Goal: Find contact information: Find contact information

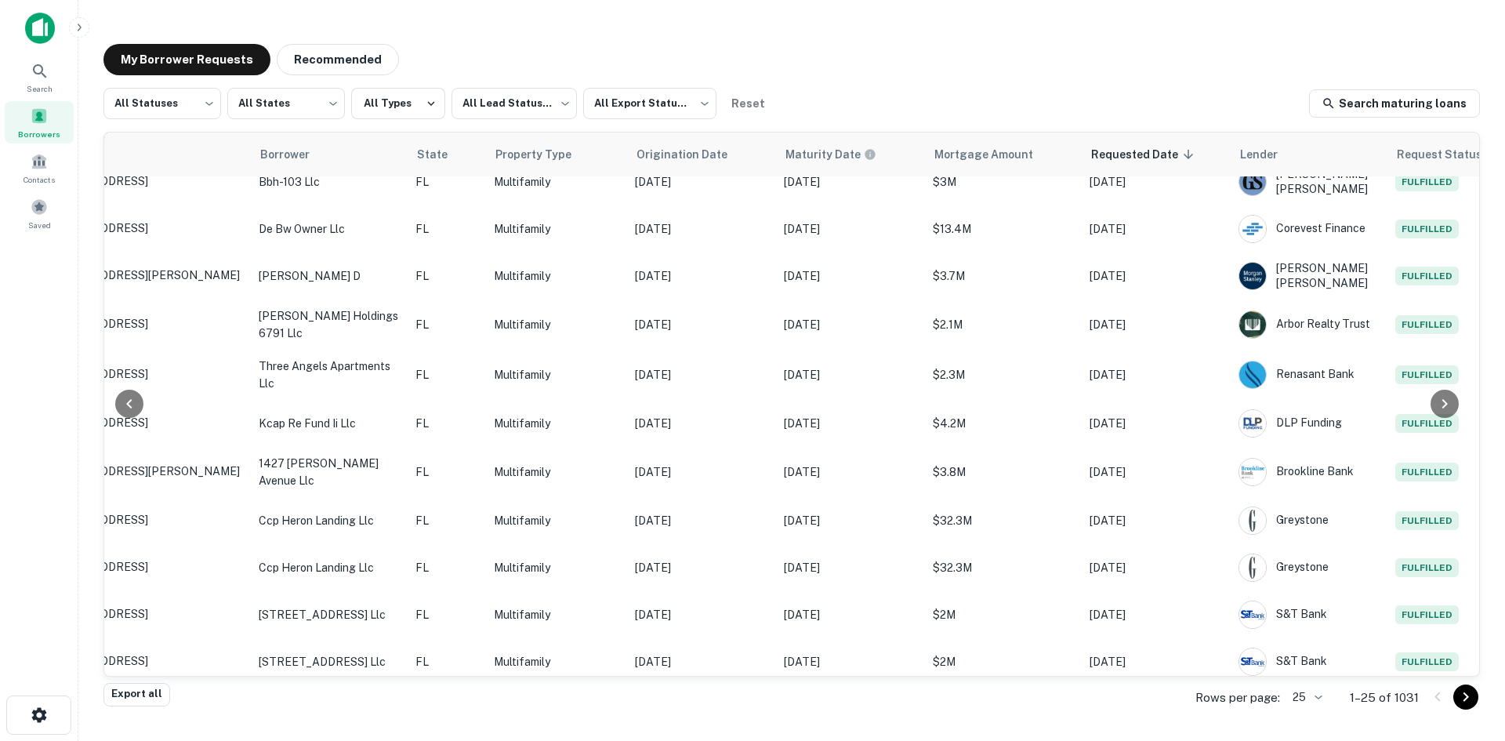
scroll to position [720, 0]
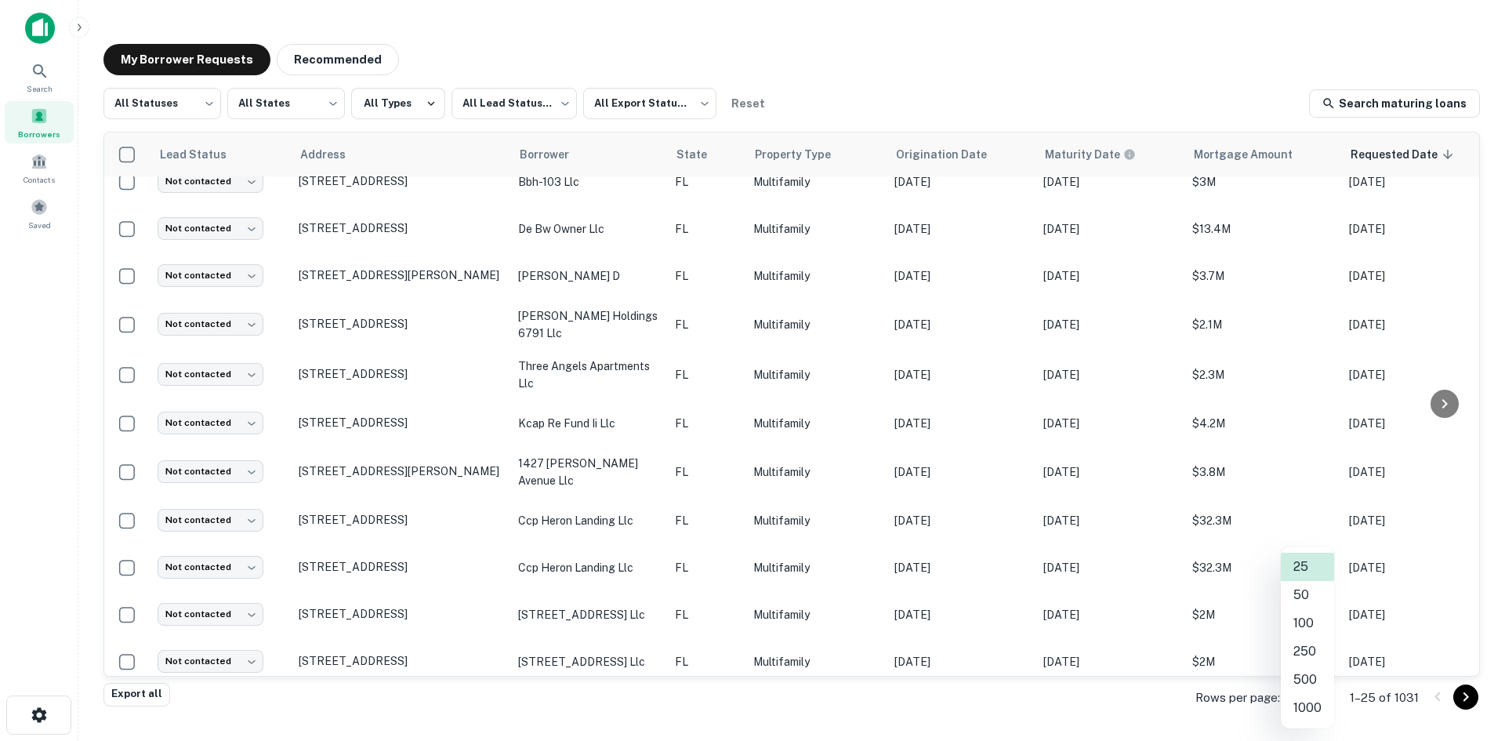
click at [1302, 688] on body "Search Borrowers Contacts Saved My Borrower Requests Recommended All Statuses *…" at bounding box center [752, 370] width 1505 height 741
click at [1317, 594] on li "50" at bounding box center [1307, 595] width 53 height 28
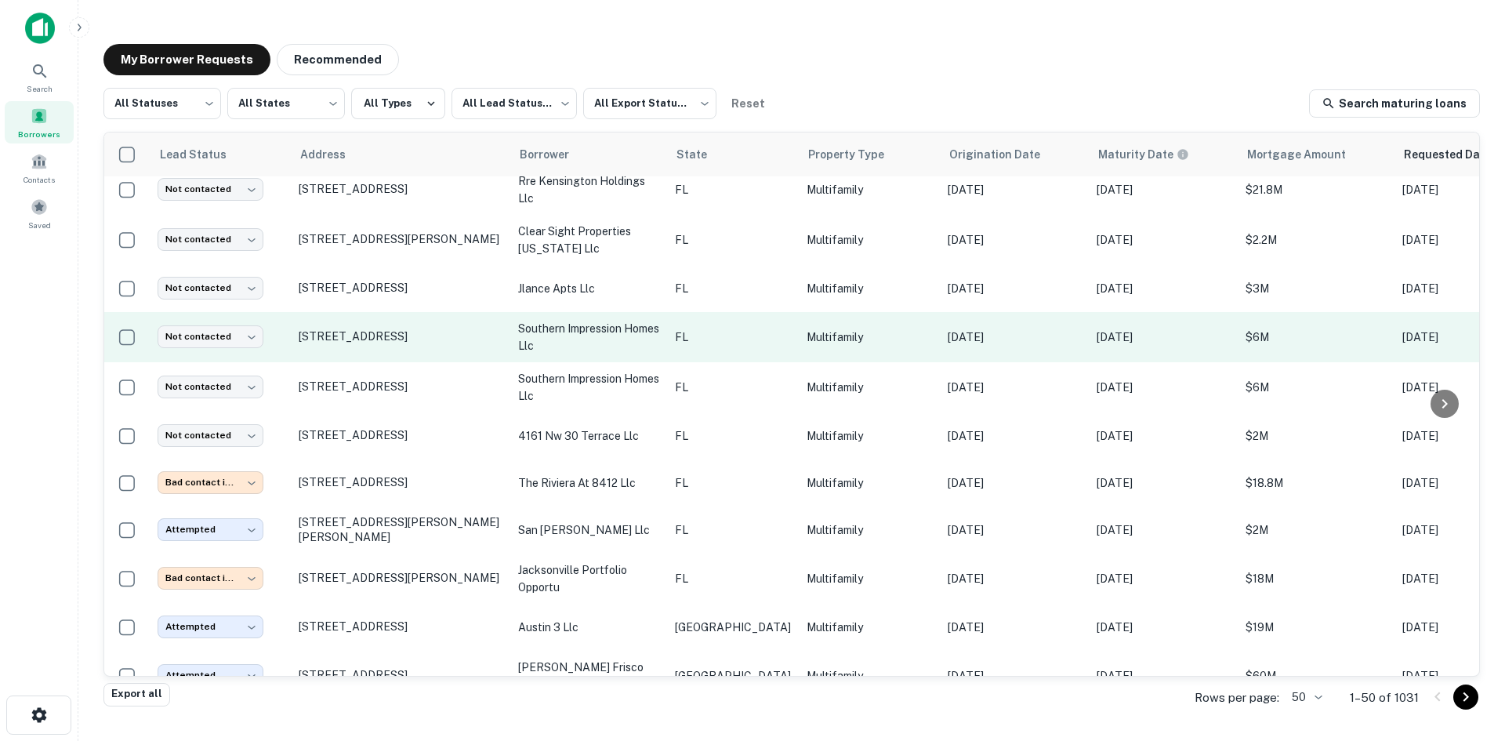
scroll to position [1504, 0]
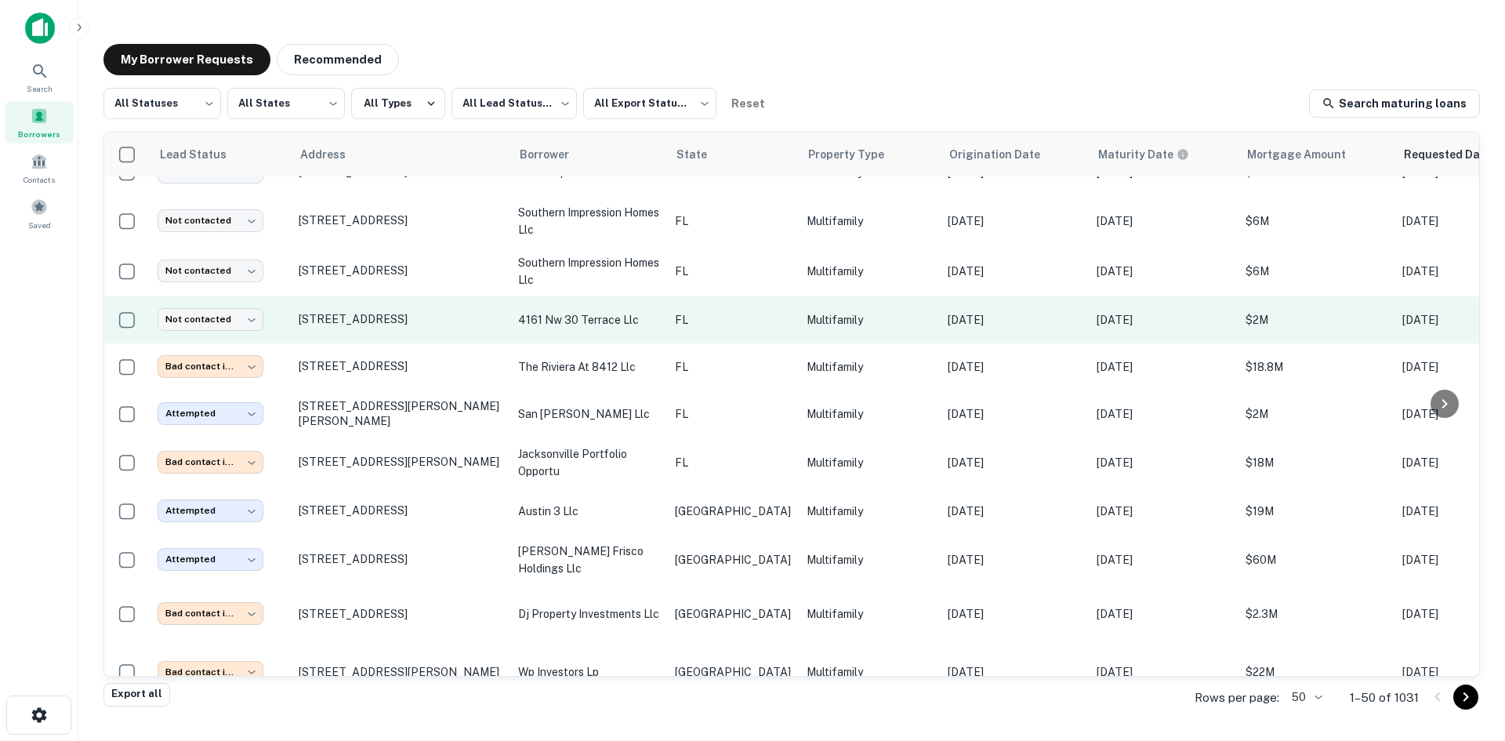
click at [732, 319] on td "FL" at bounding box center [733, 319] width 132 height 47
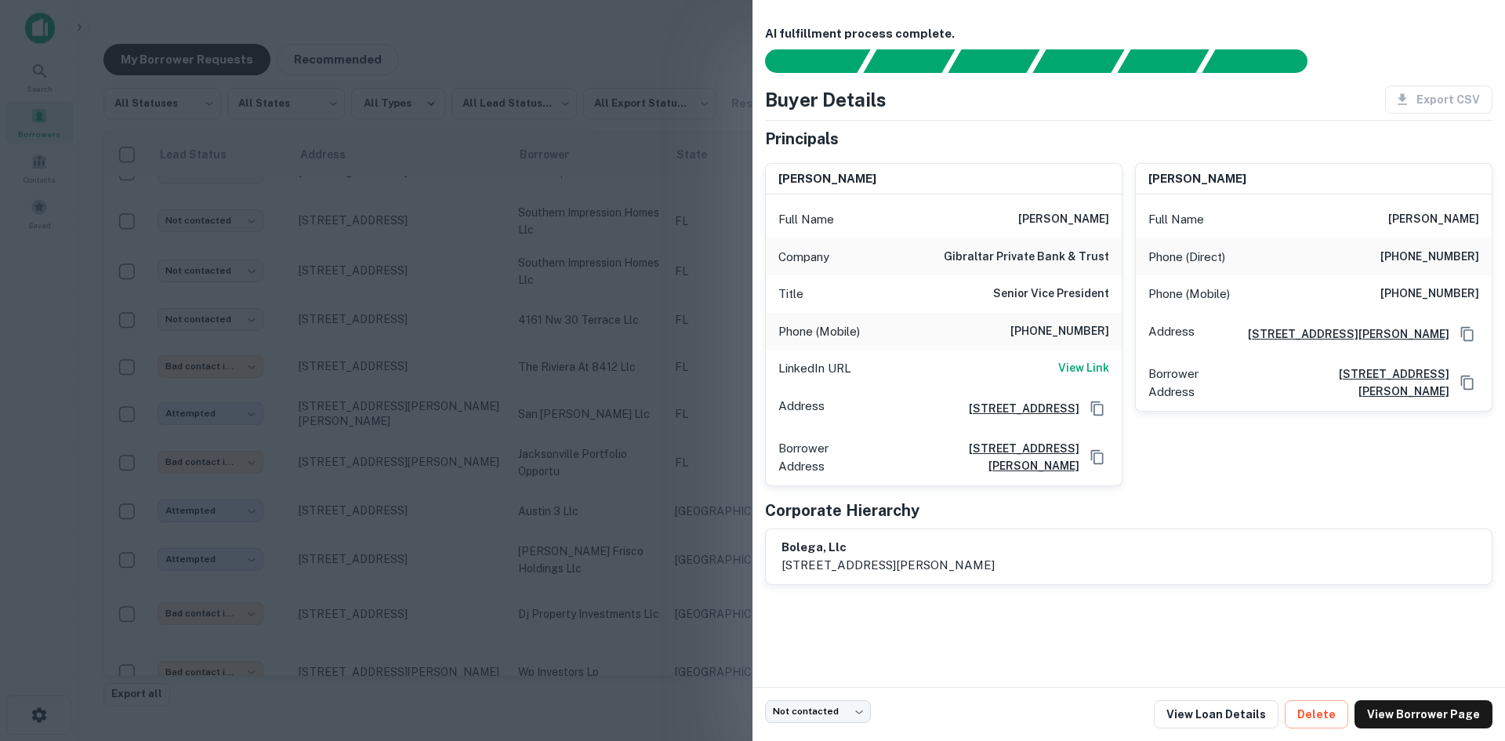
click at [610, 360] on div at bounding box center [752, 370] width 1505 height 741
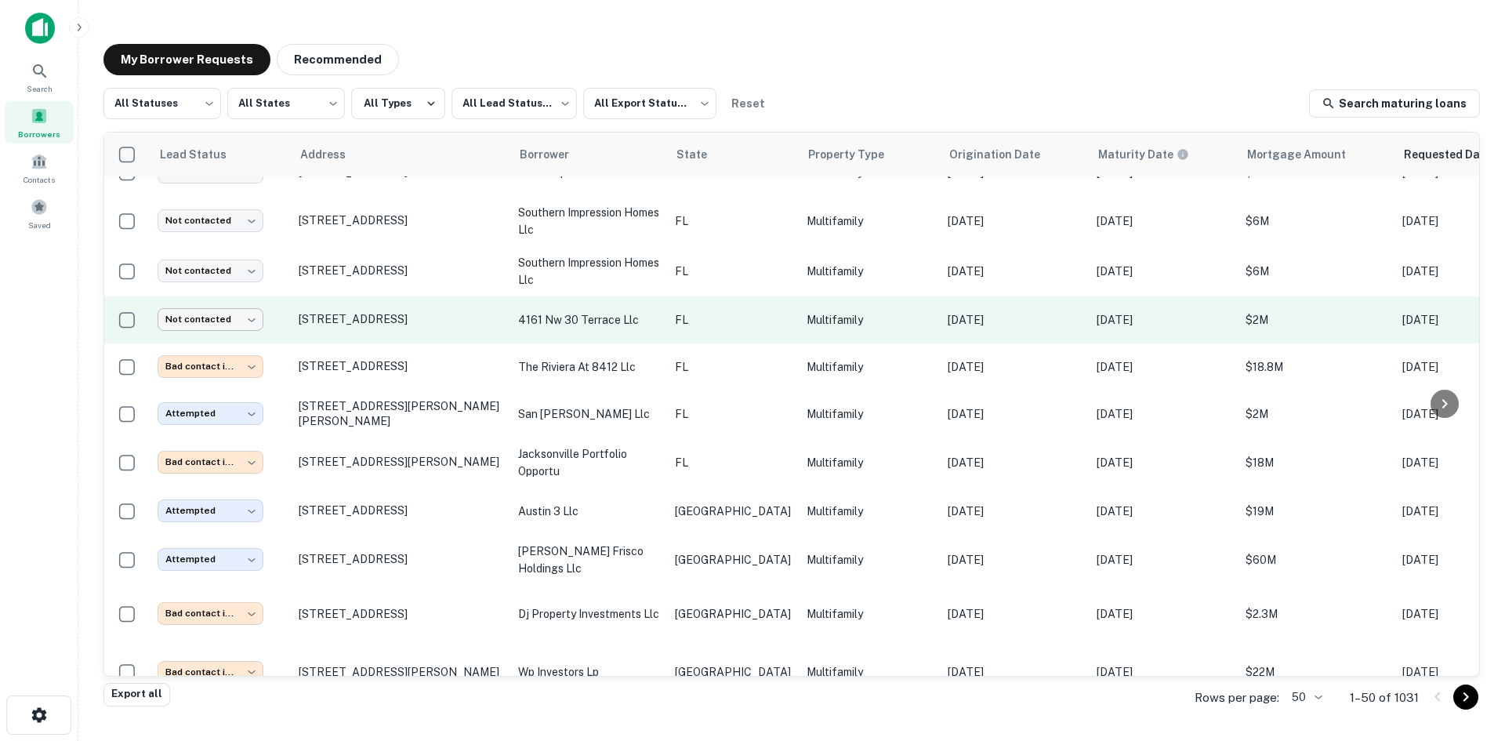
click at [255, 294] on body "Search Borrowers Contacts Saved My Borrower Requests Recommended All Statuses *…" at bounding box center [752, 370] width 1505 height 741
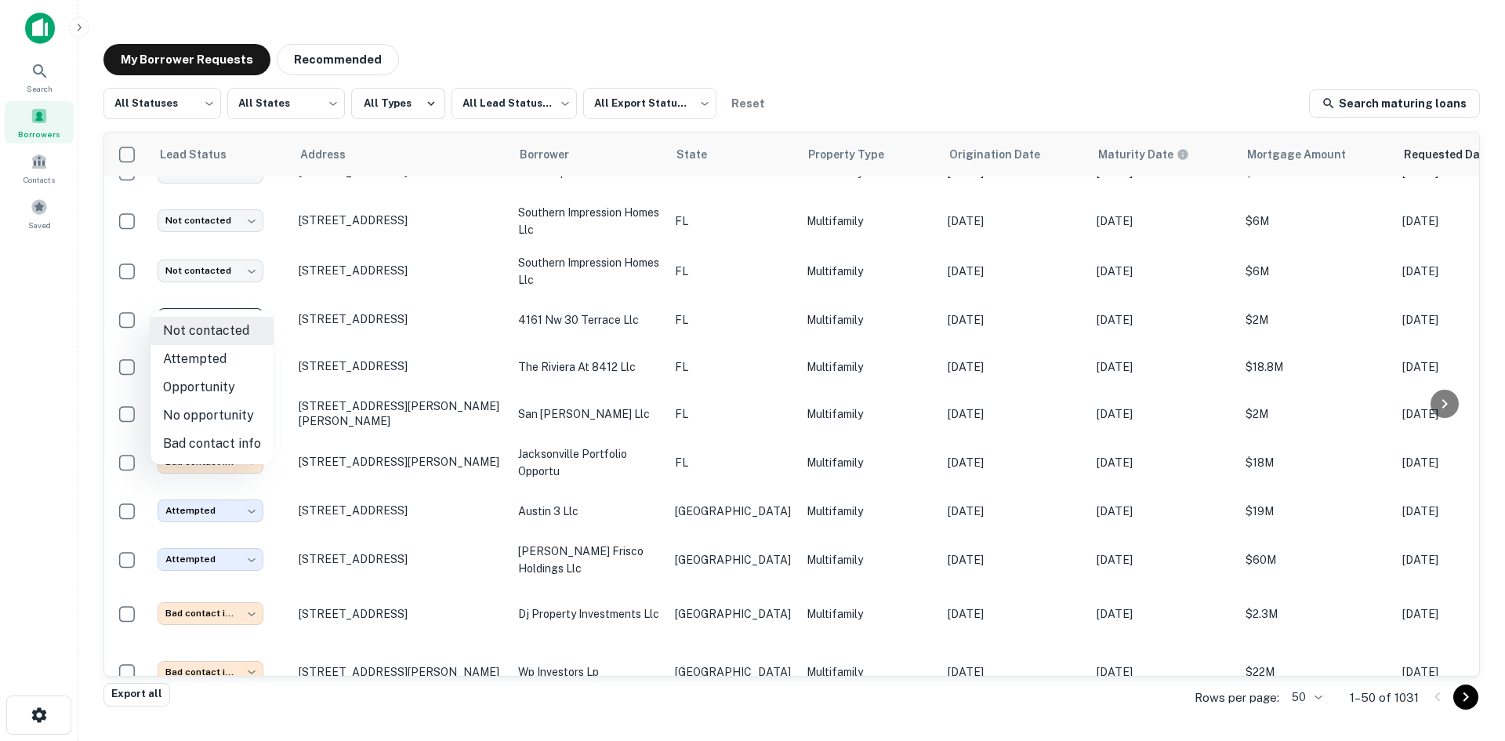
click at [220, 437] on li "Bad contact info" at bounding box center [212, 444] width 123 height 28
type input "**********"
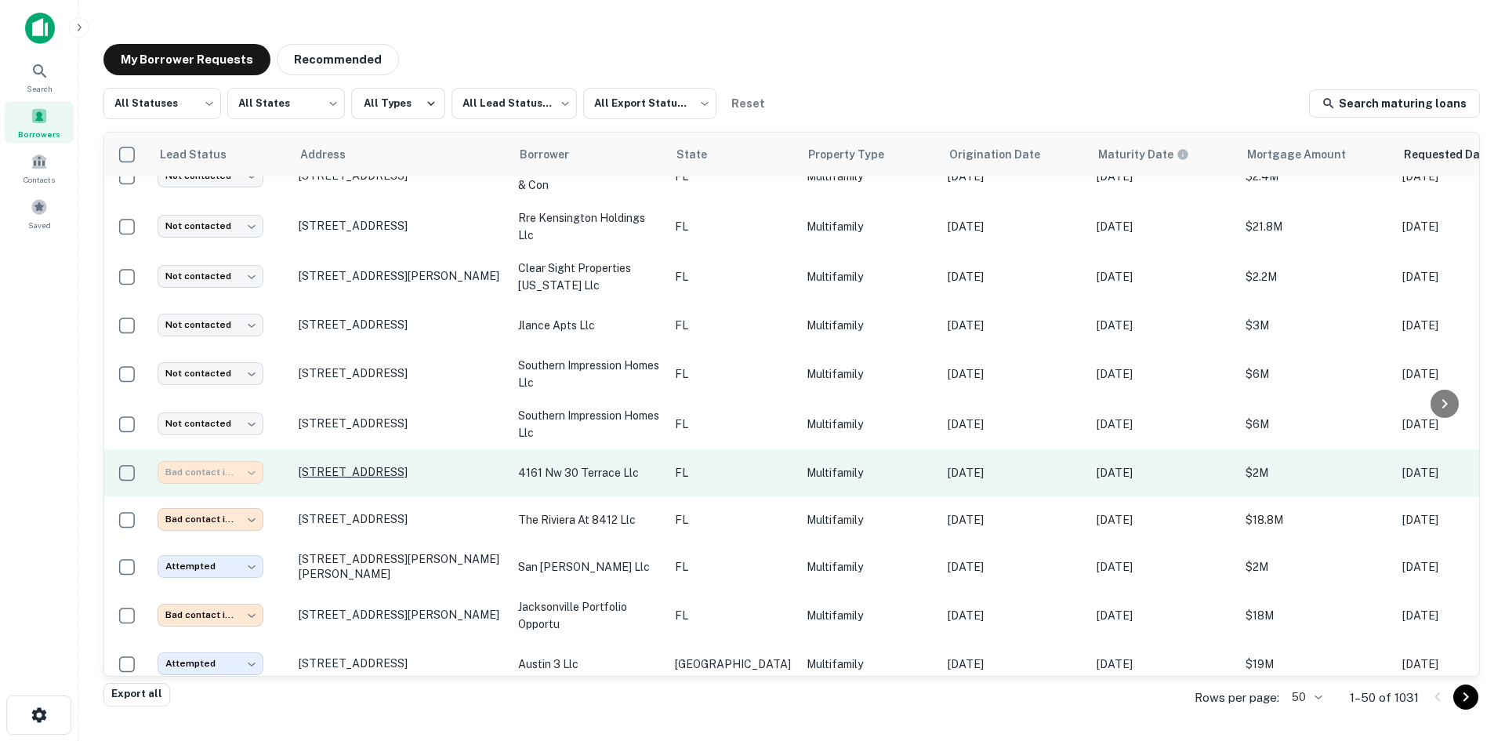
scroll to position [1347, 0]
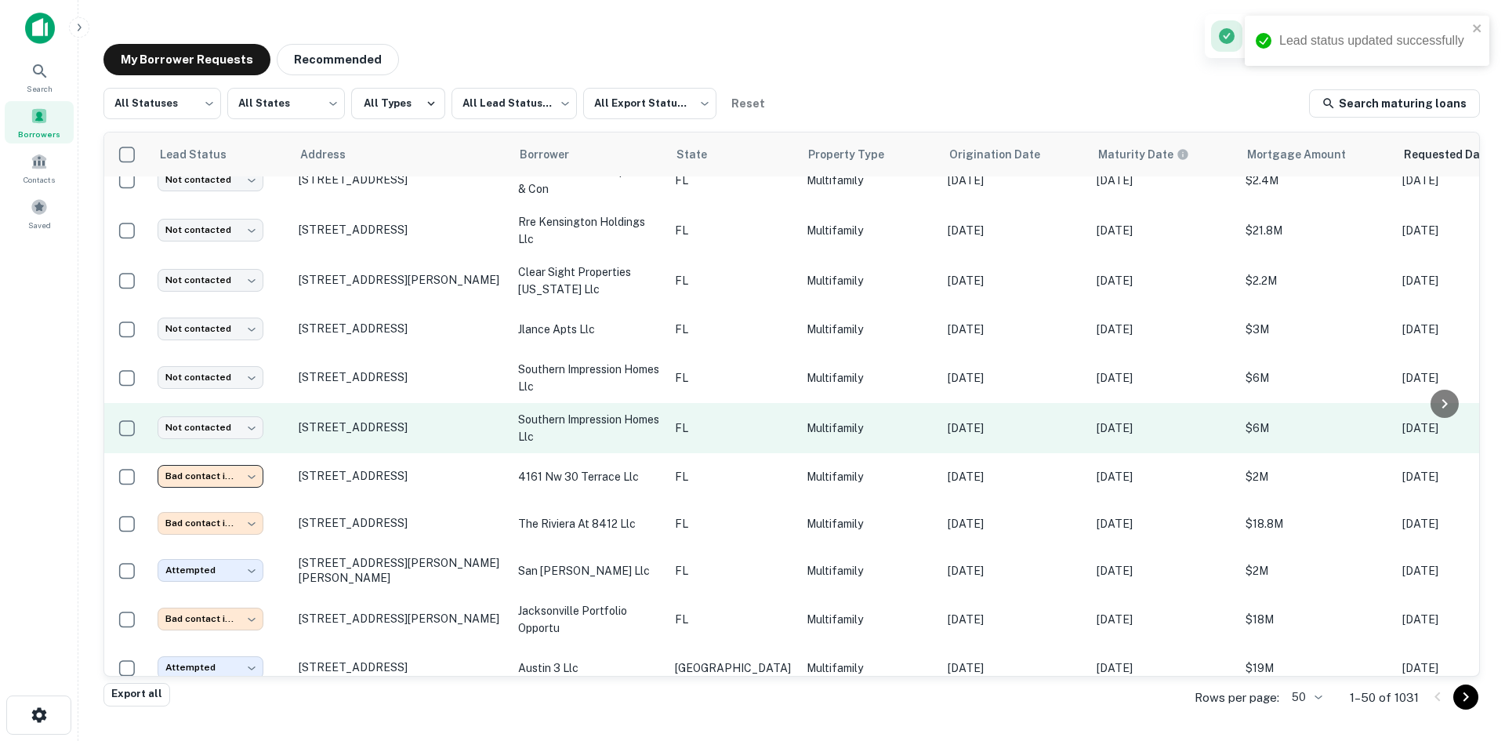
click at [549, 411] on p "southern impression homes llc" at bounding box center [588, 428] width 141 height 35
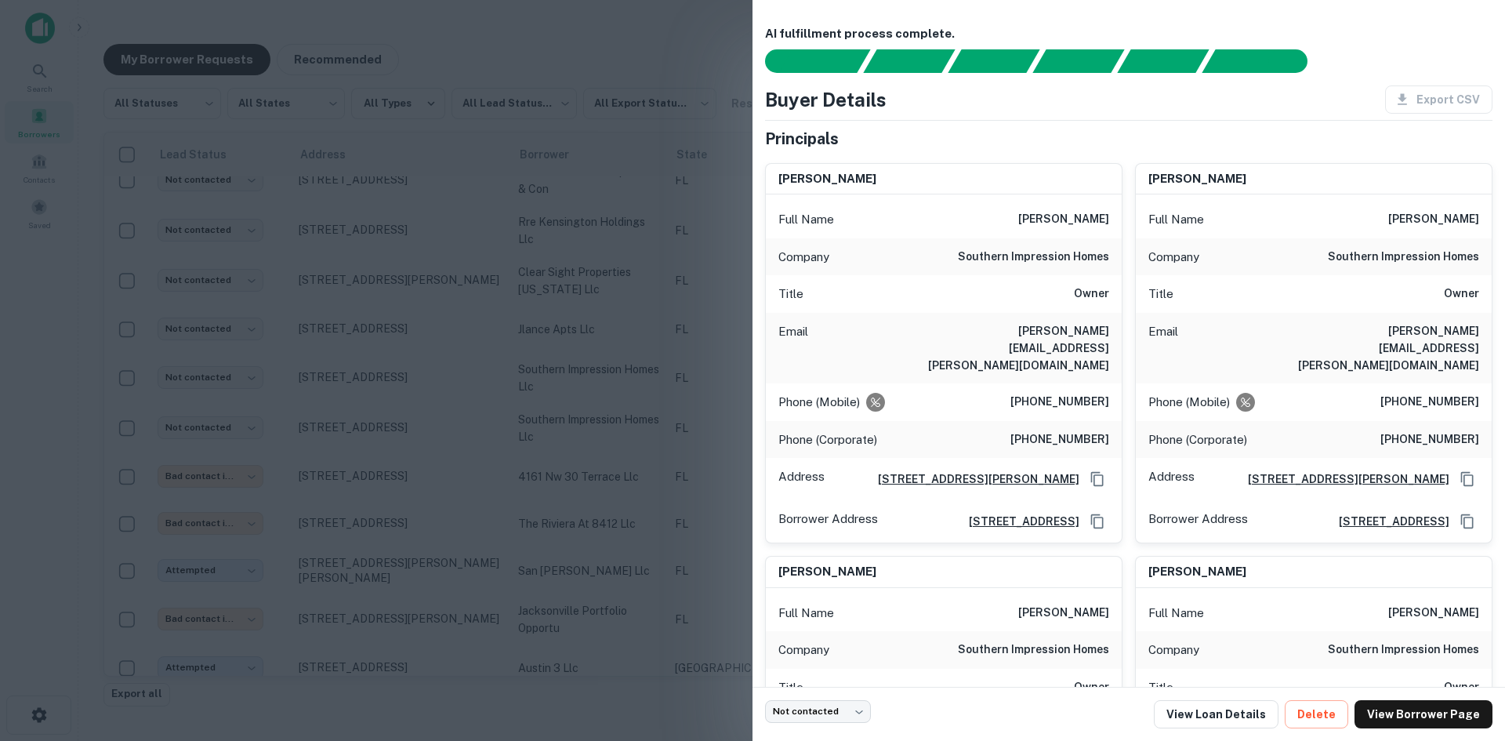
click at [1012, 331] on h6 "chris.funk@sihomesfl.com" at bounding box center [1015, 348] width 188 height 52
copy h6 "chris.funk@sihomesfl.com"
drag, startPoint x: 536, startPoint y: 314, endPoint x: 183, endPoint y: 419, distance: 368.2
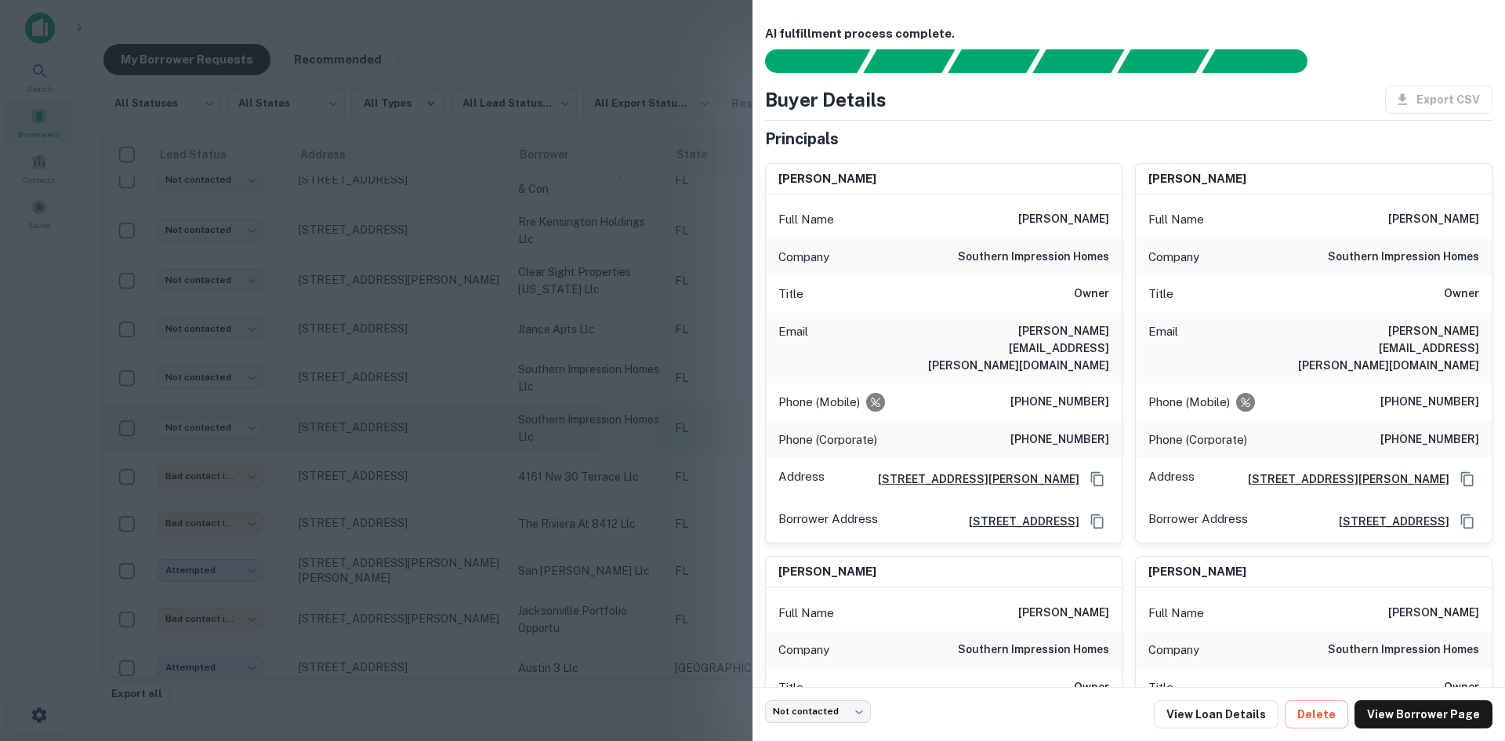
click at [536, 314] on div at bounding box center [752, 370] width 1505 height 741
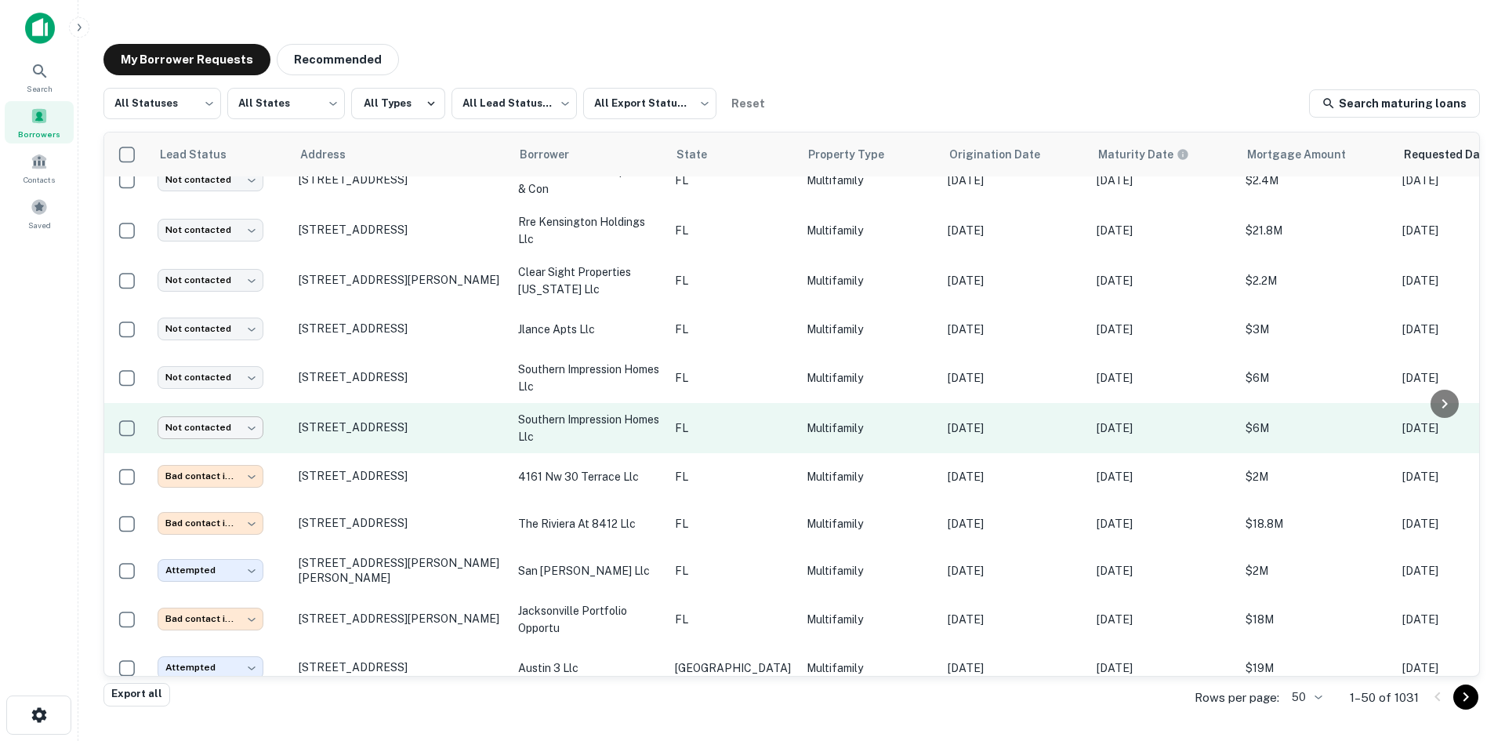
click at [201, 409] on body "Search Borrowers Contacts Saved My Borrower Requests Recommended All Statuses *…" at bounding box center [752, 370] width 1505 height 741
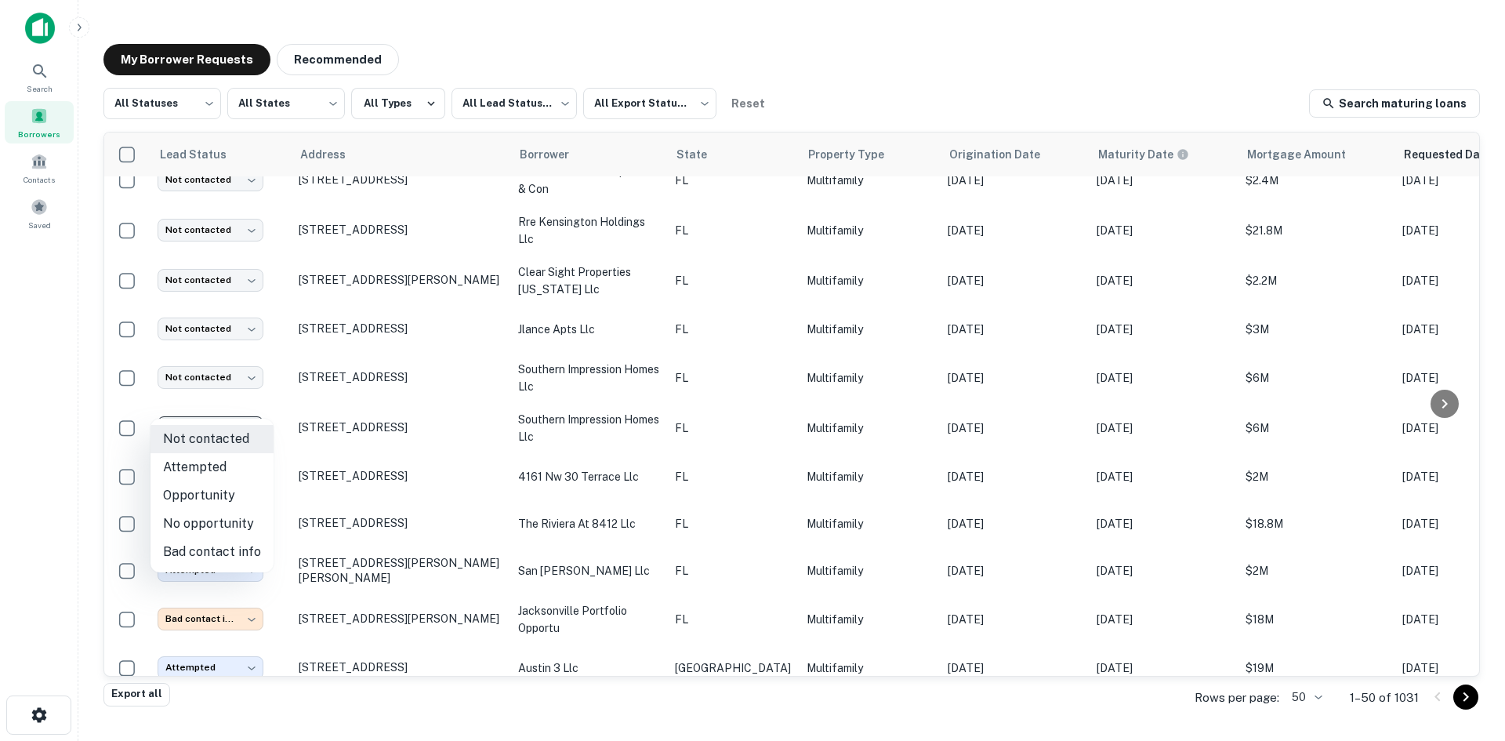
click at [231, 472] on li "Attempted" at bounding box center [212, 467] width 123 height 28
type input "*********"
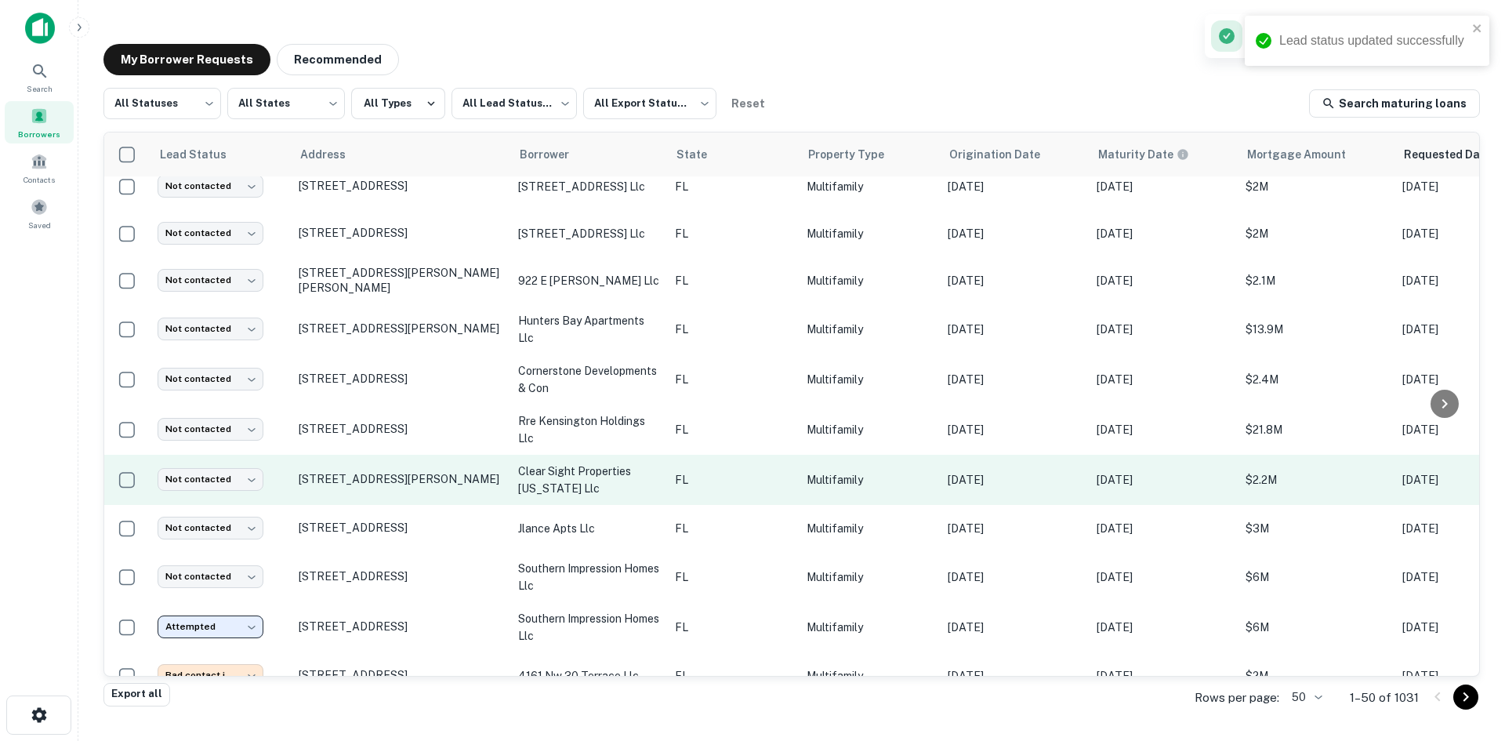
scroll to position [1112, 0]
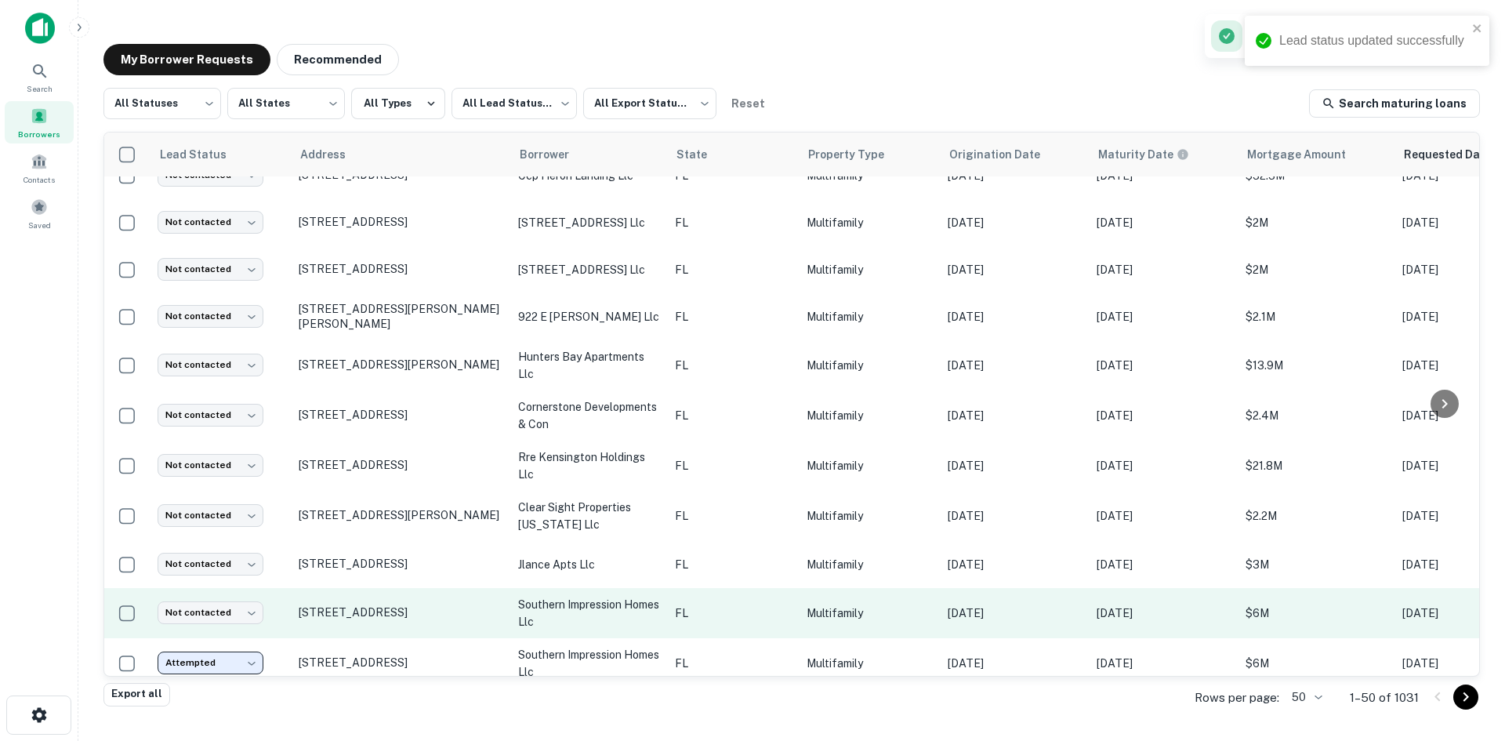
click at [637, 603] on p "southern impression homes llc" at bounding box center [588, 613] width 141 height 35
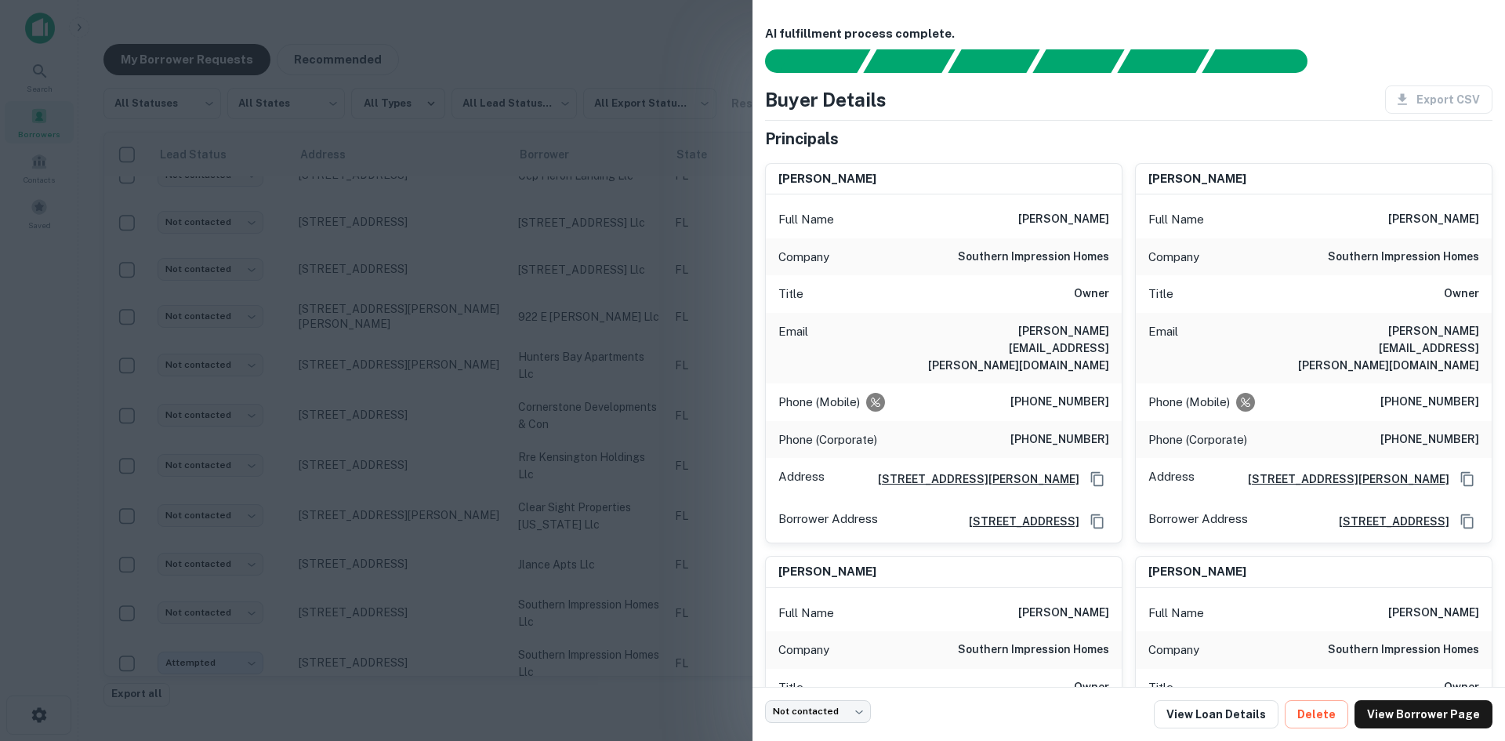
click at [1078, 337] on h6 "chris.funk@sihomesfl.com" at bounding box center [1015, 348] width 188 height 52
copy h6 "chris.funk@sihomesfl.com"
click at [634, 285] on div at bounding box center [752, 370] width 1505 height 741
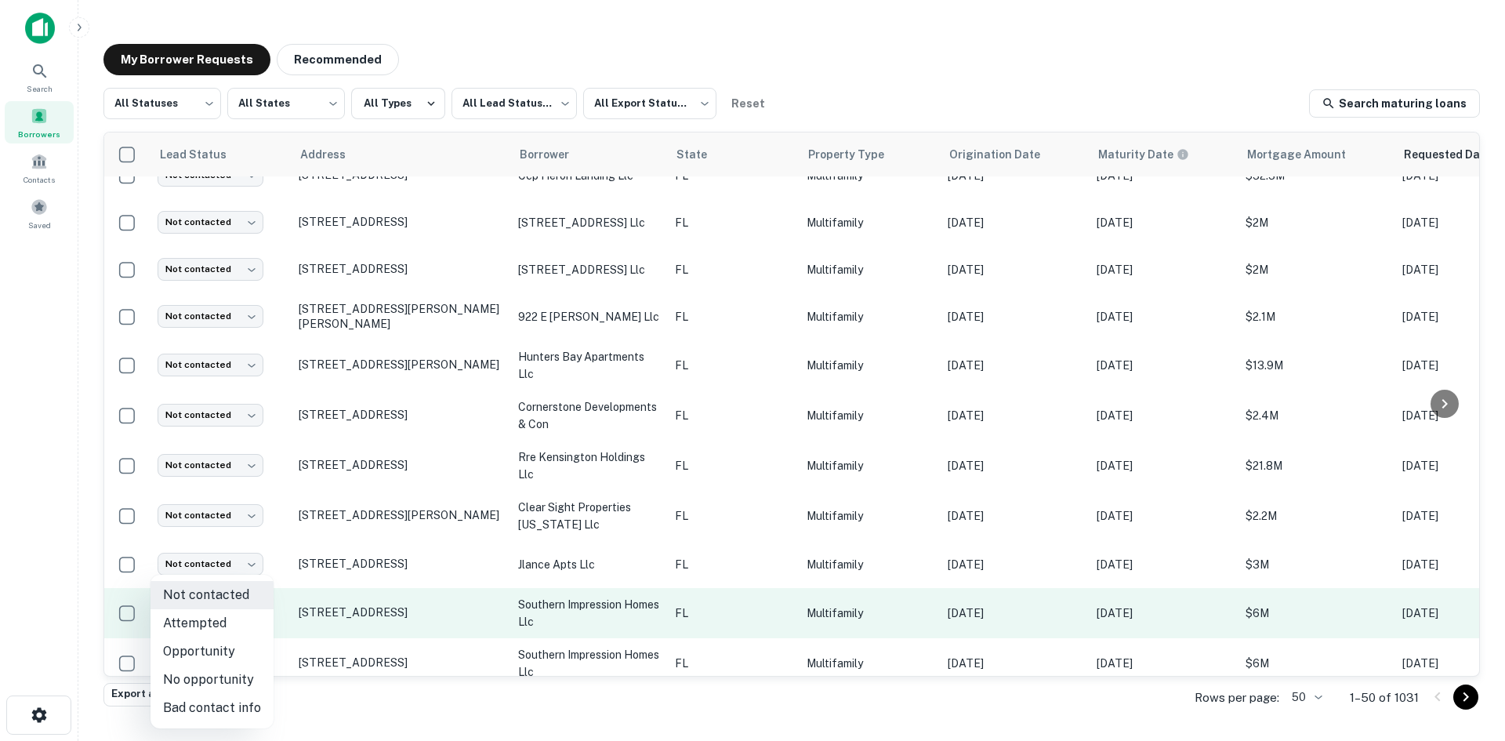
click at [248, 602] on body "Search Borrowers Contacts Saved My Borrower Requests Recommended All Statuses *…" at bounding box center [752, 370] width 1505 height 741
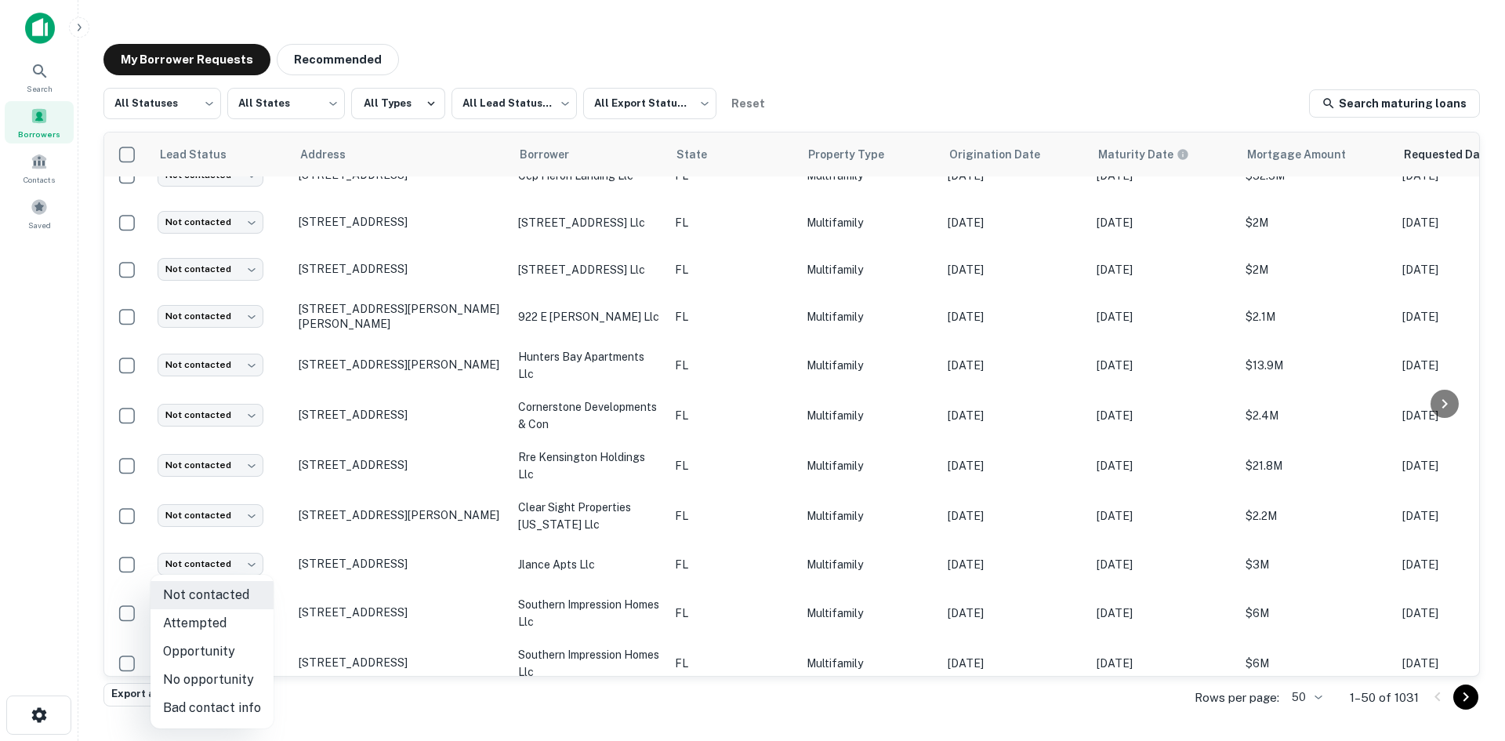
click at [233, 623] on li "Attempted" at bounding box center [212, 623] width 123 height 28
type input "*********"
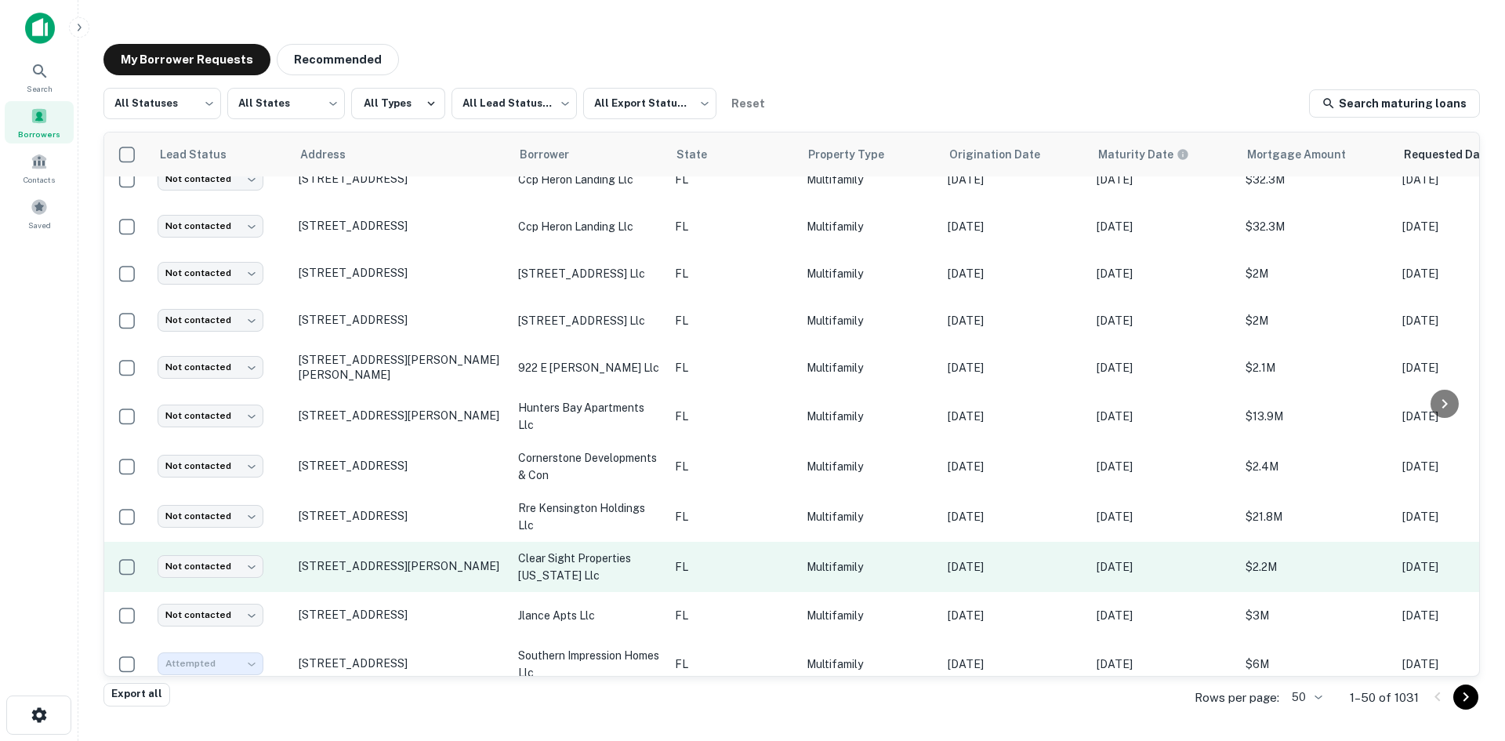
scroll to position [1033, 0]
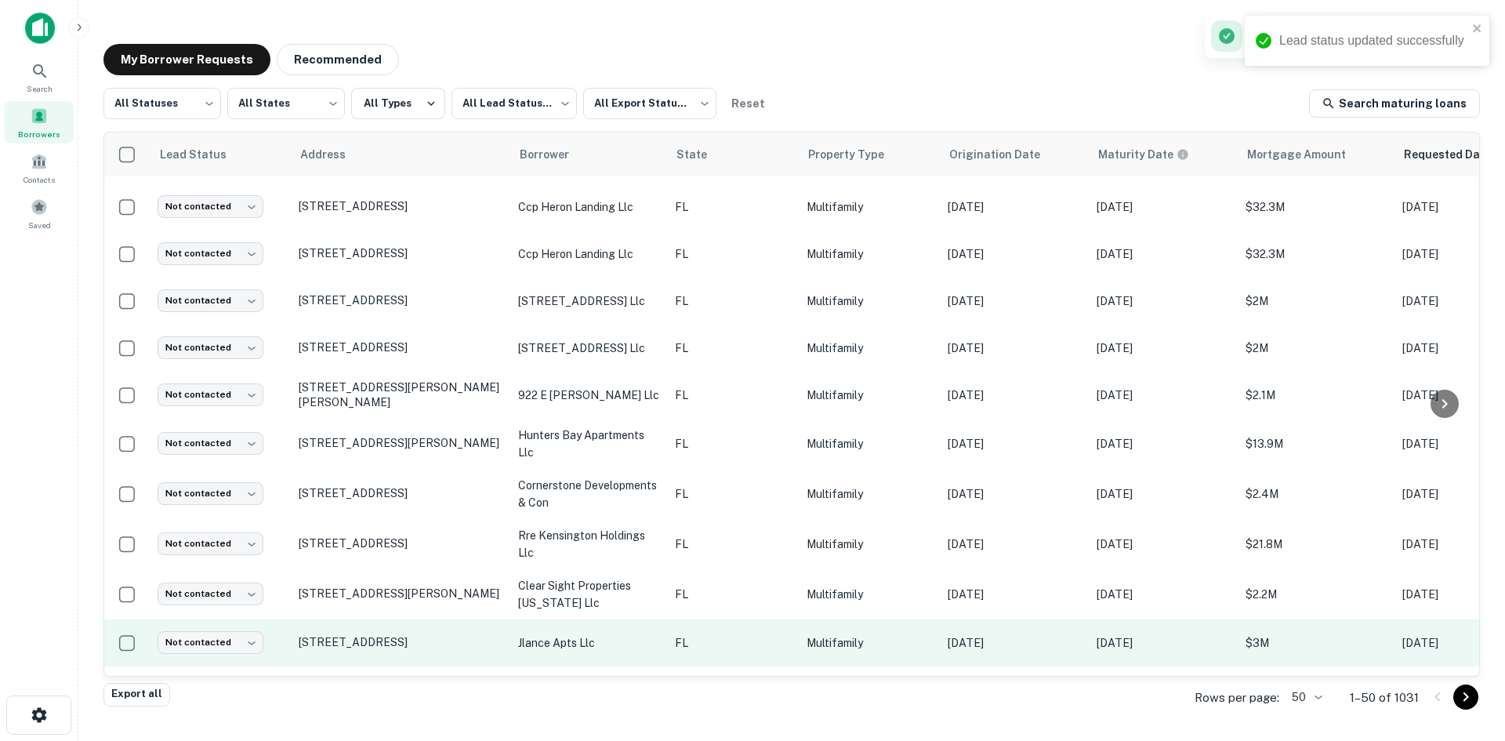
click at [739, 619] on td "FL" at bounding box center [733, 642] width 132 height 47
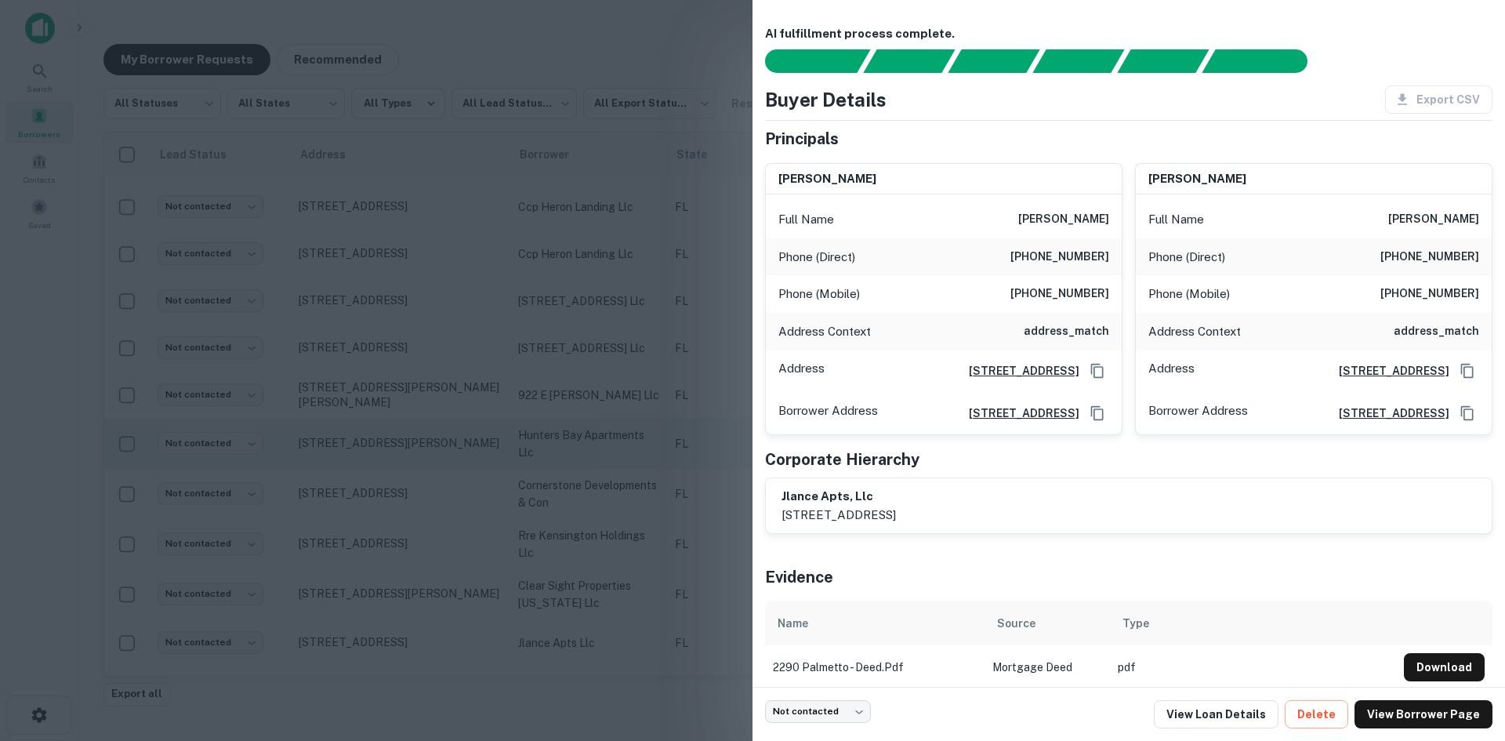
drag, startPoint x: 565, startPoint y: 370, endPoint x: 463, endPoint y: 402, distance: 106.9
click at [565, 370] on div at bounding box center [752, 370] width 1505 height 741
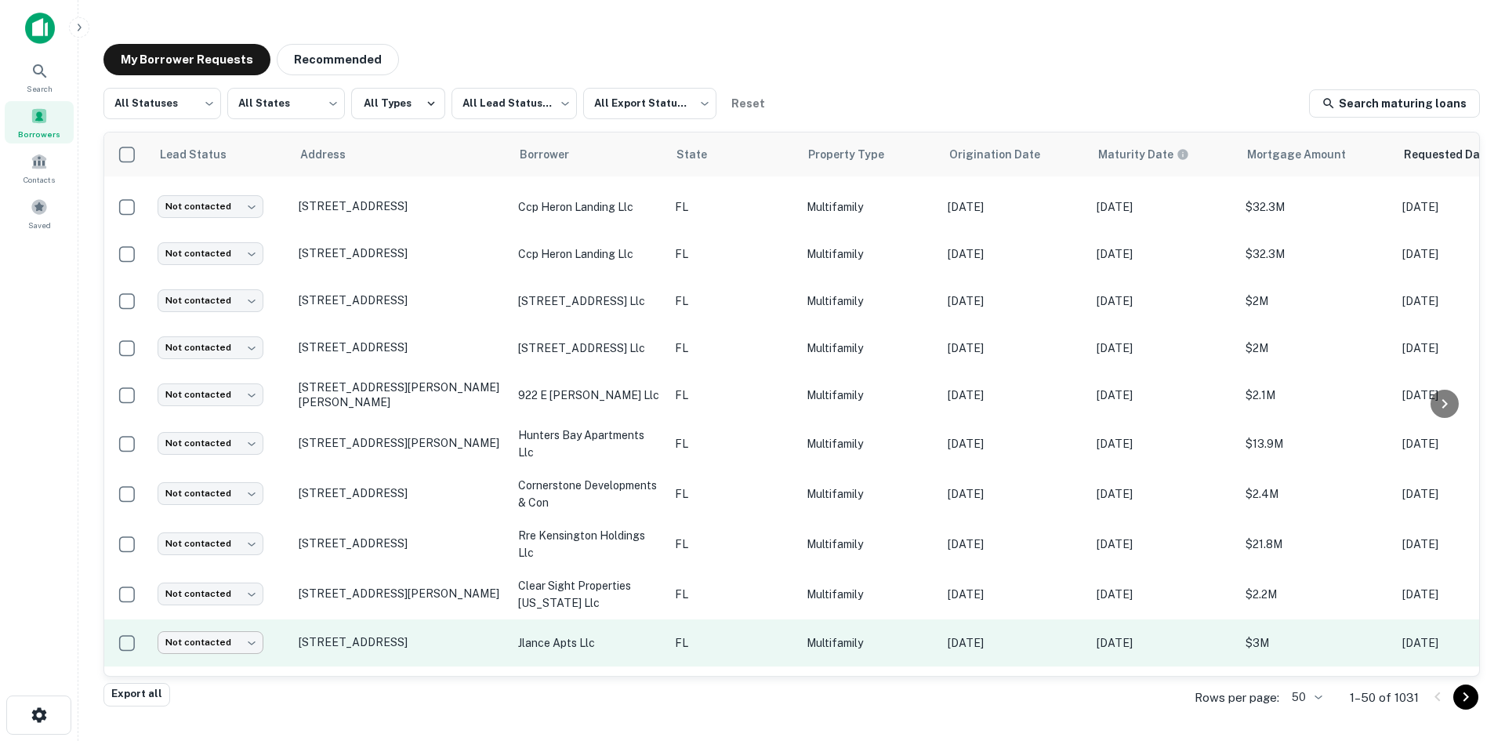
click at [210, 621] on body "Search Borrowers Contacts Saved My Borrower Requests Recommended All Statuses *…" at bounding box center [752, 370] width 1505 height 741
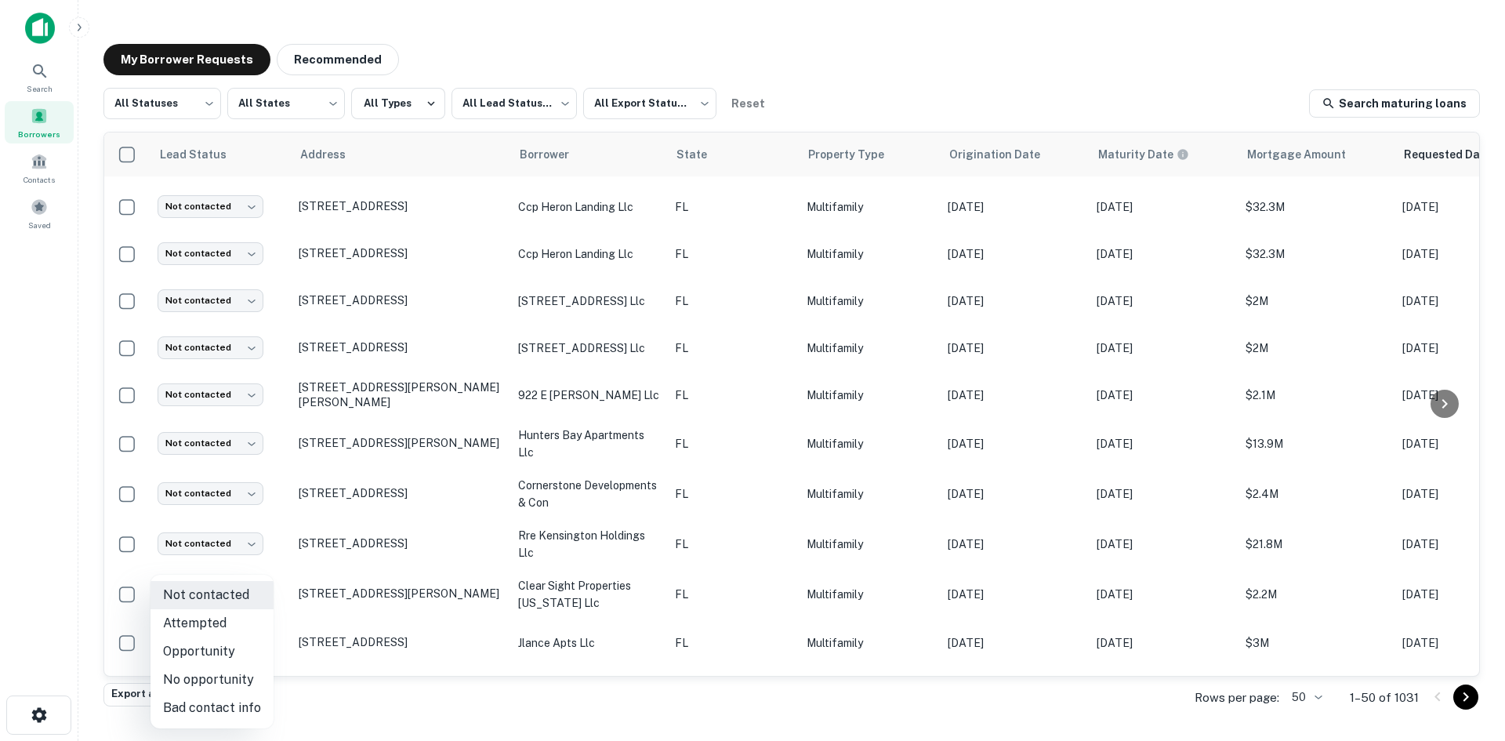
click at [234, 699] on li "Bad contact info" at bounding box center [212, 708] width 123 height 28
type input "**********"
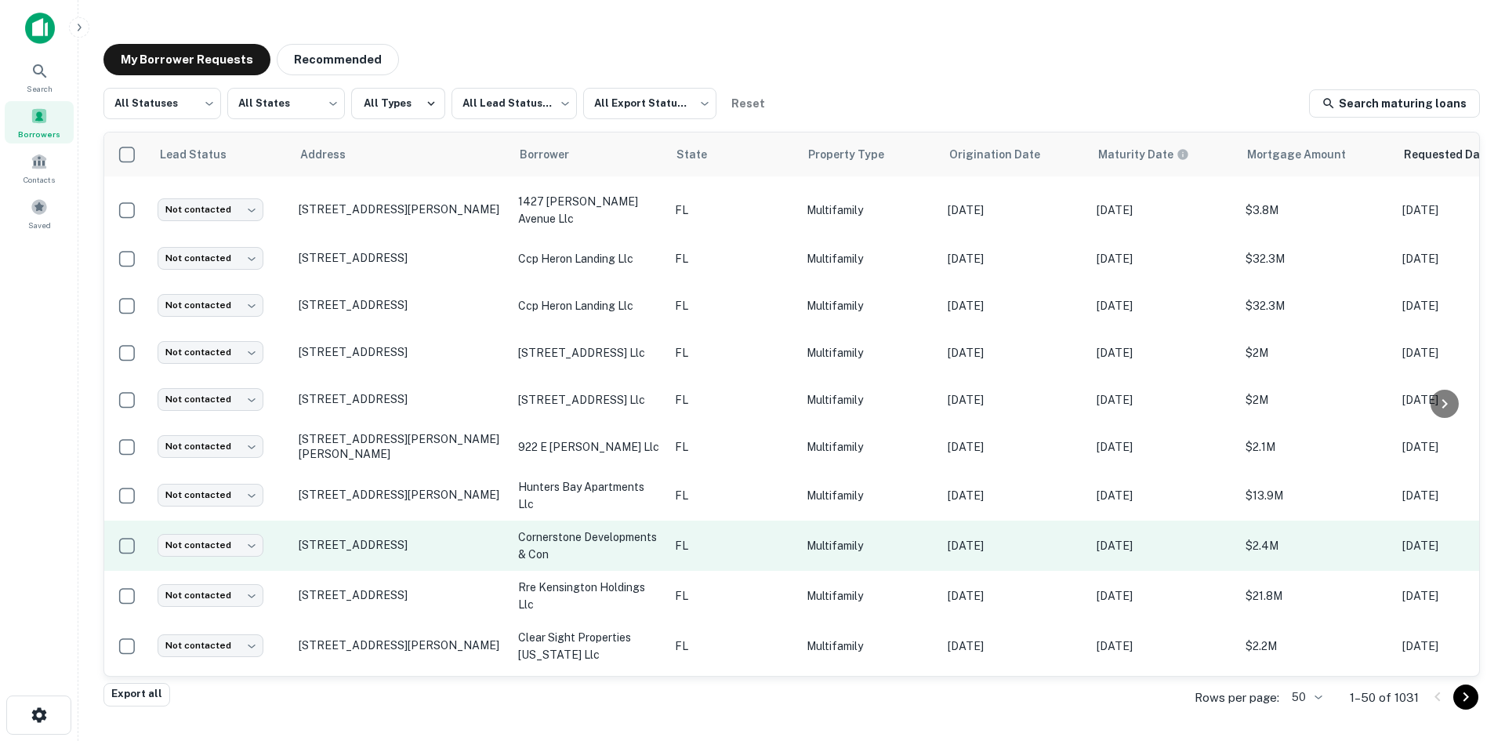
scroll to position [955, 0]
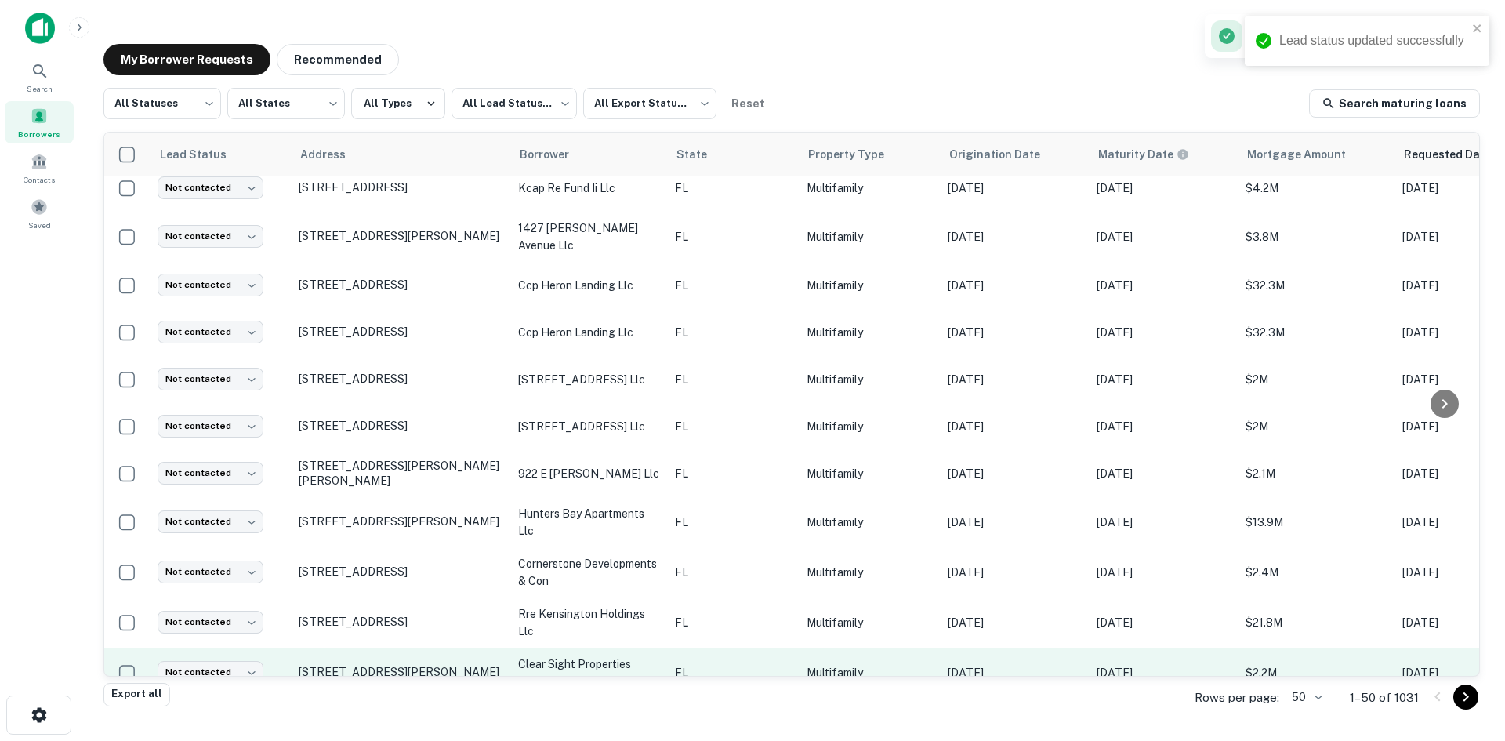
click at [817, 648] on td "Multifamily" at bounding box center [869, 673] width 141 height 50
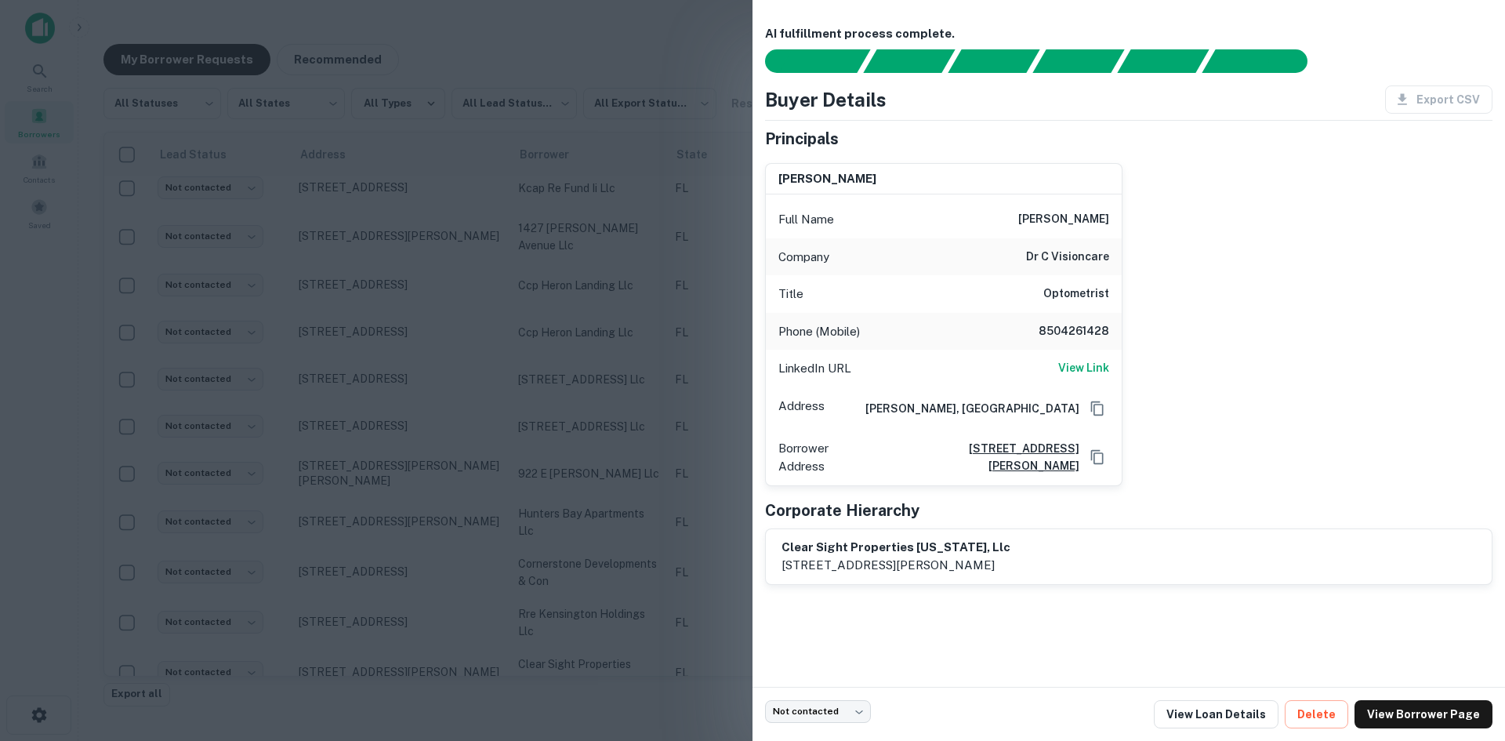
click at [362, 383] on div at bounding box center [752, 370] width 1505 height 741
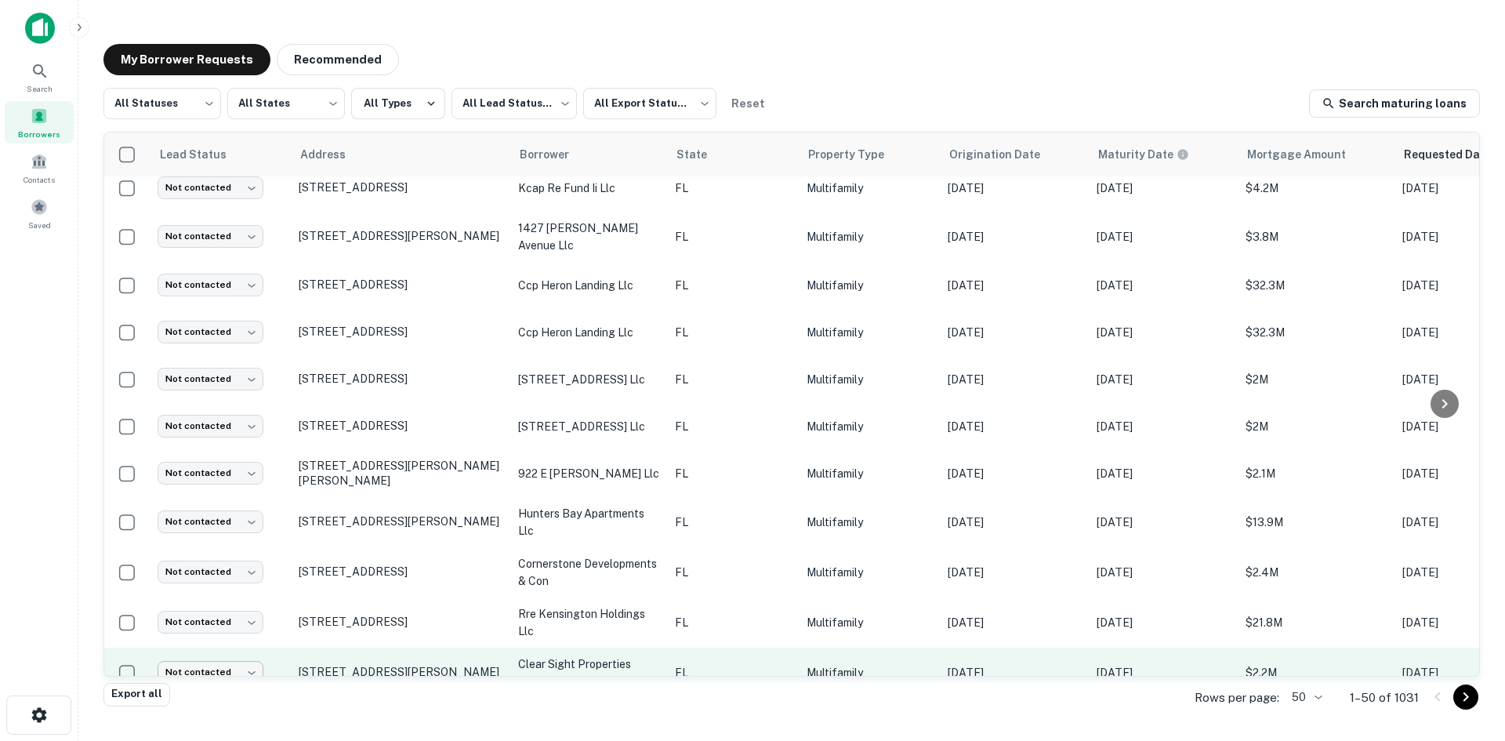
click at [227, 656] on body "Search Borrowers Contacts Saved My Borrower Requests Recommended All Statuses *…" at bounding box center [752, 370] width 1505 height 741
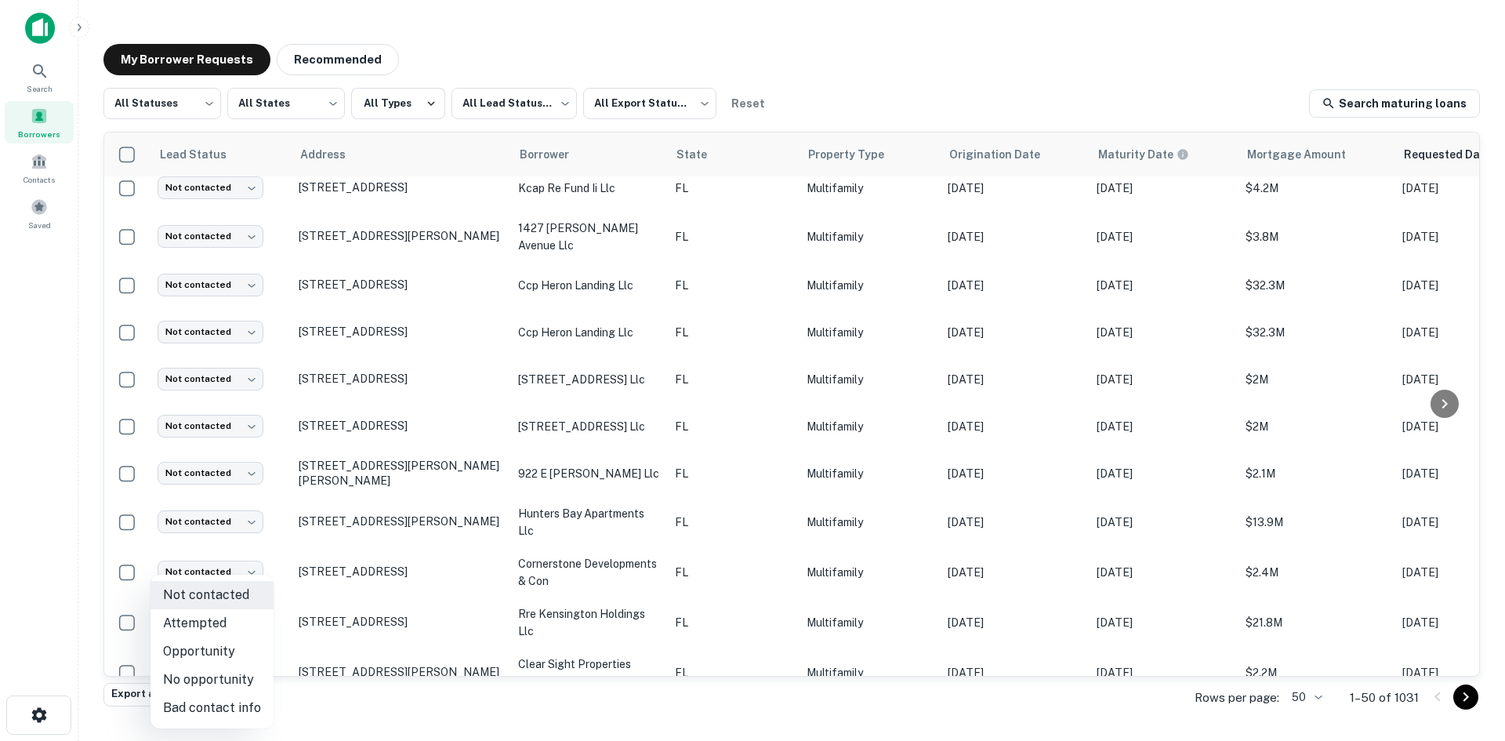
click at [223, 715] on li "Bad contact info" at bounding box center [212, 708] width 123 height 28
type input "**********"
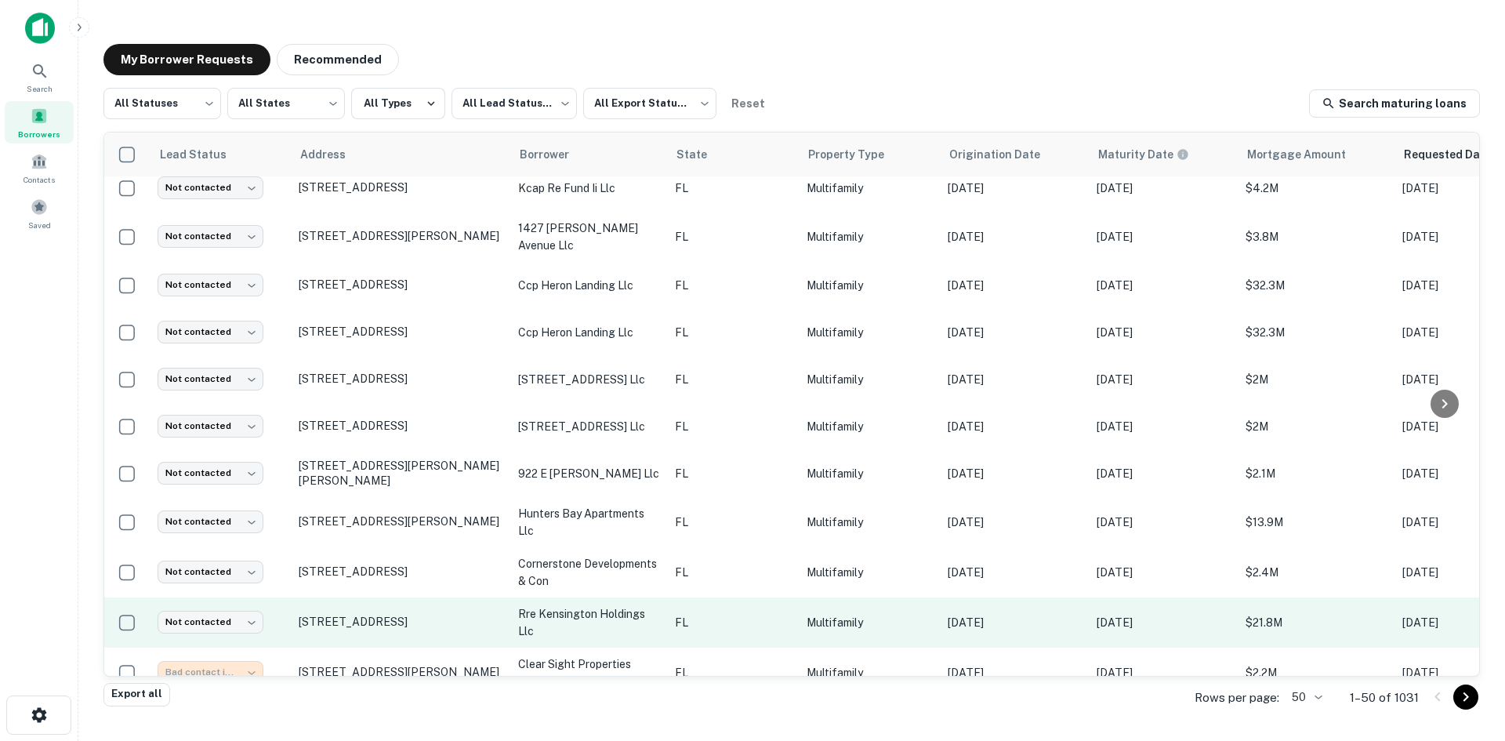
click at [655, 605] on p "rre kensington holdings llc" at bounding box center [588, 622] width 141 height 35
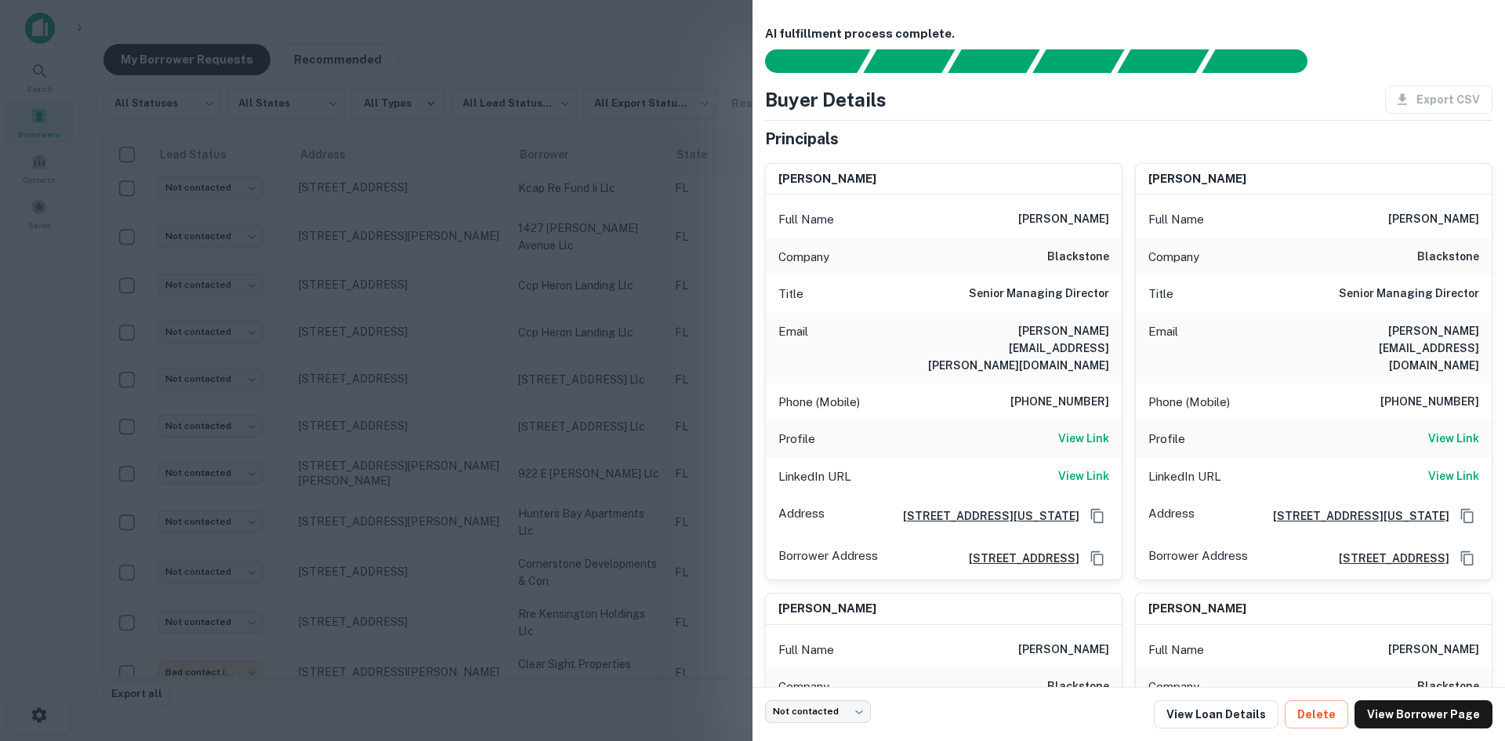
click at [1073, 336] on h6 "ron.bernstein@blackstone.com" at bounding box center [1015, 348] width 188 height 52
click at [423, 369] on div at bounding box center [752, 370] width 1505 height 741
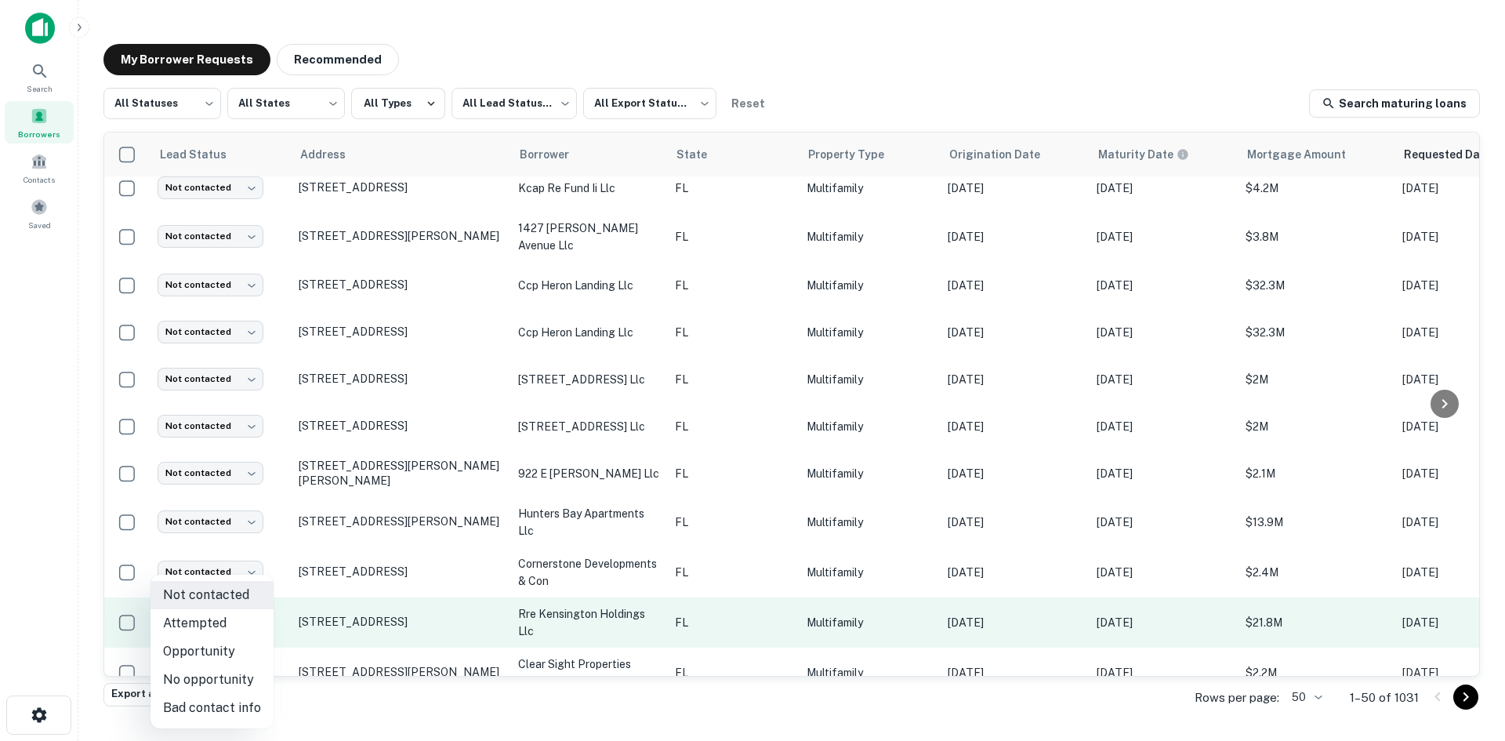
click at [235, 599] on body "Search Borrowers Contacts Saved My Borrower Requests Recommended All Statuses *…" at bounding box center [752, 370] width 1505 height 741
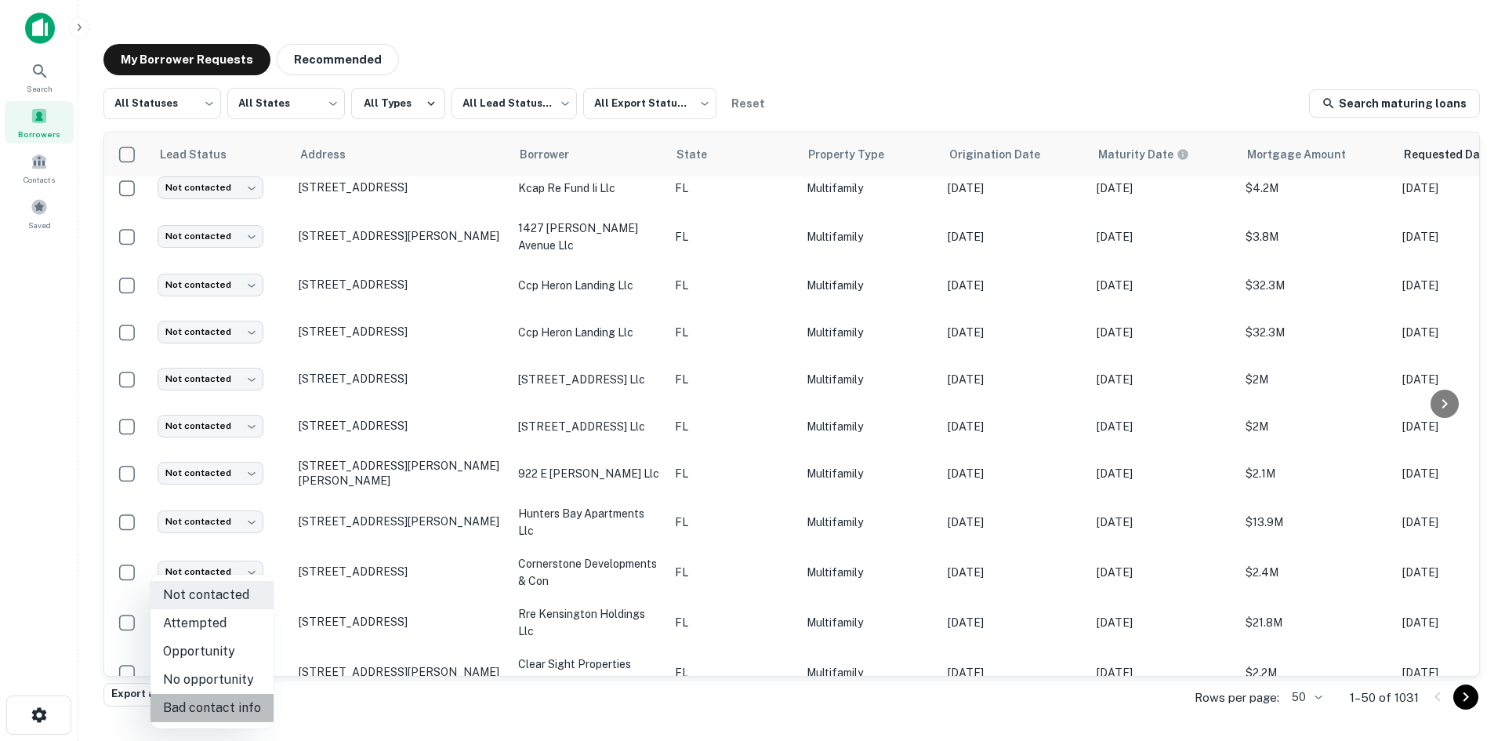
click at [239, 699] on li "Bad contact info" at bounding box center [212, 708] width 123 height 28
type input "**********"
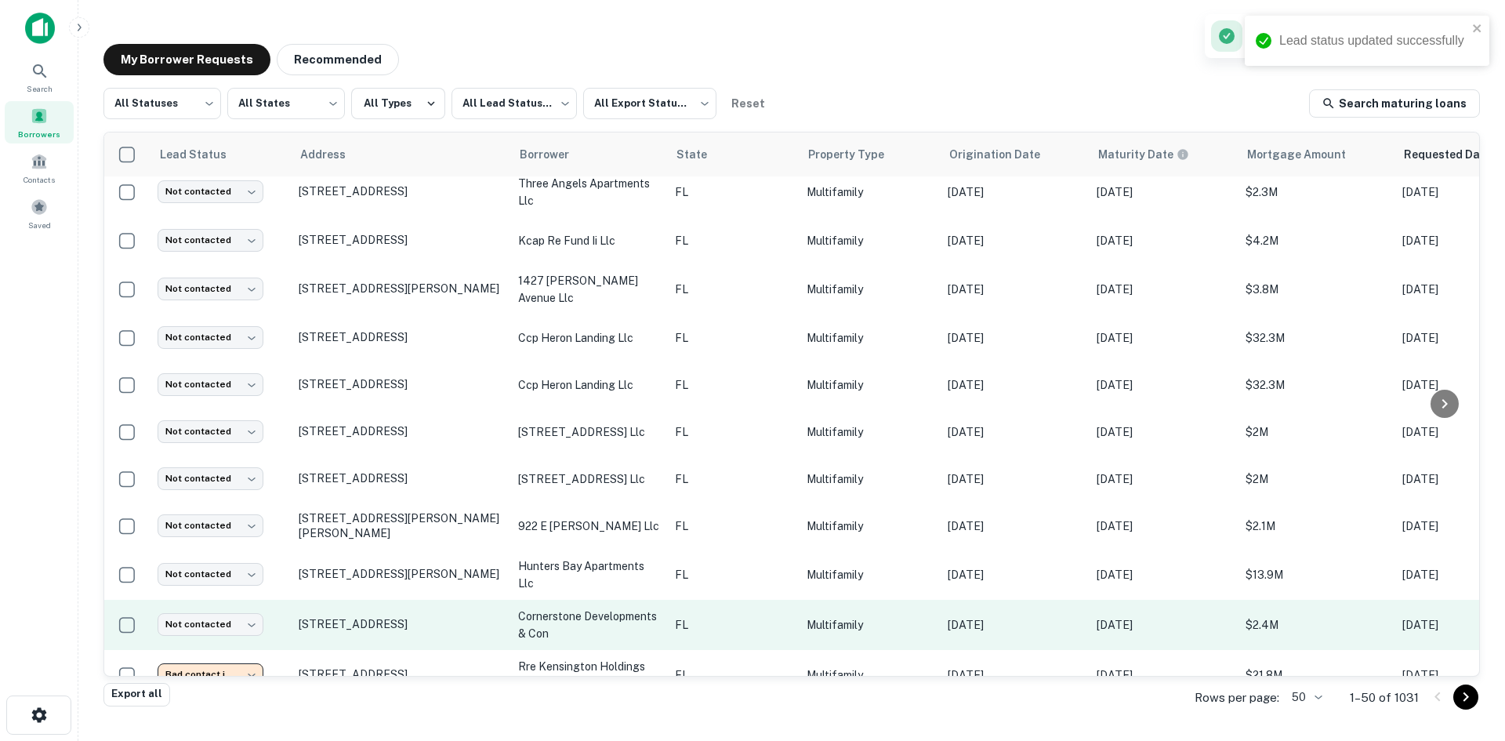
scroll to position [877, 0]
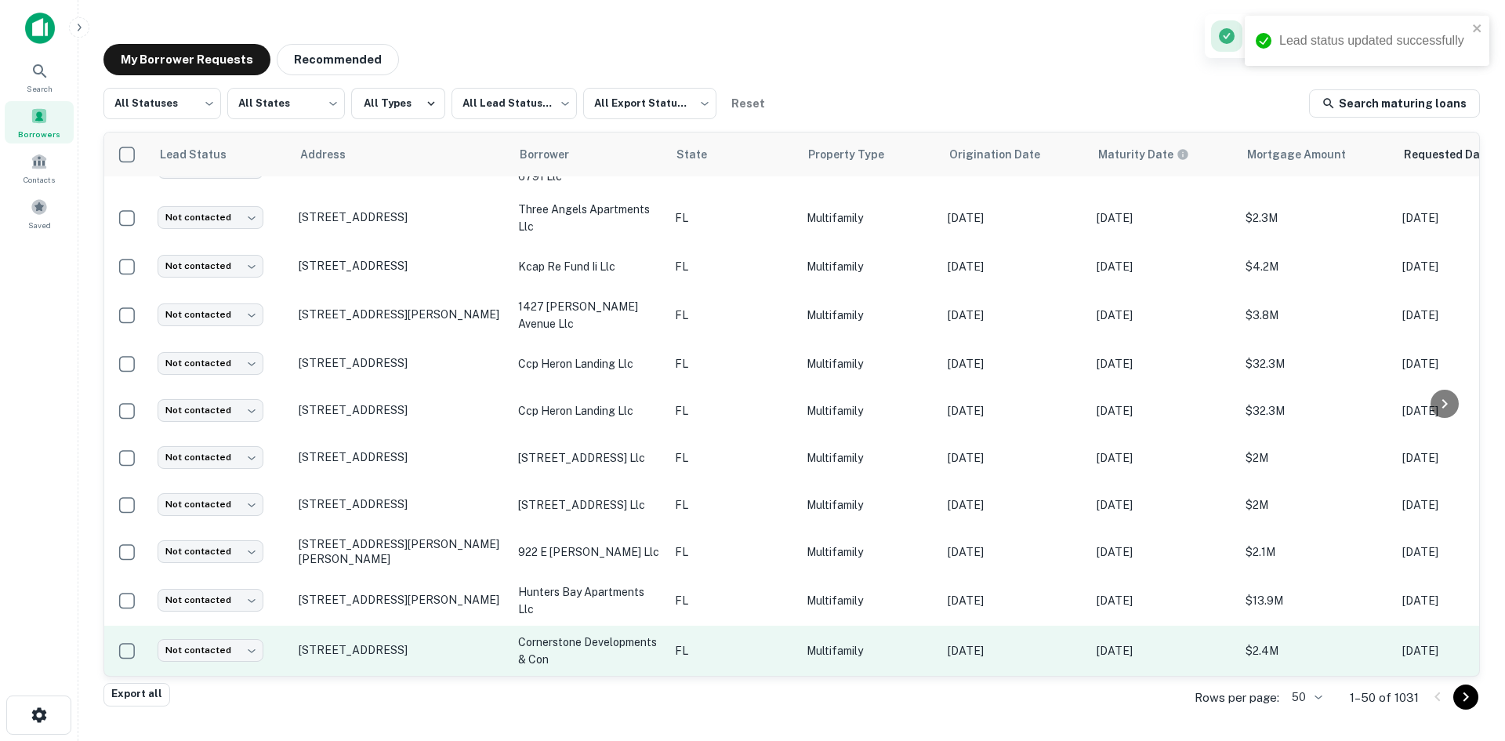
click at [727, 642] on p "FL" at bounding box center [733, 650] width 116 height 17
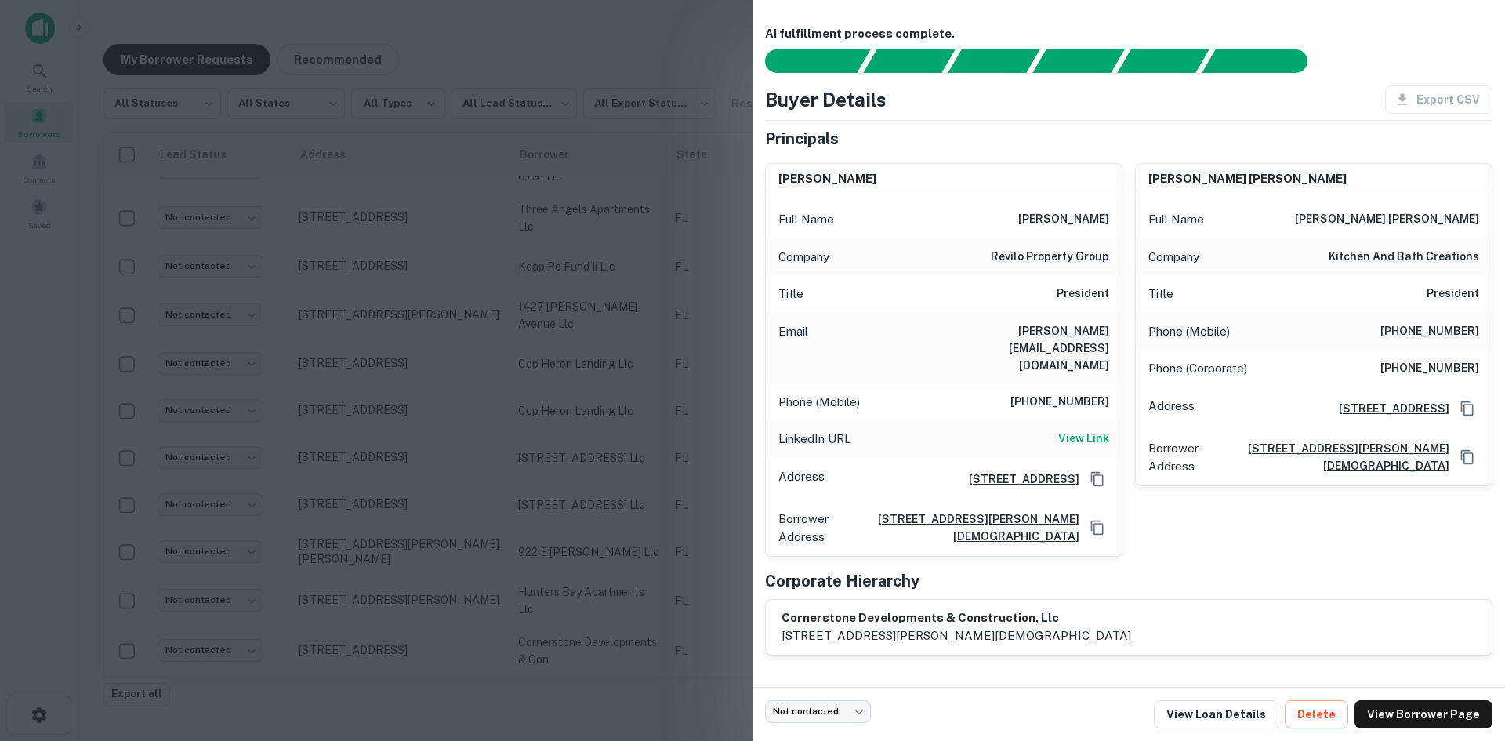
click at [1016, 342] on div "Email ryan@carltonjamesgroup.com" at bounding box center [944, 348] width 356 height 71
click at [1030, 329] on h6 "ryan@carltonjamesgroup.com" at bounding box center [1015, 348] width 188 height 52
copy h6 "ryan@carltonjamesgroup.com"
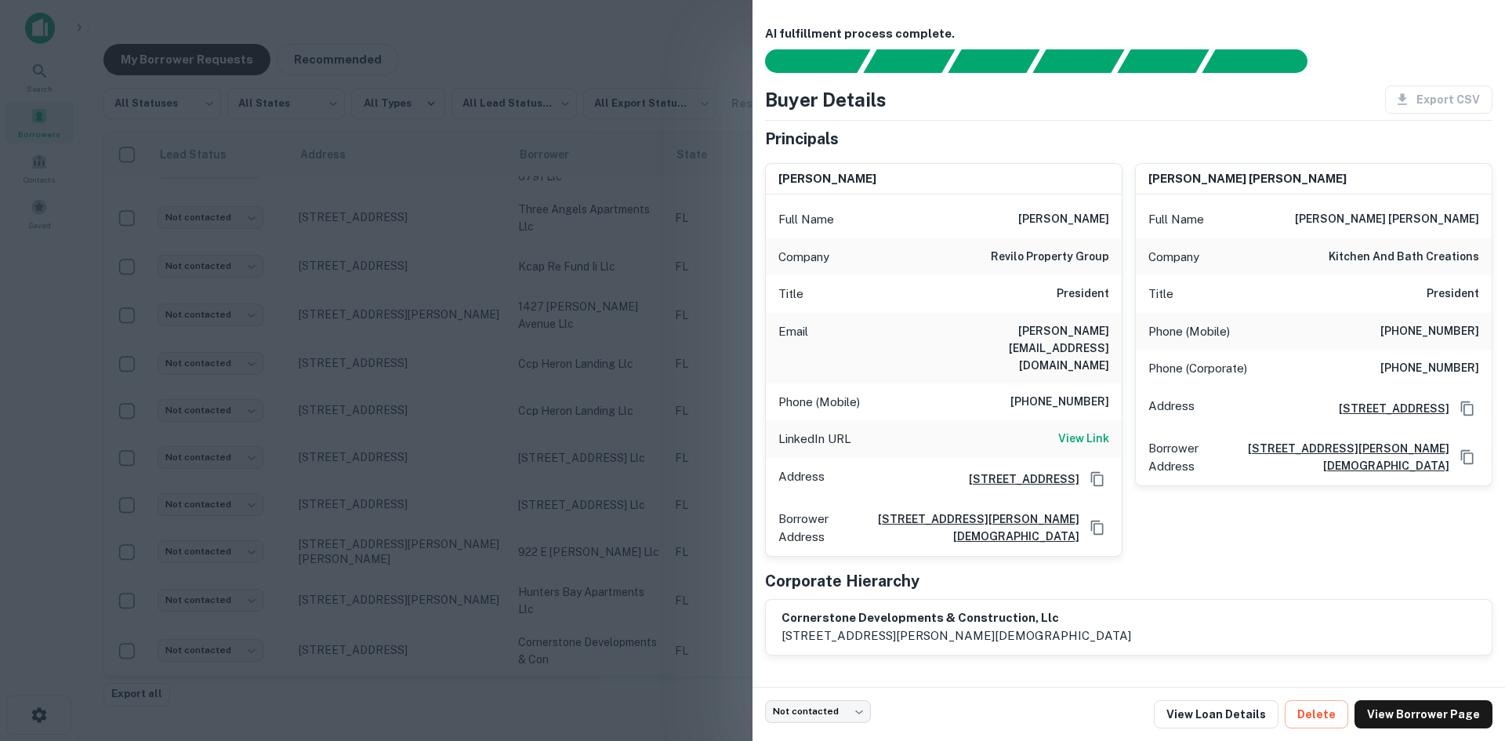
click at [716, 499] on div at bounding box center [752, 370] width 1505 height 741
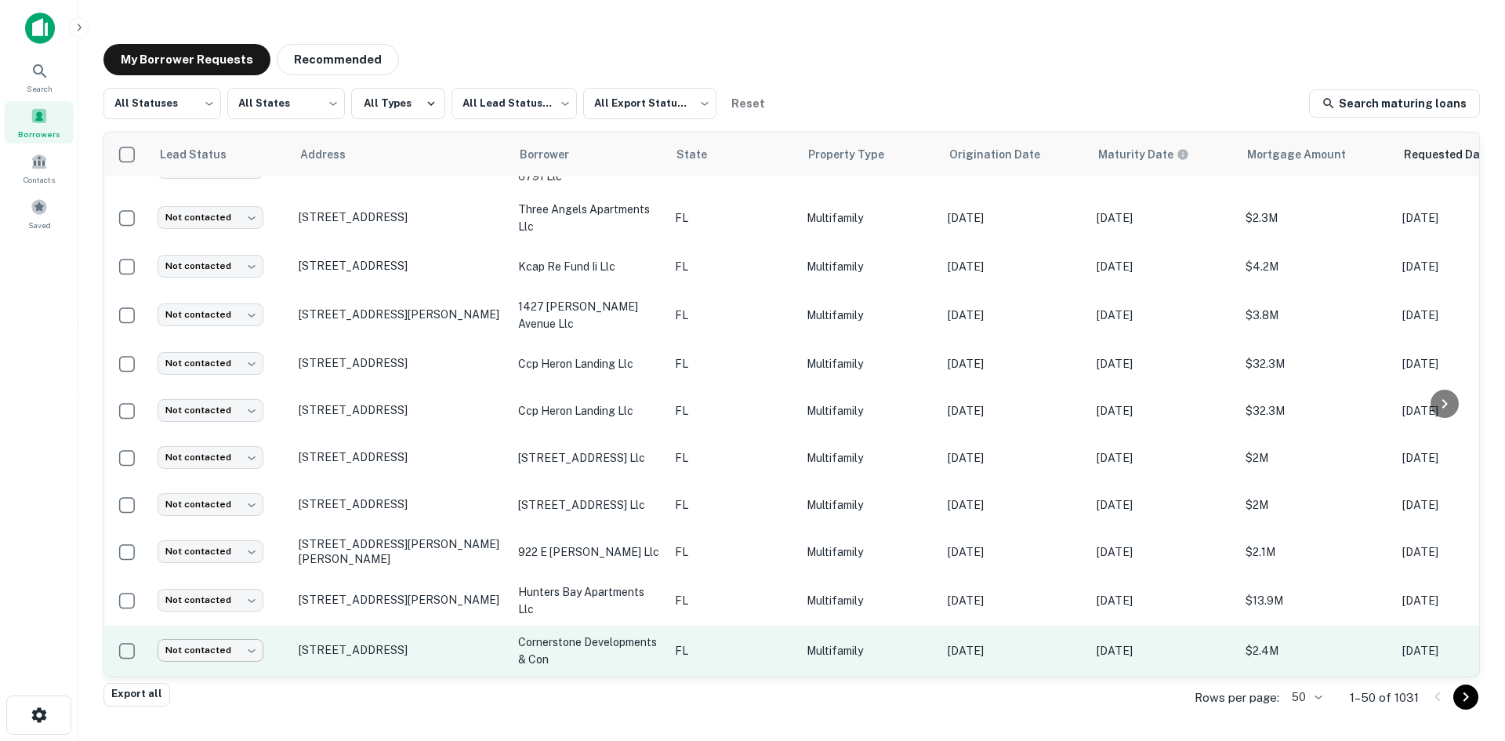
click at [249, 625] on body "Search Borrowers Contacts Saved My Borrower Requests Recommended All Statuses *…" at bounding box center [752, 370] width 1505 height 741
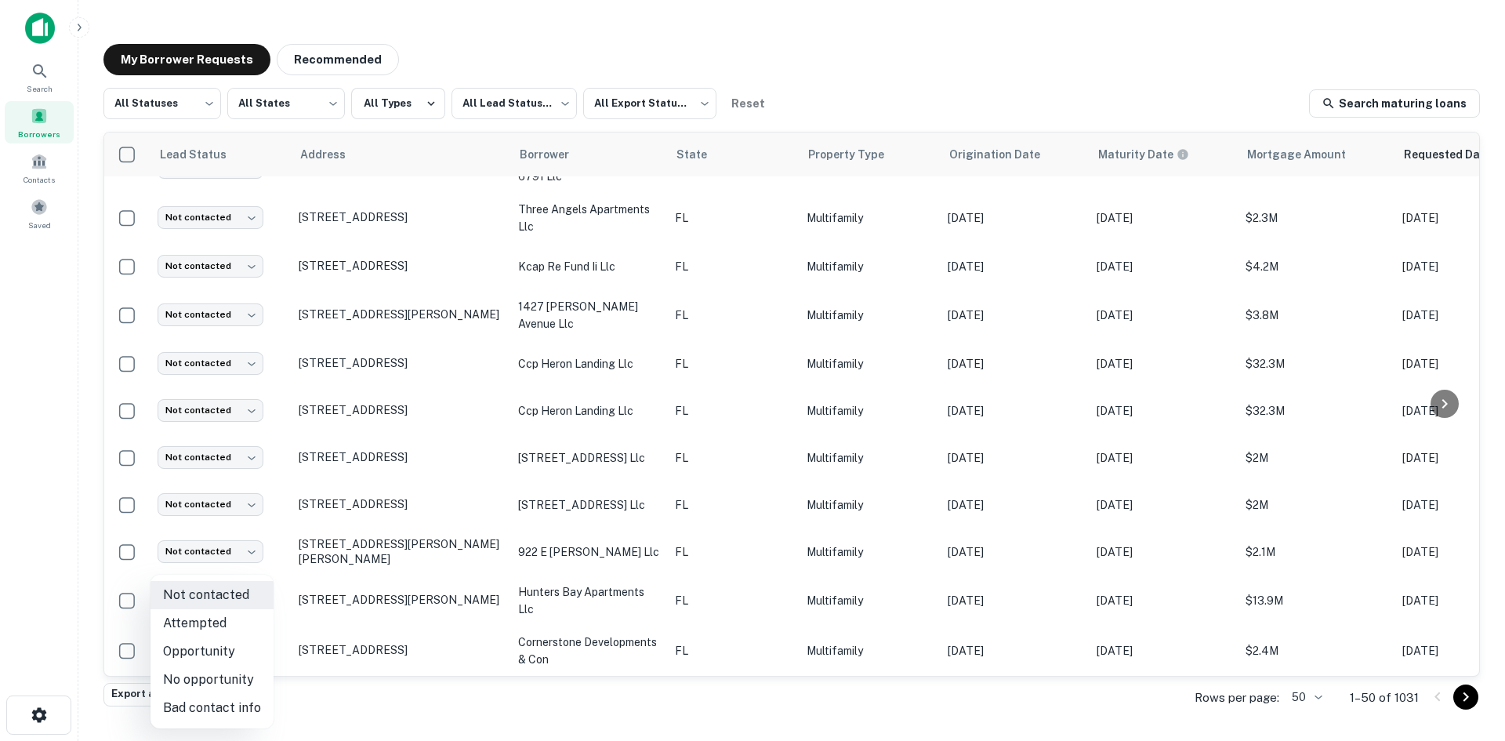
click at [242, 627] on li "Attempted" at bounding box center [212, 623] width 123 height 28
type input "*********"
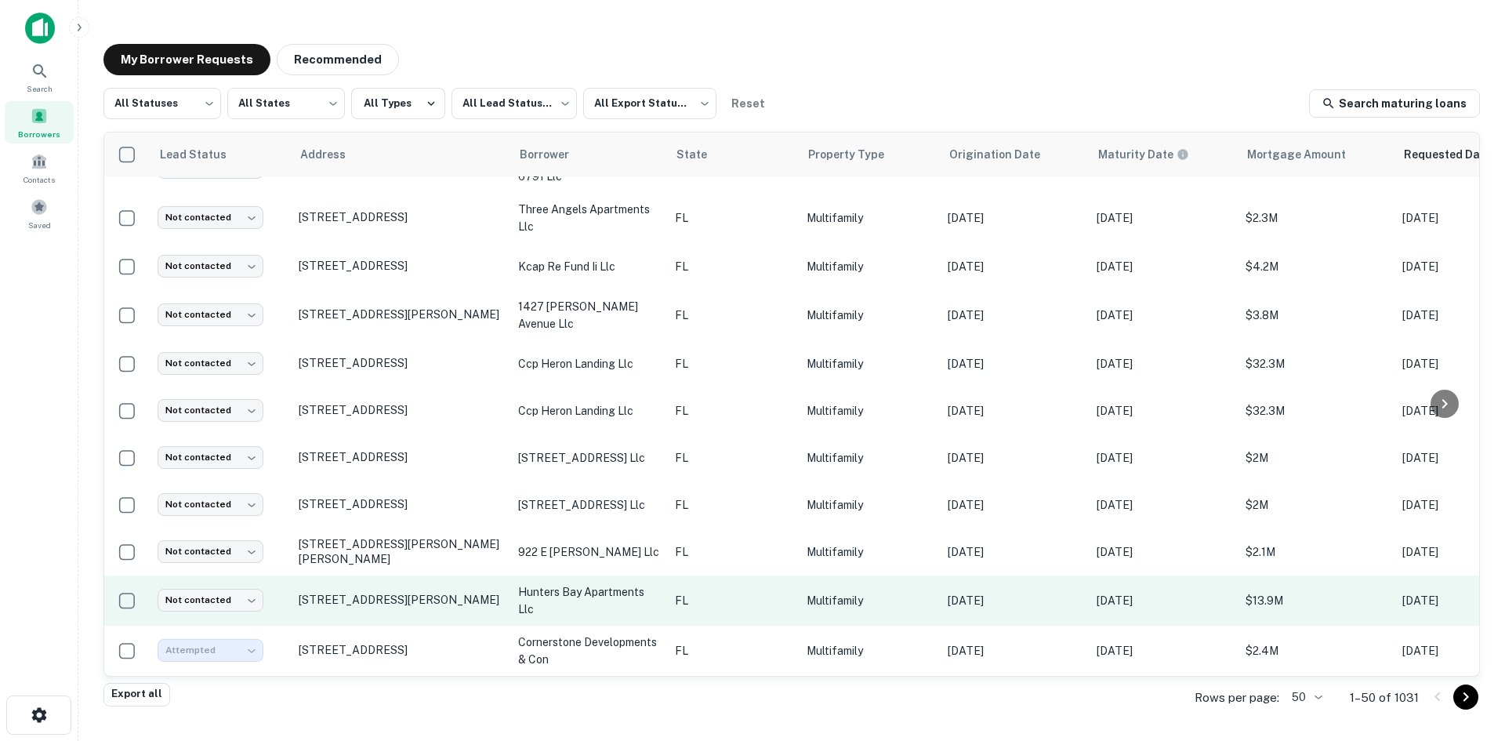
scroll to position [798, 0]
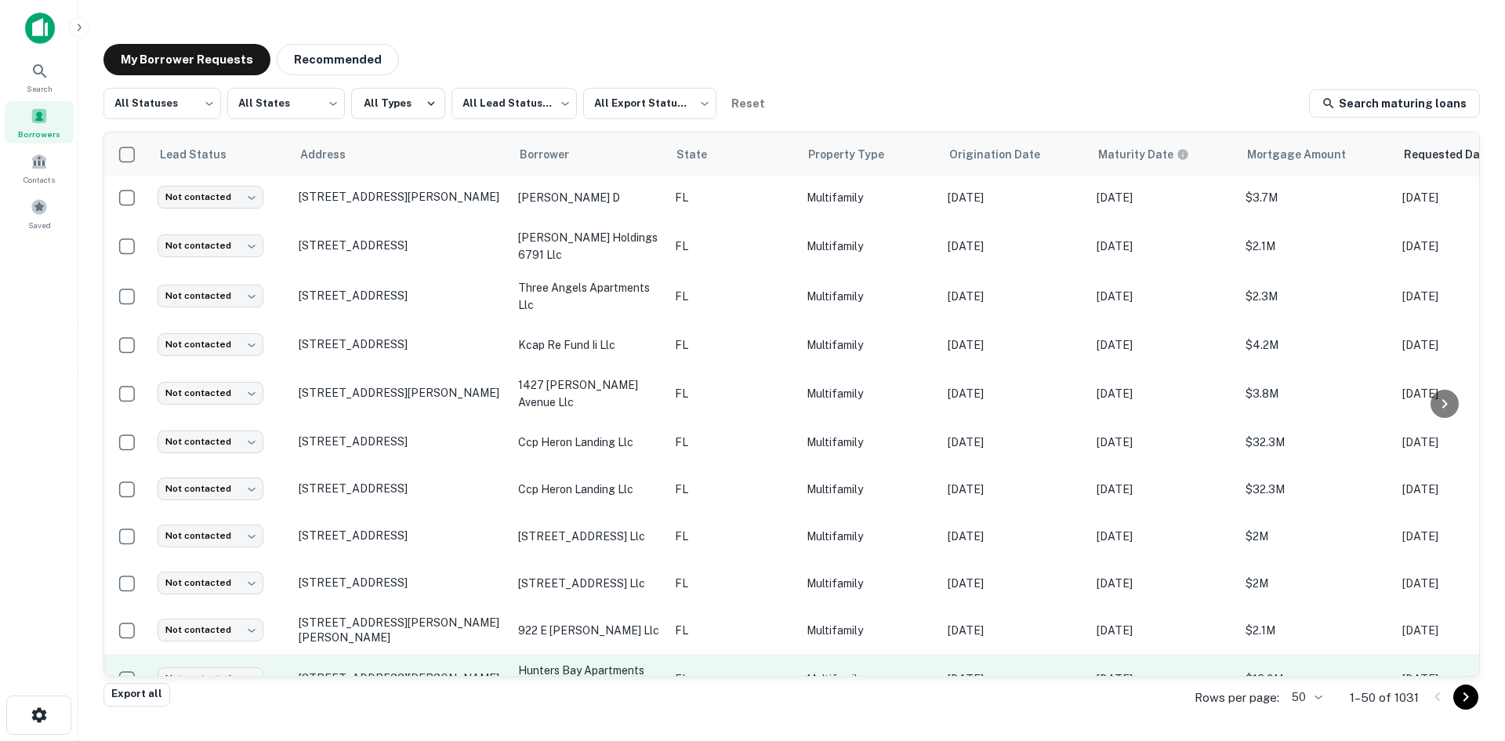
click at [874, 654] on td "Multifamily" at bounding box center [869, 679] width 141 height 50
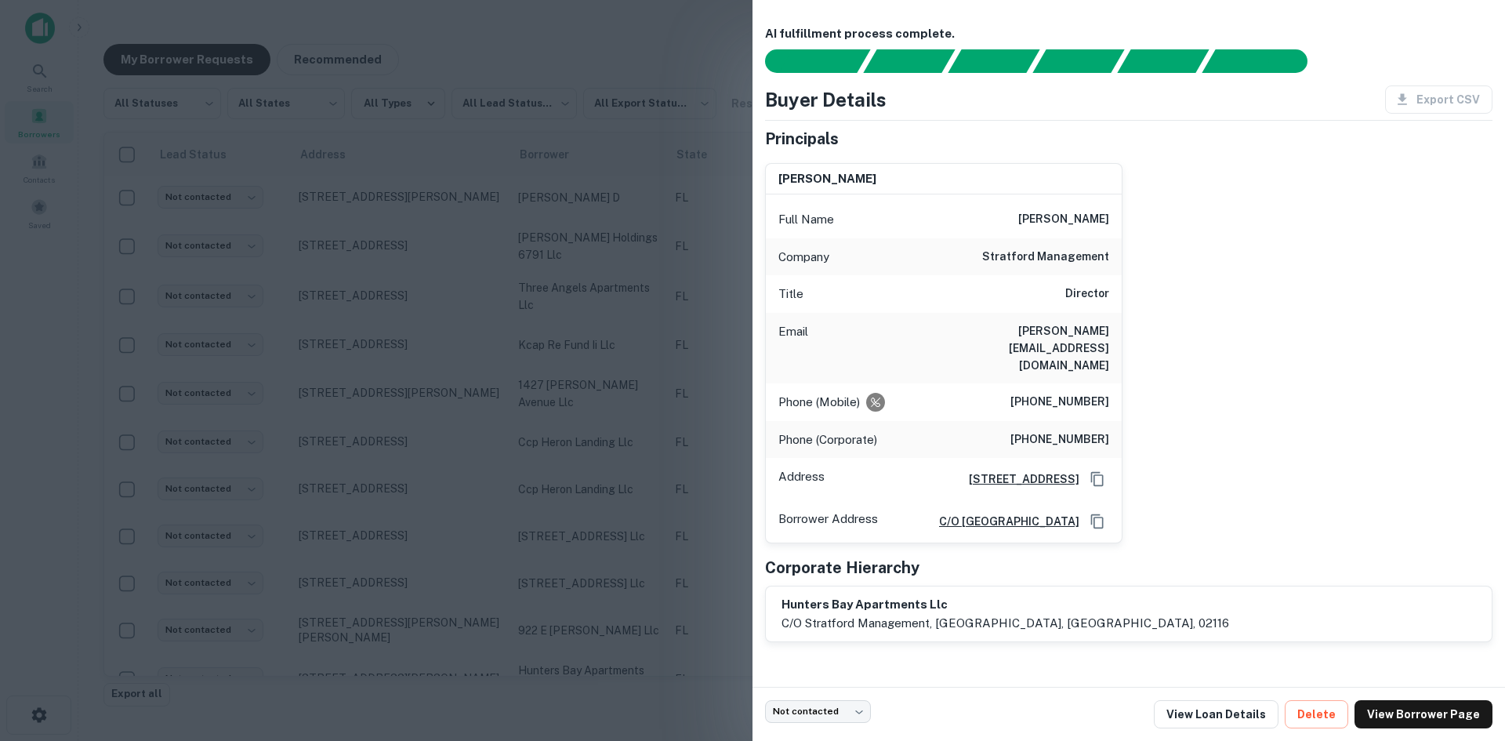
click at [1101, 328] on h6 "andrew@stratford.com" at bounding box center [1015, 348] width 188 height 52
copy h6 "andrew@stratford.com"
click at [663, 416] on div at bounding box center [752, 370] width 1505 height 741
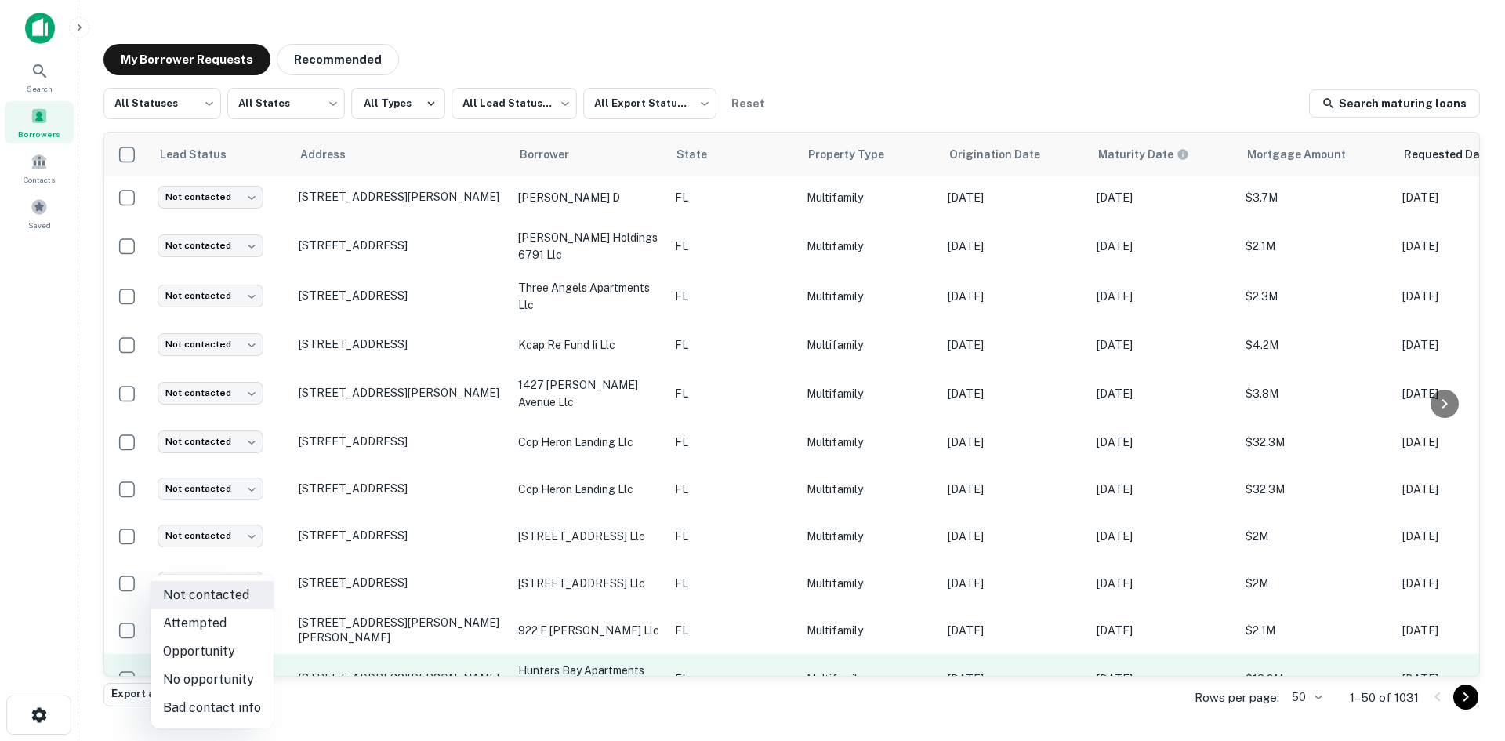
click at [231, 661] on body "Search Borrowers Contacts Saved My Borrower Requests Recommended All Statuses *…" at bounding box center [752, 370] width 1505 height 741
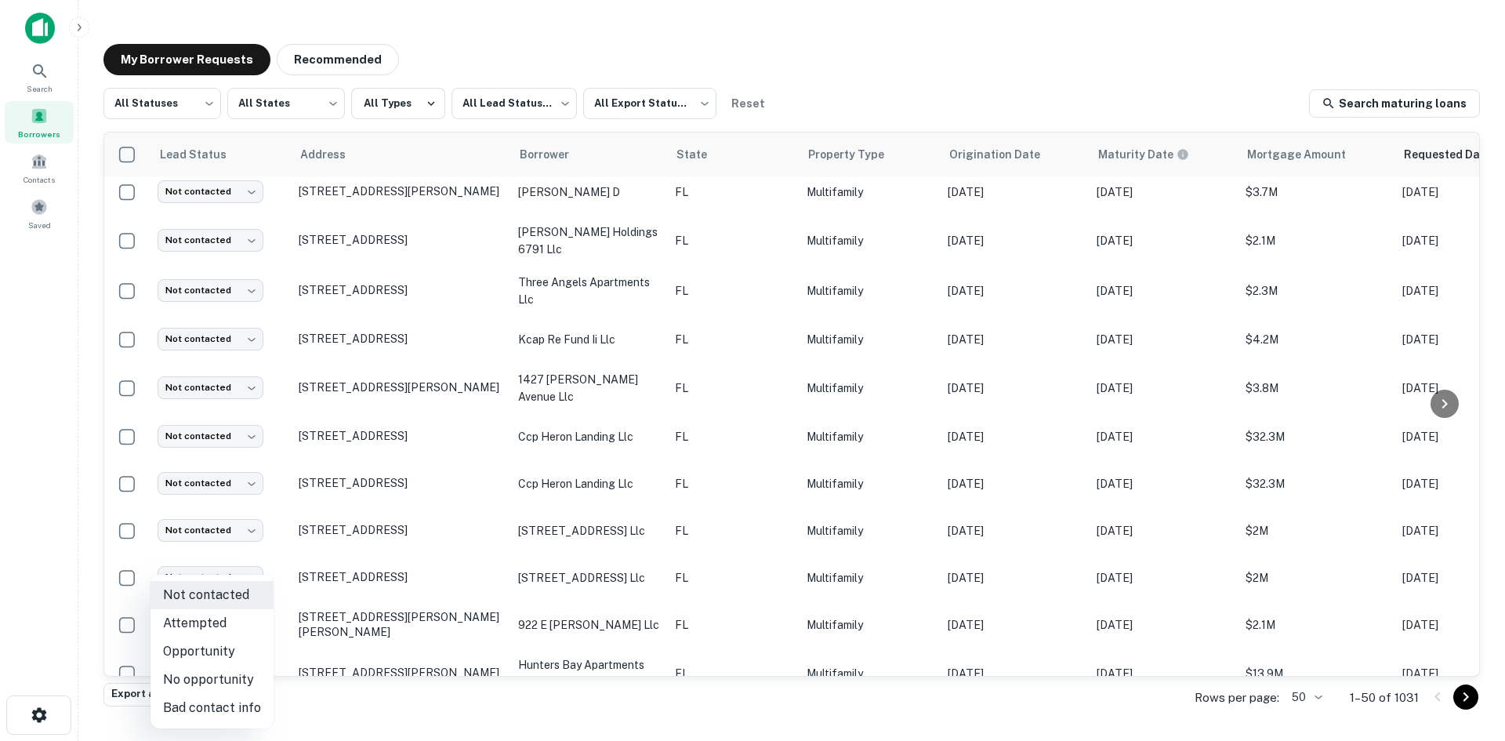
click at [244, 622] on li "Attempted" at bounding box center [212, 623] width 123 height 28
type input "*********"
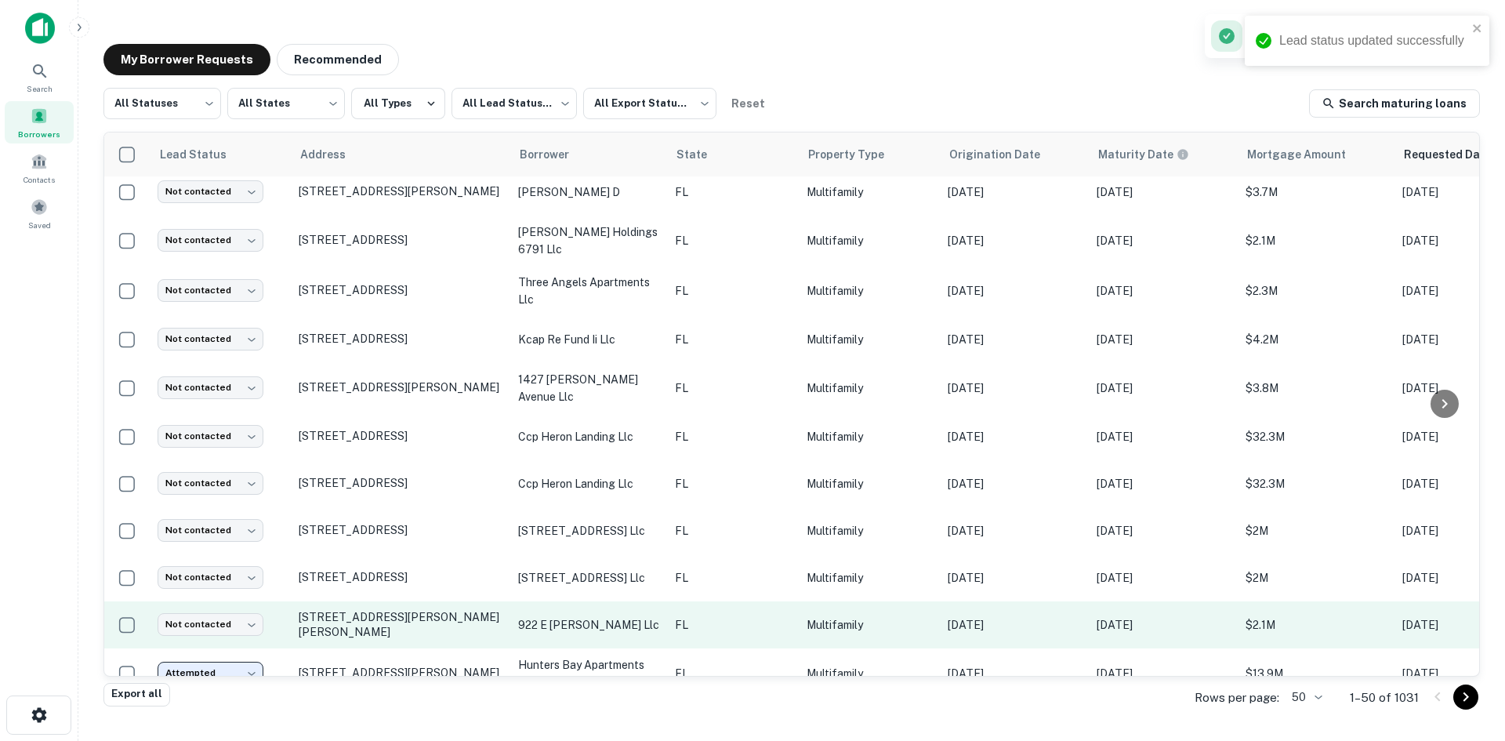
click at [670, 601] on td "FL" at bounding box center [733, 624] width 132 height 47
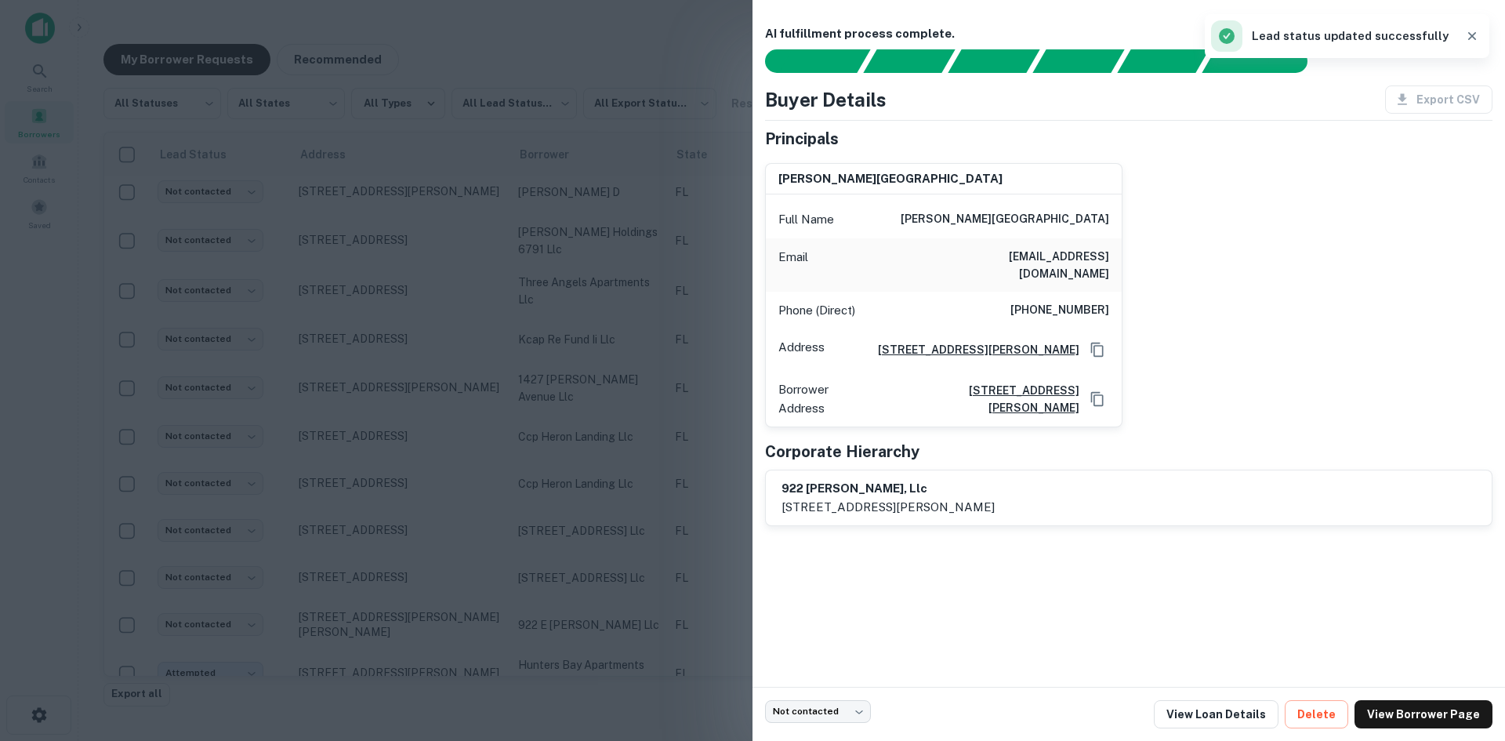
click at [1096, 257] on h6 "sethakingston@gmail.com" at bounding box center [1015, 265] width 188 height 35
copy h6 "sethakingston@gmail.com"
click at [689, 379] on div at bounding box center [752, 370] width 1505 height 741
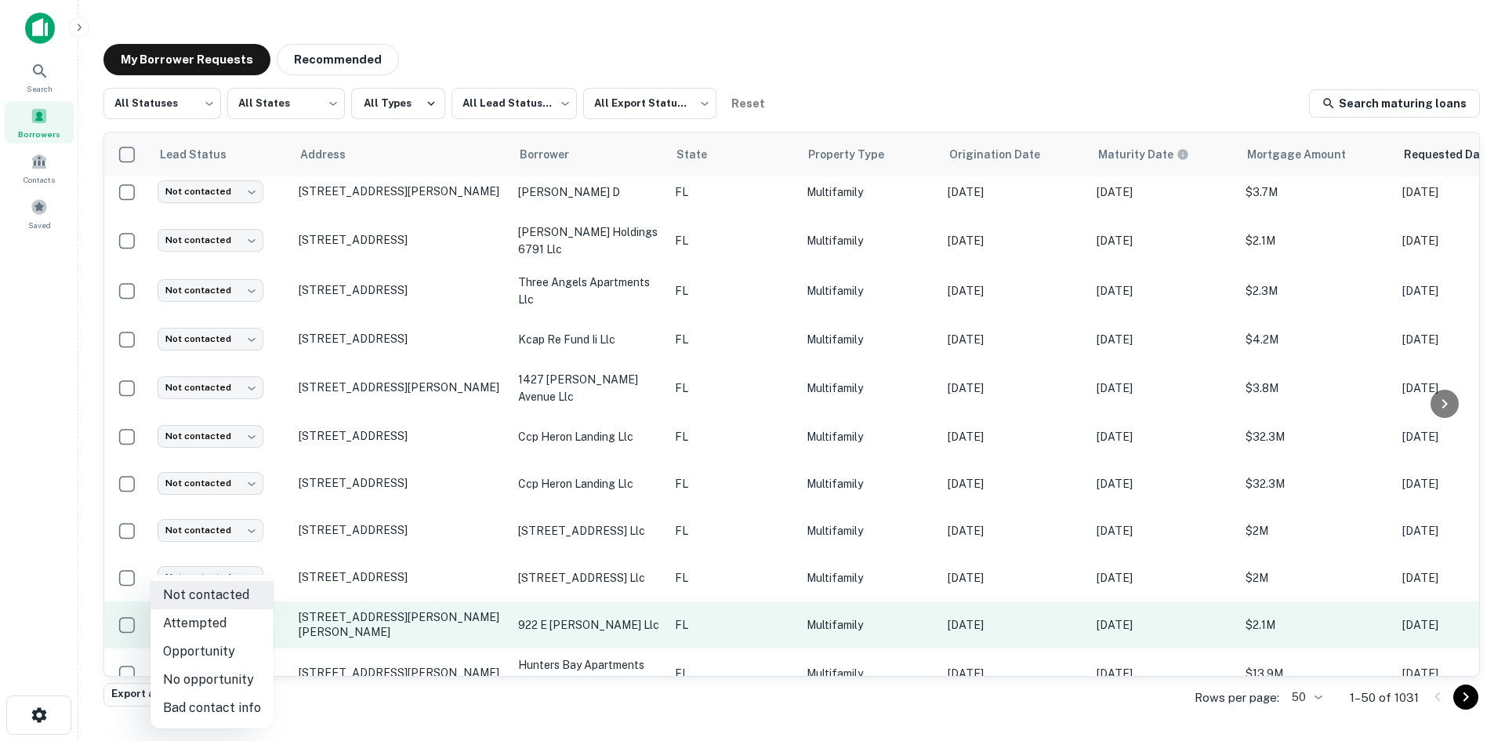
click at [237, 603] on body "Search Borrowers Contacts Saved My Borrower Requests Recommended All Statuses *…" at bounding box center [752, 370] width 1505 height 741
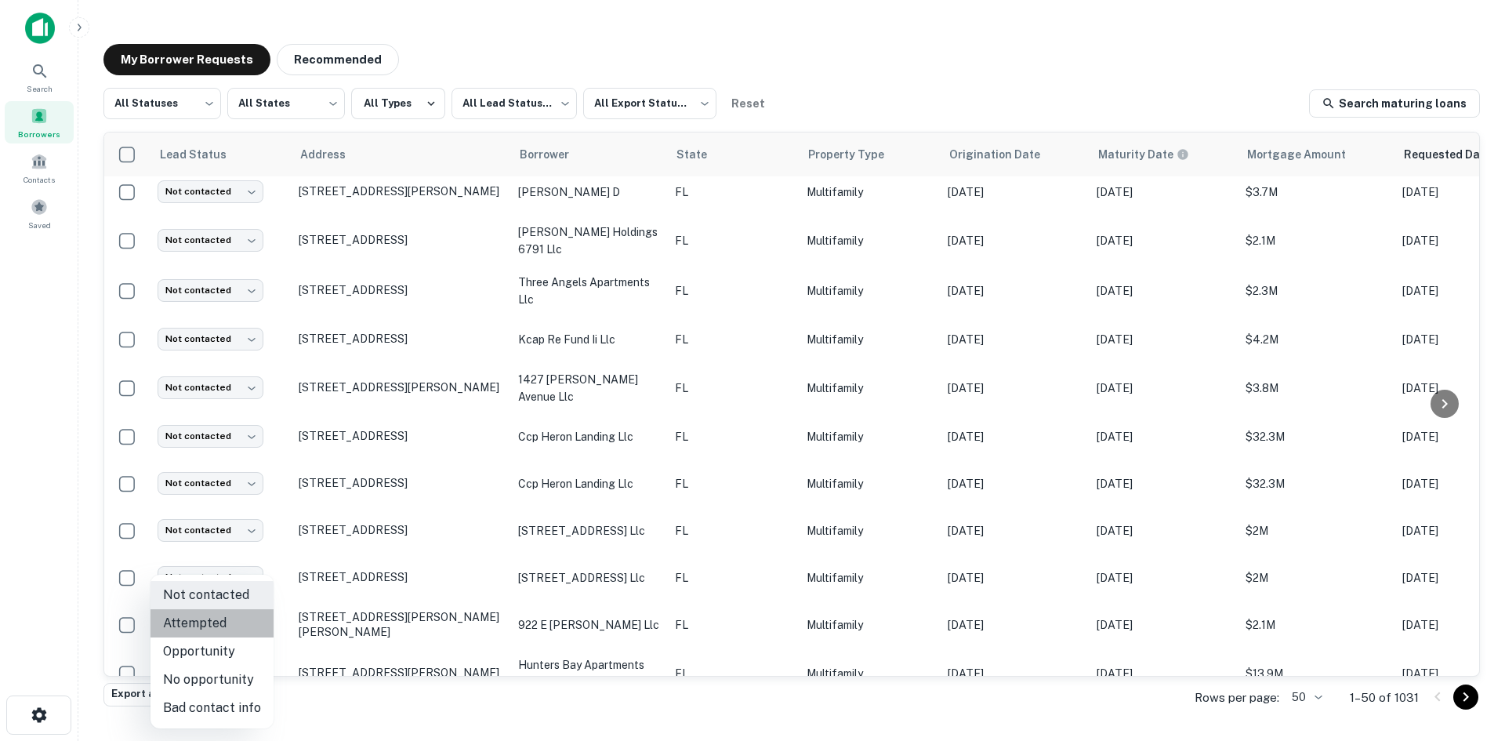
click at [224, 626] on li "Attempted" at bounding box center [212, 623] width 123 height 28
type input "*********"
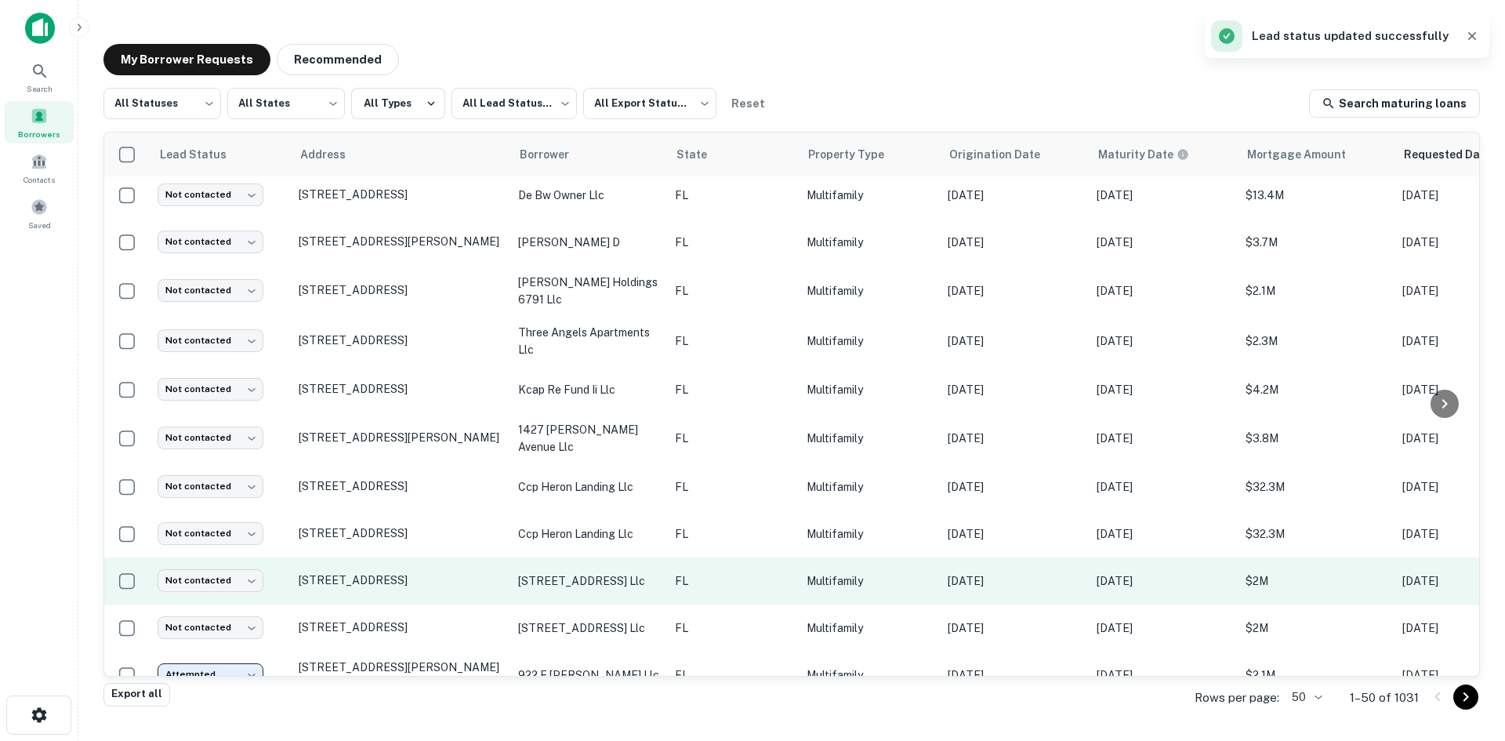
scroll to position [725, 0]
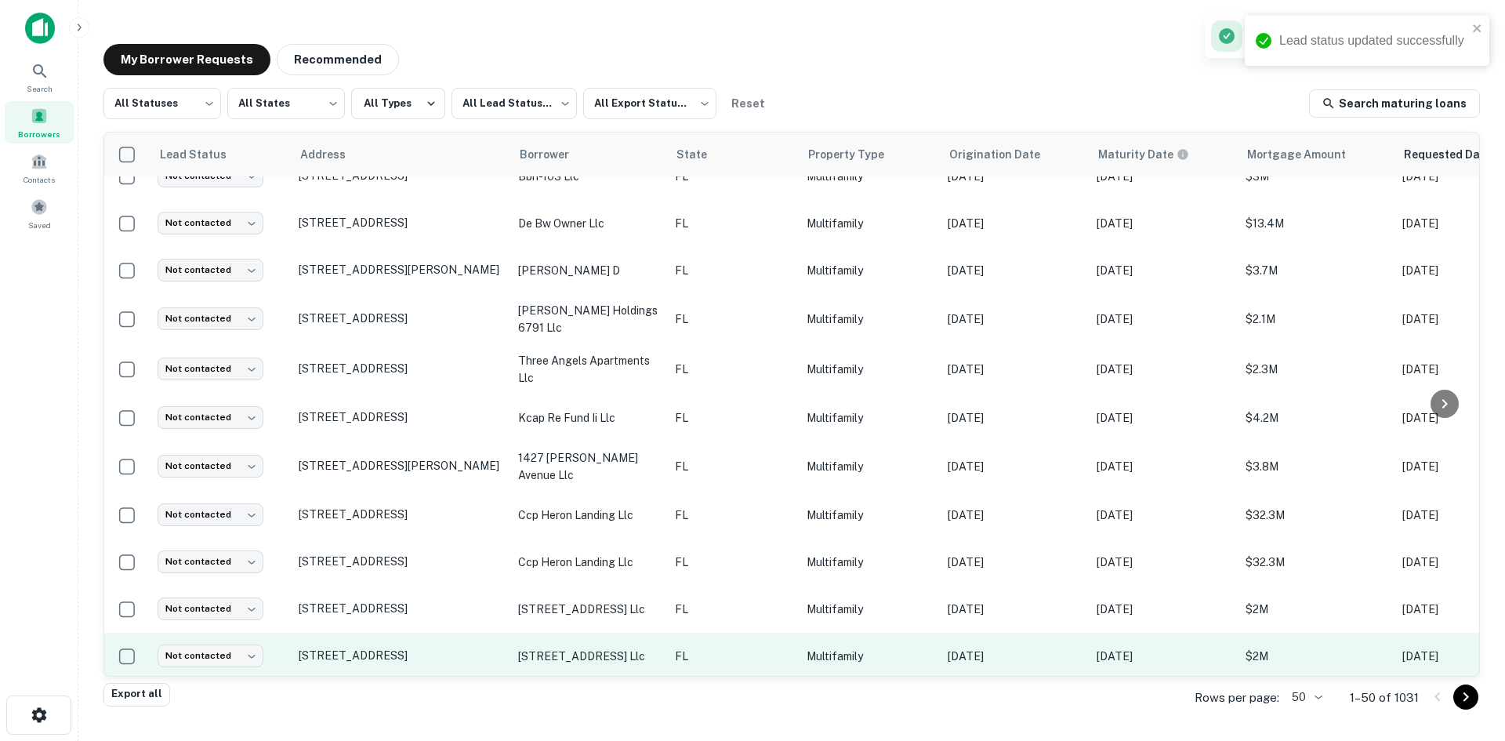
click at [677, 633] on td "FL" at bounding box center [733, 656] width 132 height 47
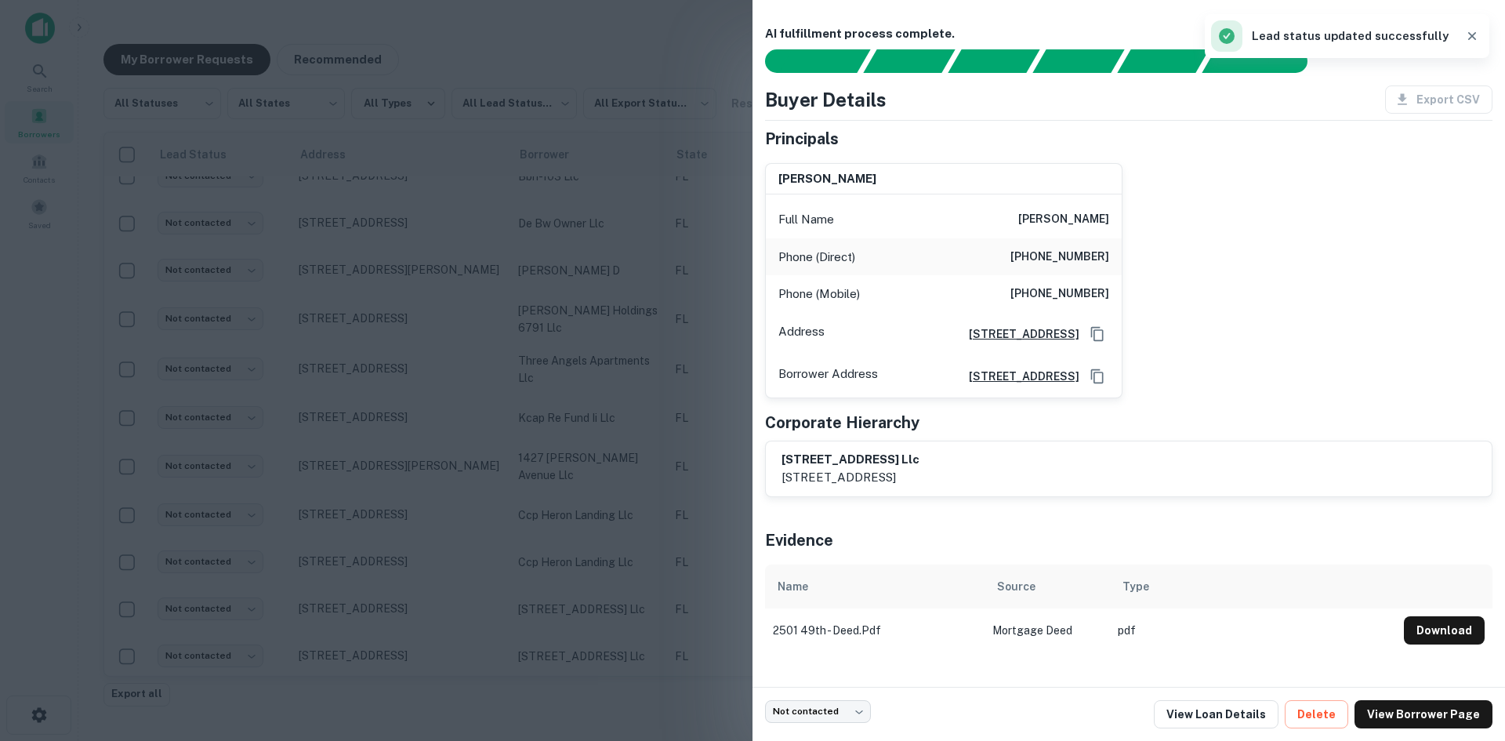
click at [453, 358] on div at bounding box center [752, 370] width 1505 height 741
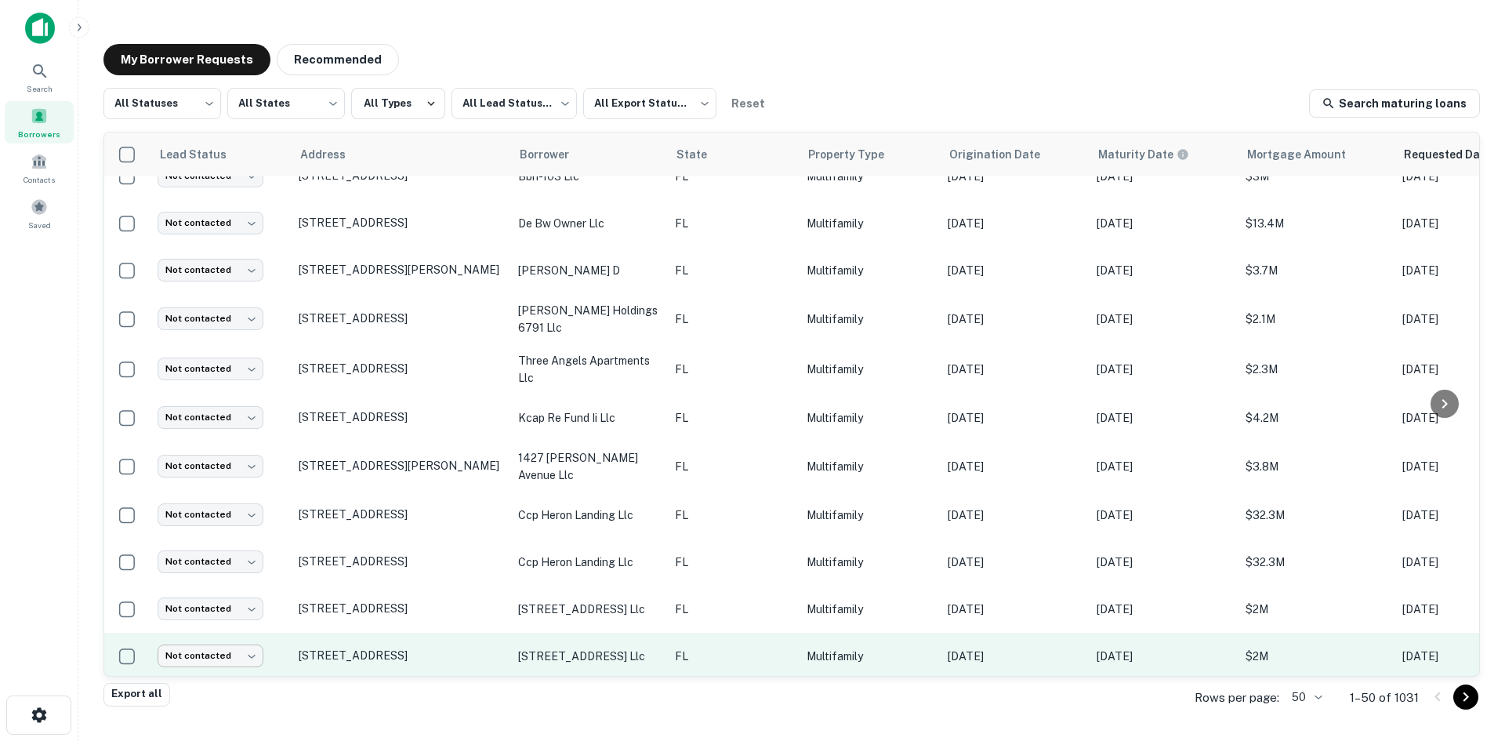
click at [250, 644] on body "Search Borrowers Contacts Saved My Borrower Requests Recommended All Statuses *…" at bounding box center [752, 370] width 1505 height 741
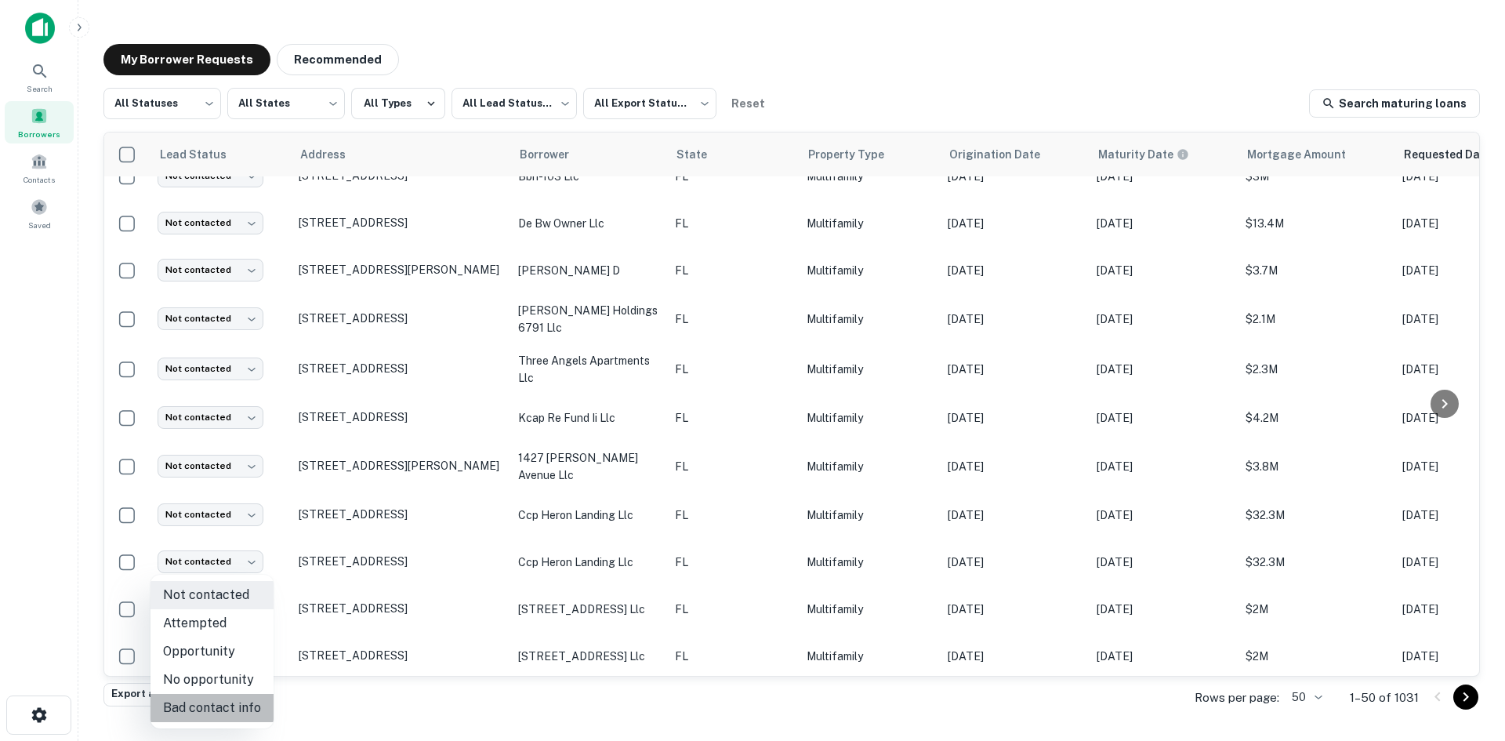
click at [258, 698] on li "Bad contact info" at bounding box center [212, 708] width 123 height 28
type input "**********"
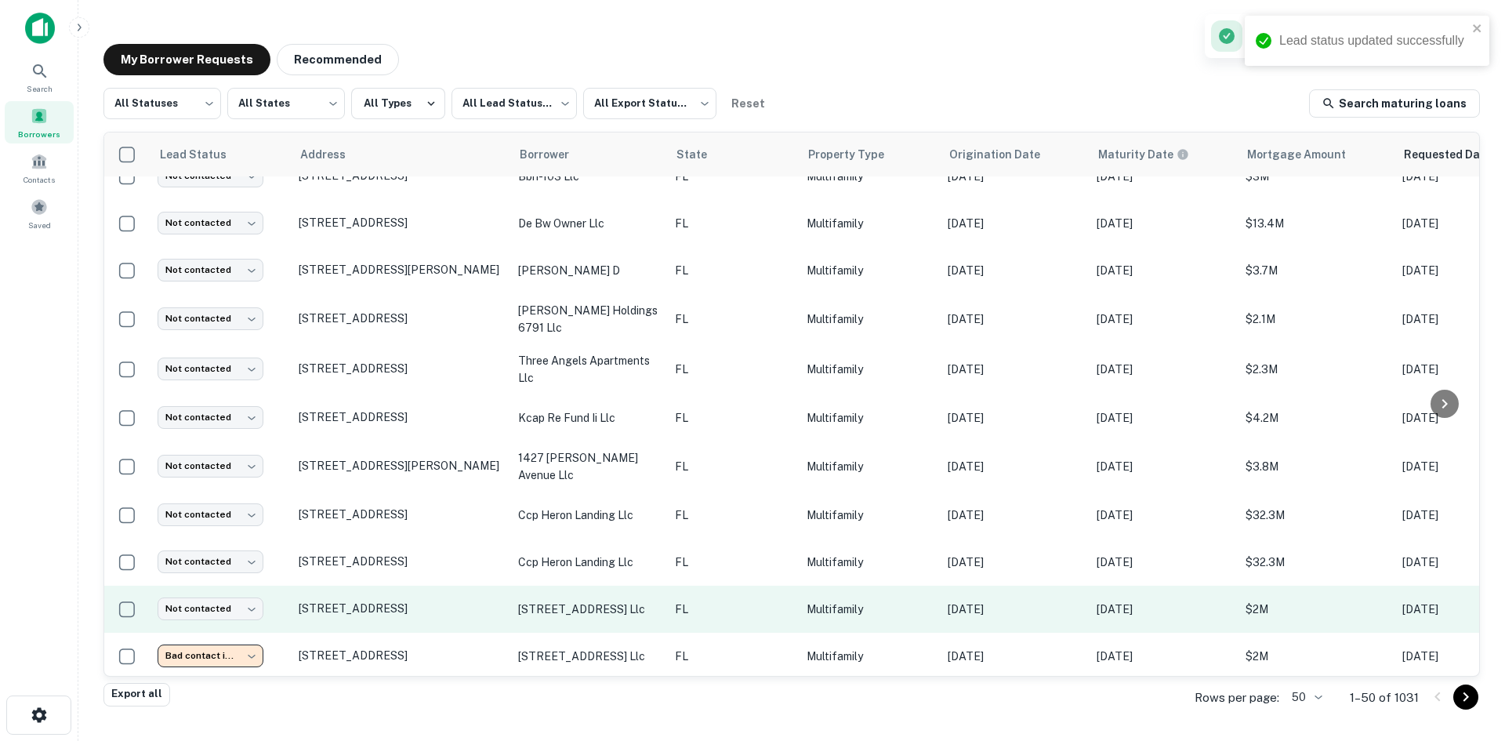
click at [868, 608] on td "Multifamily" at bounding box center [869, 609] width 141 height 47
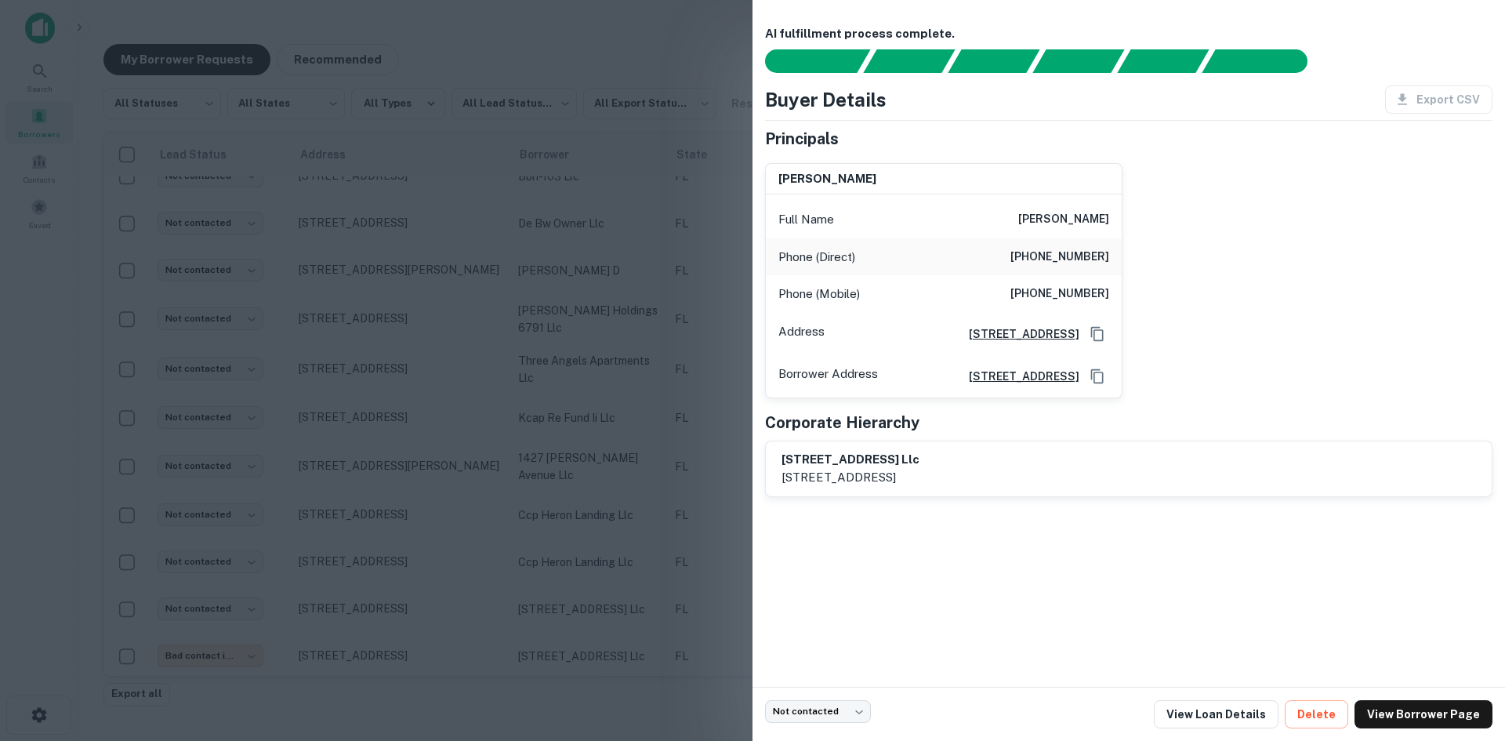
click at [568, 353] on div at bounding box center [752, 370] width 1505 height 741
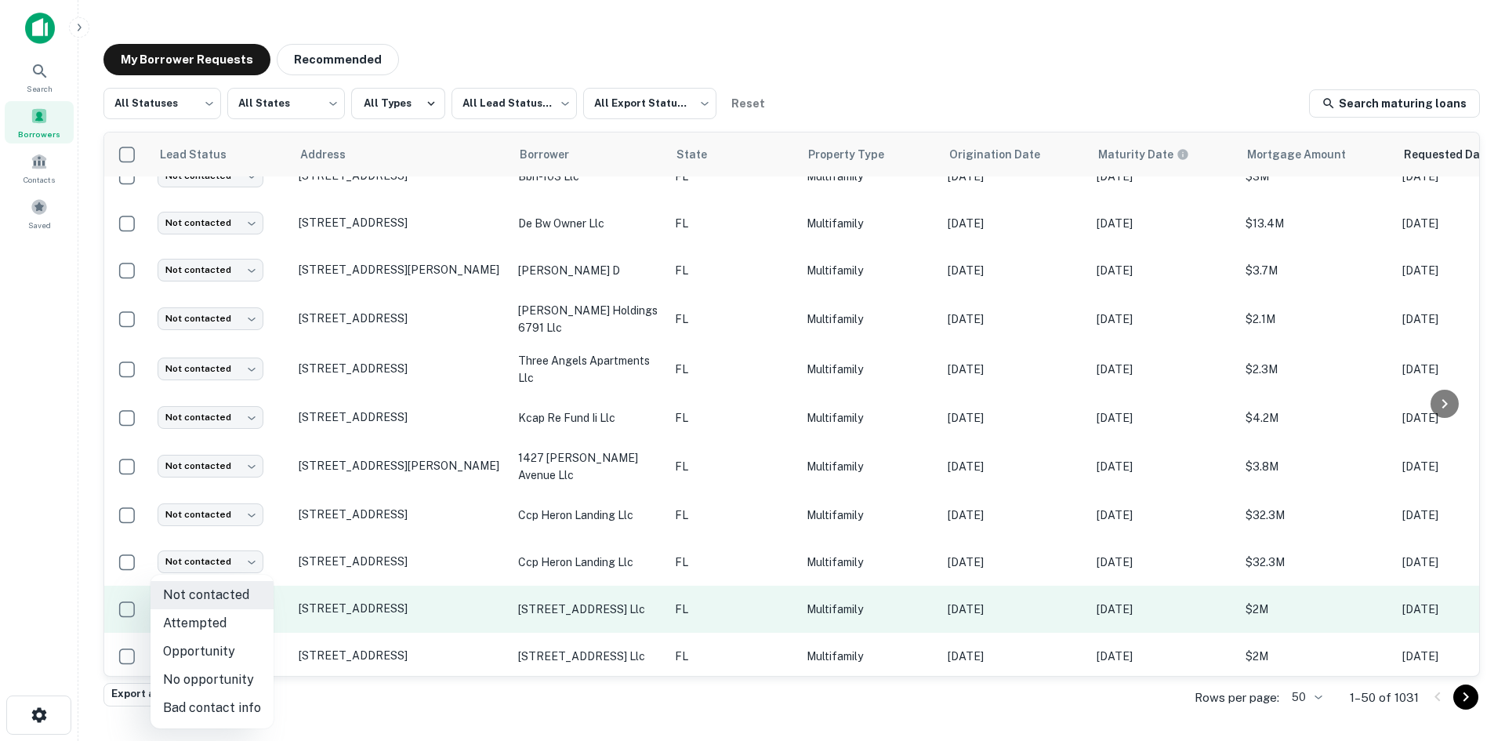
click at [196, 599] on body "Search Borrowers Contacts Saved My Borrower Requests Recommended All Statuses *…" at bounding box center [752, 370] width 1505 height 741
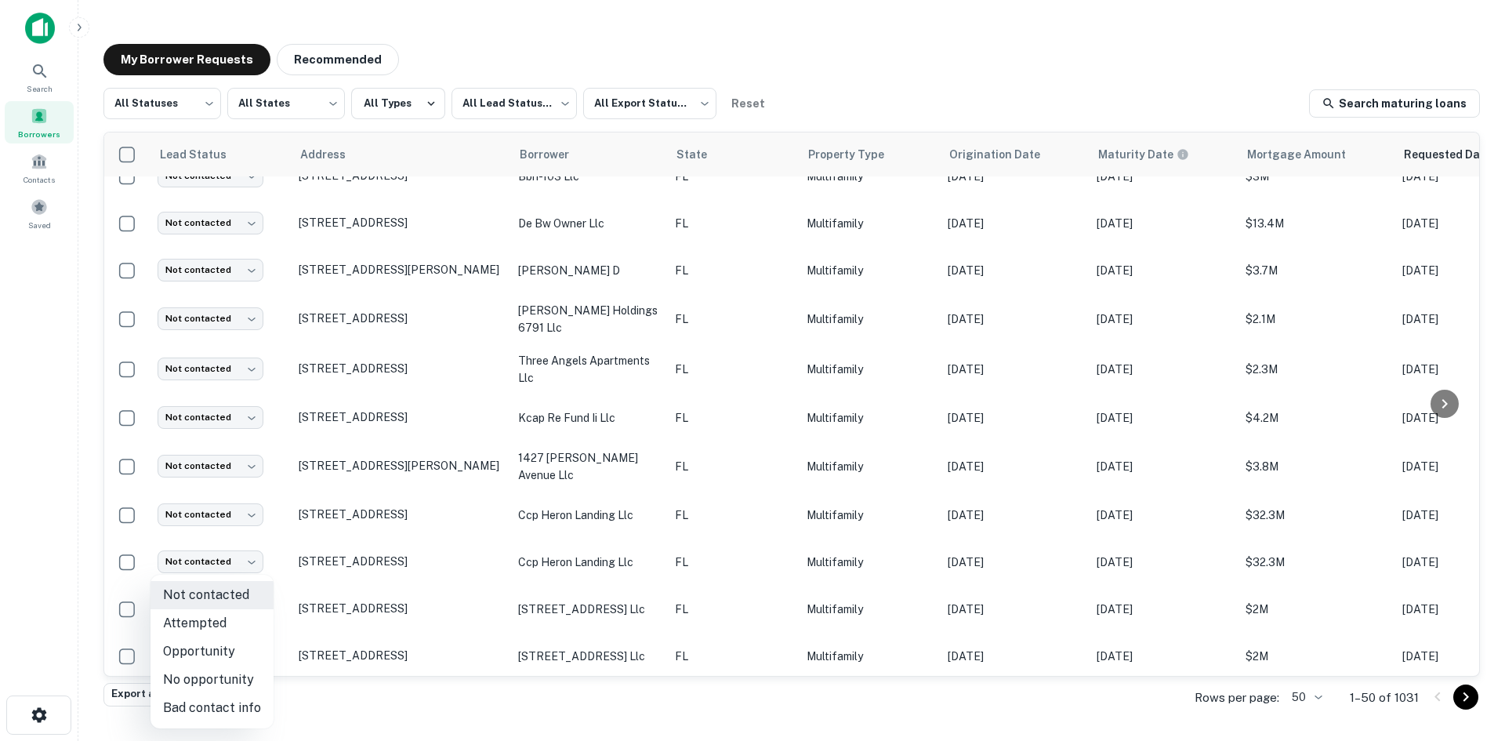
click at [239, 696] on li "Bad contact info" at bounding box center [212, 708] width 123 height 28
type input "**********"
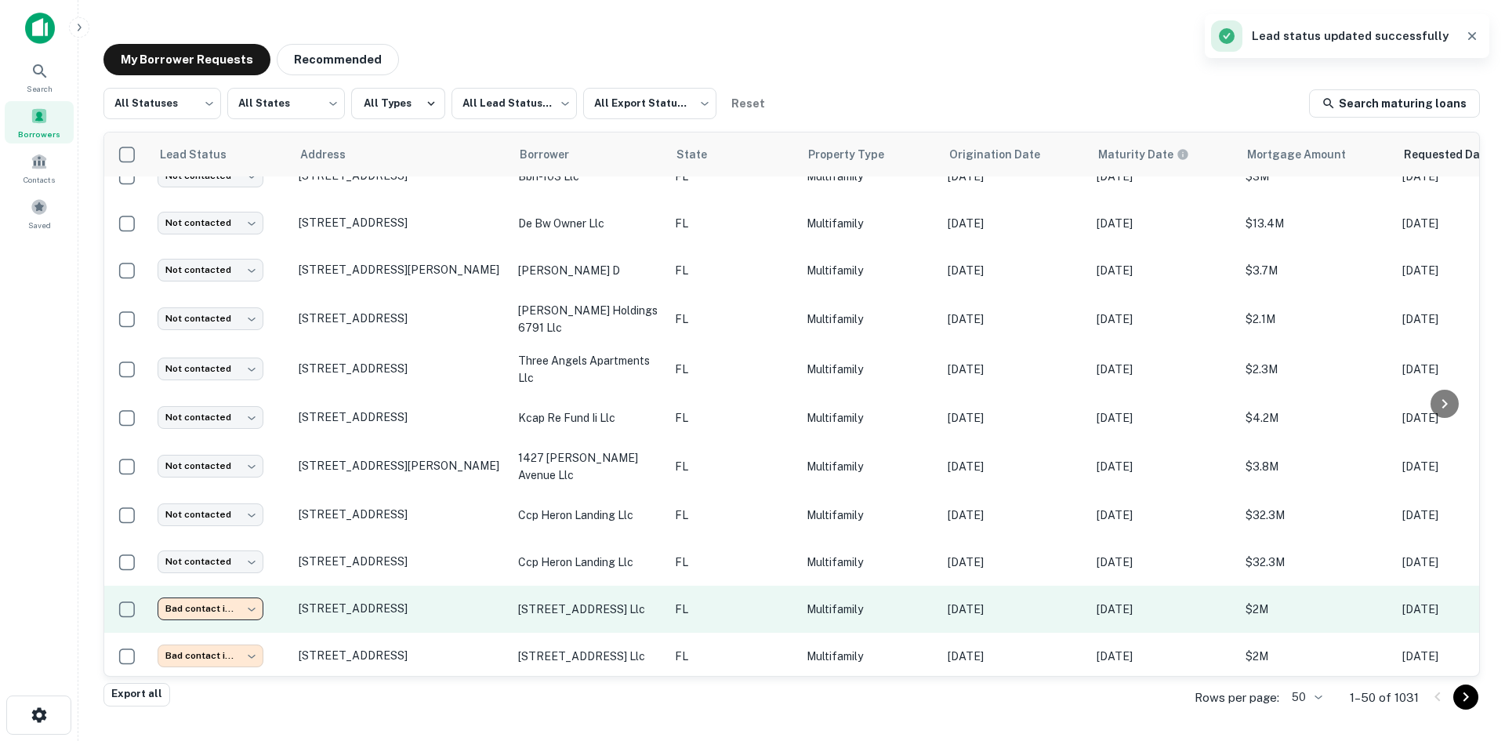
scroll to position [647, 0]
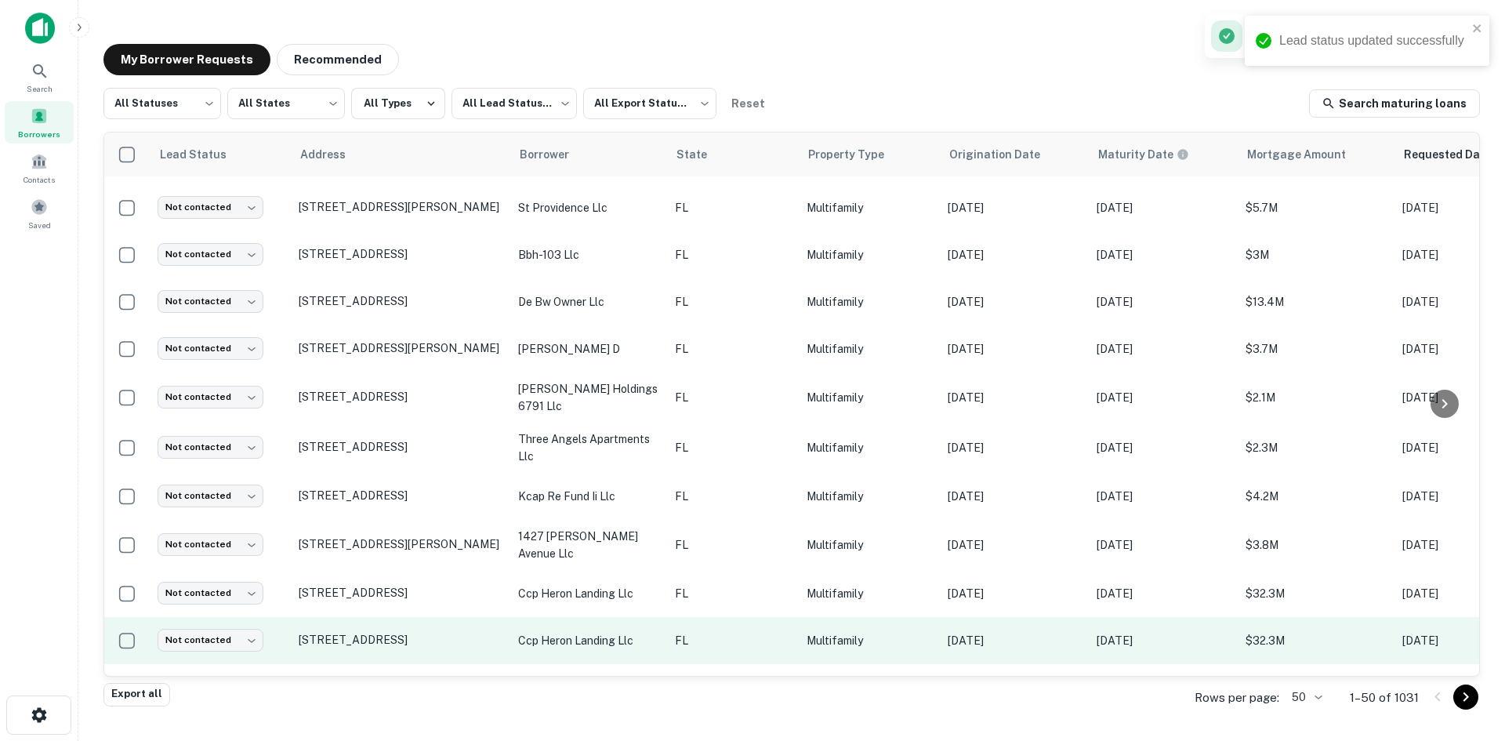
click at [688, 617] on td "FL" at bounding box center [733, 640] width 132 height 47
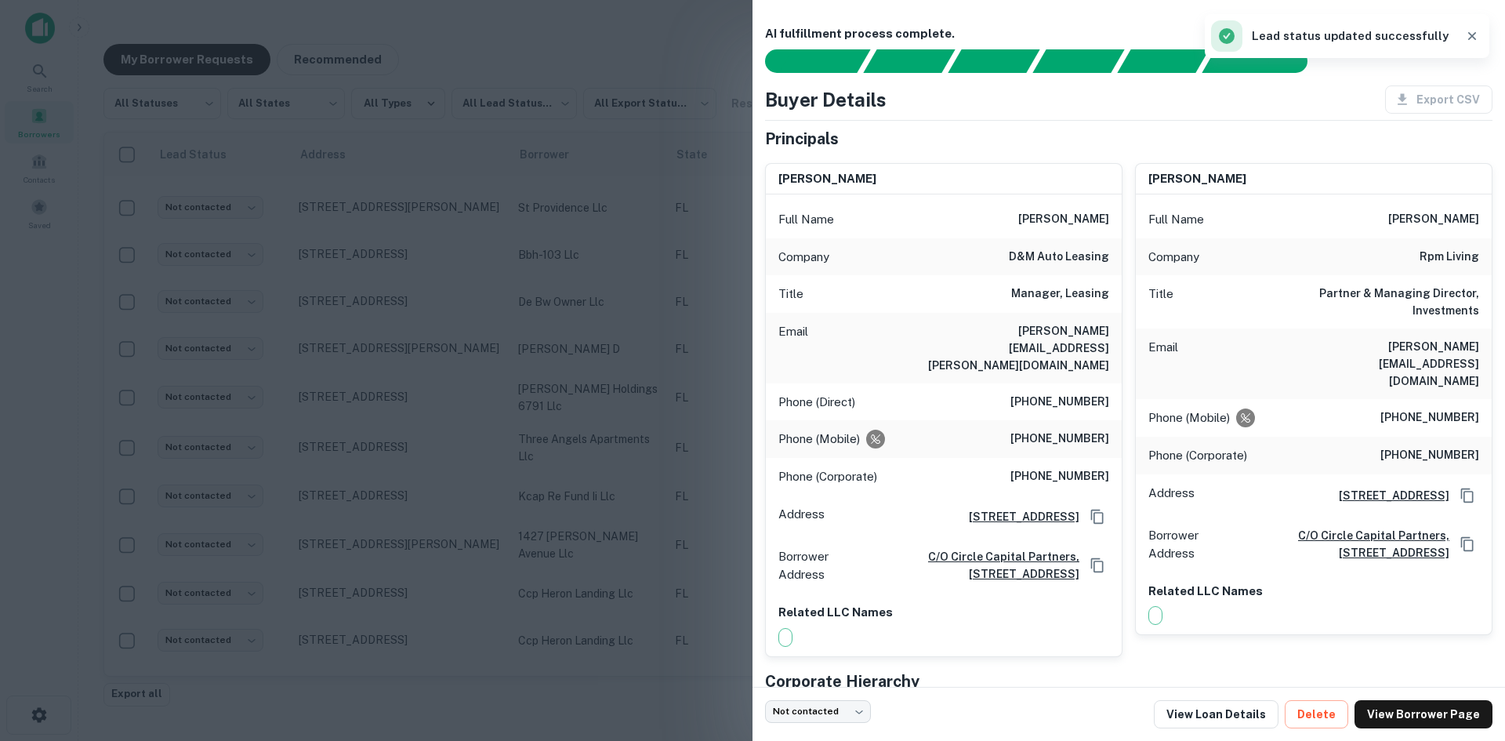
click at [1073, 343] on div "Email richard.valdes@dmautoleasing.com" at bounding box center [944, 348] width 356 height 71
click at [1083, 326] on h6 "richard.valdes@dmautoleasing.com" at bounding box center [1015, 348] width 188 height 52
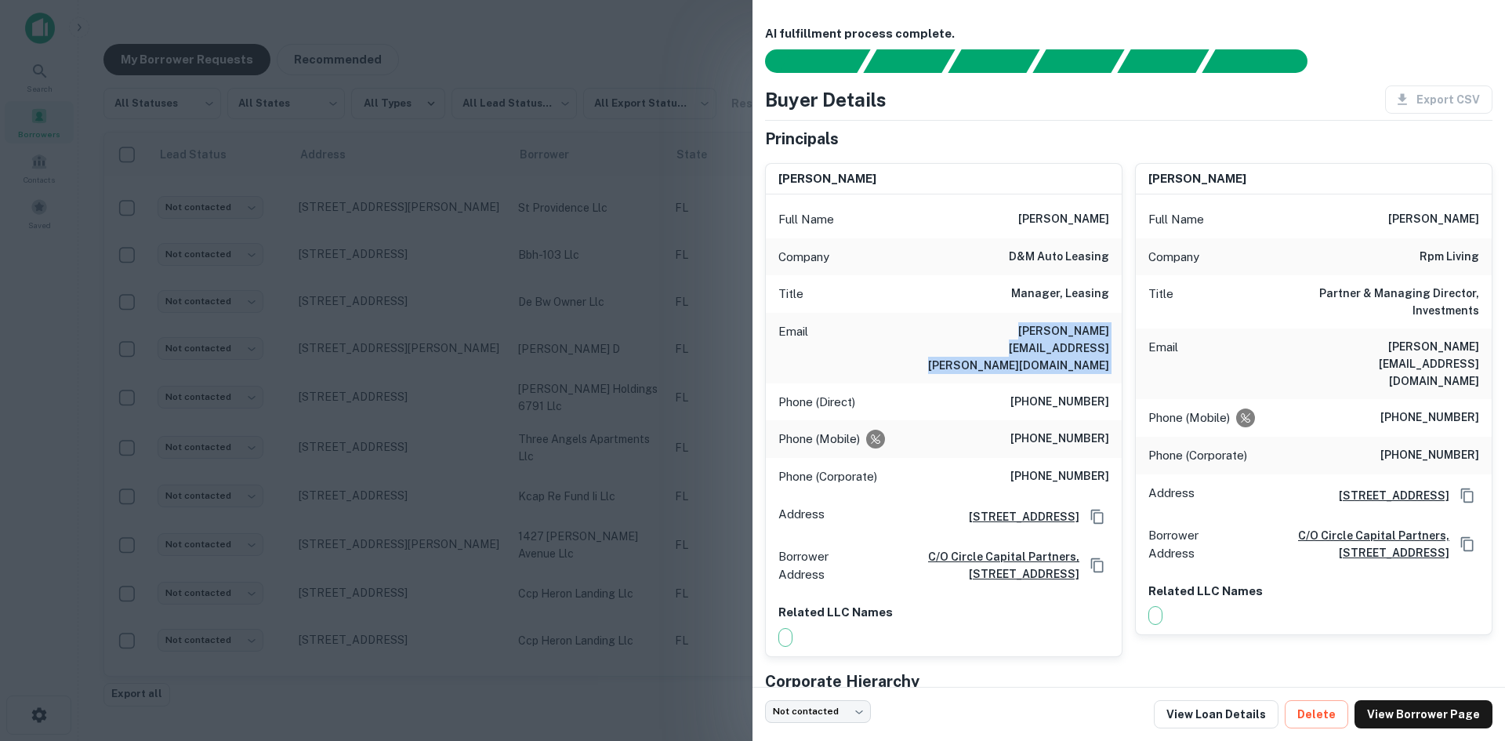
click at [1083, 326] on h6 "richard.valdes@dmautoleasing.com" at bounding box center [1015, 348] width 188 height 52
copy h6 "richard.valdes@dmautoleasing.com"
click at [474, 354] on div at bounding box center [752, 370] width 1505 height 741
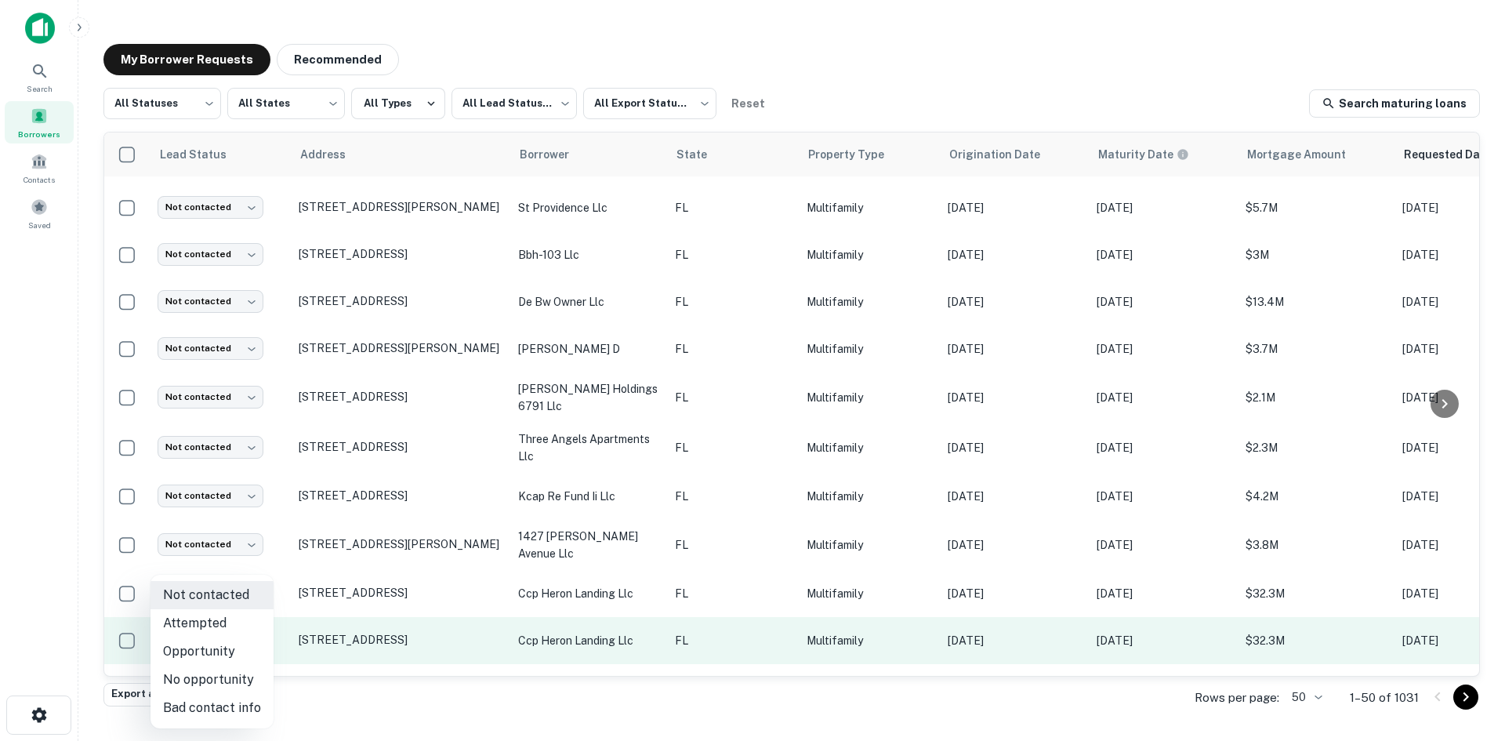
click at [215, 619] on body "Search Borrowers Contacts Saved My Borrower Requests Recommended All Statuses *…" at bounding box center [752, 370] width 1505 height 741
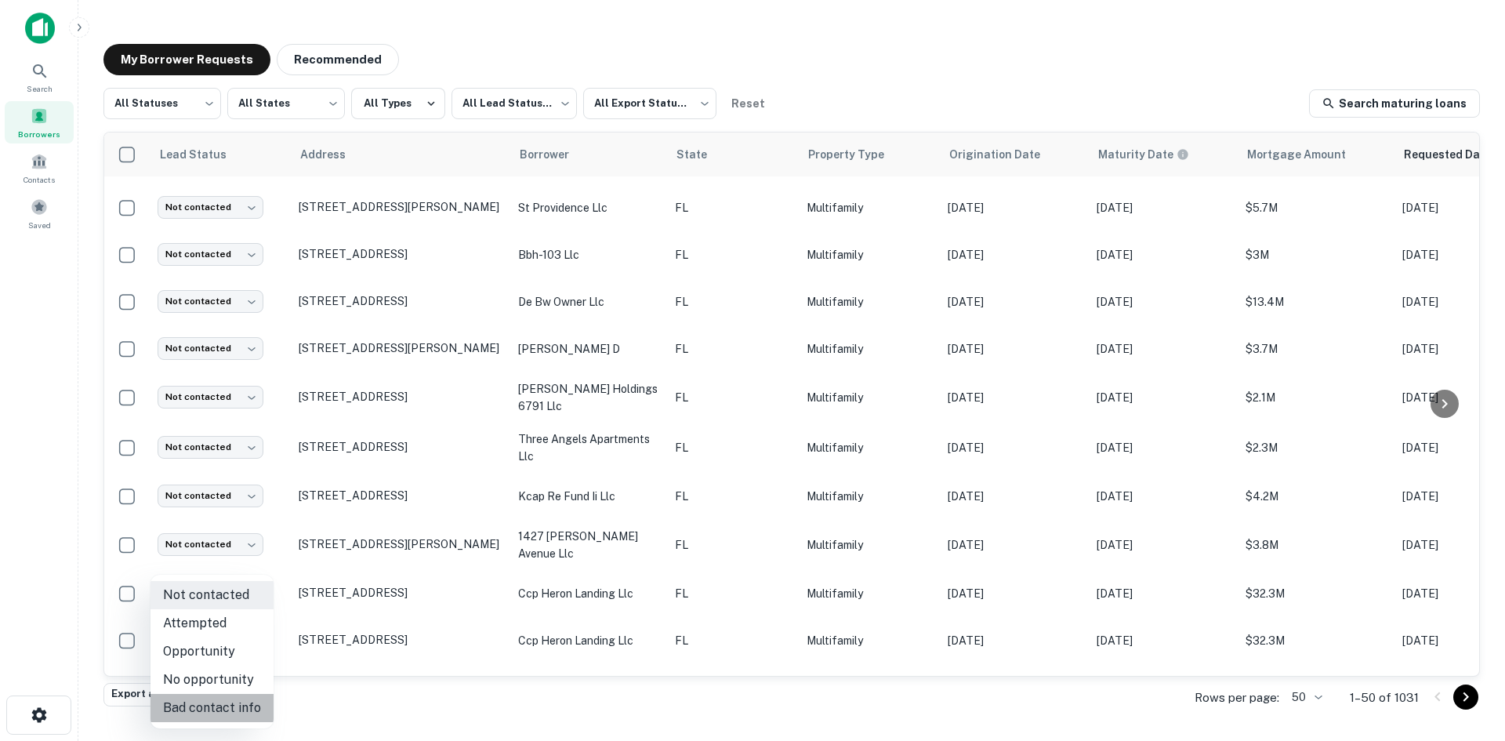
click at [242, 705] on li "Bad contact info" at bounding box center [212, 708] width 123 height 28
type input "**********"
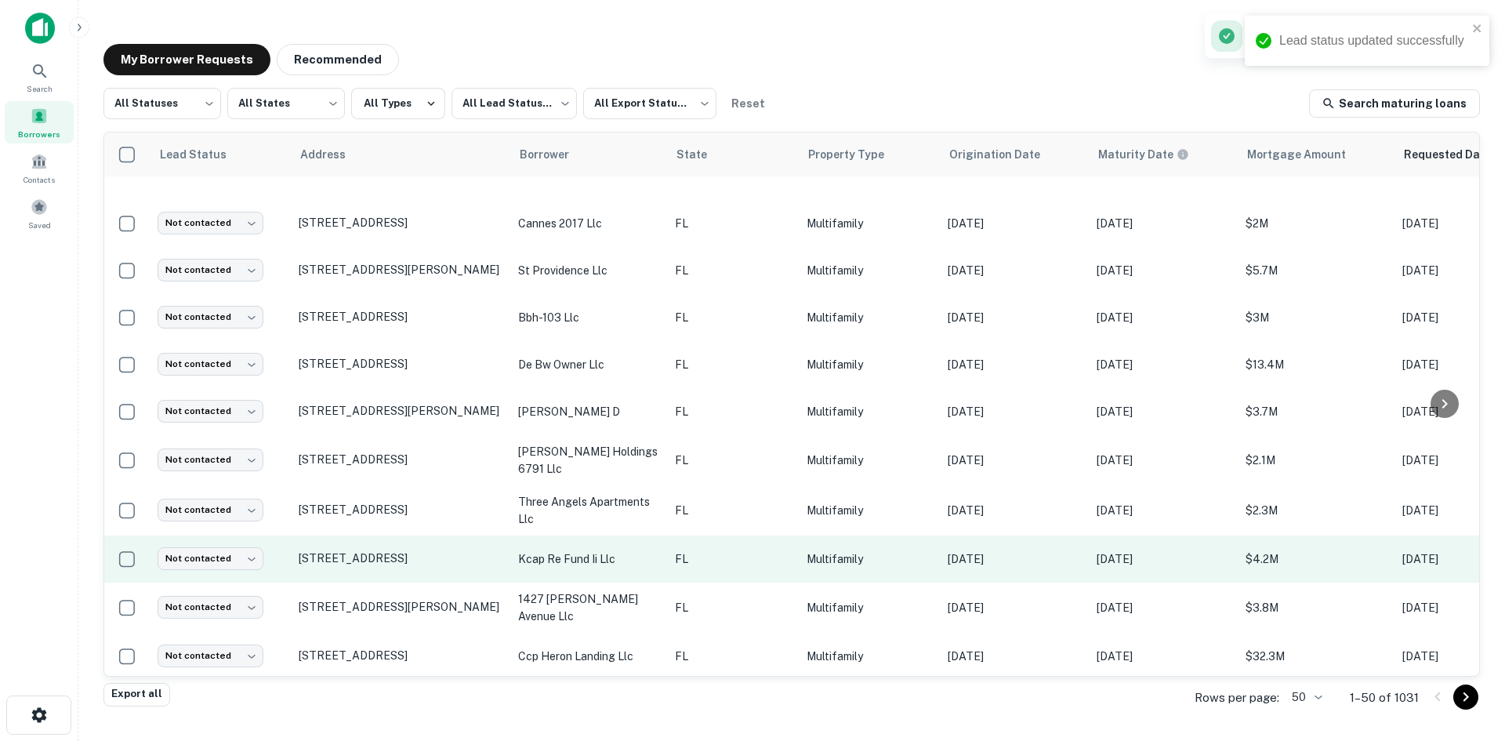
scroll to position [568, 0]
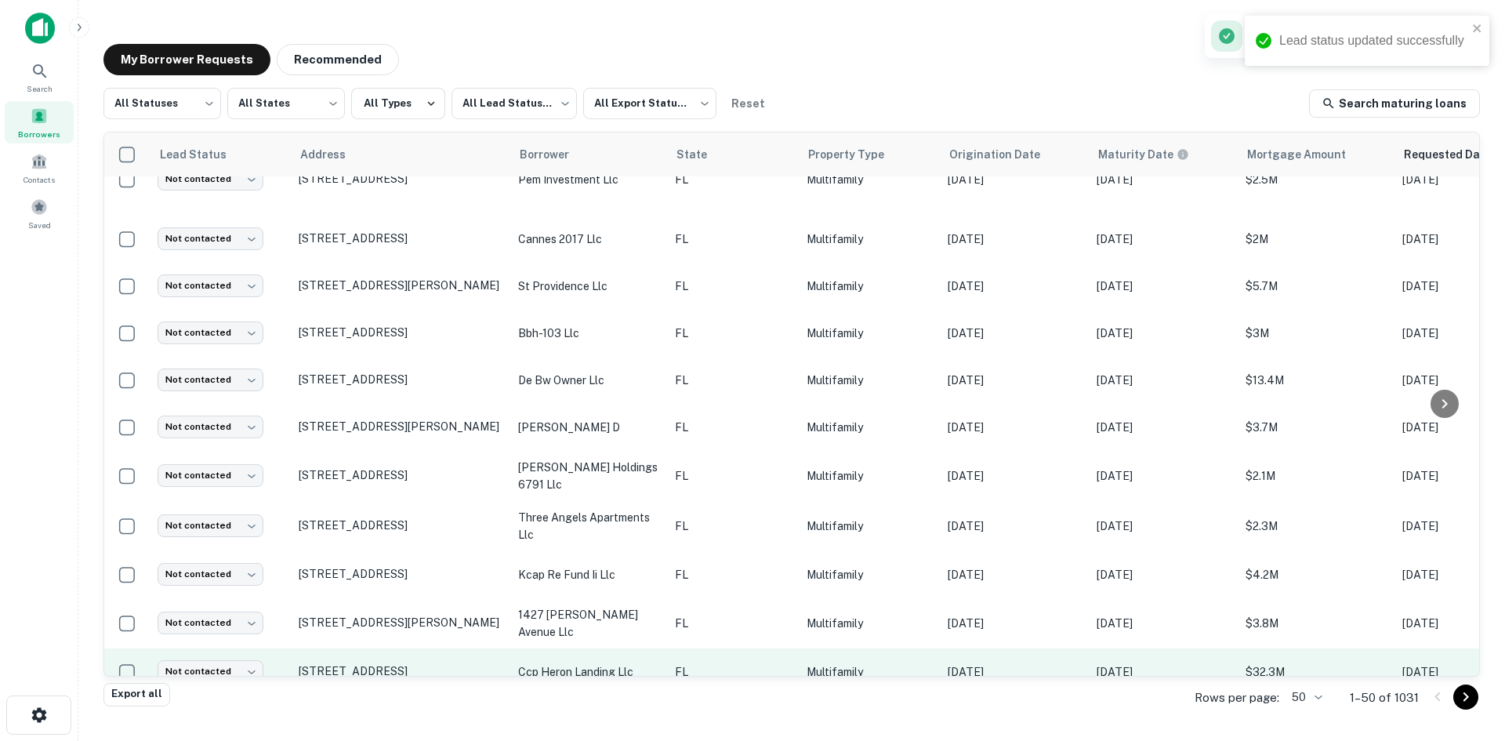
click at [723, 663] on p "FL" at bounding box center [733, 671] width 116 height 17
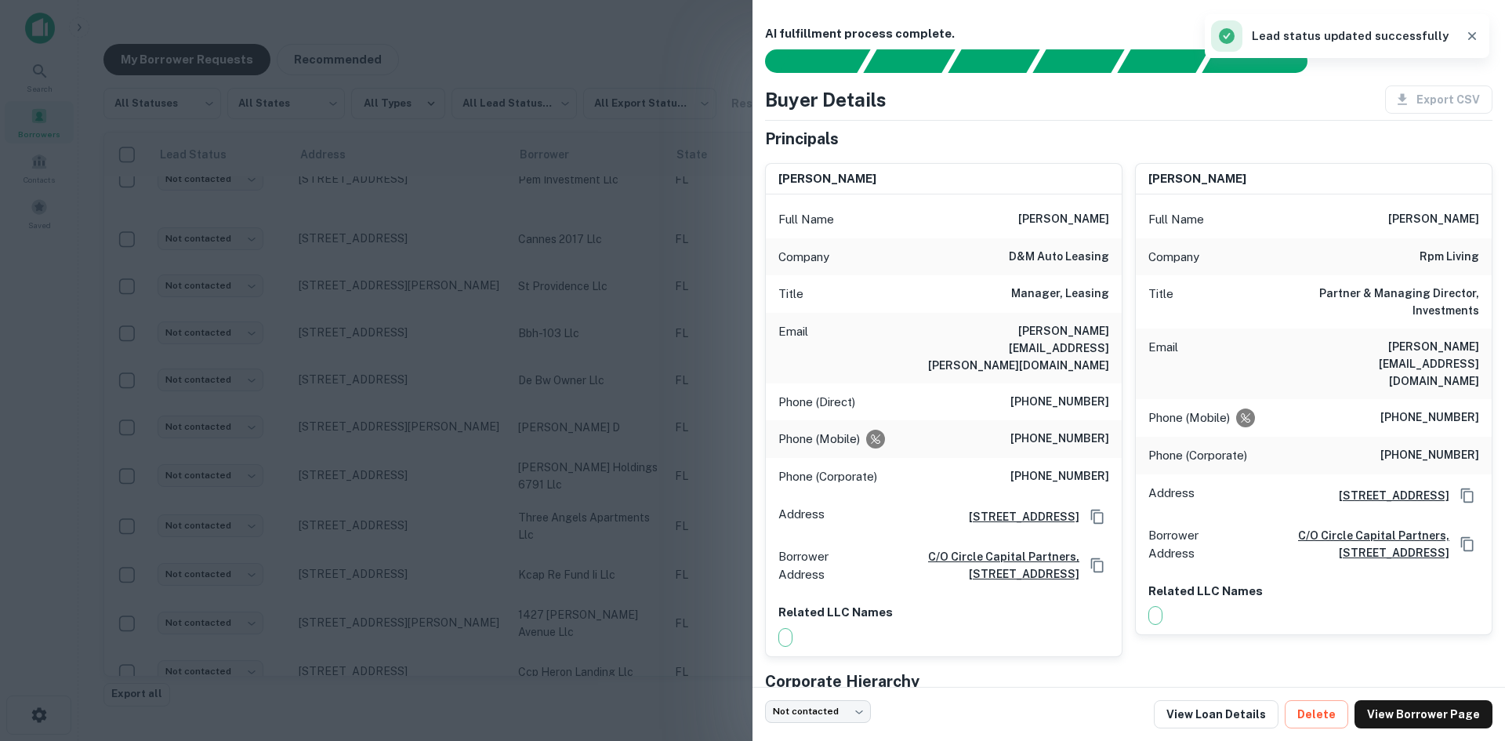
click at [1091, 337] on h6 "richard.valdes@dmautoleasing.com" at bounding box center [1015, 348] width 188 height 52
click at [1091, 333] on h6 "richard.valdes@dmautoleasing.com" at bounding box center [1015, 348] width 188 height 52
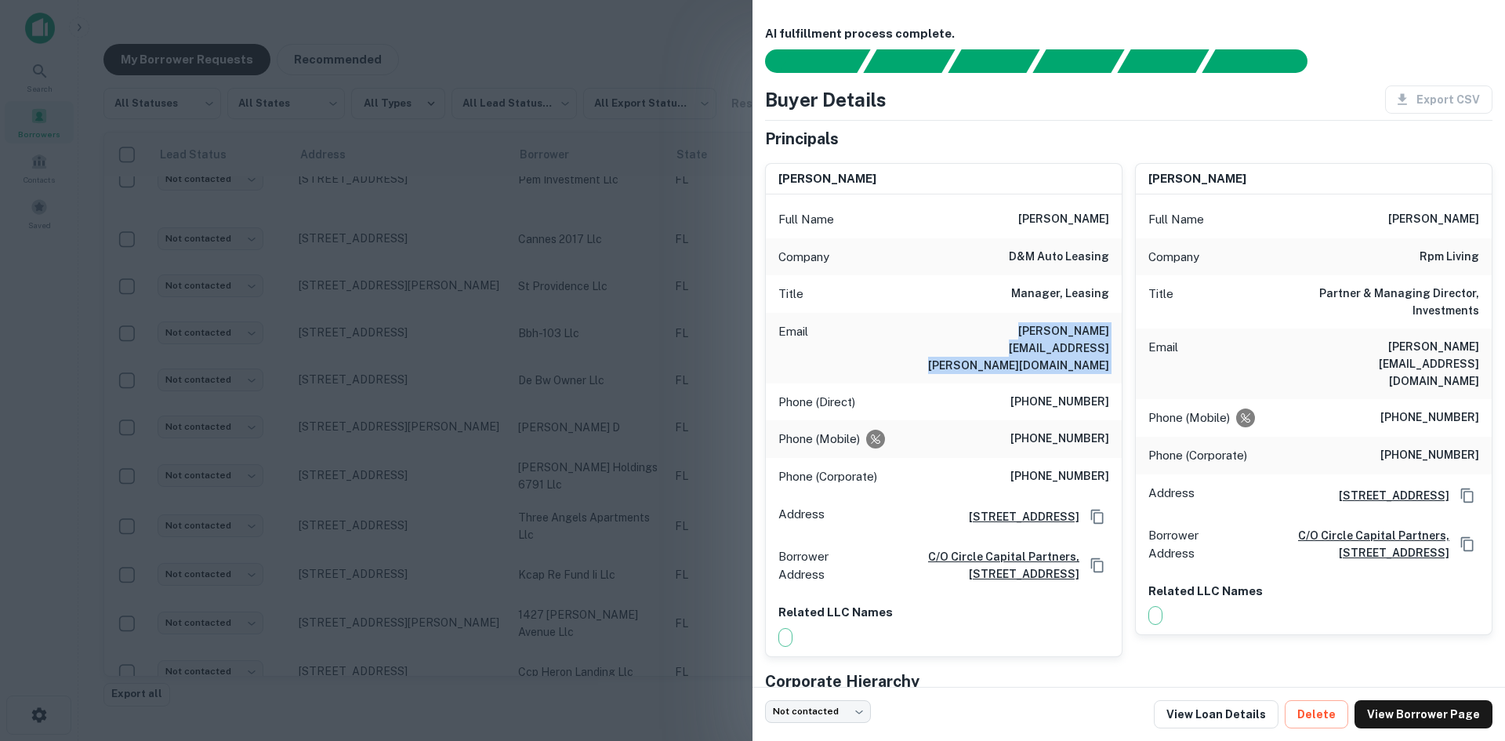
click at [1091, 333] on h6 "richard.valdes@dmautoleasing.com" at bounding box center [1015, 348] width 188 height 52
click at [439, 407] on div at bounding box center [752, 370] width 1505 height 741
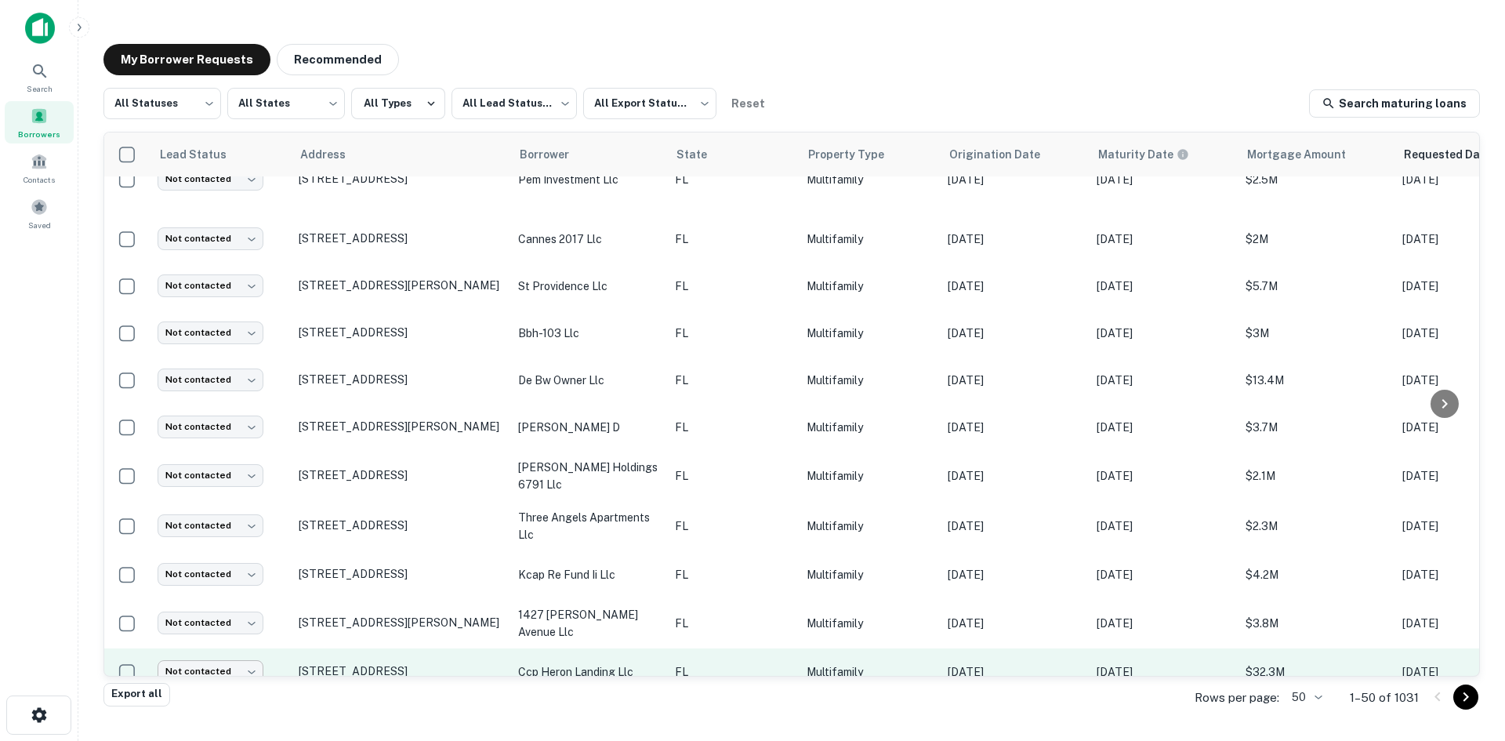
click at [223, 657] on body "Search Borrowers Contacts Saved My Borrower Requests Recommended All Statuses *…" at bounding box center [752, 370] width 1505 height 741
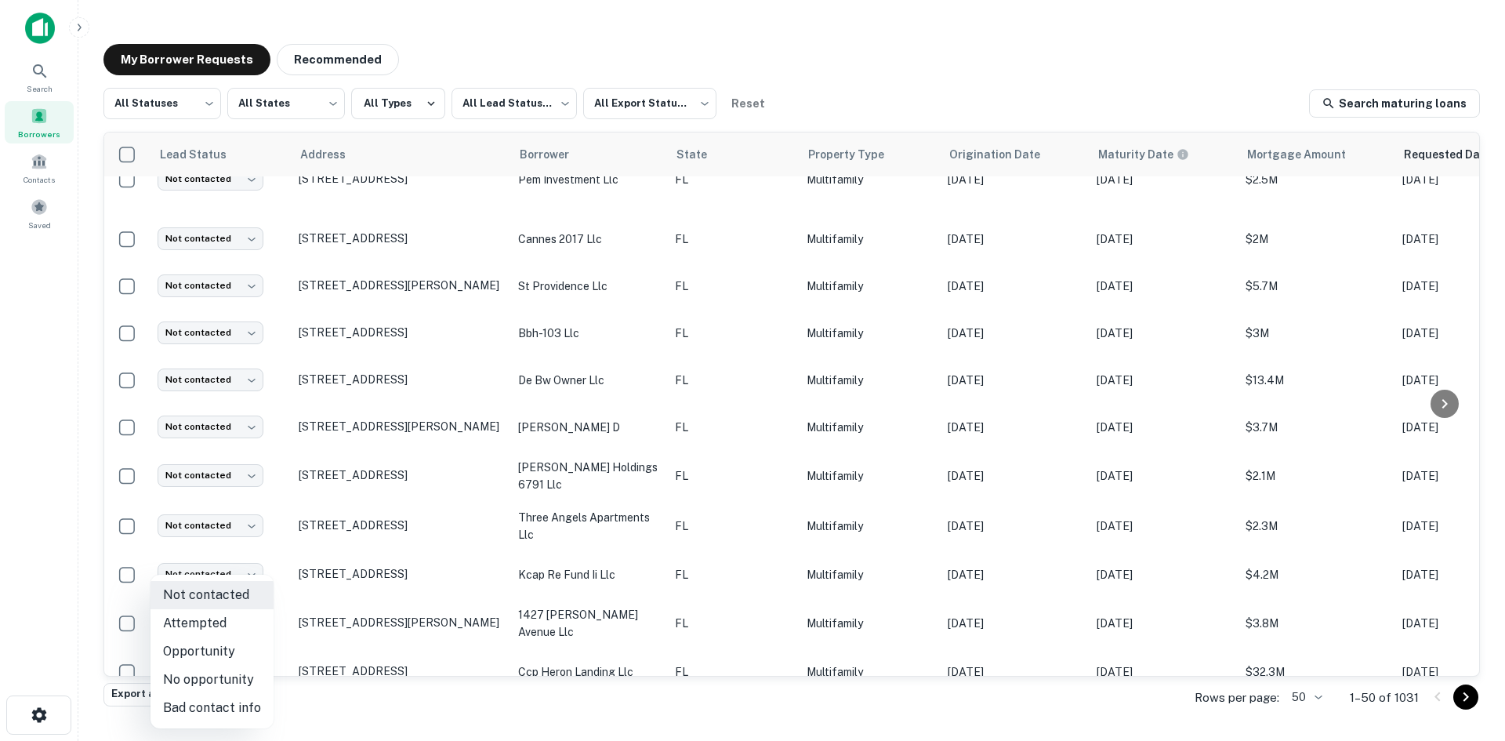
click at [240, 620] on li "Attempted" at bounding box center [212, 623] width 123 height 28
type input "*********"
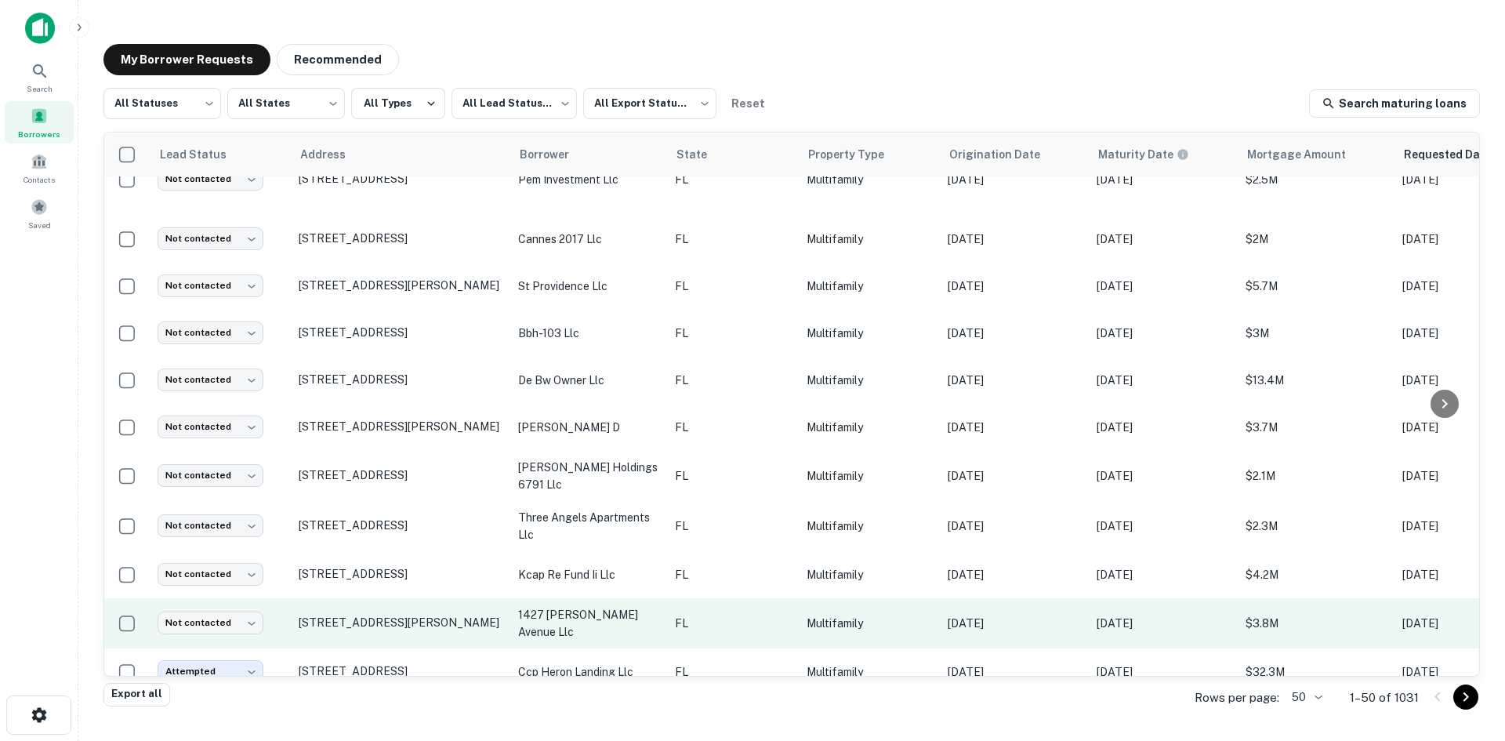
click at [727, 618] on td "FL" at bounding box center [733, 623] width 132 height 50
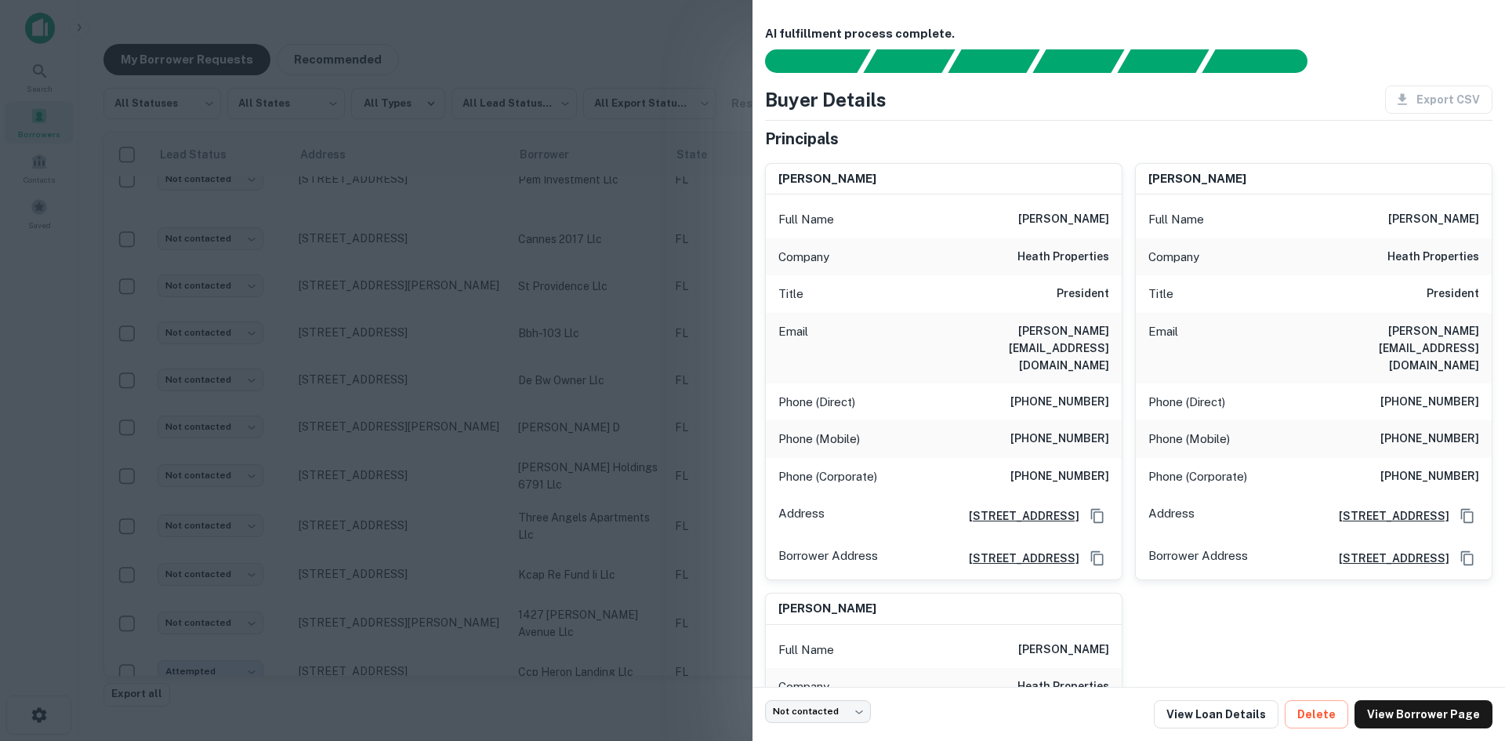
click at [1049, 336] on h6 "paul@heathproperties.com" at bounding box center [1015, 348] width 188 height 52
copy h6 "paul@heathproperties.com"
click at [473, 316] on div at bounding box center [752, 370] width 1505 height 741
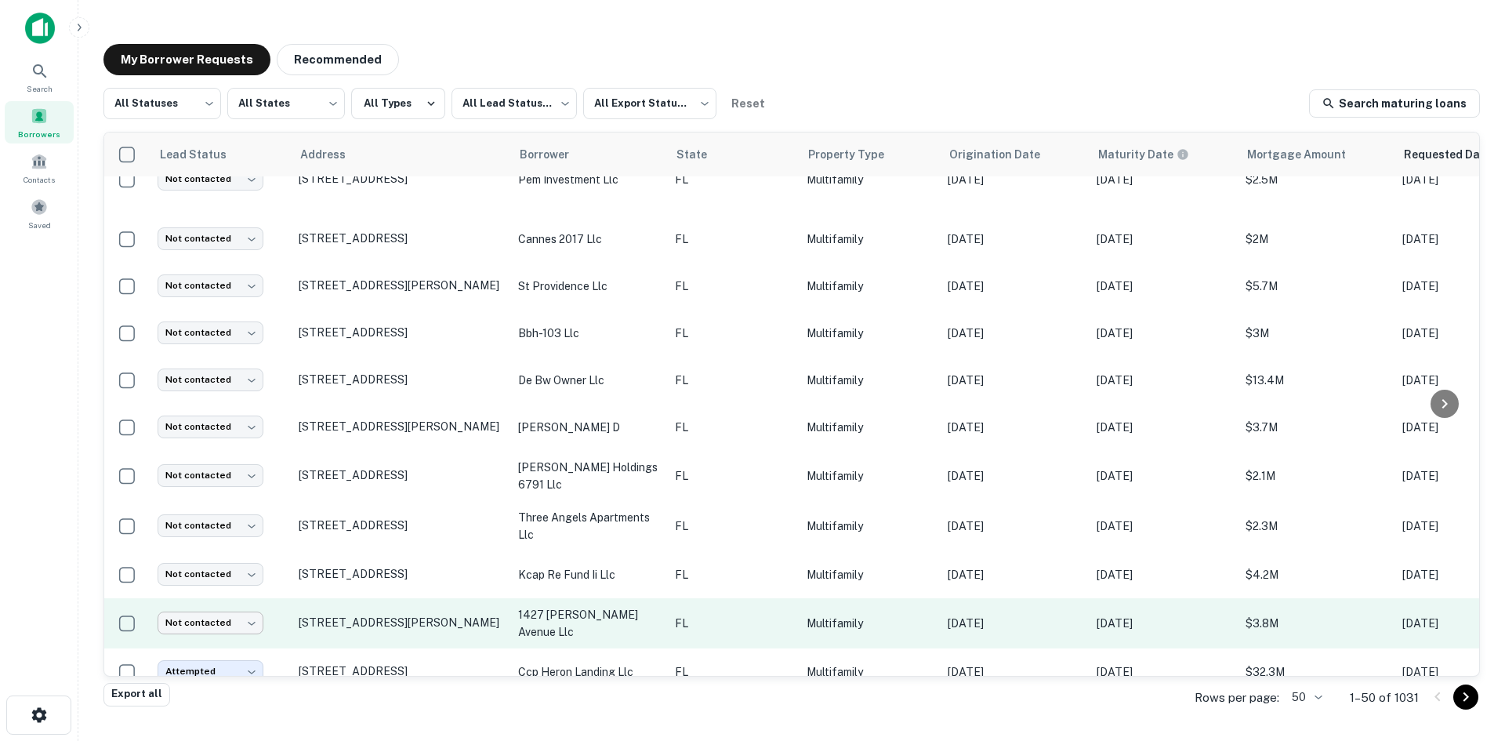
click at [223, 604] on body "Search Borrowers Contacts Saved My Borrower Requests Recommended All Statuses *…" at bounding box center [752, 370] width 1505 height 741
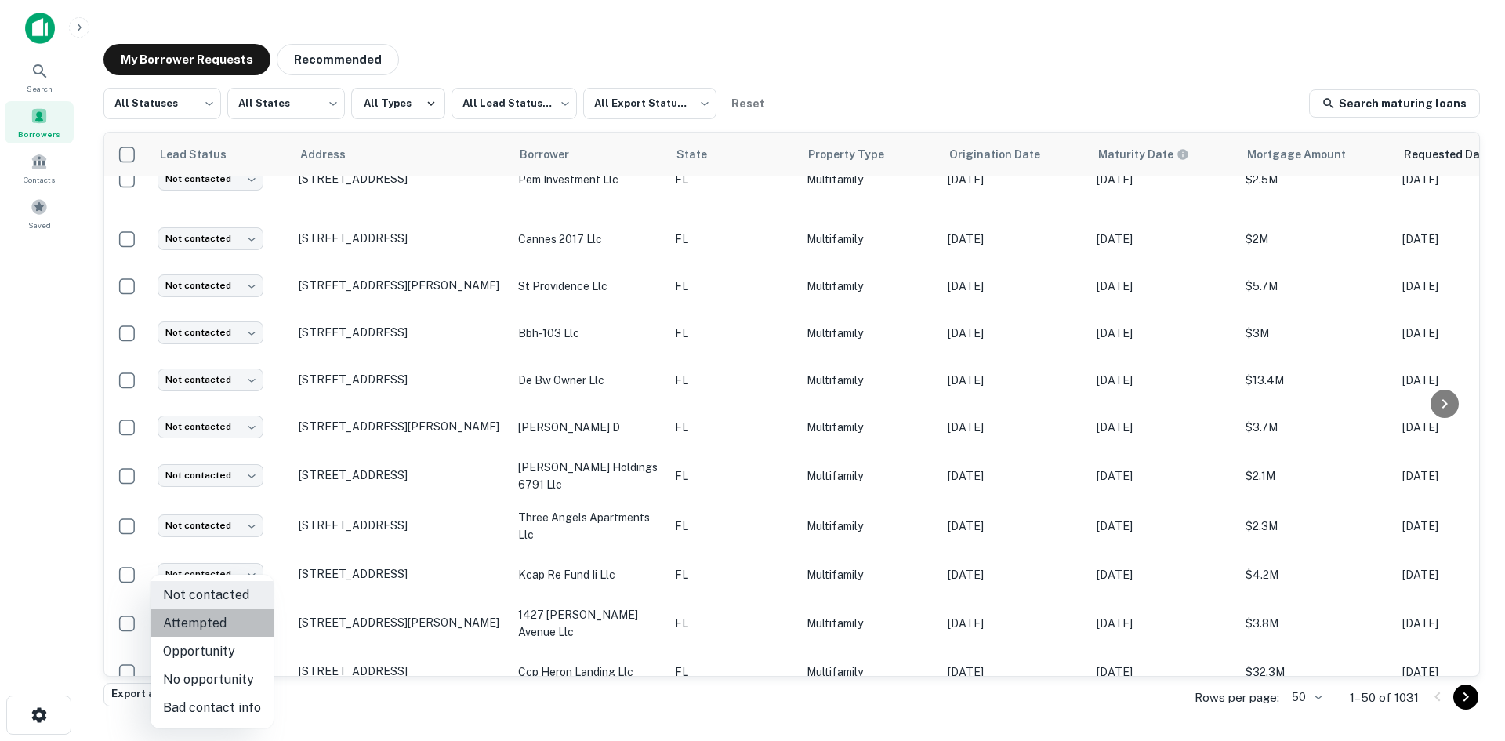
click at [231, 627] on li "Attempted" at bounding box center [212, 623] width 123 height 28
type input "*********"
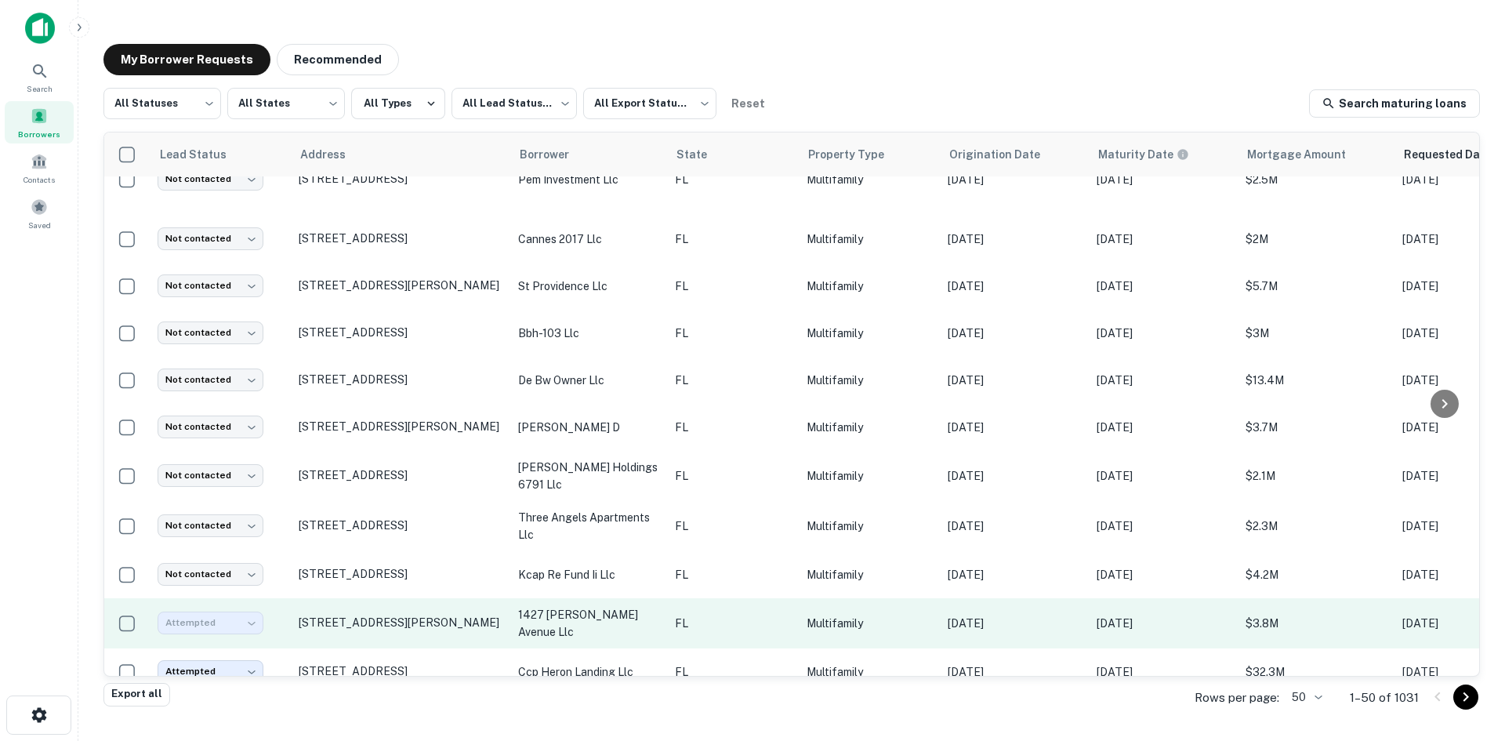
scroll to position [490, 0]
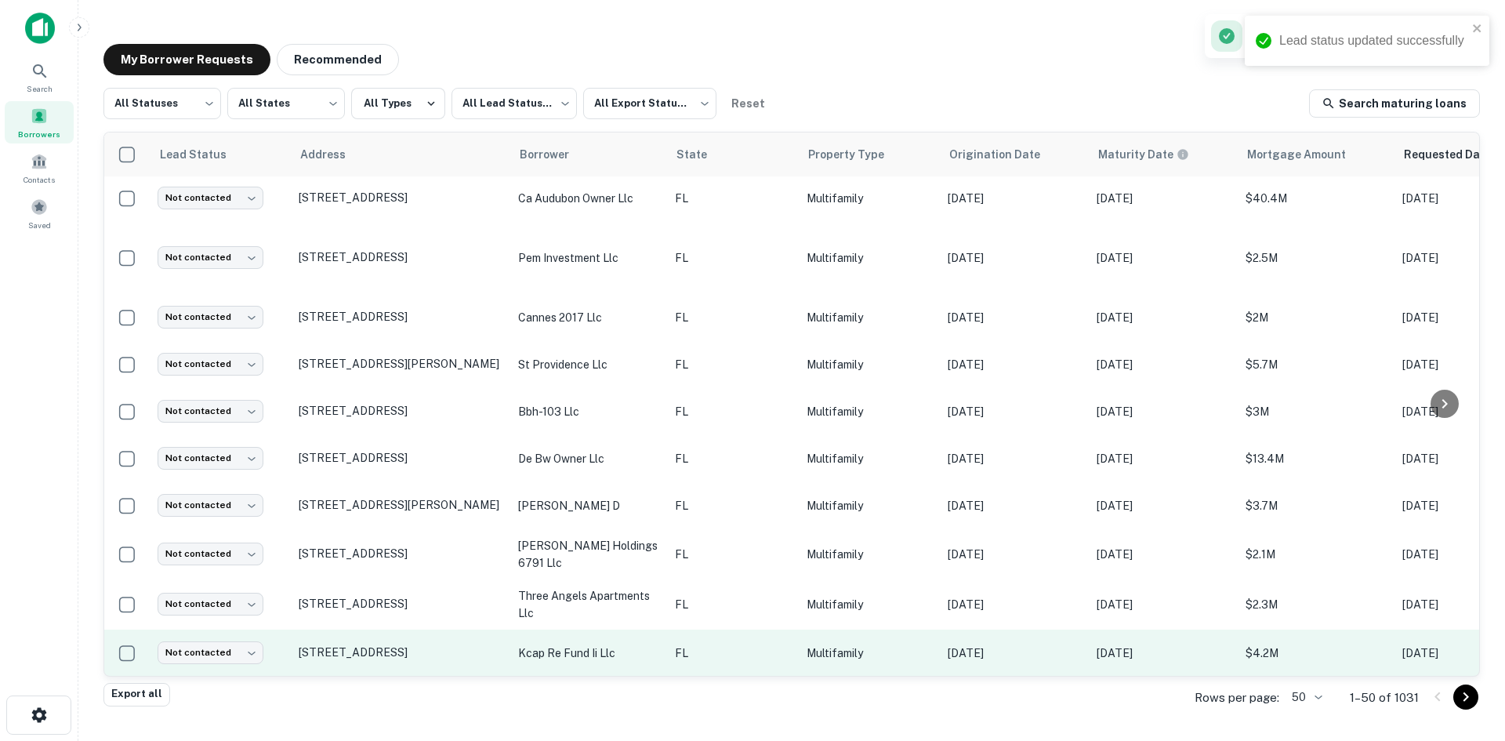
click at [705, 645] on p "FL" at bounding box center [733, 653] width 116 height 17
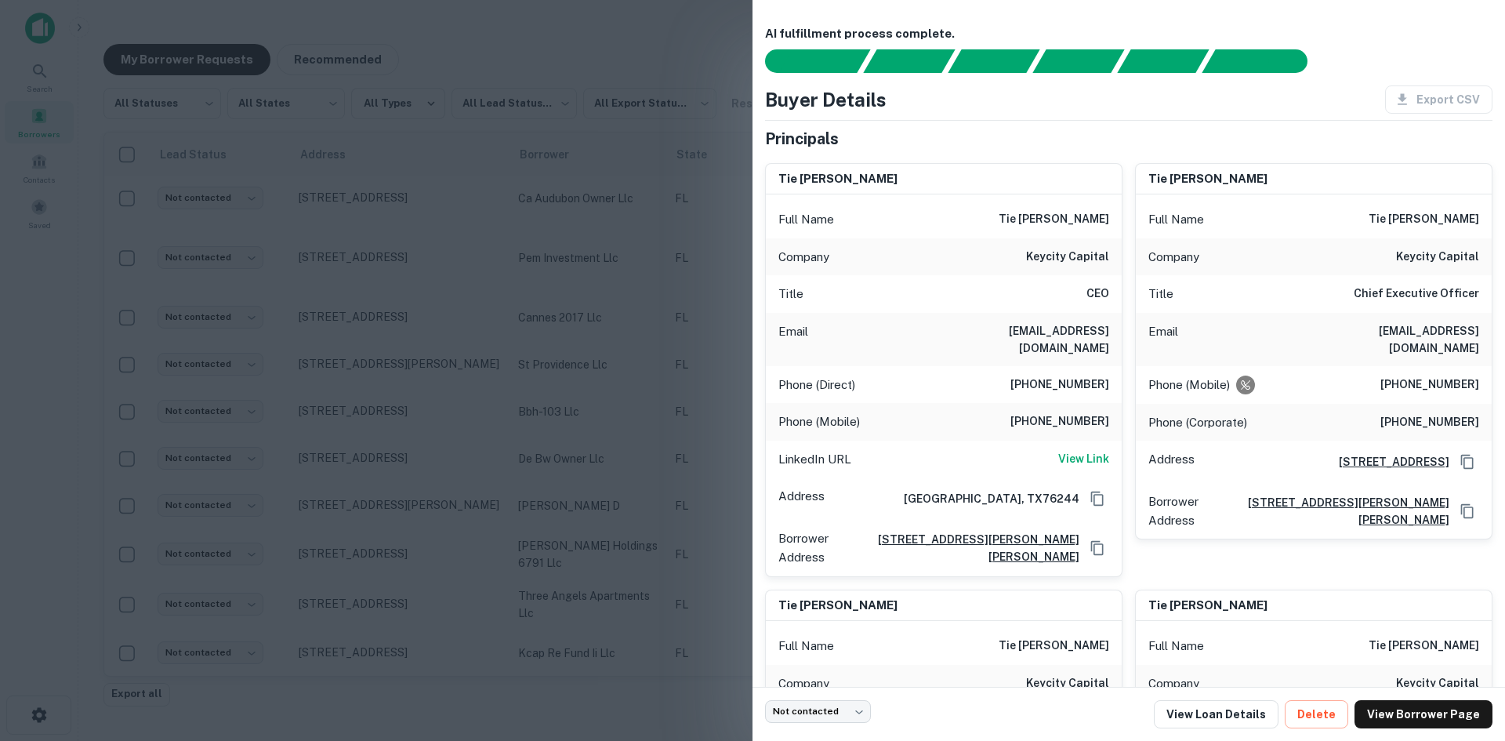
click at [1030, 338] on h6 "tie@keycitycapital.com" at bounding box center [1015, 339] width 188 height 35
click at [1063, 322] on h6 "tie@keycitycapital.com" at bounding box center [1015, 339] width 188 height 35
copy h6 "tie@keycitycapital.com"
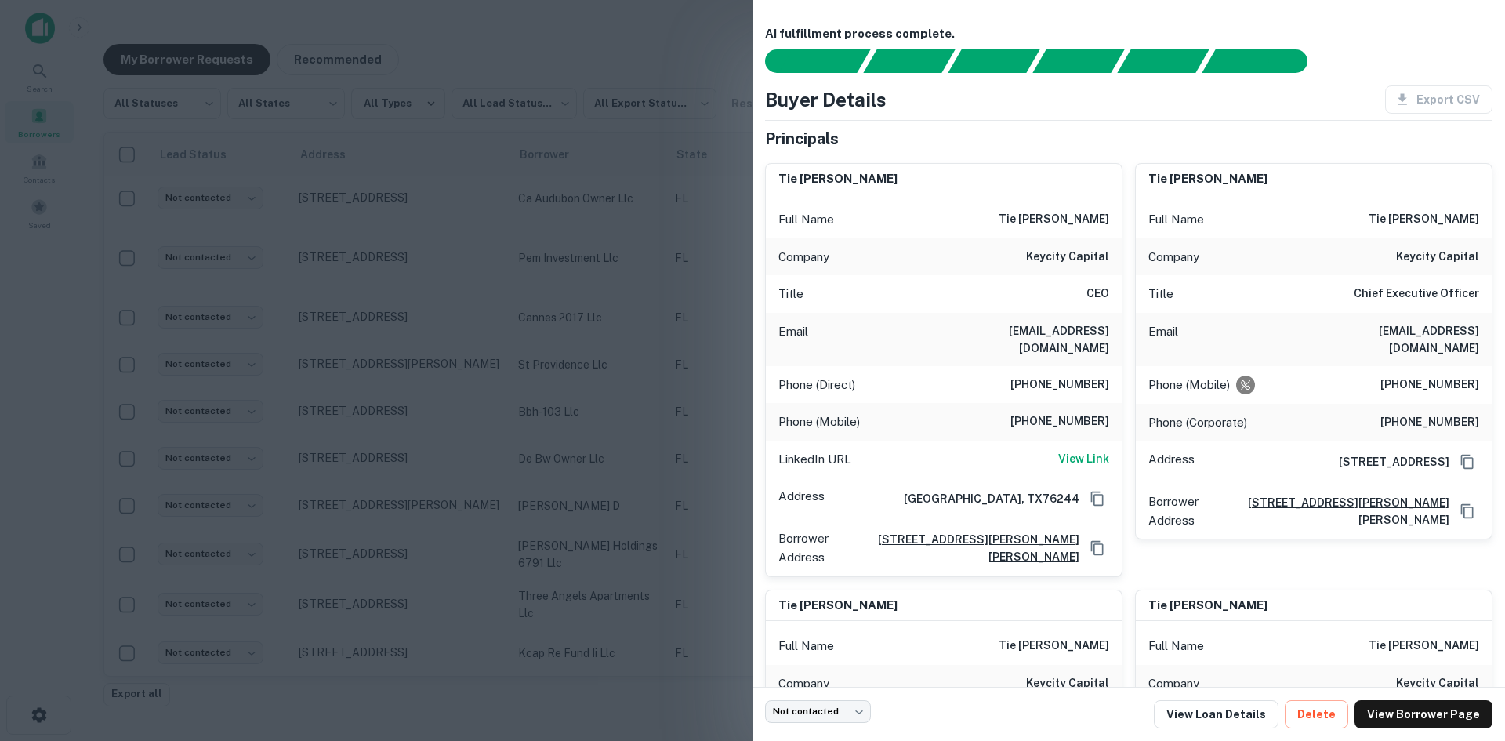
click at [463, 372] on div at bounding box center [752, 370] width 1505 height 741
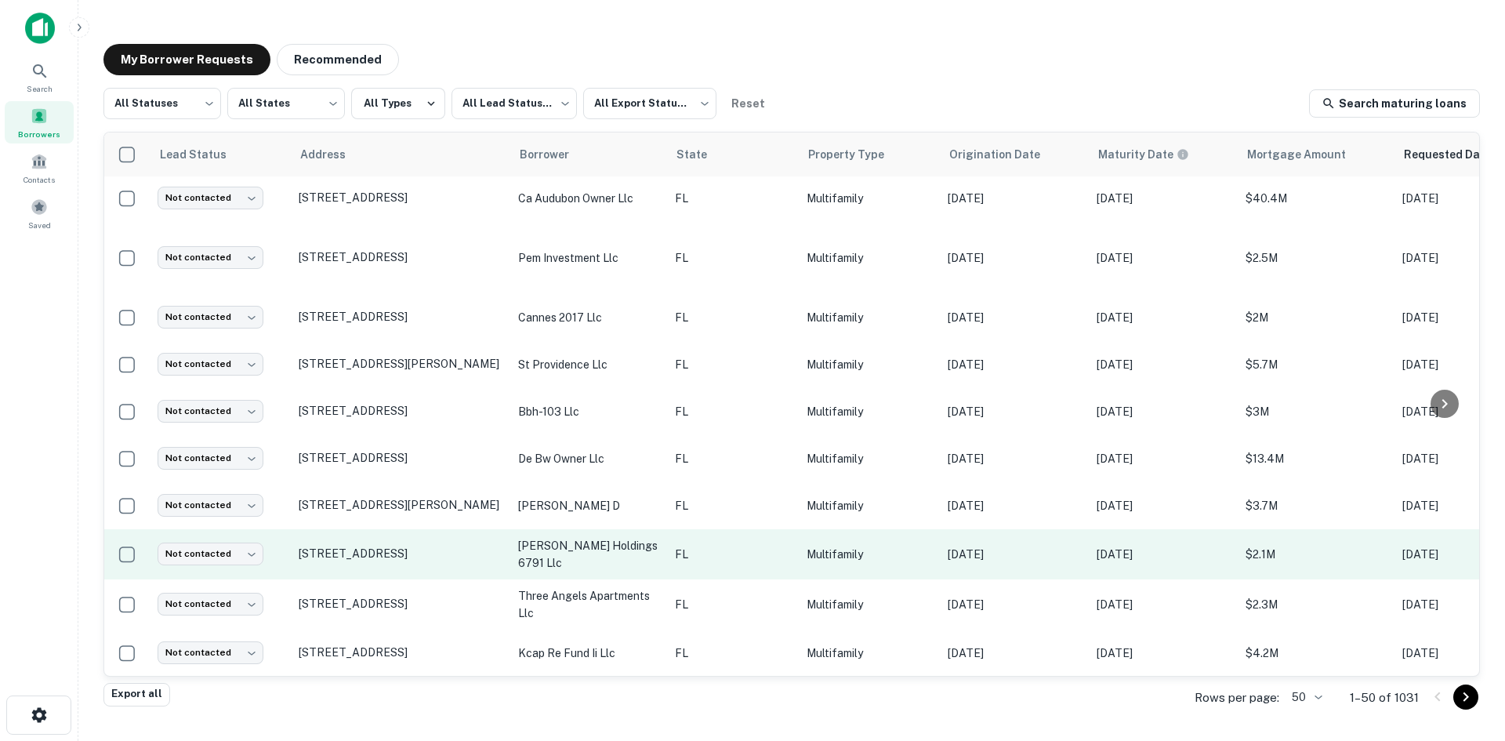
scroll to position [568, 0]
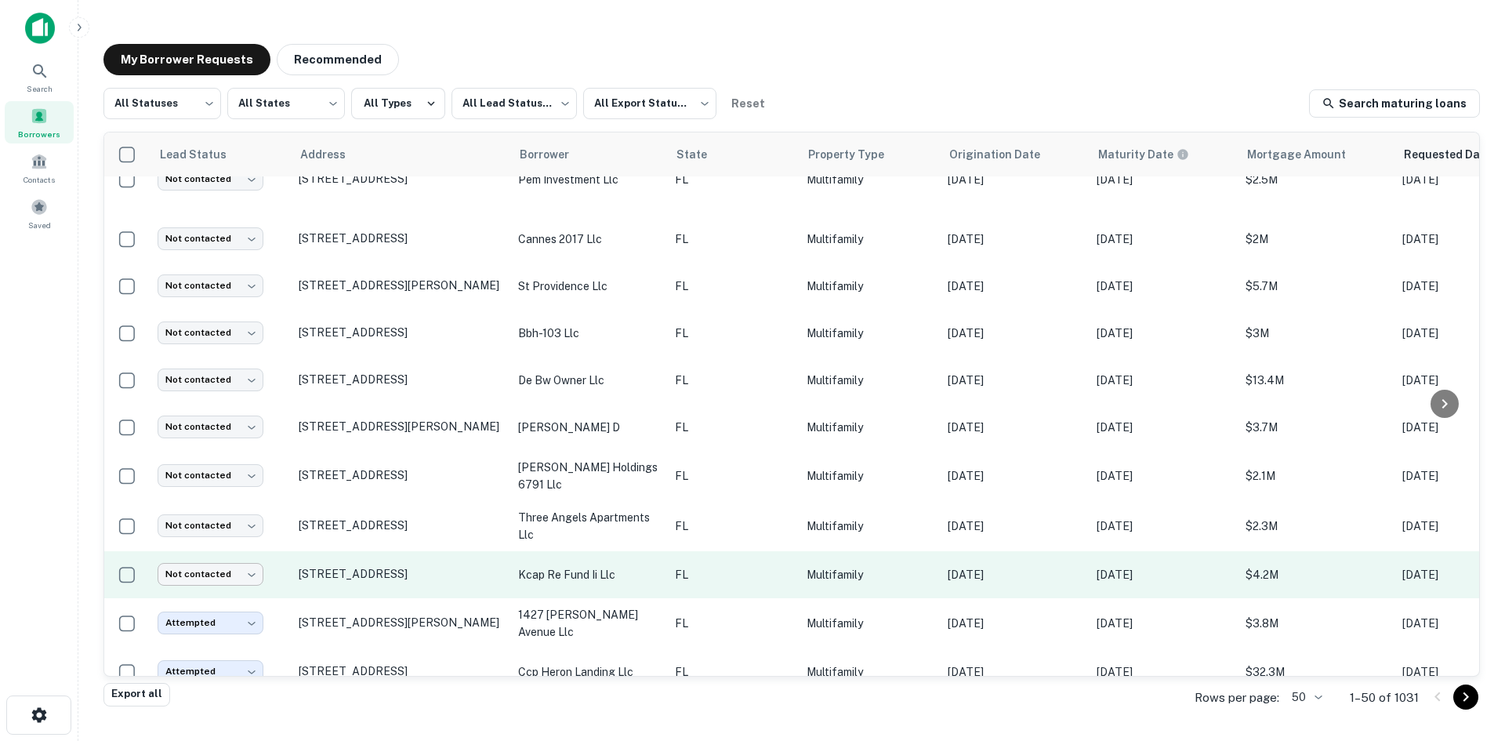
click at [258, 551] on body "Search Borrowers Contacts Saved My Borrower Requests Recommended All Statuses *…" at bounding box center [752, 370] width 1505 height 741
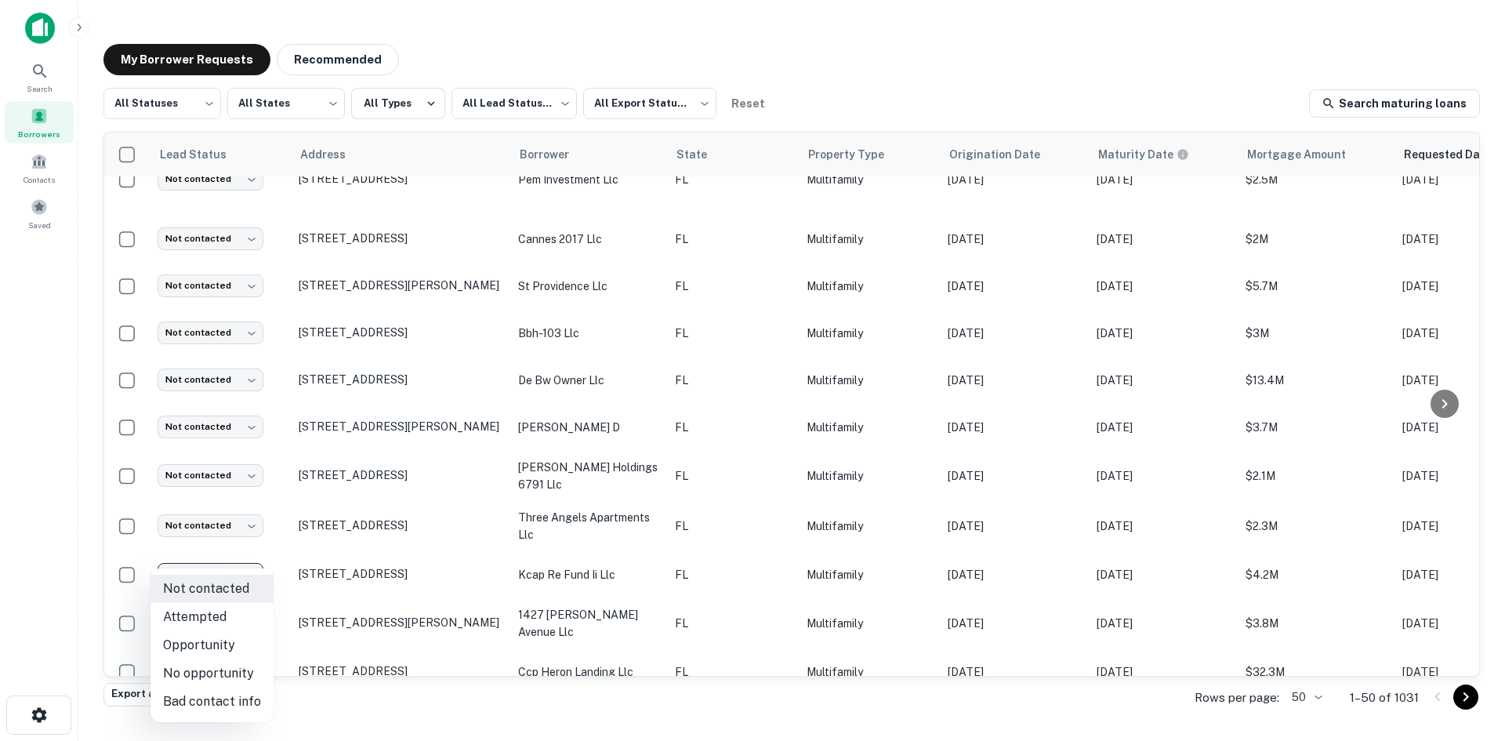
click at [209, 627] on li "Attempted" at bounding box center [212, 617] width 123 height 28
type input "*********"
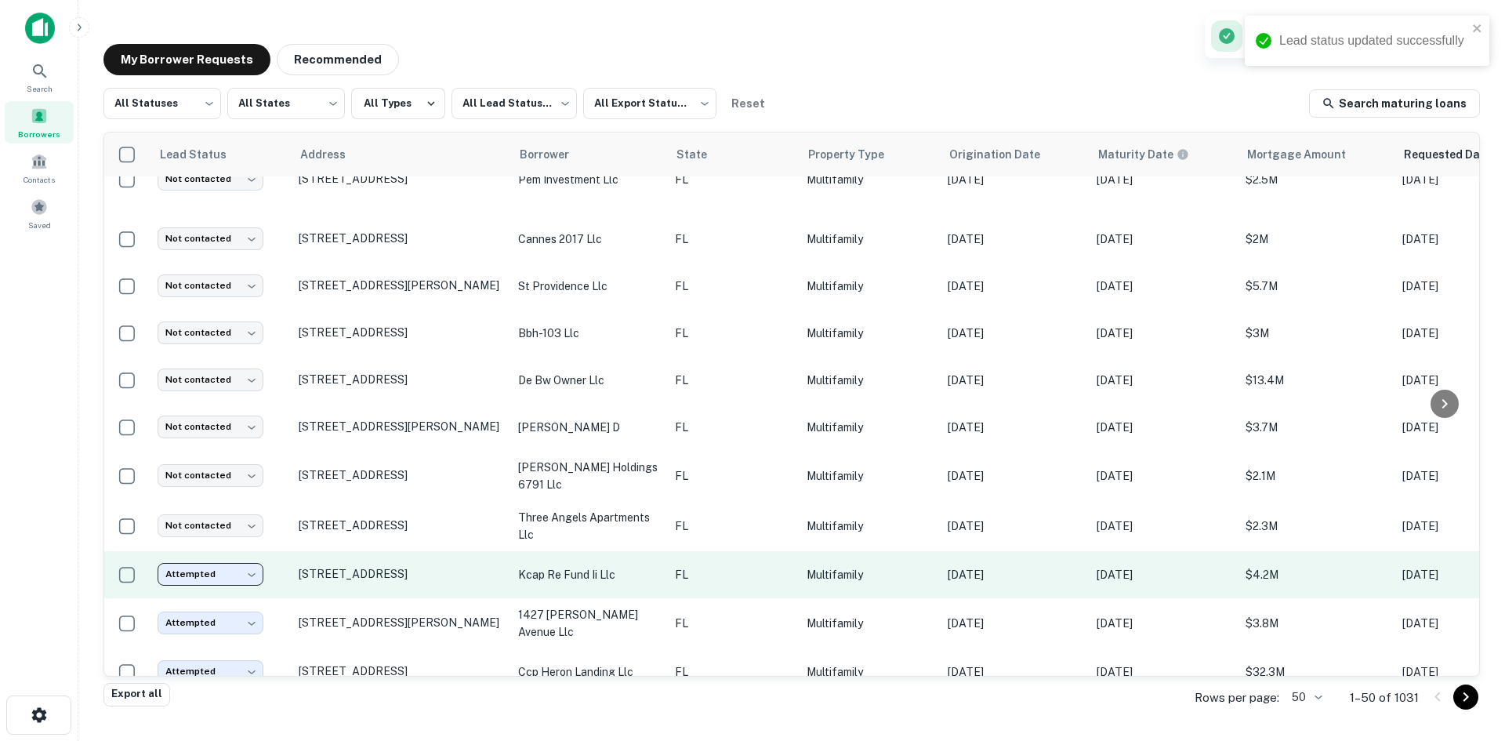
scroll to position [490, 0]
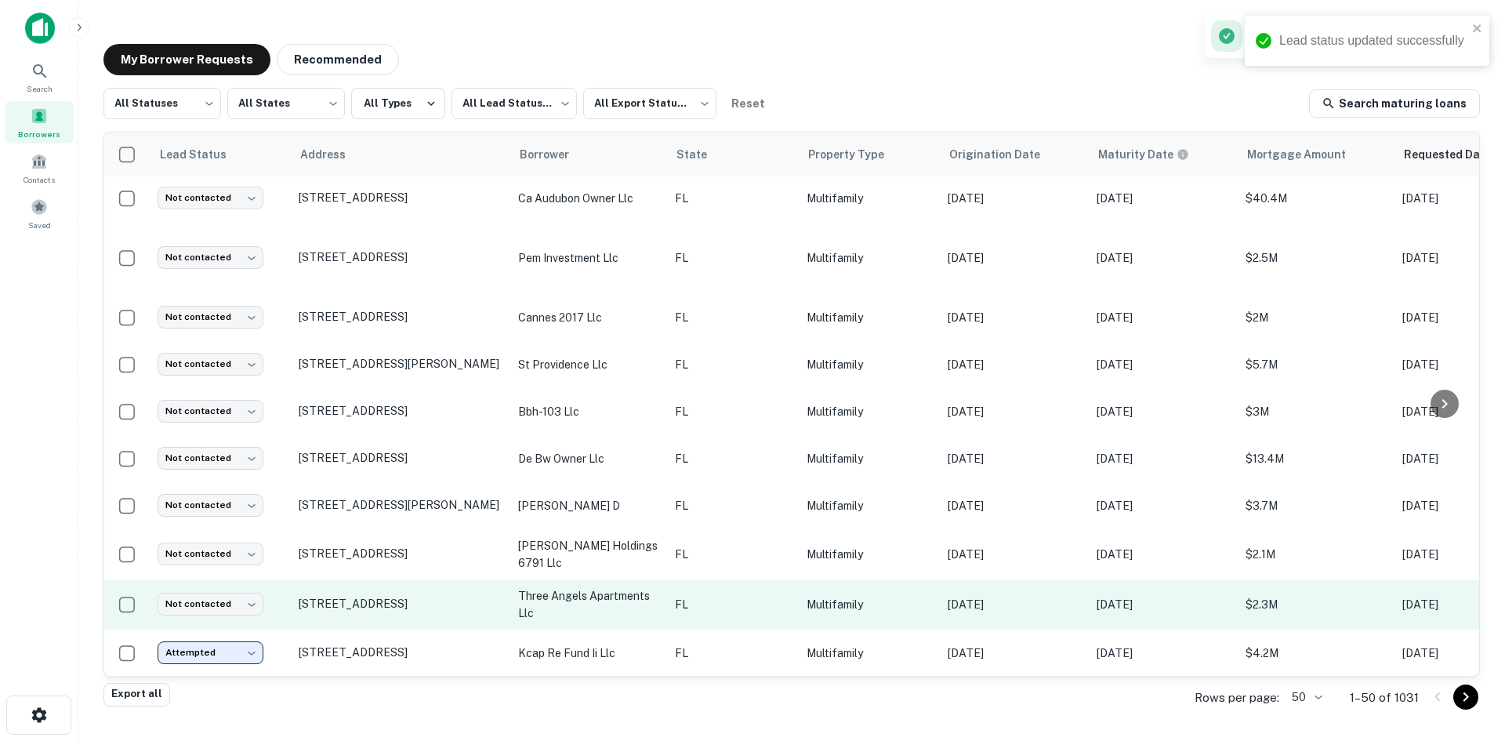
click at [662, 579] on td "three angels apartments llc" at bounding box center [588, 604] width 157 height 50
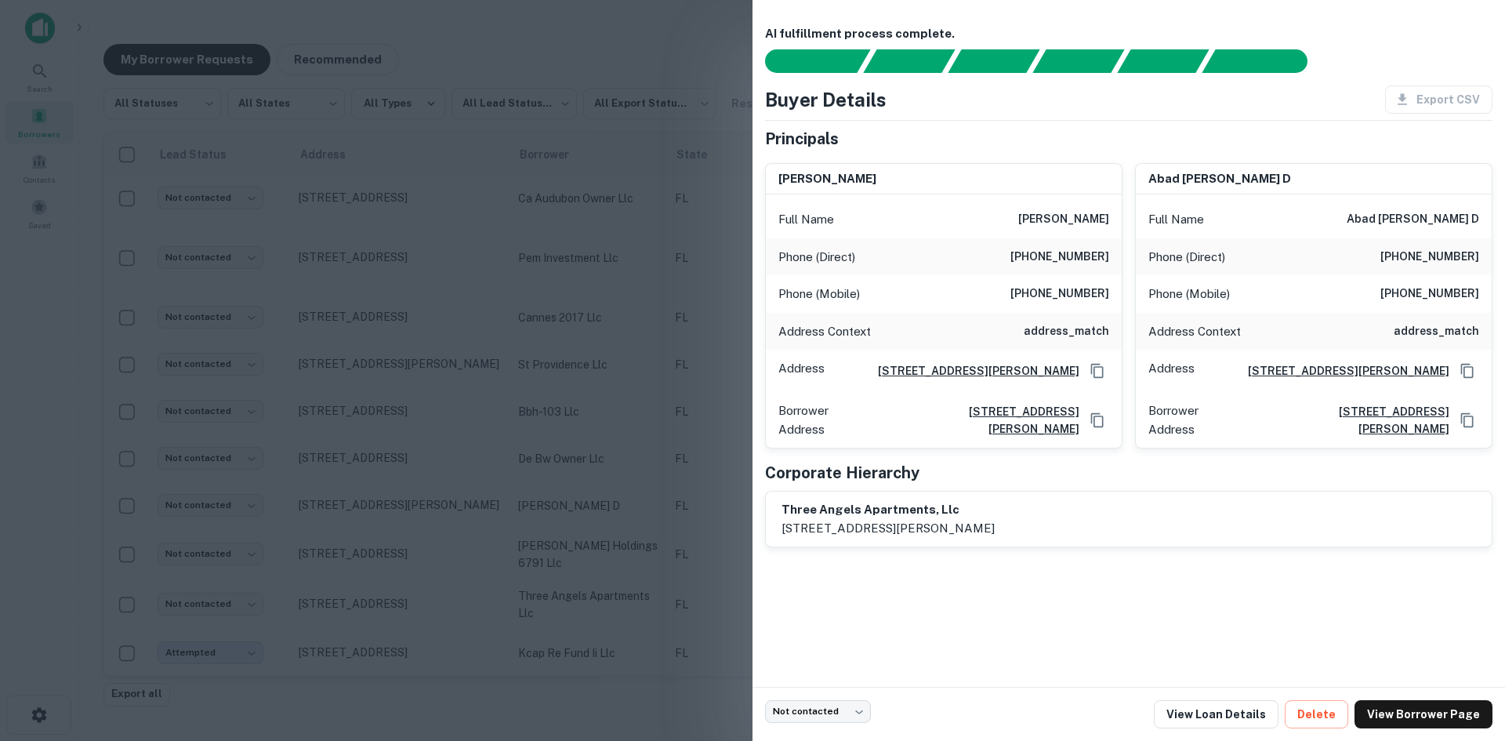
click at [561, 467] on div at bounding box center [752, 370] width 1505 height 741
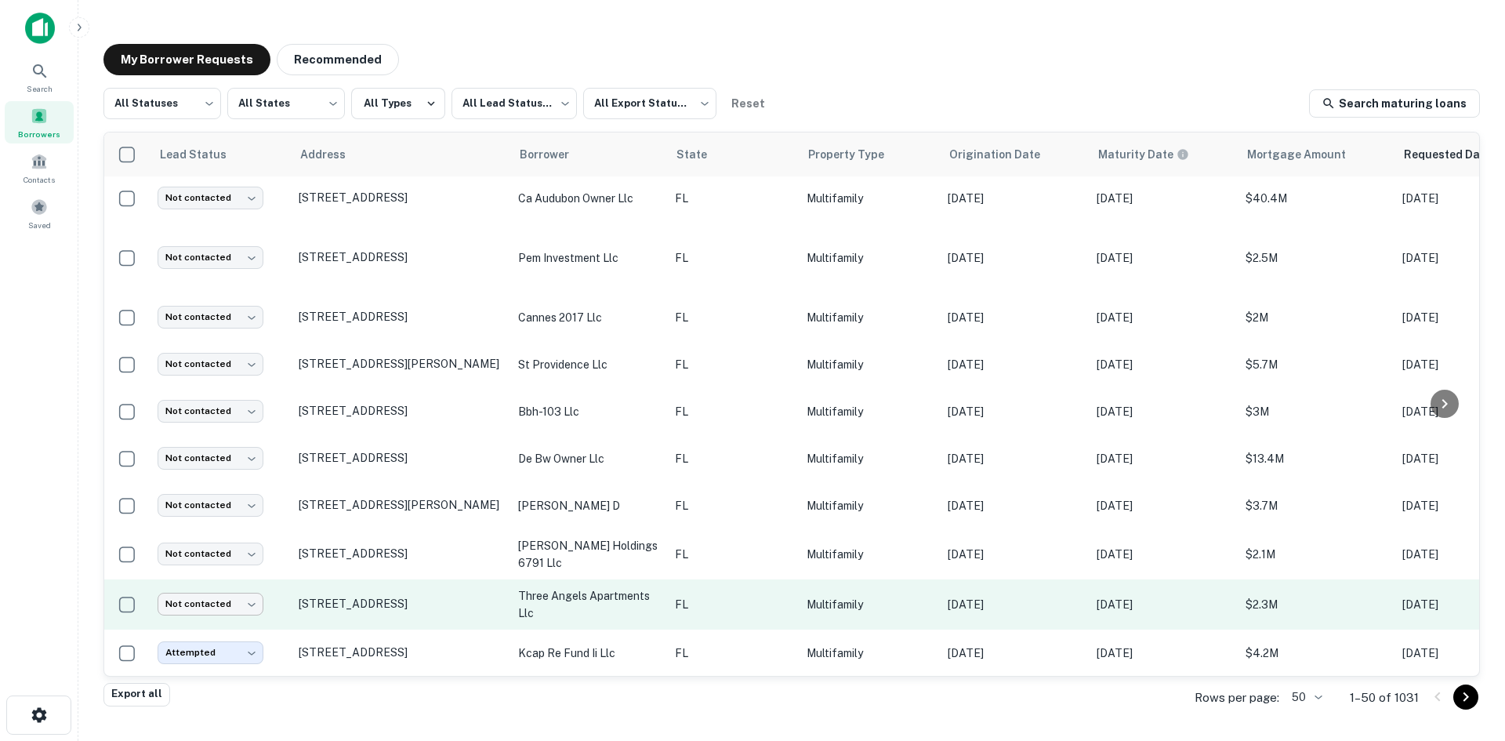
click at [252, 578] on body "Search Borrowers Contacts Saved My Borrower Requests Recommended All Statuses *…" at bounding box center [752, 370] width 1505 height 741
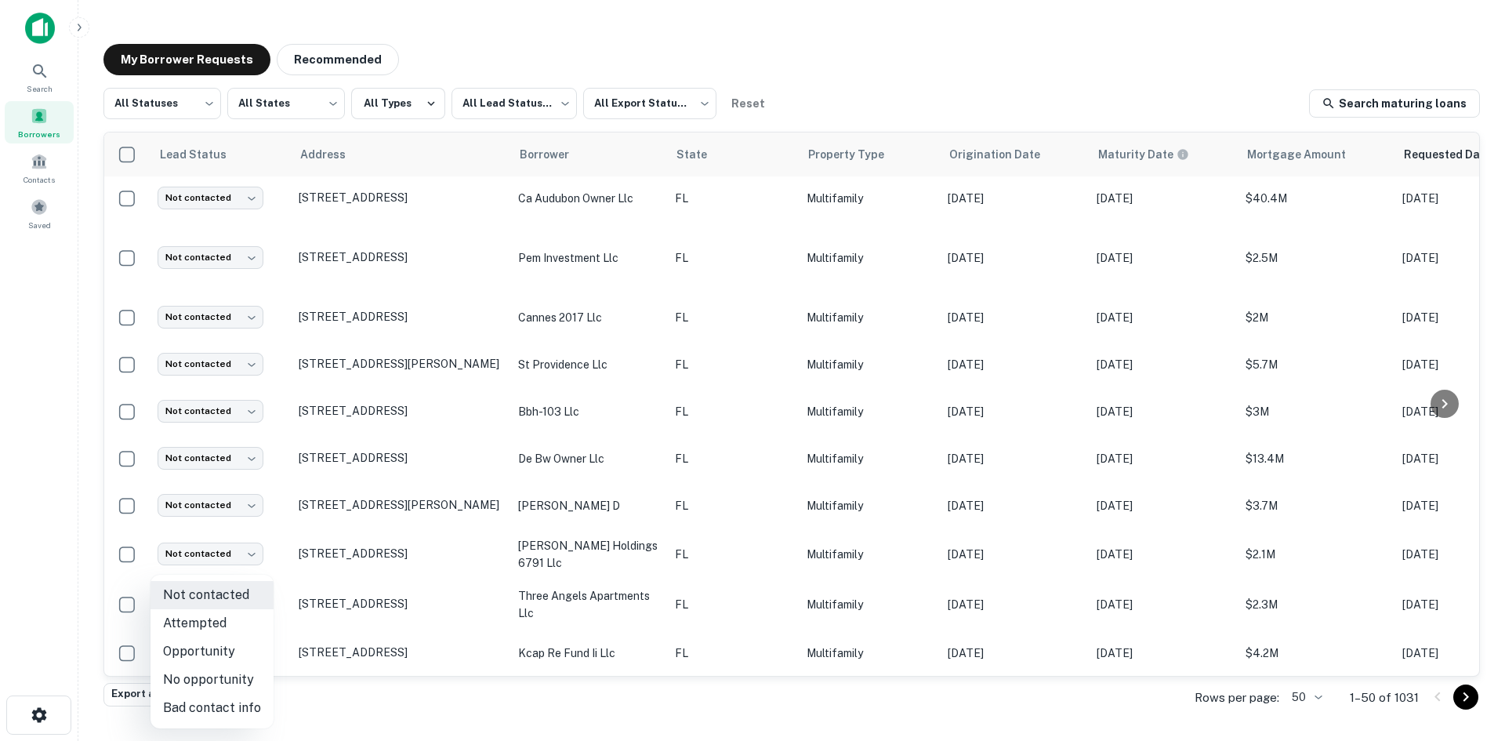
click at [245, 701] on li "Bad contact info" at bounding box center [212, 708] width 123 height 28
type input "**********"
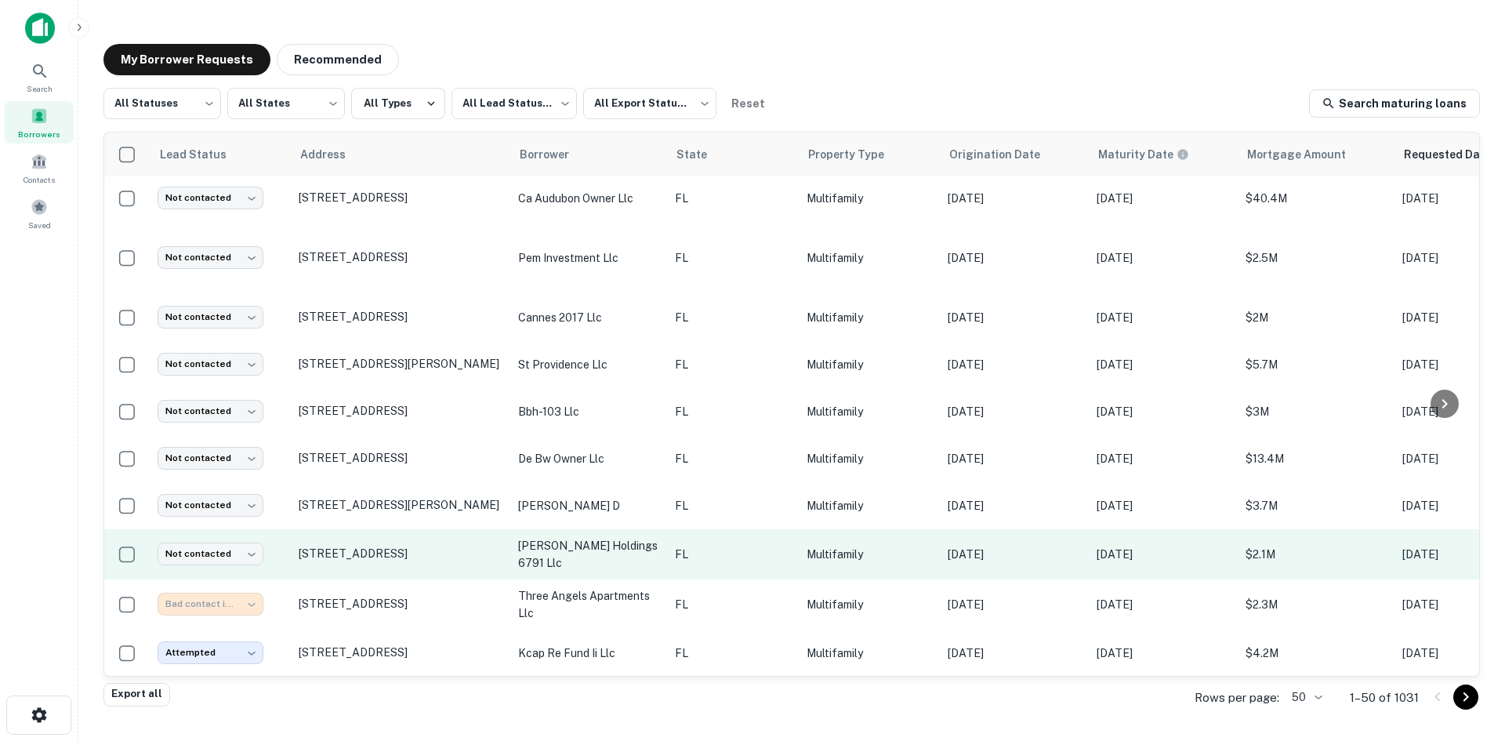
scroll to position [412, 0]
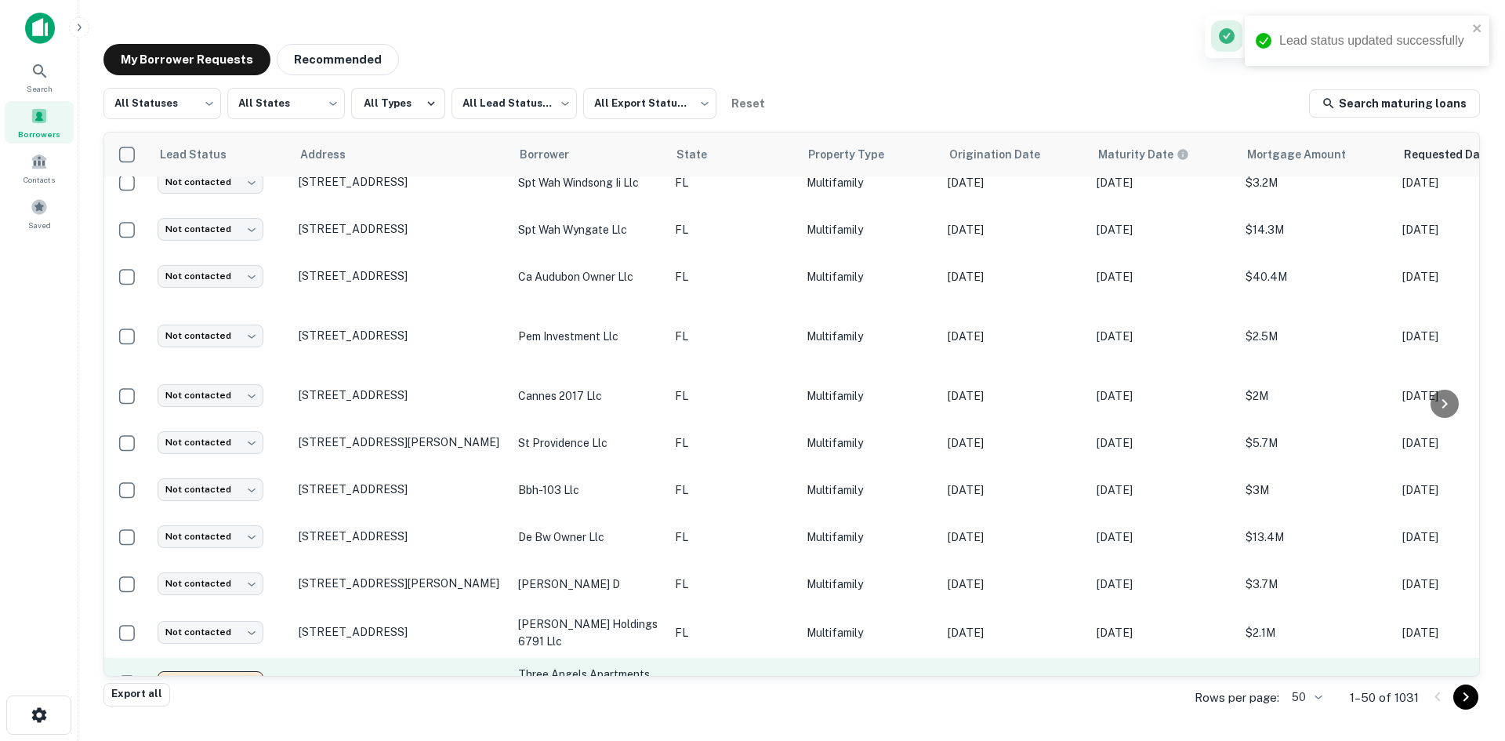
click at [734, 658] on td "FL" at bounding box center [733, 683] width 132 height 50
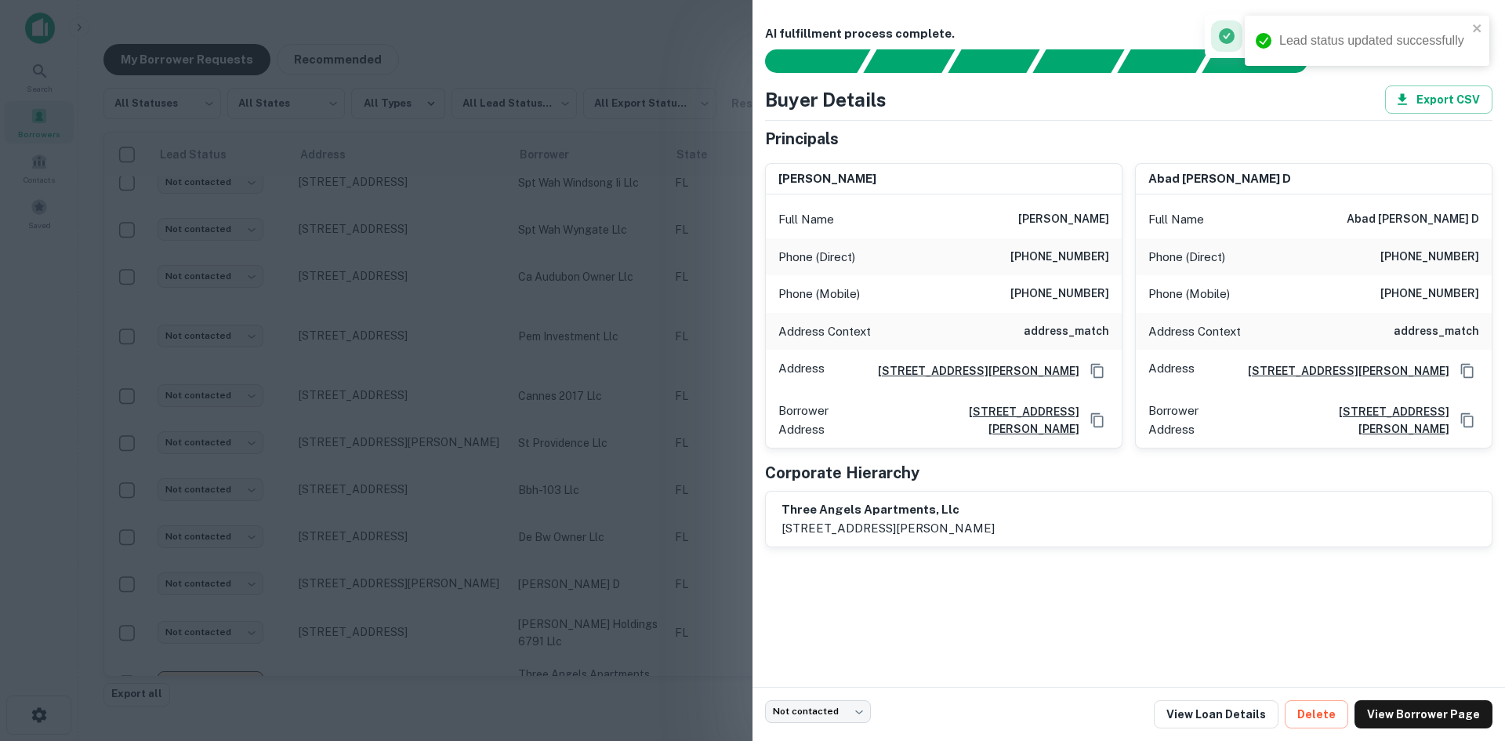
click at [643, 616] on div at bounding box center [752, 370] width 1505 height 741
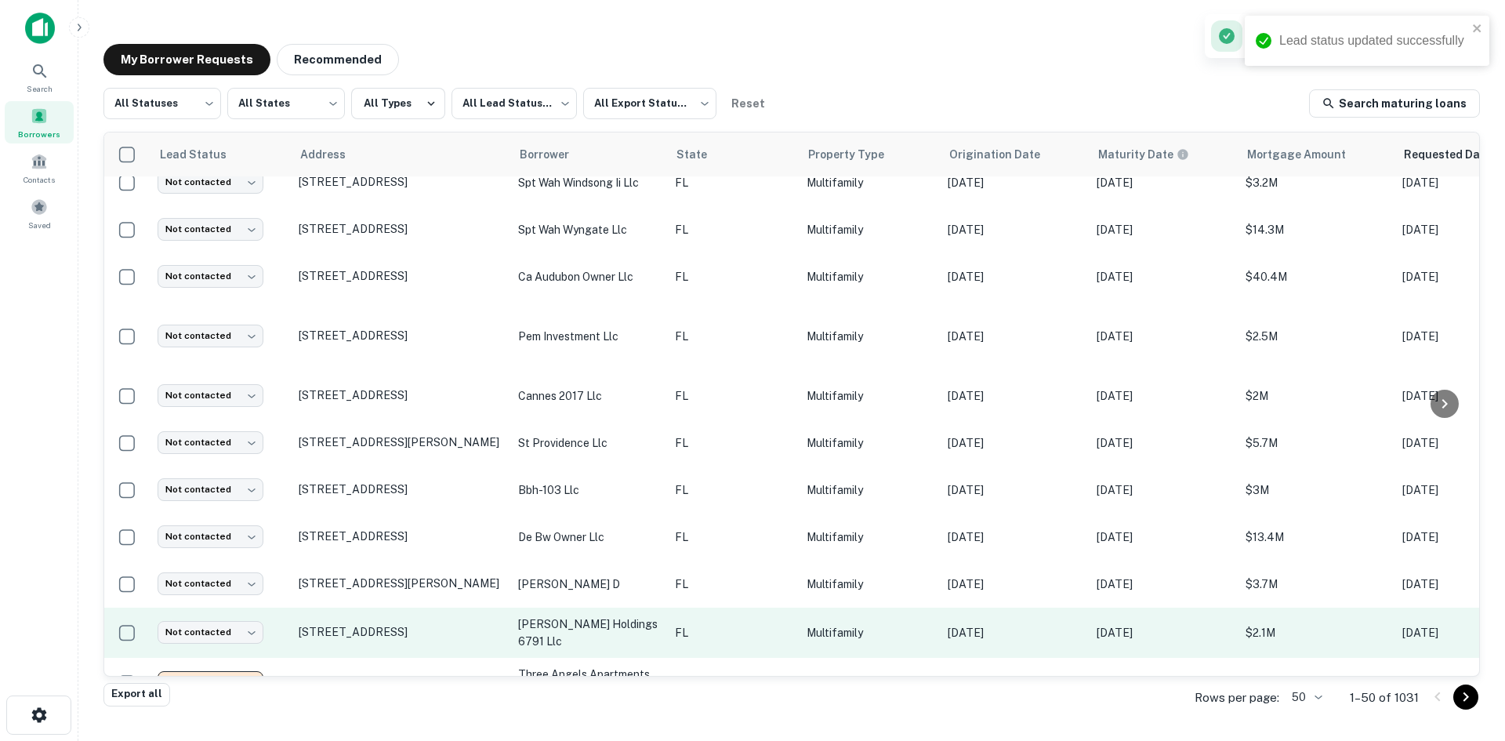
click at [692, 624] on p "FL" at bounding box center [733, 632] width 116 height 17
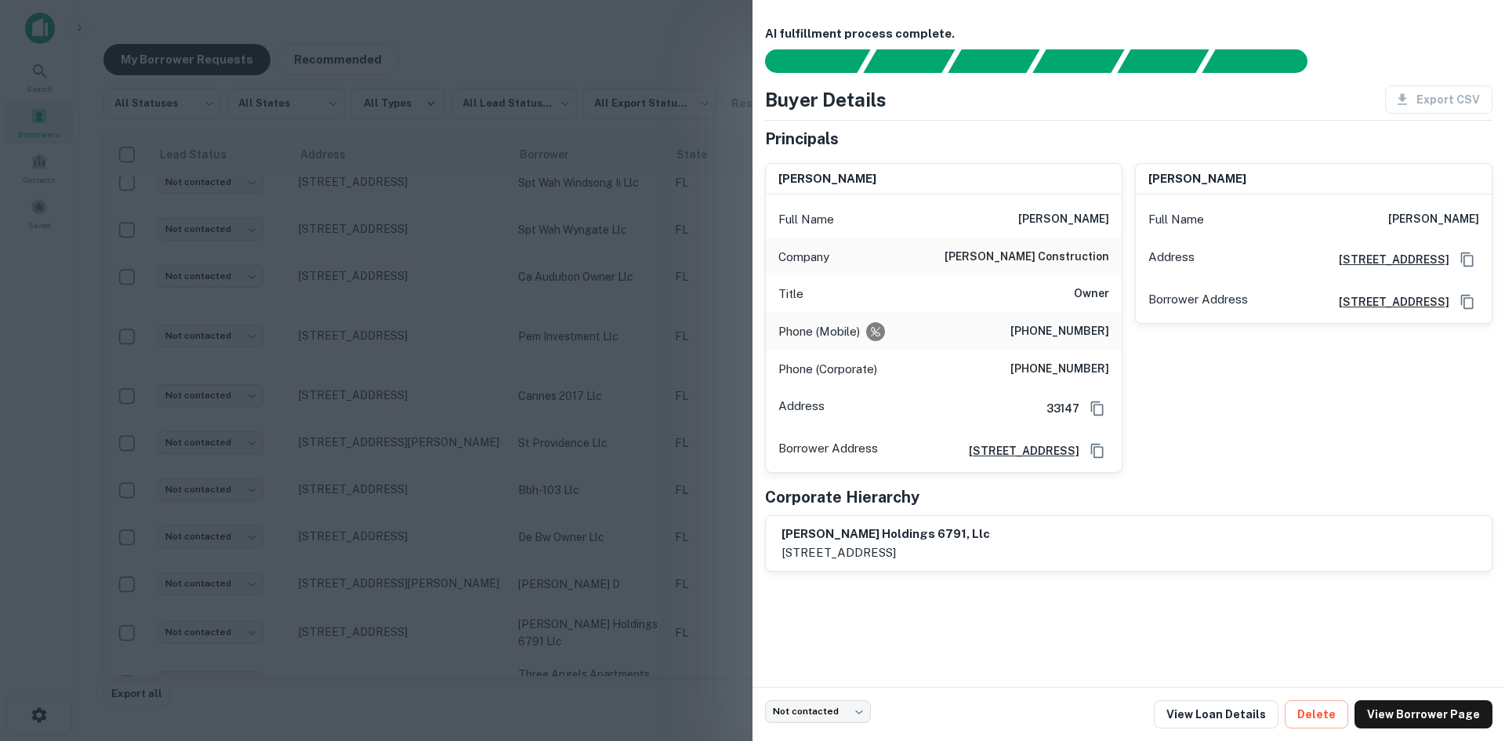
click at [352, 461] on div at bounding box center [752, 370] width 1505 height 741
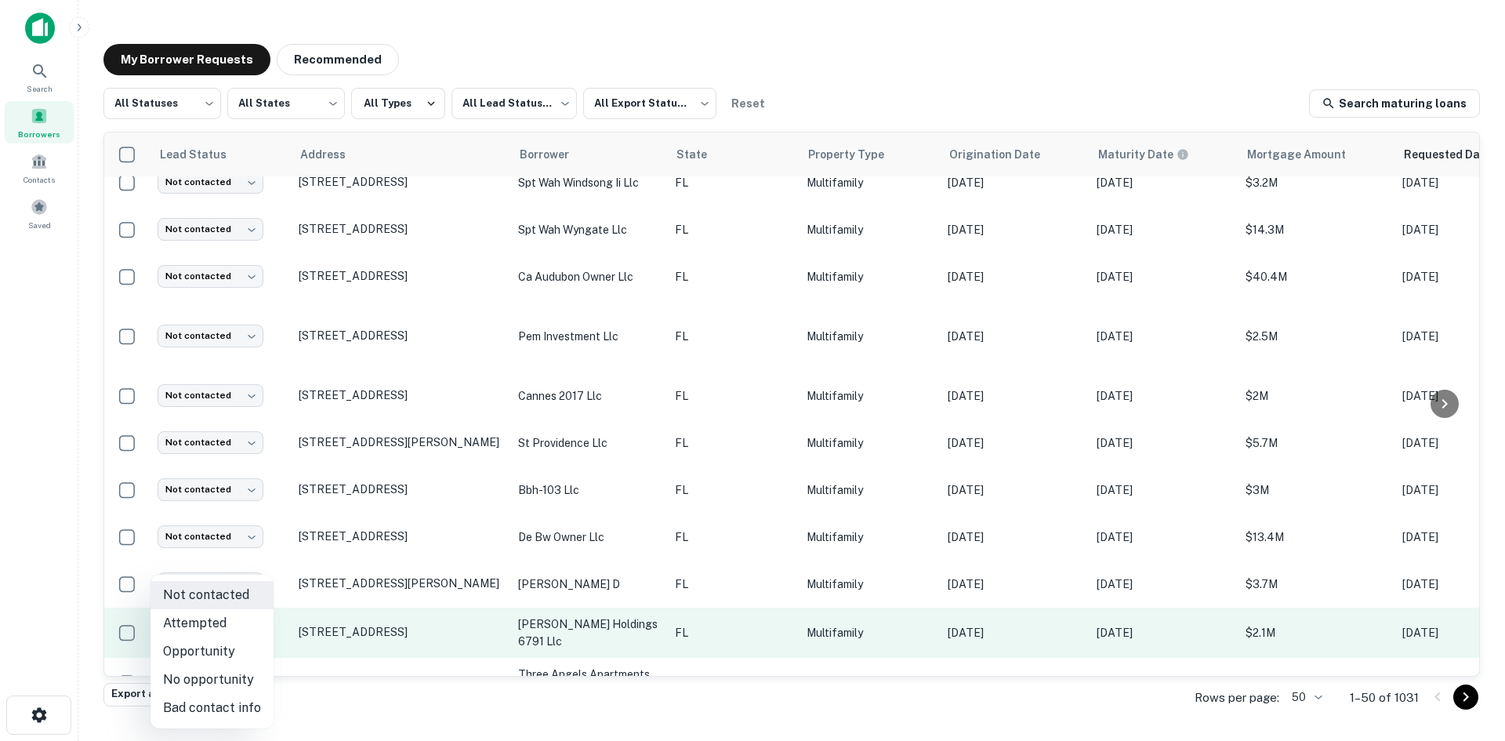
click at [240, 605] on body "Search Borrowers Contacts Saved My Borrower Requests Recommended All Statuses *…" at bounding box center [752, 370] width 1505 height 741
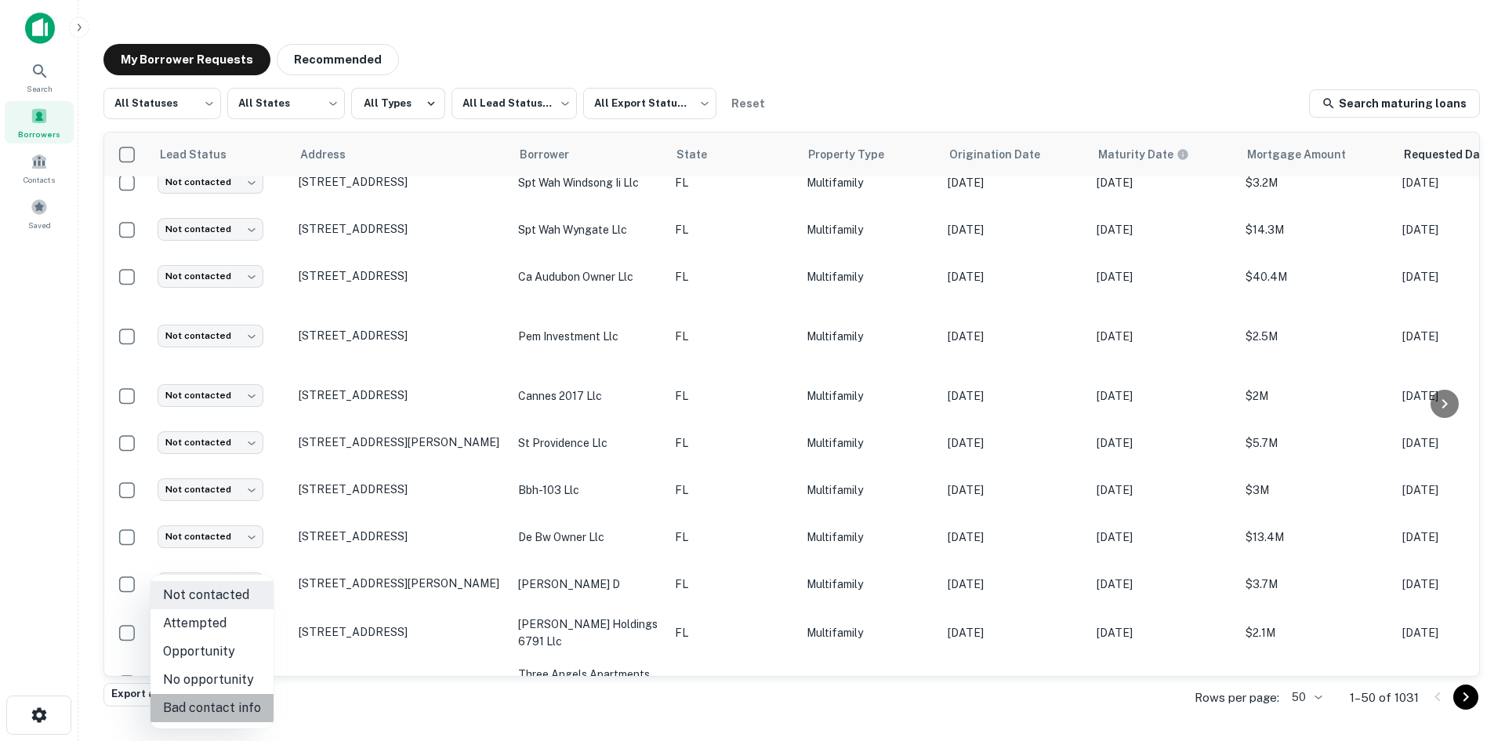
click at [239, 702] on li "Bad contact info" at bounding box center [212, 708] width 123 height 28
type input "**********"
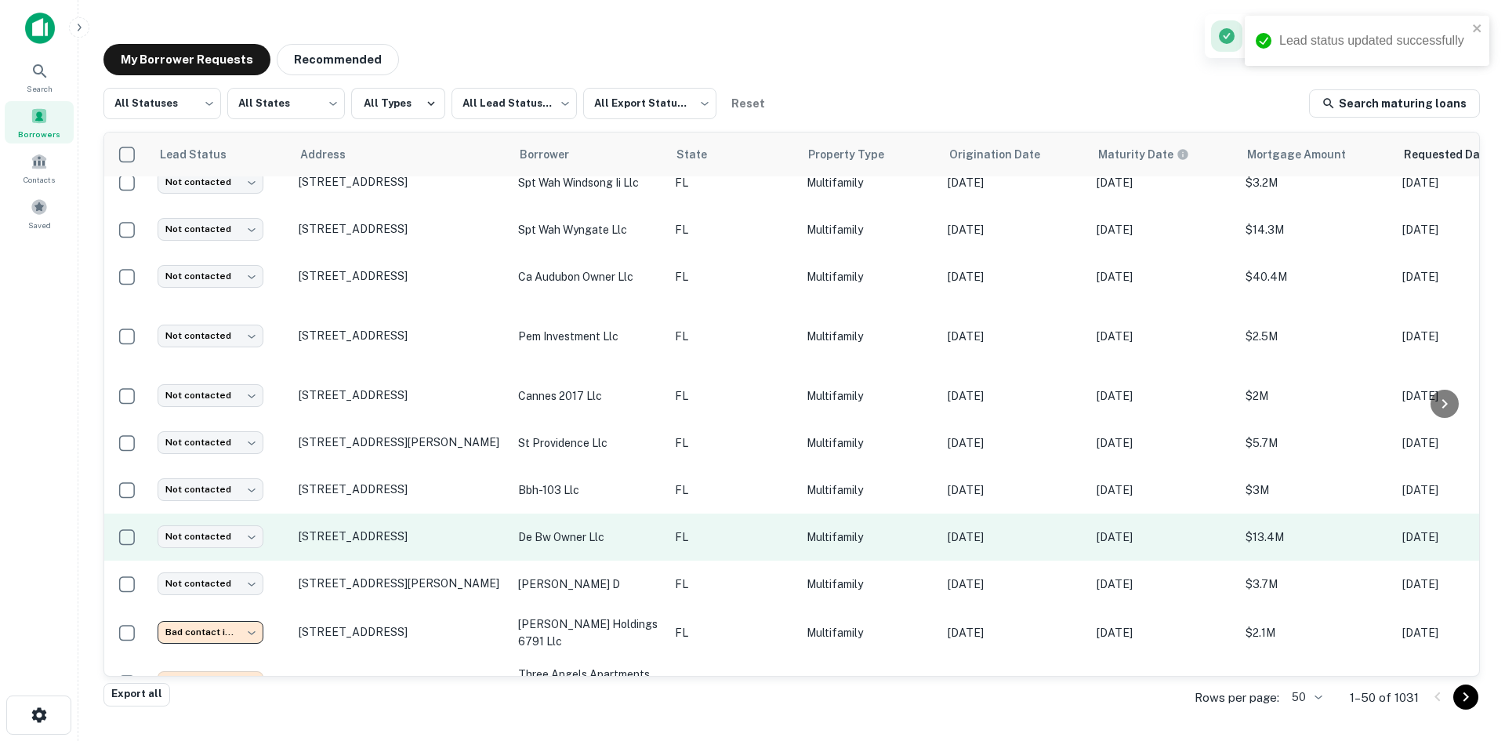
scroll to position [333, 0]
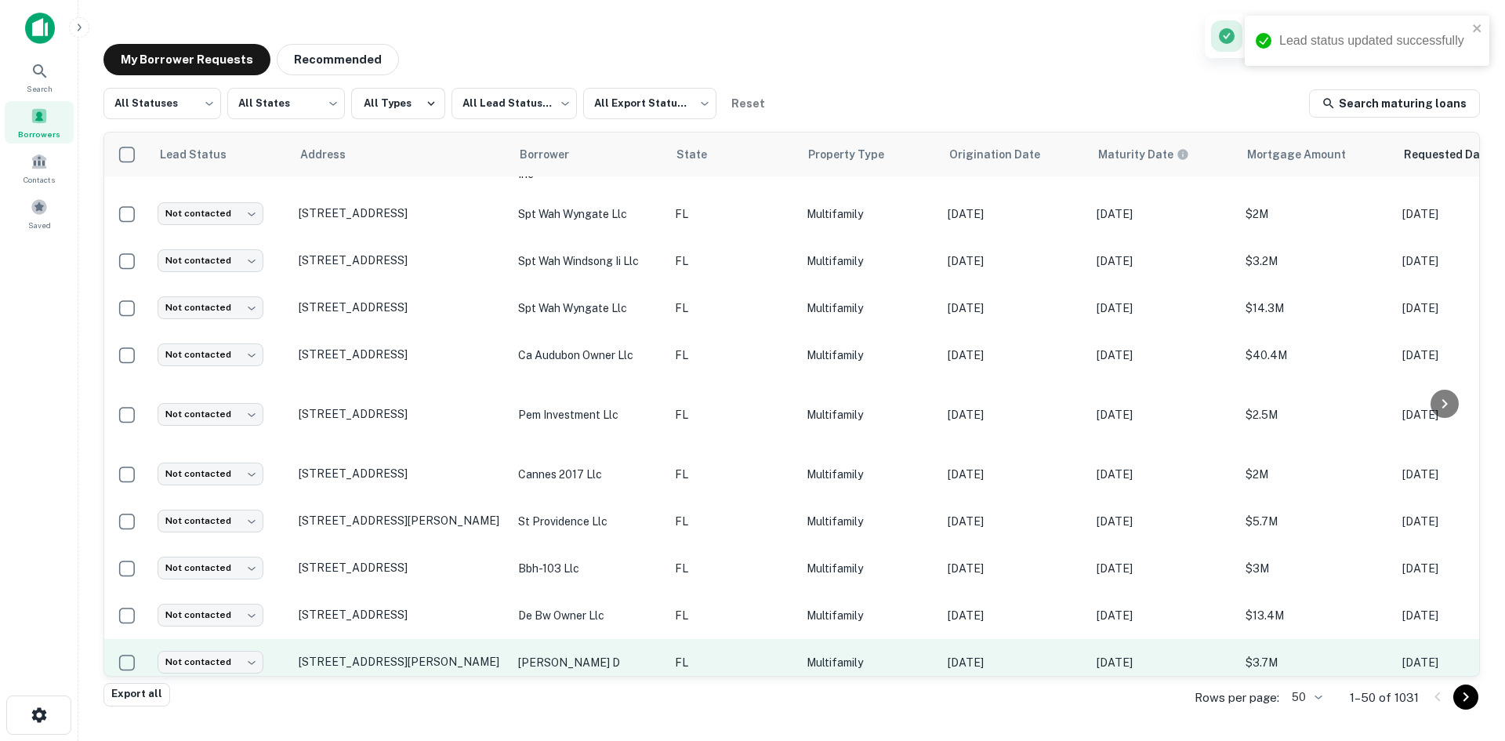
click at [714, 639] on td "FL" at bounding box center [733, 662] width 132 height 47
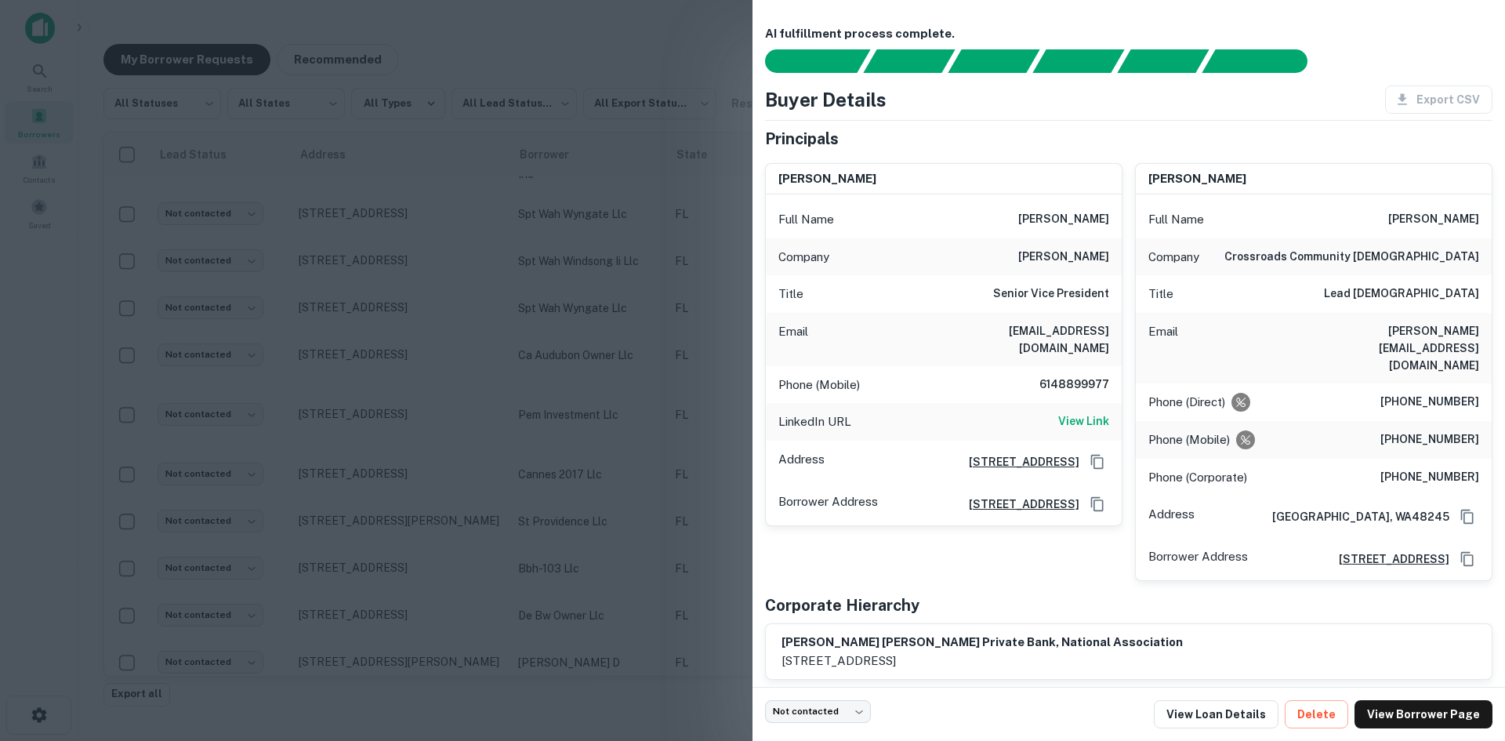
click at [1052, 324] on h6 "markberry@gmail.com" at bounding box center [1015, 339] width 188 height 35
copy h6 "markberry@gmail.com"
click at [499, 485] on div at bounding box center [752, 370] width 1505 height 741
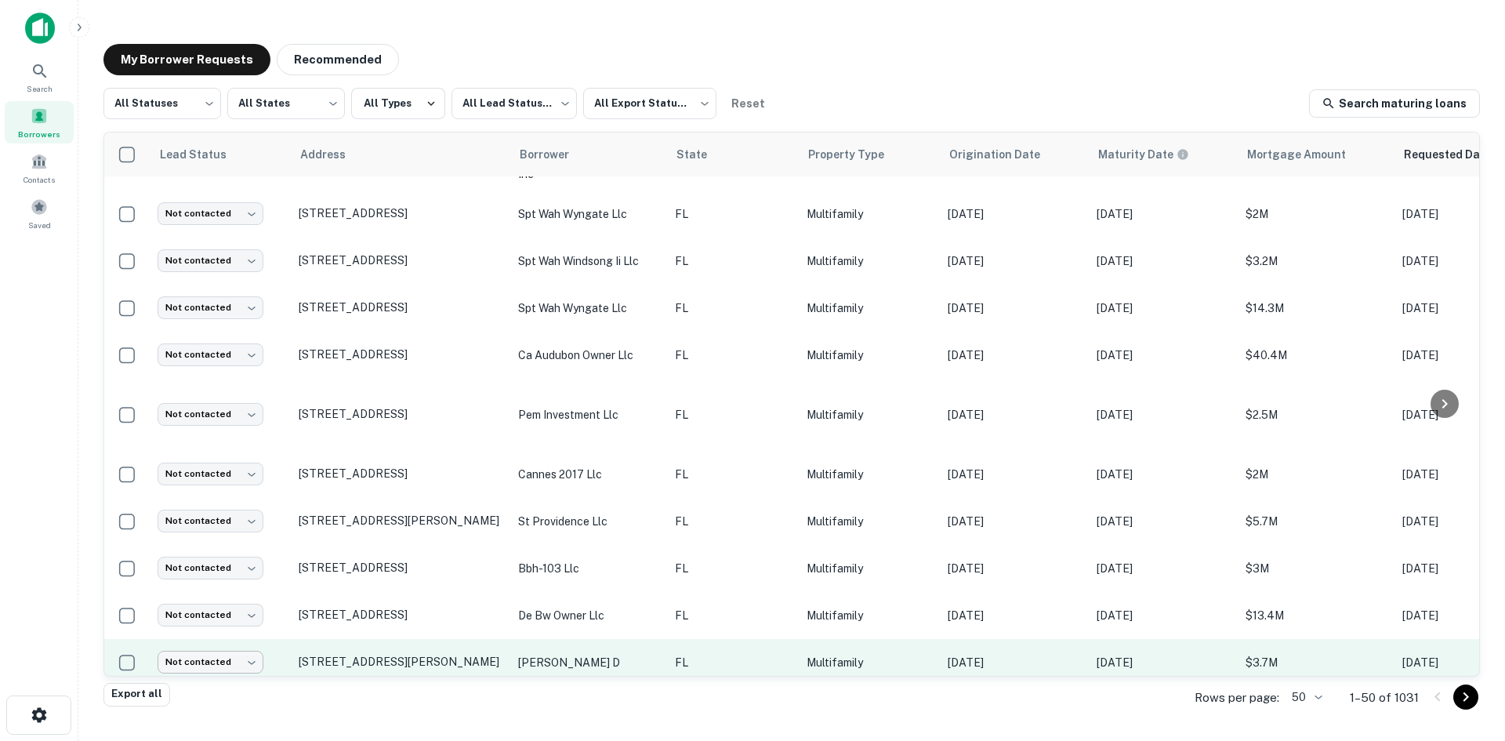
click at [221, 641] on body "Search Borrowers Contacts Saved My Borrower Requests Recommended All Statuses *…" at bounding box center [752, 370] width 1505 height 741
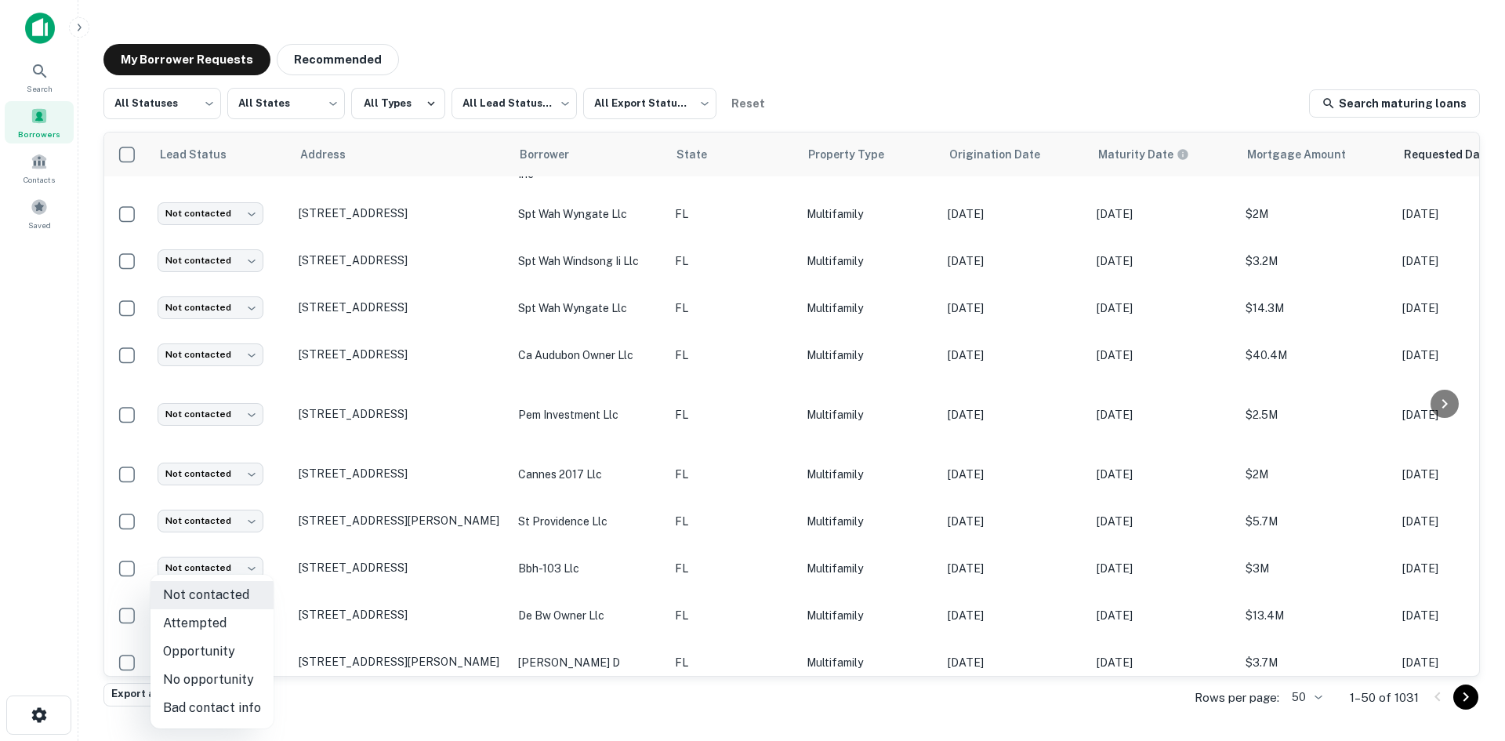
click at [234, 626] on li "Attempted" at bounding box center [212, 623] width 123 height 28
type input "*********"
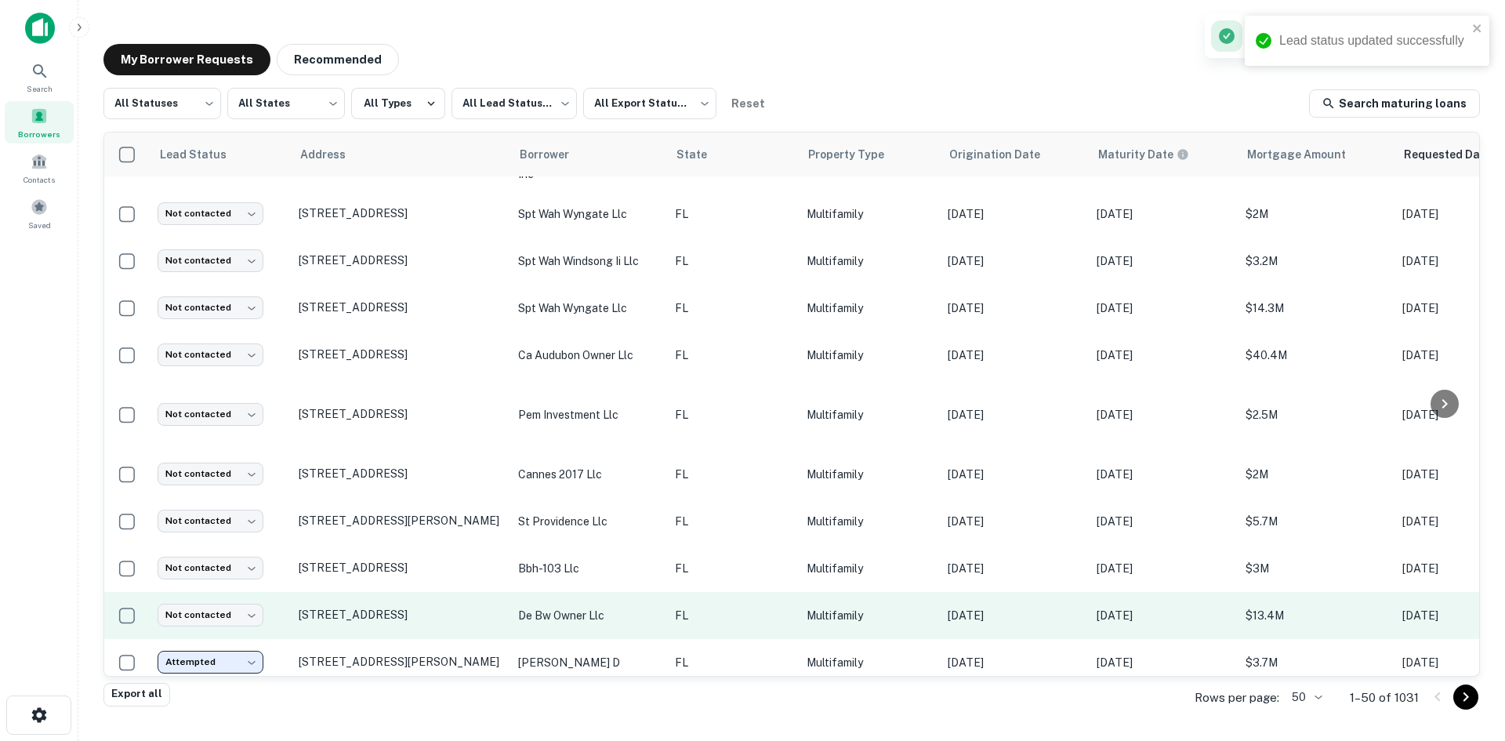
click at [699, 607] on p "FL" at bounding box center [733, 615] width 116 height 17
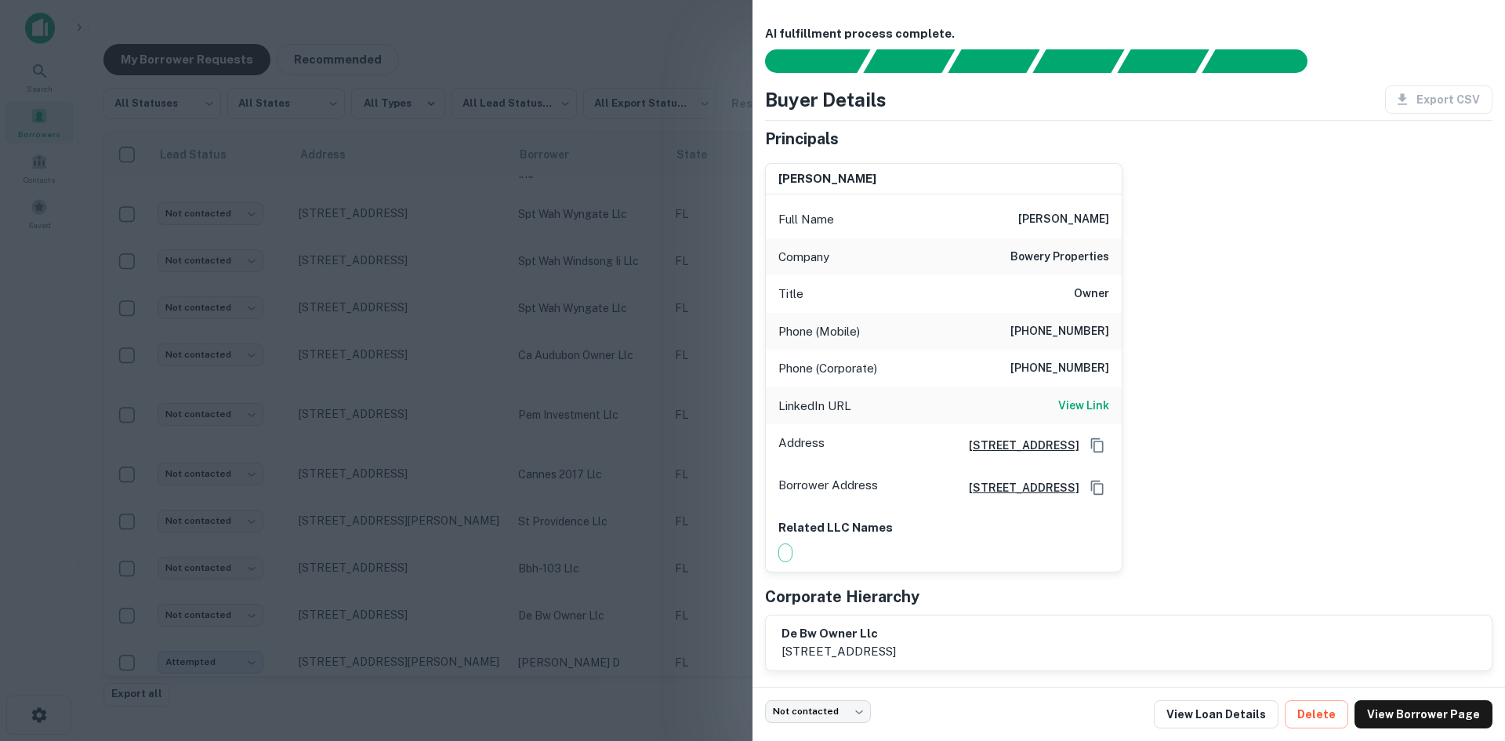
click at [699, 267] on div at bounding box center [752, 370] width 1505 height 741
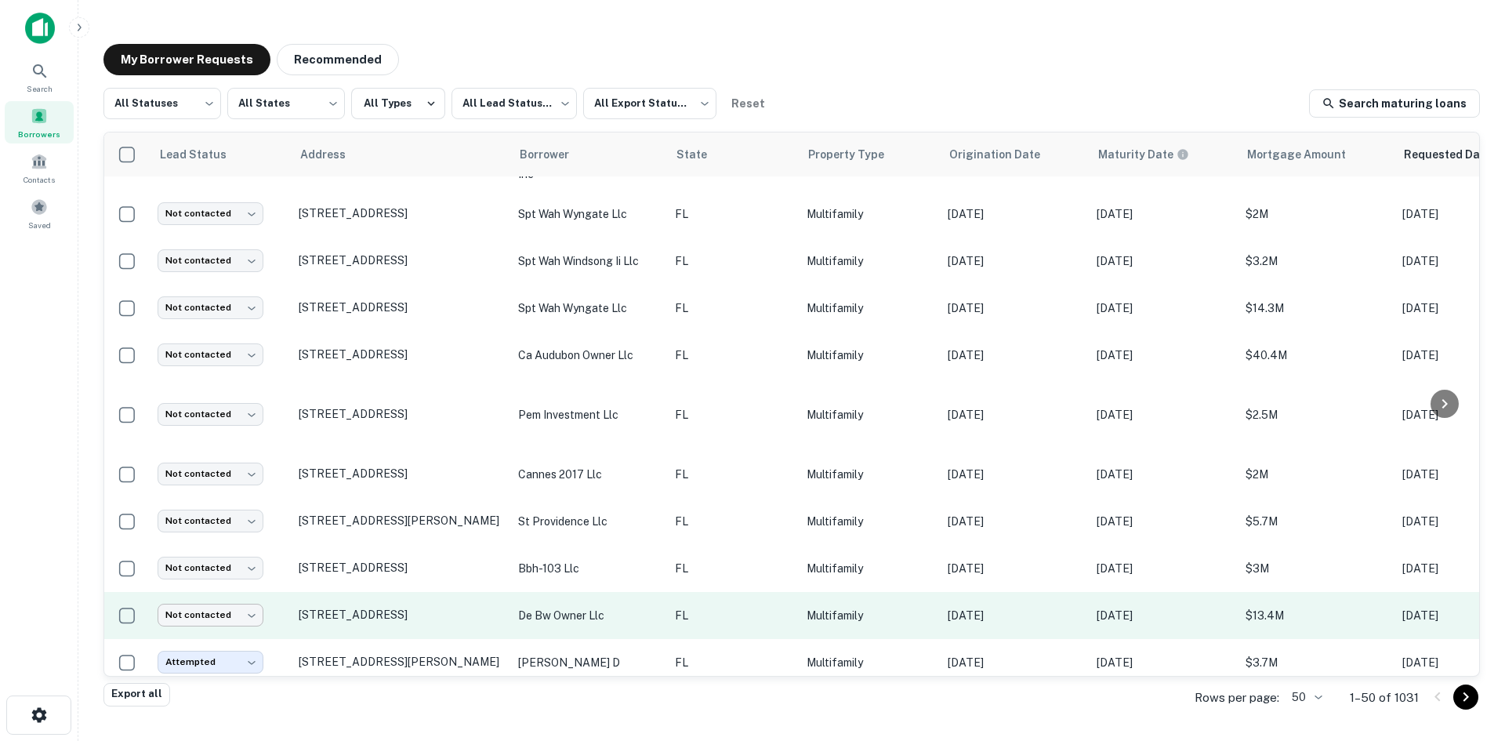
click at [222, 594] on body "Search Borrowers Contacts Saved My Borrower Requests Recommended All Statuses *…" at bounding box center [752, 370] width 1505 height 741
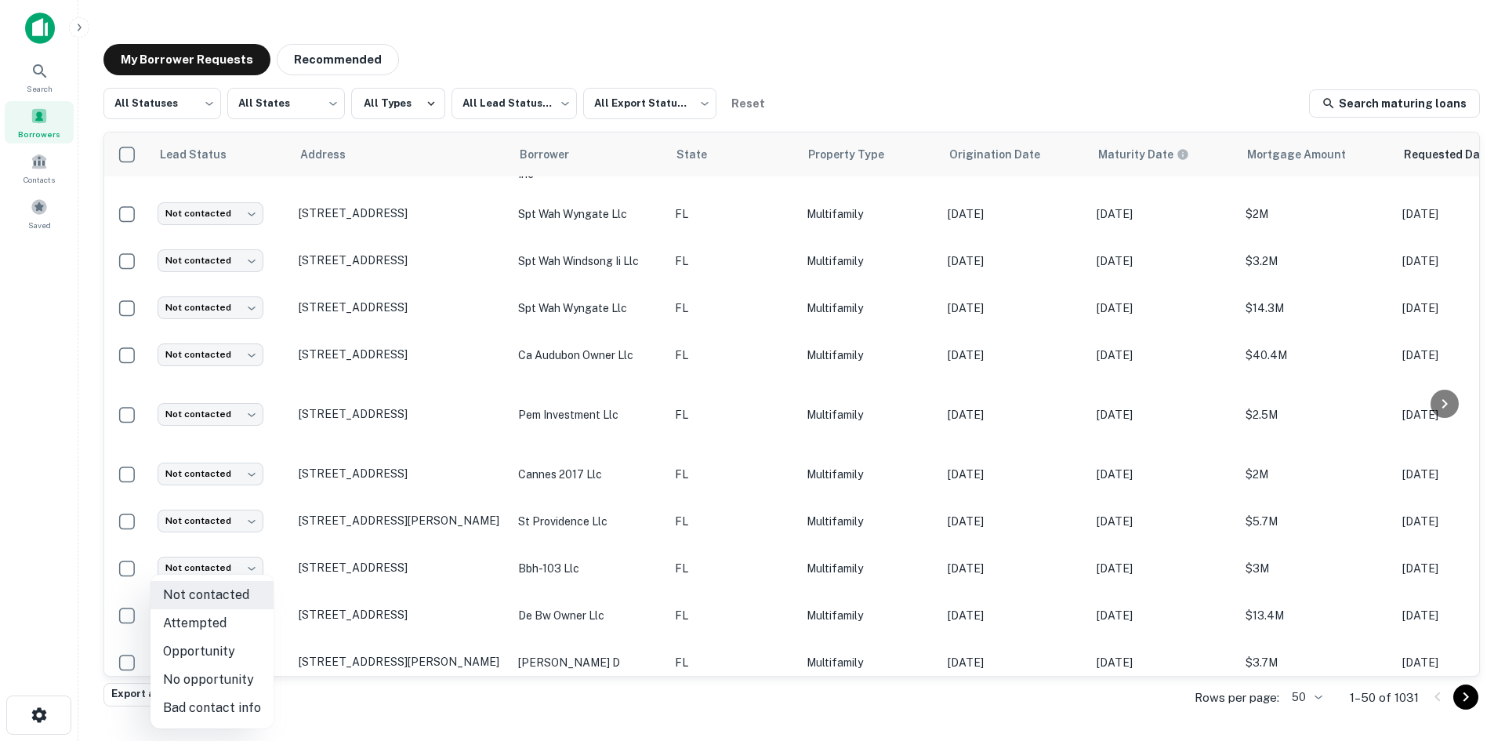
click at [242, 699] on li "Bad contact info" at bounding box center [212, 708] width 123 height 28
type input "**********"
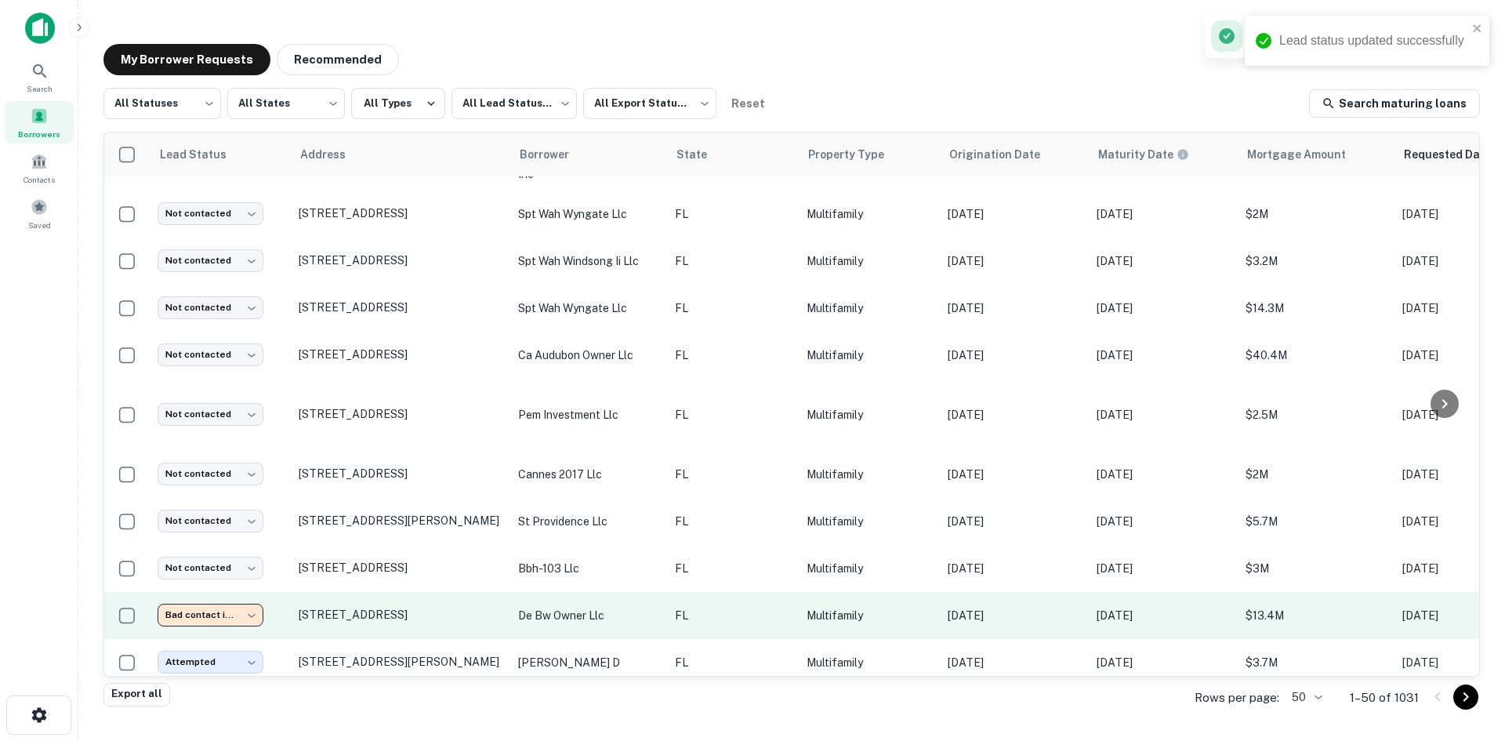
scroll to position [255, 0]
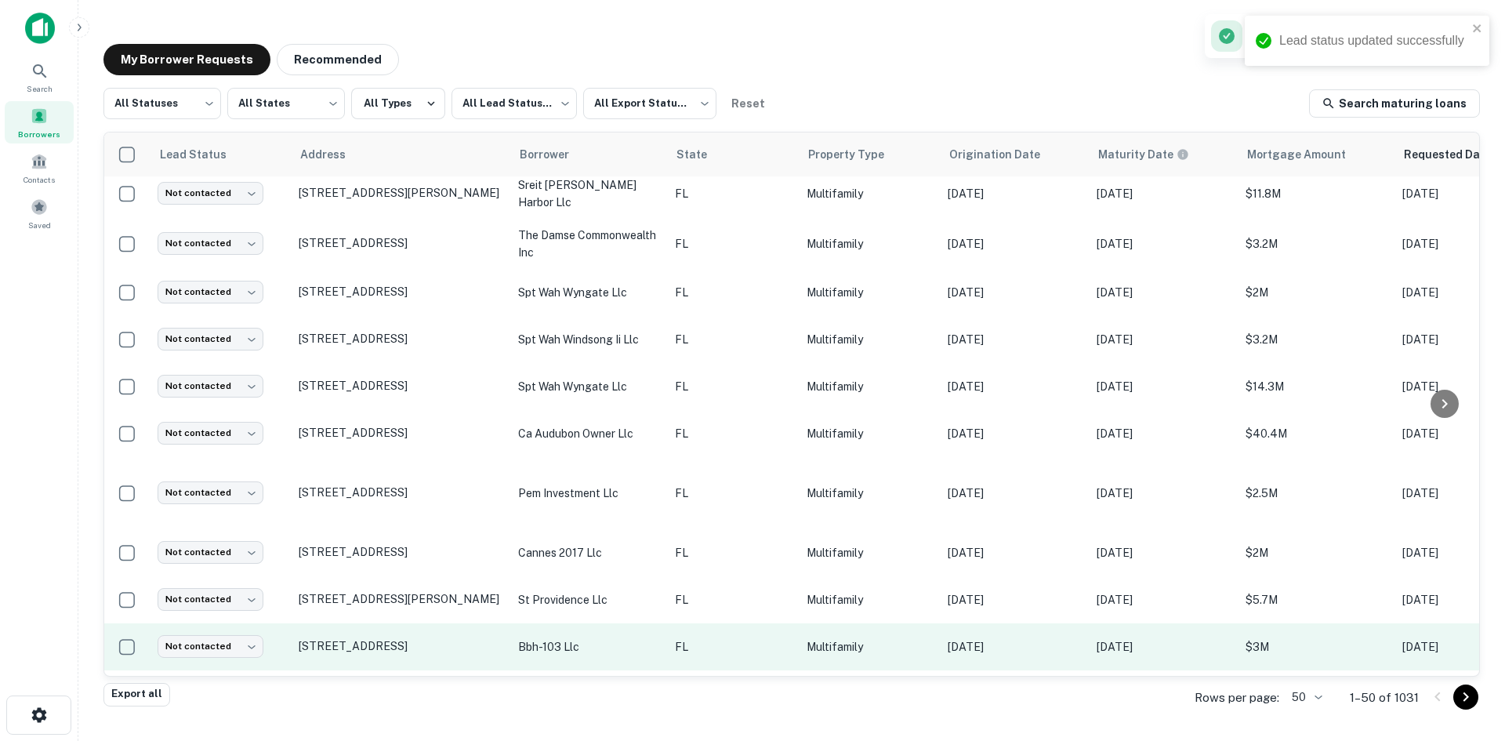
click at [704, 623] on td "FL" at bounding box center [733, 646] width 132 height 47
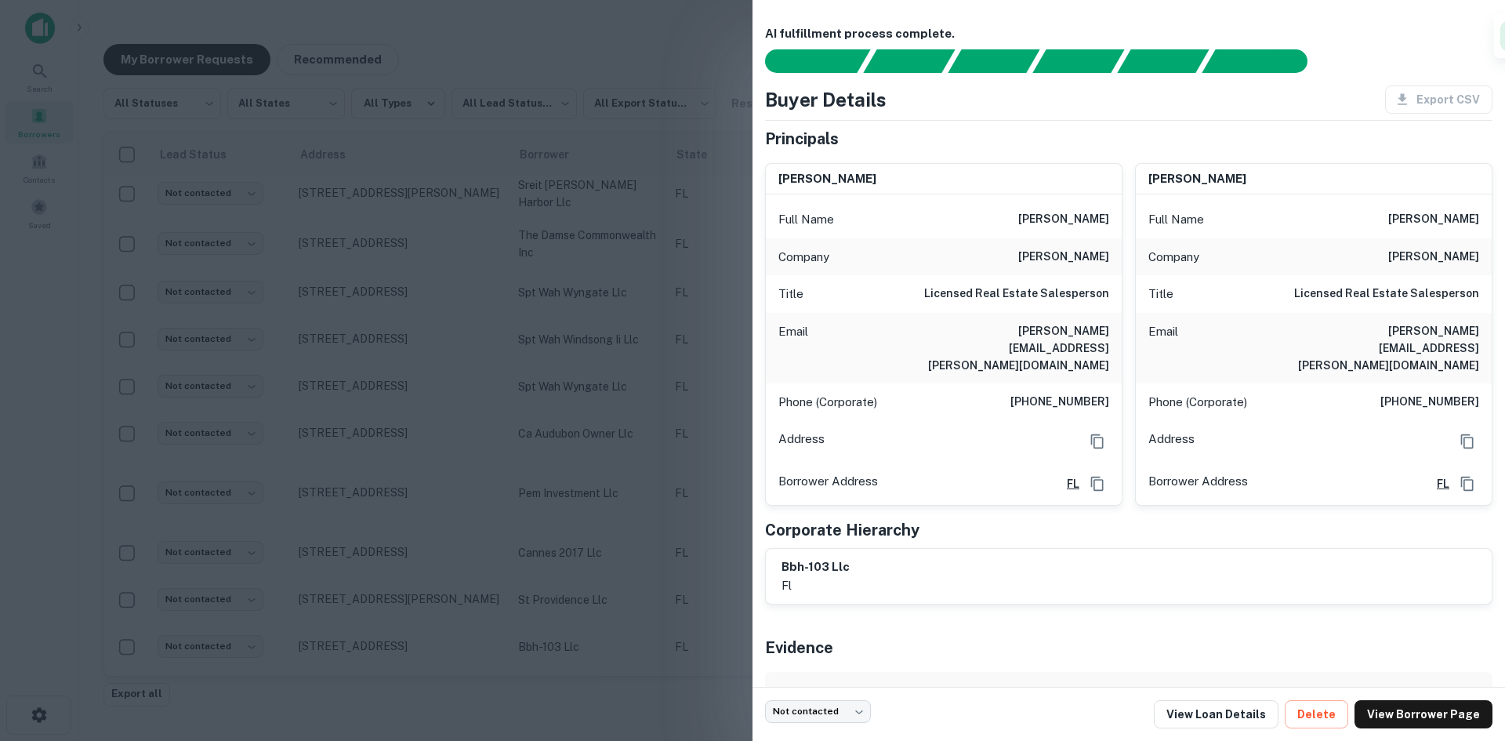
click at [1065, 332] on h6 "steven.bernstein@elliman.com" at bounding box center [1015, 348] width 188 height 52
click at [1265, 323] on div "Email steven.bernstein@elliman.com" at bounding box center [1314, 348] width 356 height 71
click at [516, 365] on div at bounding box center [752, 370] width 1505 height 741
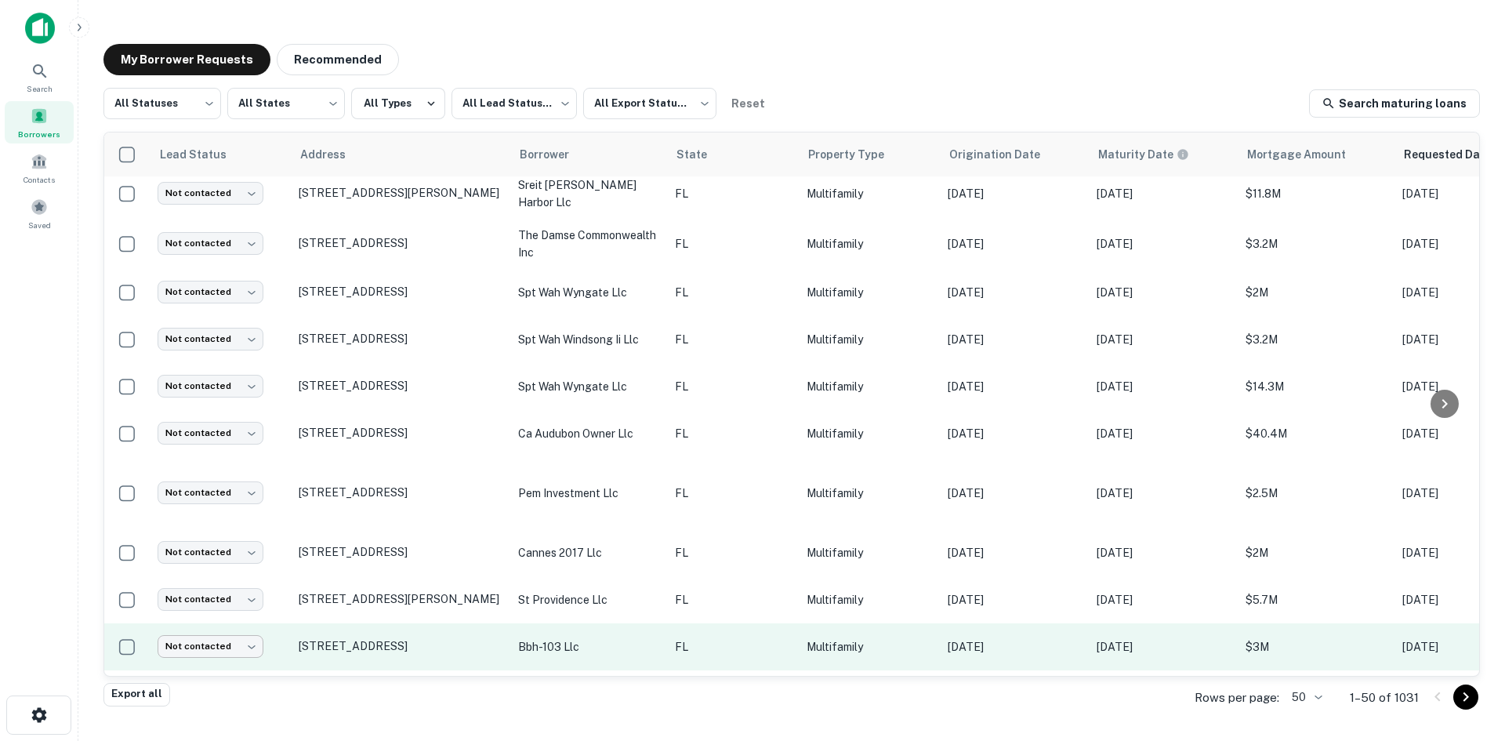
click at [241, 634] on body "Search Borrowers Contacts Saved My Borrower Requests Recommended All Statuses *…" at bounding box center [752, 370] width 1505 height 741
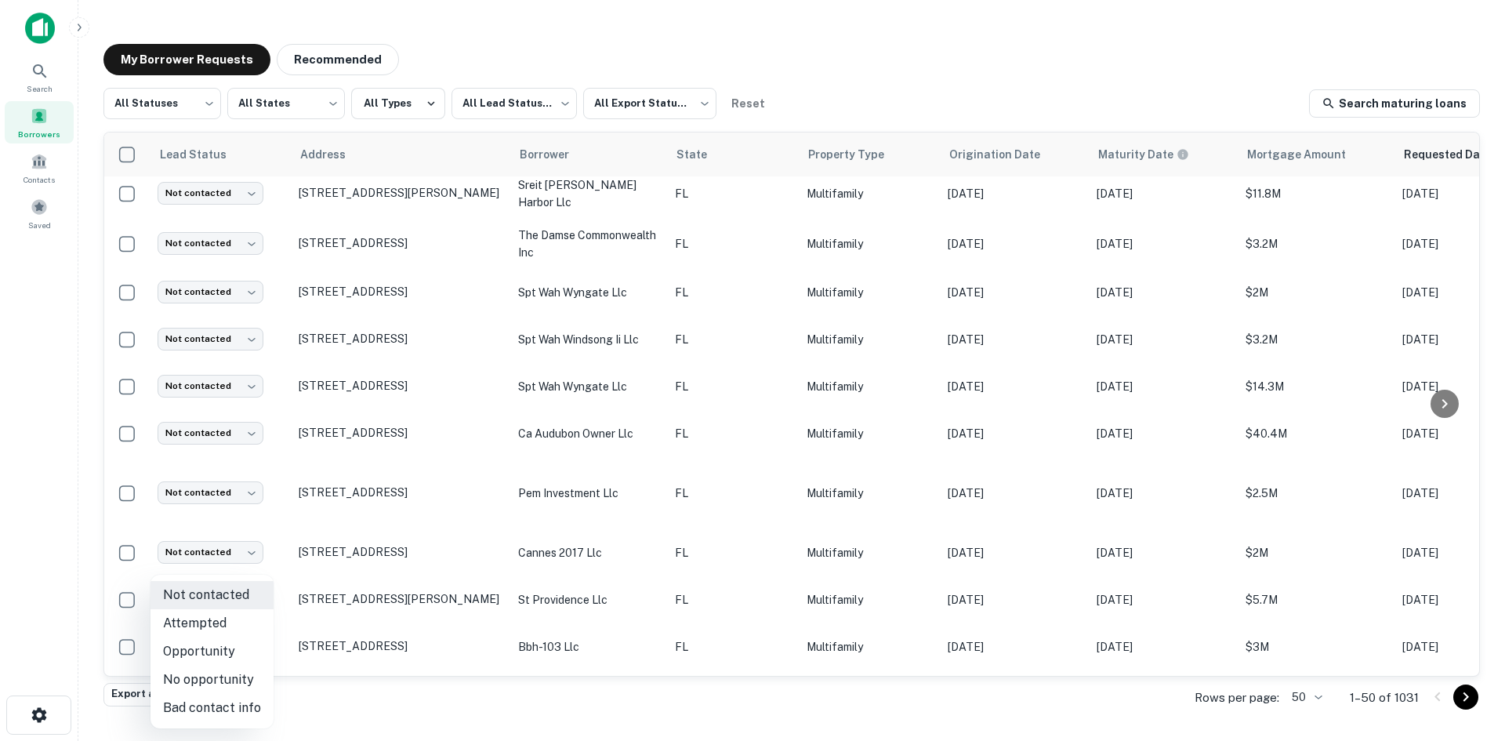
click at [260, 701] on li "Bad contact info" at bounding box center [212, 708] width 123 height 28
type input "**********"
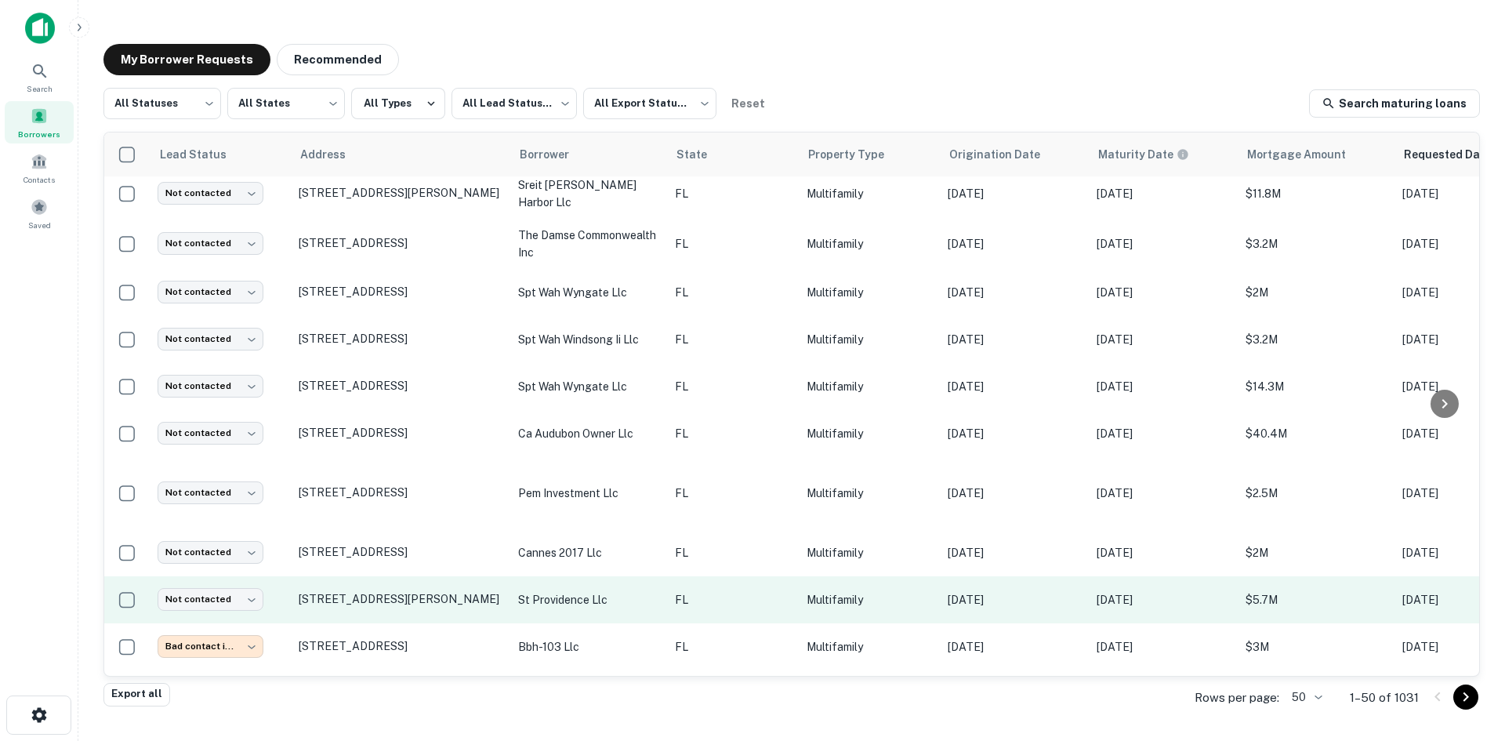
click at [743, 576] on td "FL" at bounding box center [733, 599] width 132 height 47
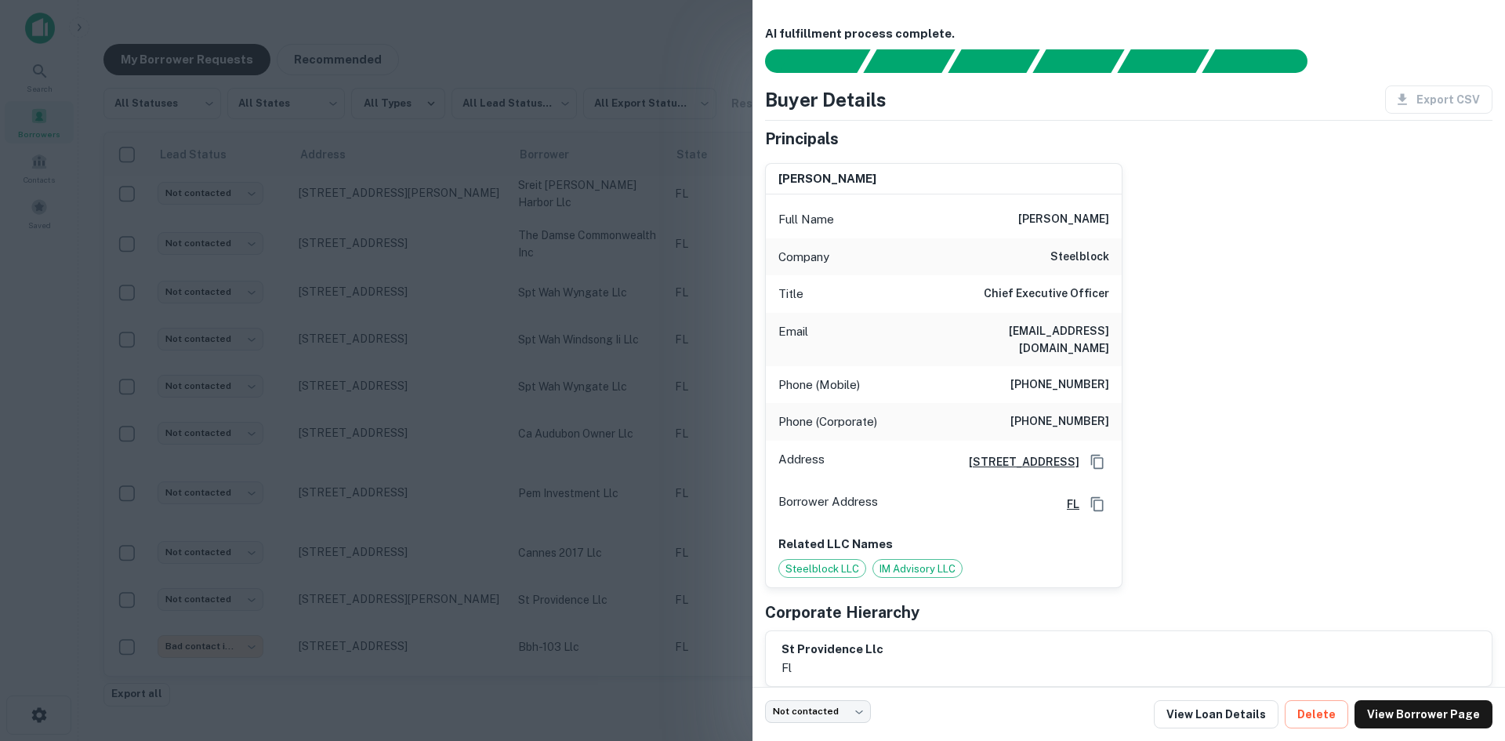
click at [1065, 337] on h6 "imurman@steelblock.co" at bounding box center [1015, 339] width 188 height 35
click at [1070, 328] on h6 "imurman@steelblock.co" at bounding box center [1015, 339] width 188 height 35
copy h6 "imurman@steelblock.co"
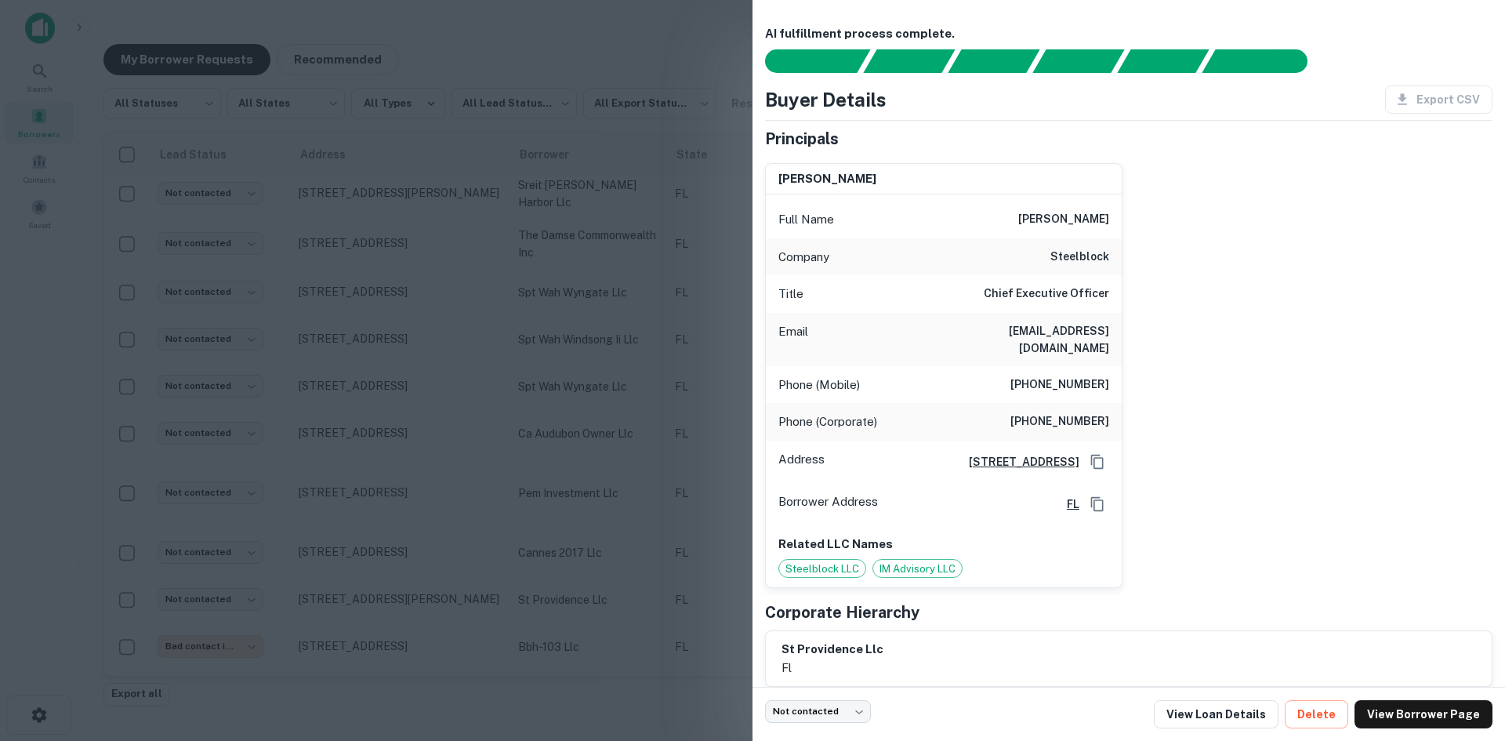
click at [232, 580] on div at bounding box center [752, 370] width 1505 height 741
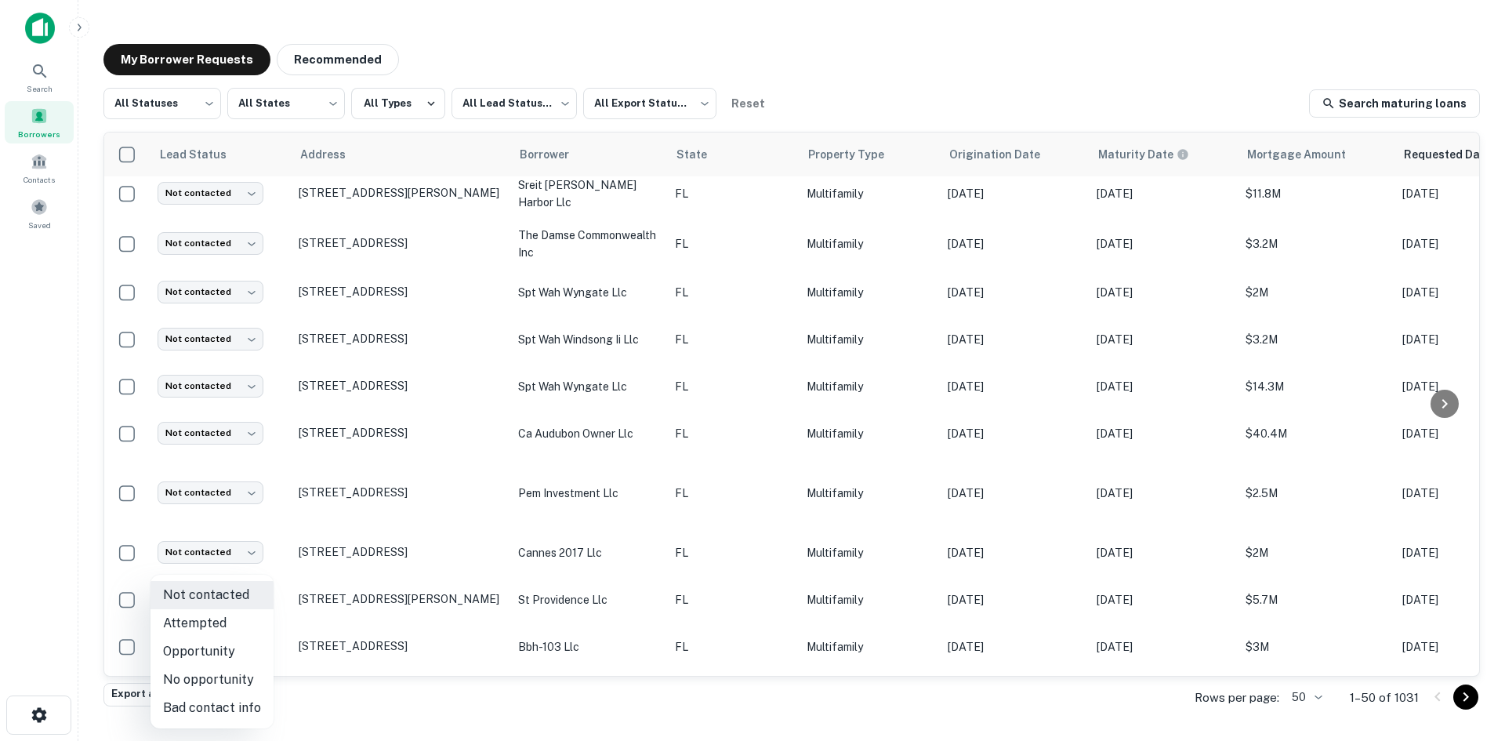
click at [232, 580] on body "Search Borrowers Contacts Saved My Borrower Requests Recommended All Statuses *…" at bounding box center [752, 370] width 1505 height 741
click at [249, 617] on li "Attempted" at bounding box center [212, 623] width 123 height 28
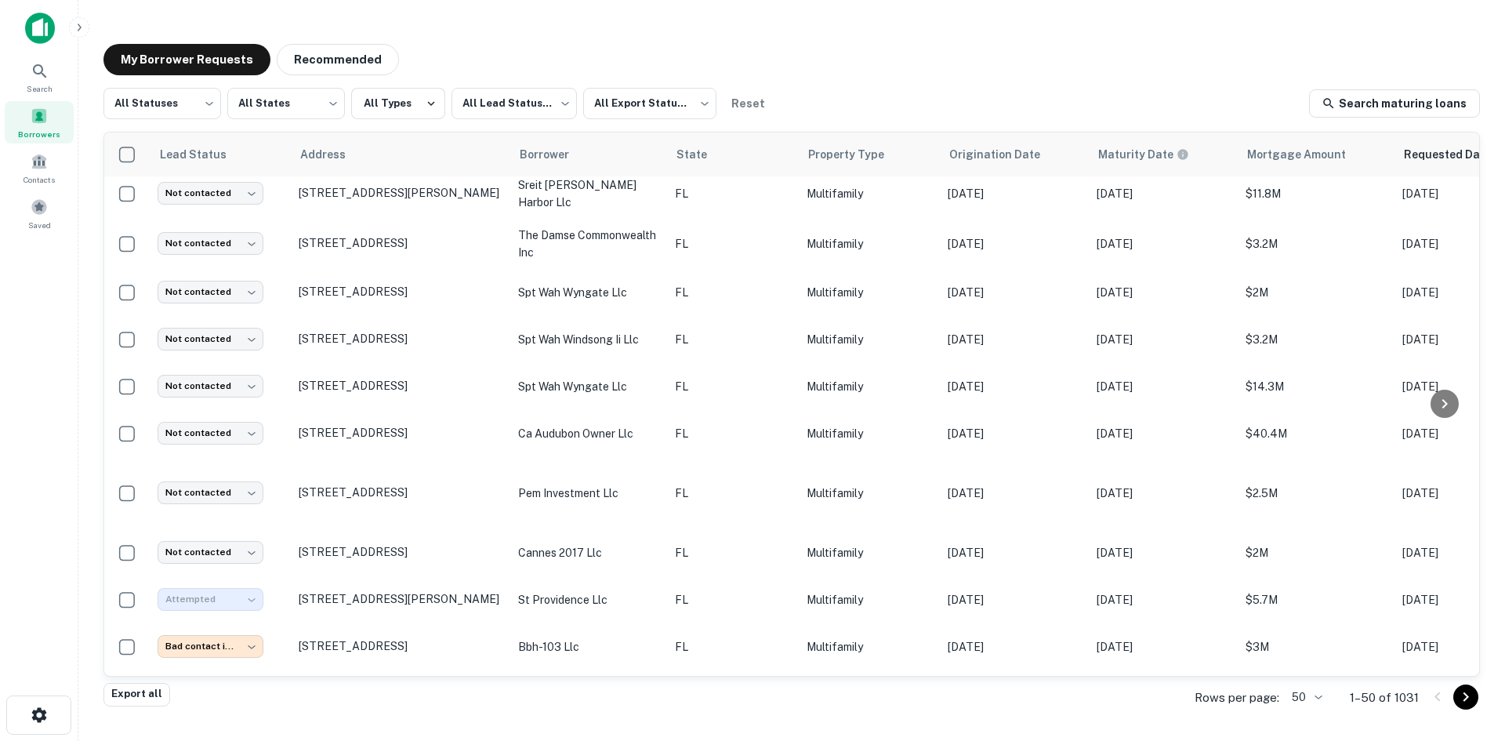
type input "*********"
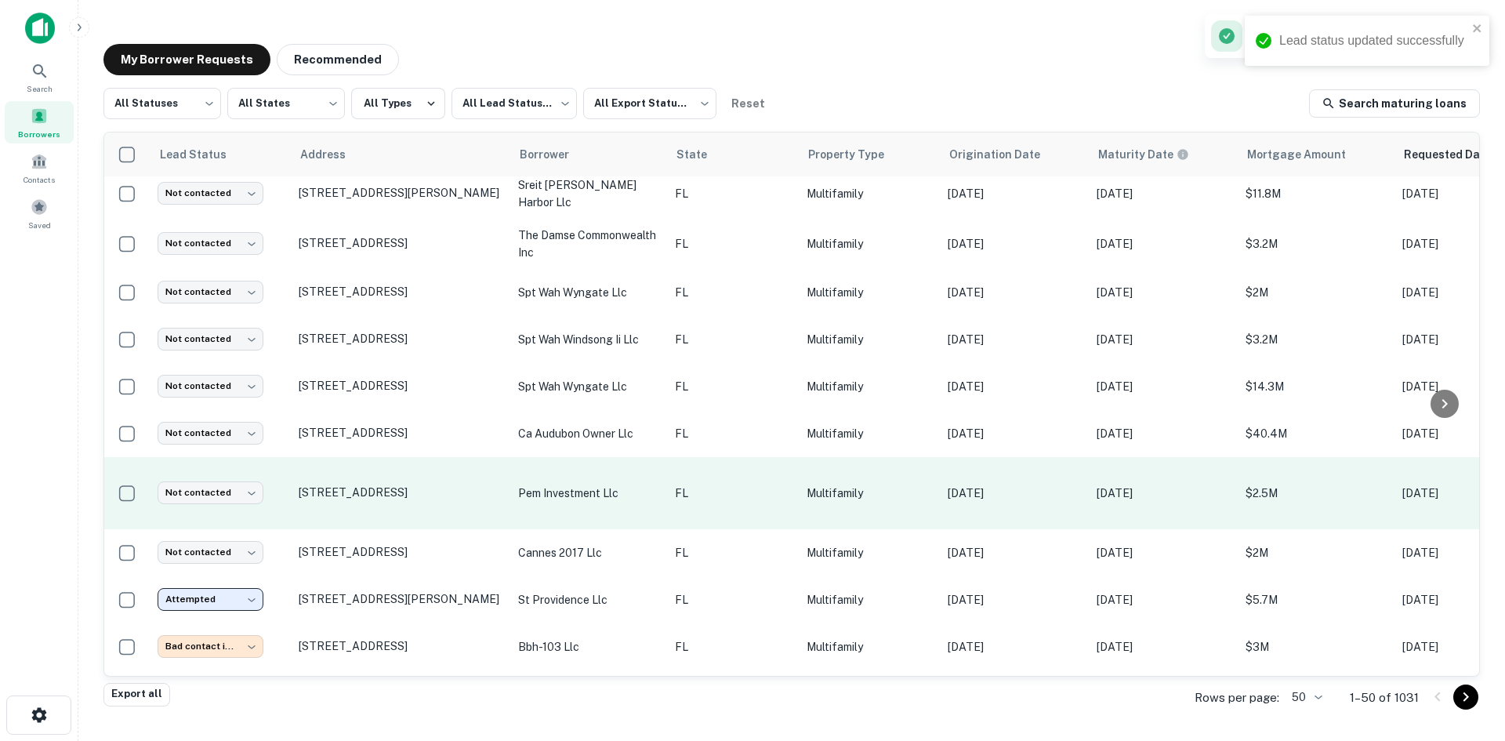
scroll to position [176, 0]
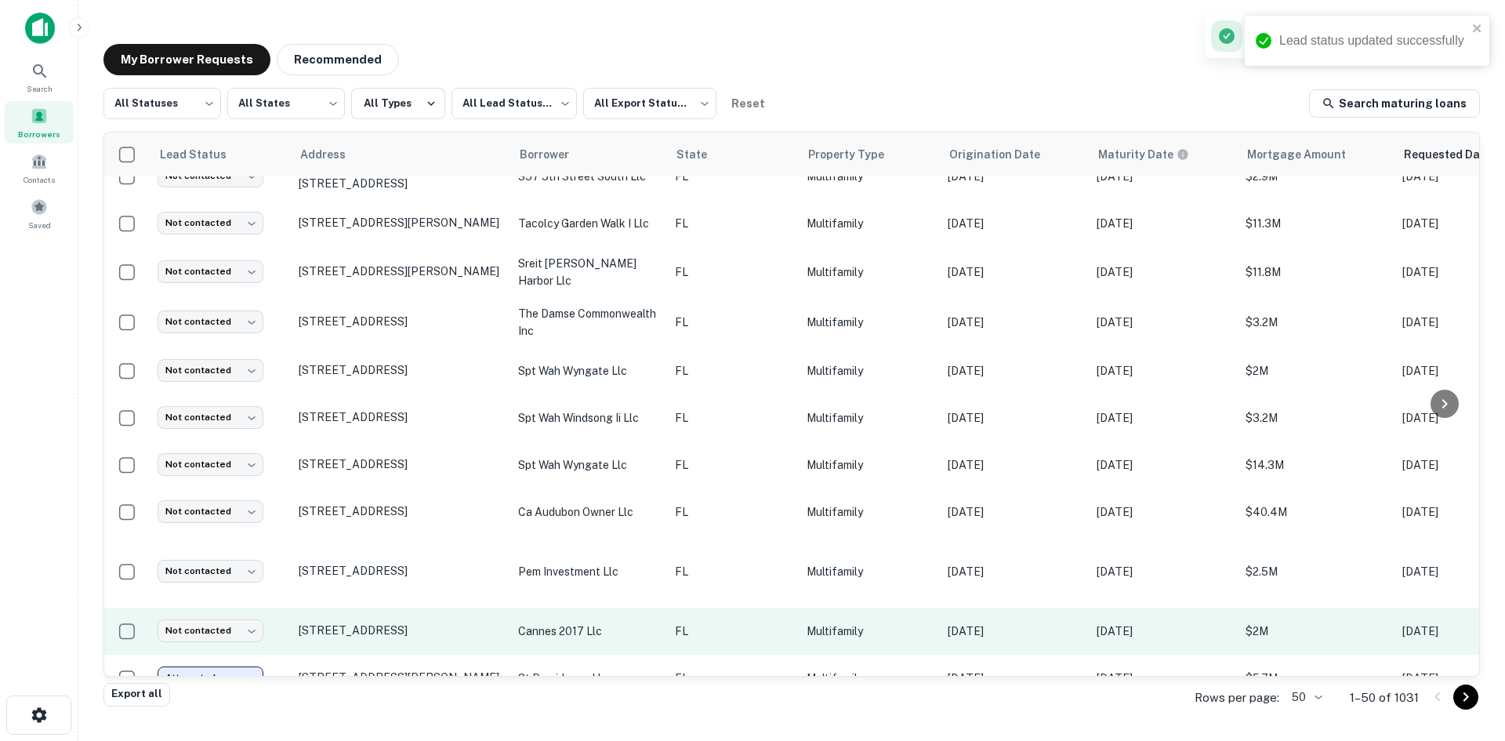
click at [807, 623] on p "Multifamily" at bounding box center [869, 631] width 125 height 17
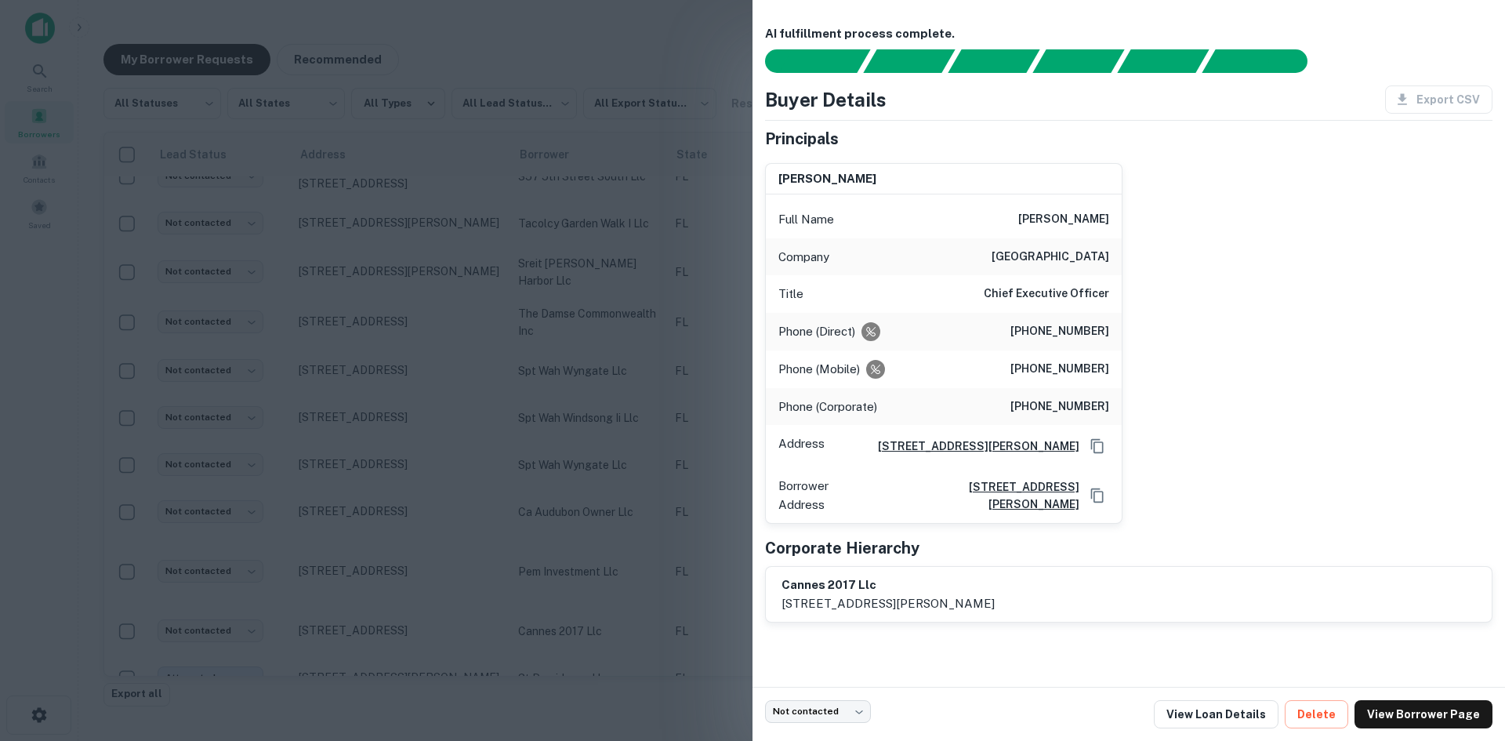
click at [537, 300] on div at bounding box center [752, 370] width 1505 height 741
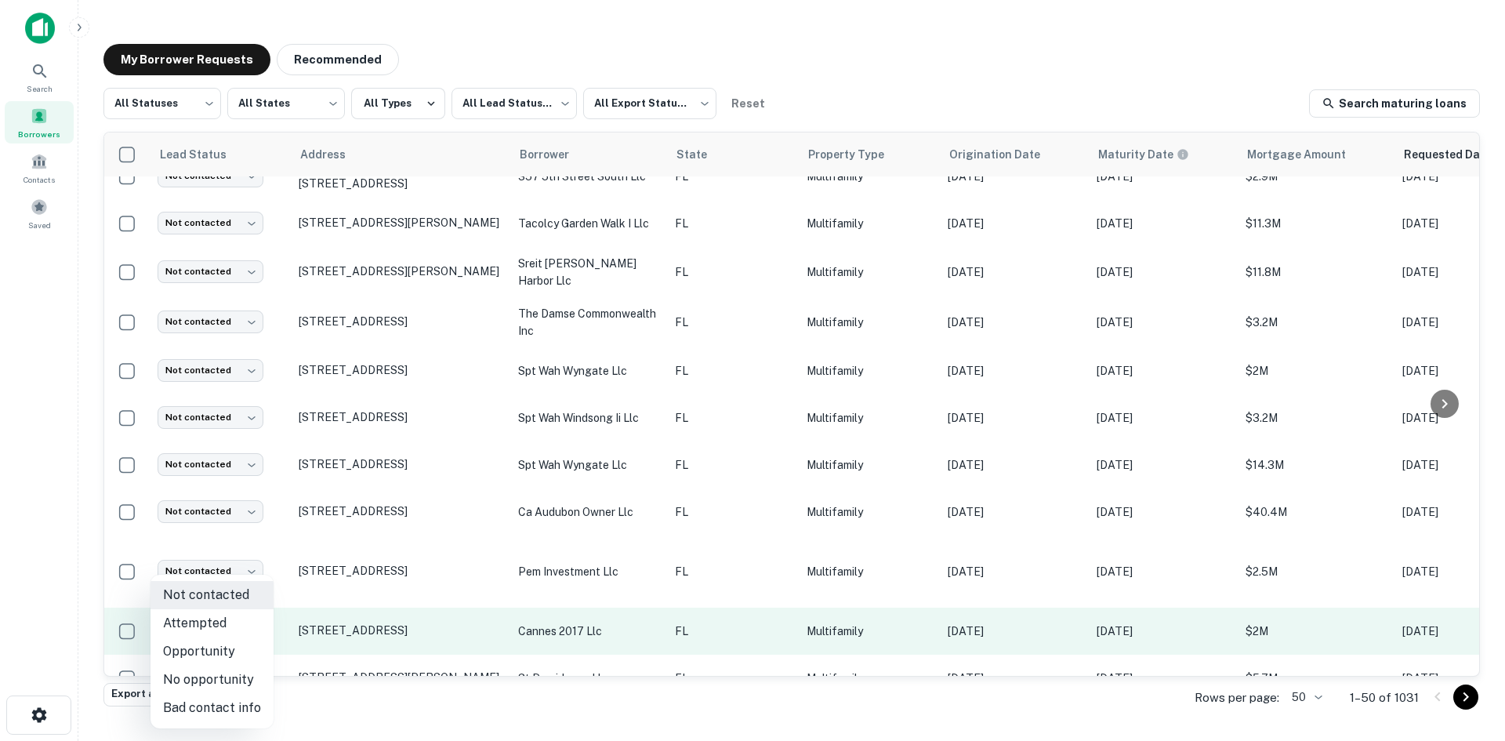
click at [216, 610] on body "Search Borrowers Contacts Saved My Borrower Requests Recommended All Statuses *…" at bounding box center [752, 370] width 1505 height 741
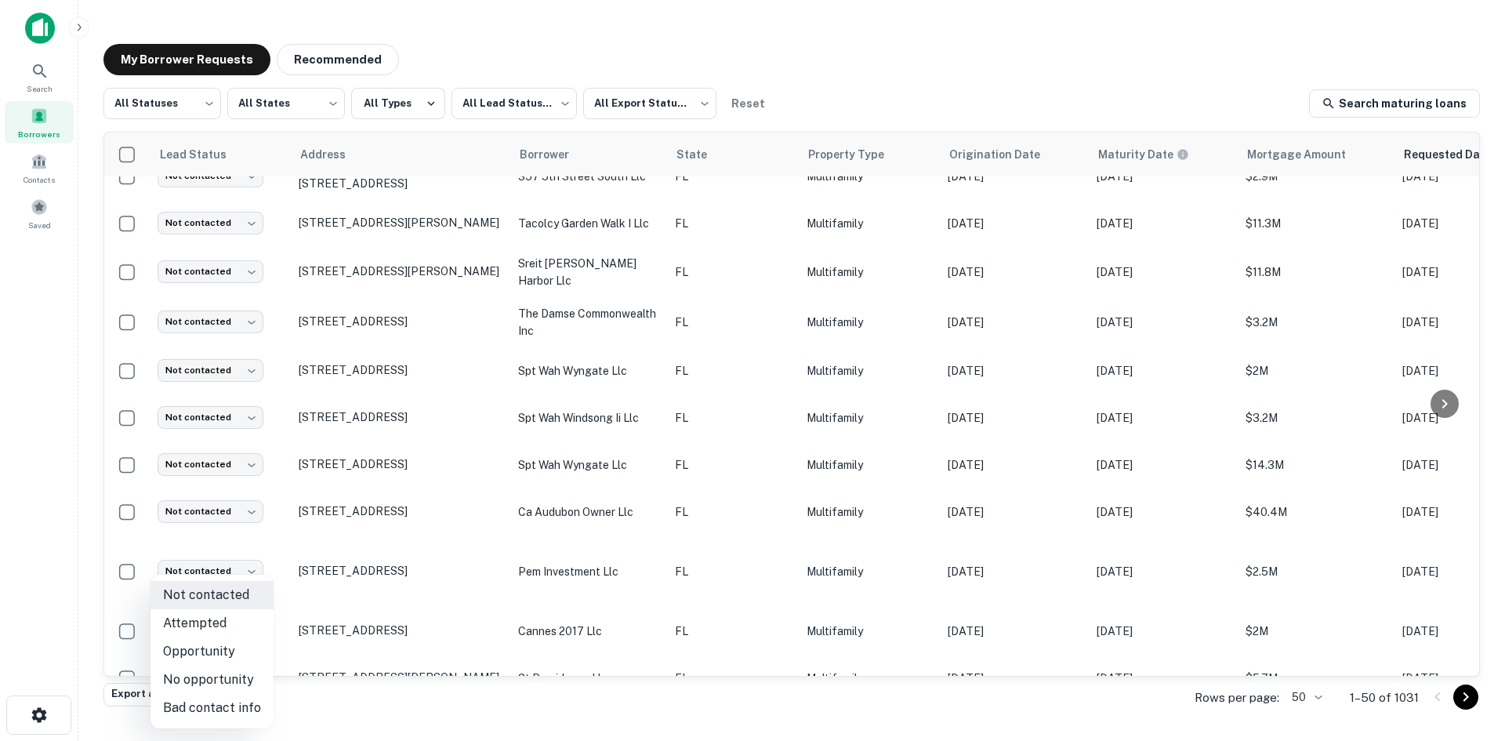
click at [215, 710] on li "Bad contact info" at bounding box center [212, 708] width 123 height 28
type input "**********"
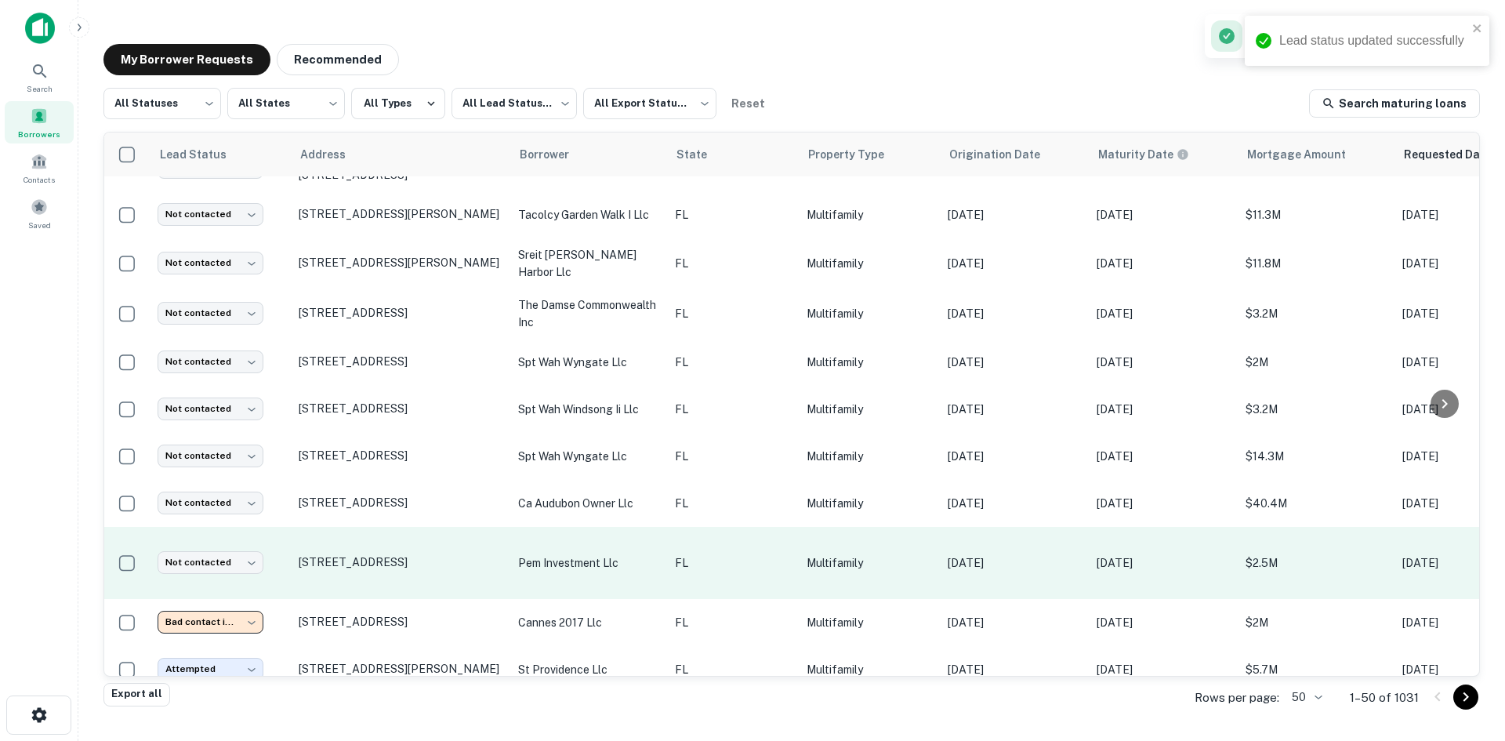
scroll to position [98, 0]
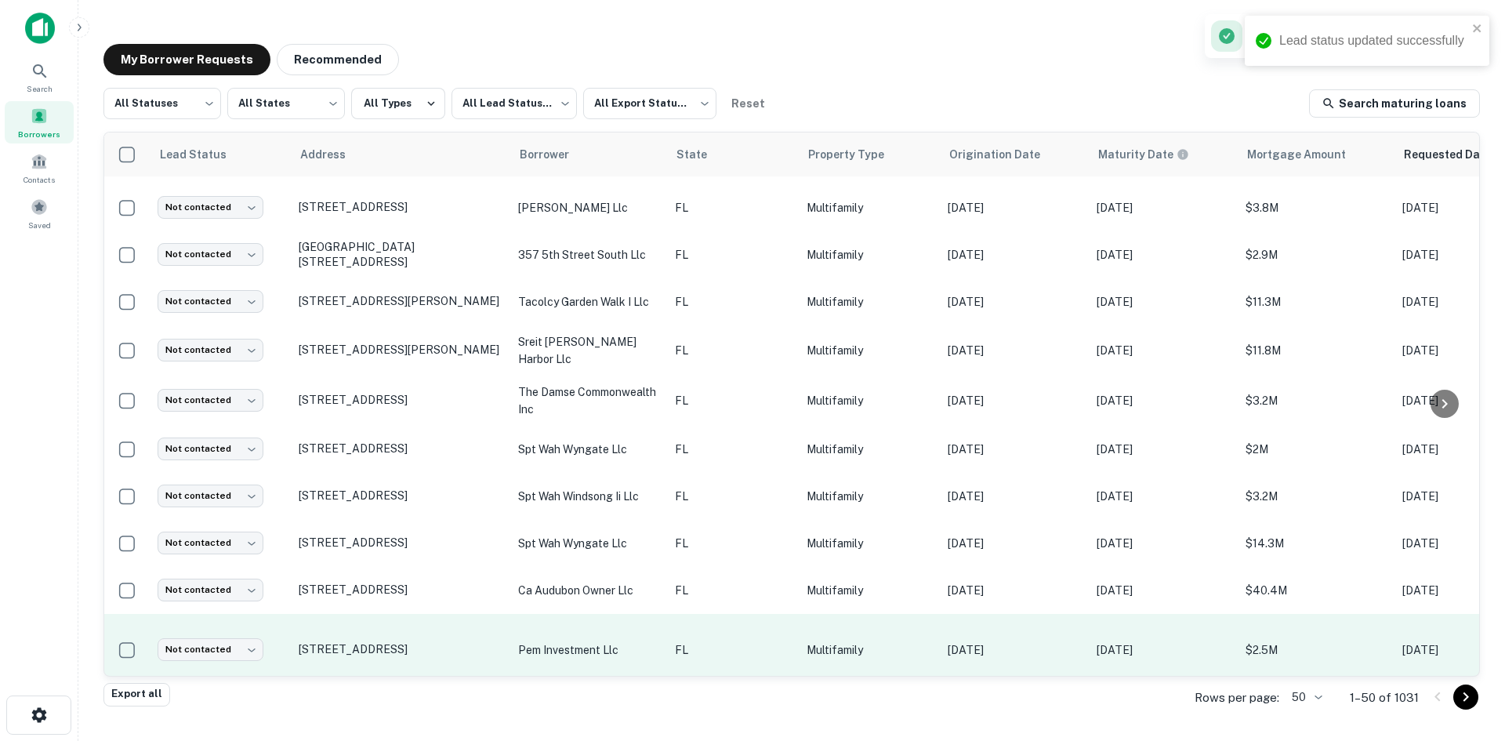
click at [709, 641] on p "FL" at bounding box center [733, 649] width 116 height 17
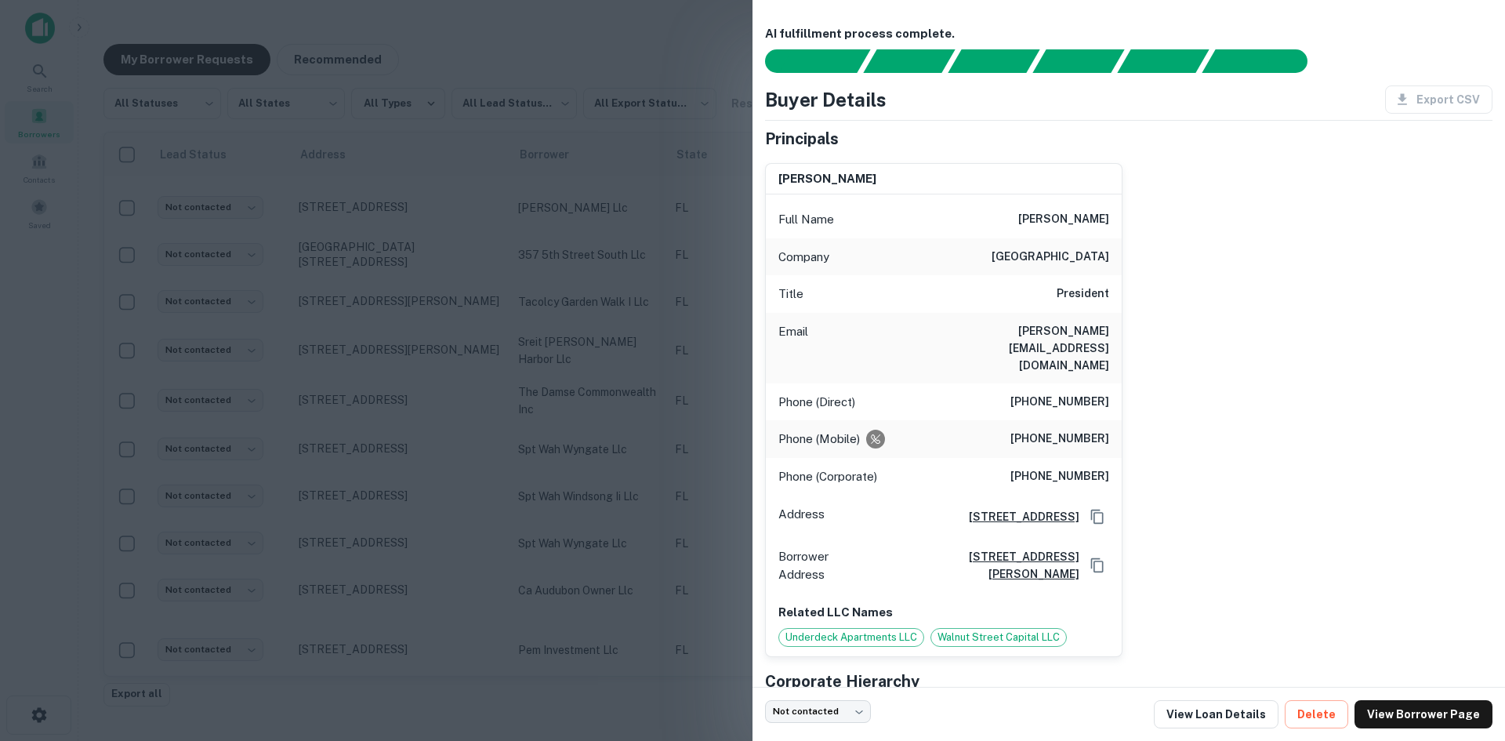
click at [1106, 328] on div "Email arthur@walnutstreetcapital.com" at bounding box center [944, 348] width 356 height 71
click at [1079, 329] on h6 "arthur@walnutstreetcapital.com" at bounding box center [1015, 348] width 188 height 52
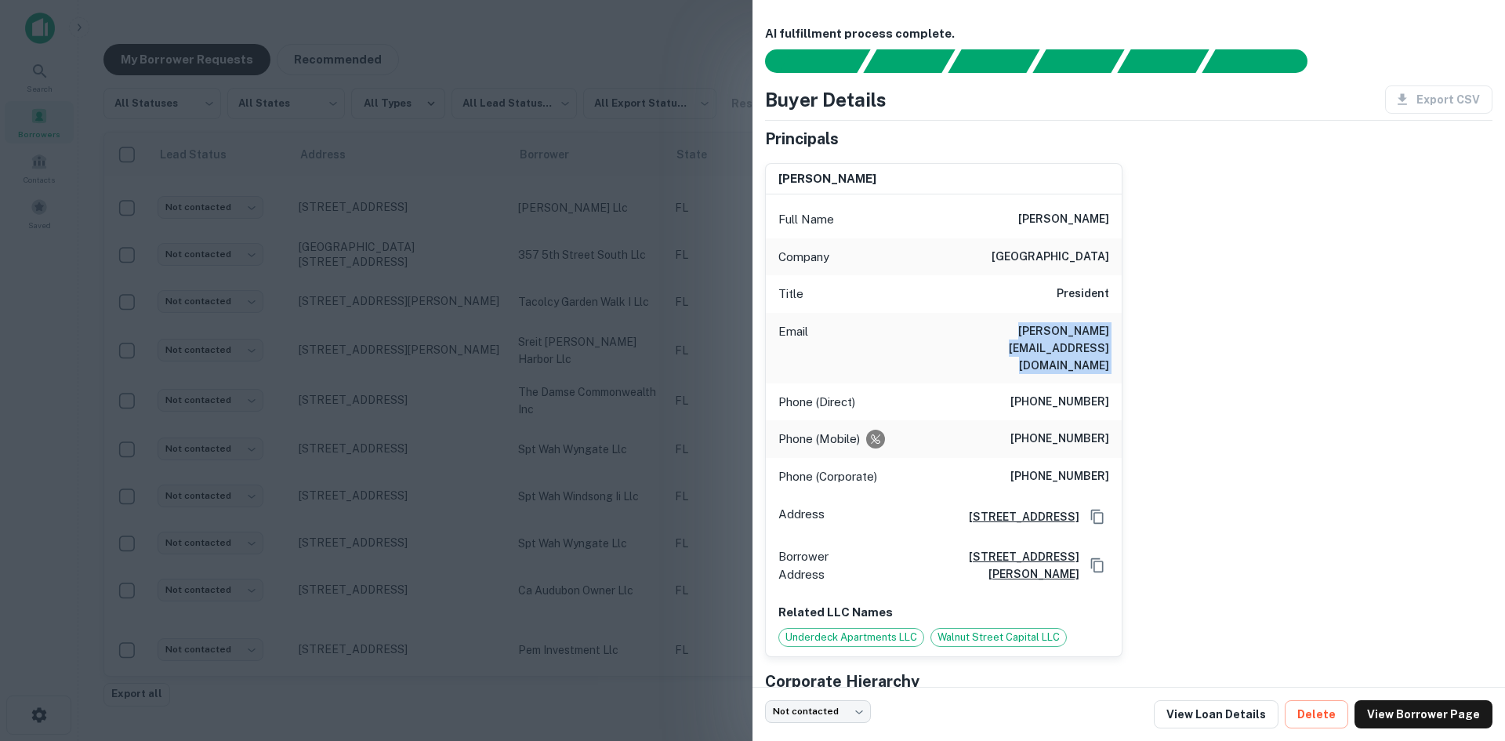
click at [1079, 329] on h6 "arthur@walnutstreetcapital.com" at bounding box center [1015, 348] width 188 height 52
click at [777, 323] on div "Email arthur@walnutstreetcapital.com" at bounding box center [944, 348] width 356 height 71
click at [540, 628] on div at bounding box center [752, 370] width 1505 height 741
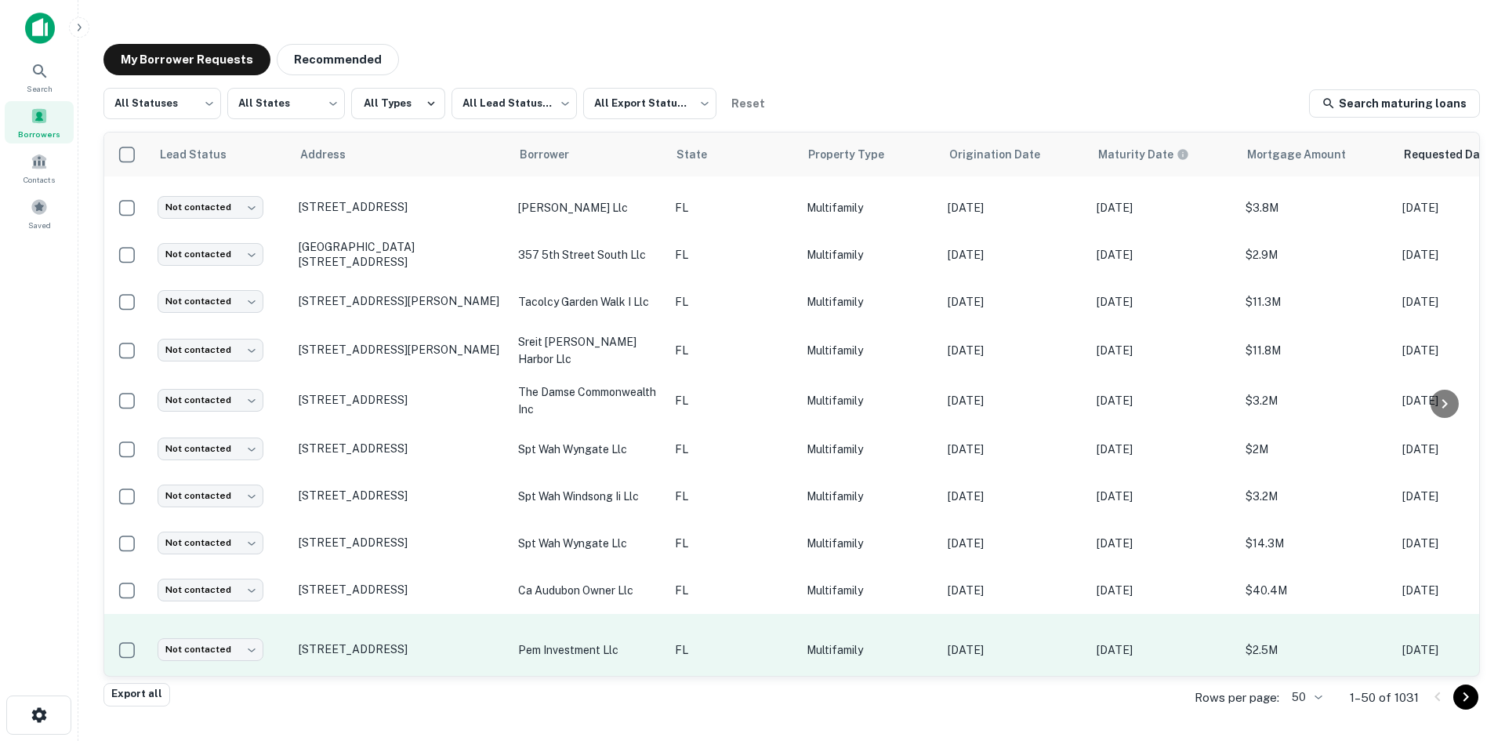
click at [587, 641] on p "pem investment llc" at bounding box center [588, 649] width 141 height 17
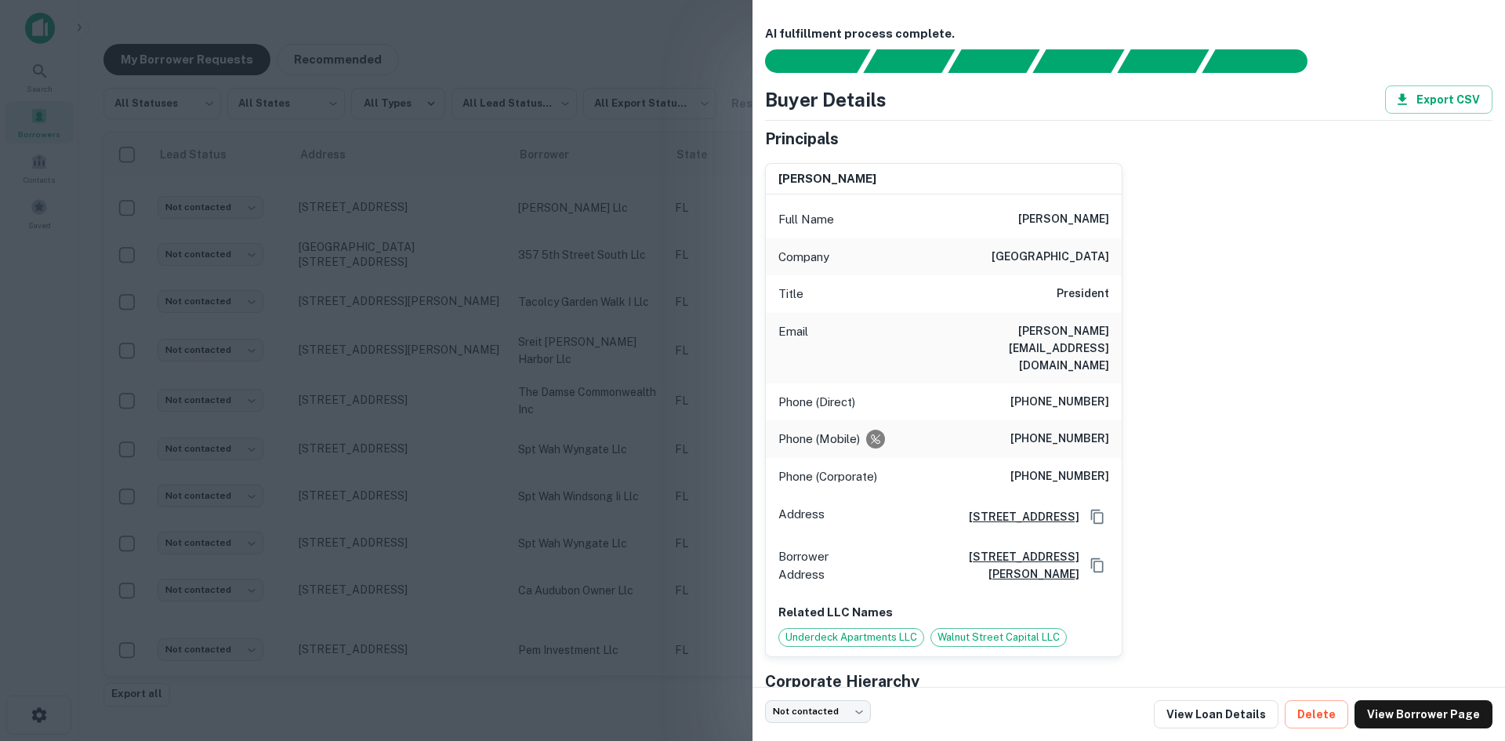
click at [373, 406] on div at bounding box center [752, 370] width 1505 height 741
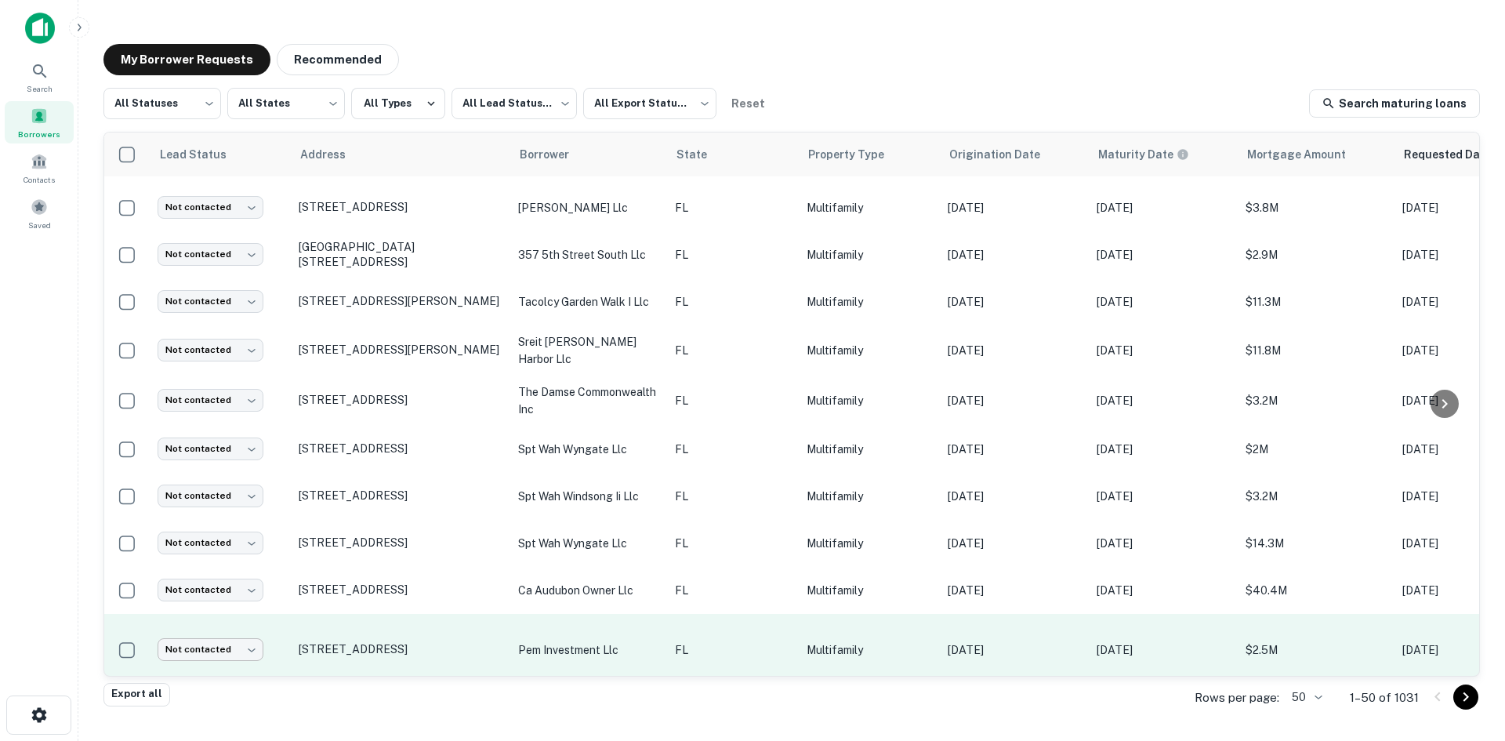
click at [225, 635] on body "Search Borrowers Contacts Saved My Borrower Requests Recommended All Statuses *…" at bounding box center [752, 370] width 1505 height 741
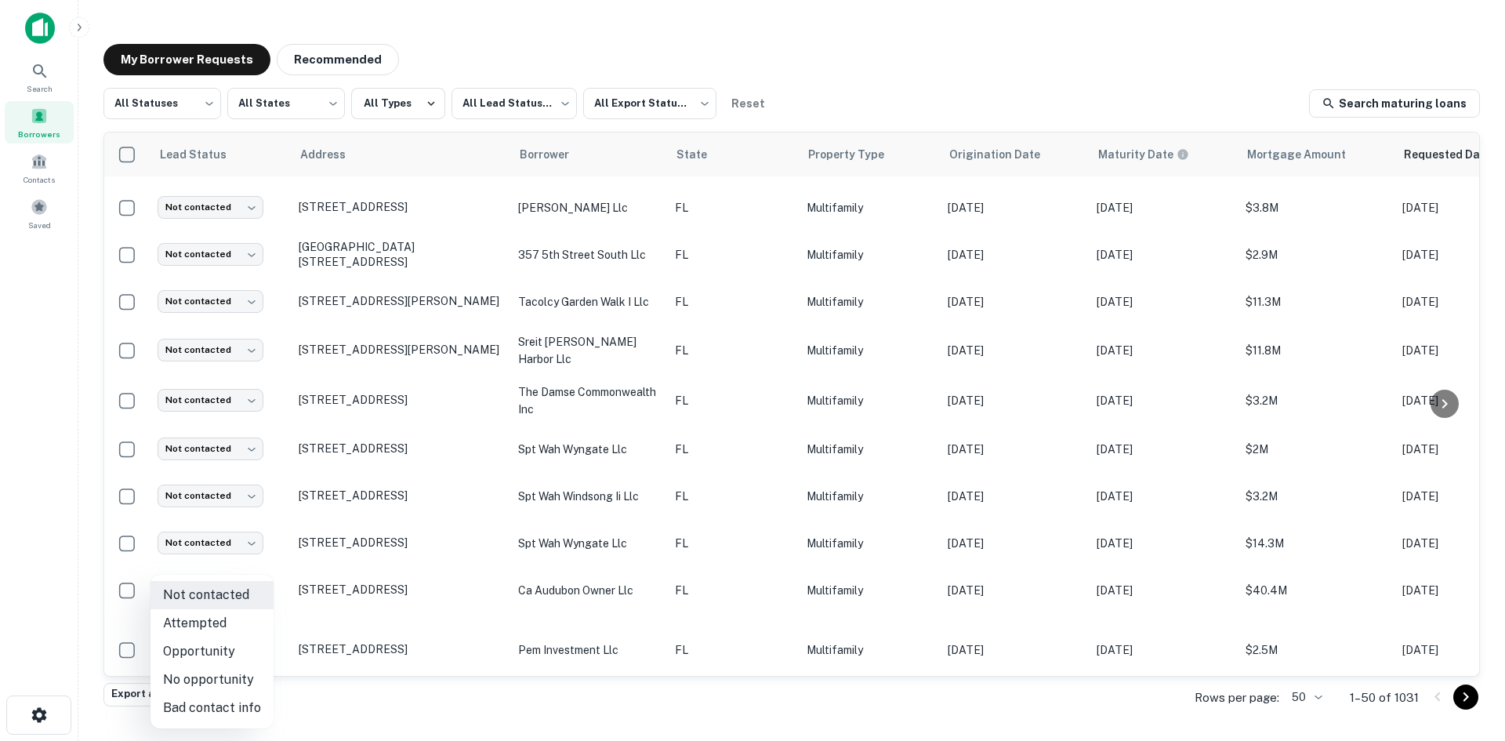
click at [226, 625] on li "Attempted" at bounding box center [212, 623] width 123 height 28
type input "*********"
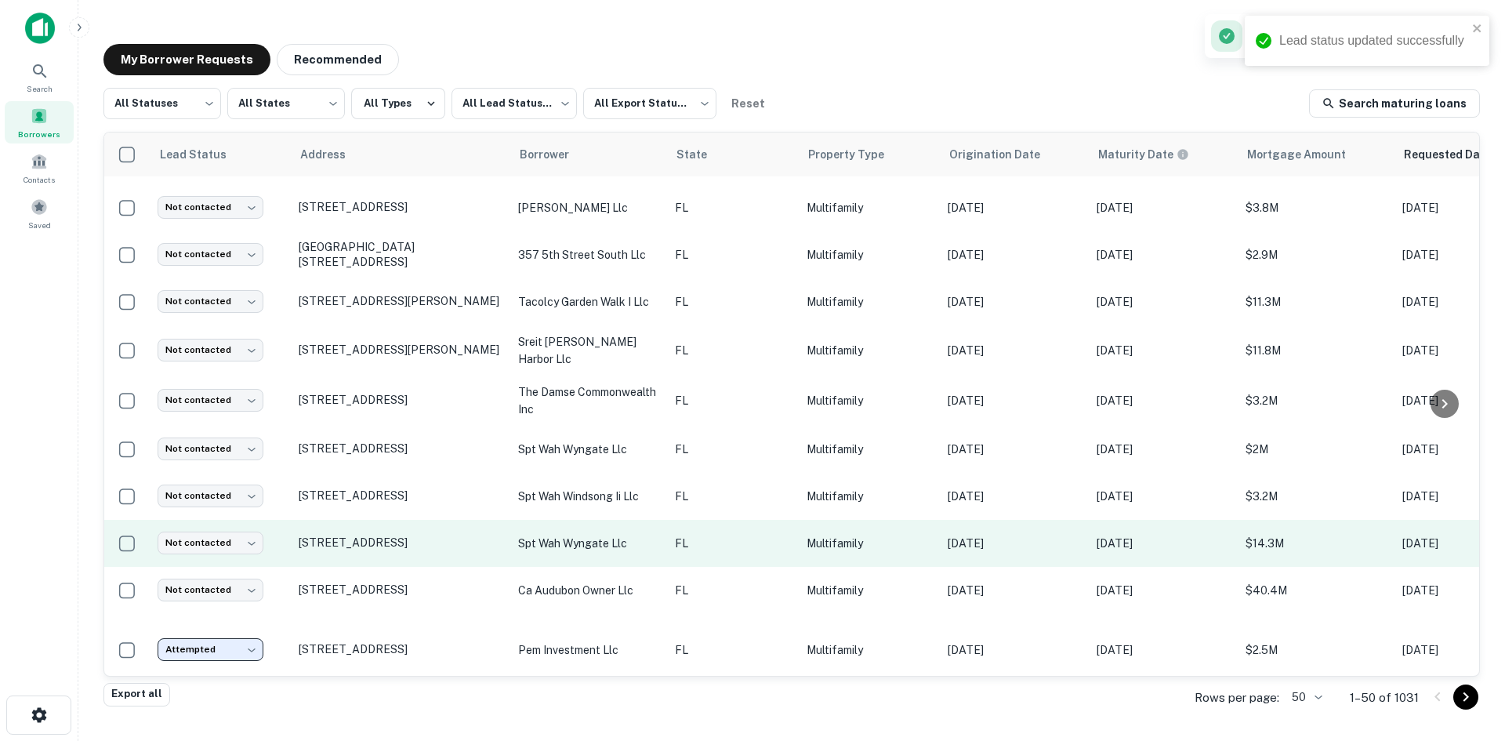
click at [743, 543] on td "FL" at bounding box center [733, 543] width 132 height 47
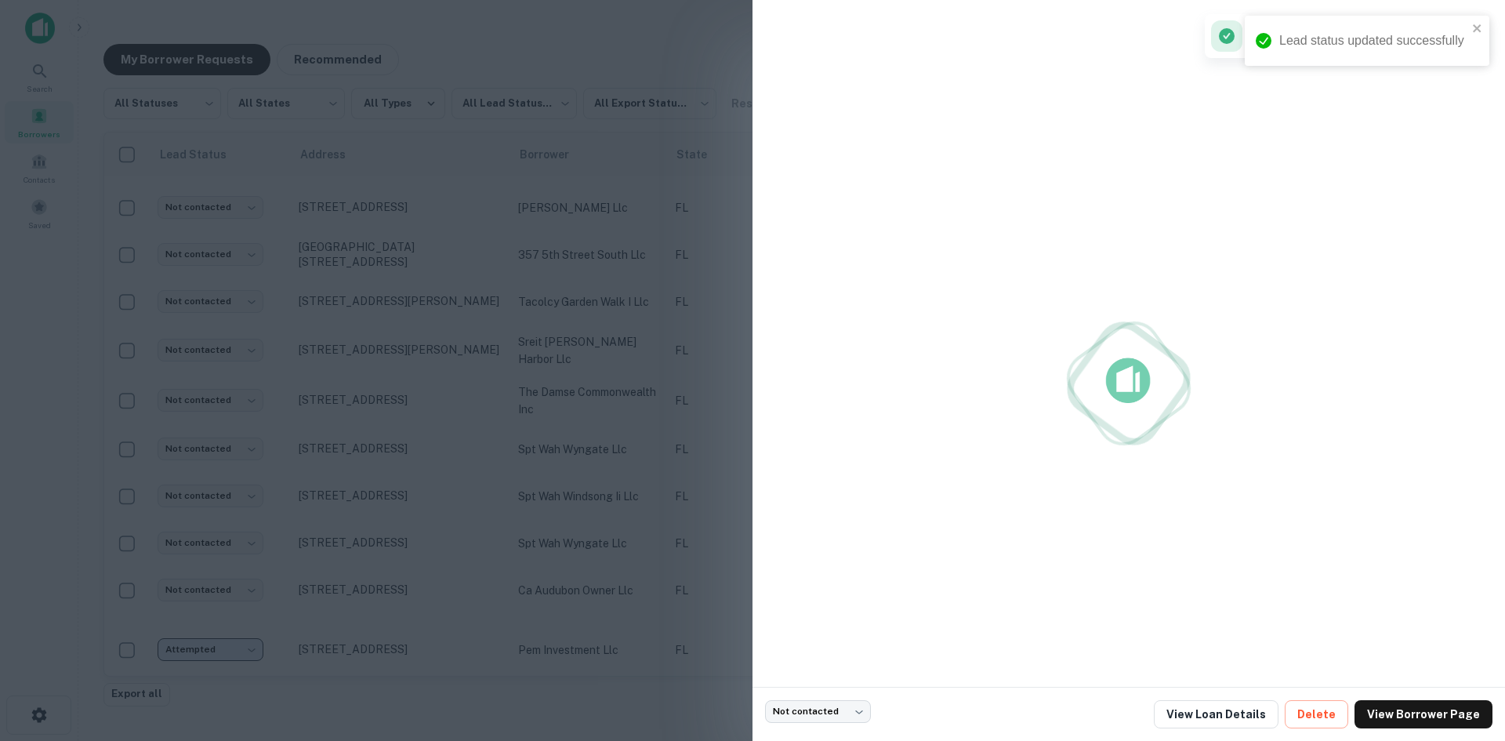
click at [690, 552] on div at bounding box center [752, 370] width 1505 height 741
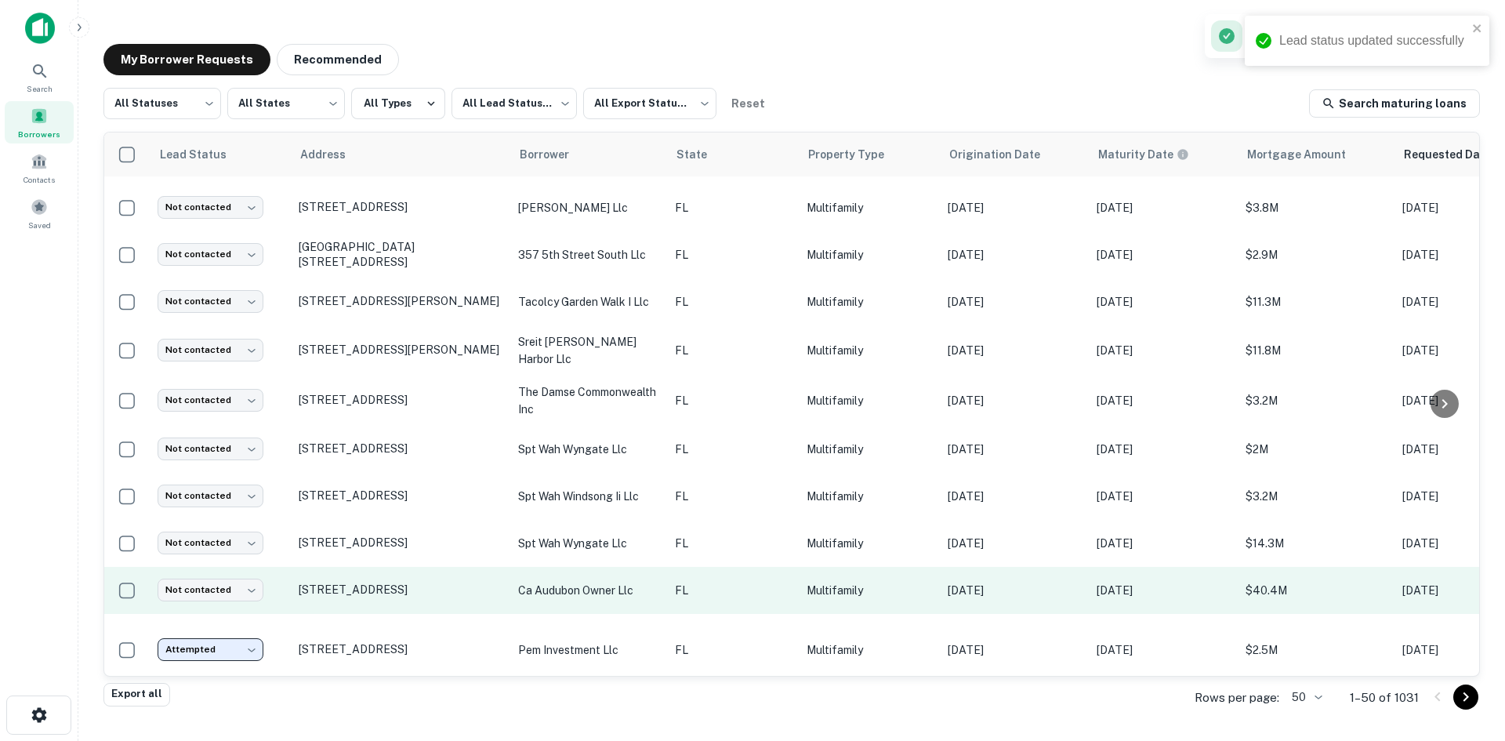
click at [709, 582] on p "FL" at bounding box center [733, 590] width 116 height 17
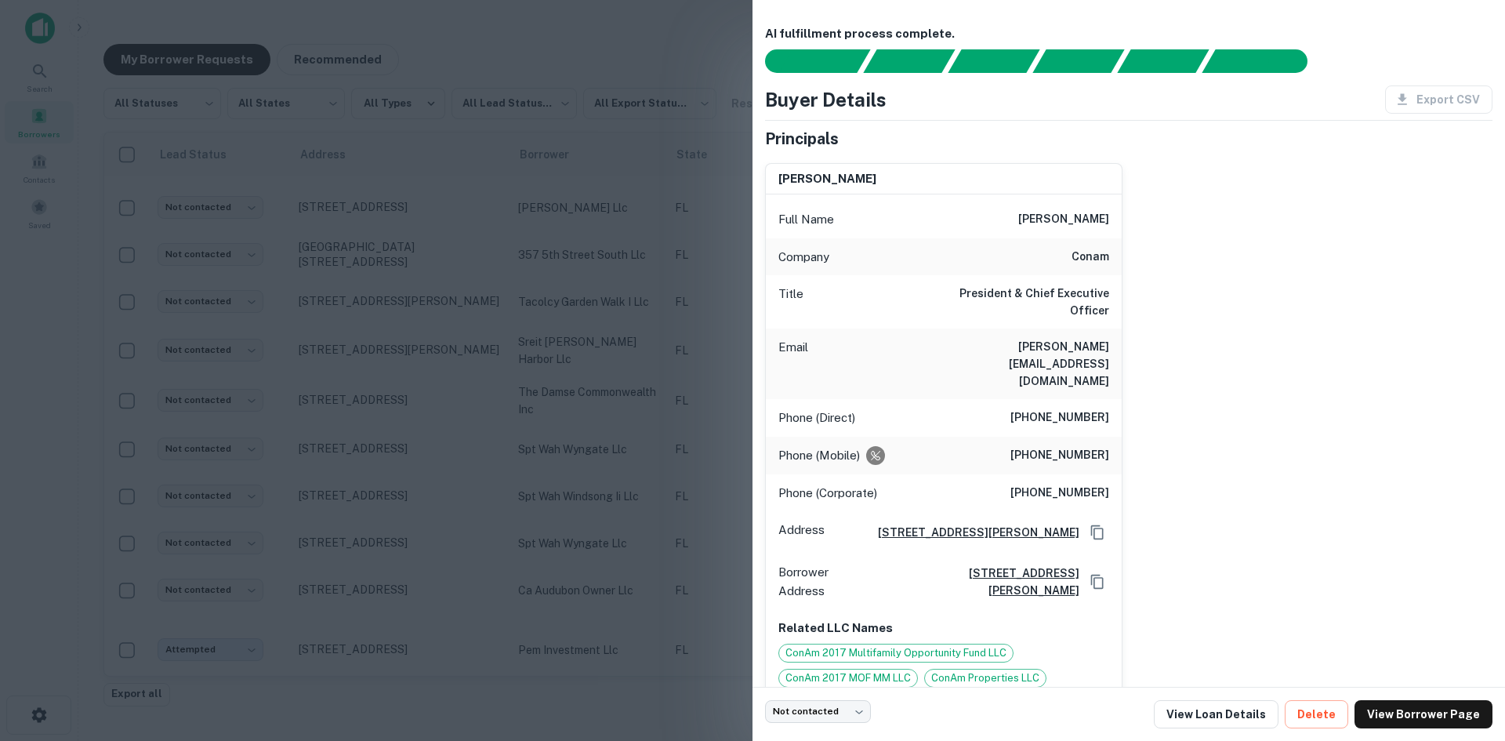
click at [1074, 338] on h6 "rsingh@conam.com" at bounding box center [1015, 364] width 188 height 52
click at [601, 369] on div at bounding box center [752, 370] width 1505 height 741
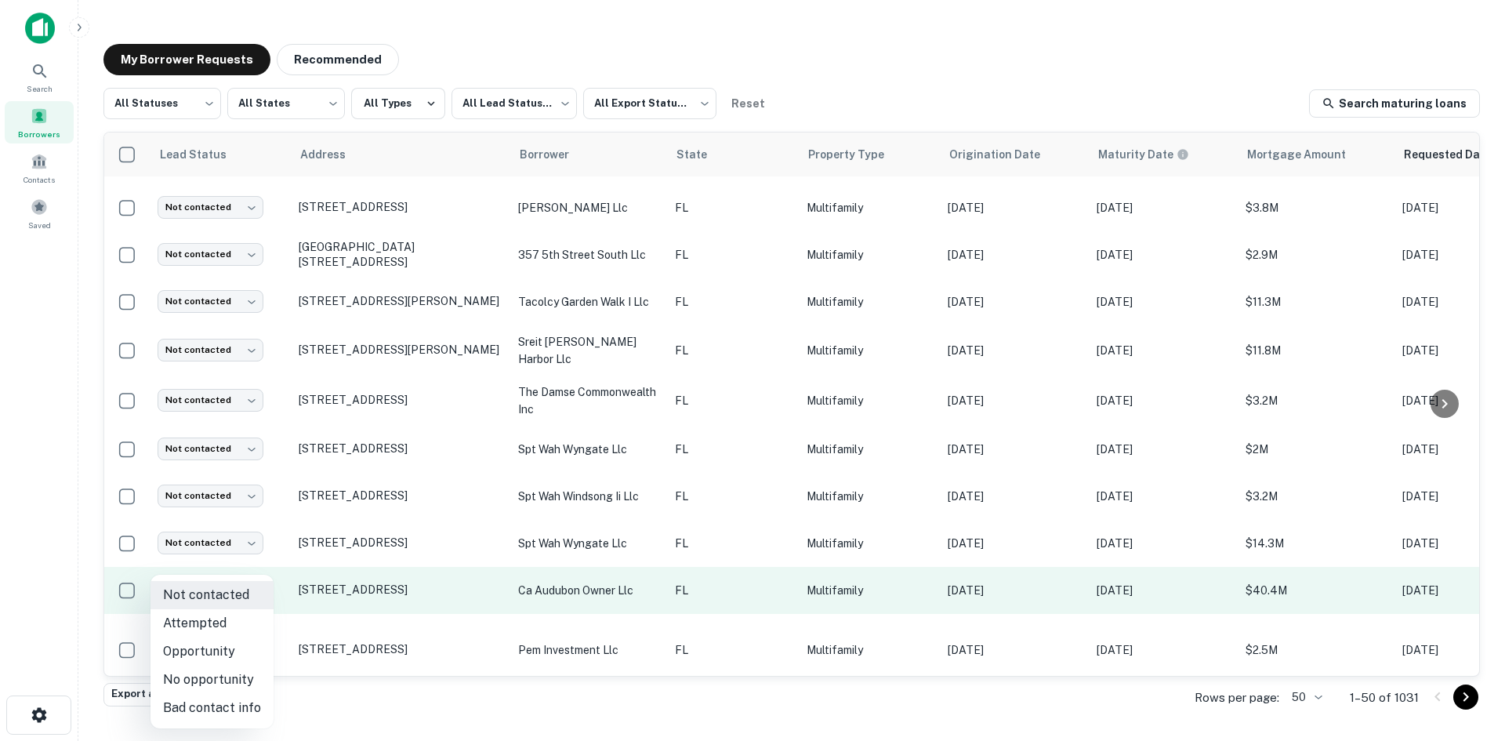
click at [242, 567] on body "Search Borrowers Contacts Saved My Borrower Requests Recommended All Statuses *…" at bounding box center [752, 370] width 1505 height 741
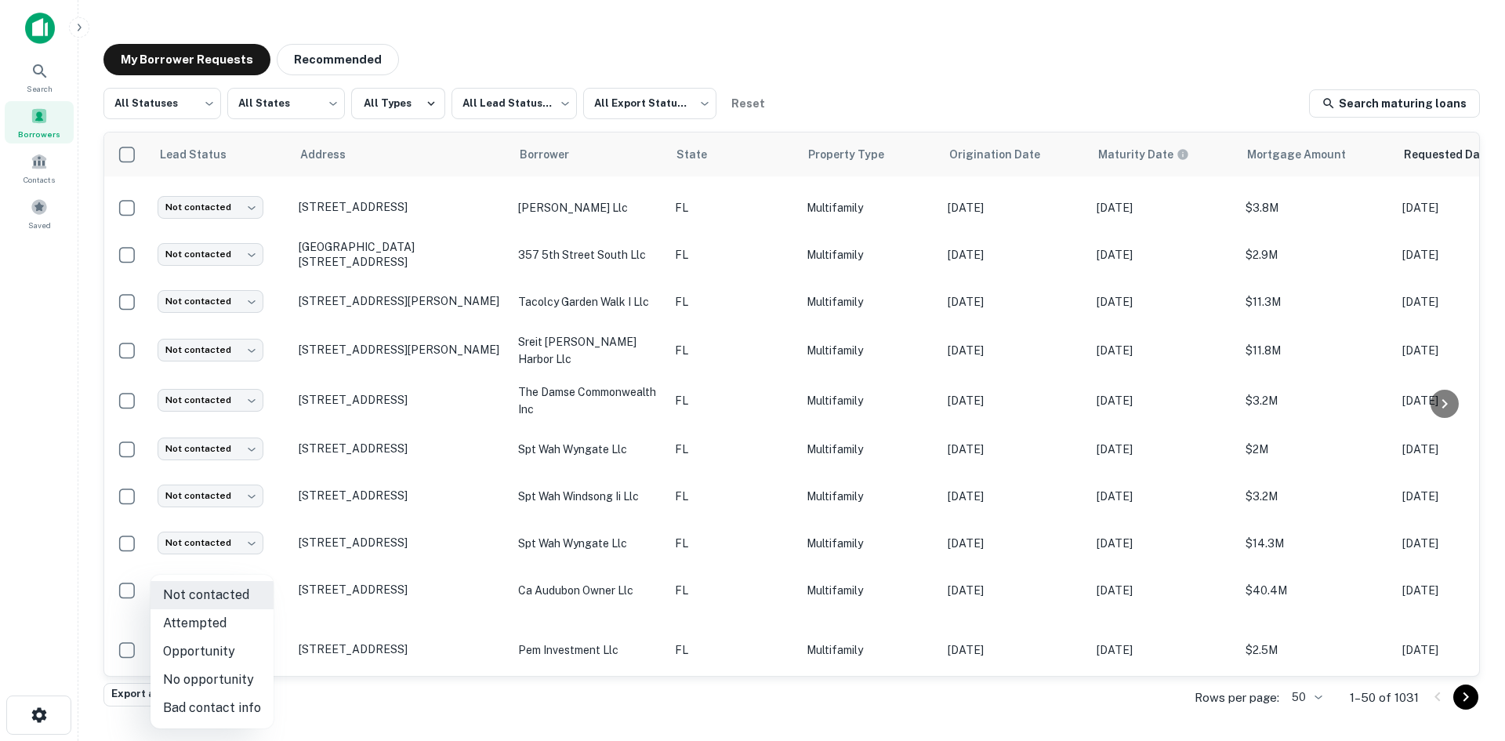
click at [244, 623] on li "Attempted" at bounding box center [212, 623] width 123 height 28
type input "*********"
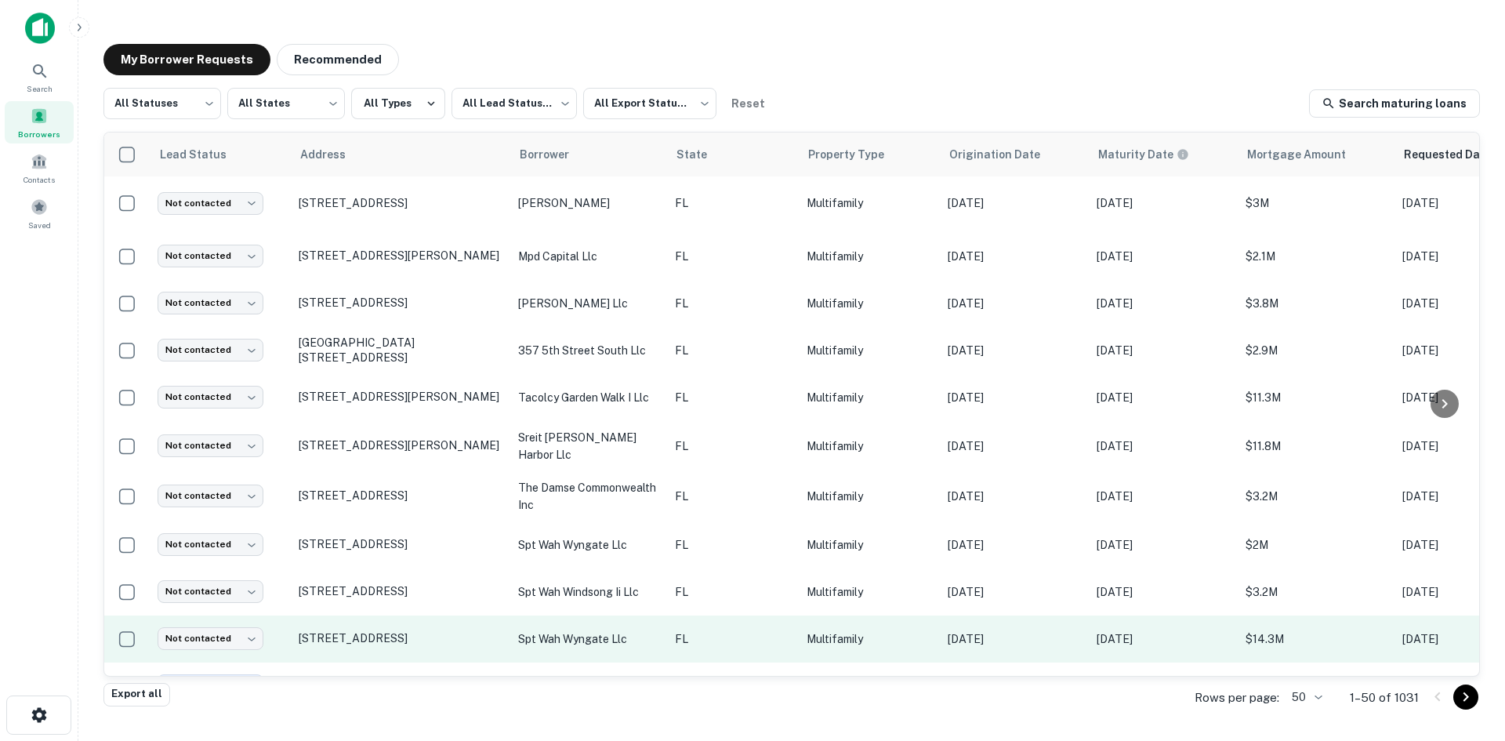
scroll to position [0, 0]
click at [685, 640] on td "FL" at bounding box center [733, 641] width 132 height 47
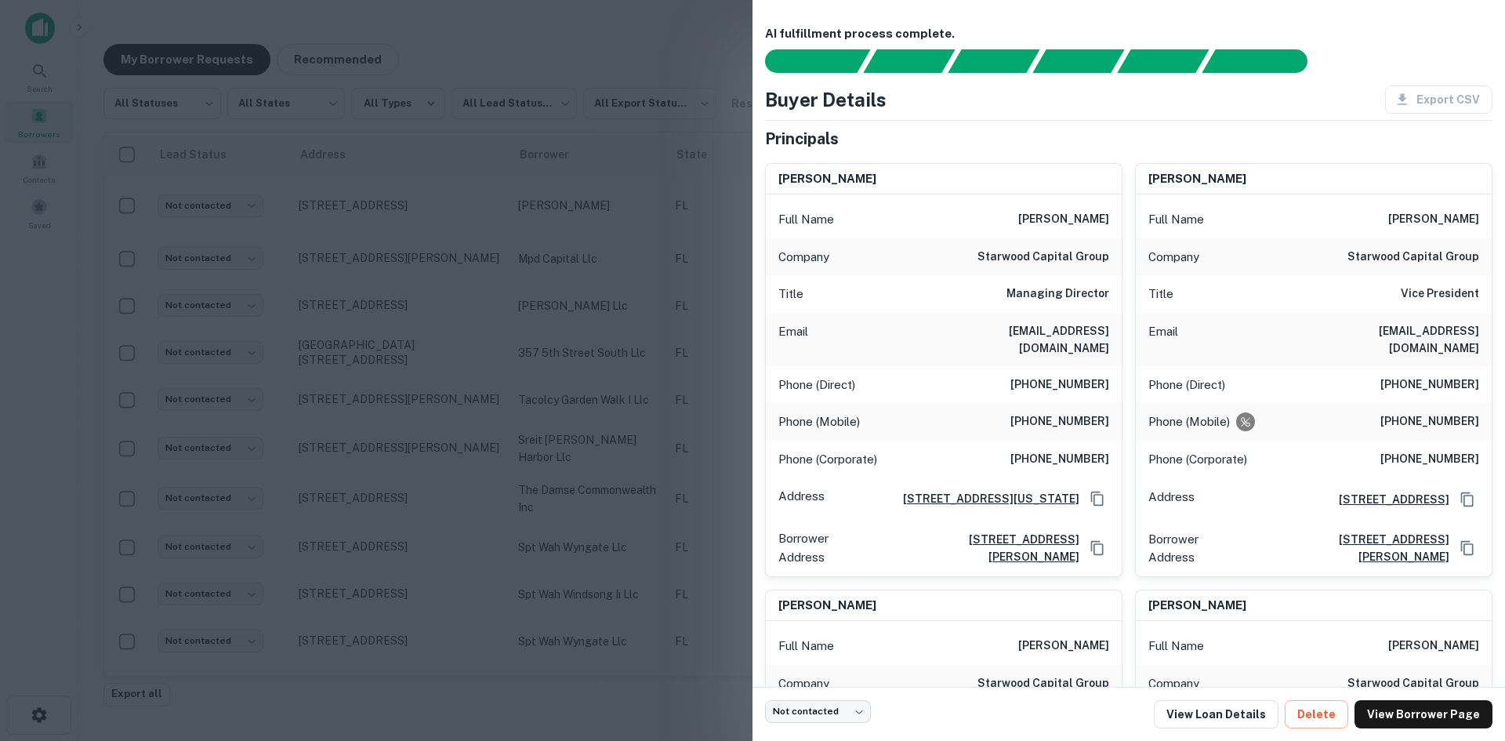
click at [1076, 326] on h6 "mailtoapanza@starwood.com" at bounding box center [1015, 339] width 188 height 35
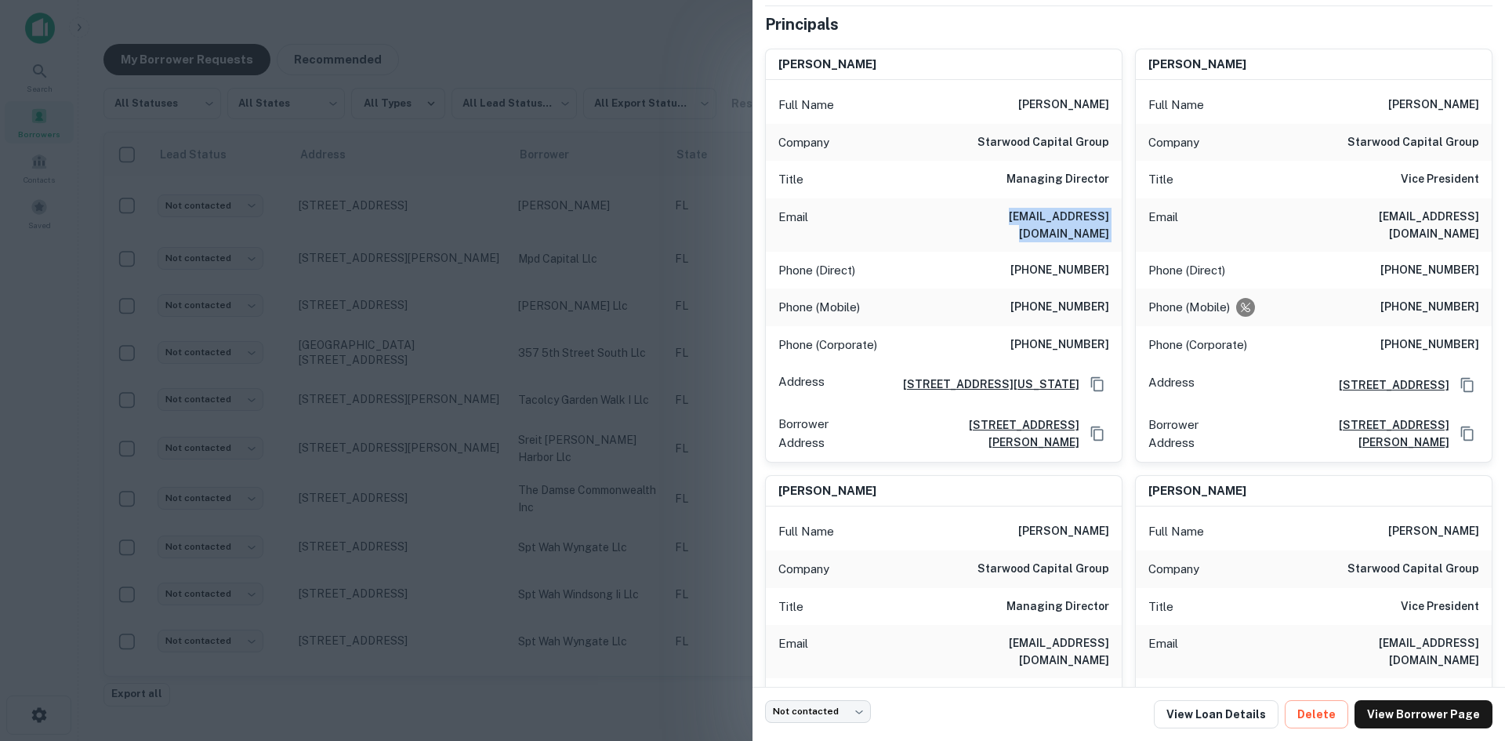
scroll to position [314, 0]
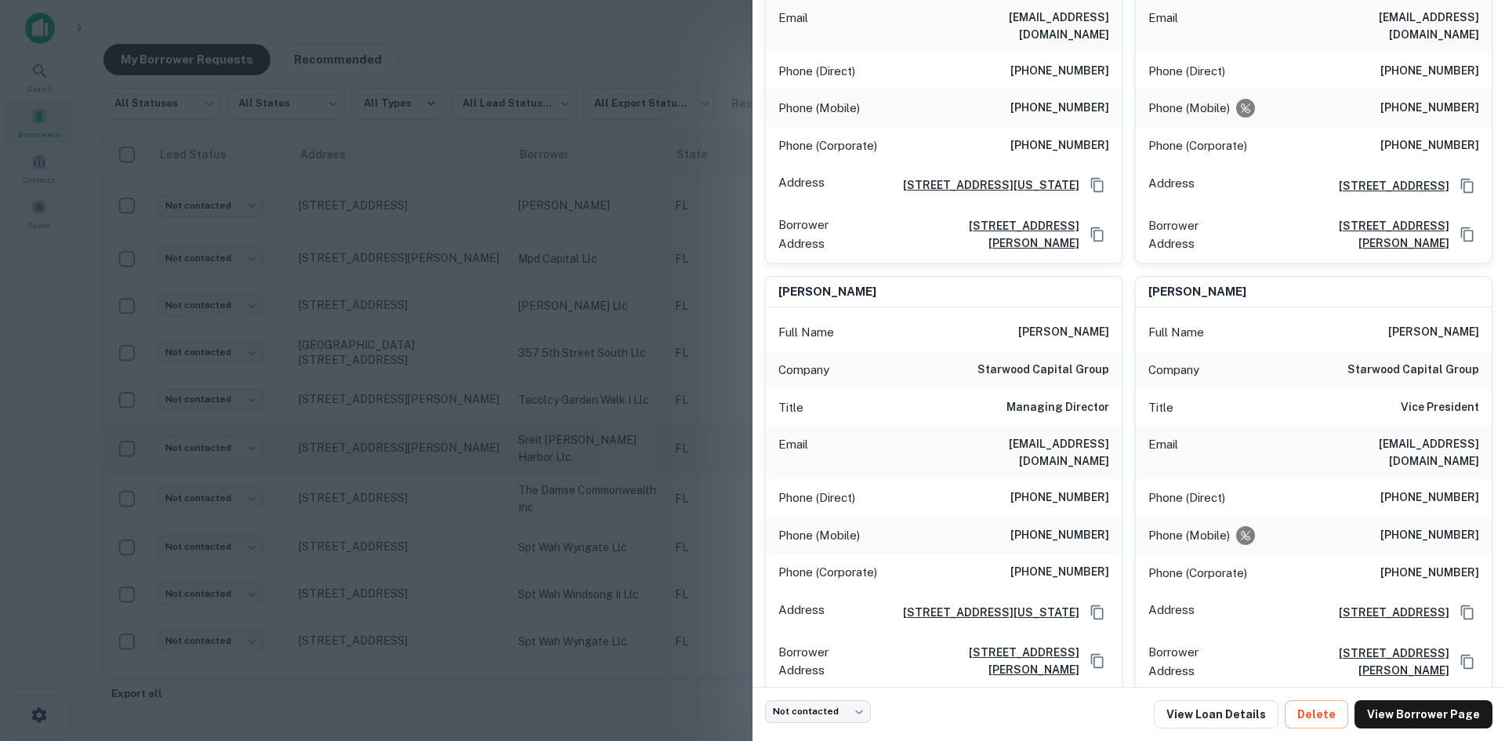
drag, startPoint x: 681, startPoint y: 410, endPoint x: 657, endPoint y: 427, distance: 29.4
click at [681, 410] on div at bounding box center [752, 370] width 1505 height 741
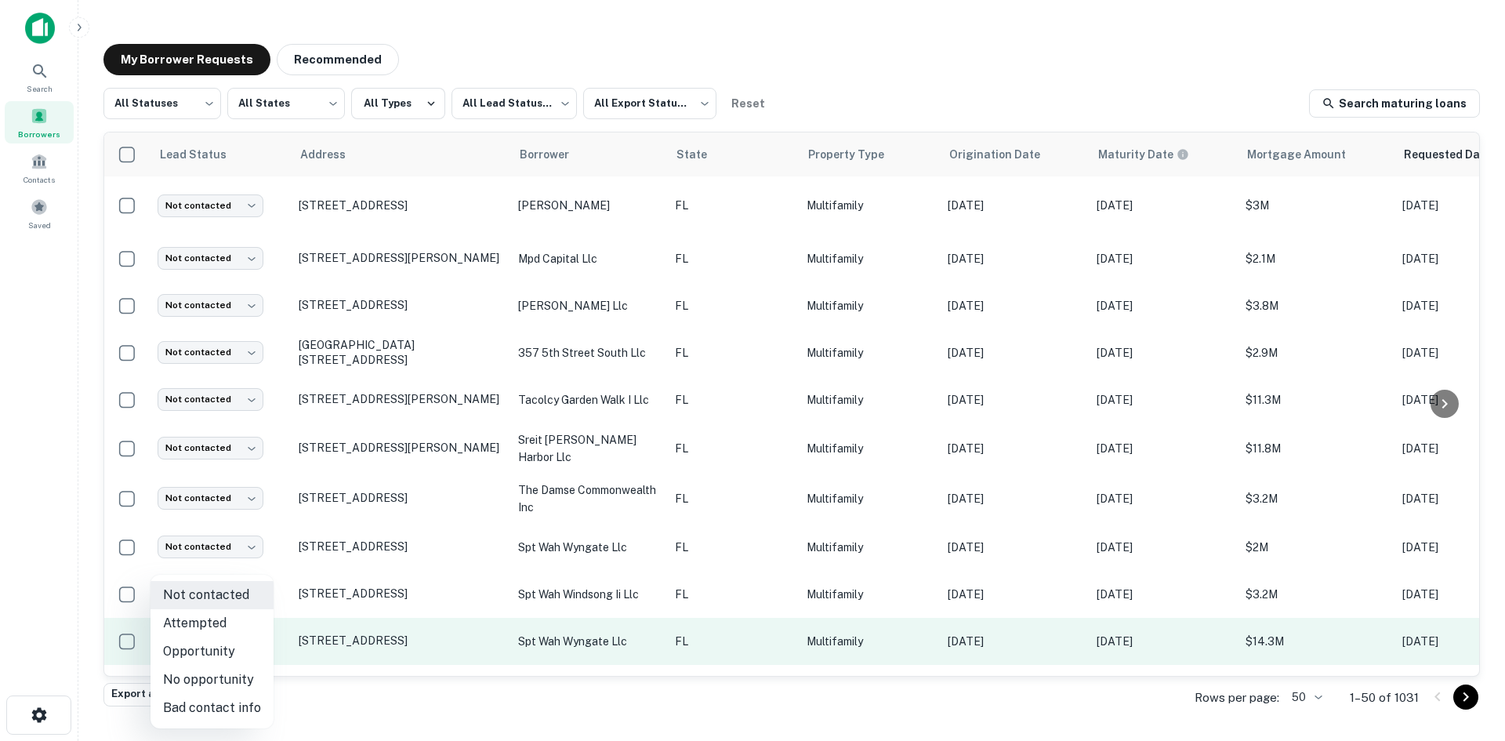
click at [230, 625] on body "Search Borrowers Contacts Saved My Borrower Requests Recommended All Statuses *…" at bounding box center [752, 370] width 1505 height 741
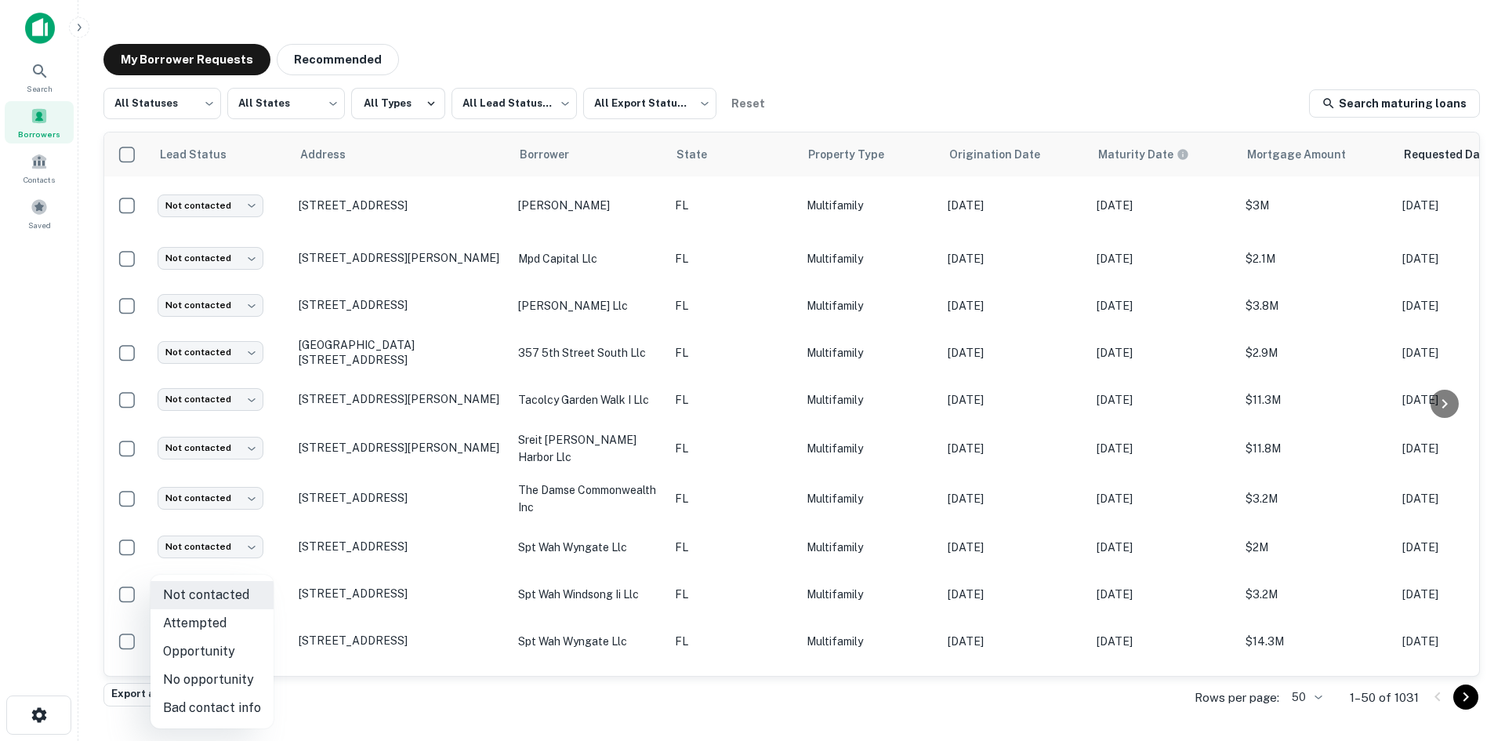
click at [246, 703] on li "Bad contact info" at bounding box center [212, 708] width 123 height 28
type input "**********"
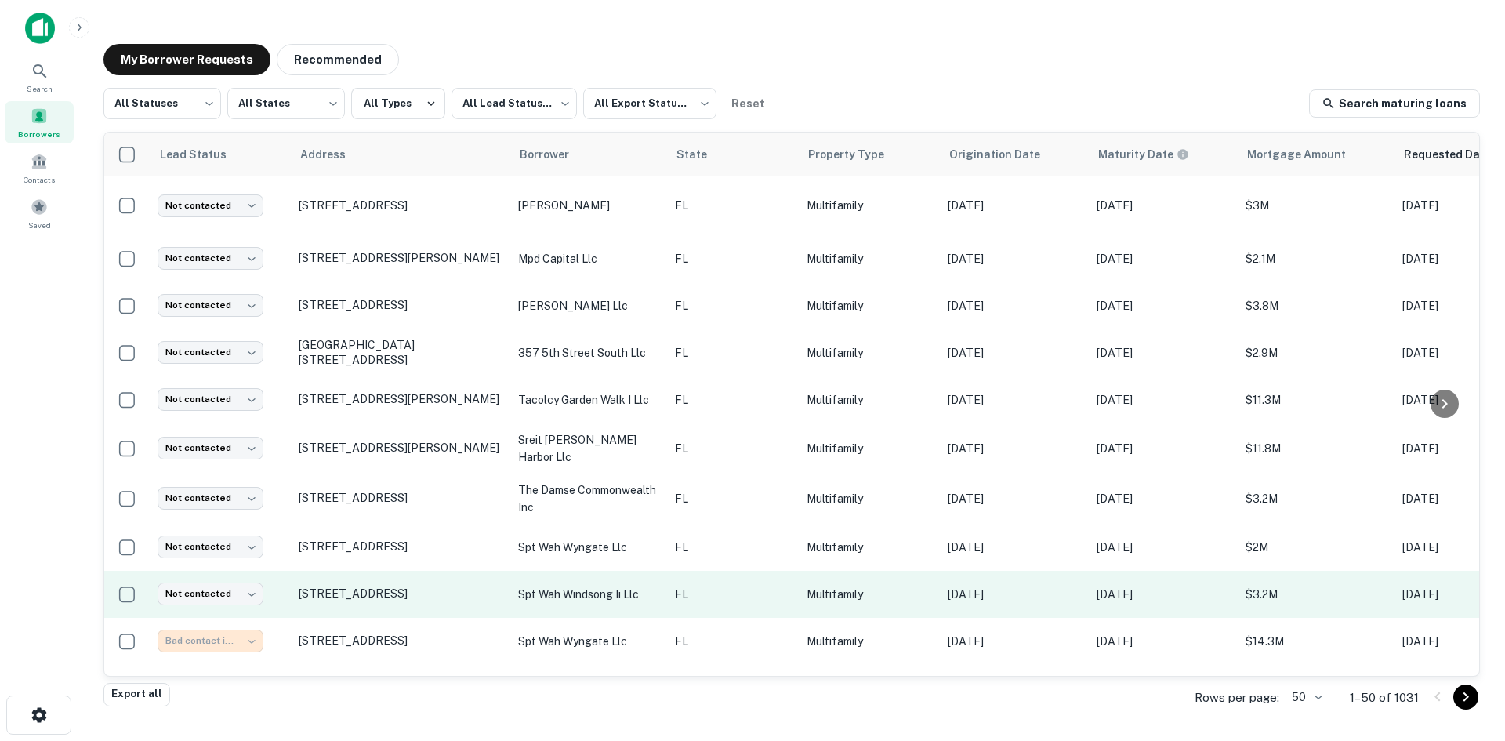
click at [700, 571] on td "FL" at bounding box center [733, 594] width 132 height 47
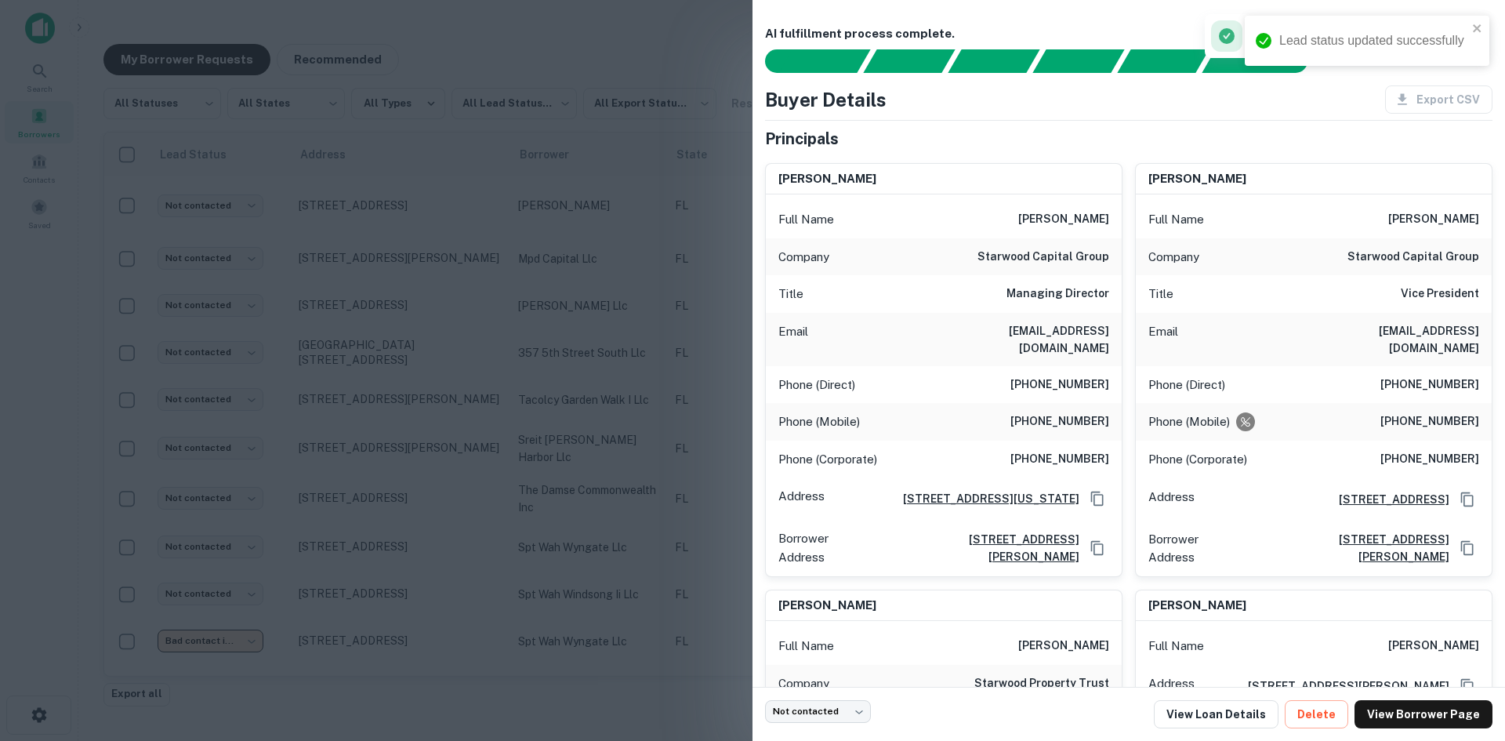
click at [485, 403] on div at bounding box center [752, 370] width 1505 height 741
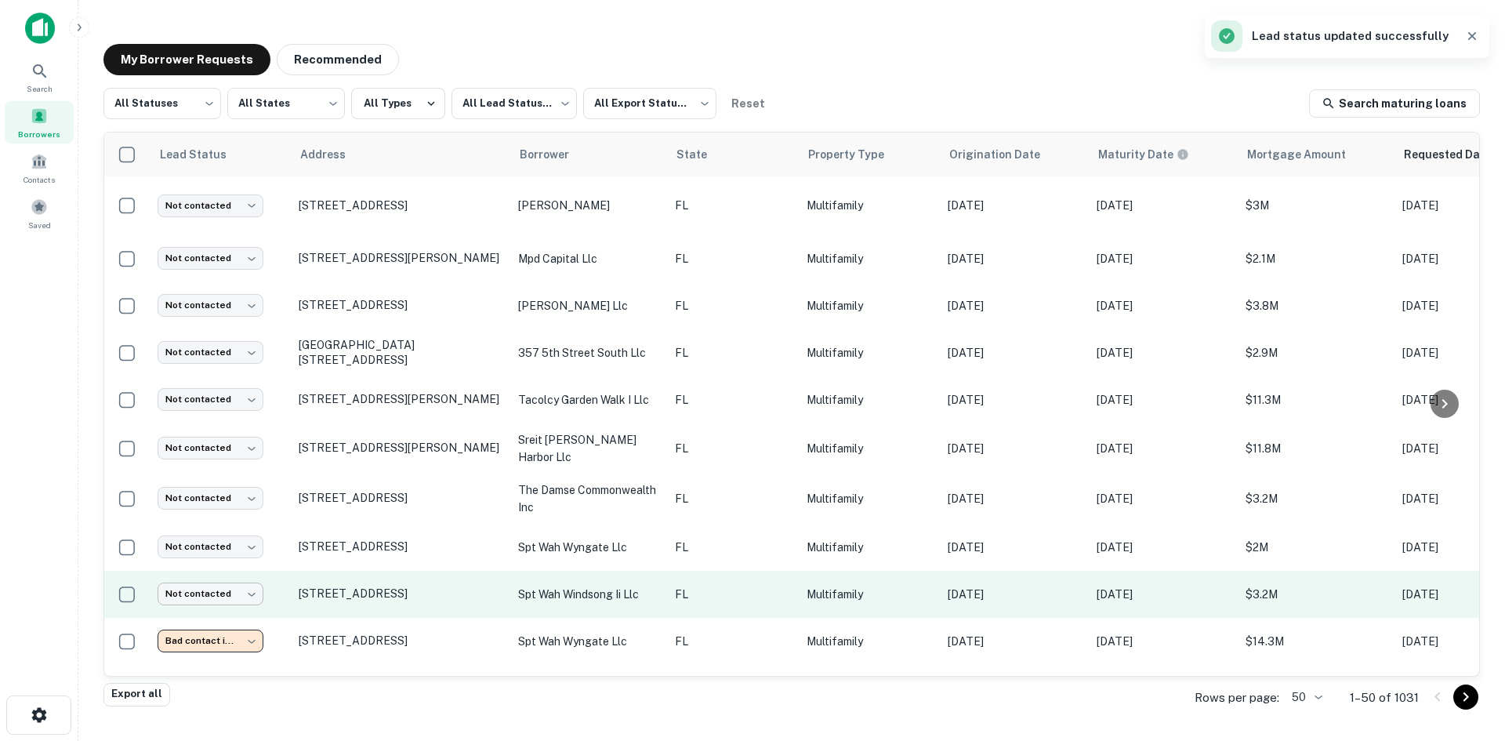
click at [235, 581] on body "Lead status updated successfully Search Borrowers Contacts Saved My Borrower Re…" at bounding box center [752, 370] width 1505 height 741
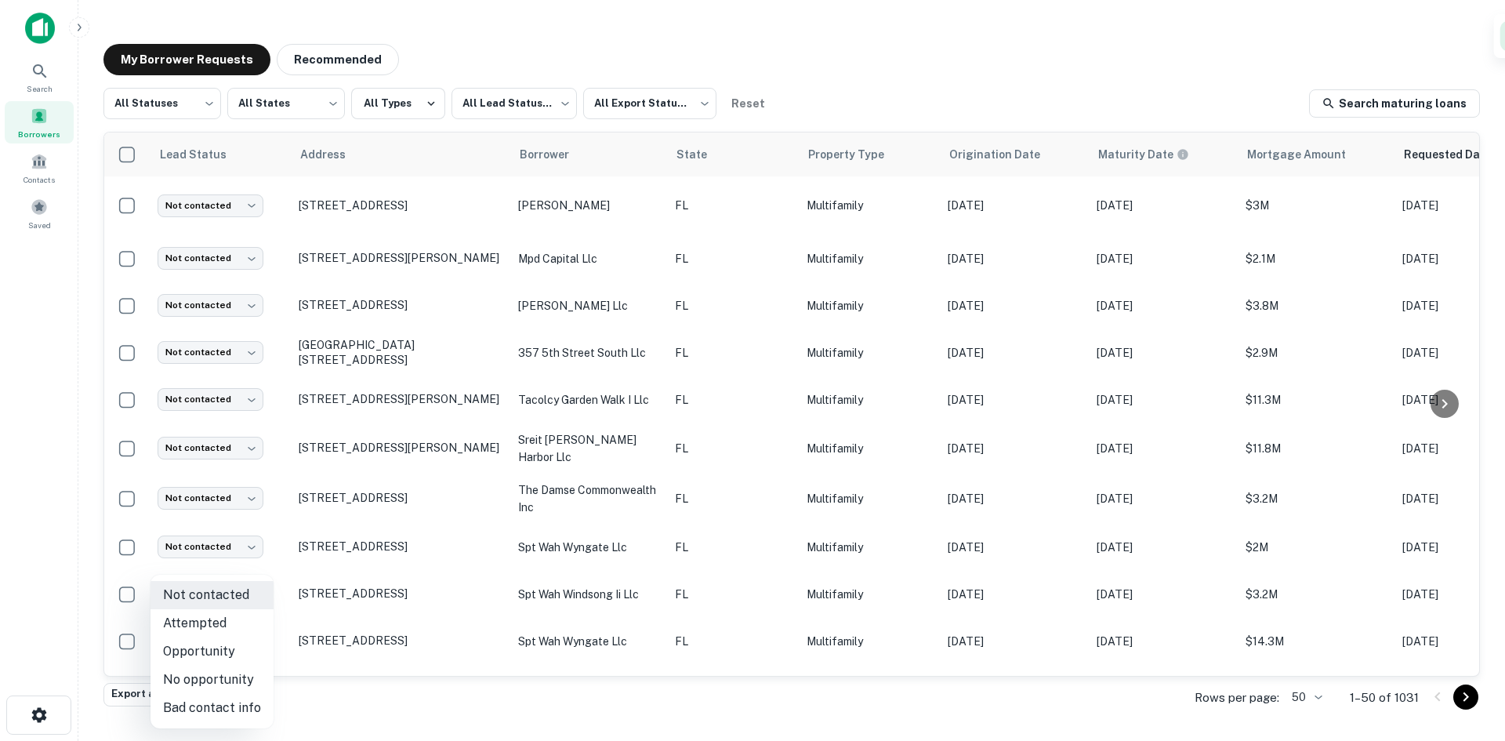
click at [234, 699] on li "Bad contact info" at bounding box center [212, 708] width 123 height 28
type input "**********"
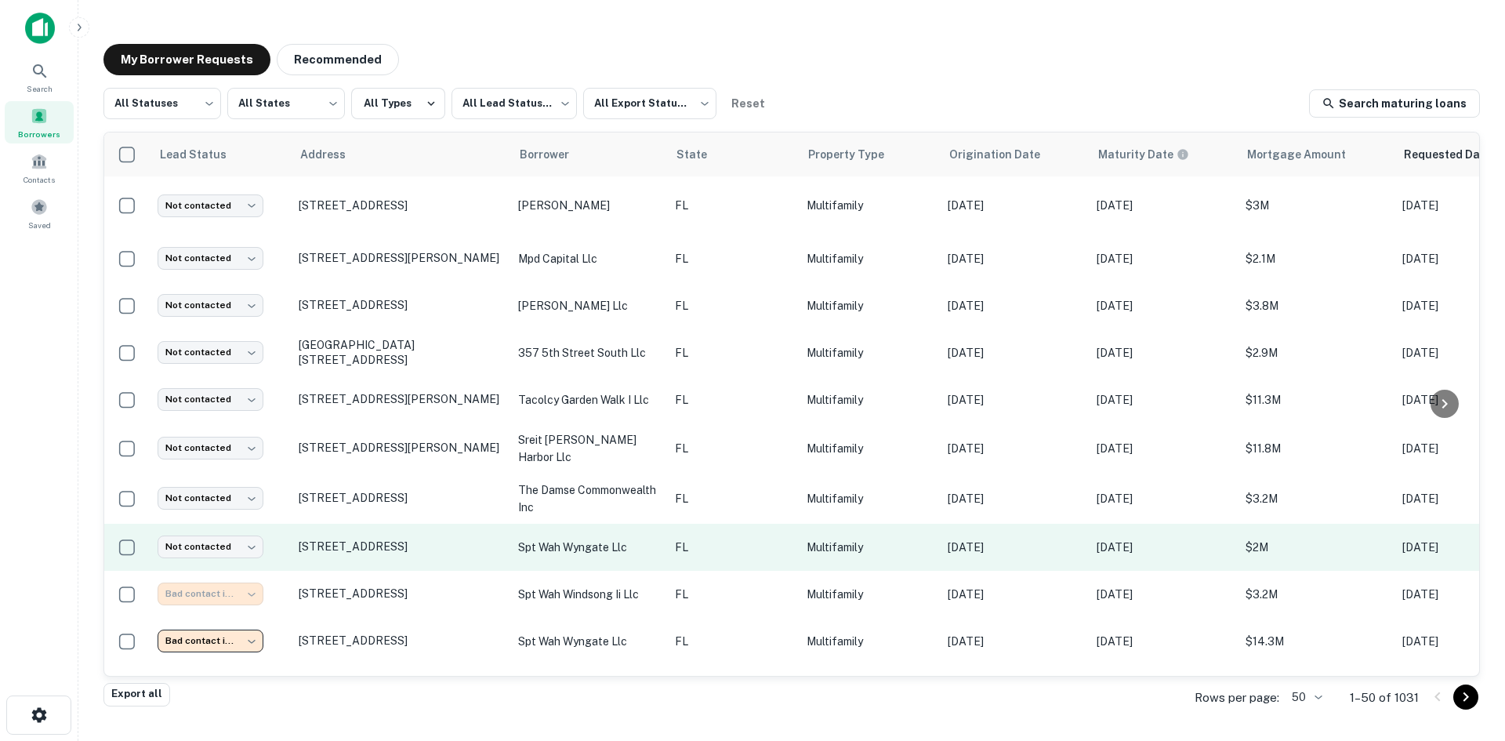
click at [728, 524] on td "FL" at bounding box center [733, 547] width 132 height 47
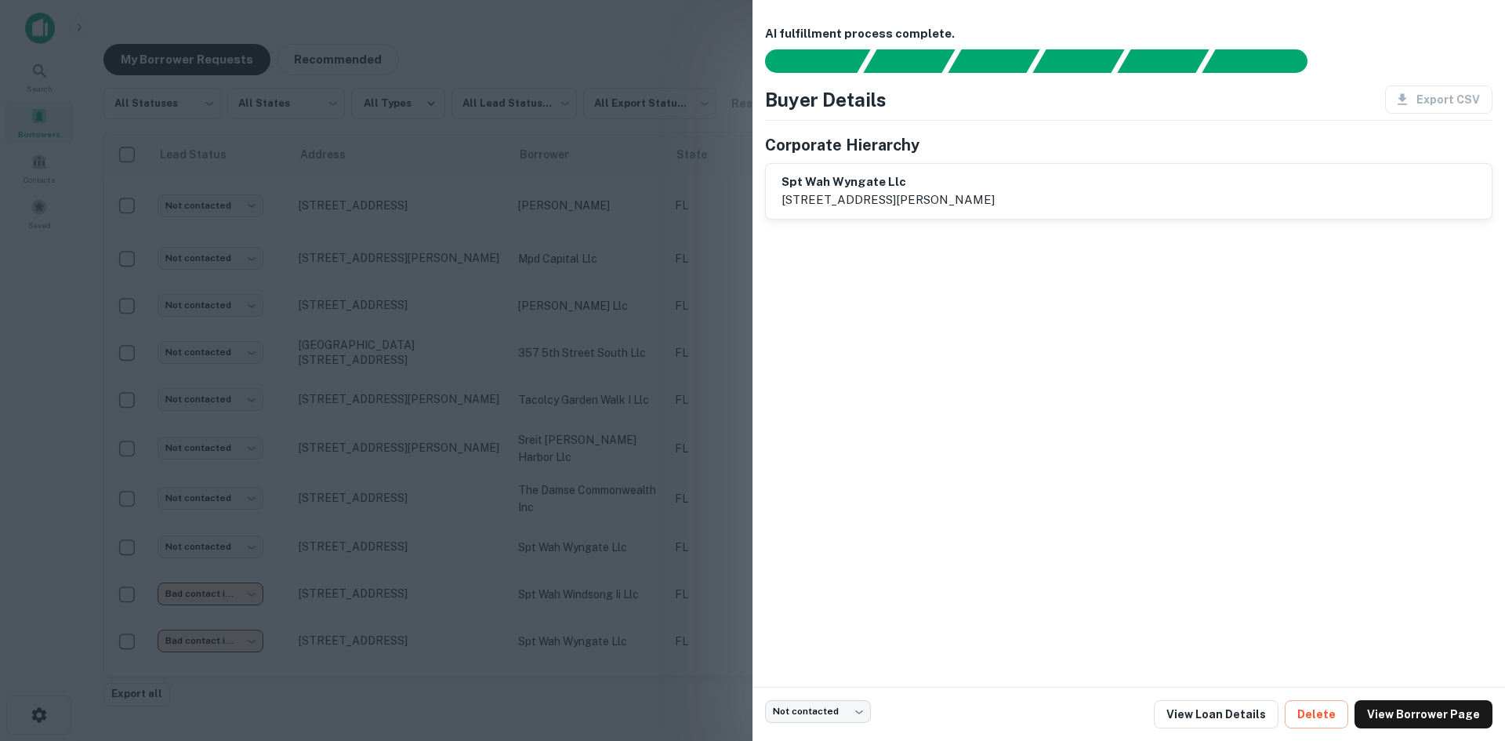
click at [514, 385] on div at bounding box center [752, 370] width 1505 height 741
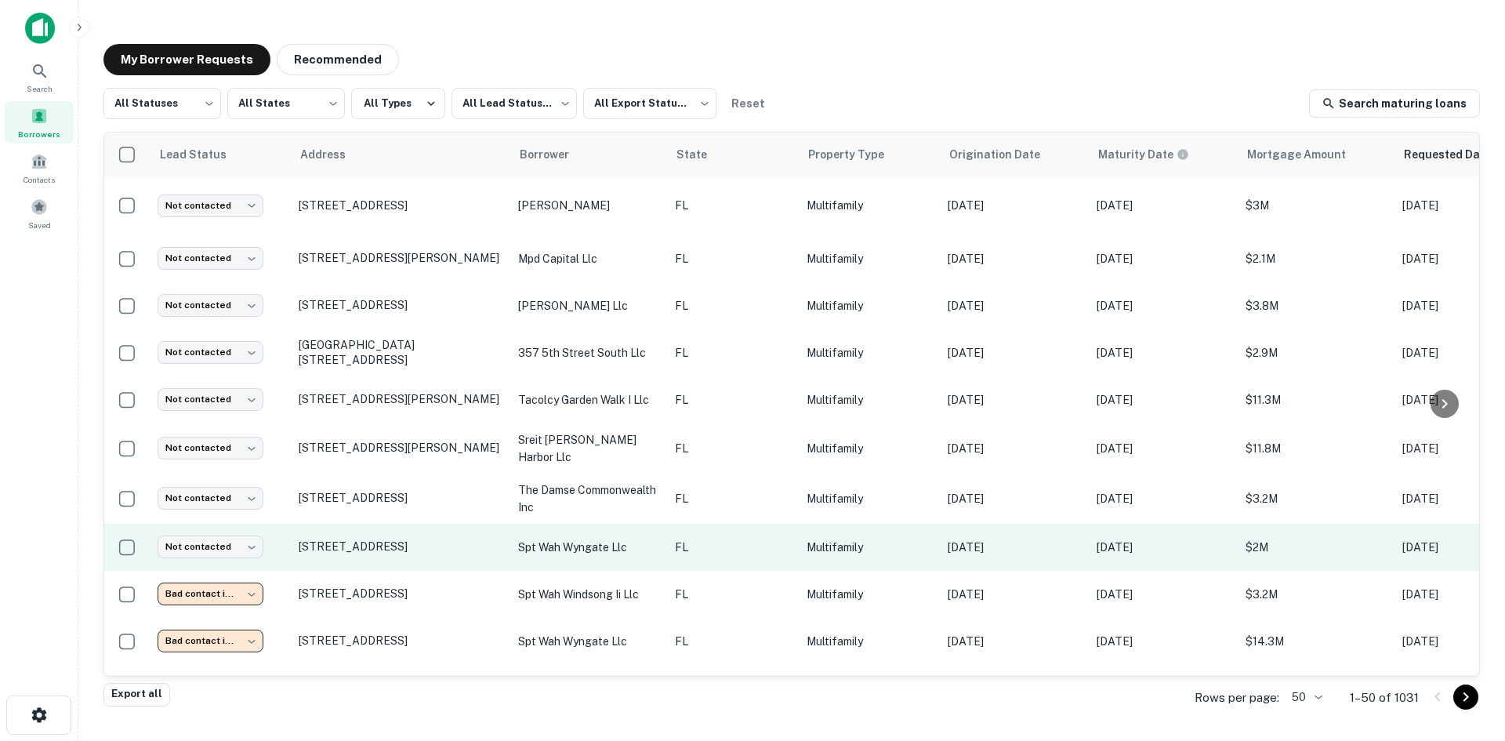
click at [807, 539] on p "Multifamily" at bounding box center [869, 547] width 125 height 17
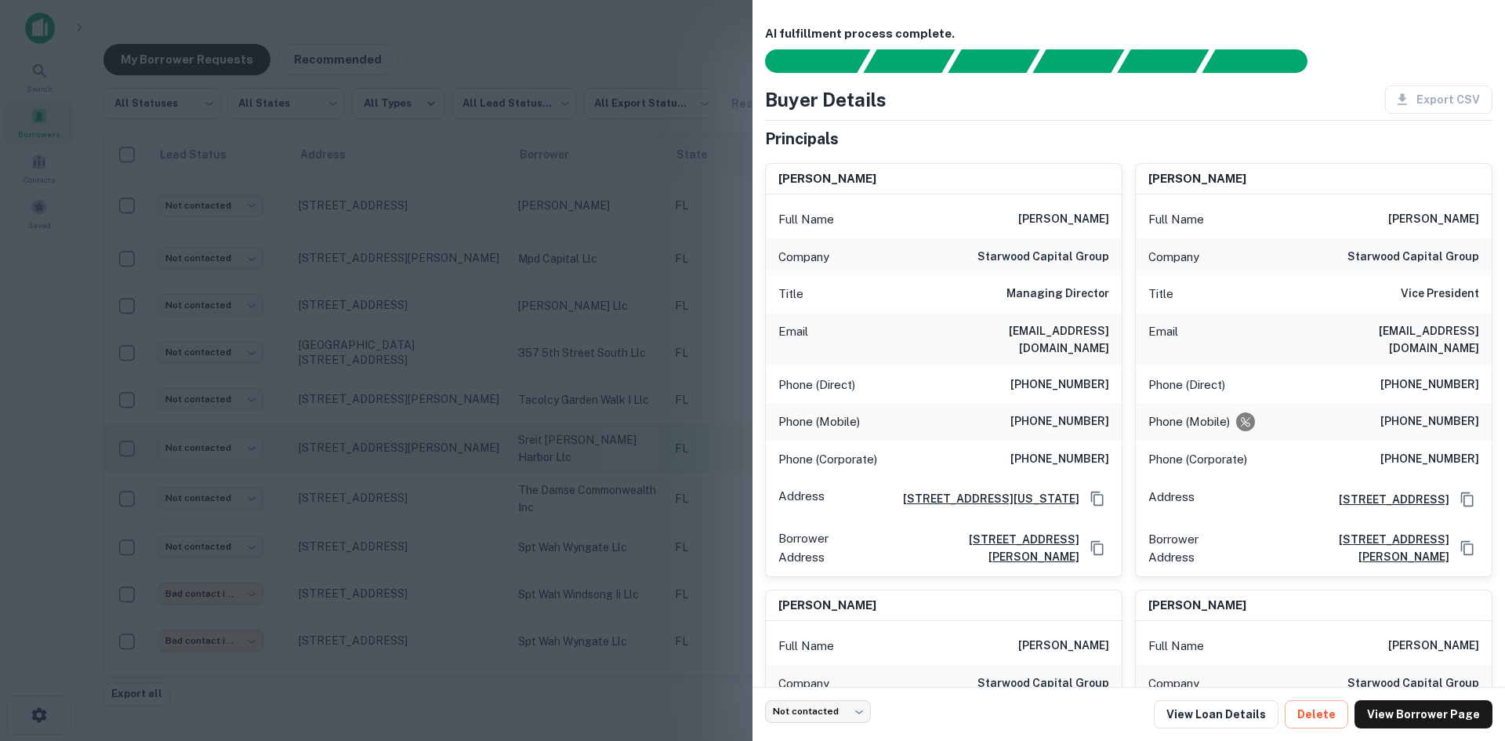
drag, startPoint x: 640, startPoint y: 387, endPoint x: 561, endPoint y: 427, distance: 87.7
click at [640, 387] on div at bounding box center [752, 370] width 1505 height 741
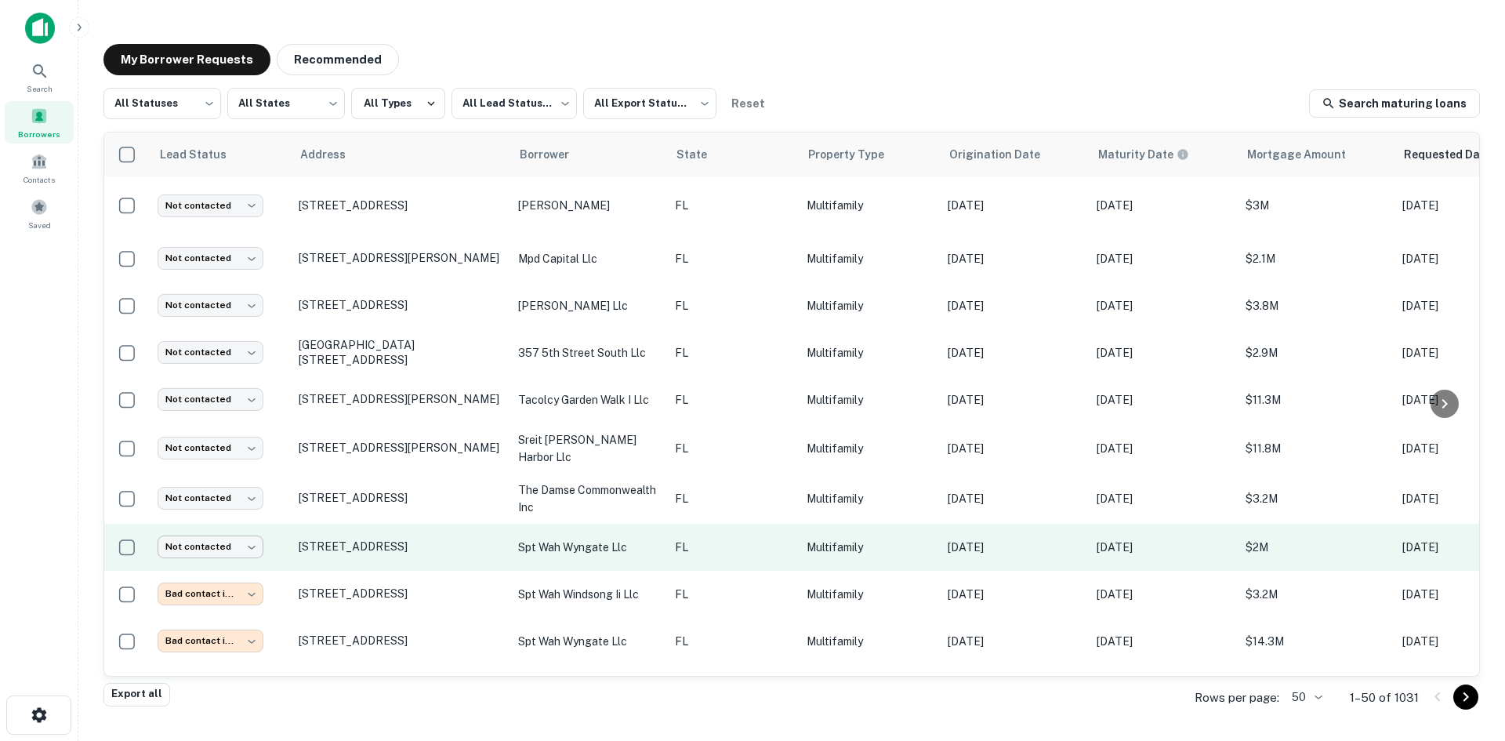
click at [196, 536] on body "Search Borrowers Contacts Saved My Borrower Requests Recommended All Statuses *…" at bounding box center [752, 370] width 1505 height 741
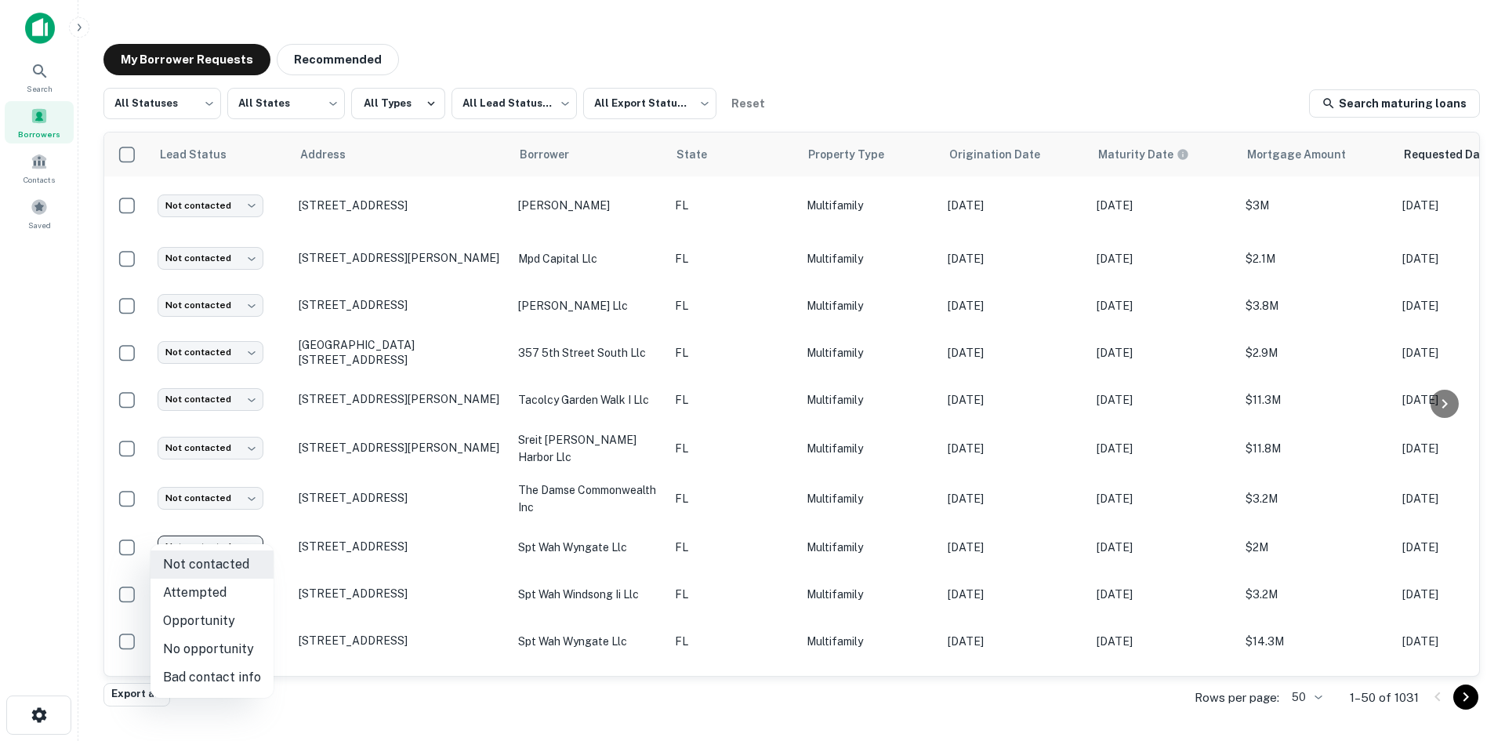
click at [265, 677] on li "Bad contact info" at bounding box center [212, 677] width 123 height 28
type input "**********"
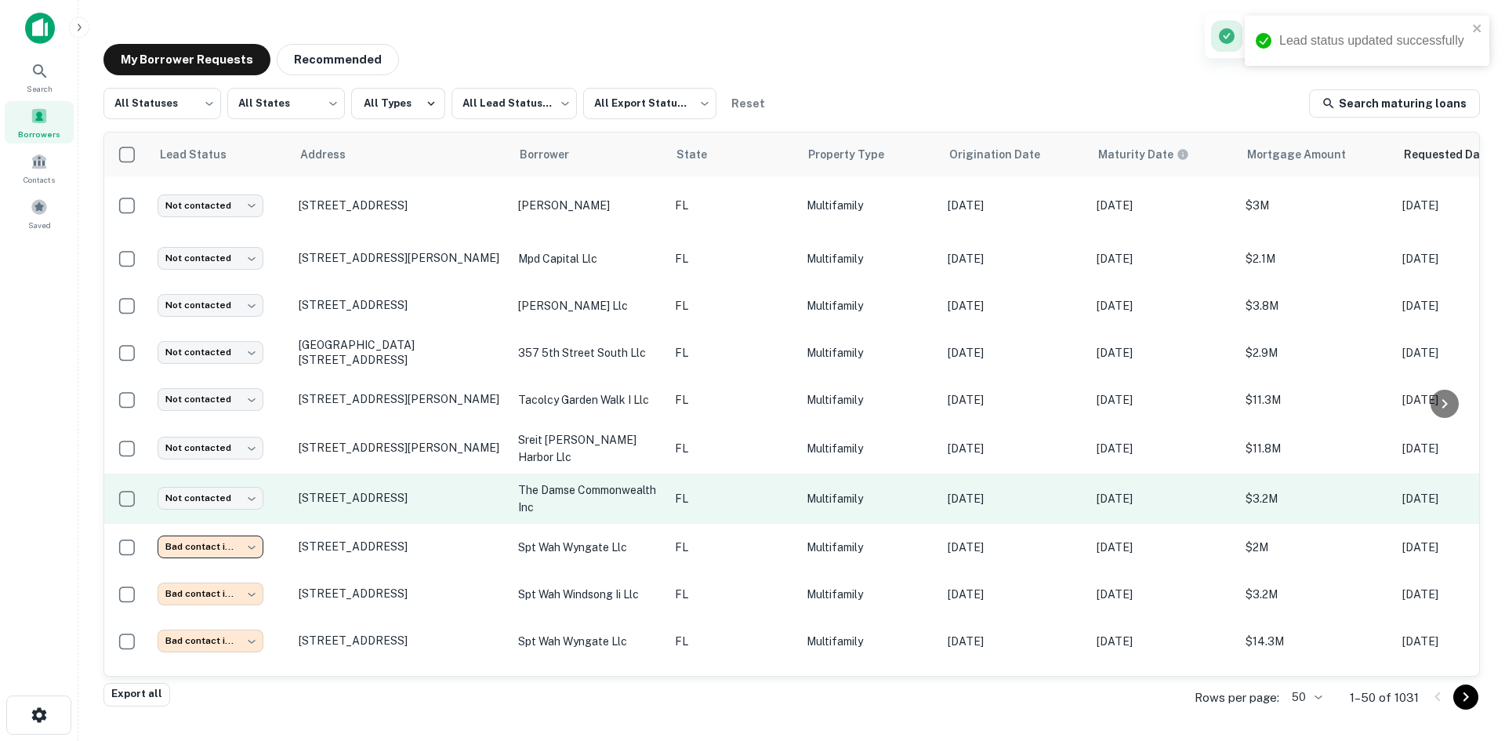
click at [870, 490] on p "Multifamily" at bounding box center [869, 498] width 125 height 17
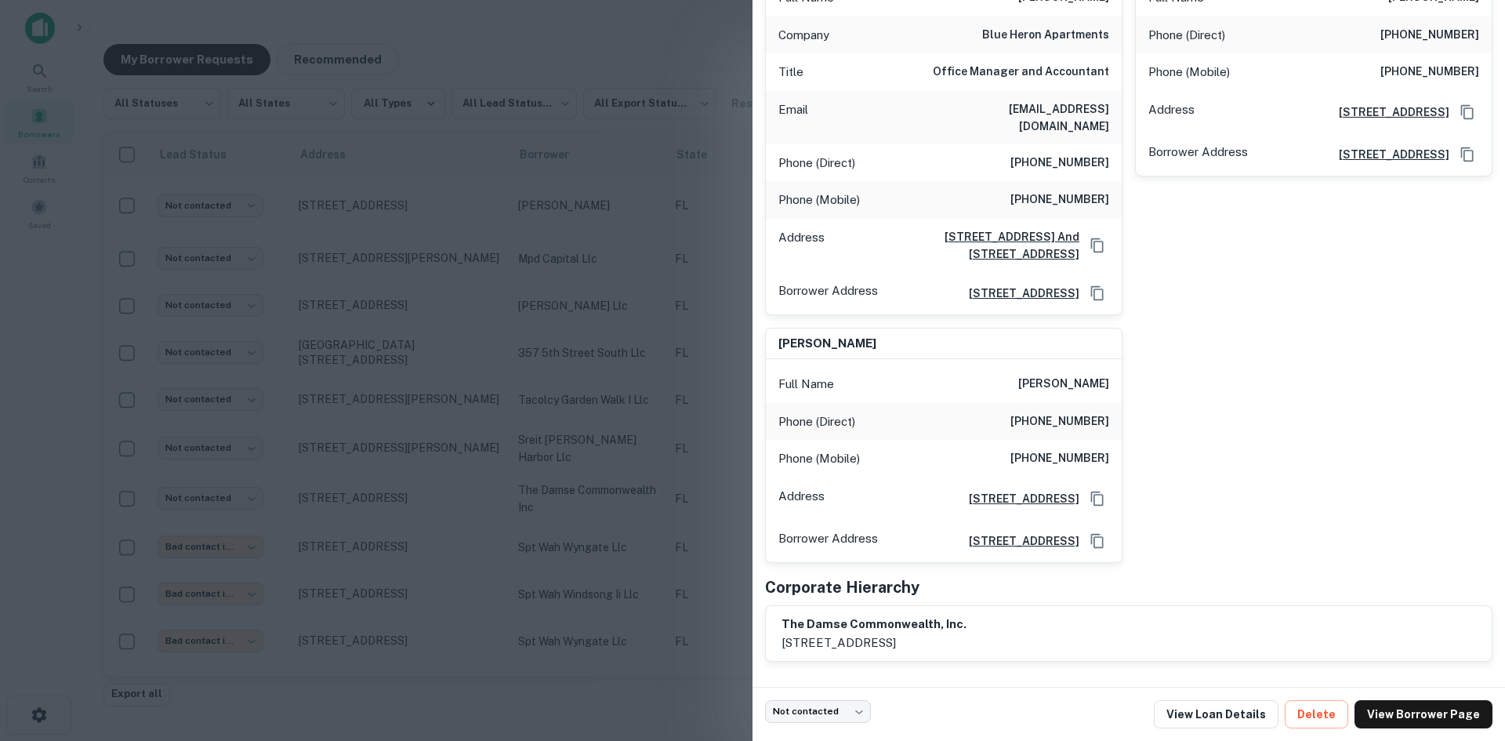
scroll to position [233, 0]
click at [461, 343] on div at bounding box center [752, 370] width 1505 height 741
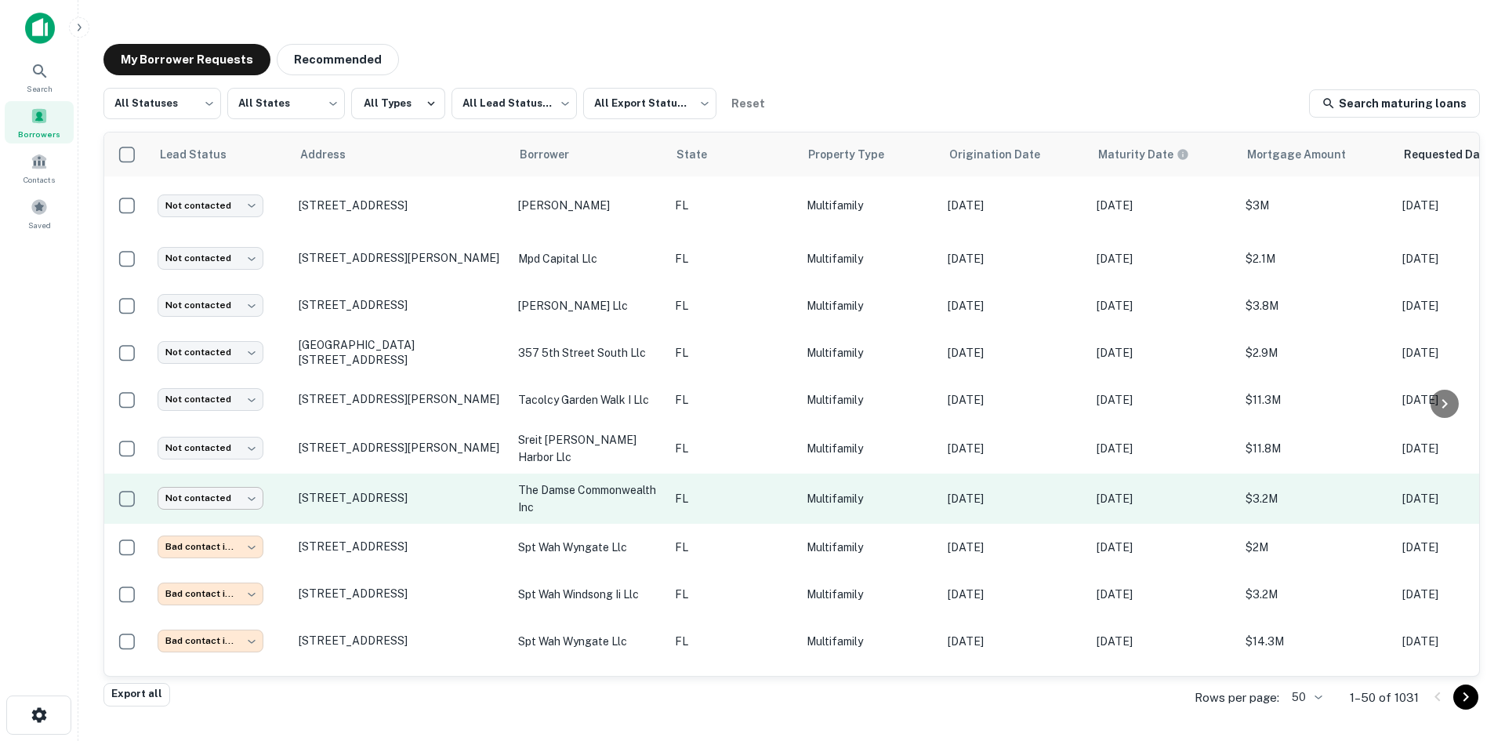
click at [248, 483] on body "Search Borrowers Contacts Saved My Borrower Requests Recommended All Statuses *…" at bounding box center [752, 370] width 1505 height 741
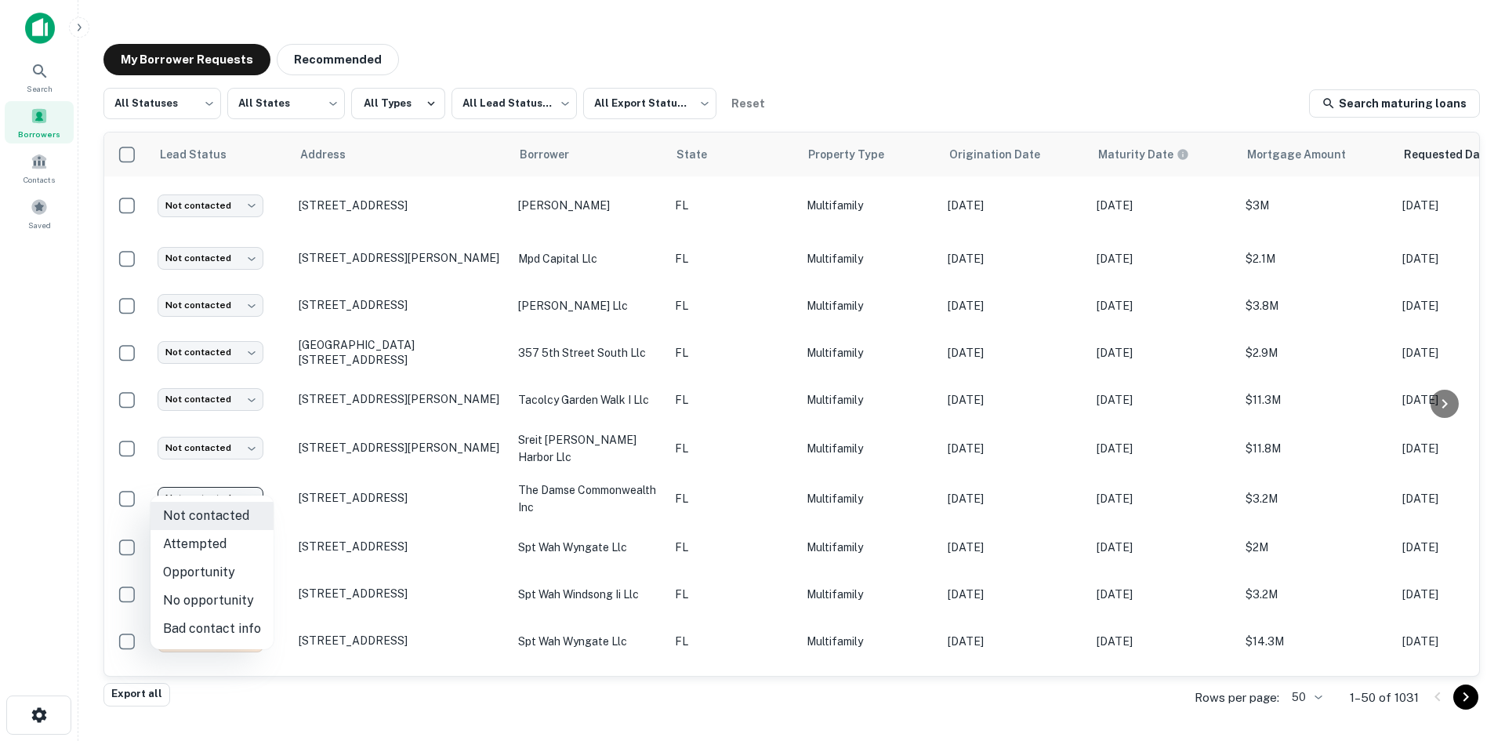
click at [246, 619] on li "Bad contact info" at bounding box center [212, 629] width 123 height 28
type input "**********"
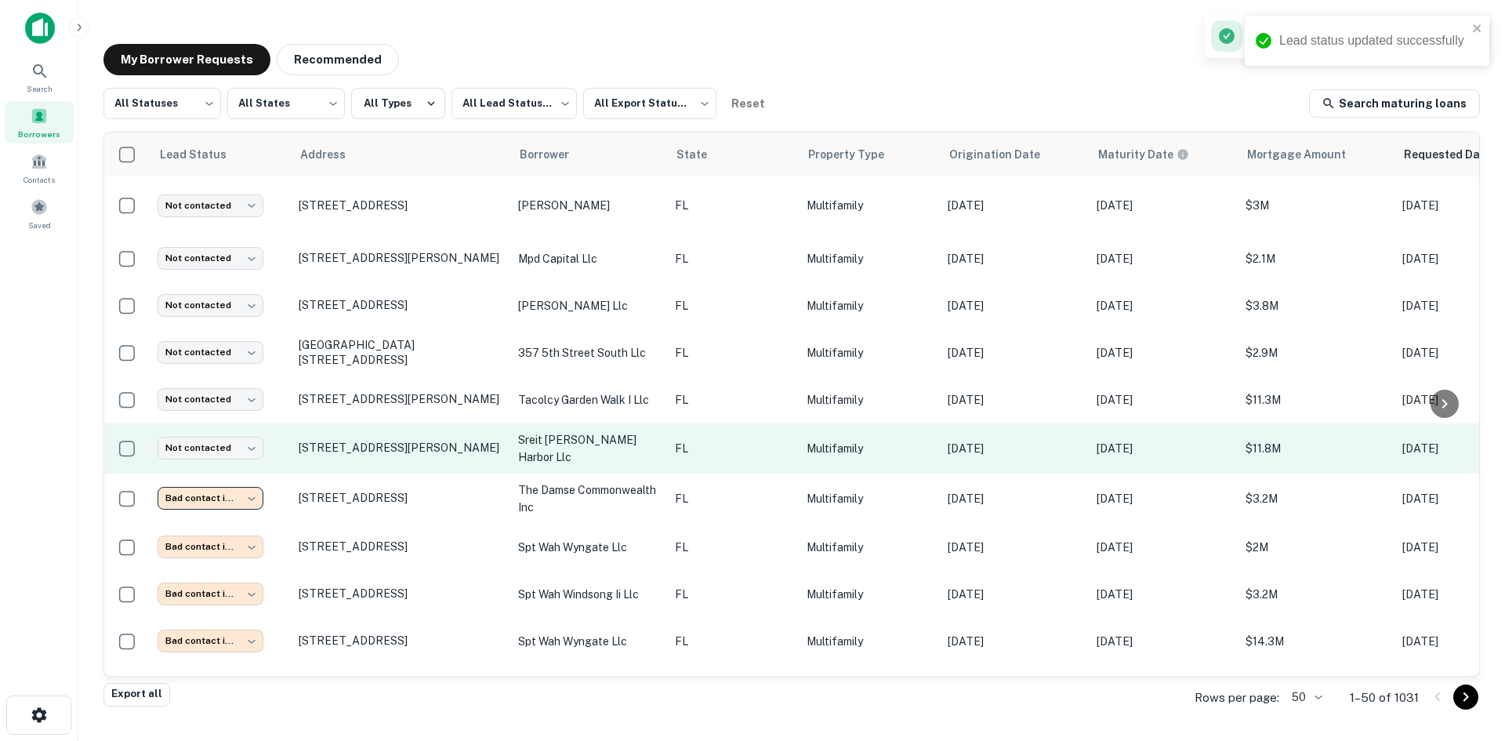
click at [860, 440] on p "Multifamily" at bounding box center [869, 448] width 125 height 17
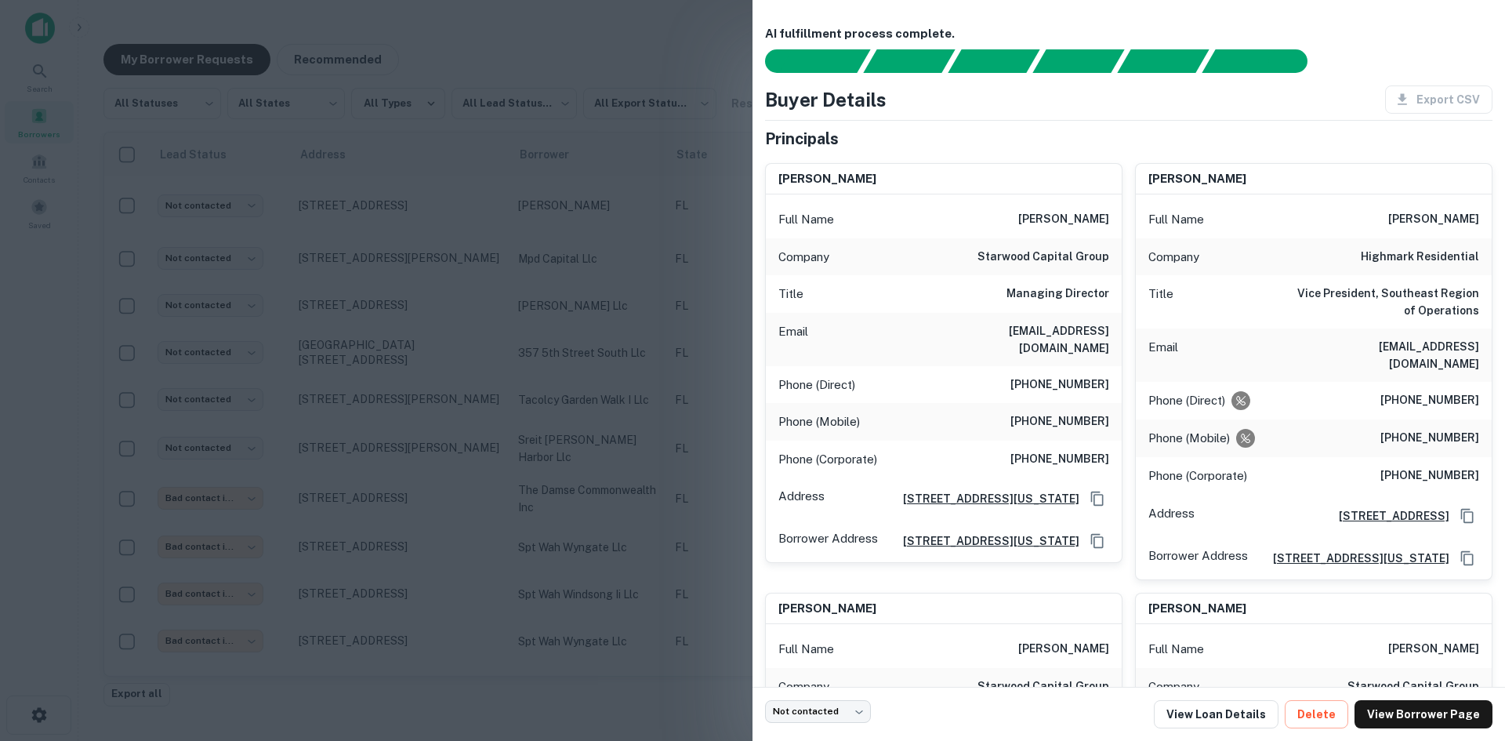
click at [587, 333] on div at bounding box center [752, 370] width 1505 height 741
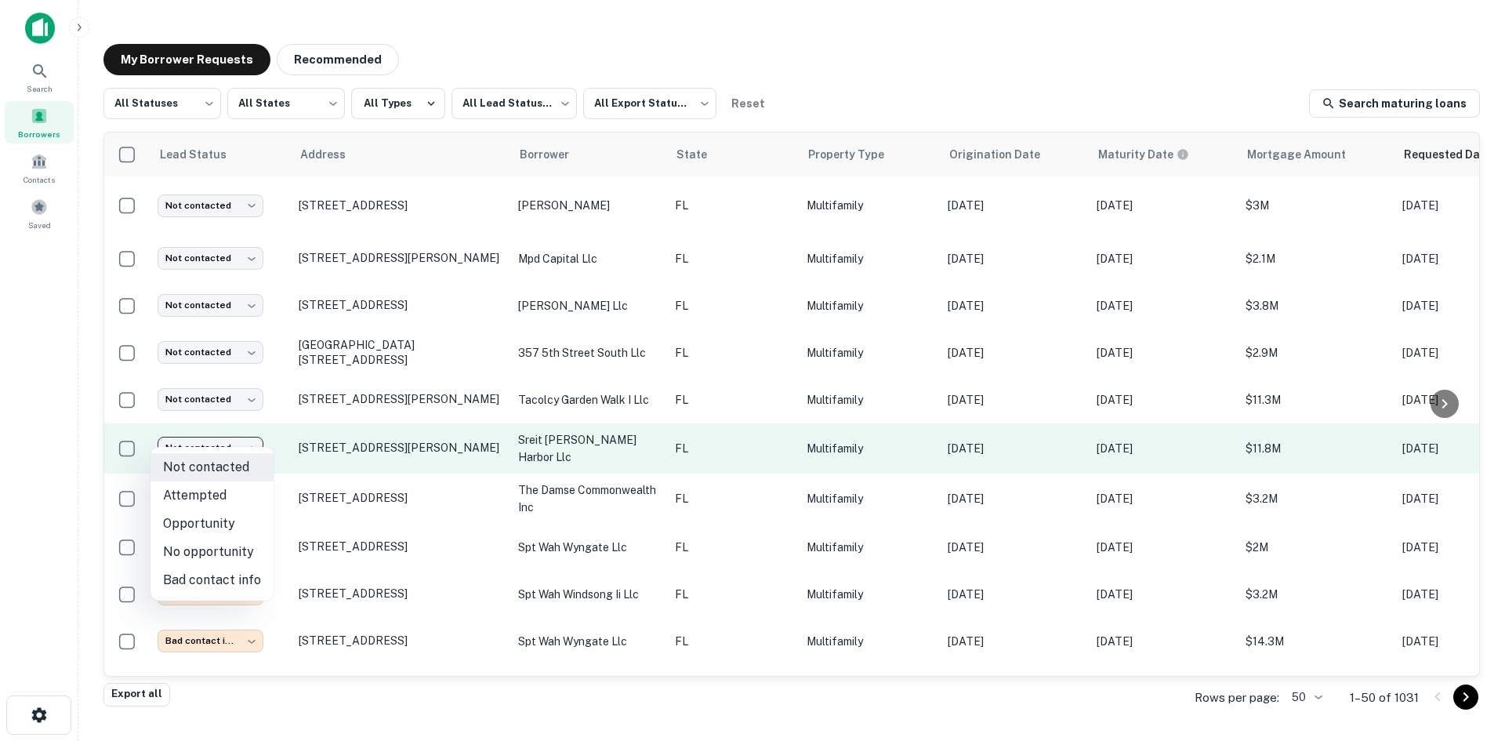
click at [212, 435] on body "Search Borrowers Contacts Saved My Borrower Requests Recommended All Statuses *…" at bounding box center [752, 370] width 1505 height 741
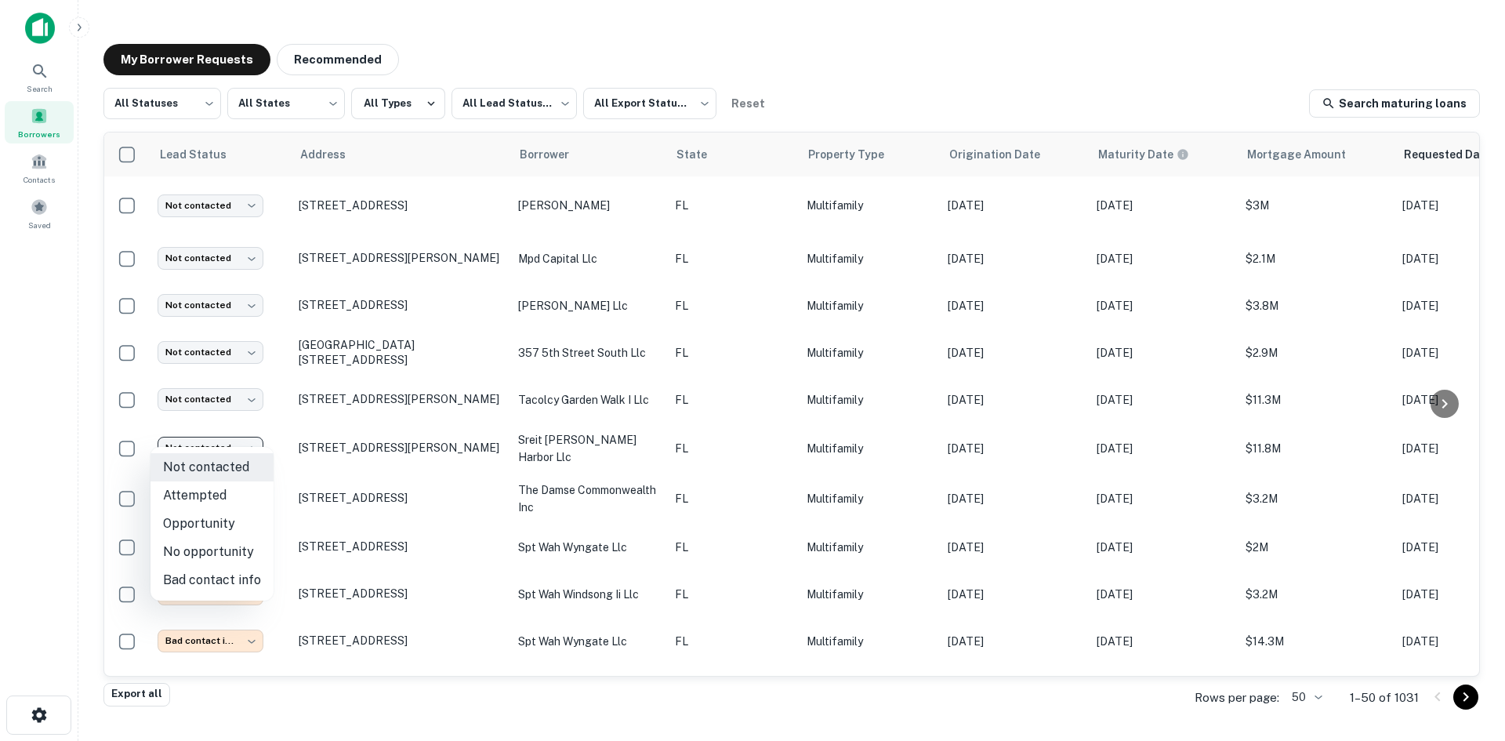
click at [253, 577] on li "Bad contact info" at bounding box center [212, 580] width 123 height 28
type input "**********"
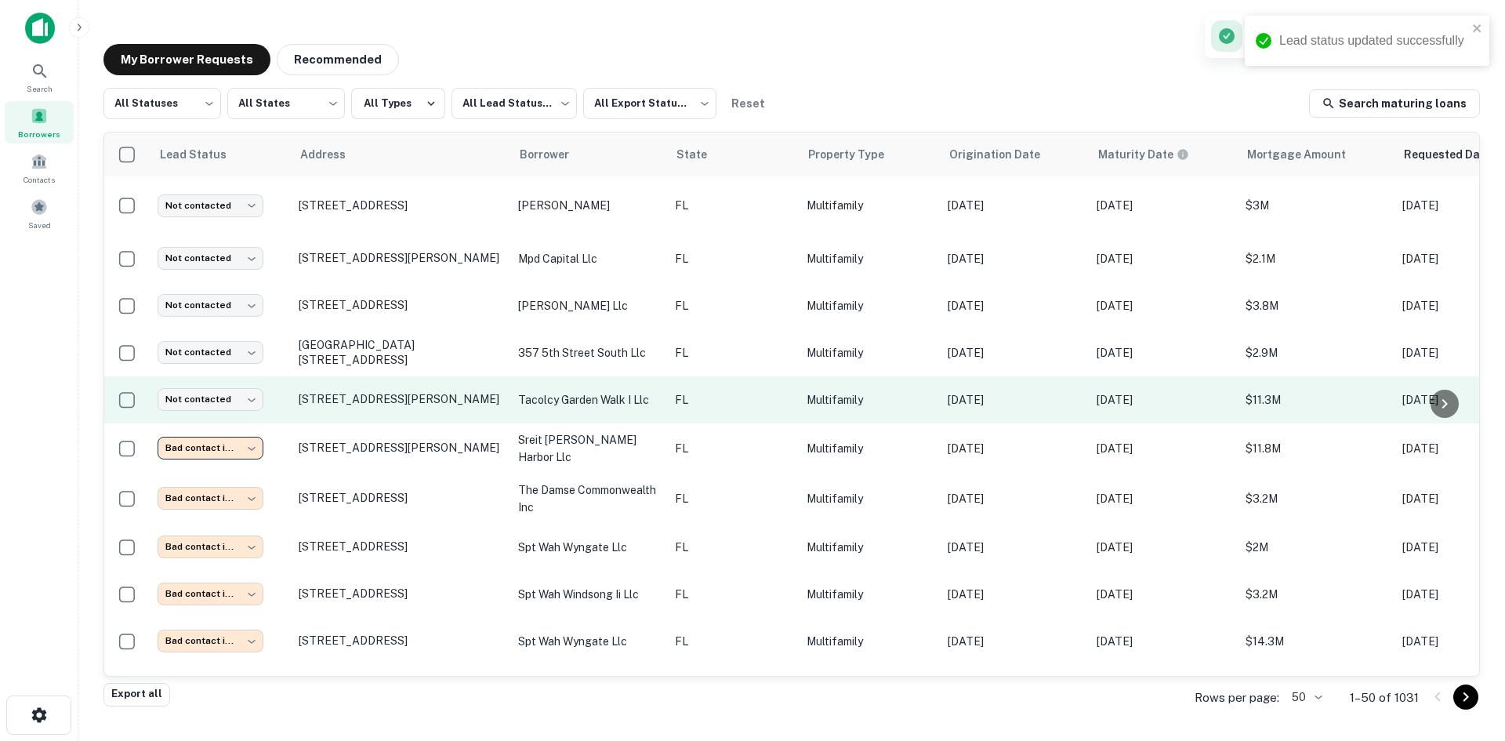
click at [940, 381] on td "[DATE]" at bounding box center [1014, 399] width 149 height 47
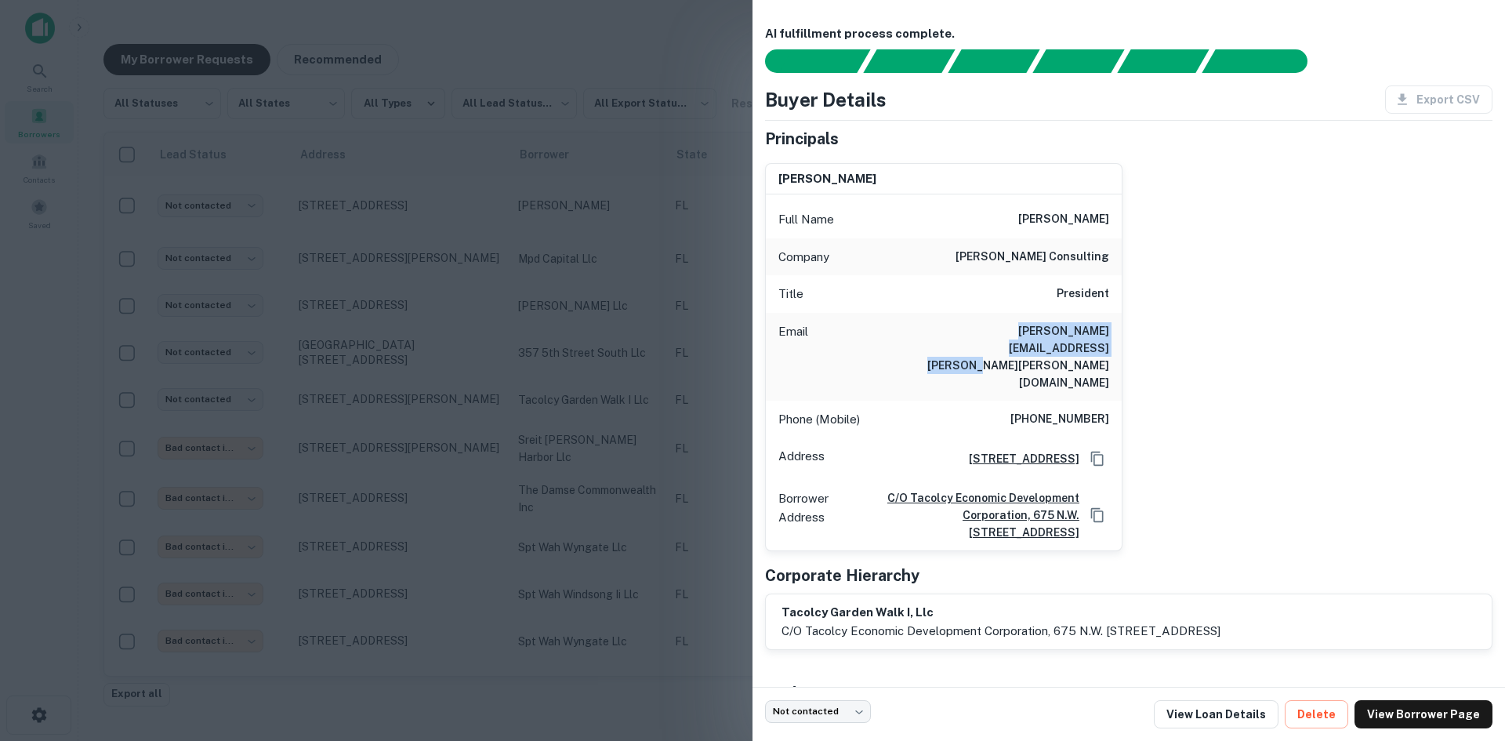
drag, startPoint x: 1110, startPoint y: 357, endPoint x: 955, endPoint y: 326, distance: 158.2
click at [955, 326] on div "Email carol.gardner@gardner-consulting.com" at bounding box center [944, 357] width 356 height 88
click at [1079, 322] on h6 "carol.gardner@gardner-consulting.com" at bounding box center [1015, 356] width 188 height 69
click at [1074, 328] on h6 "carol.gardner@gardner-consulting.com" at bounding box center [1015, 356] width 188 height 69
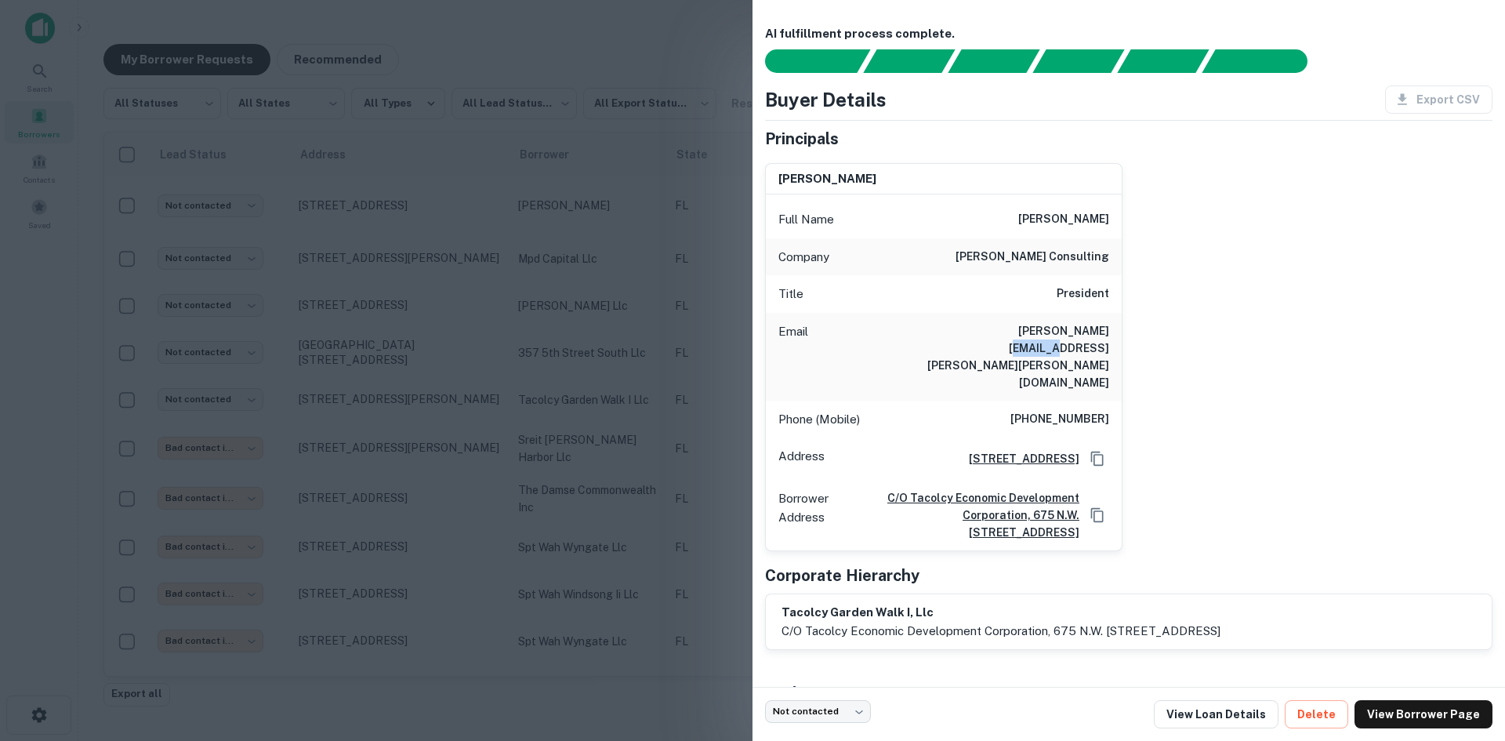
click at [1074, 328] on h6 "carol.gardner@gardner-consulting.com" at bounding box center [1015, 356] width 188 height 69
click at [696, 459] on div at bounding box center [752, 370] width 1505 height 741
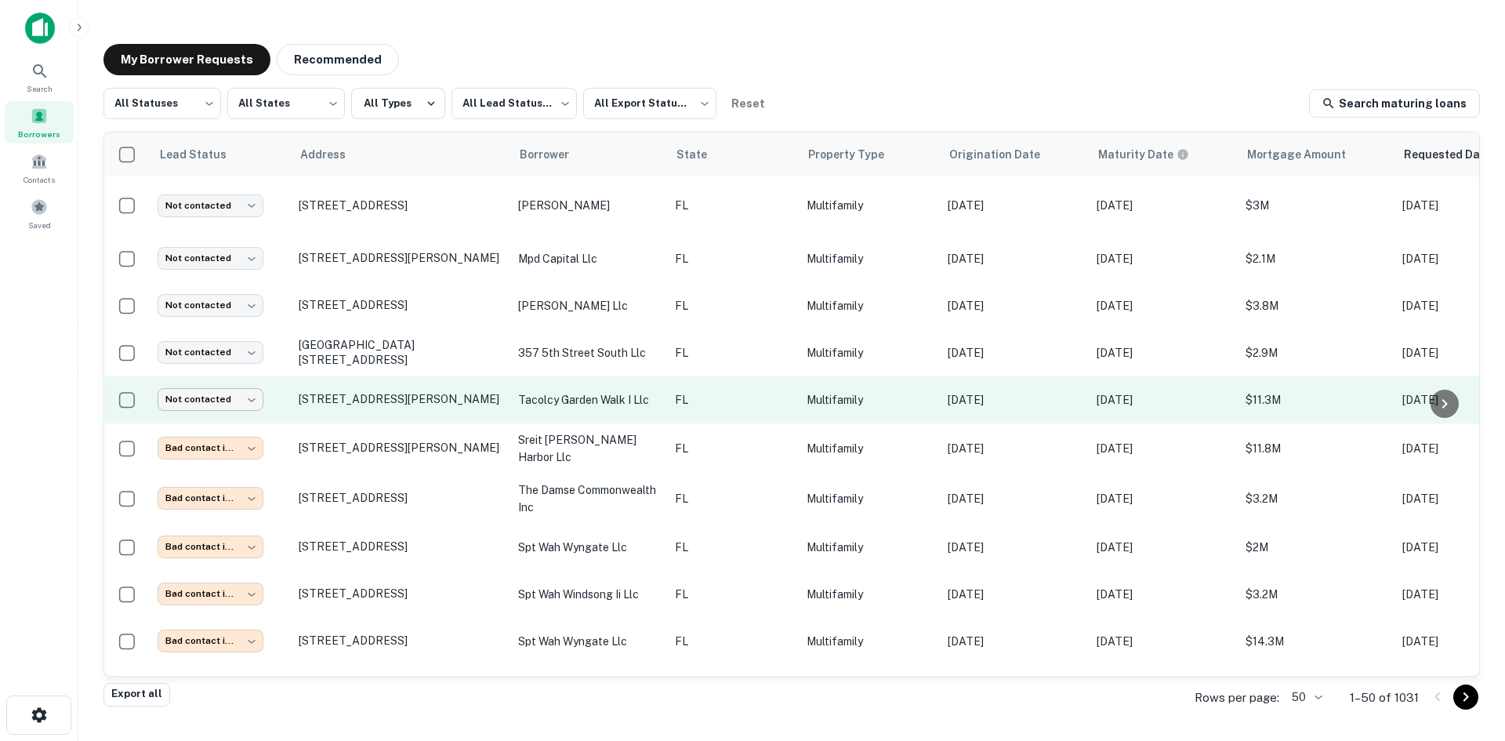
click at [233, 388] on body "Search Borrowers Contacts Saved My Borrower Requests Recommended All Statuses *…" at bounding box center [752, 370] width 1505 height 741
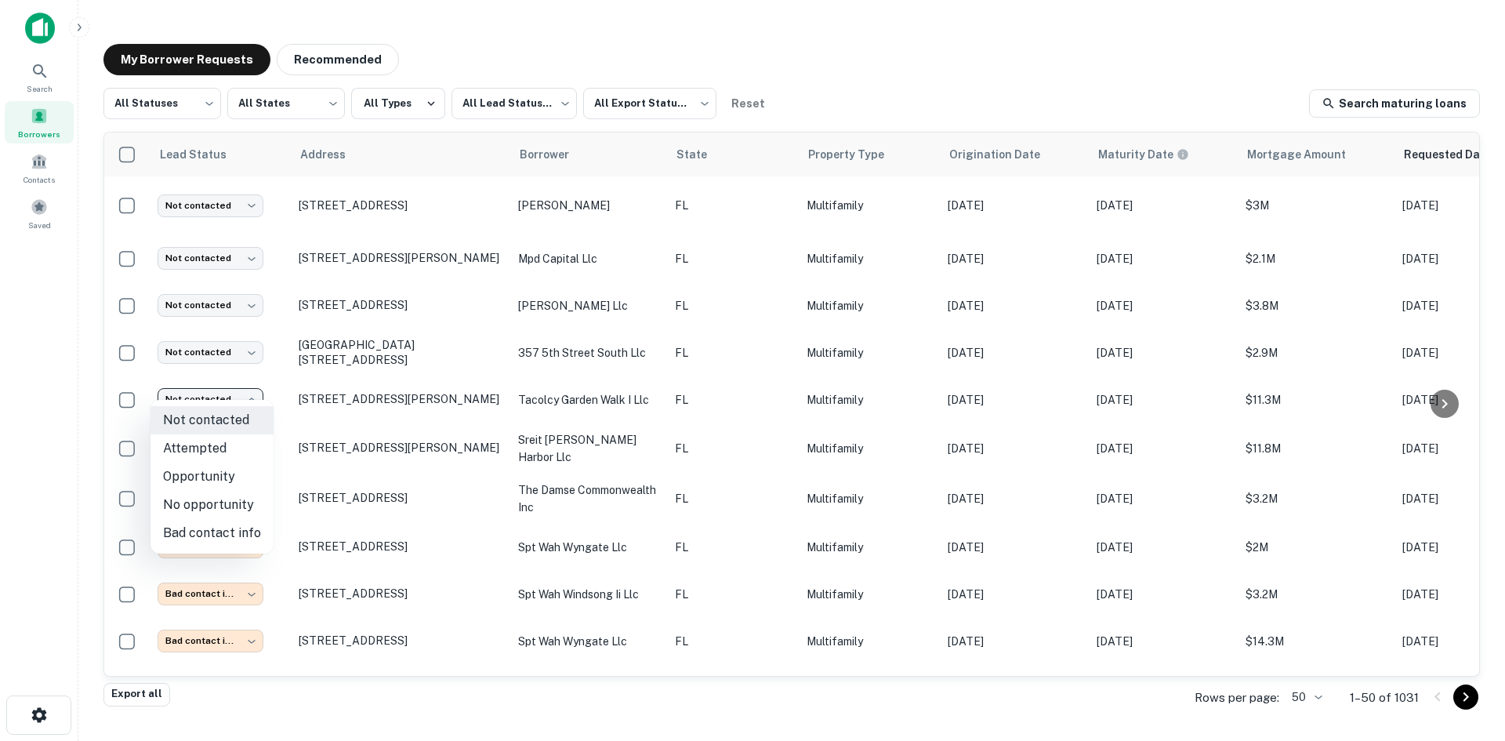
click at [236, 447] on li "Attempted" at bounding box center [212, 448] width 123 height 28
type input "*********"
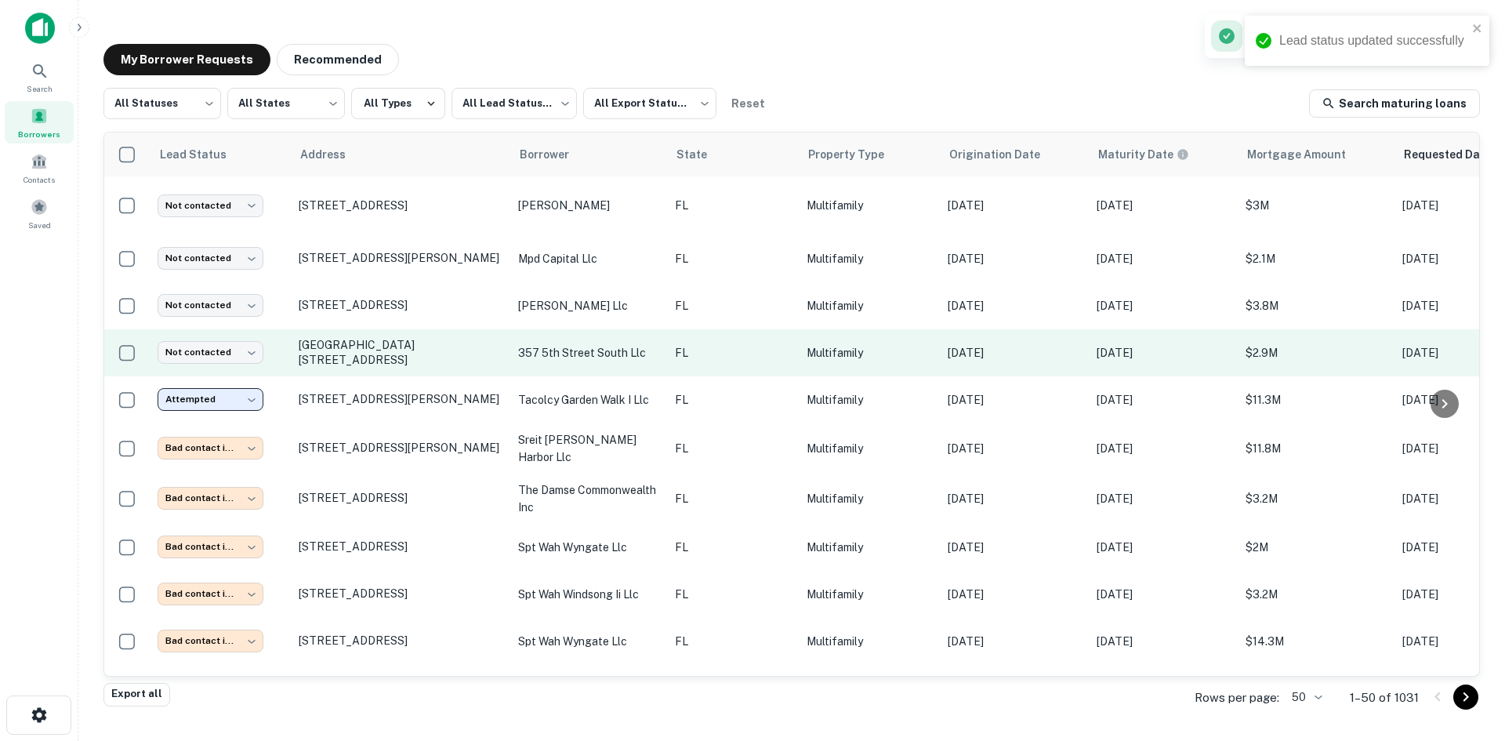
click at [745, 352] on td "FL" at bounding box center [733, 352] width 132 height 47
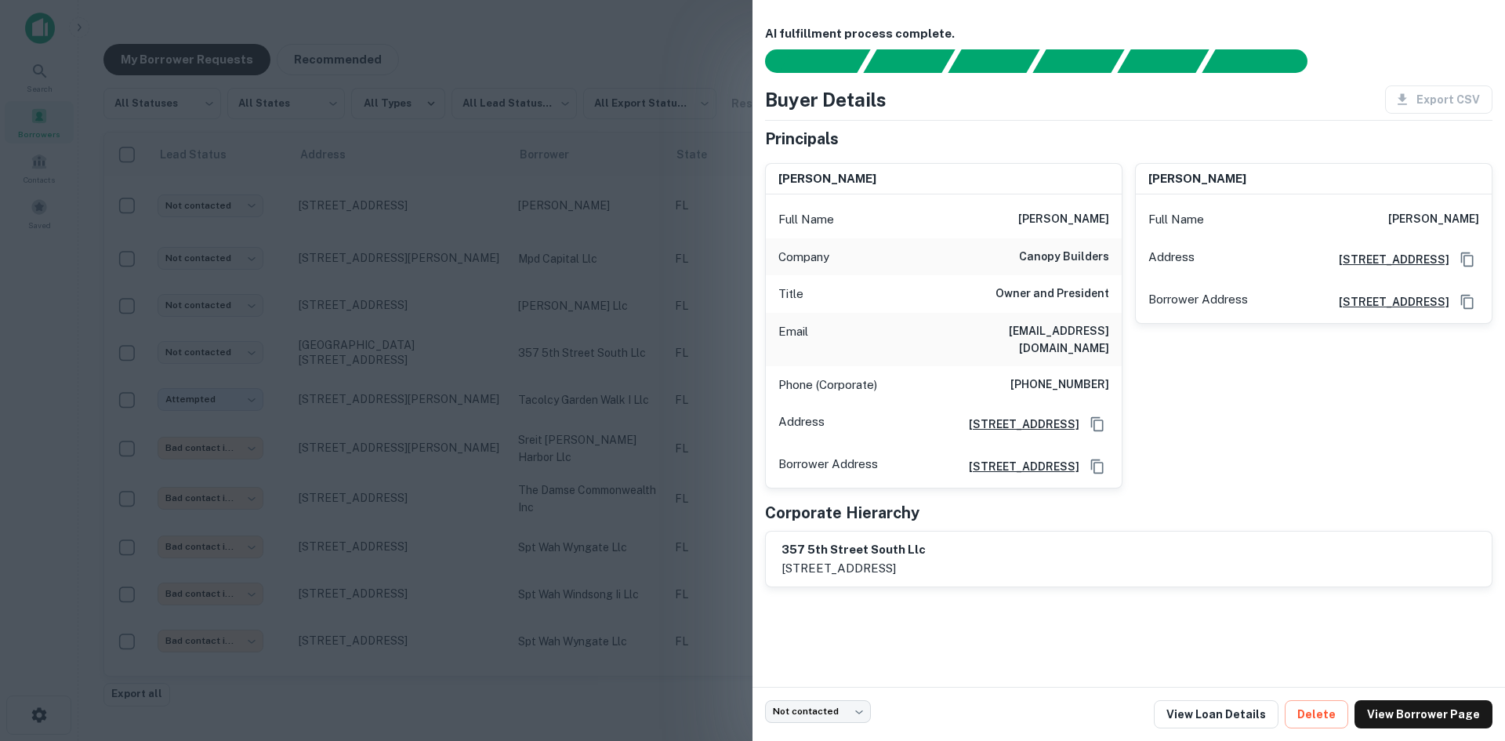
click at [1026, 336] on h6 "ben@canopybuilders.com" at bounding box center [1015, 339] width 188 height 35
click at [1053, 324] on h6 "ben@canopybuilders.com" at bounding box center [1015, 339] width 188 height 35
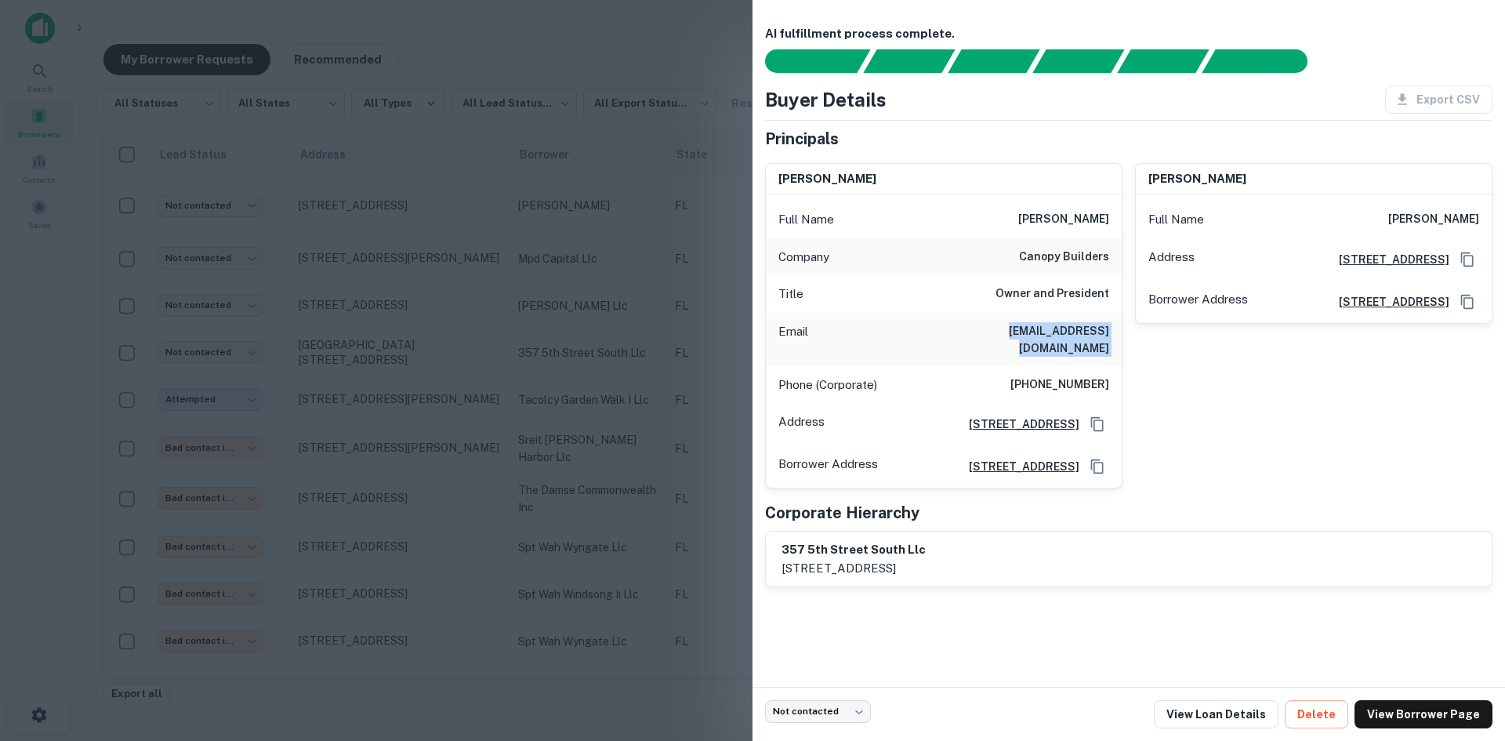
click at [1053, 324] on h6 "ben@canopybuilders.com" at bounding box center [1015, 339] width 188 height 35
click at [649, 480] on div at bounding box center [752, 370] width 1505 height 741
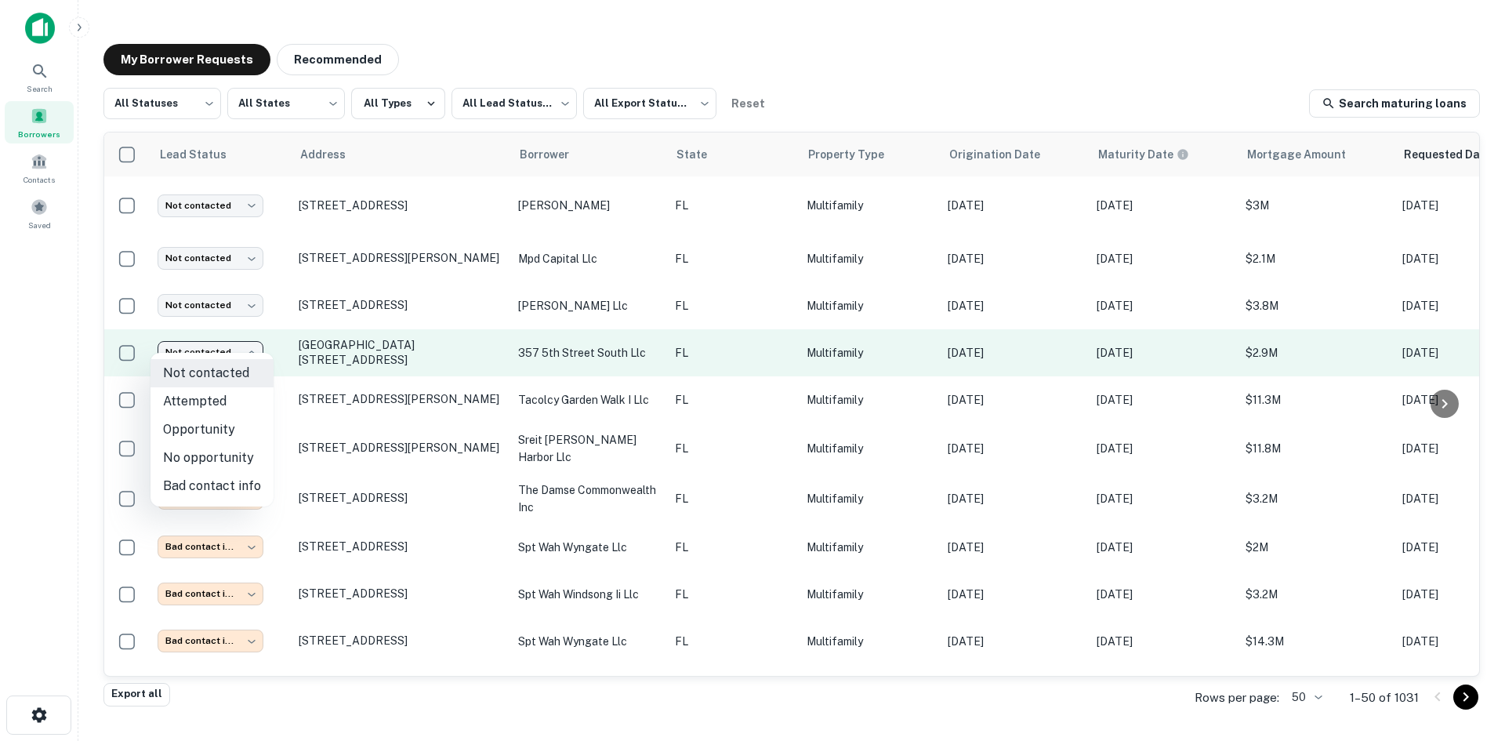
click at [232, 345] on body "Search Borrowers Contacts Saved My Borrower Requests Recommended All Statuses *…" at bounding box center [752, 370] width 1505 height 741
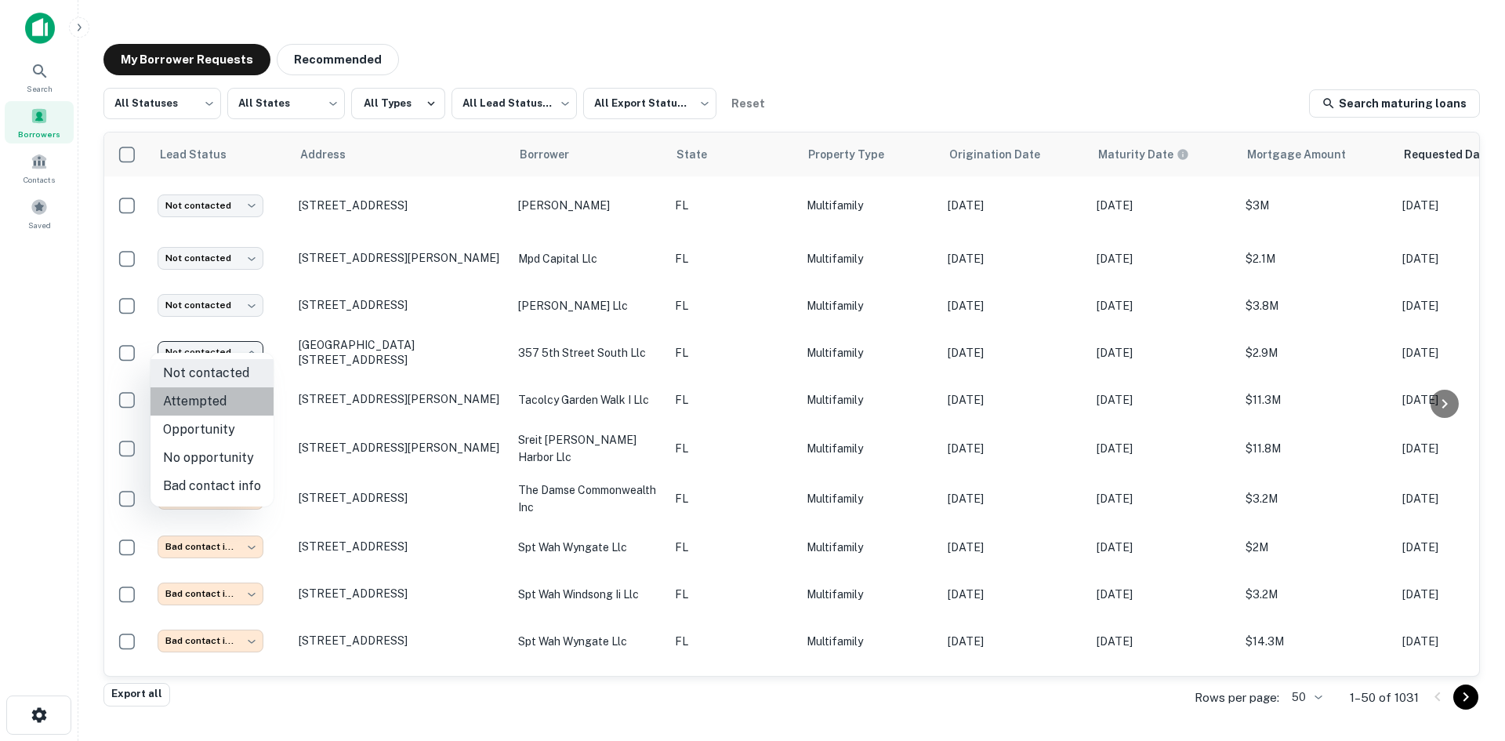
click at [226, 394] on li "Attempted" at bounding box center [212, 401] width 123 height 28
type input "*********"
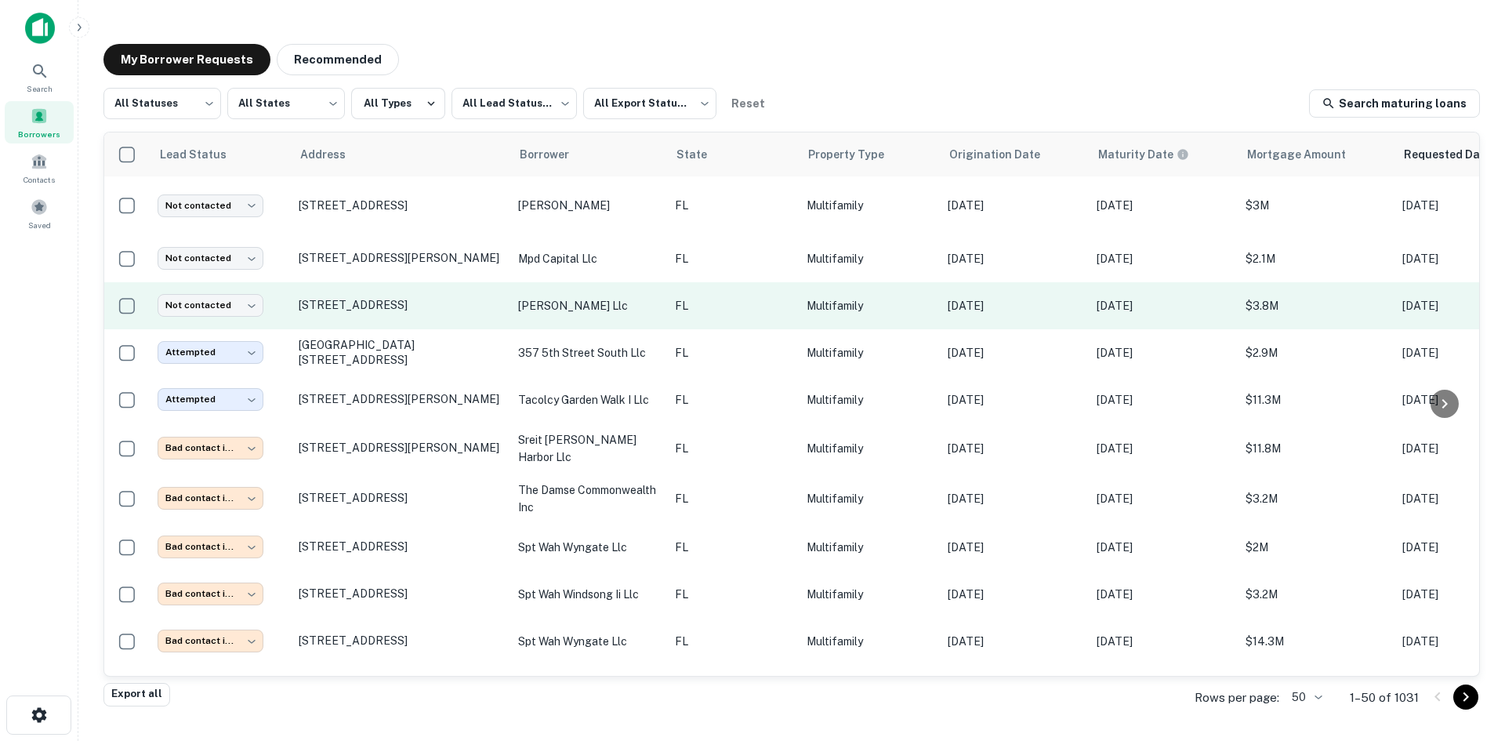
click at [680, 282] on td "FL" at bounding box center [733, 305] width 132 height 47
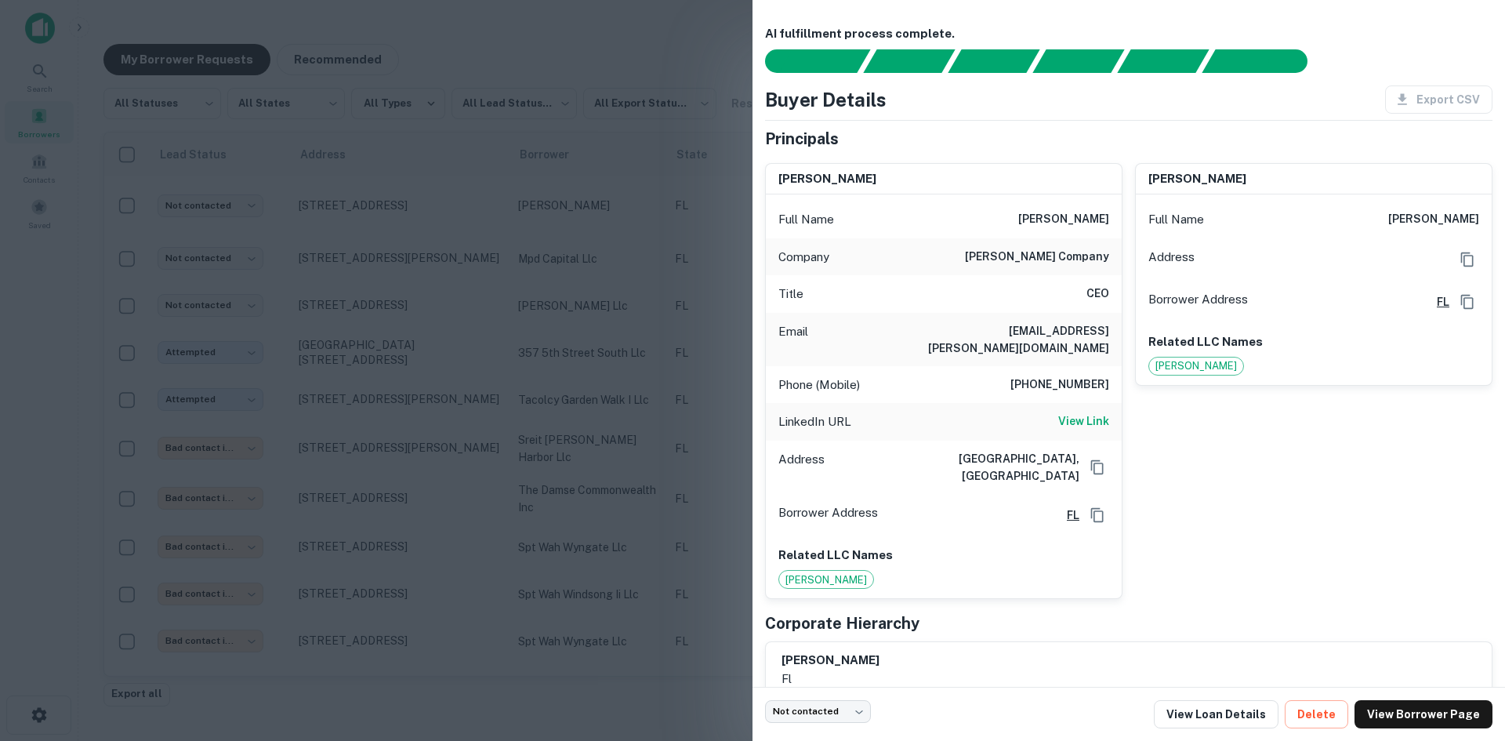
click at [1035, 330] on h6 "eposey@posey.com" at bounding box center [1015, 339] width 188 height 35
click at [512, 411] on div at bounding box center [752, 370] width 1505 height 741
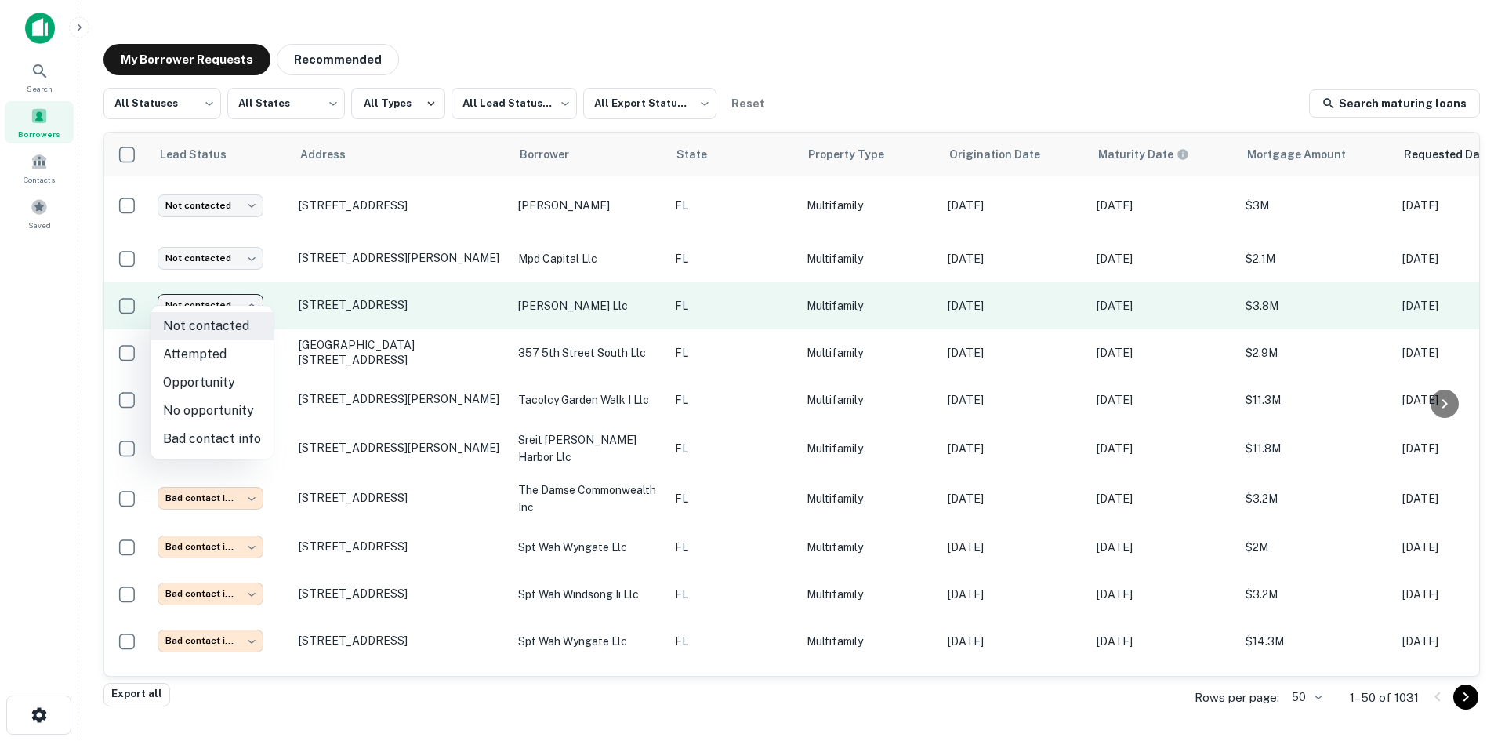
click at [230, 283] on body "Search Borrowers Contacts Saved My Borrower Requests Recommended All Statuses *…" at bounding box center [752, 370] width 1505 height 741
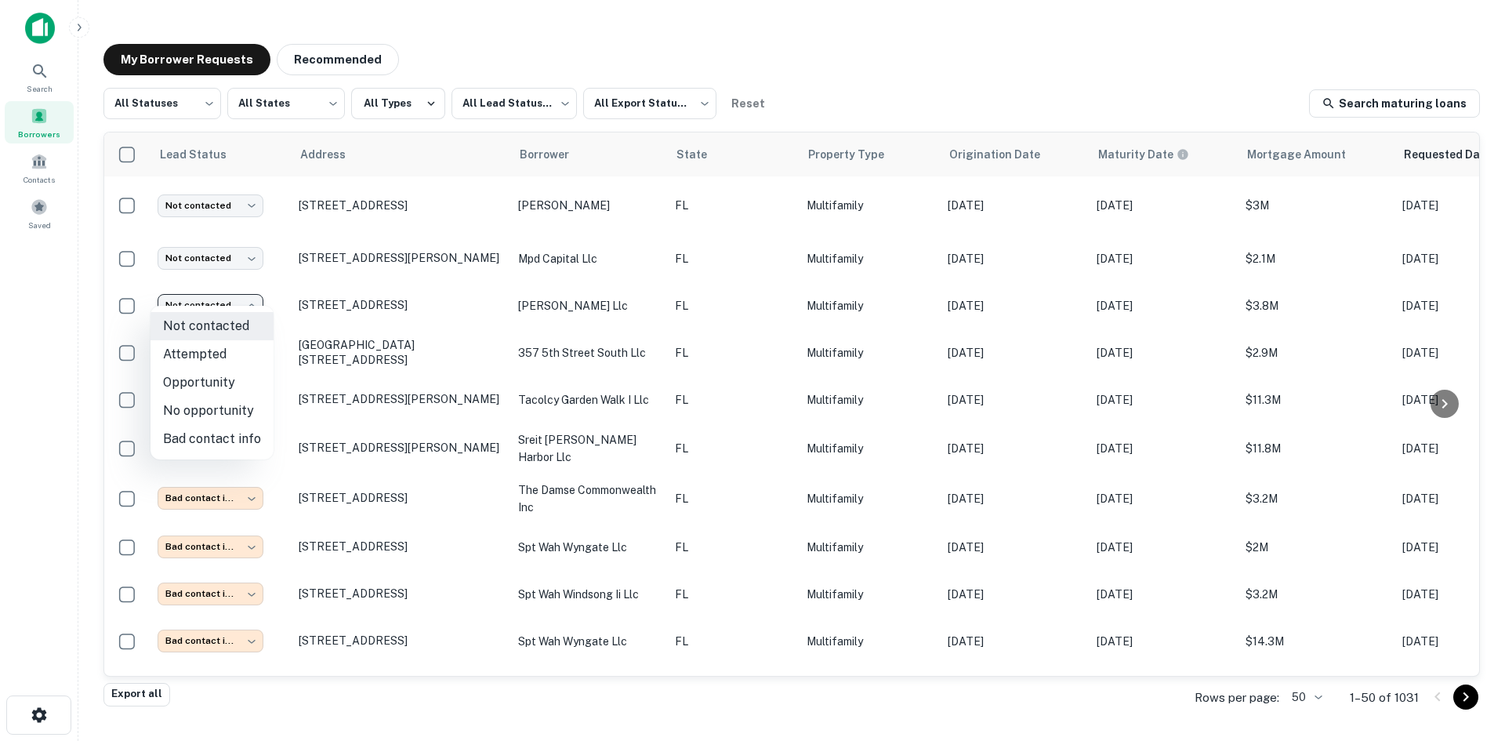
click at [225, 351] on li "Attempted" at bounding box center [212, 354] width 123 height 28
type input "*********"
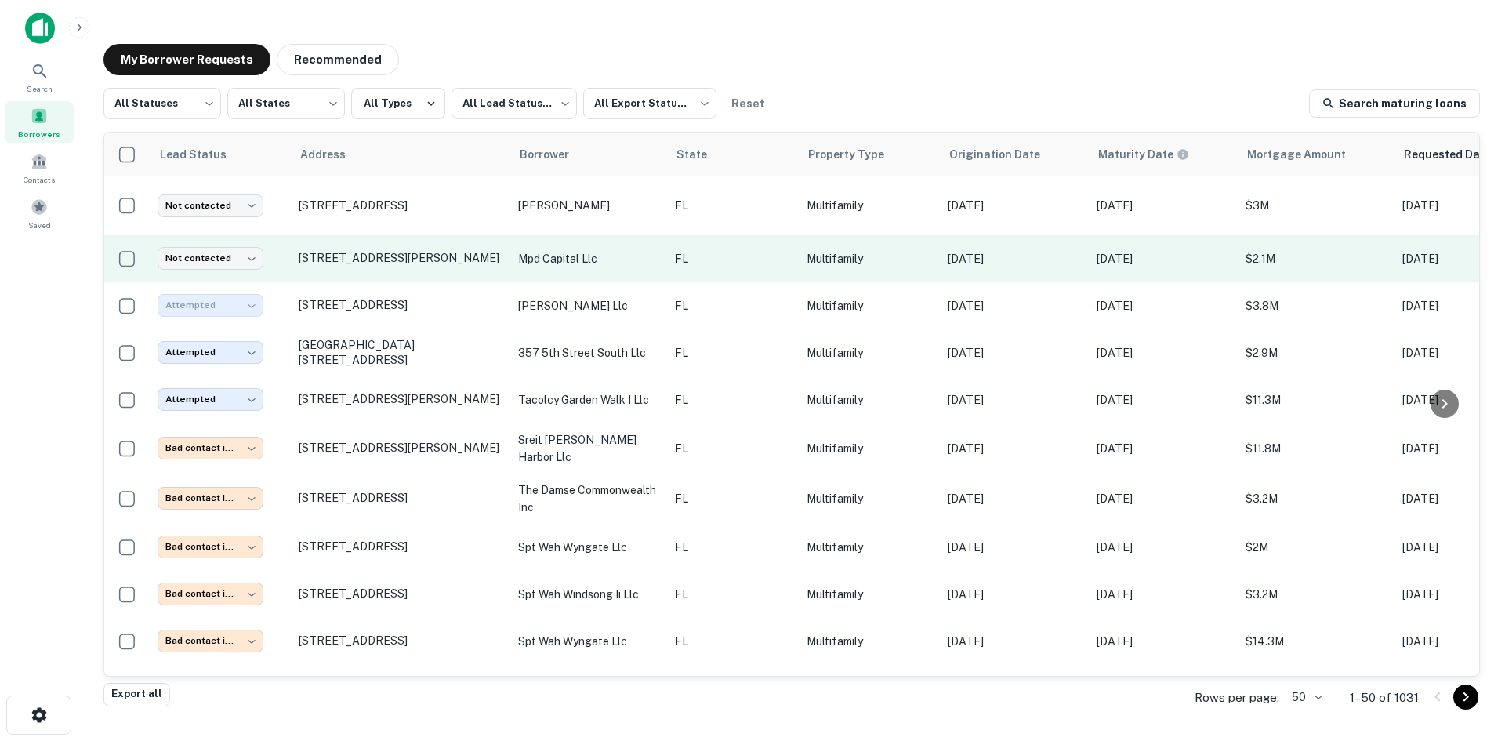
click at [674, 237] on td "FL" at bounding box center [733, 258] width 132 height 47
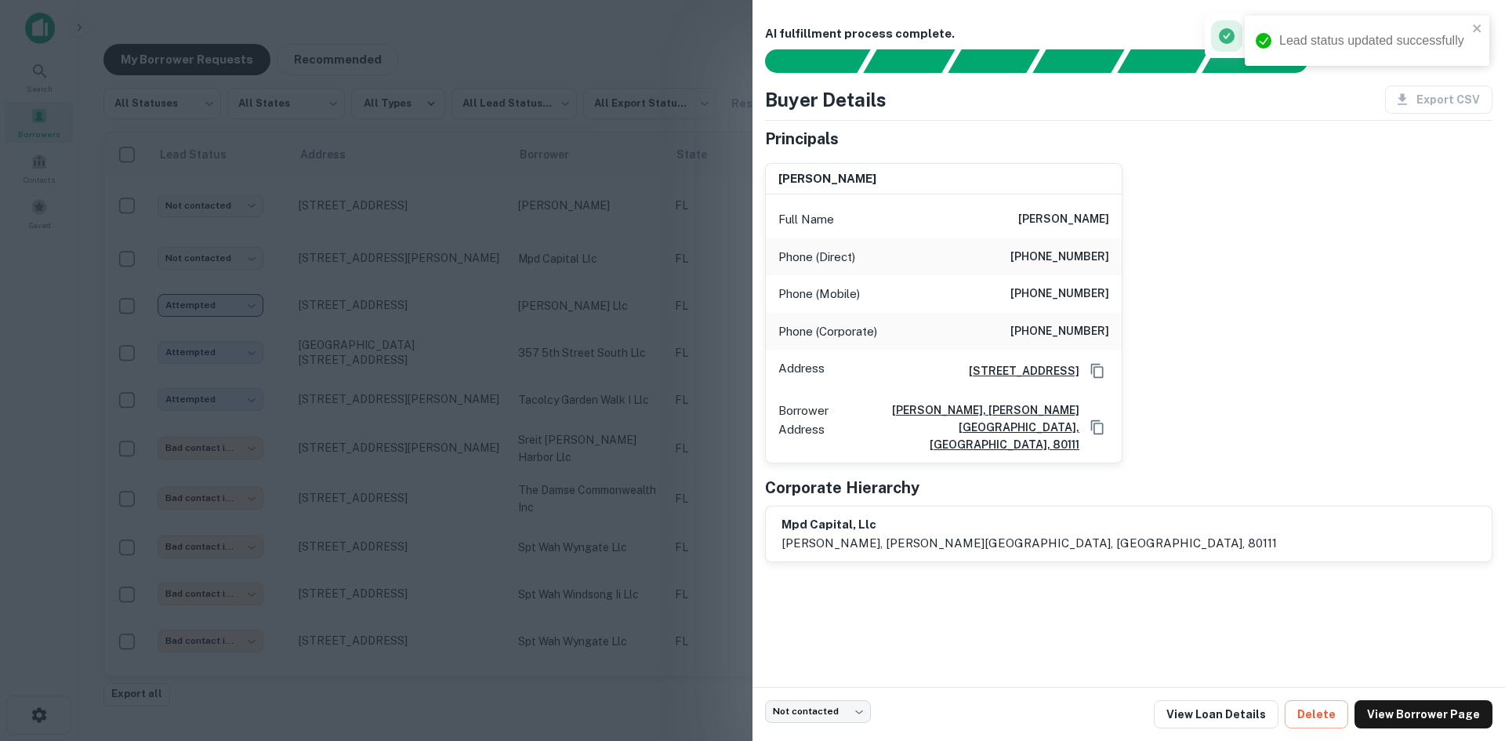
click at [491, 272] on div at bounding box center [752, 370] width 1505 height 741
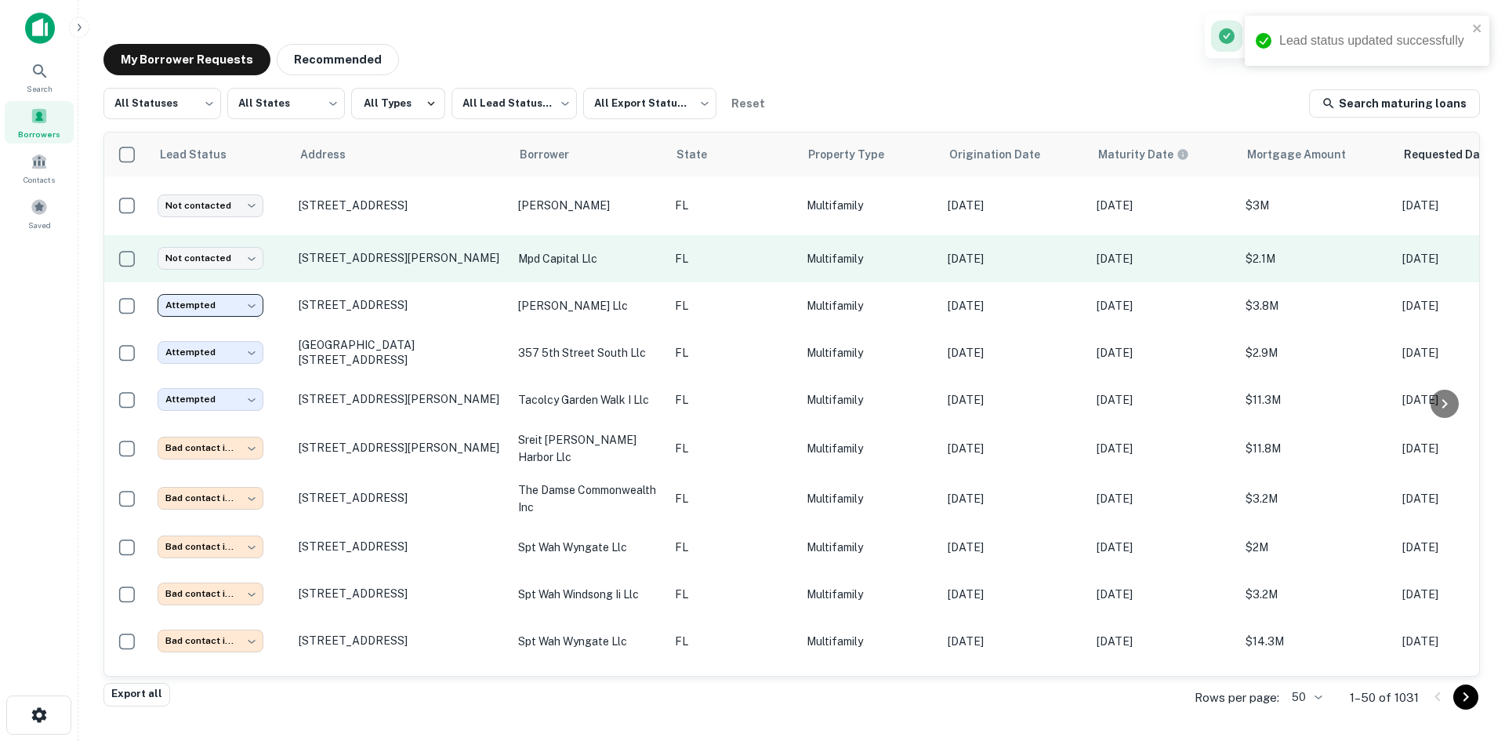
click at [243, 235] on td "Not contacted **** ​" at bounding box center [220, 258] width 141 height 47
click at [231, 236] on body "Lead status updated successfully Search Borrowers Contacts Saved My Borrower Re…" at bounding box center [752, 370] width 1505 height 741
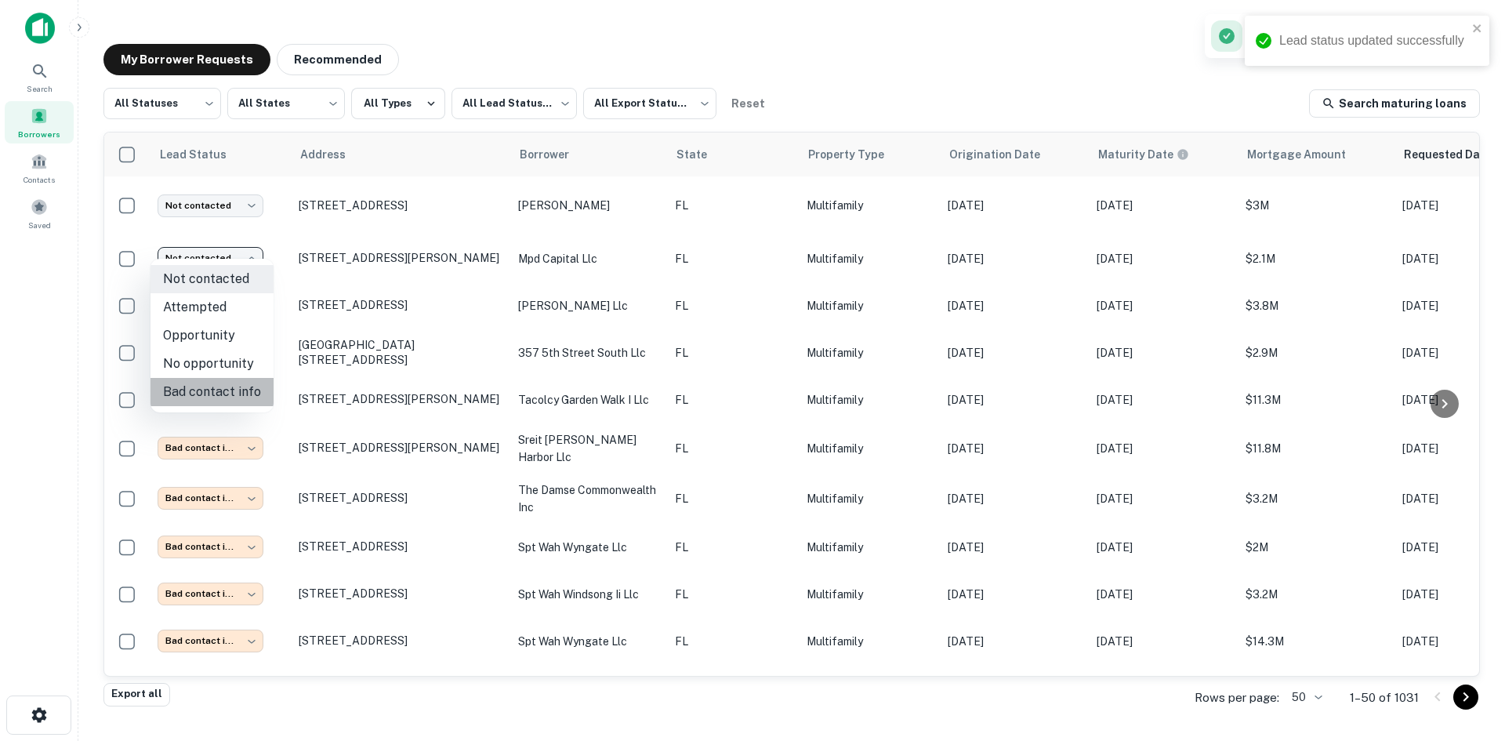
click at [245, 395] on li "Bad contact info" at bounding box center [212, 392] width 123 height 28
type input "**********"
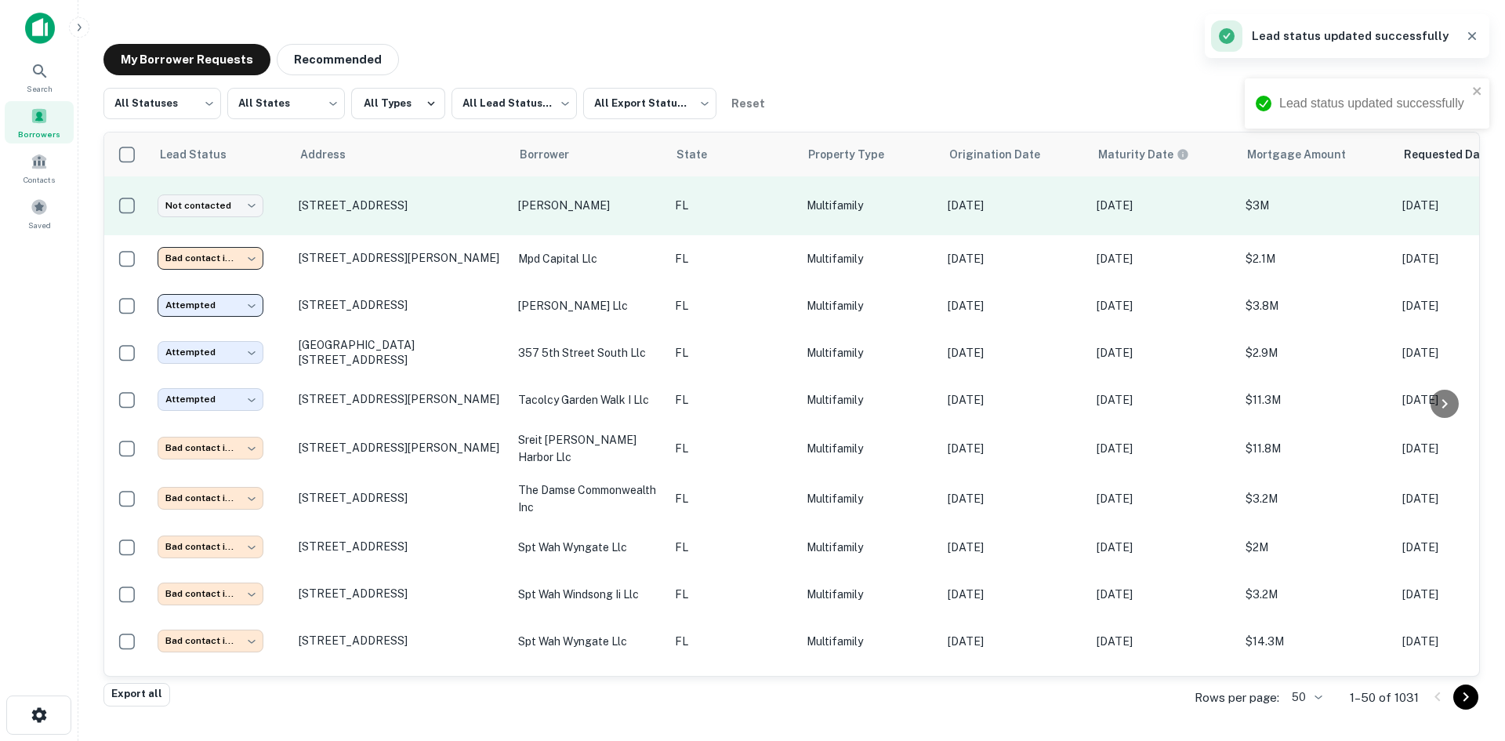
click at [799, 204] on td "Multifamily" at bounding box center [869, 205] width 141 height 59
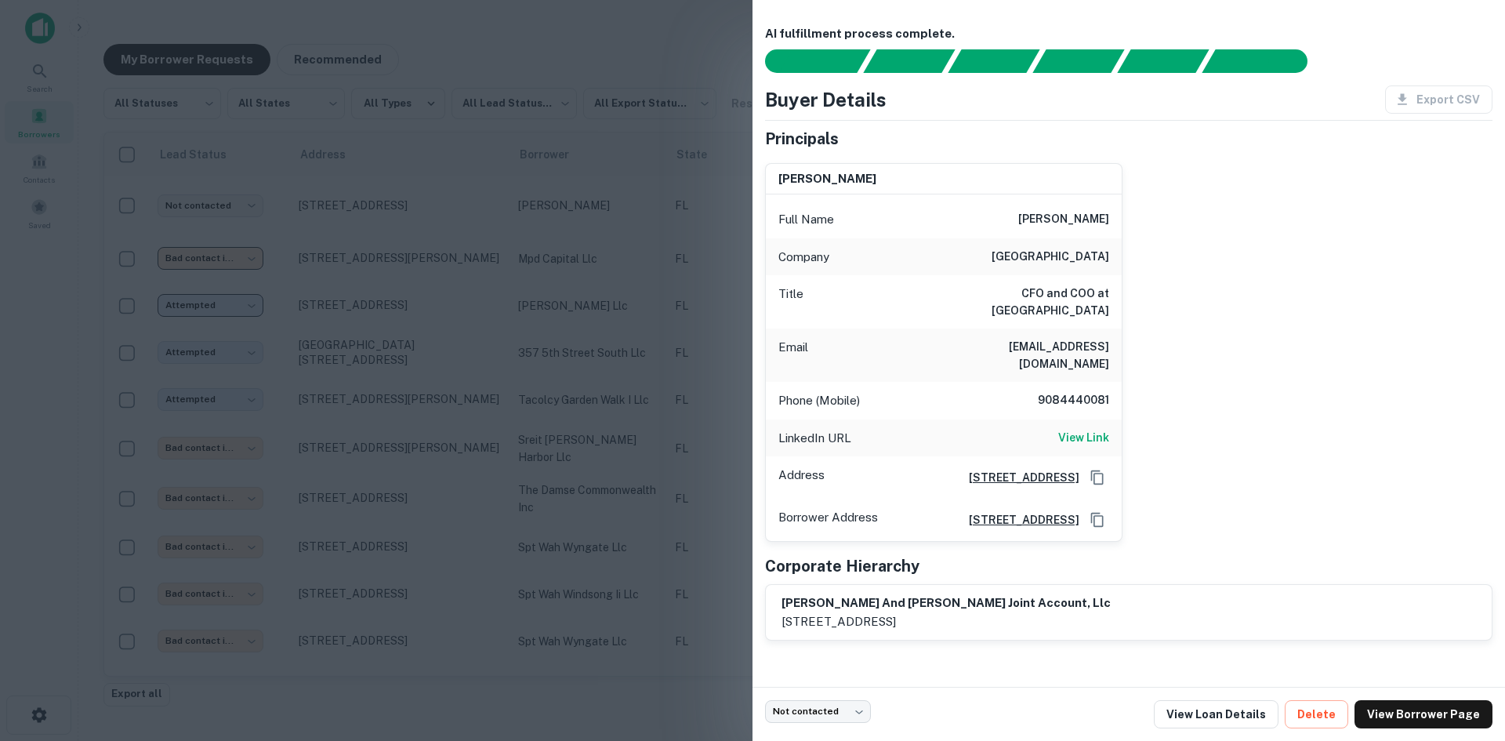
click at [1048, 350] on h6 "mark@greenhavenroad.com" at bounding box center [1015, 355] width 188 height 35
click at [654, 373] on div at bounding box center [752, 370] width 1505 height 741
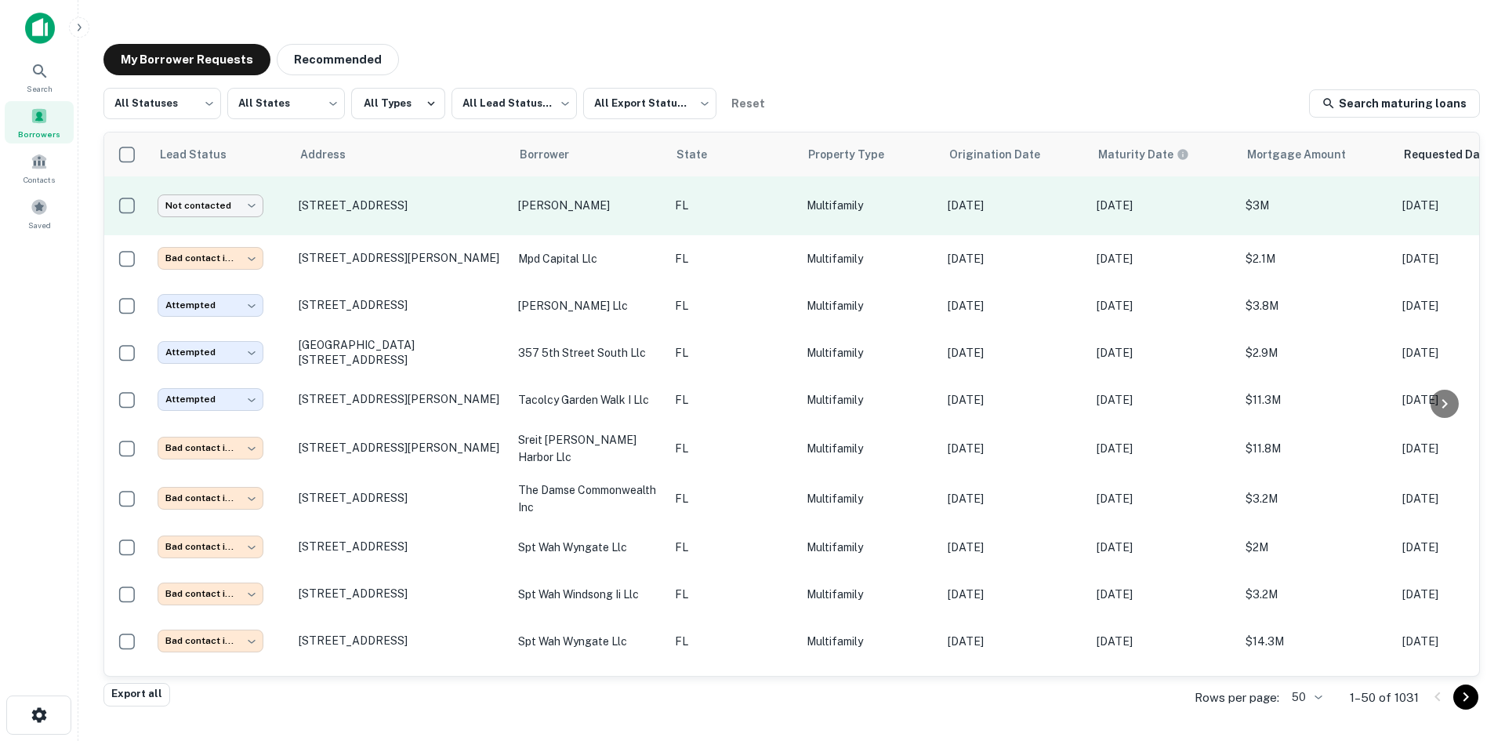
click at [242, 202] on body "**********" at bounding box center [752, 370] width 1505 height 741
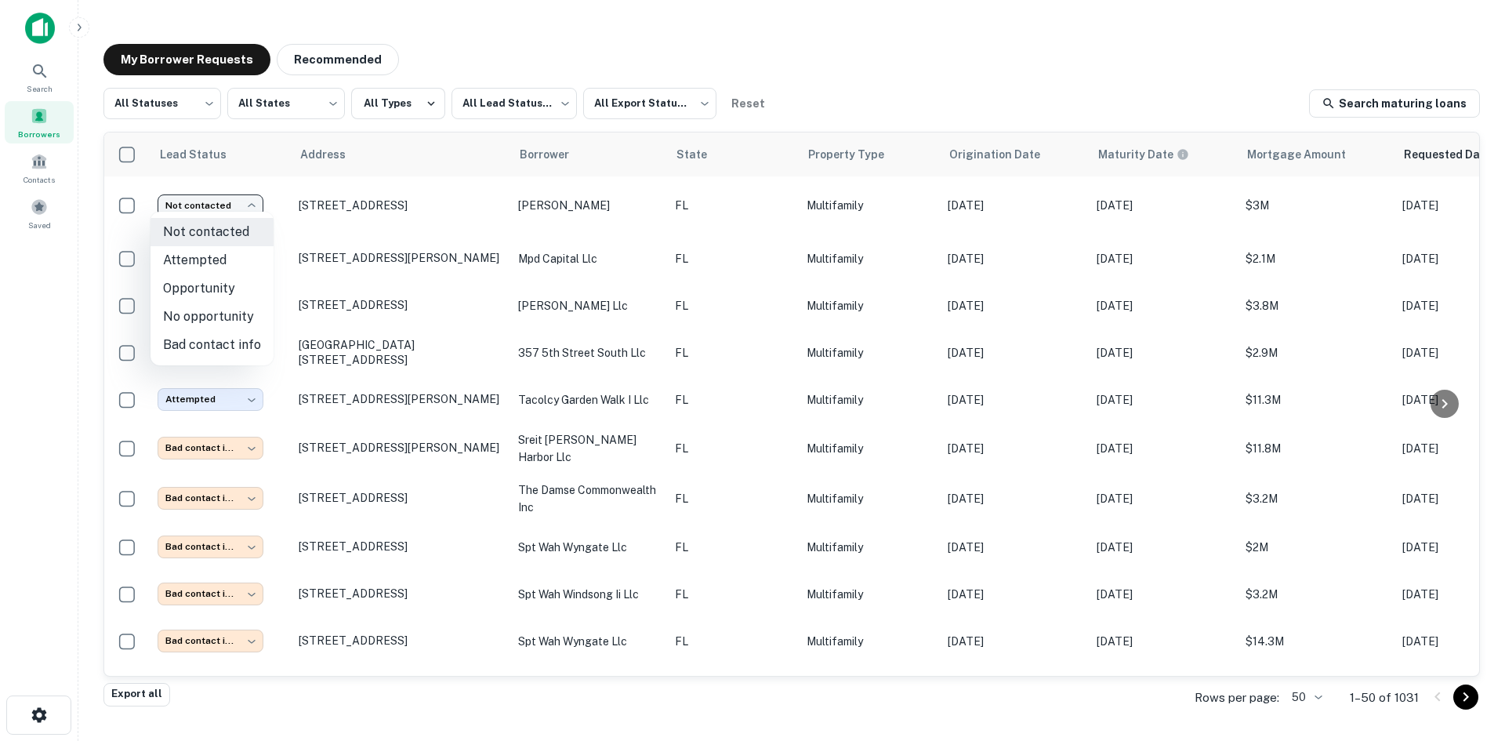
click at [226, 261] on li "Attempted" at bounding box center [212, 260] width 123 height 28
type input "*********"
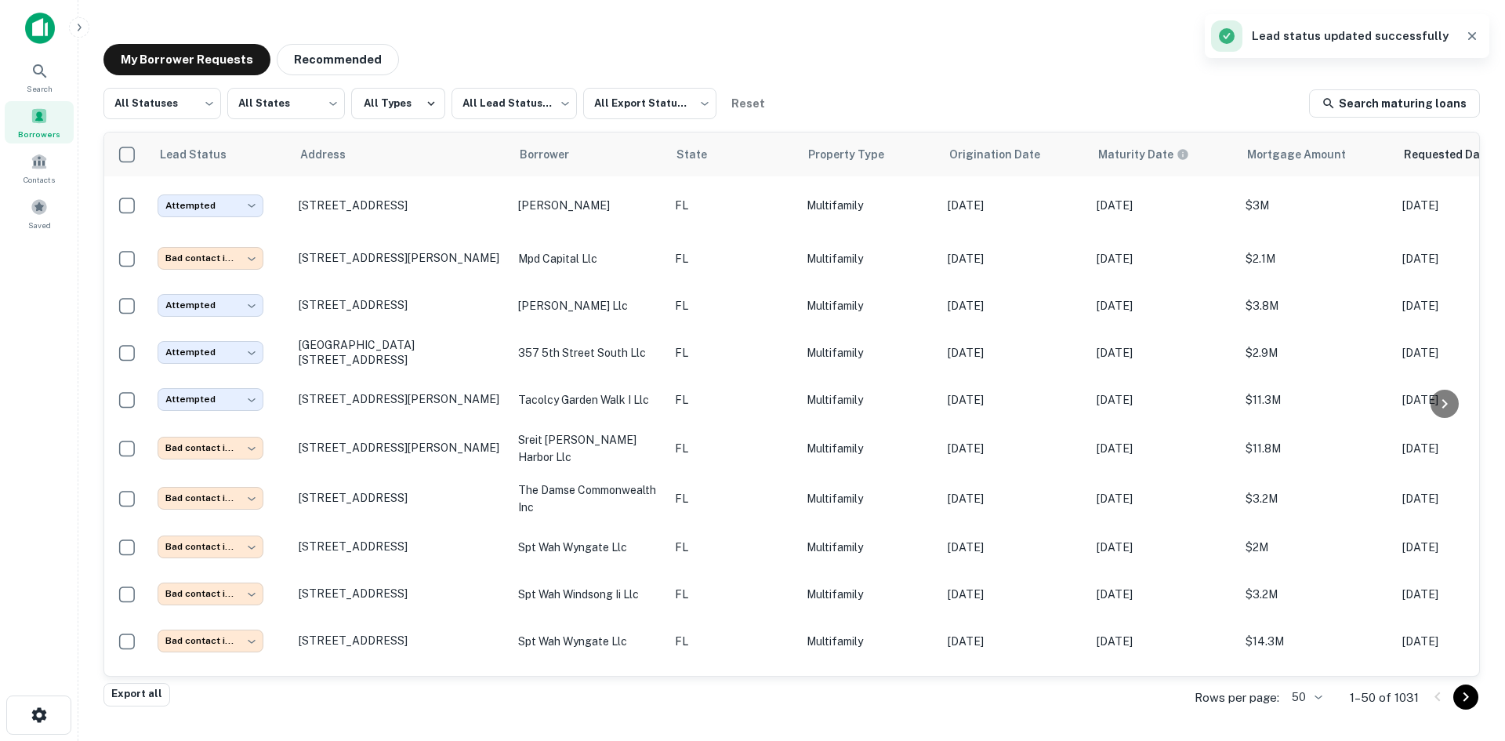
click at [1323, 694] on body "**********" at bounding box center [752, 370] width 1505 height 741
click at [1324, 713] on li "1000" at bounding box center [1307, 708] width 53 height 28
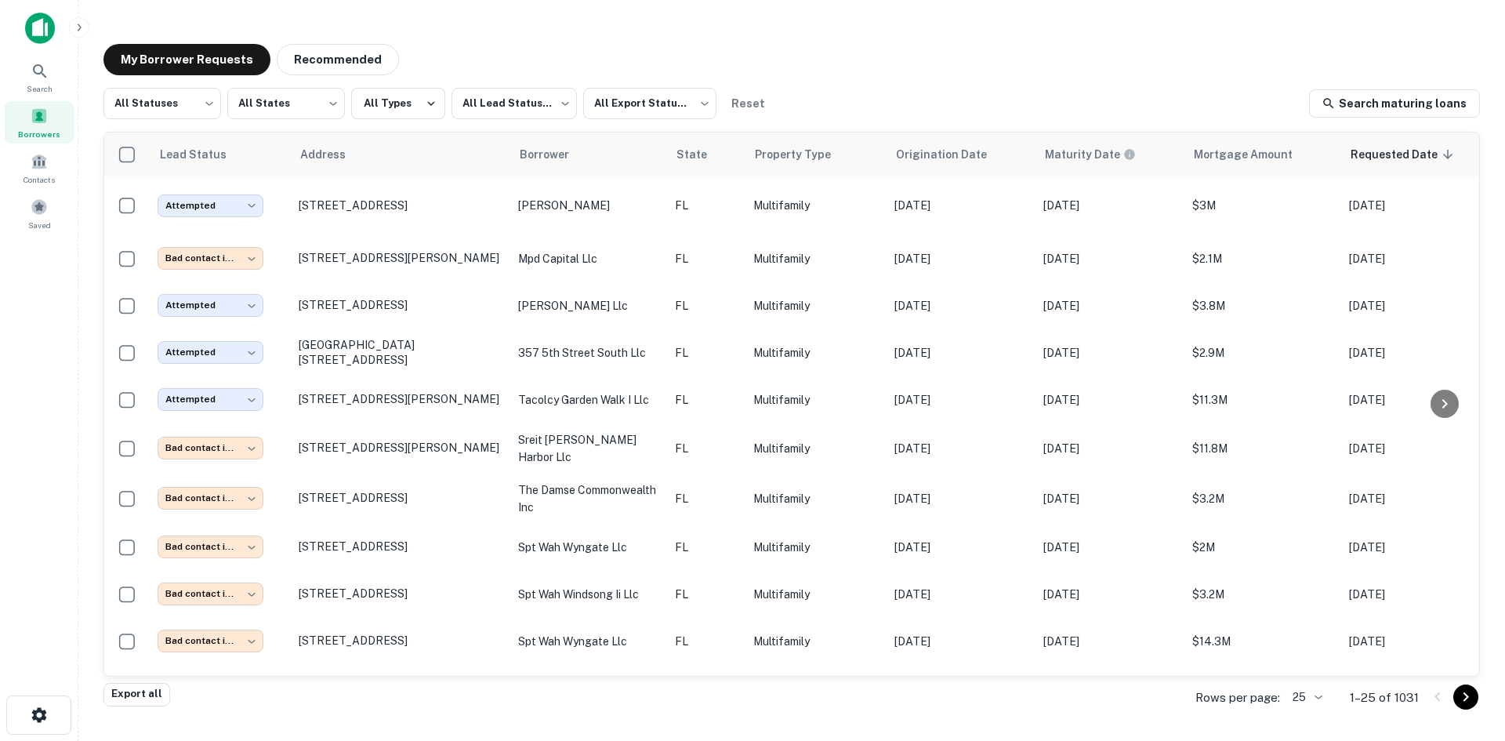
click at [1333, 706] on div "Rows per page: 25 ** 1–25 of 1031" at bounding box center [1328, 698] width 303 height 42
click at [1324, 705] on body "**********" at bounding box center [752, 370] width 1505 height 741
click at [1318, 656] on li "250" at bounding box center [1307, 651] width 53 height 28
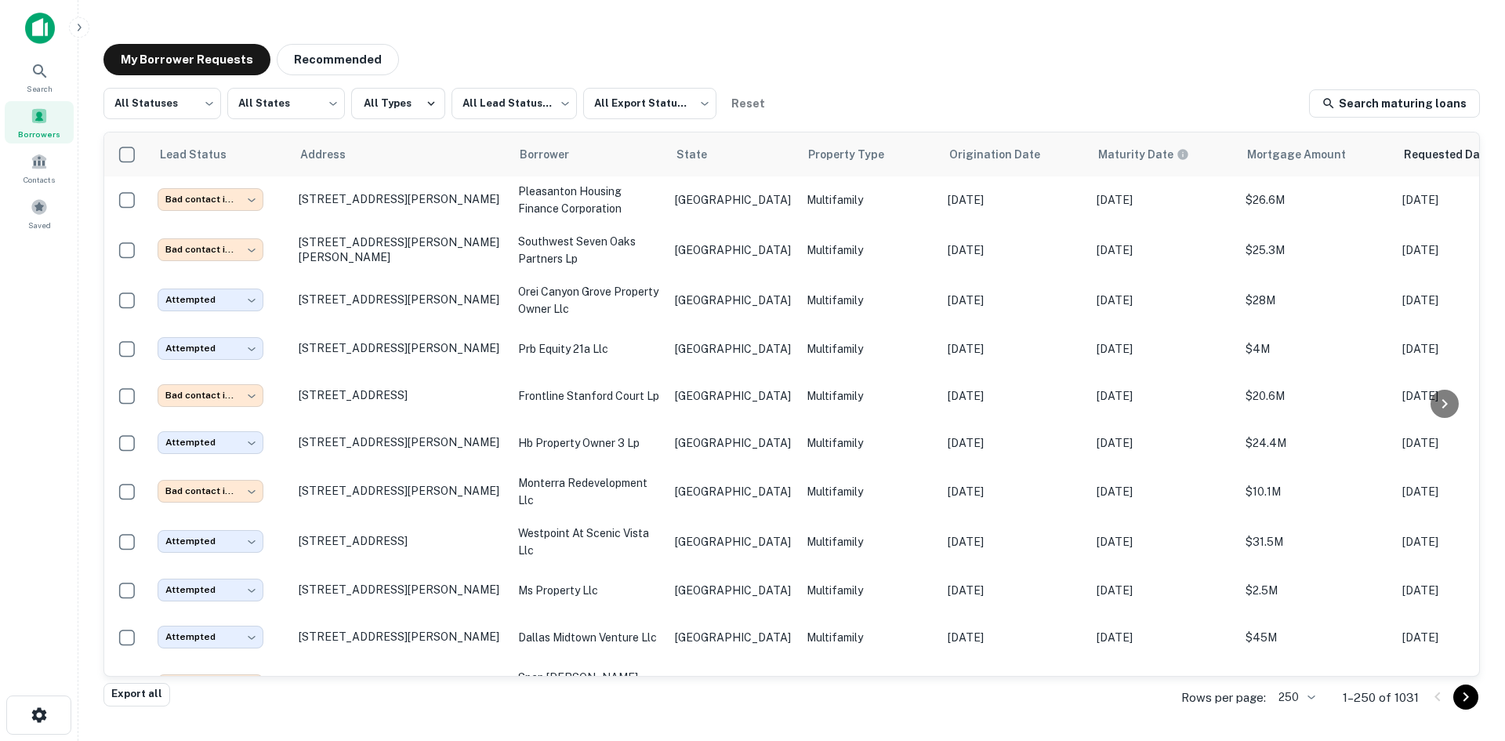
scroll to position [7572, 0]
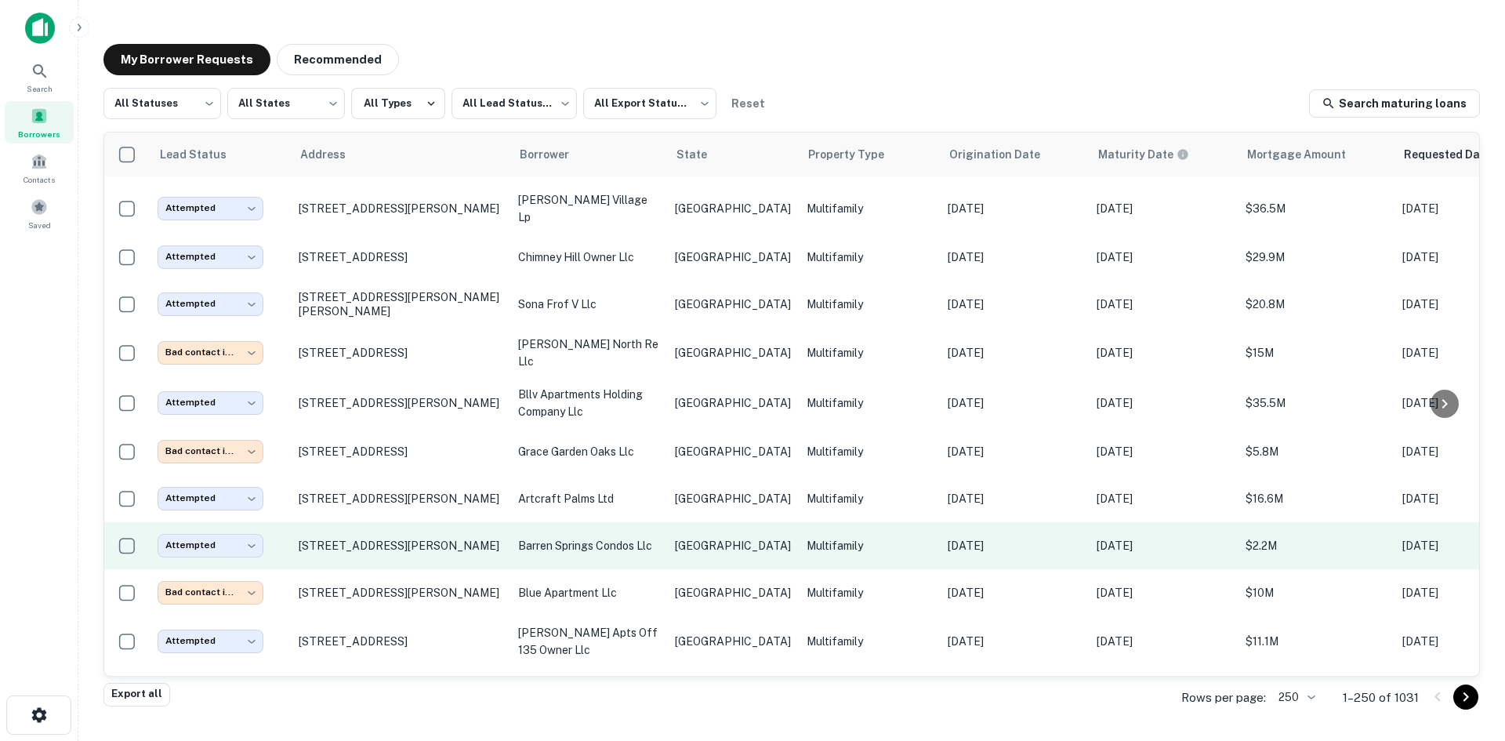
click at [819, 522] on td "Multifamily" at bounding box center [869, 545] width 141 height 47
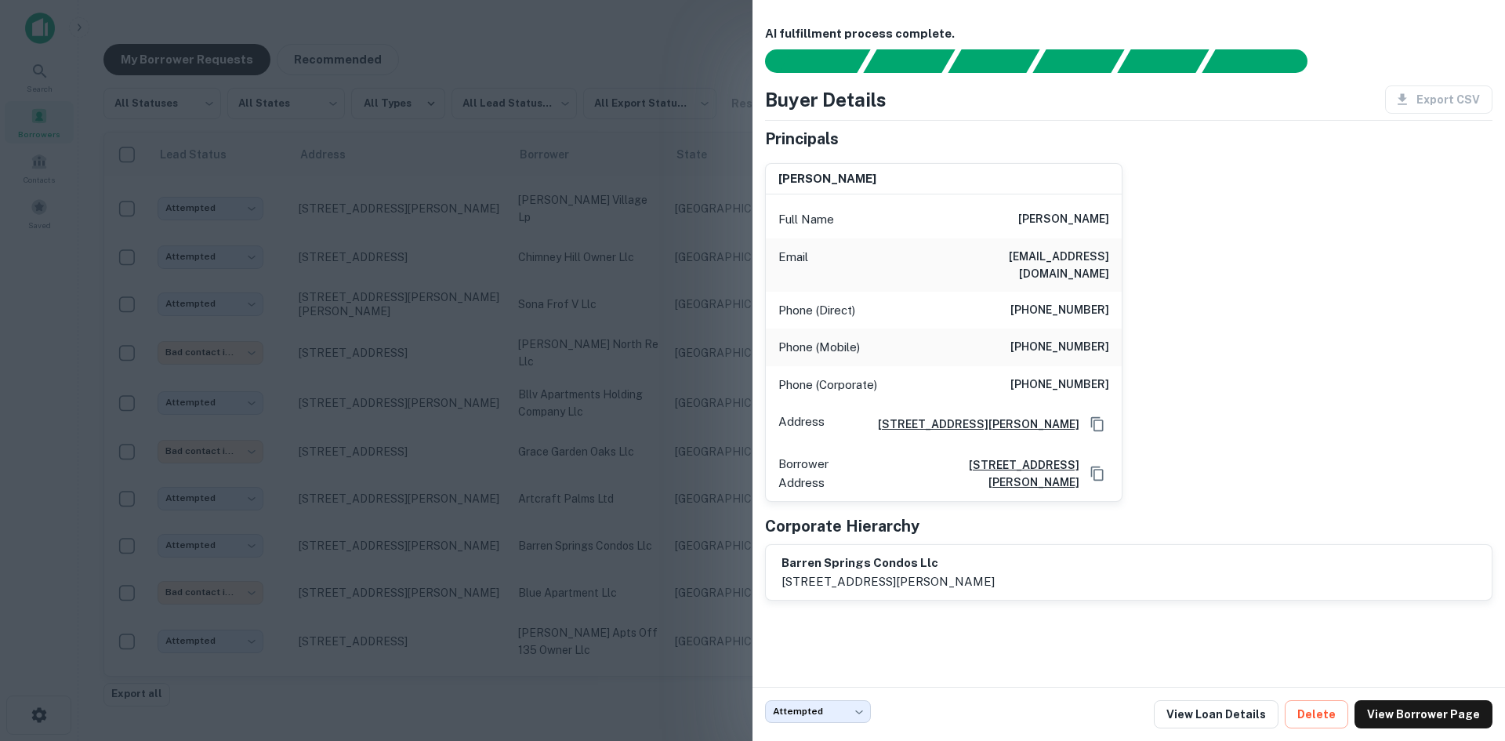
click at [561, 307] on div at bounding box center [752, 370] width 1505 height 741
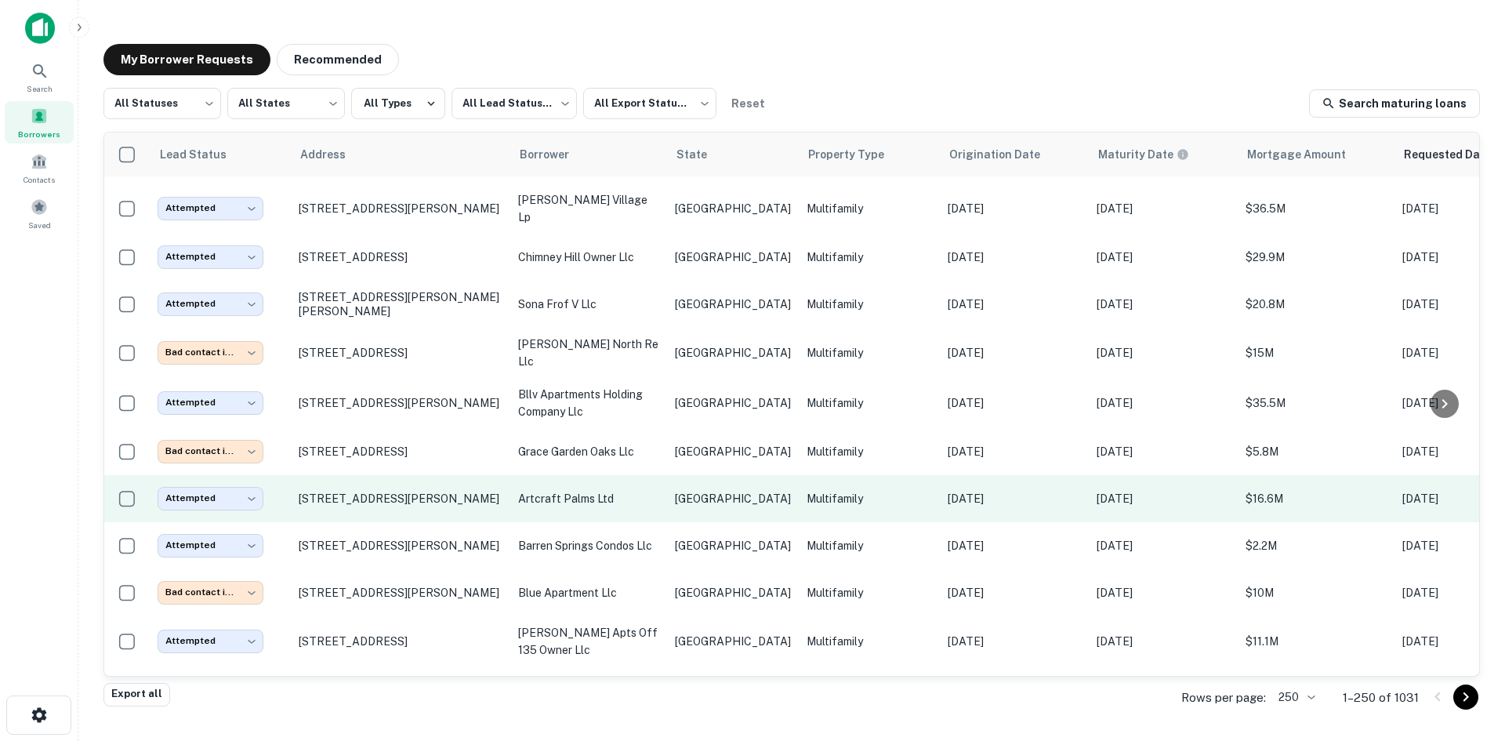
click at [659, 475] on td "artcraft palms ltd" at bounding box center [588, 498] width 157 height 47
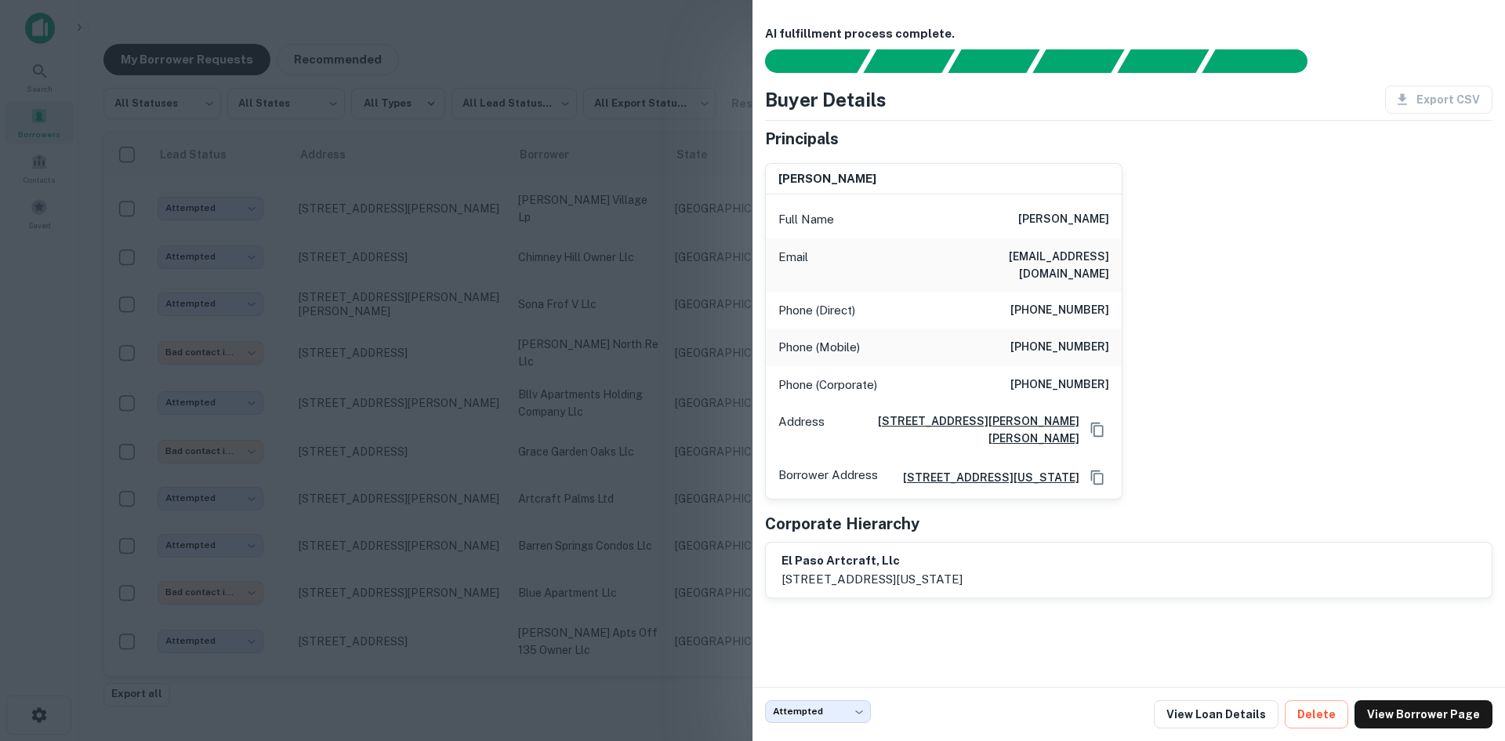
click at [547, 244] on div at bounding box center [752, 370] width 1505 height 741
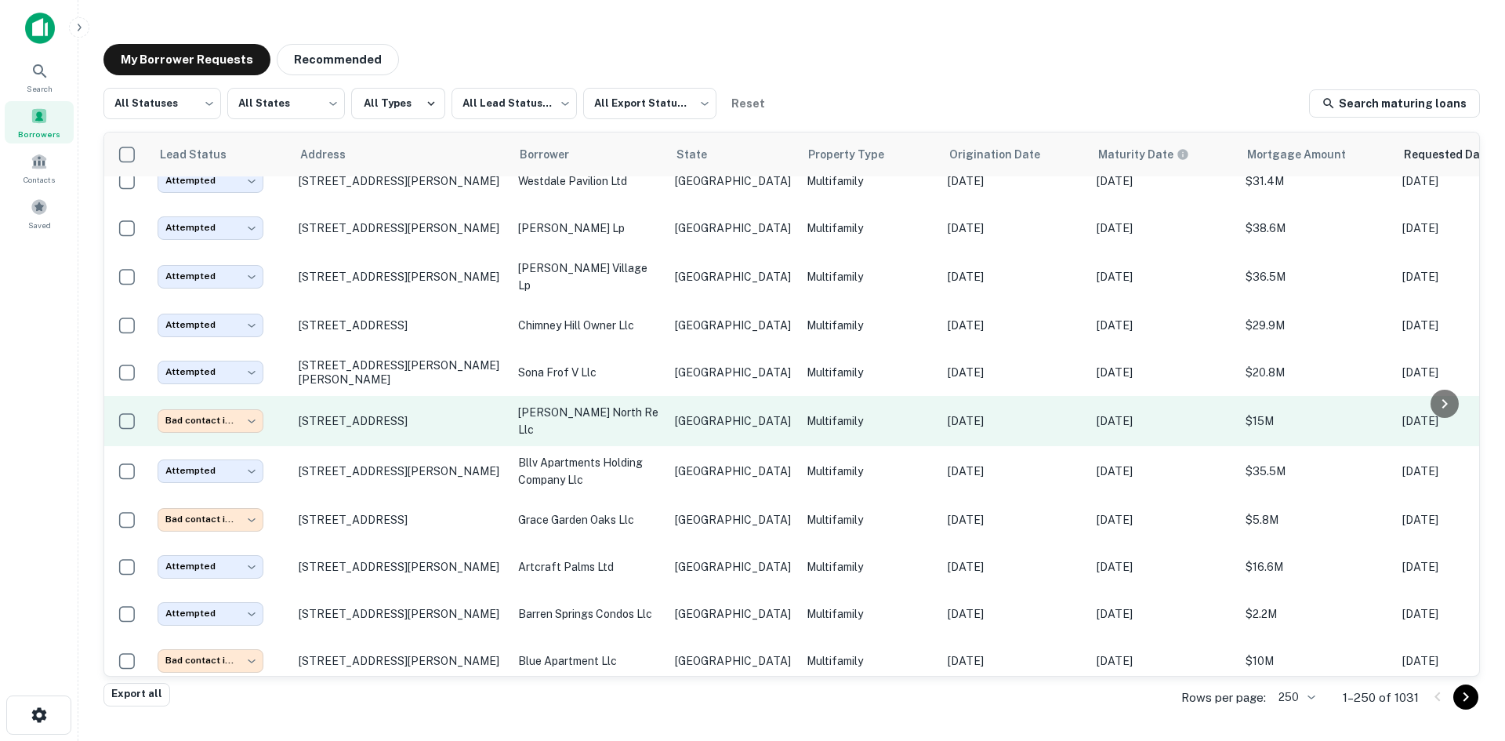
scroll to position [7415, 0]
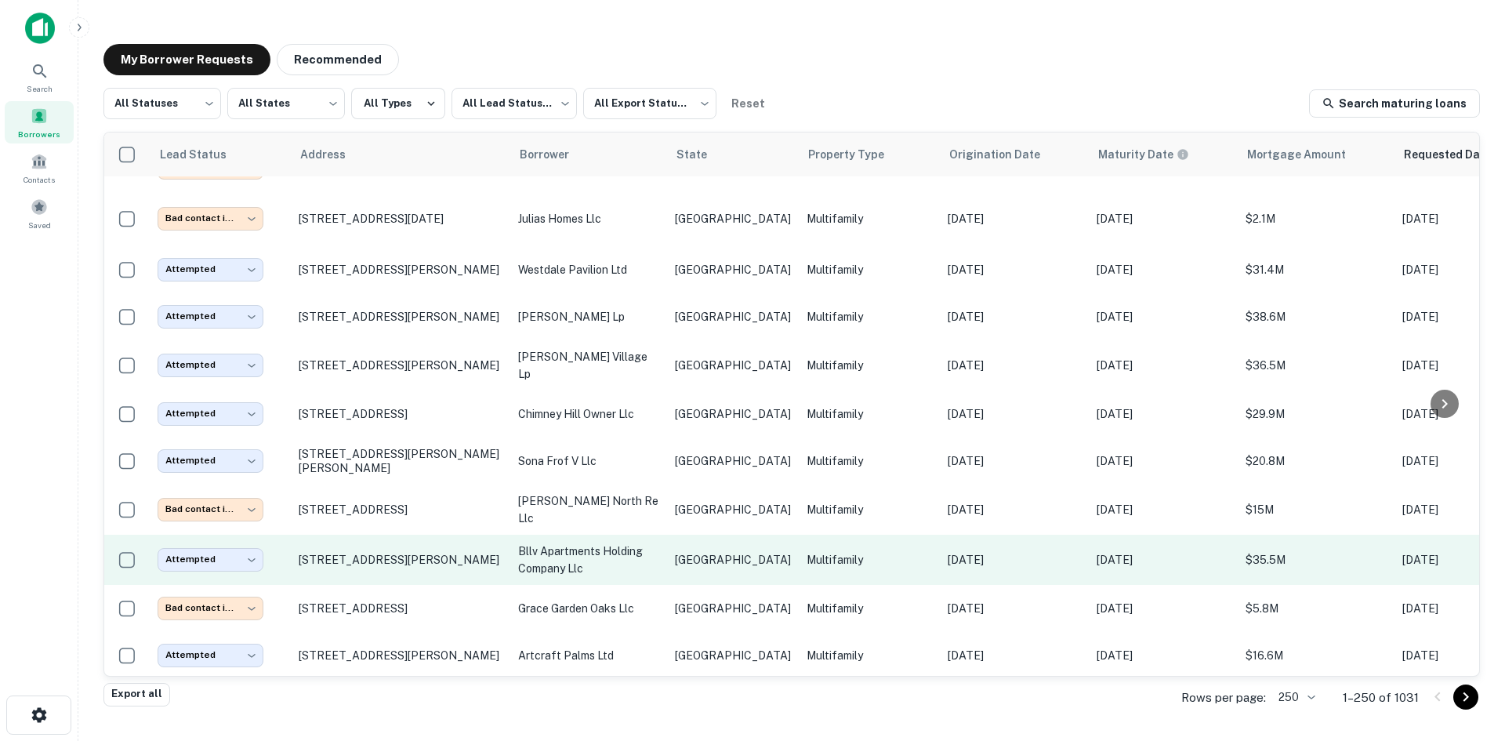
click at [699, 535] on td "[GEOGRAPHIC_DATA]" at bounding box center [733, 560] width 132 height 50
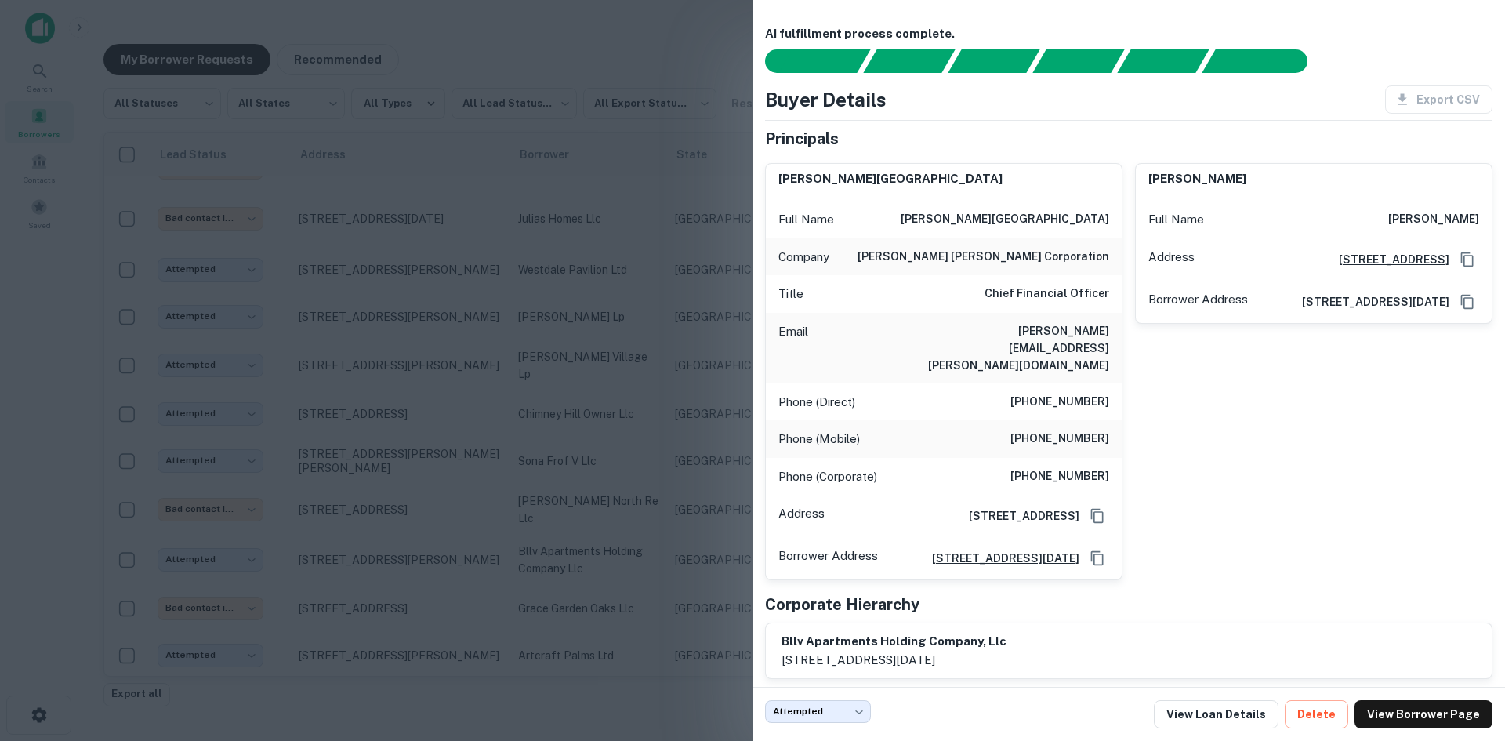
click at [551, 238] on div at bounding box center [752, 370] width 1505 height 741
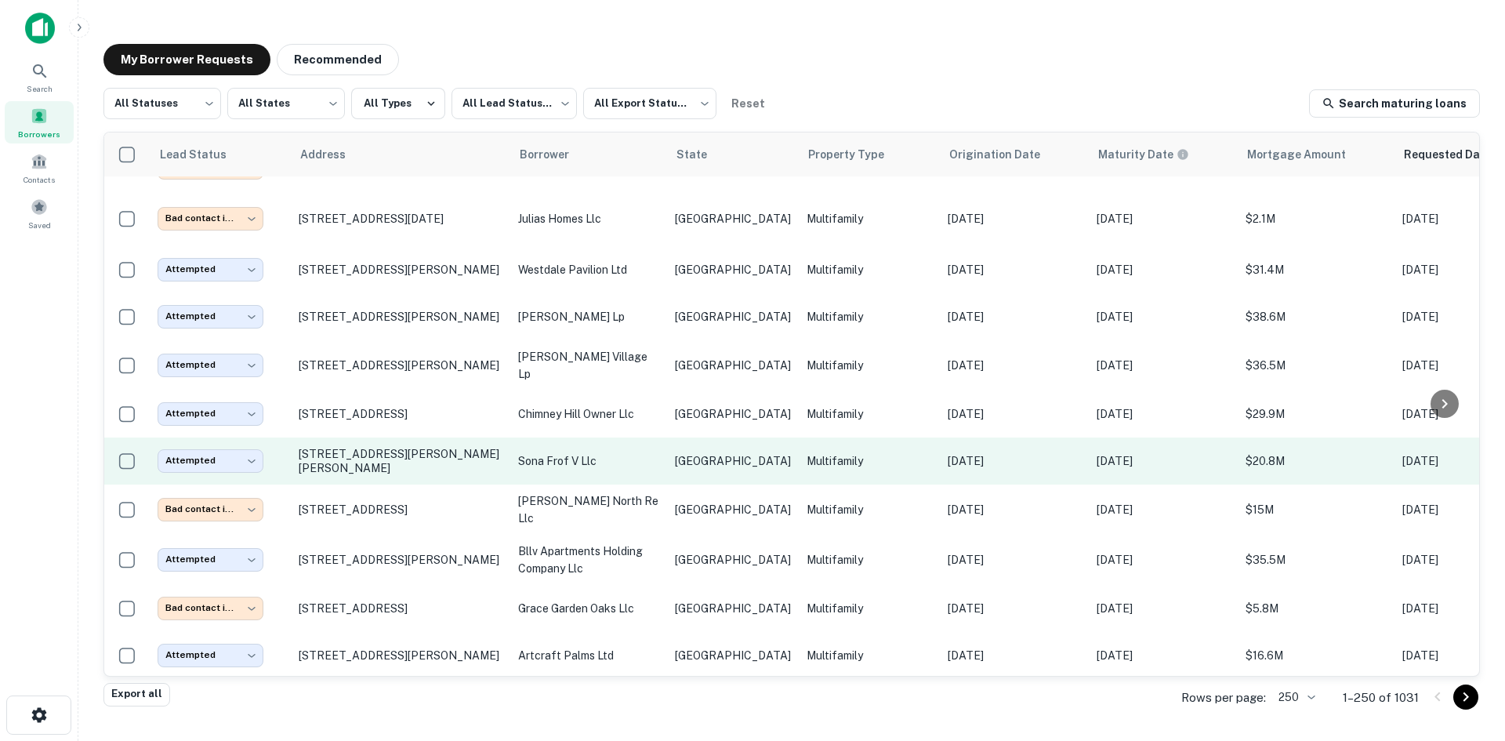
click at [665, 438] on td "sona frof v llc" at bounding box center [588, 461] width 157 height 47
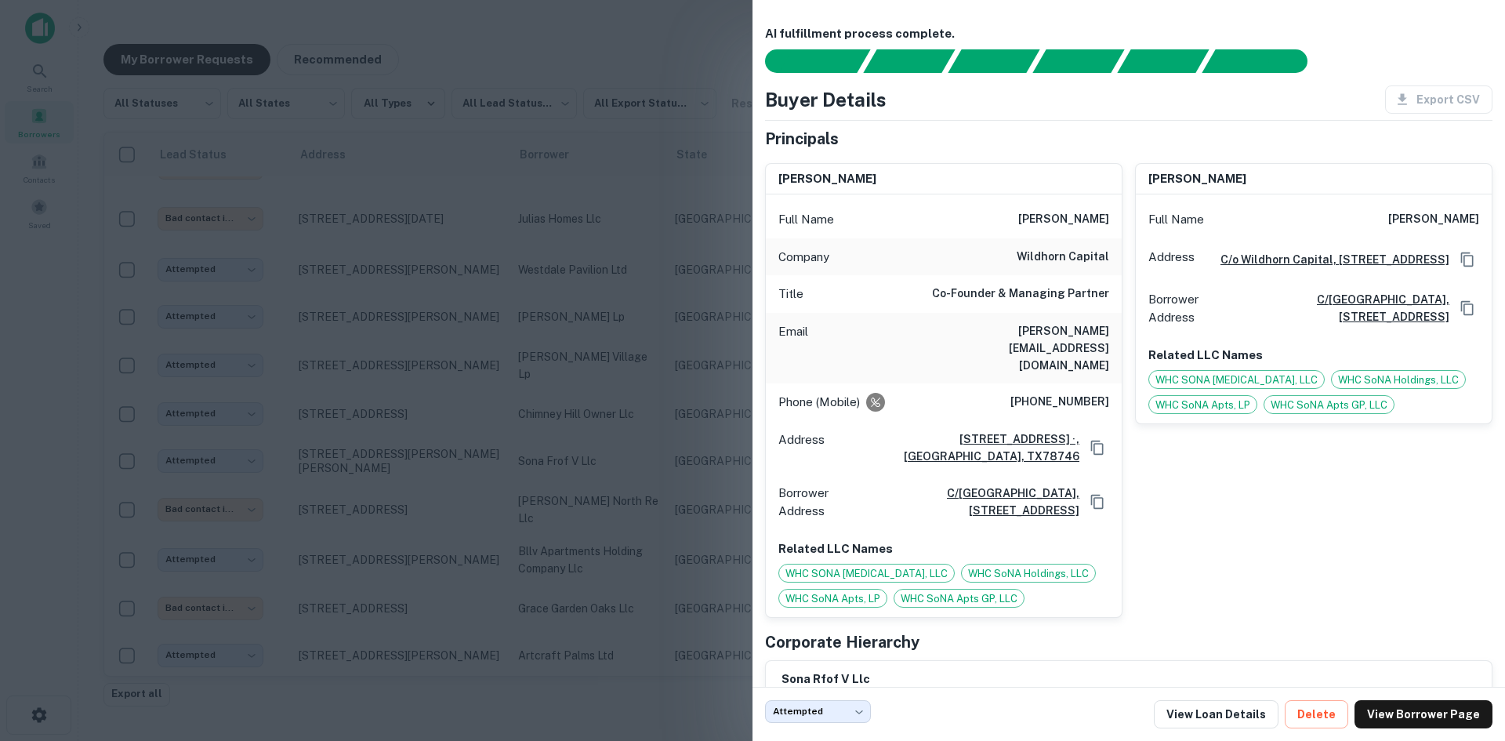
click at [536, 167] on div at bounding box center [752, 370] width 1505 height 741
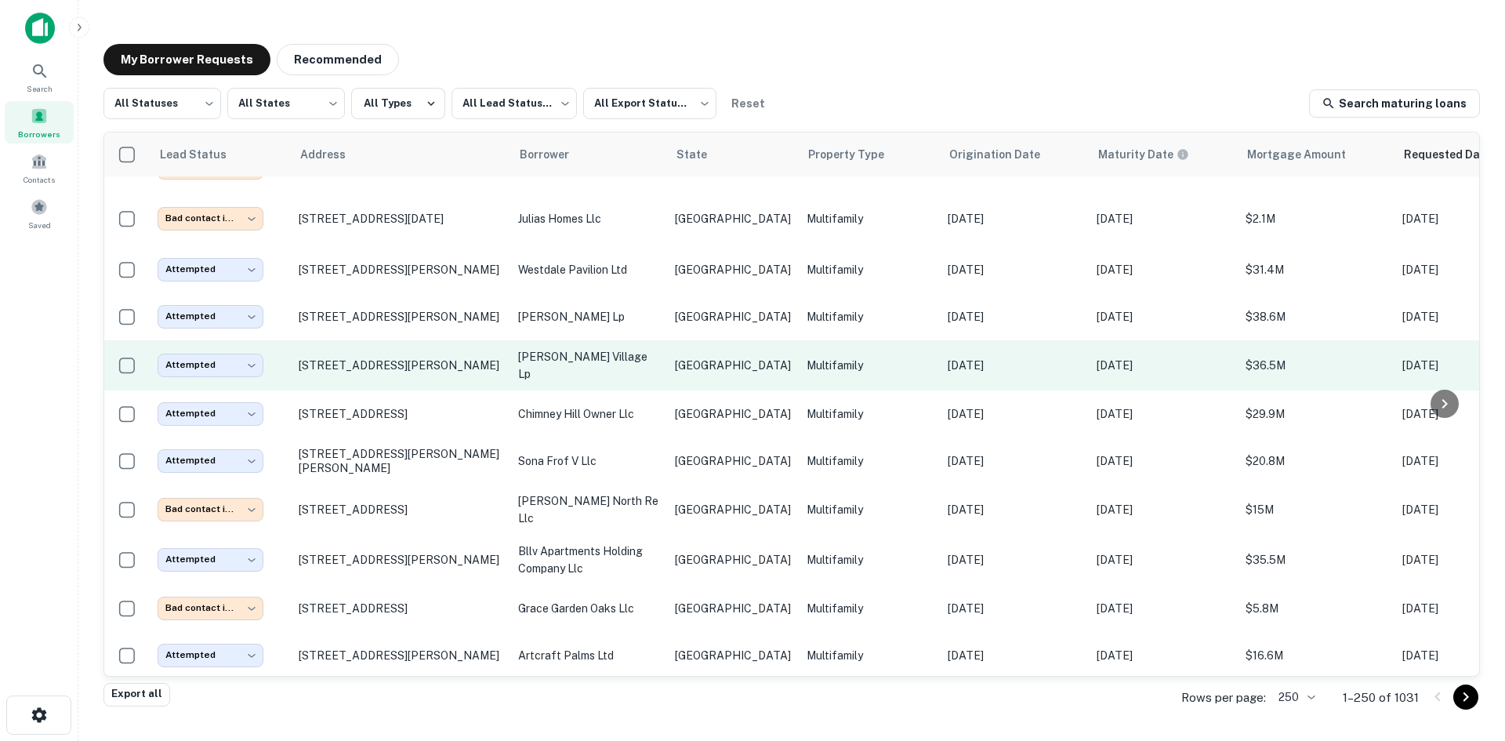
click at [647, 348] on p "[PERSON_NAME] village lp" at bounding box center [588, 365] width 141 height 35
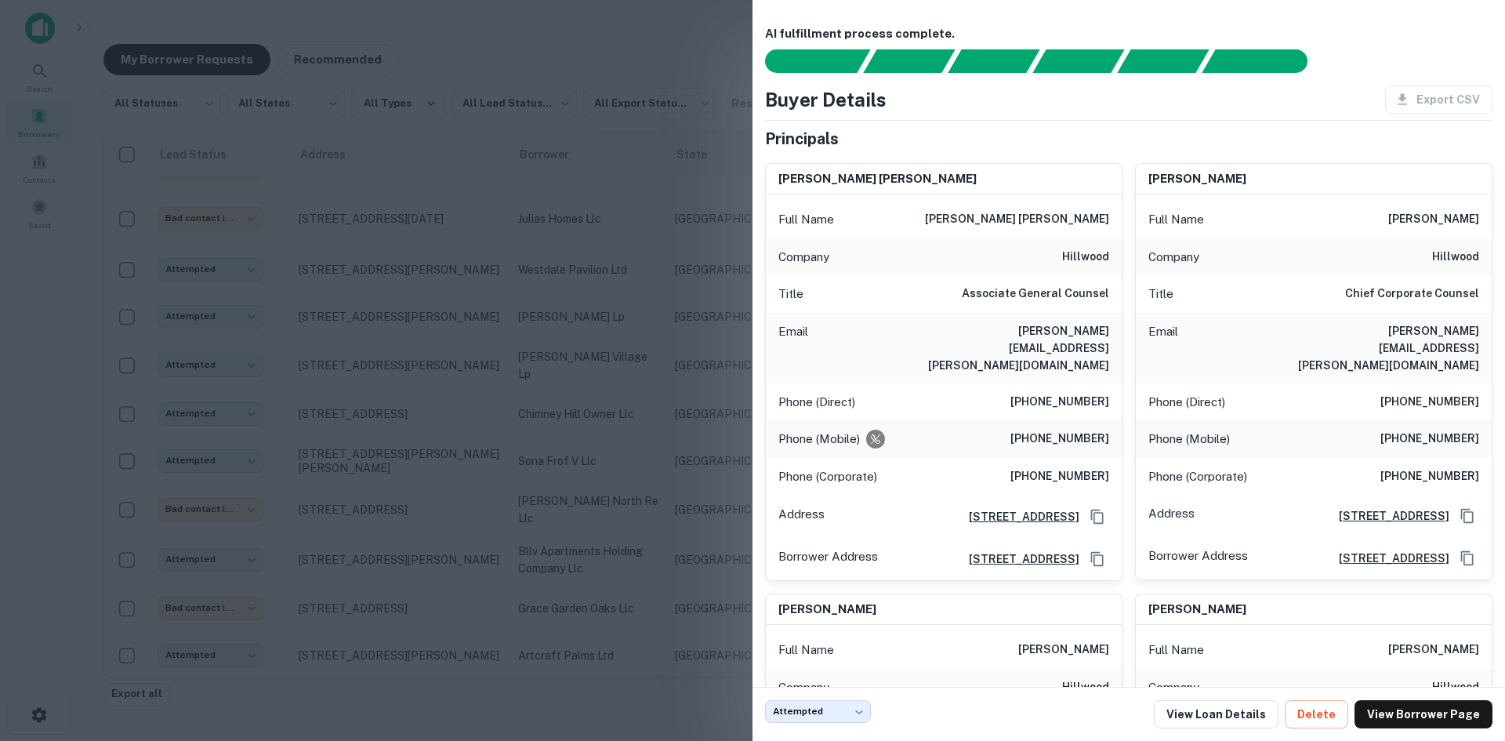
click at [652, 225] on div at bounding box center [752, 370] width 1505 height 741
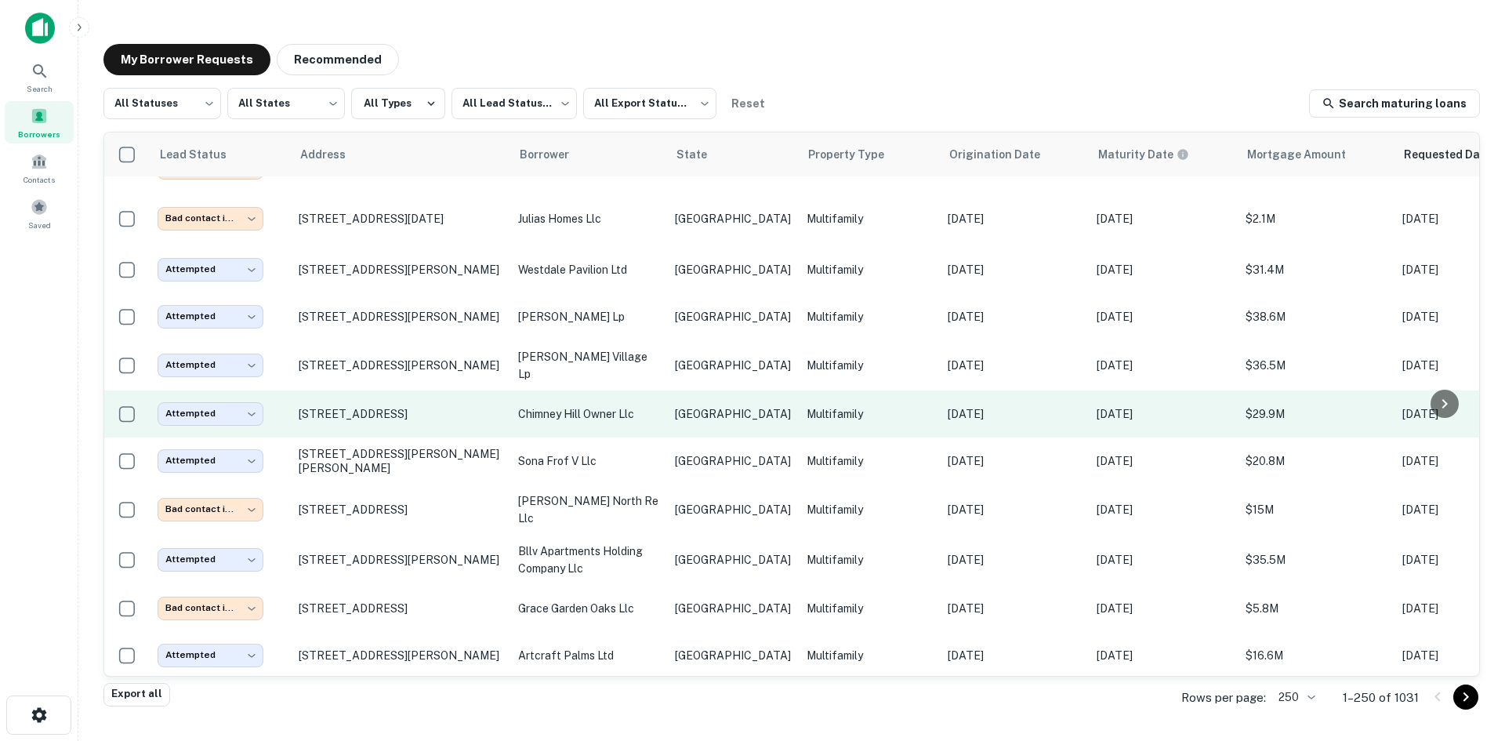
scroll to position [7337, 0]
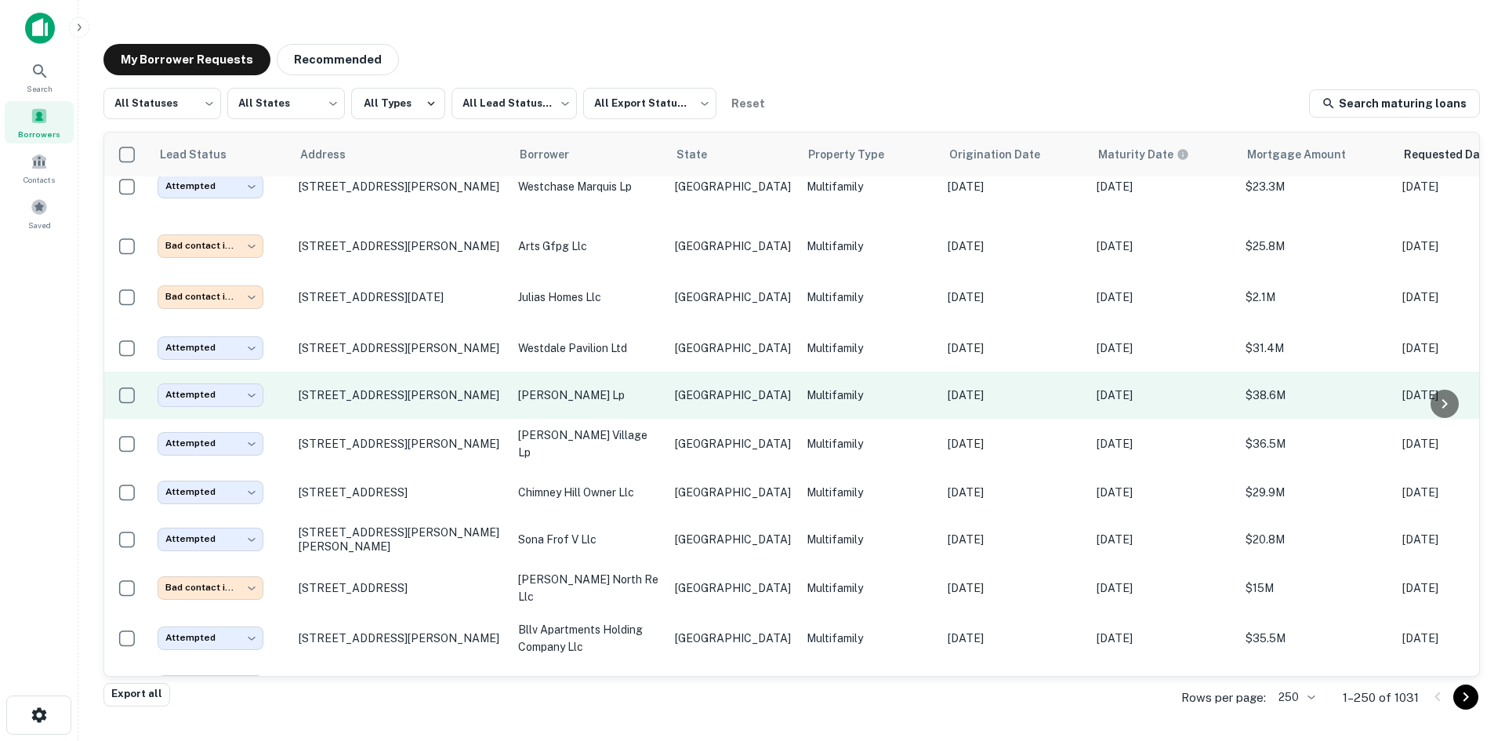
click at [699, 387] on p "[GEOGRAPHIC_DATA]" at bounding box center [733, 395] width 116 height 17
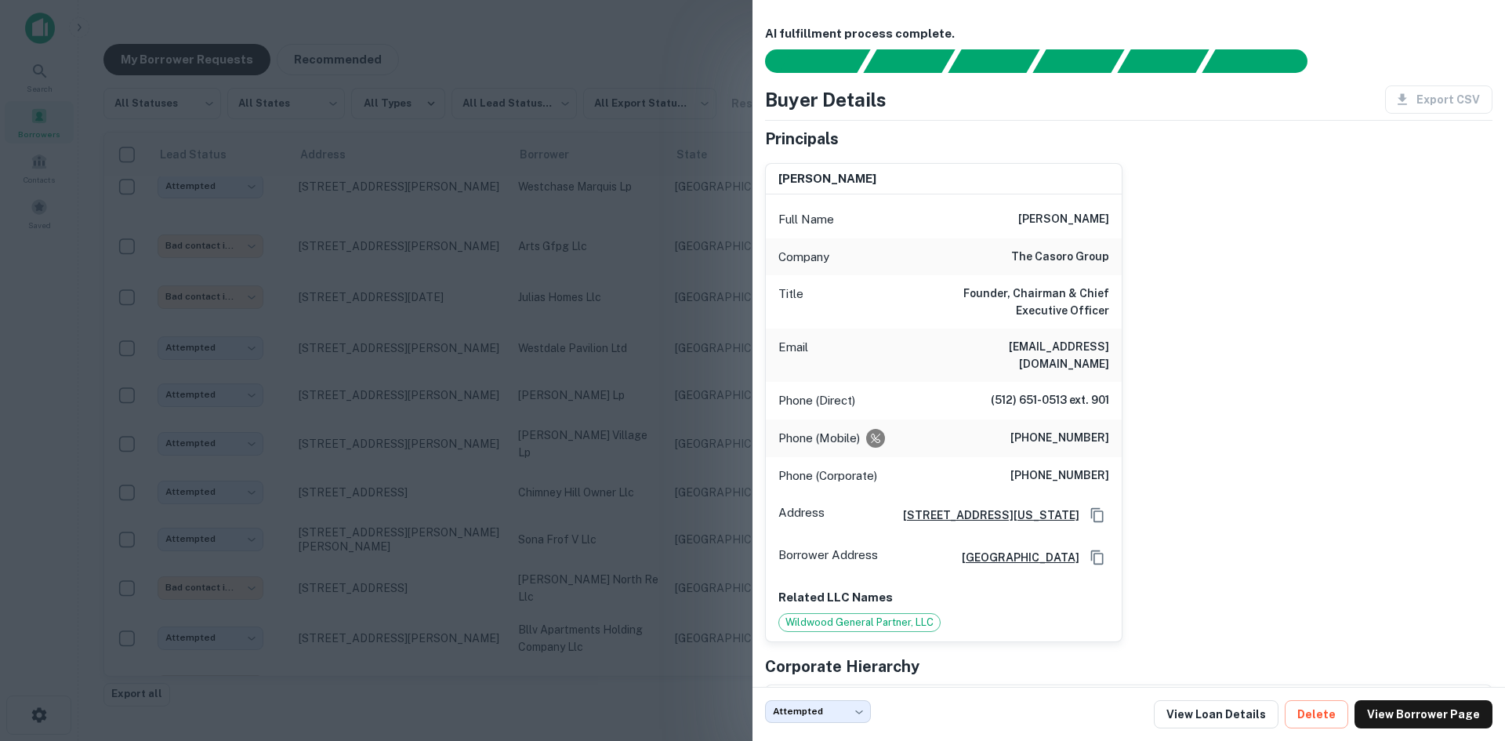
click at [601, 35] on div at bounding box center [752, 370] width 1505 height 741
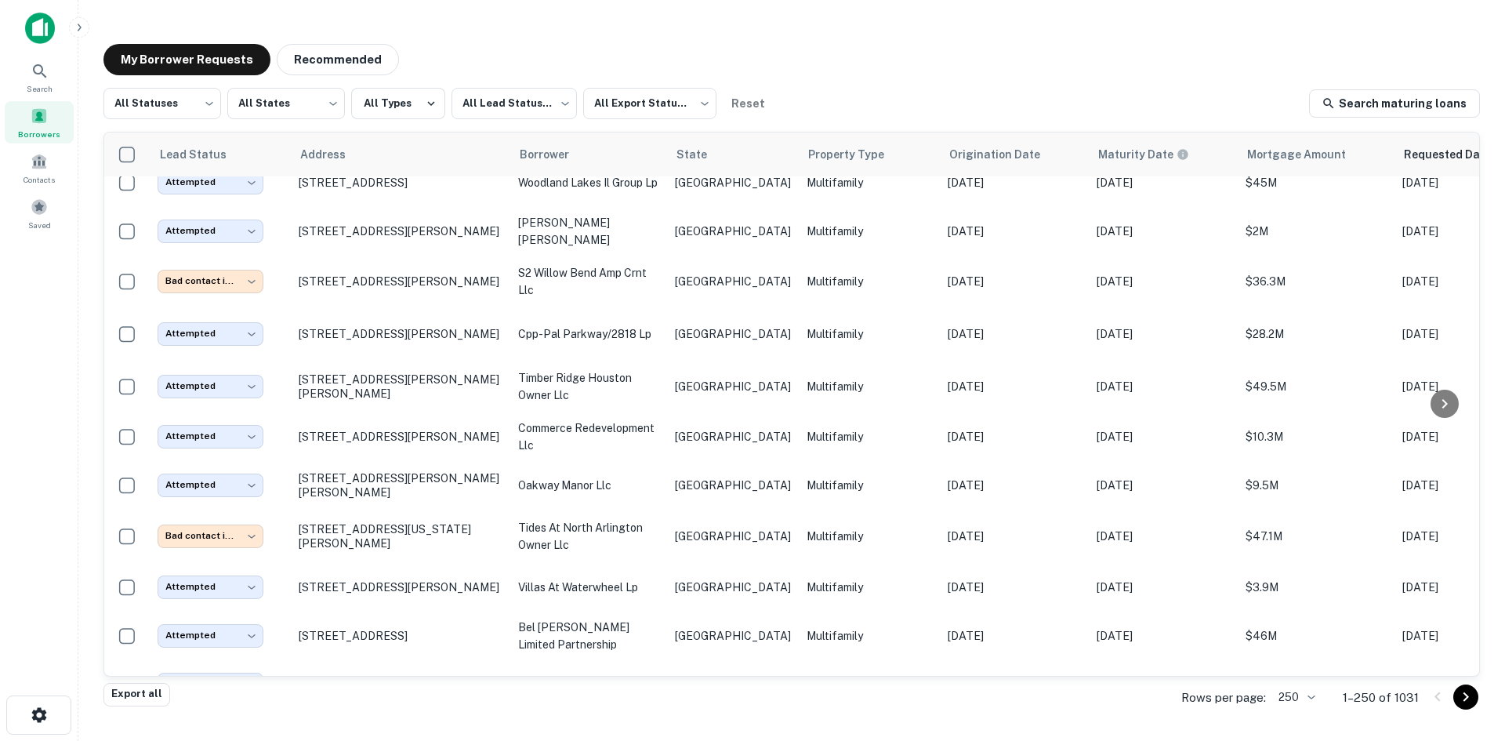
scroll to position [6631, 0]
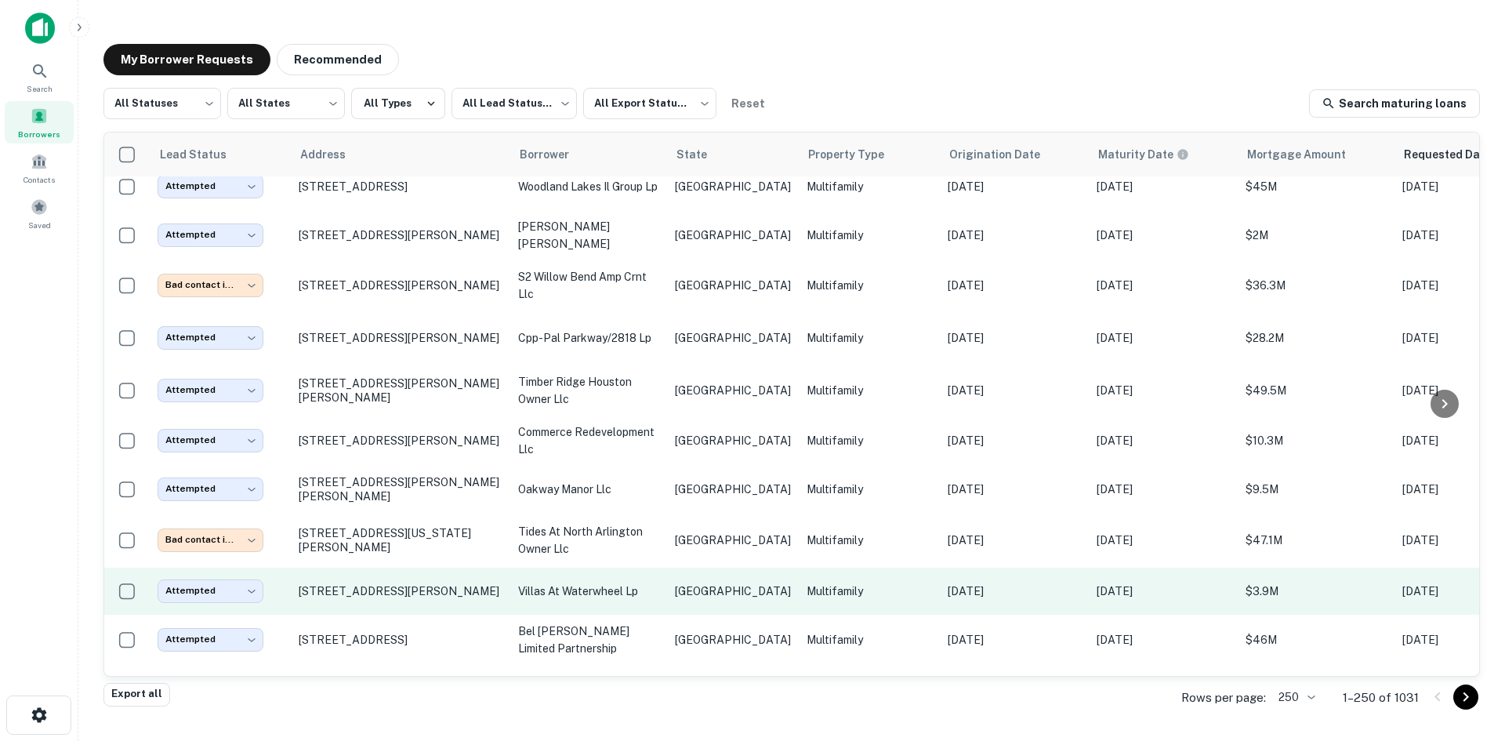
click at [682, 568] on td "[GEOGRAPHIC_DATA]" at bounding box center [733, 591] width 132 height 47
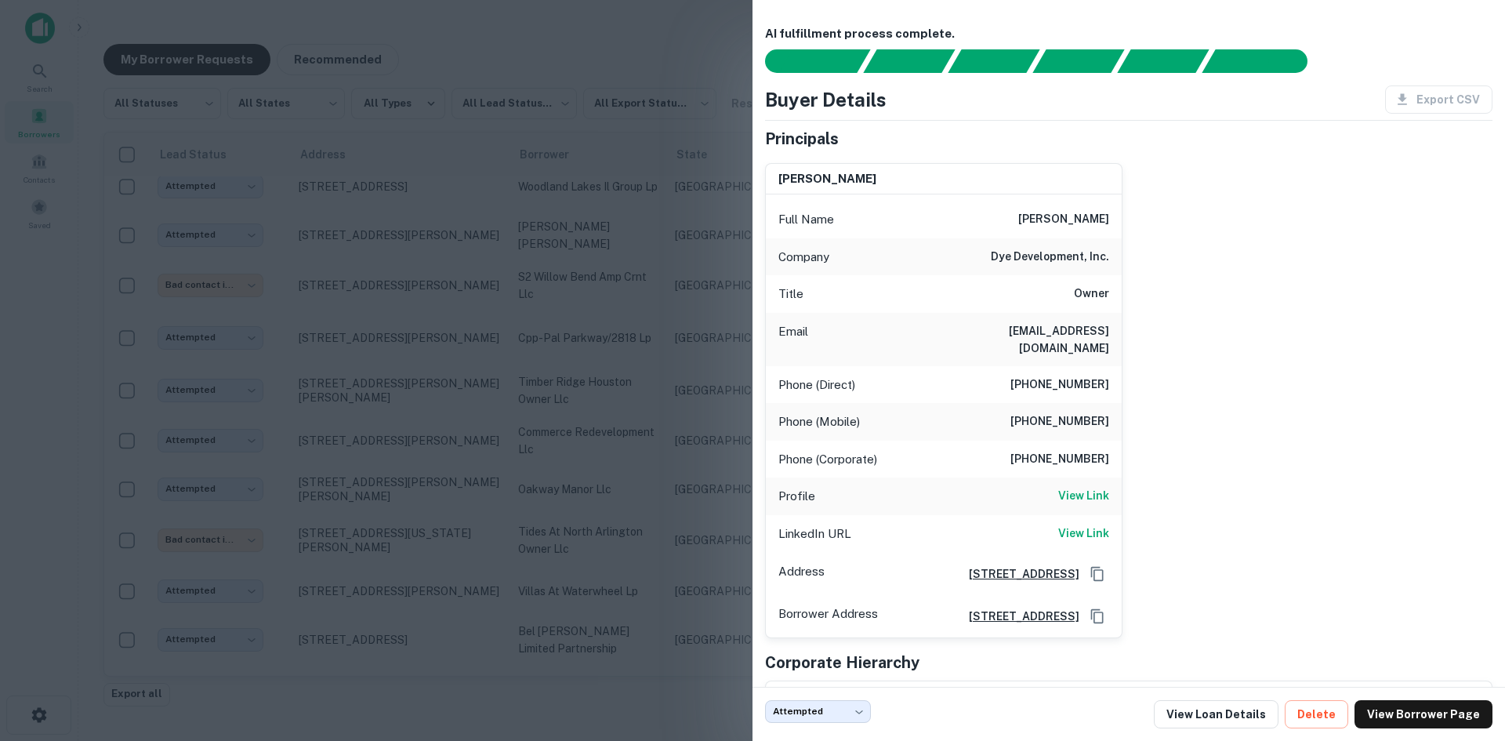
drag, startPoint x: 681, startPoint y: 2, endPoint x: 1462, endPoint y: 42, distance: 782.0
click at [681, 2] on div at bounding box center [752, 370] width 1505 height 741
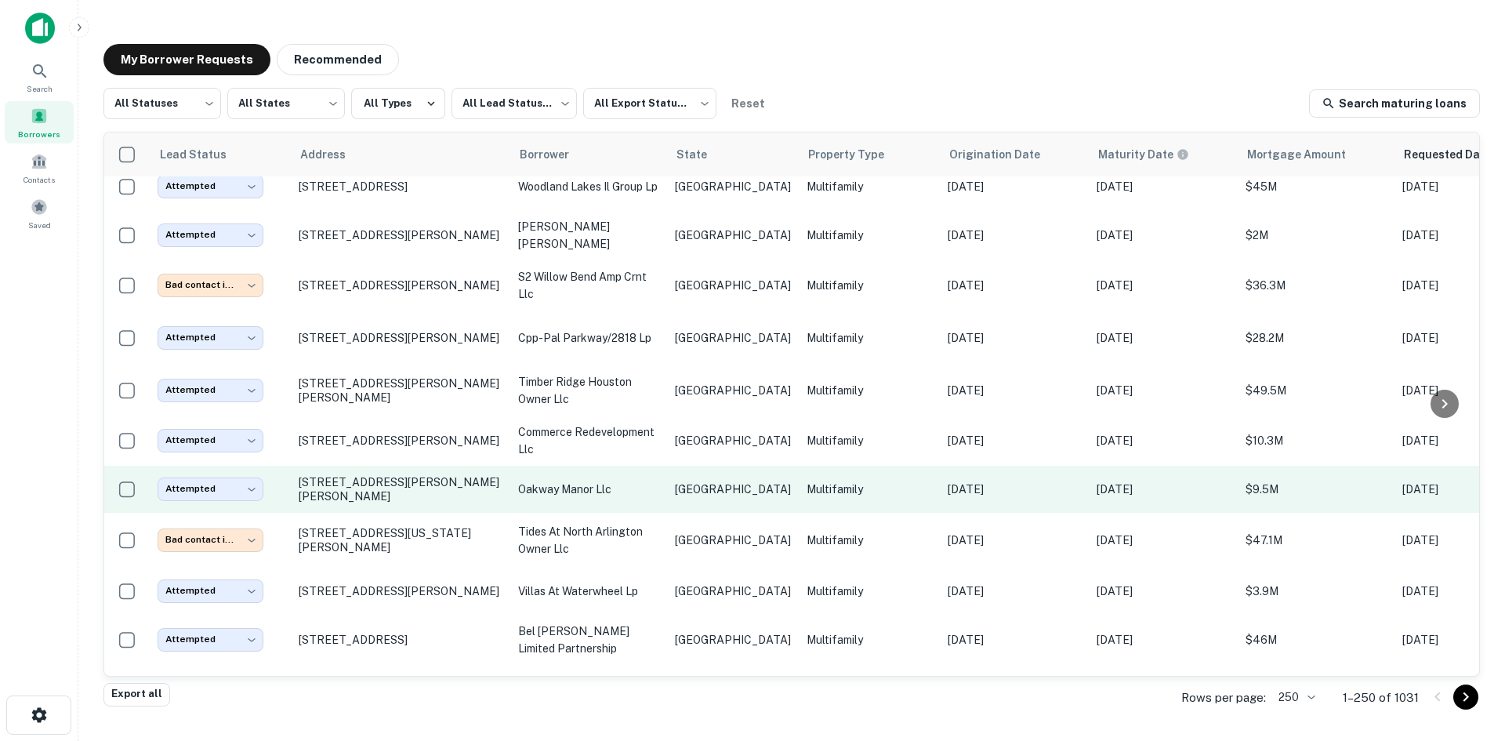
click at [672, 466] on td "[GEOGRAPHIC_DATA]" at bounding box center [733, 489] width 132 height 47
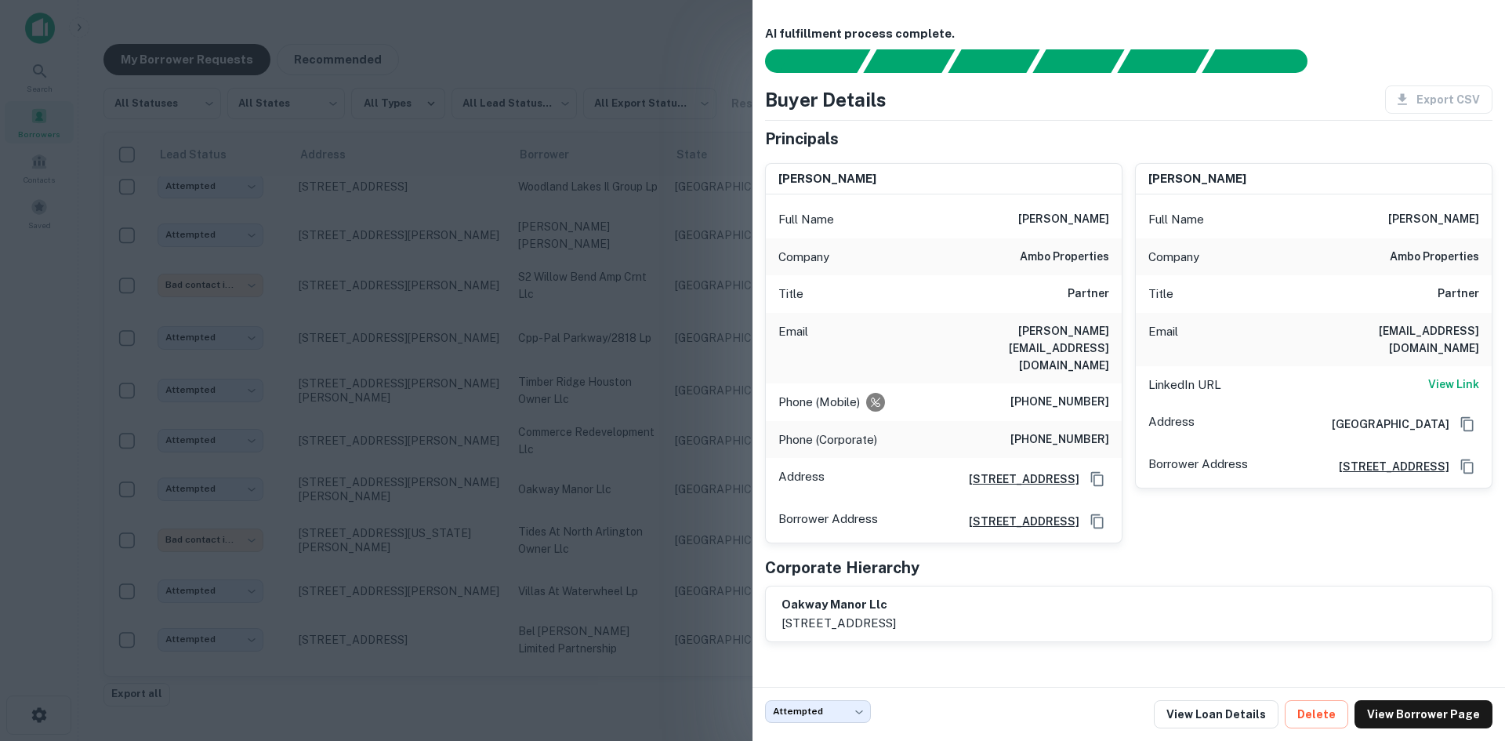
click at [526, 259] on div at bounding box center [752, 370] width 1505 height 741
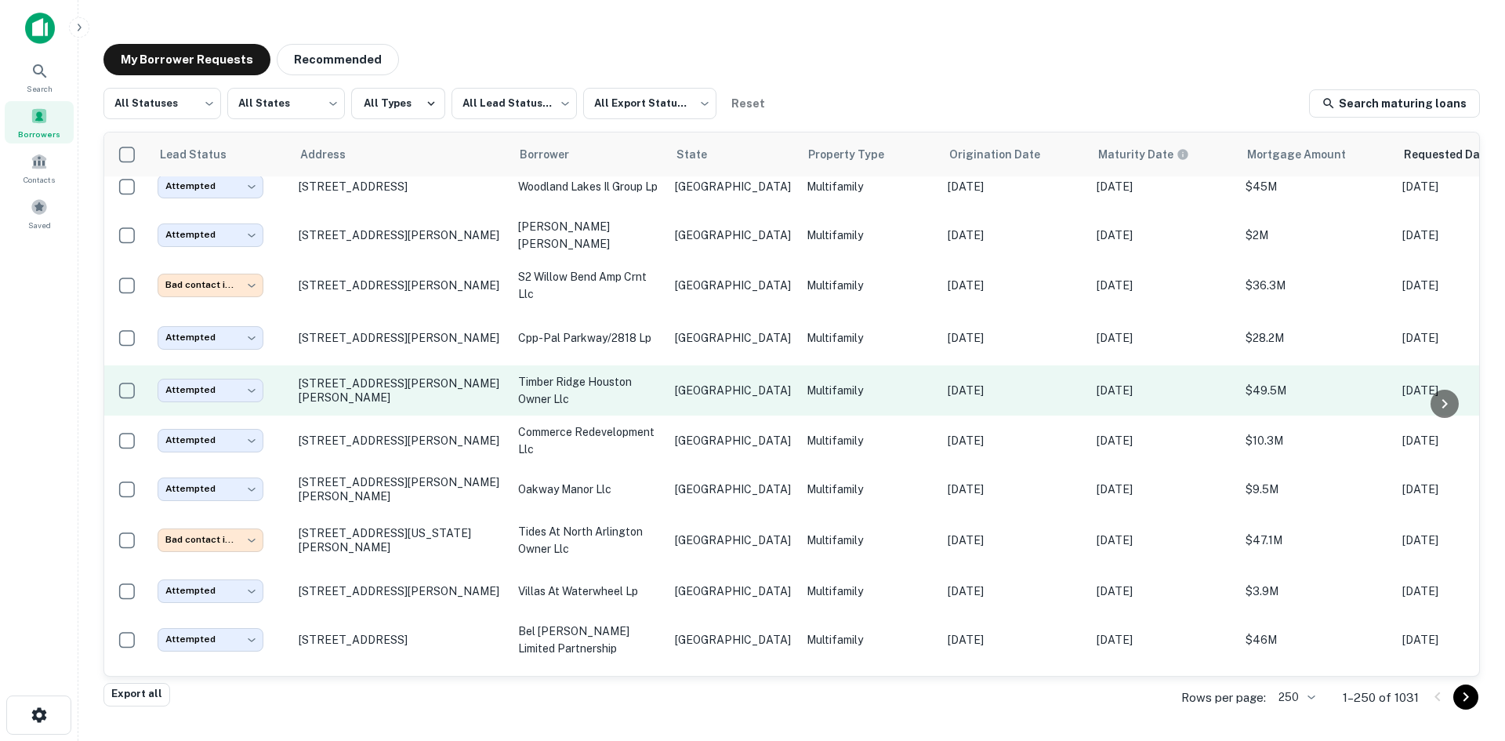
click at [596, 365] on td "timber ridge houston owner llc" at bounding box center [588, 390] width 157 height 50
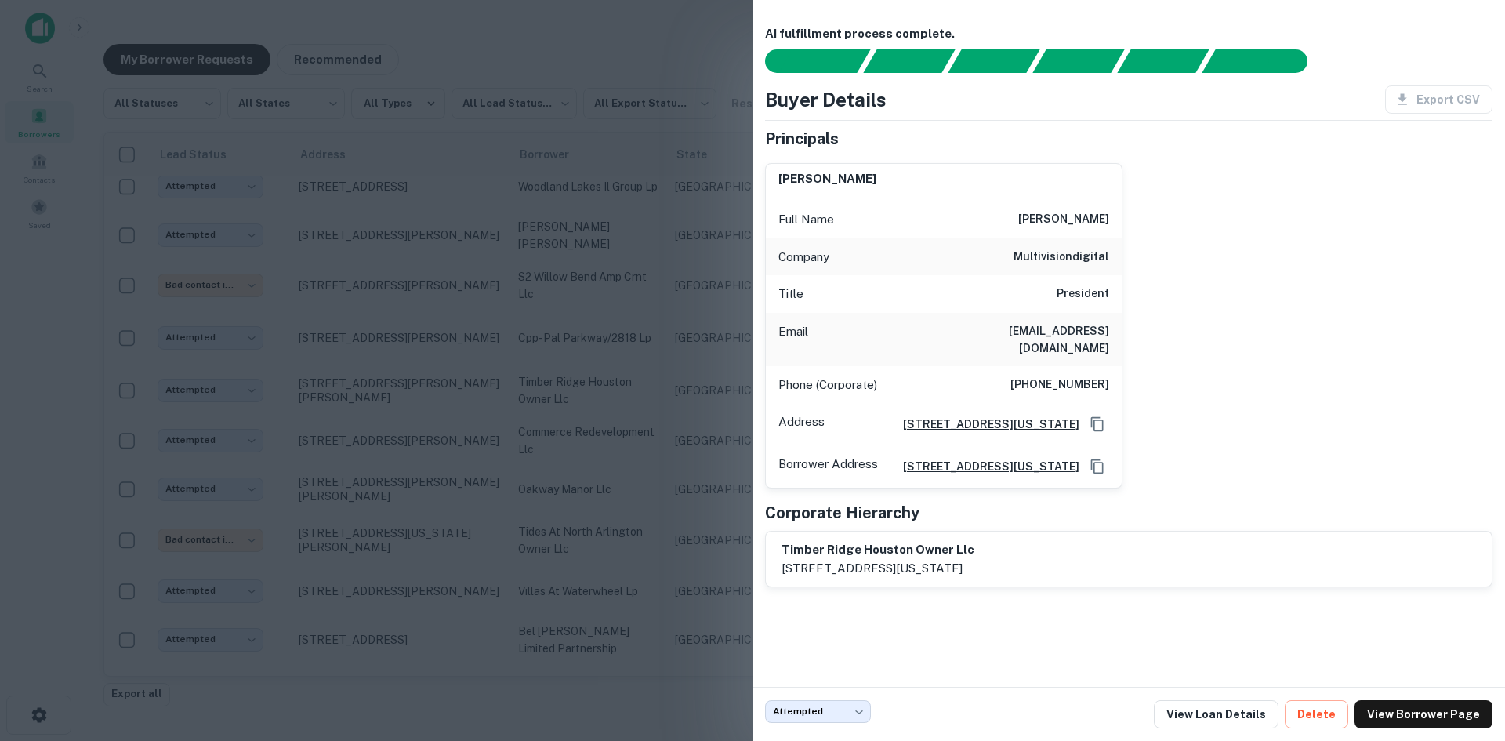
click at [668, 153] on div at bounding box center [752, 370] width 1505 height 741
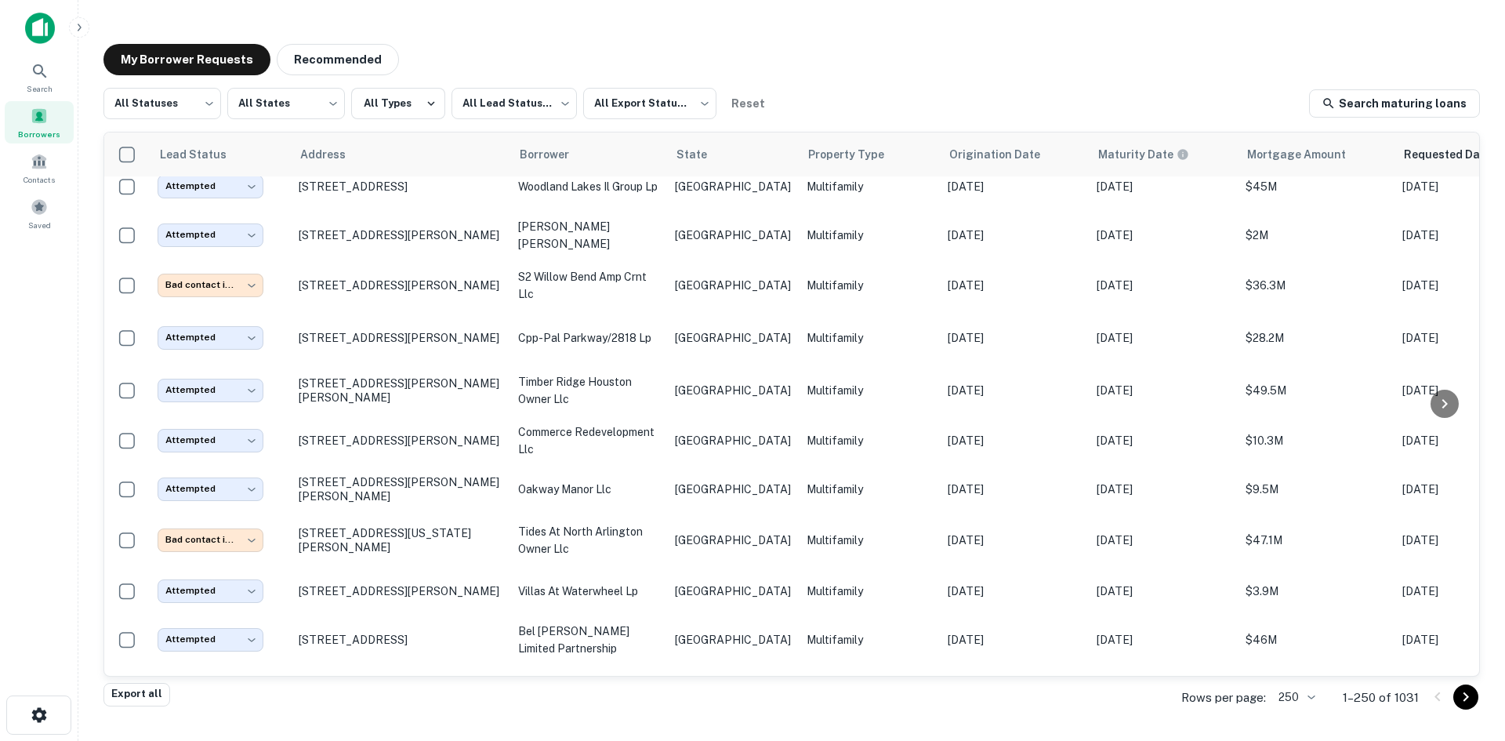
click at [971, 688] on div "Export all Rows per page: 250 *** 1–250 of 1031" at bounding box center [792, 698] width 1377 height 42
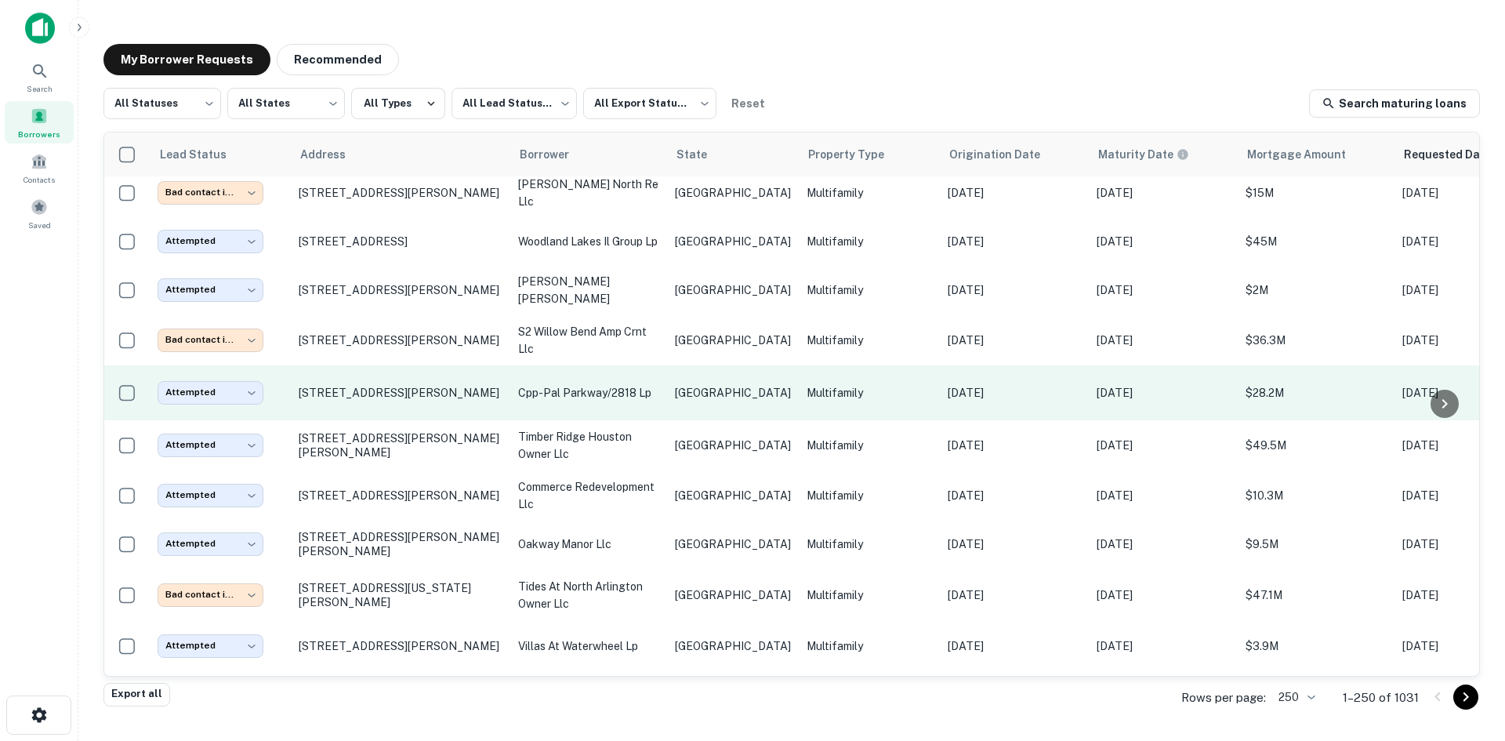
scroll to position [6553, 0]
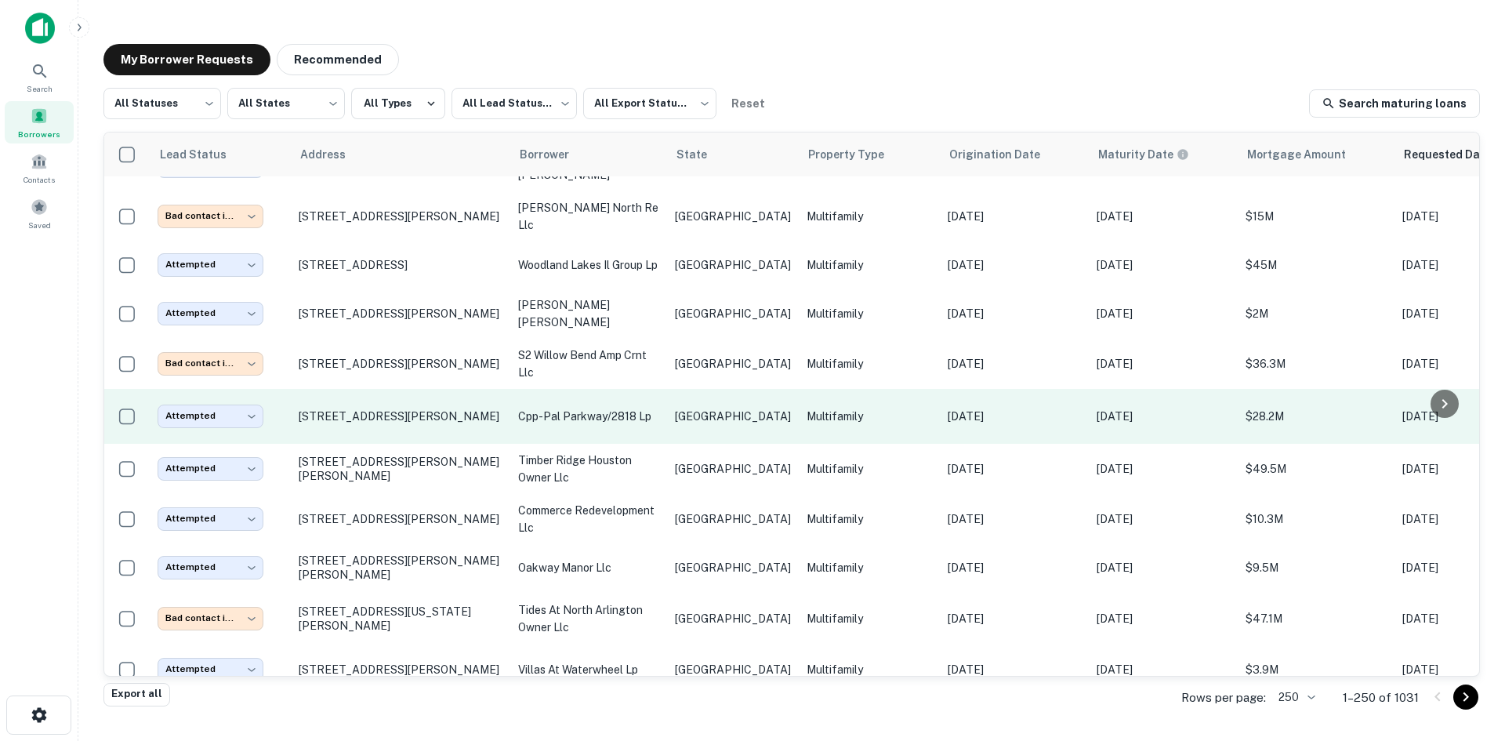
click at [622, 389] on td "cpp-pal parkway/2818 lp" at bounding box center [588, 416] width 157 height 55
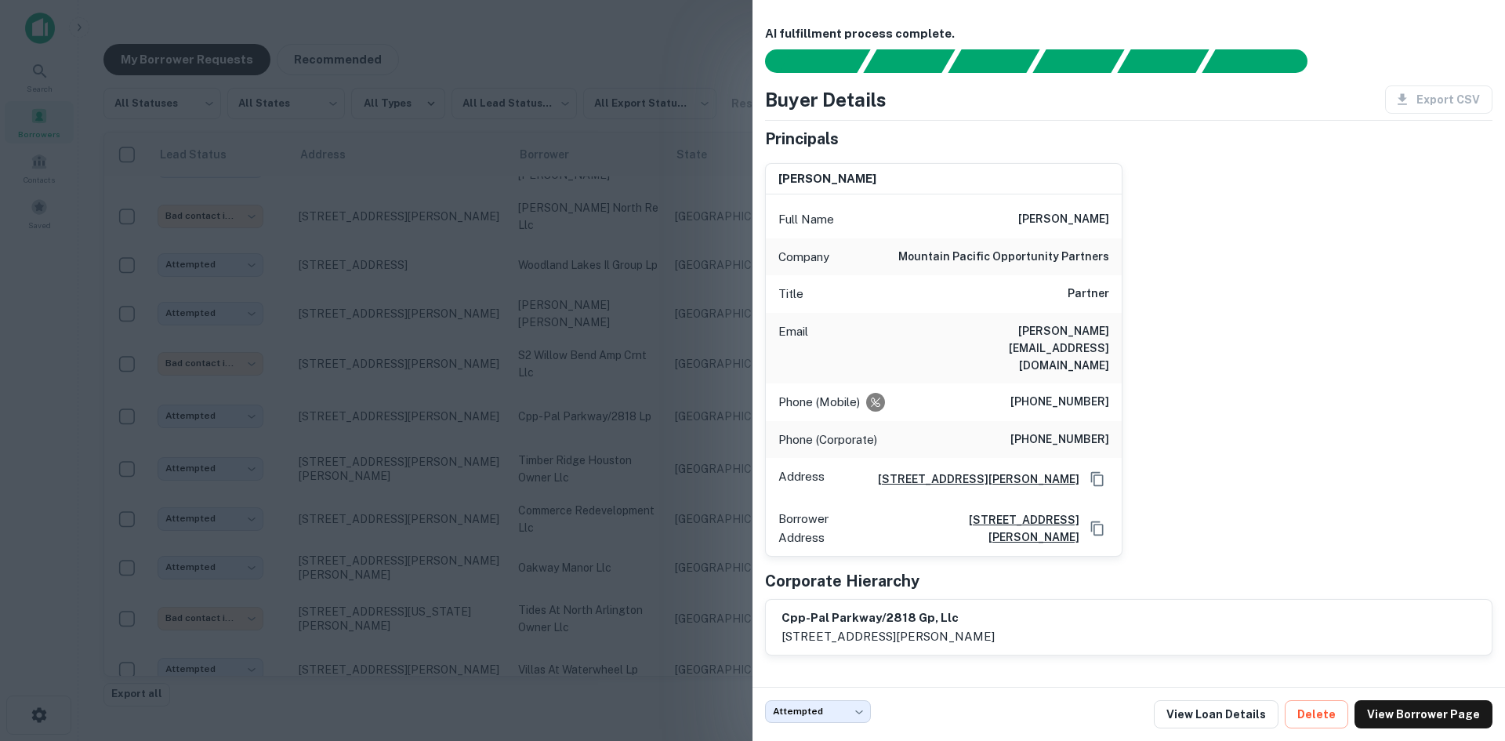
click at [500, 173] on div at bounding box center [752, 370] width 1505 height 741
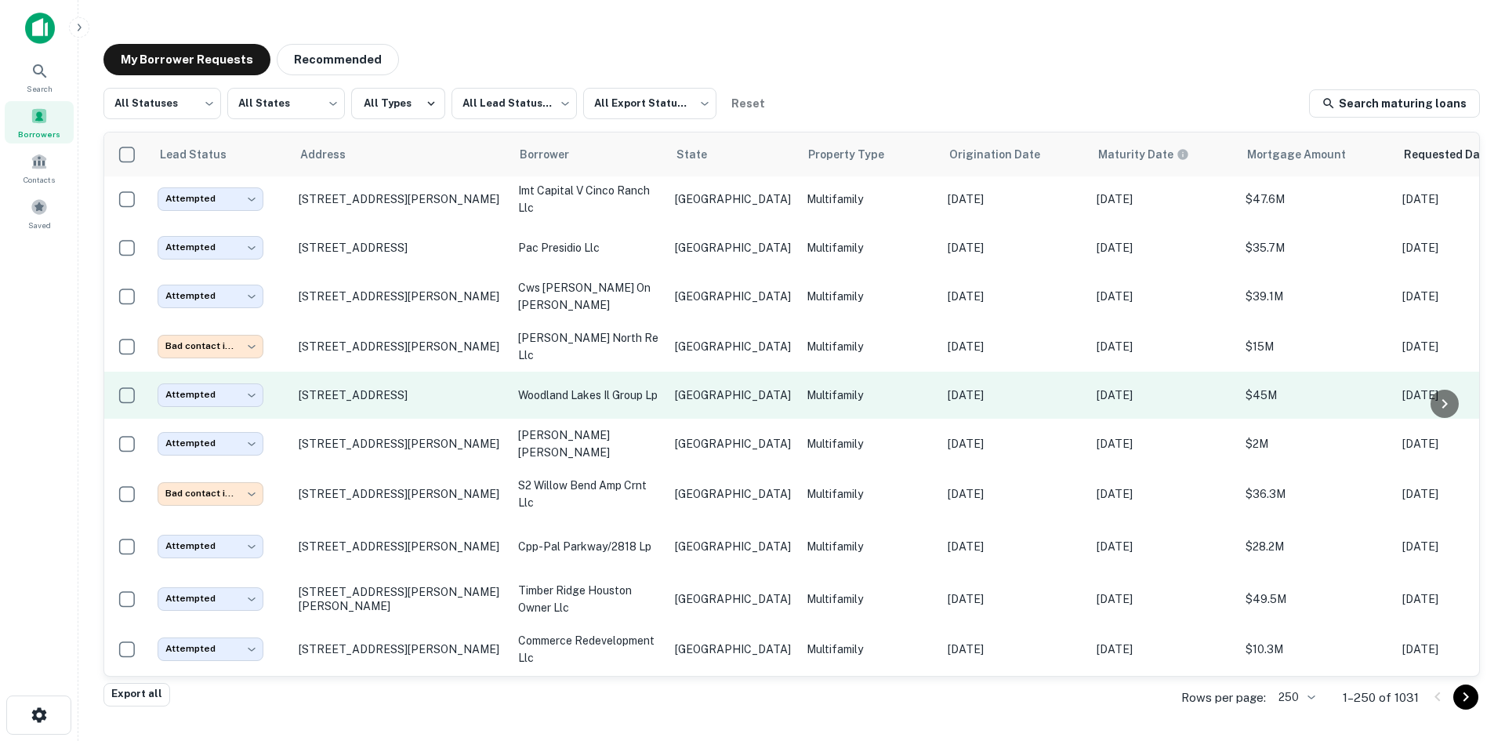
scroll to position [6396, 0]
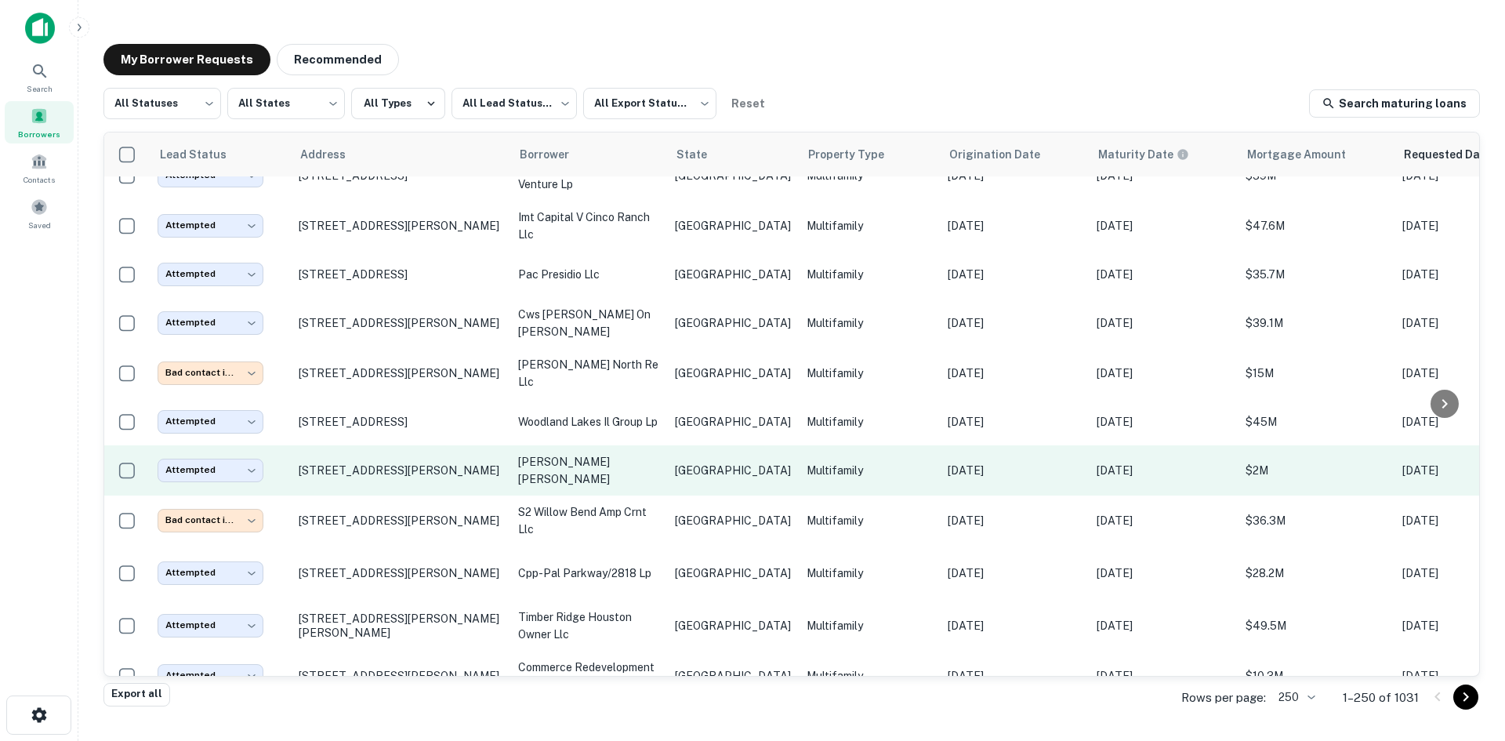
click at [681, 462] on p "[GEOGRAPHIC_DATA]" at bounding box center [733, 470] width 116 height 17
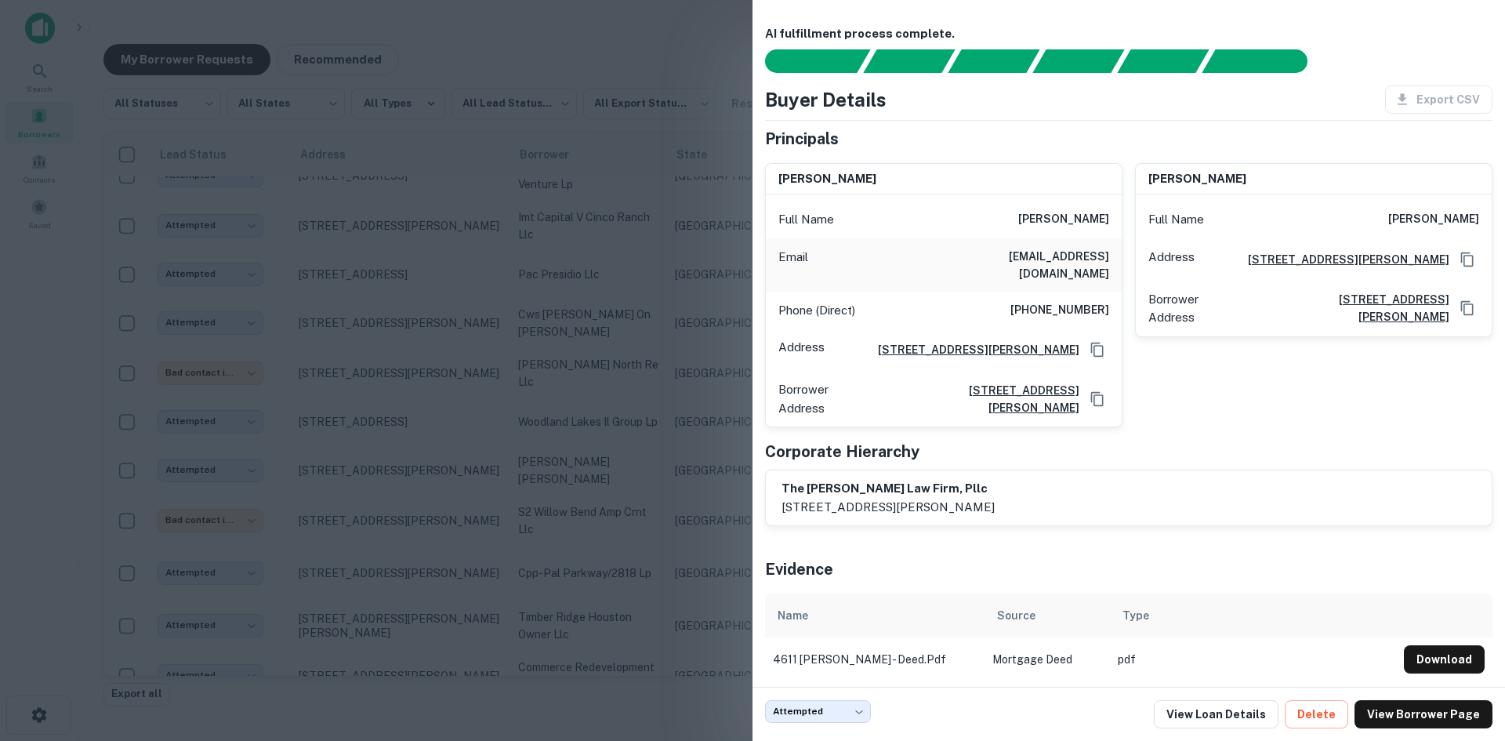
click at [369, 216] on div at bounding box center [752, 370] width 1505 height 741
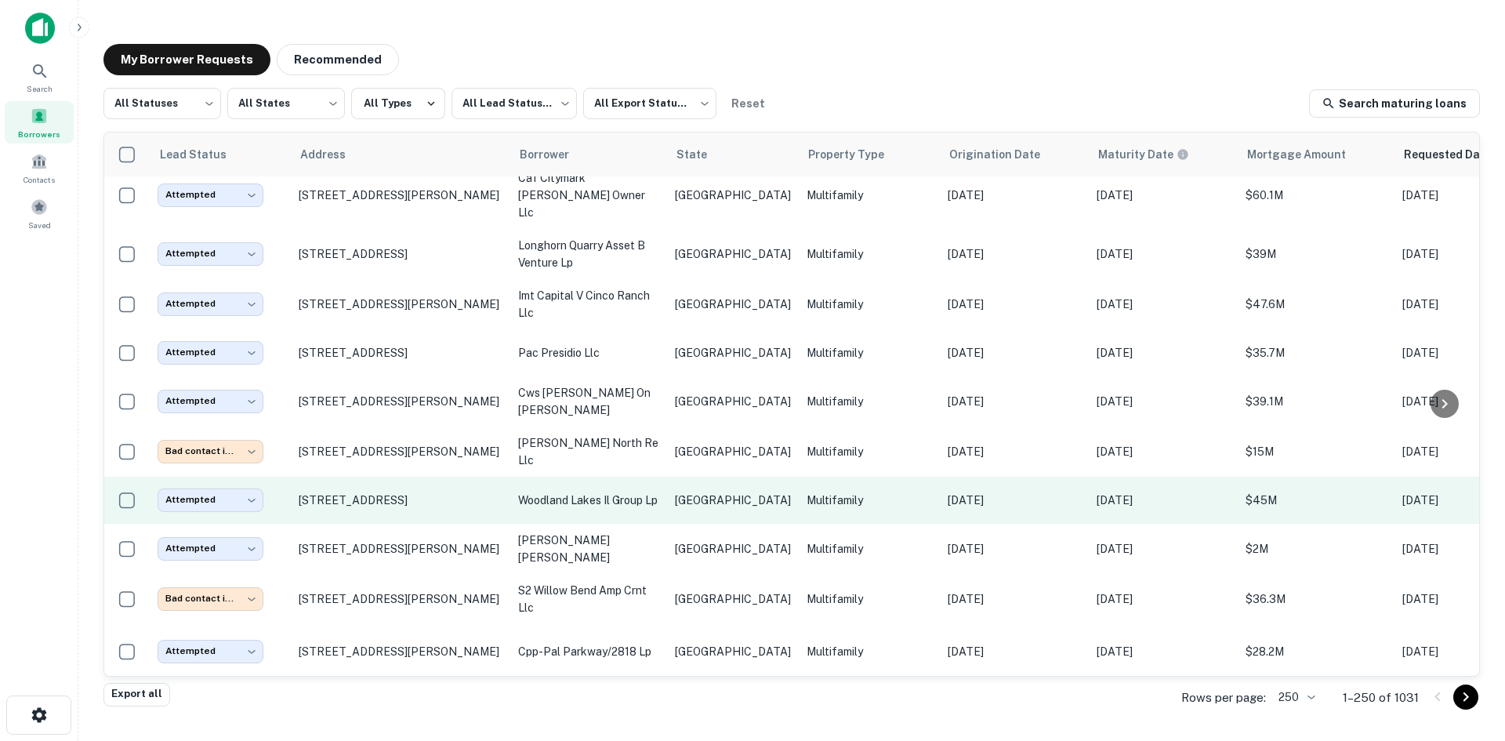
scroll to position [6239, 0]
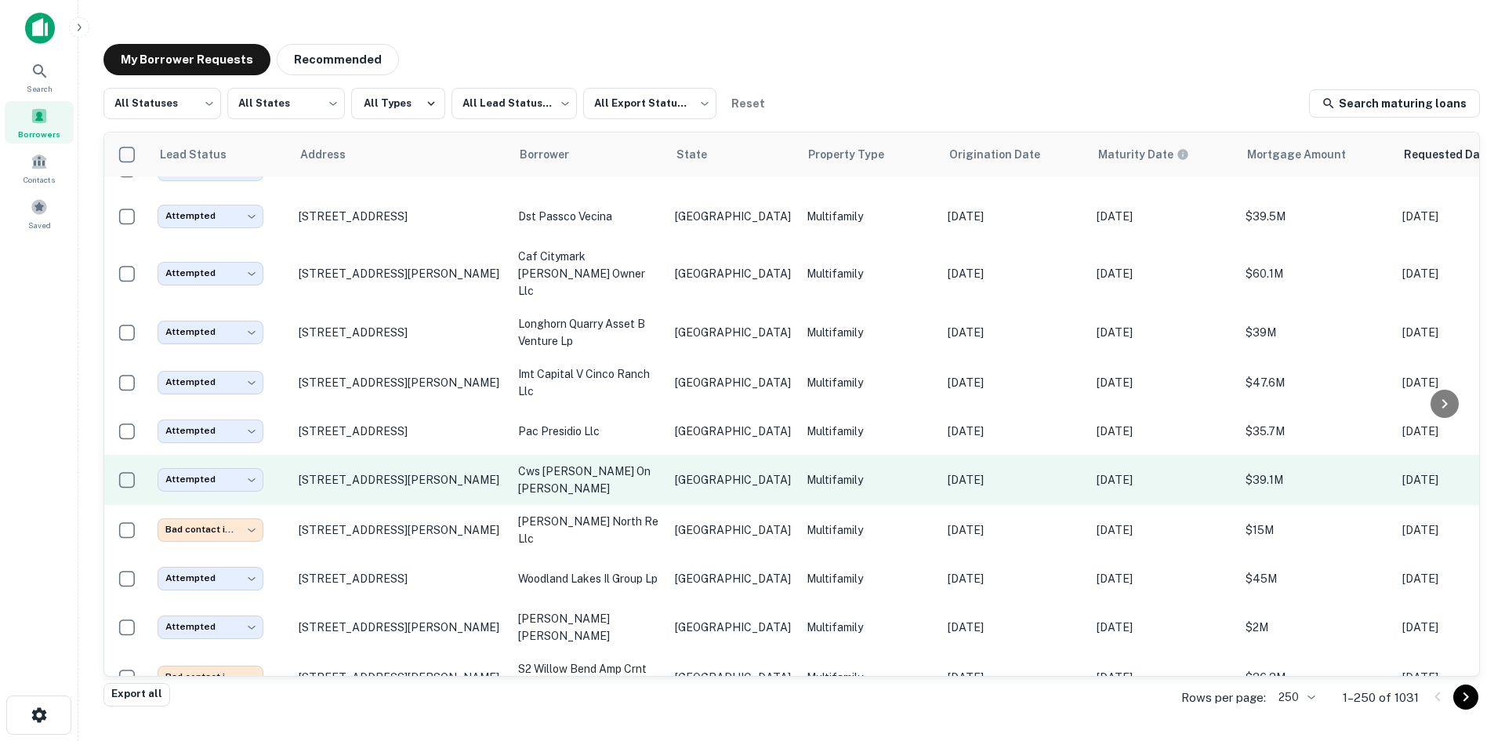
click at [574, 463] on p "cws [PERSON_NAME] on [PERSON_NAME]" at bounding box center [588, 480] width 141 height 35
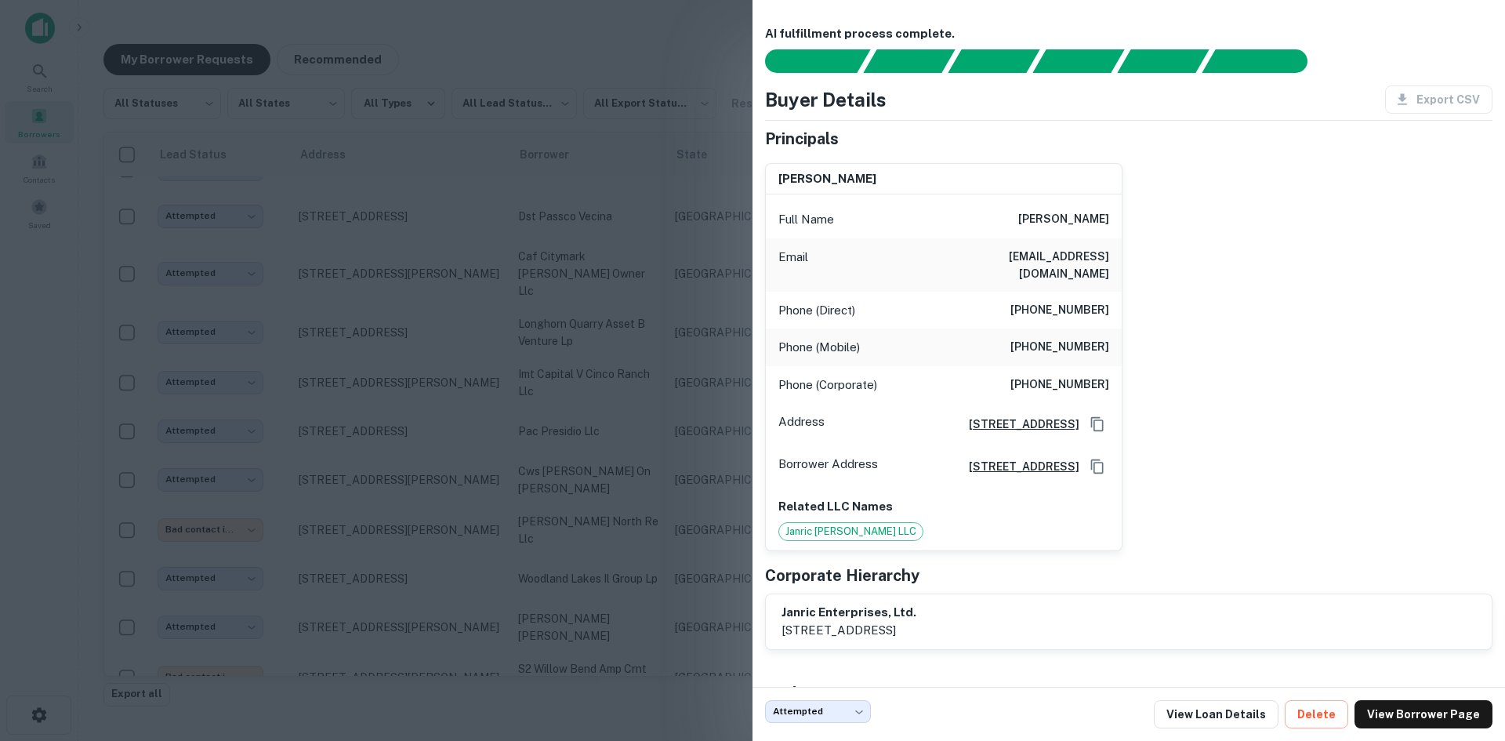
click at [517, 241] on div at bounding box center [752, 370] width 1505 height 741
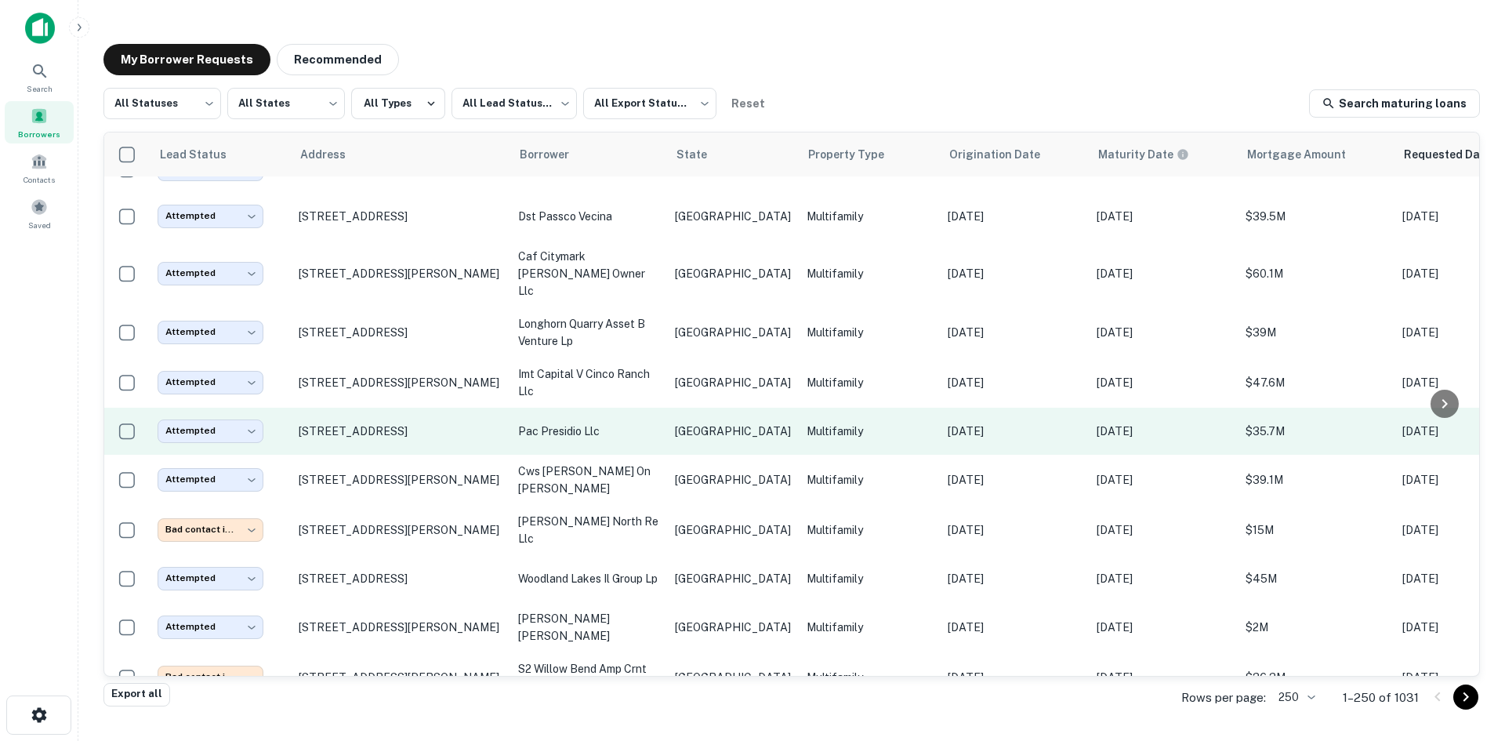
click at [630, 423] on p "pac presidio llc" at bounding box center [588, 431] width 141 height 17
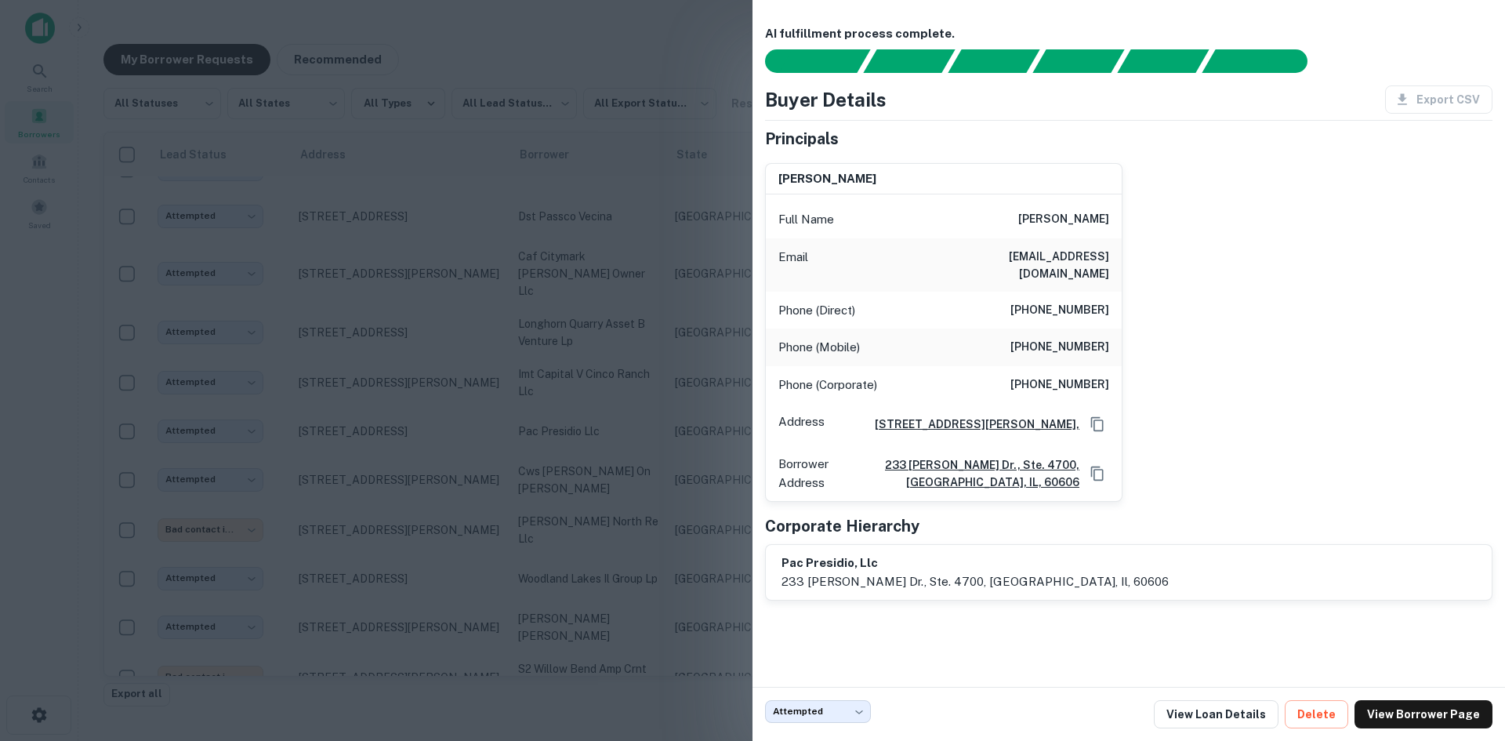
click at [452, 188] on div at bounding box center [752, 370] width 1505 height 741
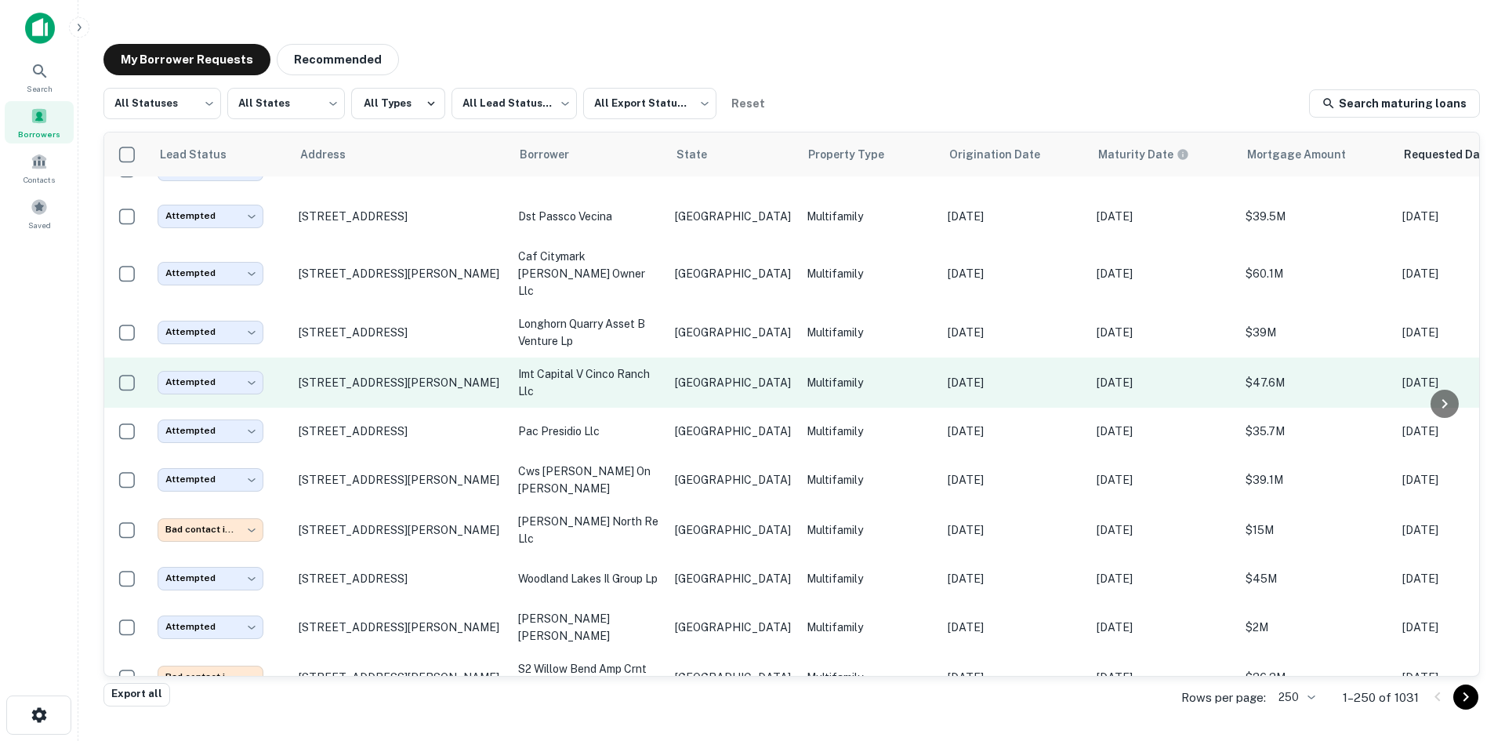
click at [585, 365] on p "imt capital v cinco ranch llc" at bounding box center [588, 382] width 141 height 35
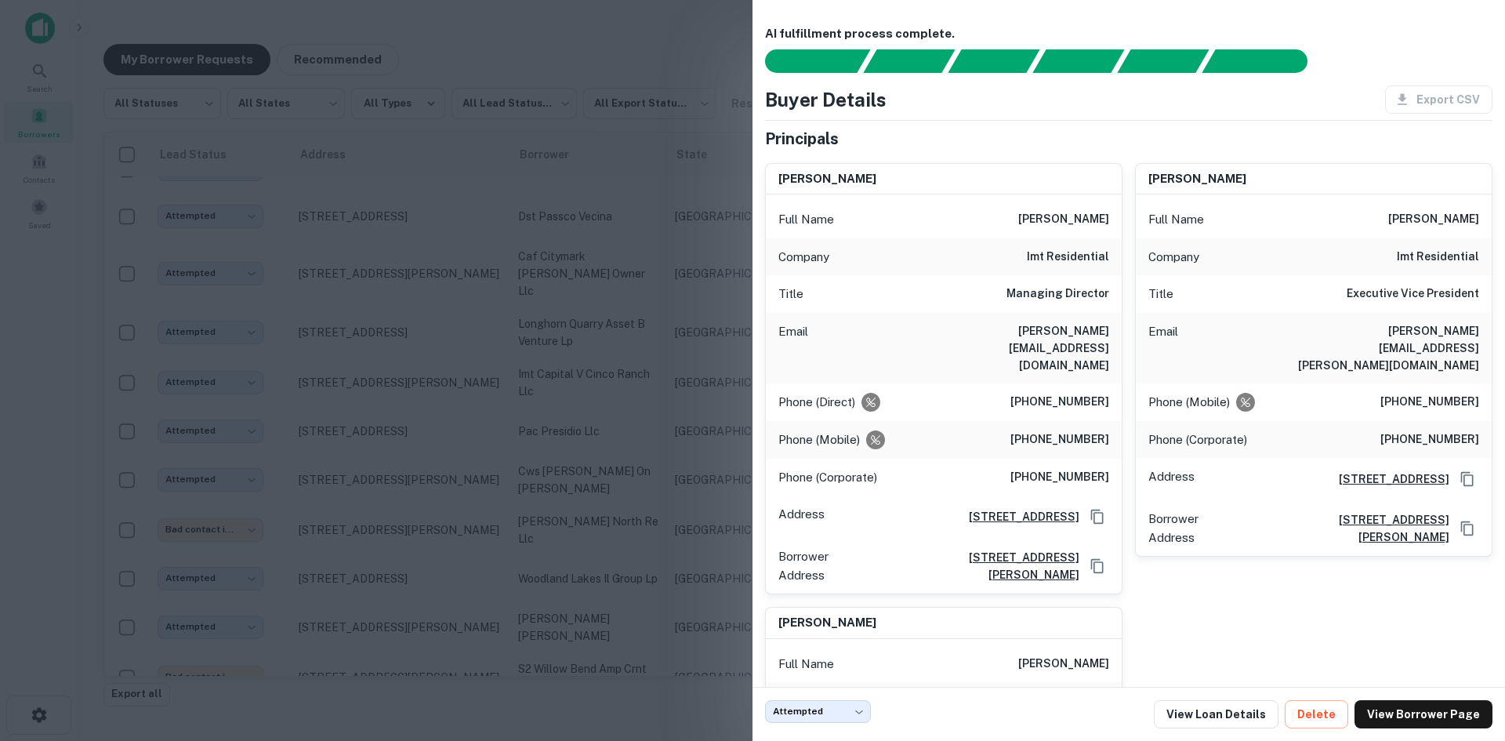
click at [499, 196] on div at bounding box center [752, 370] width 1505 height 741
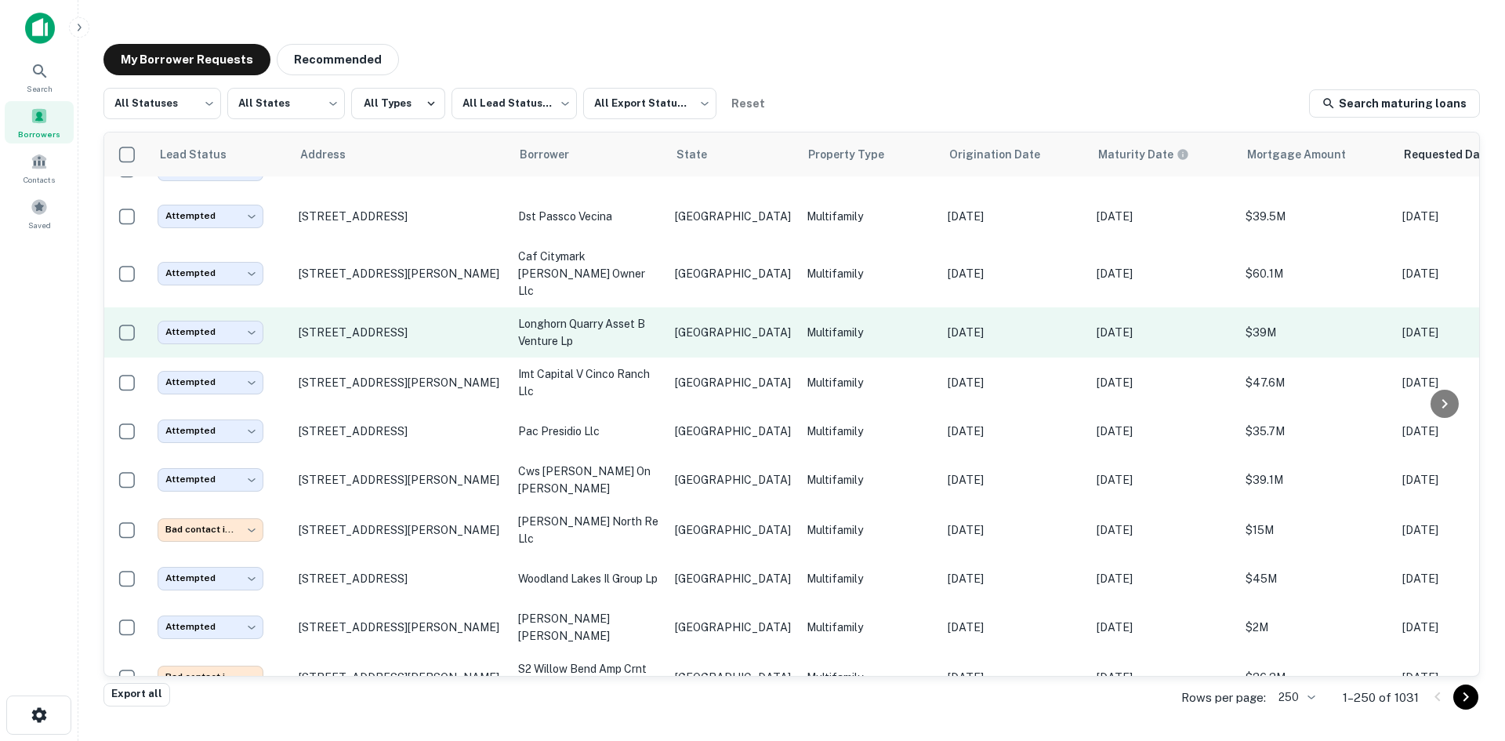
click at [610, 307] on td "longhorn quarry asset b venture lp" at bounding box center [588, 332] width 157 height 50
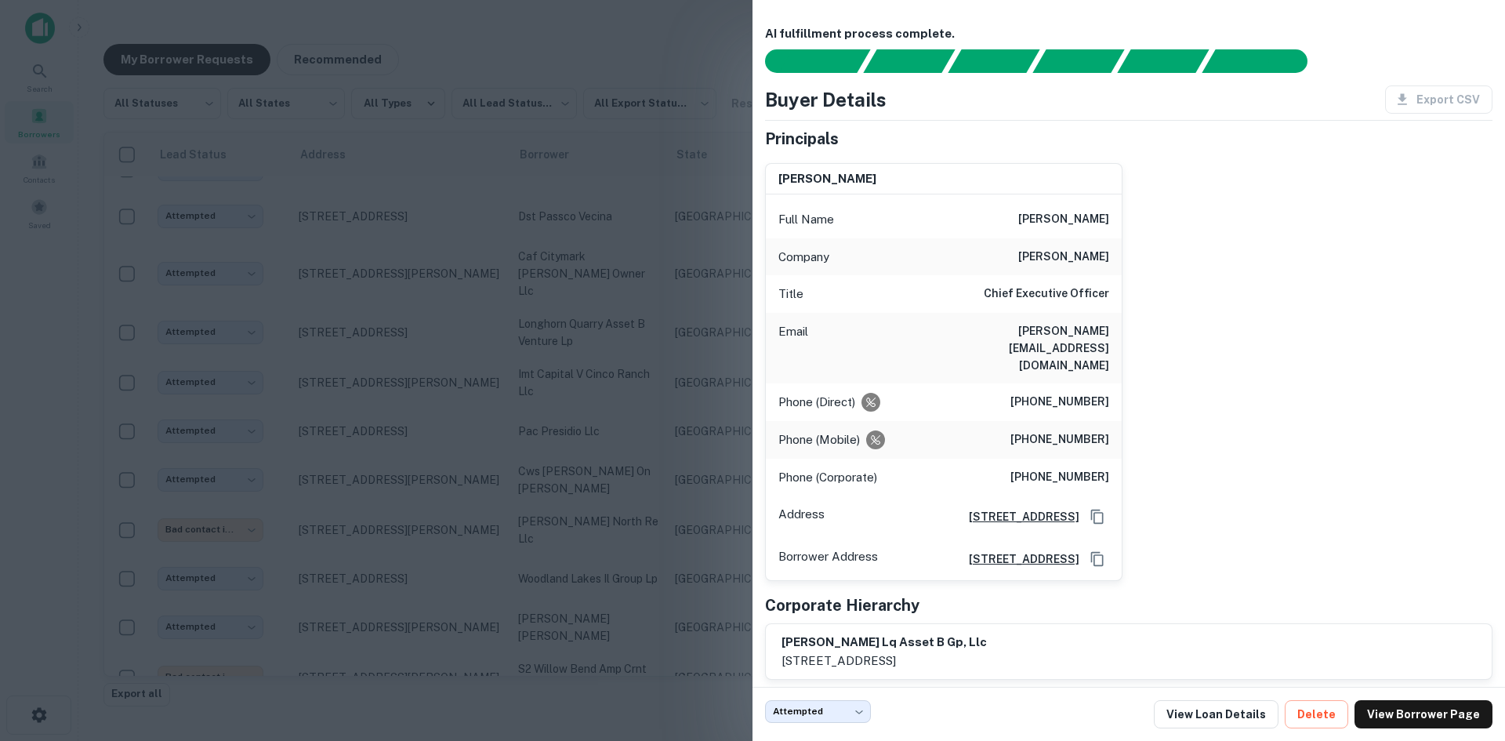
click at [577, 220] on div at bounding box center [752, 370] width 1505 height 741
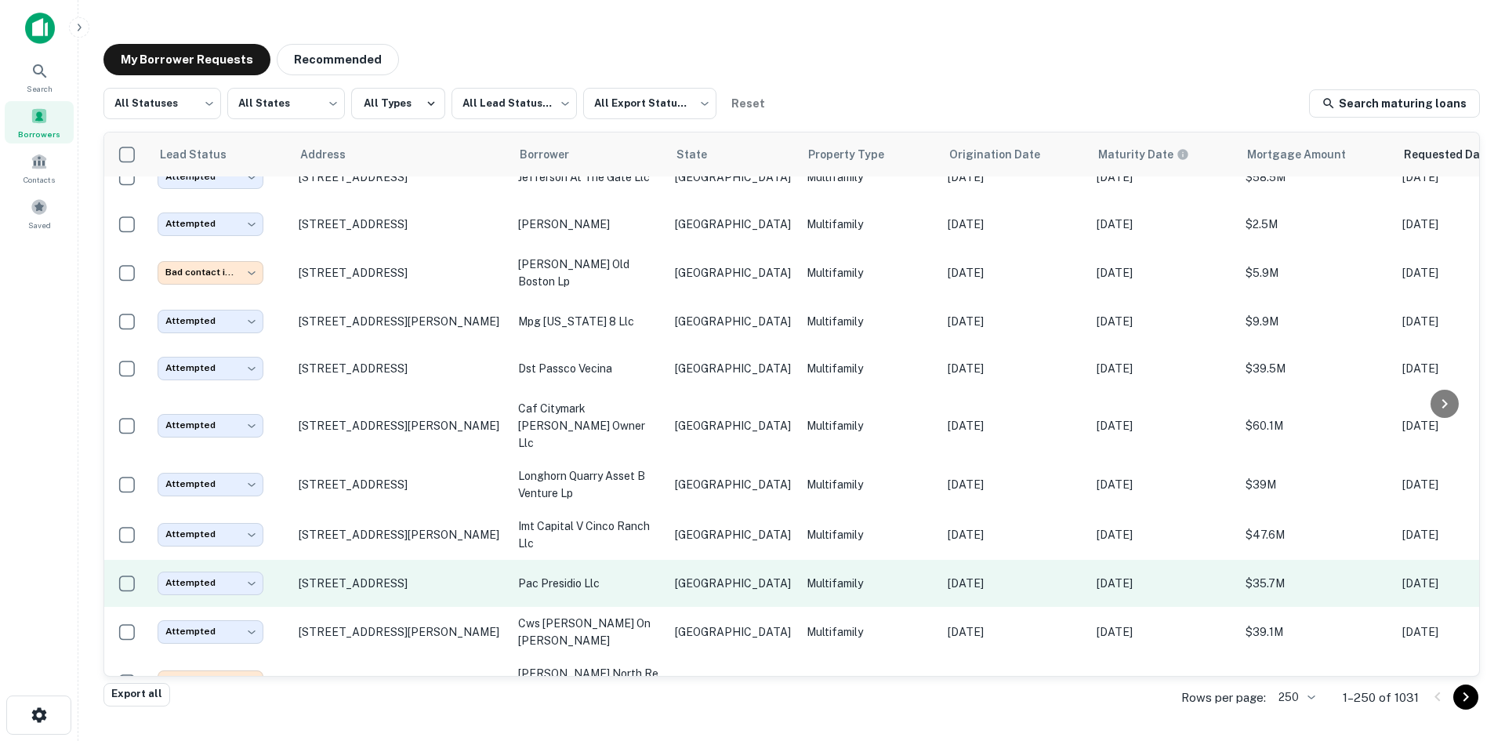
scroll to position [6082, 0]
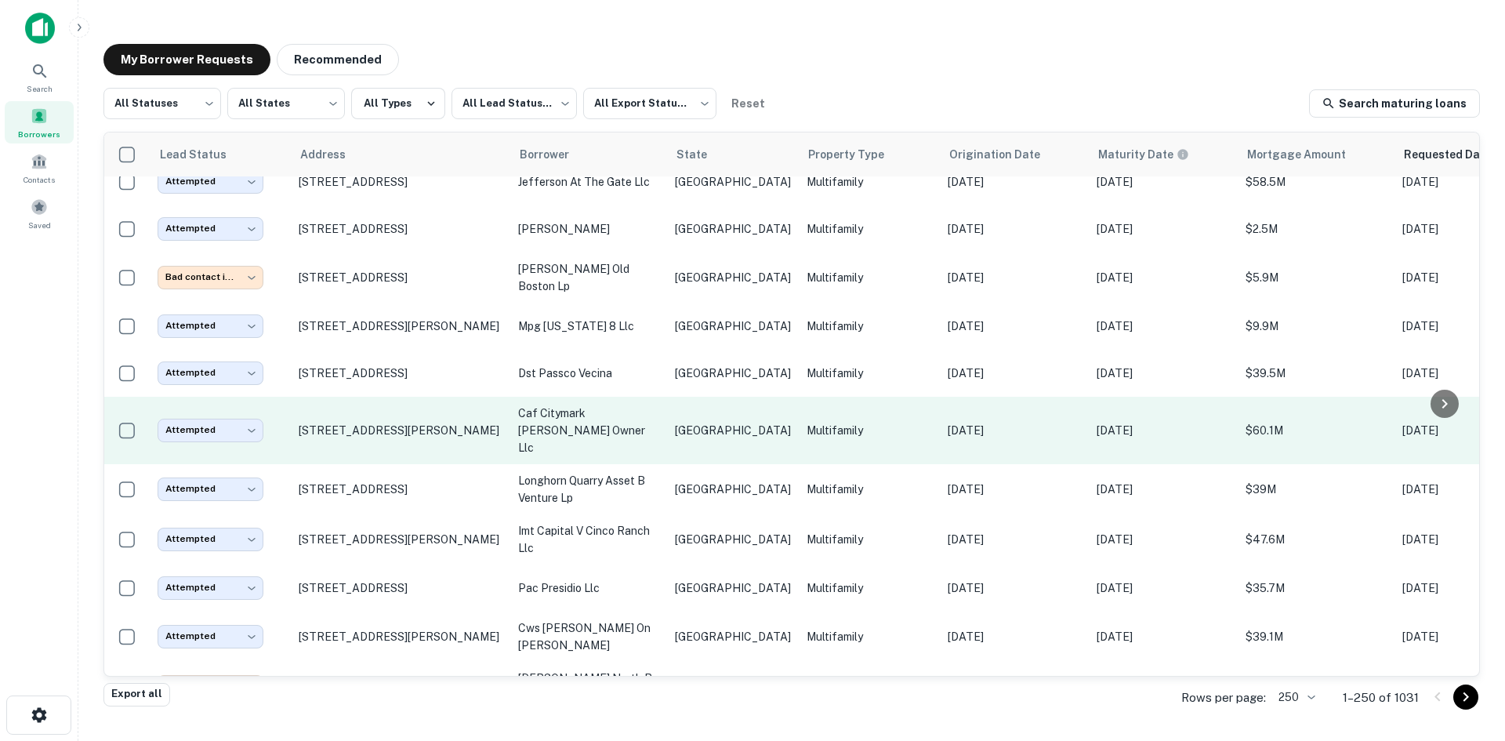
click at [627, 405] on p "caf citymark [PERSON_NAME] owner llc" at bounding box center [588, 431] width 141 height 52
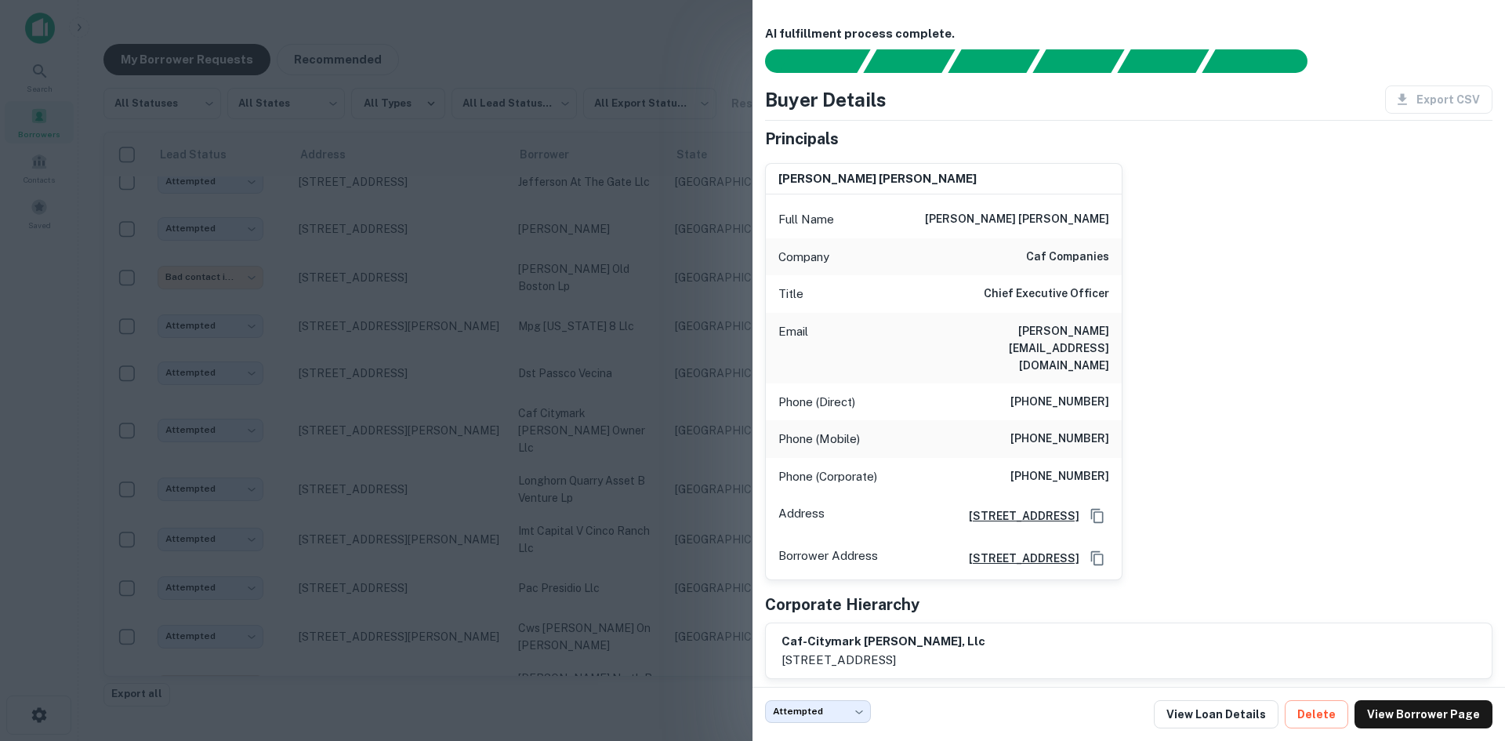
click at [506, 216] on div at bounding box center [752, 370] width 1505 height 741
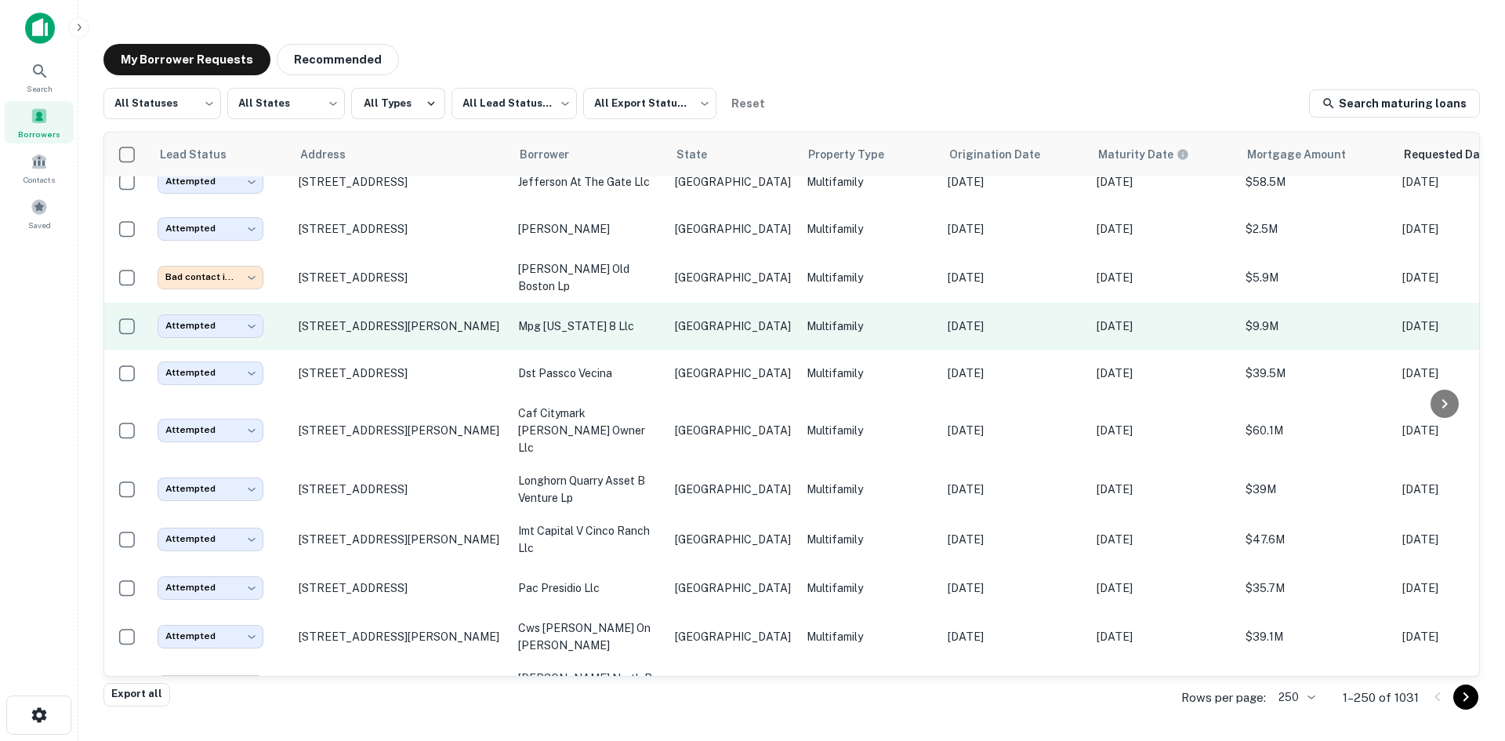
click at [539, 318] on p "mpg [US_STATE] 8 llc" at bounding box center [588, 326] width 141 height 17
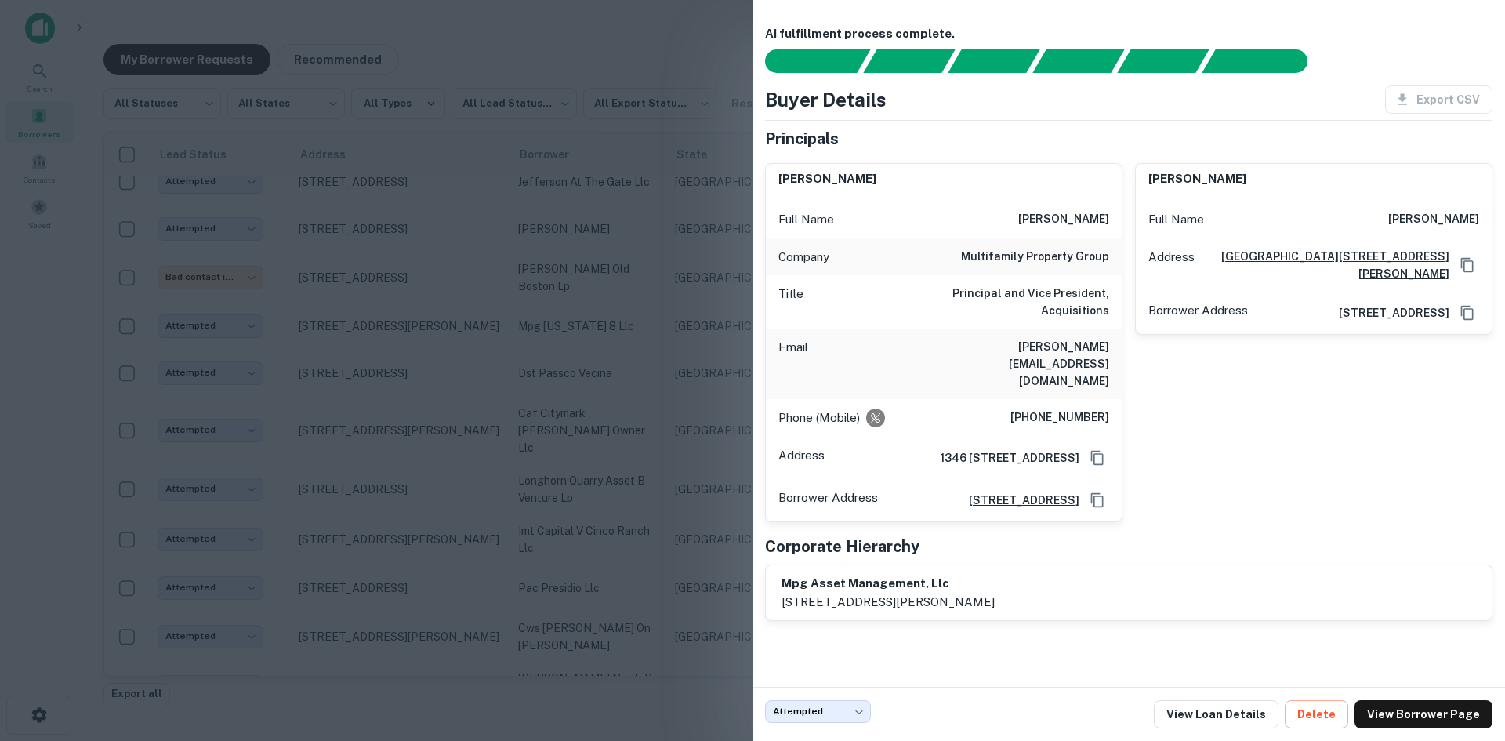
click at [535, 212] on div at bounding box center [752, 370] width 1505 height 741
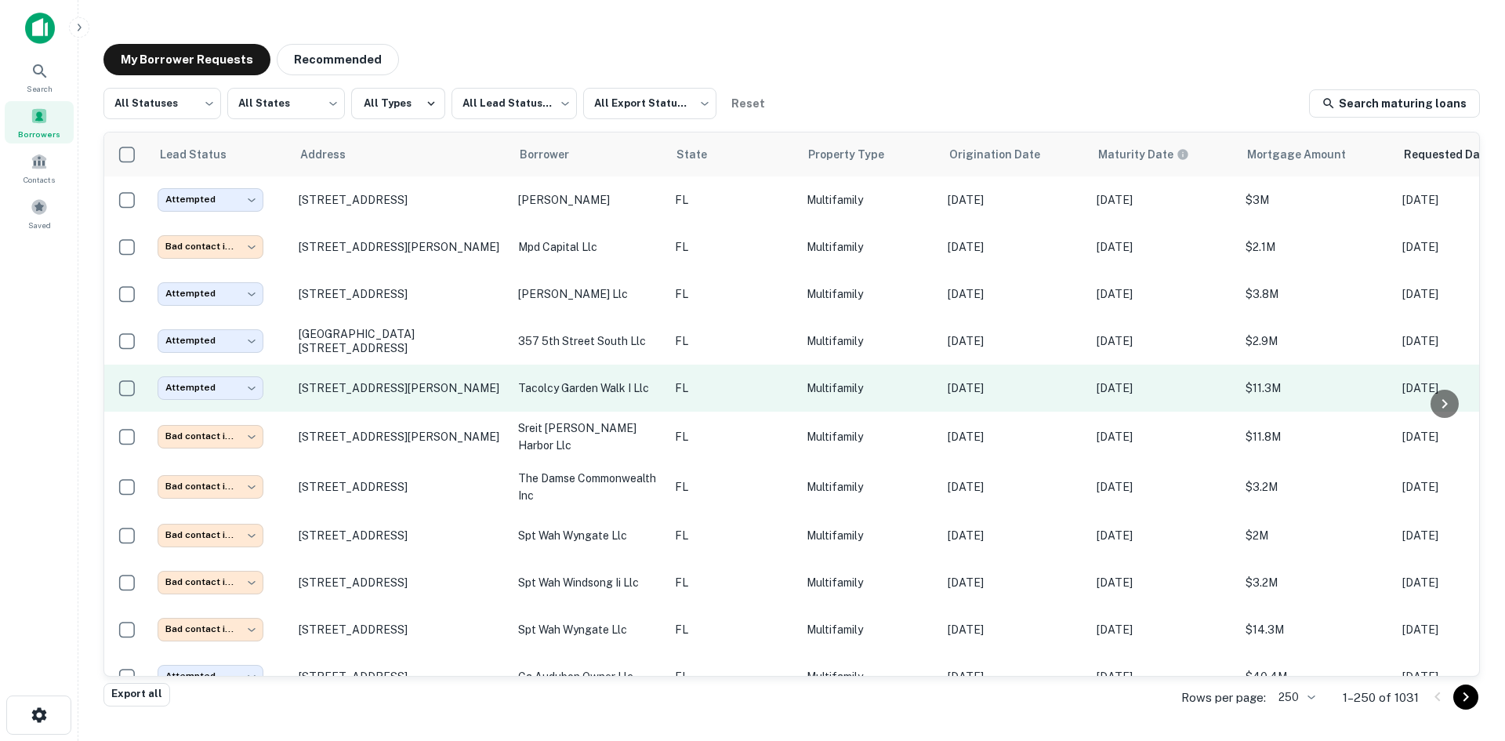
scroll to position [4427, 0]
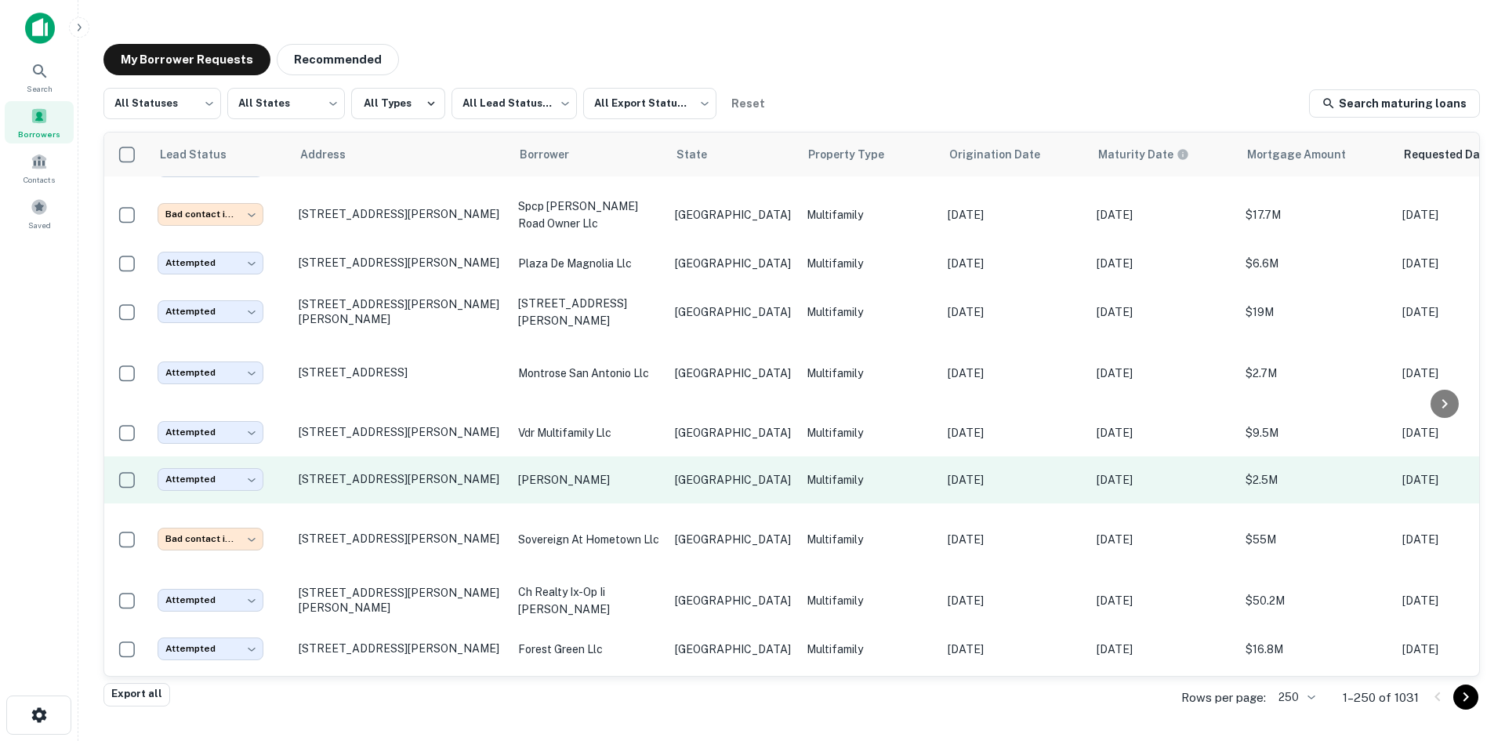
click at [601, 456] on td "[PERSON_NAME]" at bounding box center [588, 479] width 157 height 47
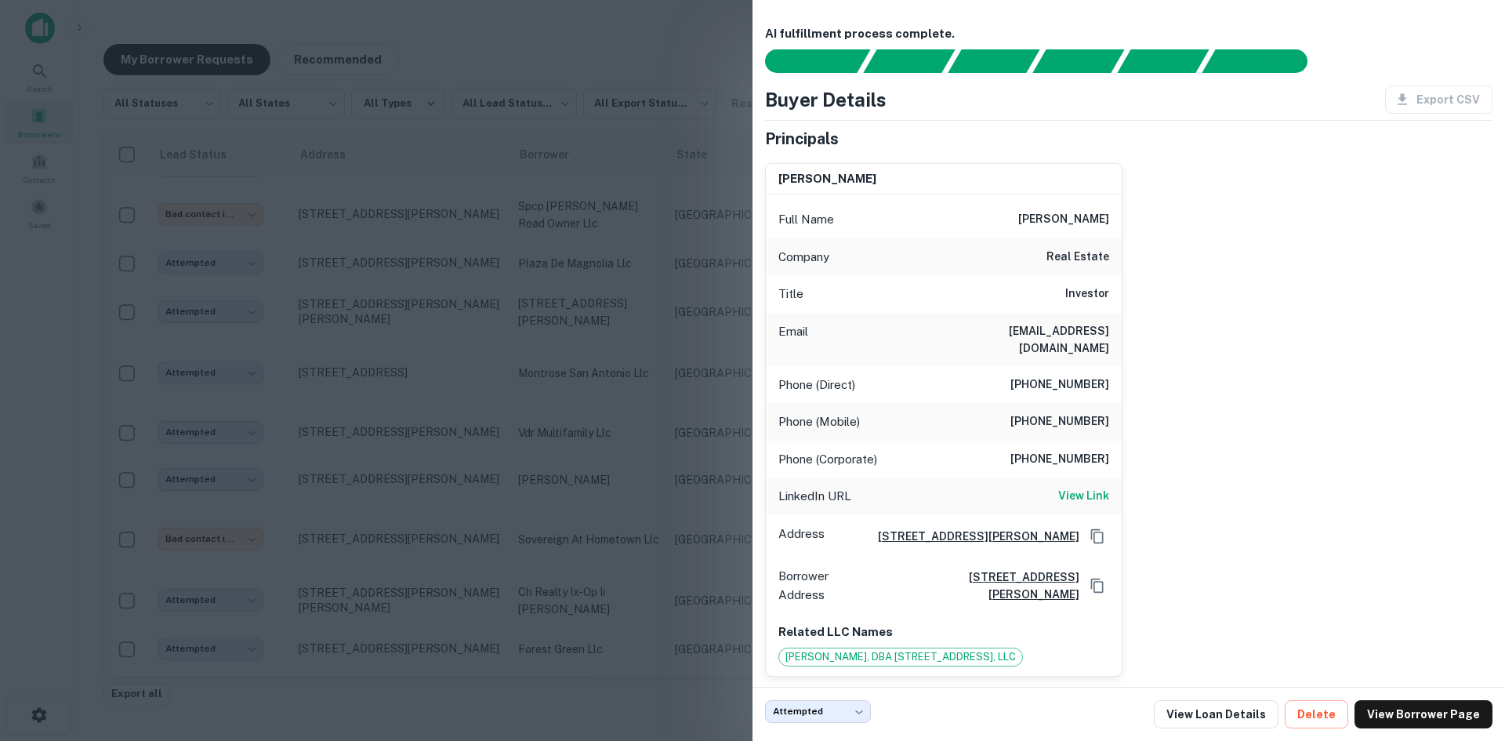
click at [522, 186] on div at bounding box center [752, 370] width 1505 height 741
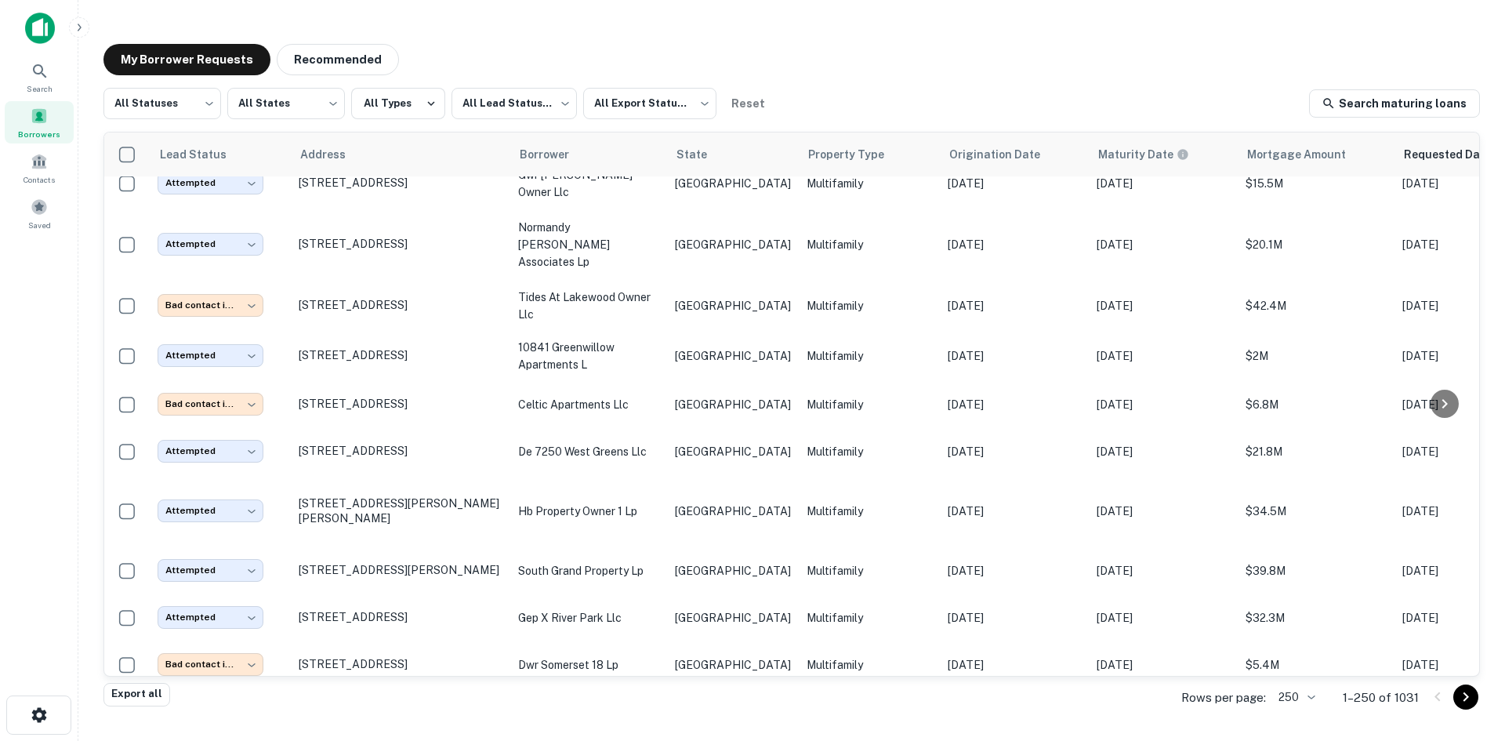
scroll to position [5733, 0]
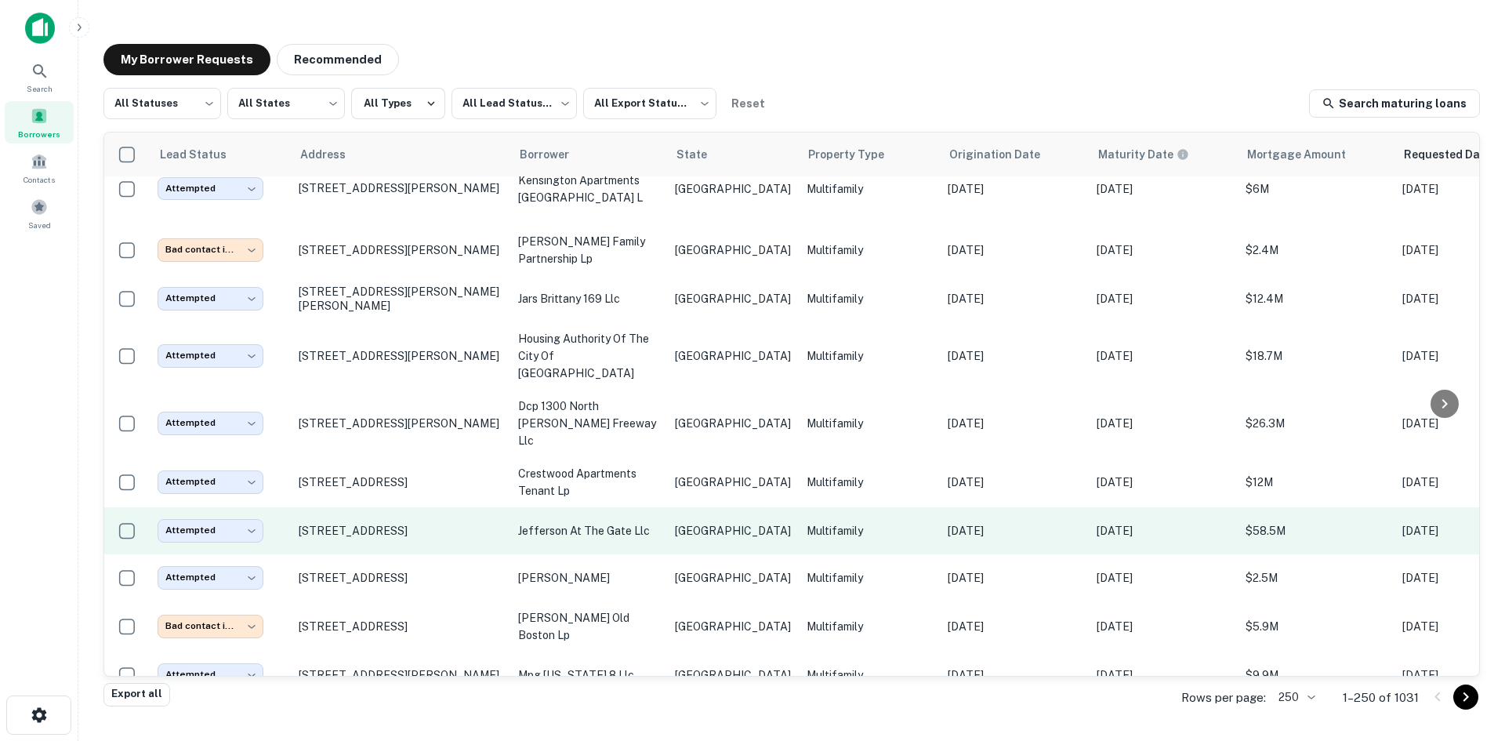
click at [725, 522] on p "[GEOGRAPHIC_DATA]" at bounding box center [733, 530] width 116 height 17
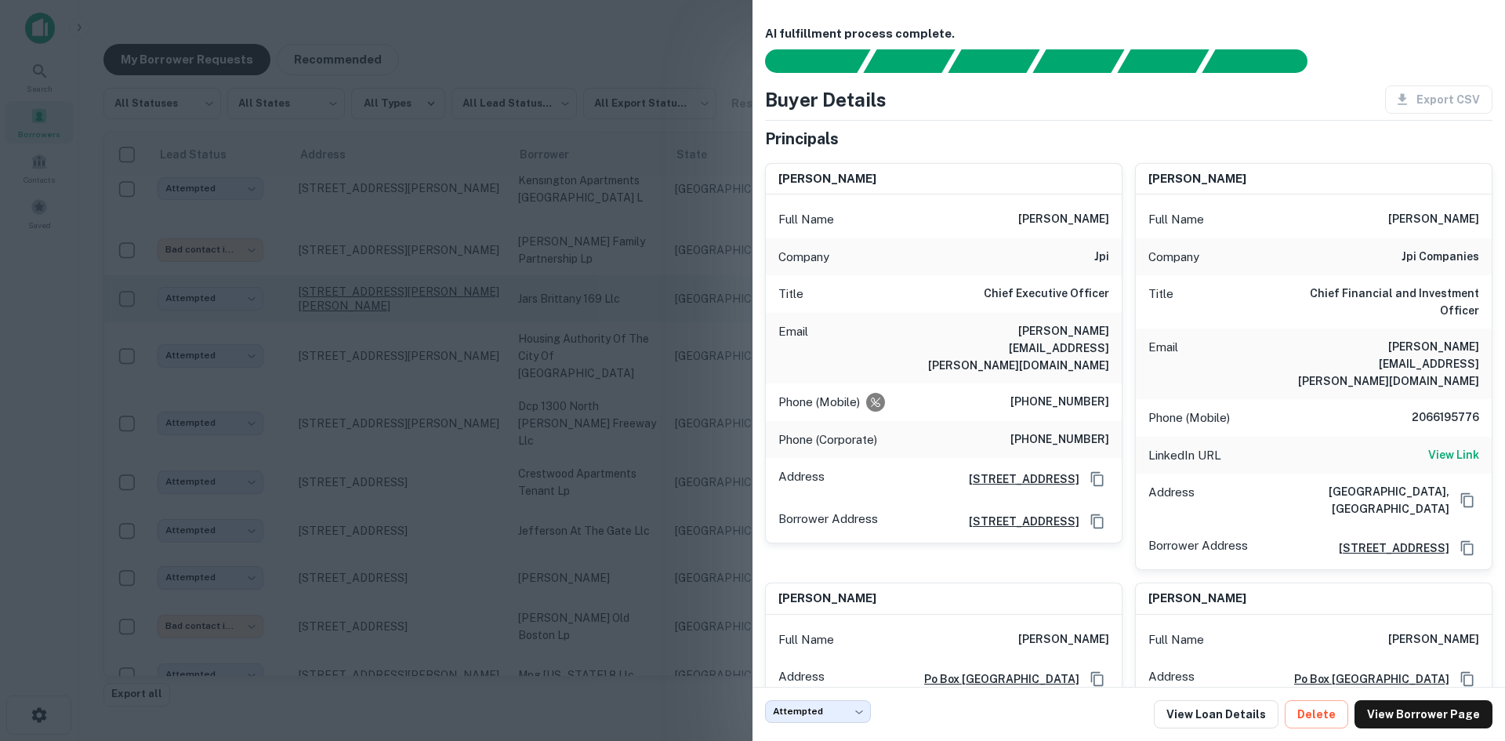
drag, startPoint x: 543, startPoint y: 258, endPoint x: 314, endPoint y: 202, distance: 235.1
click at [543, 260] on div at bounding box center [752, 370] width 1505 height 741
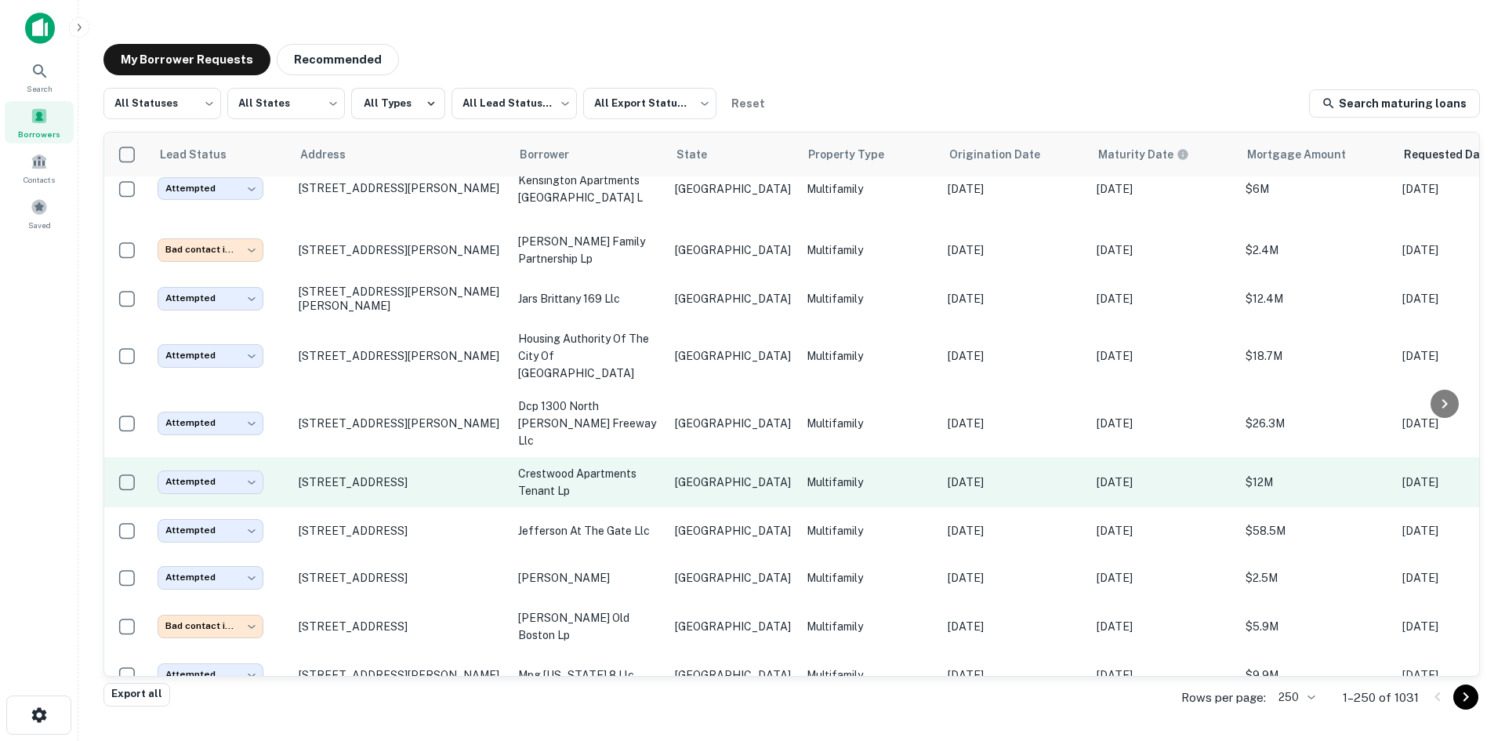
click at [695, 457] on td "[GEOGRAPHIC_DATA]" at bounding box center [733, 482] width 132 height 50
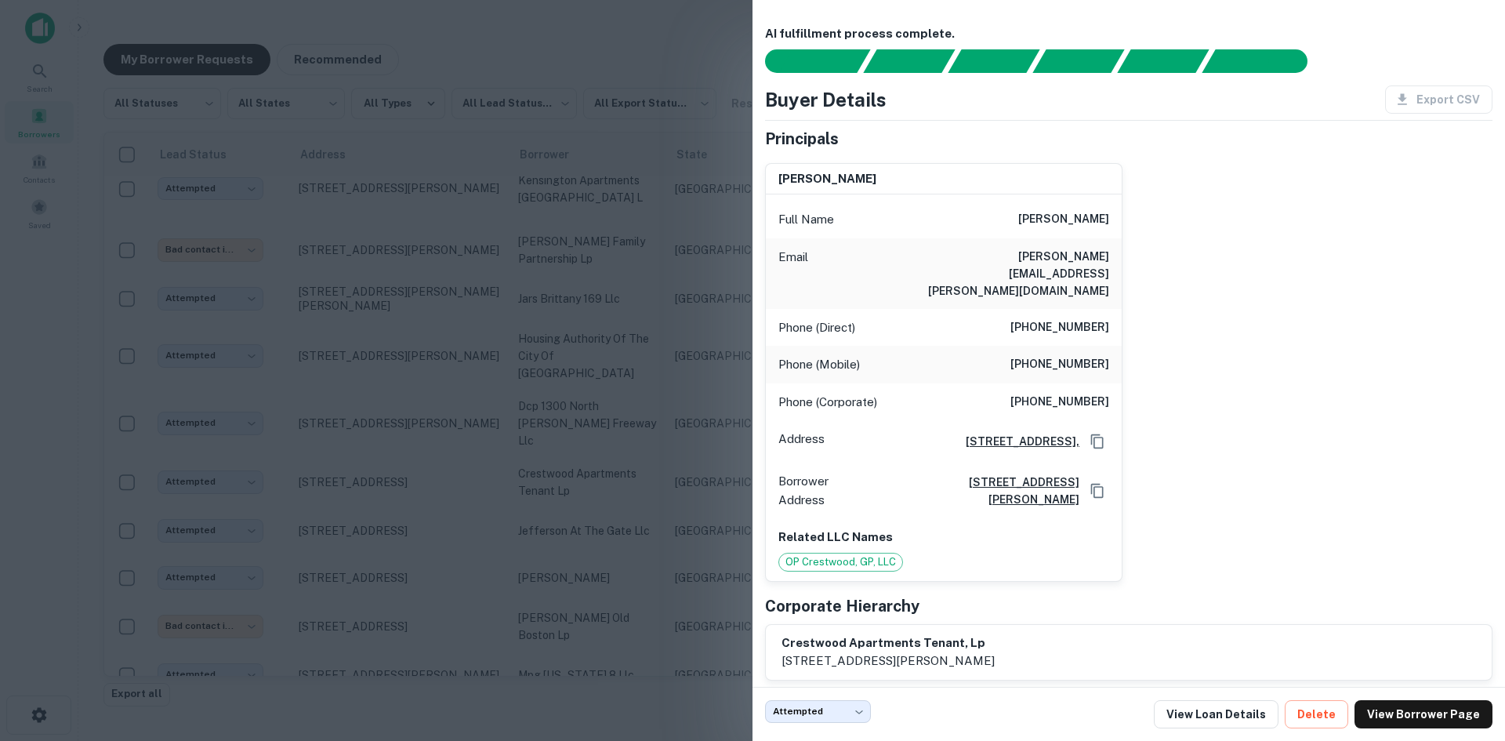
click at [503, 262] on div at bounding box center [752, 370] width 1505 height 741
click at [558, 398] on p "dcp 1300 north [PERSON_NAME] freeway llc" at bounding box center [588, 424] width 141 height 52
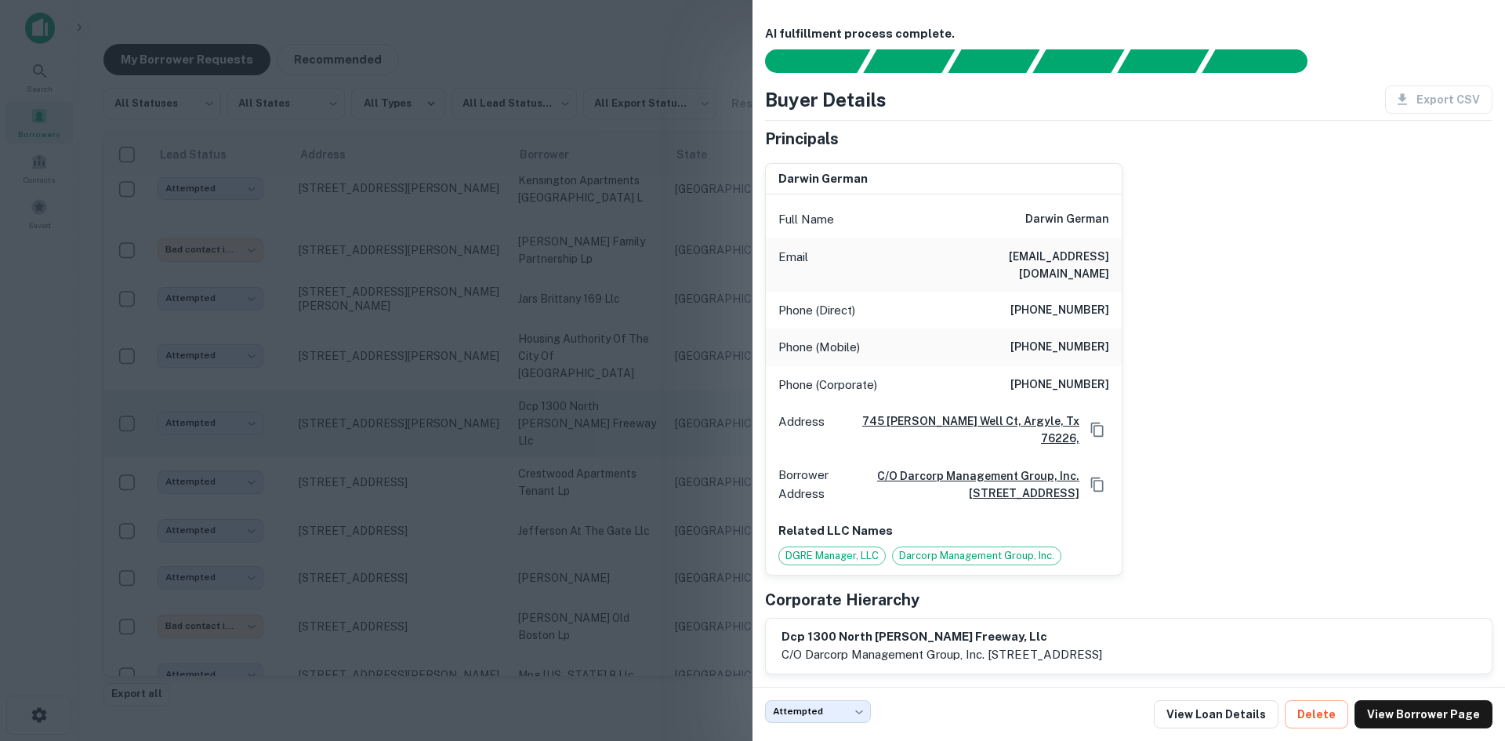
drag, startPoint x: 619, startPoint y: 251, endPoint x: 709, endPoint y: 293, distance: 99.6
click at [619, 251] on div at bounding box center [752, 370] width 1505 height 741
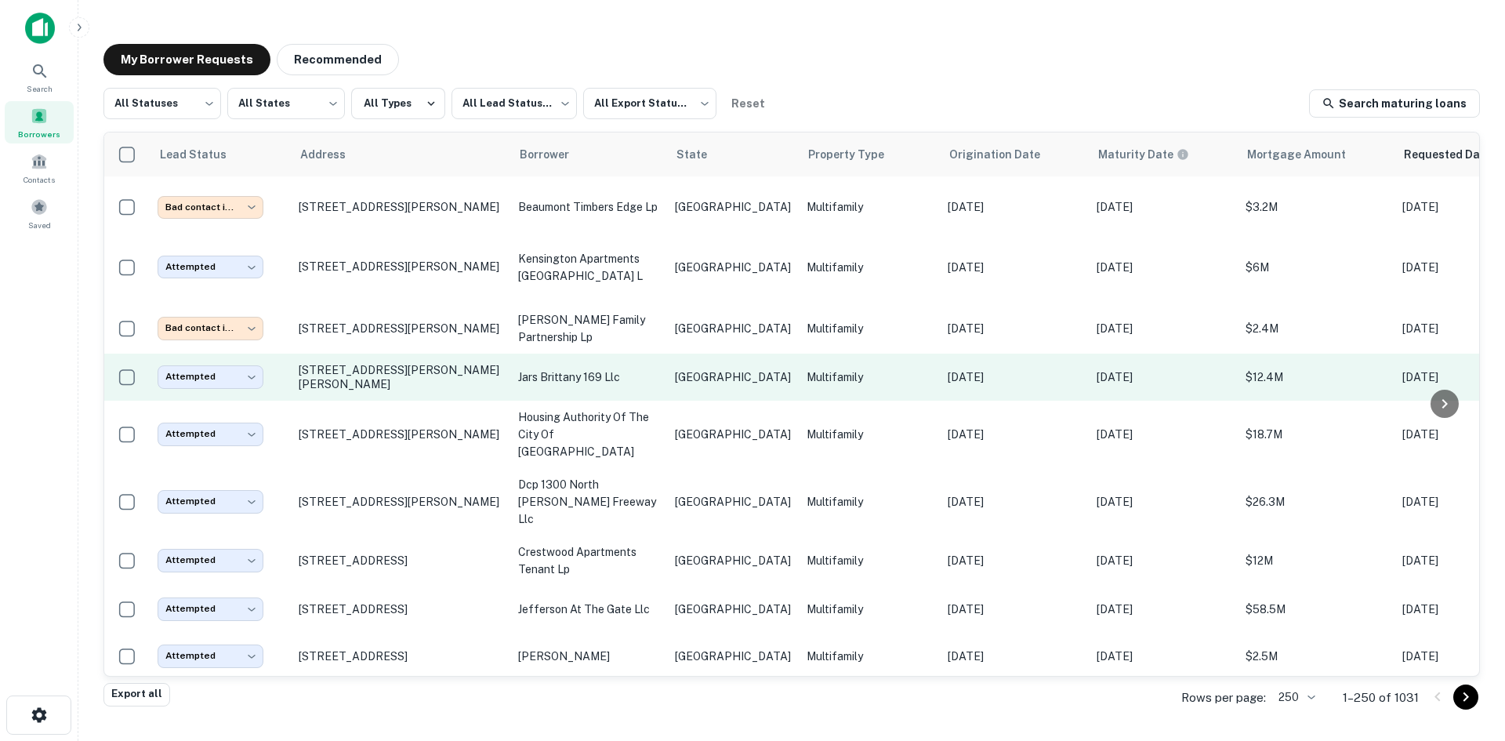
scroll to position [5577, 0]
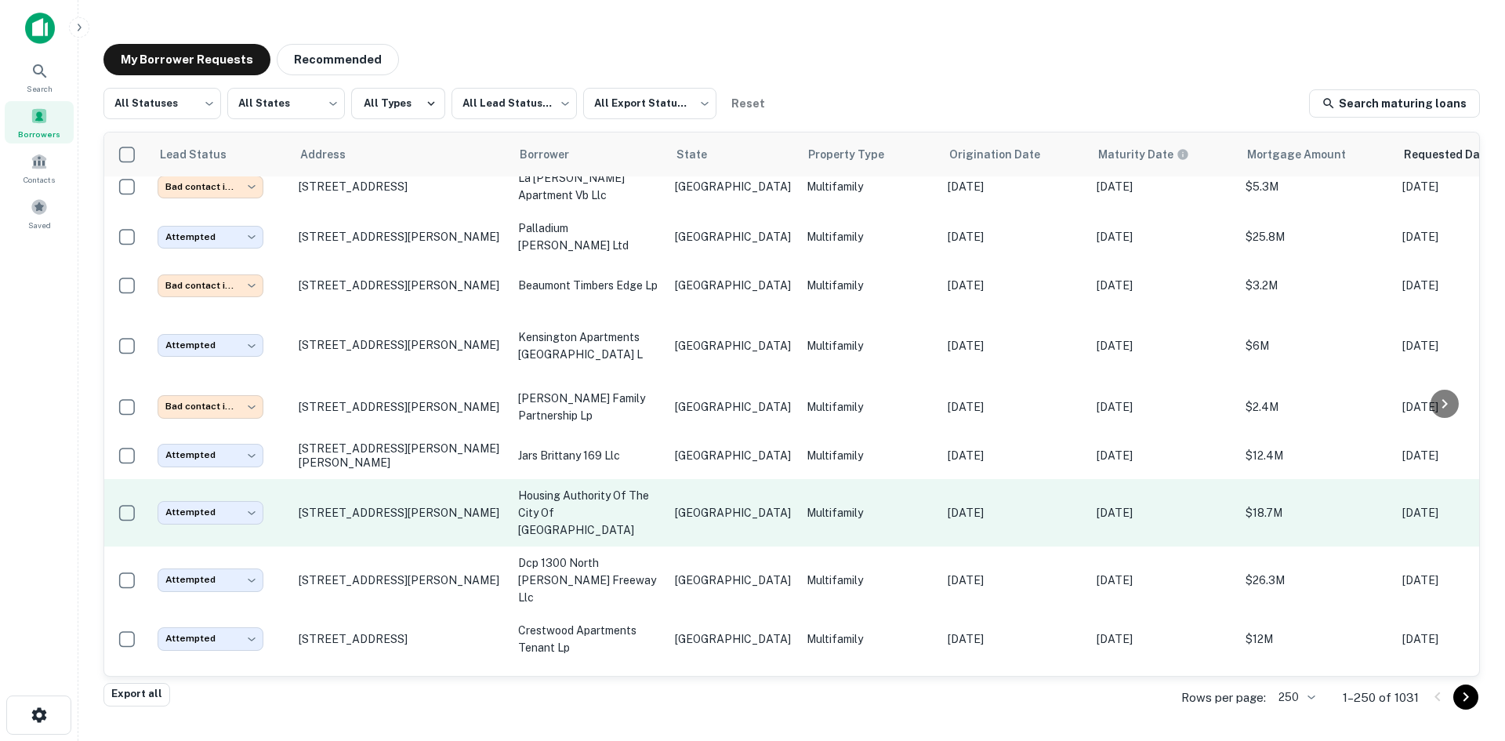
click at [706, 479] on td "[GEOGRAPHIC_DATA]" at bounding box center [733, 512] width 132 height 67
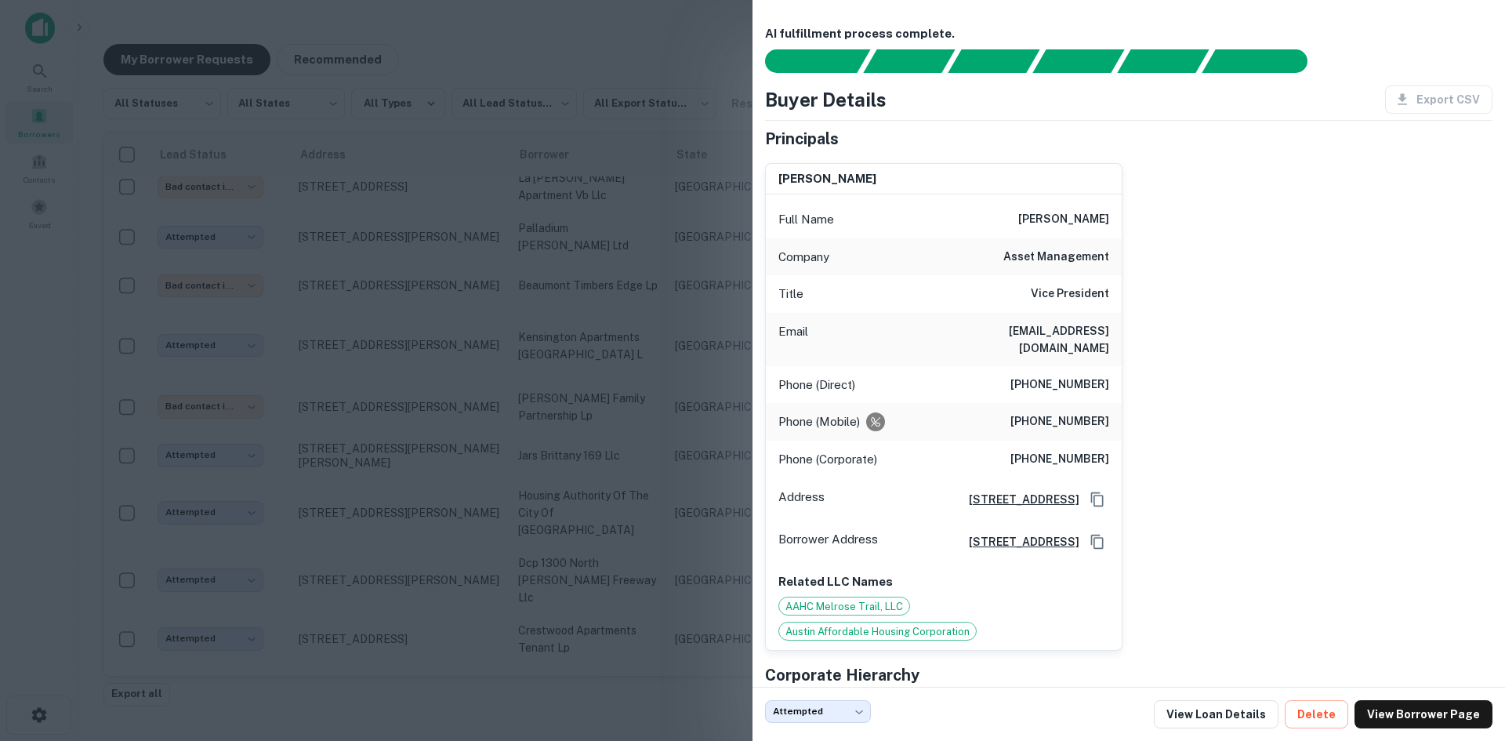
click at [459, 268] on div at bounding box center [752, 370] width 1505 height 741
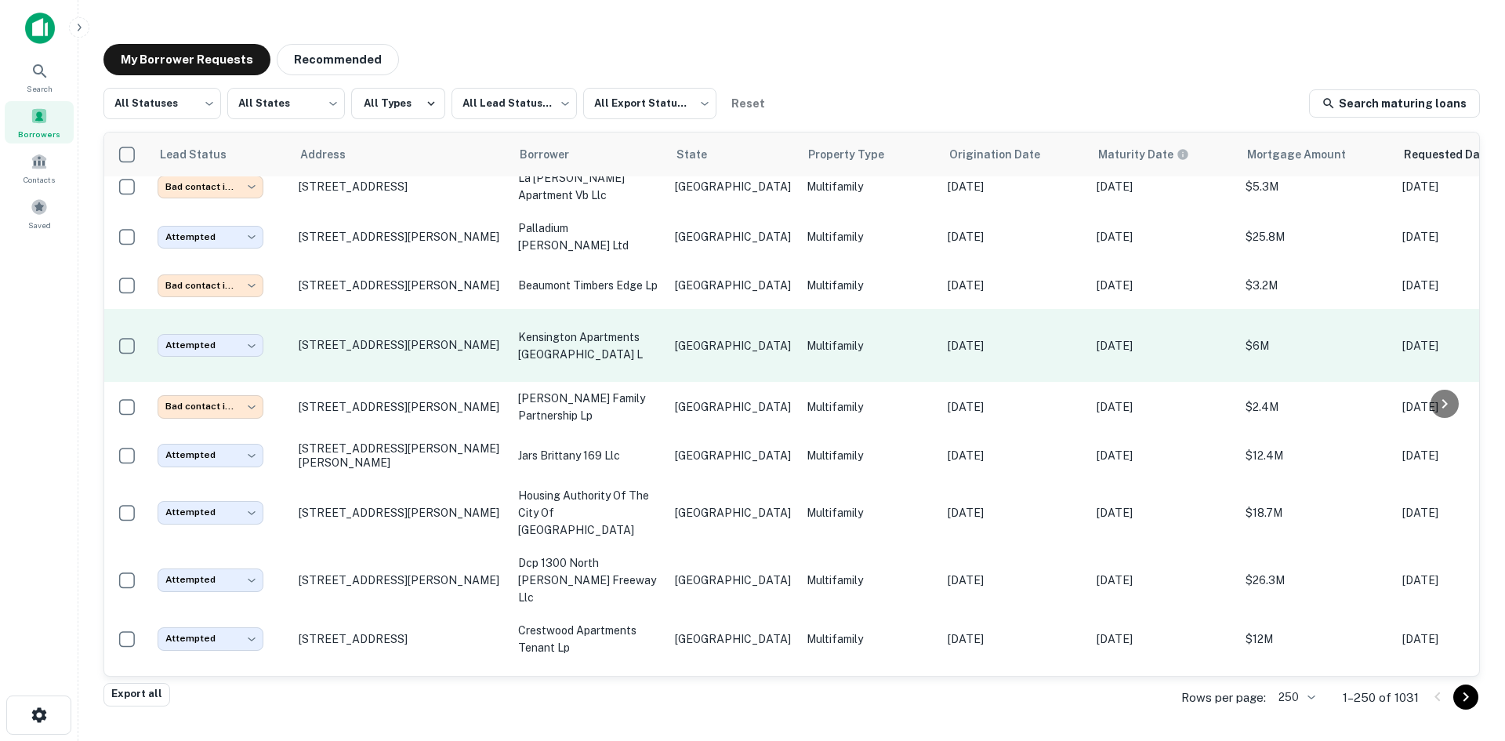
click at [587, 329] on p "kensington apartments [GEOGRAPHIC_DATA] l" at bounding box center [588, 346] width 141 height 35
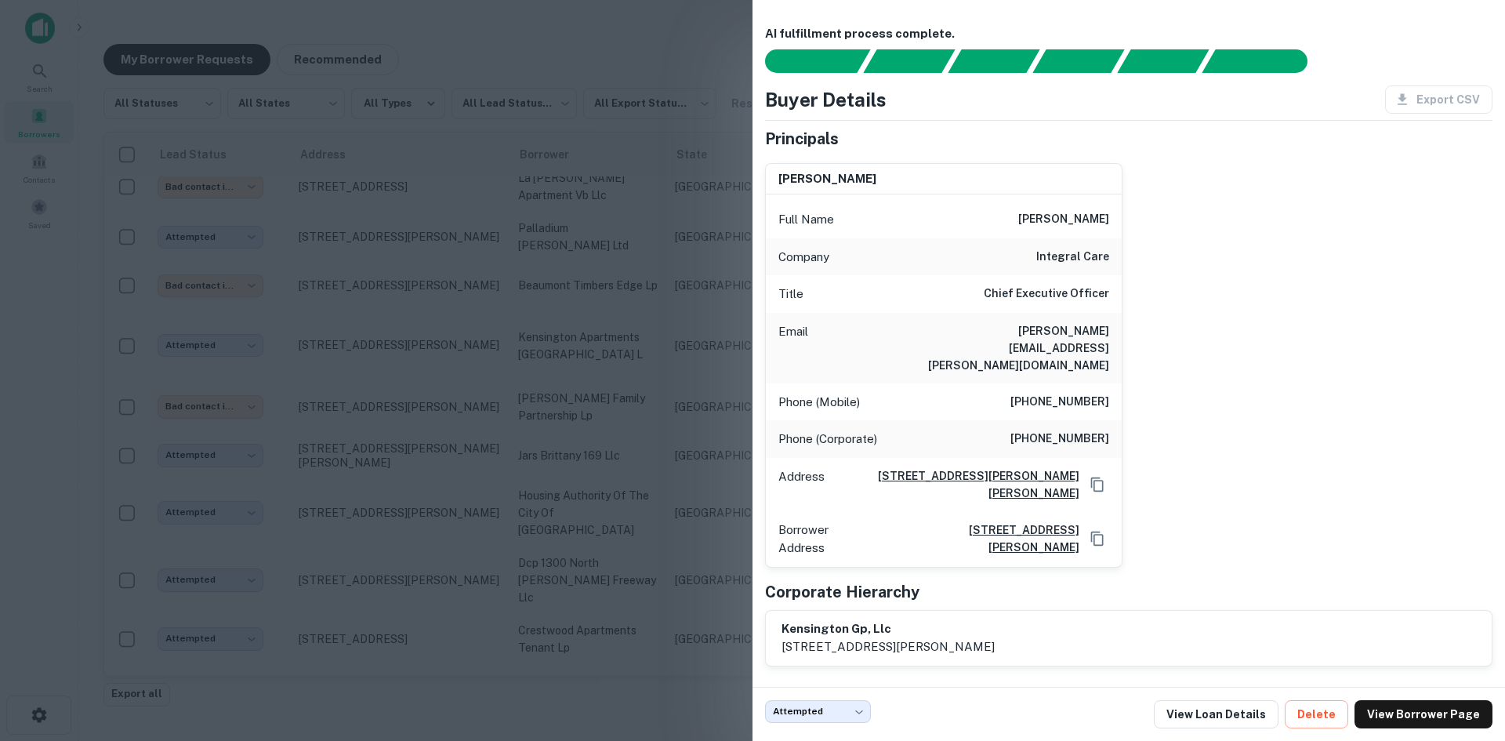
click at [496, 157] on div at bounding box center [752, 370] width 1505 height 741
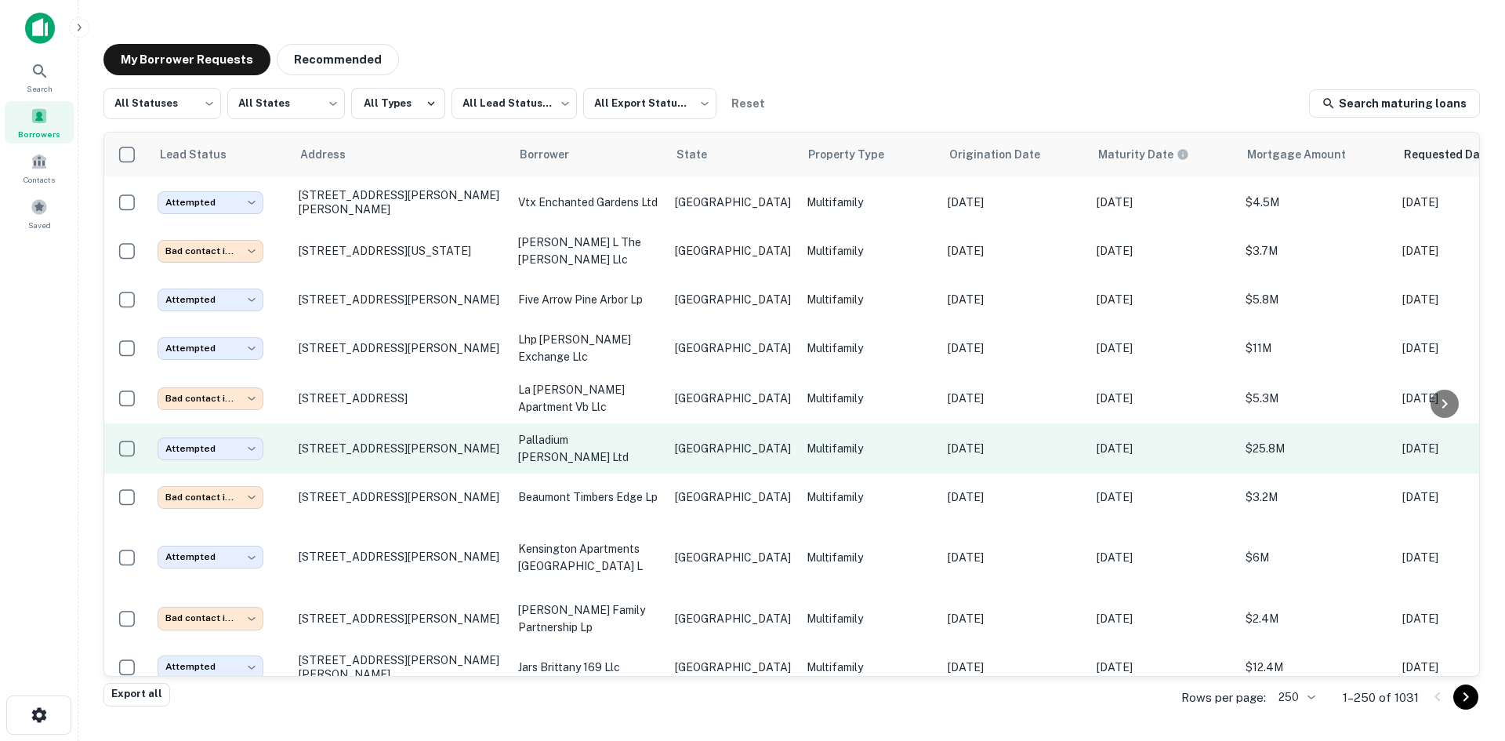
scroll to position [5341, 0]
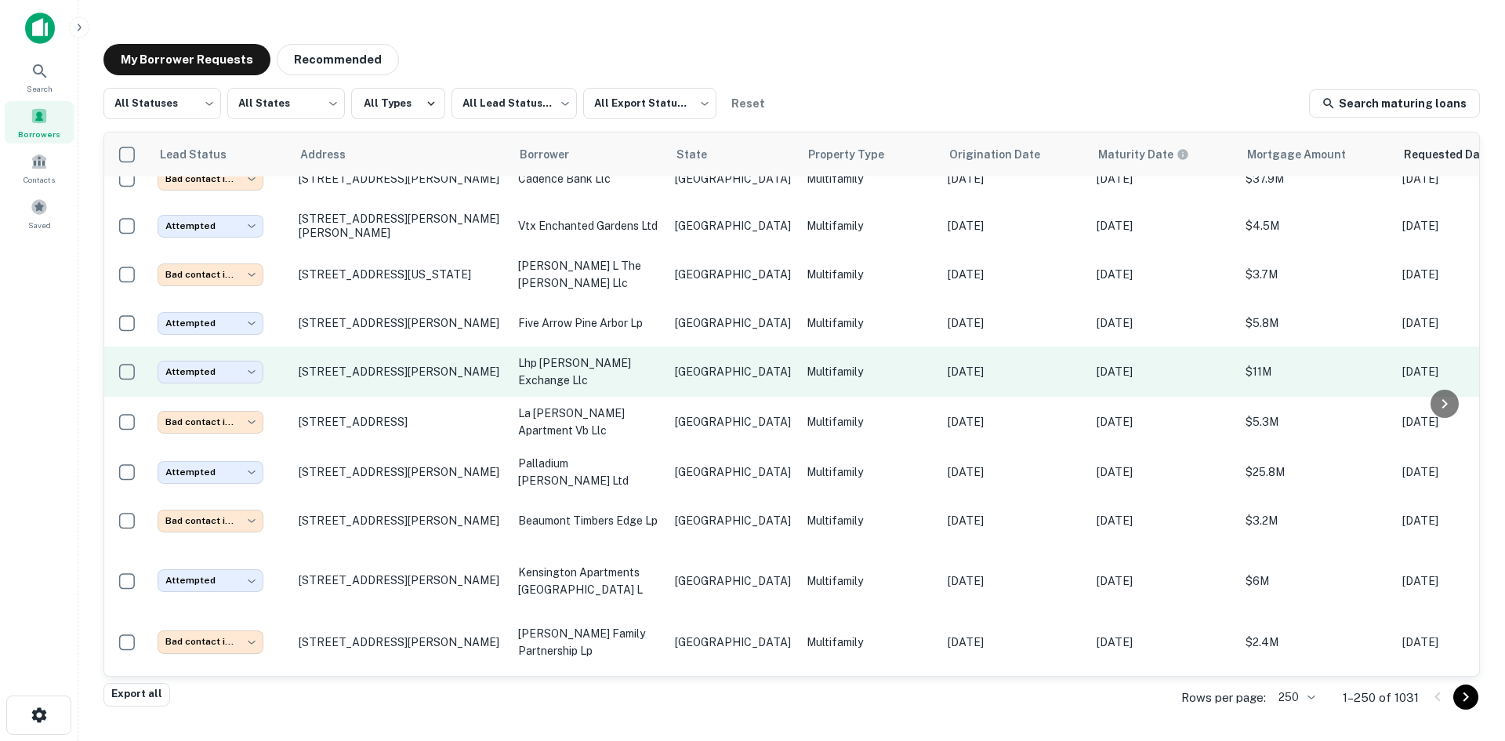
click at [561, 354] on p "lhp [PERSON_NAME] exchange llc" at bounding box center [588, 371] width 141 height 35
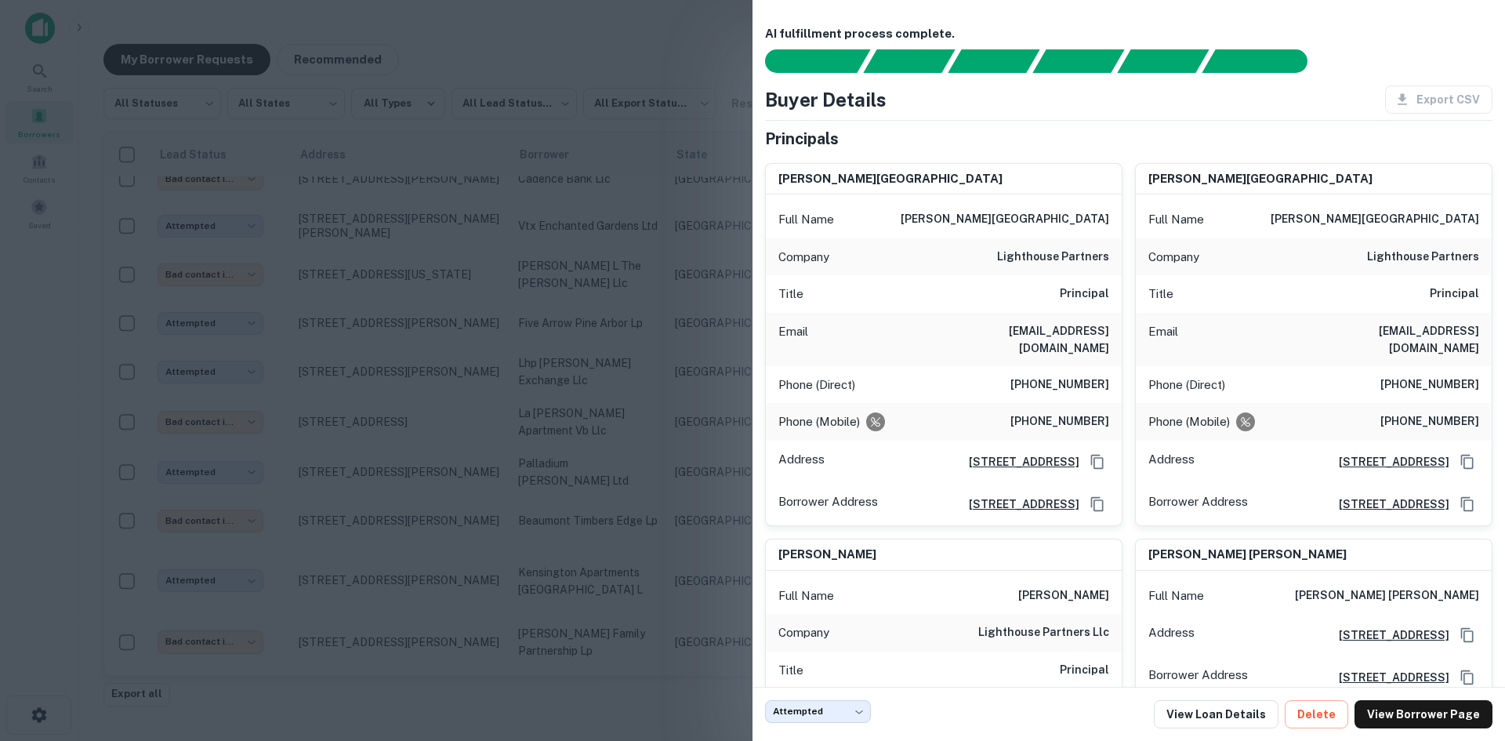
click at [588, 216] on div at bounding box center [752, 370] width 1505 height 741
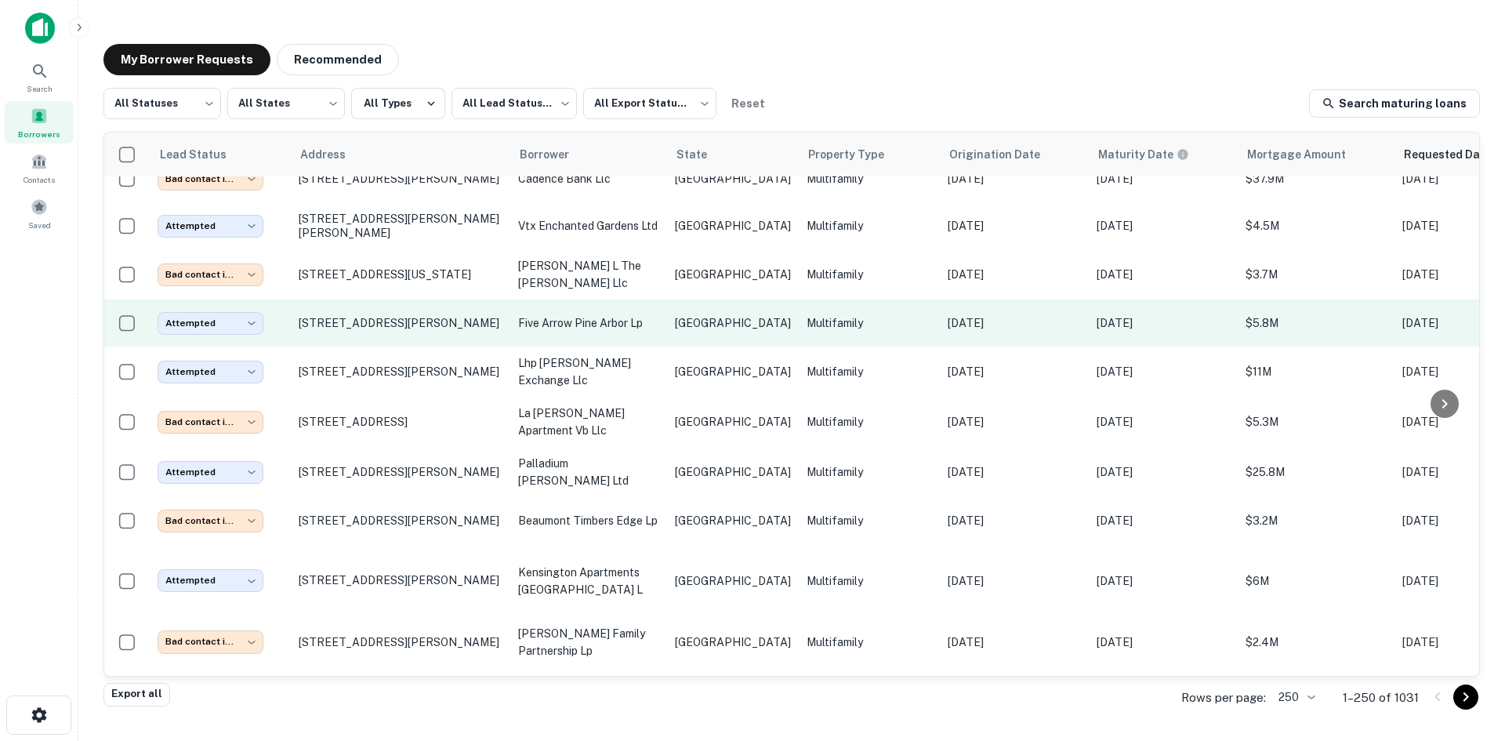
click at [545, 314] on p "five arrow pine arbor lp" at bounding box center [588, 322] width 141 height 17
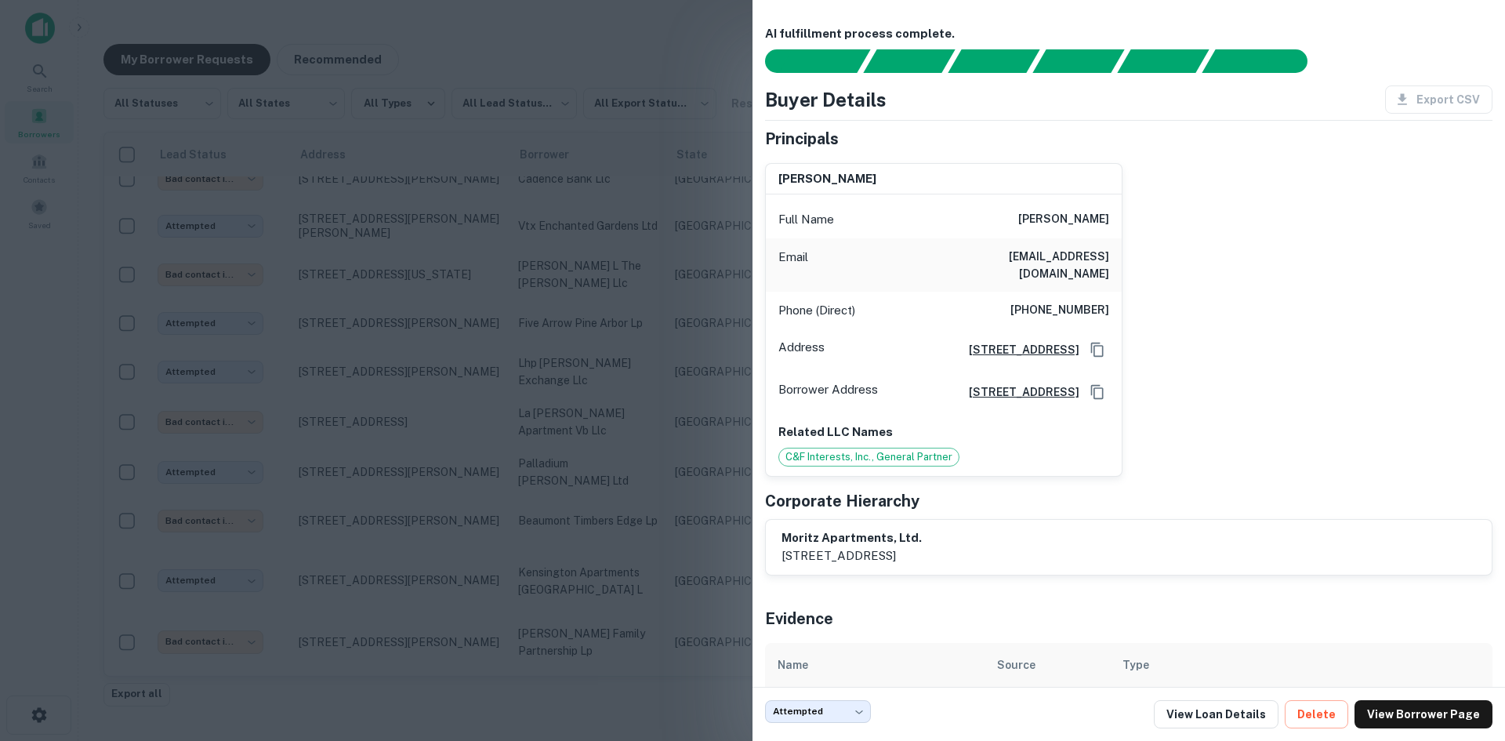
click at [557, 261] on div at bounding box center [752, 370] width 1505 height 741
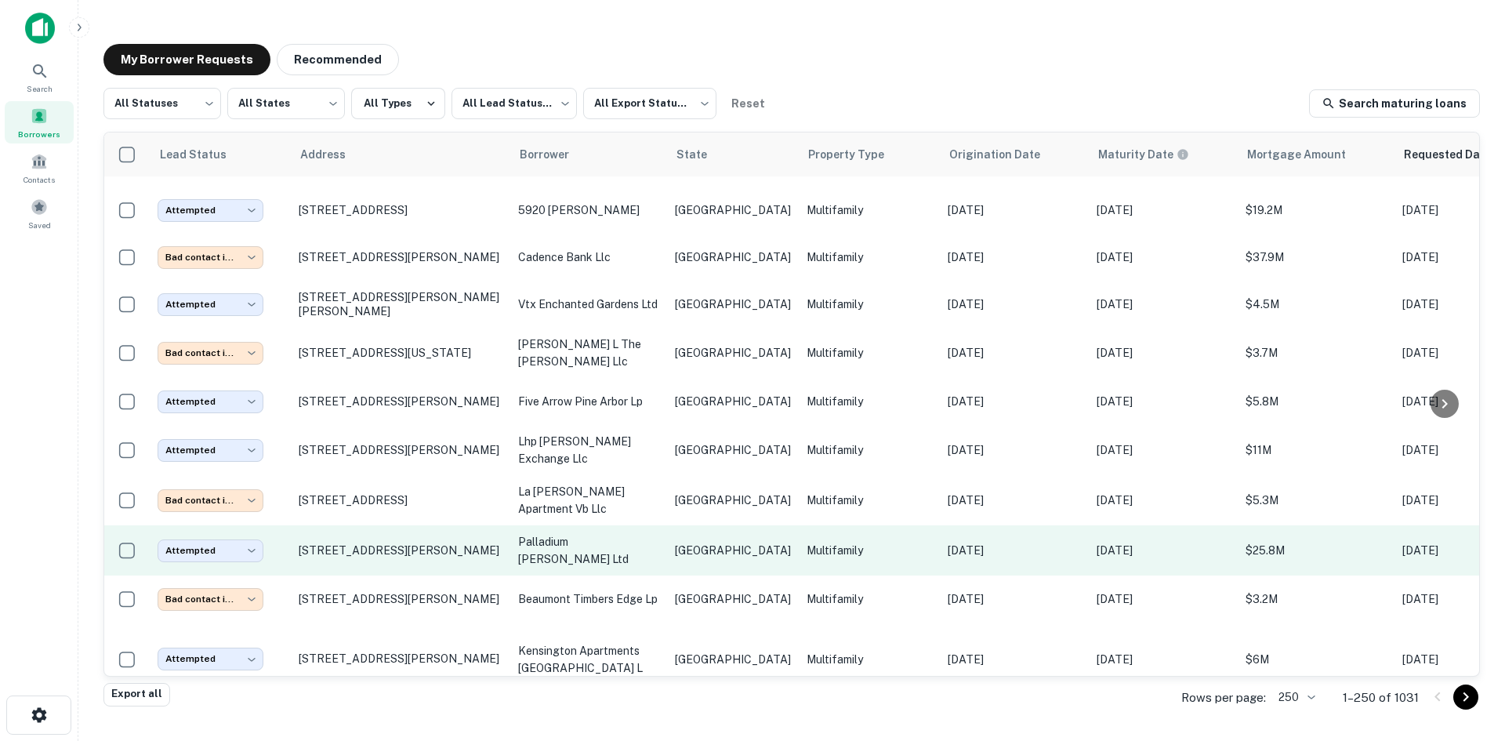
scroll to position [5185, 0]
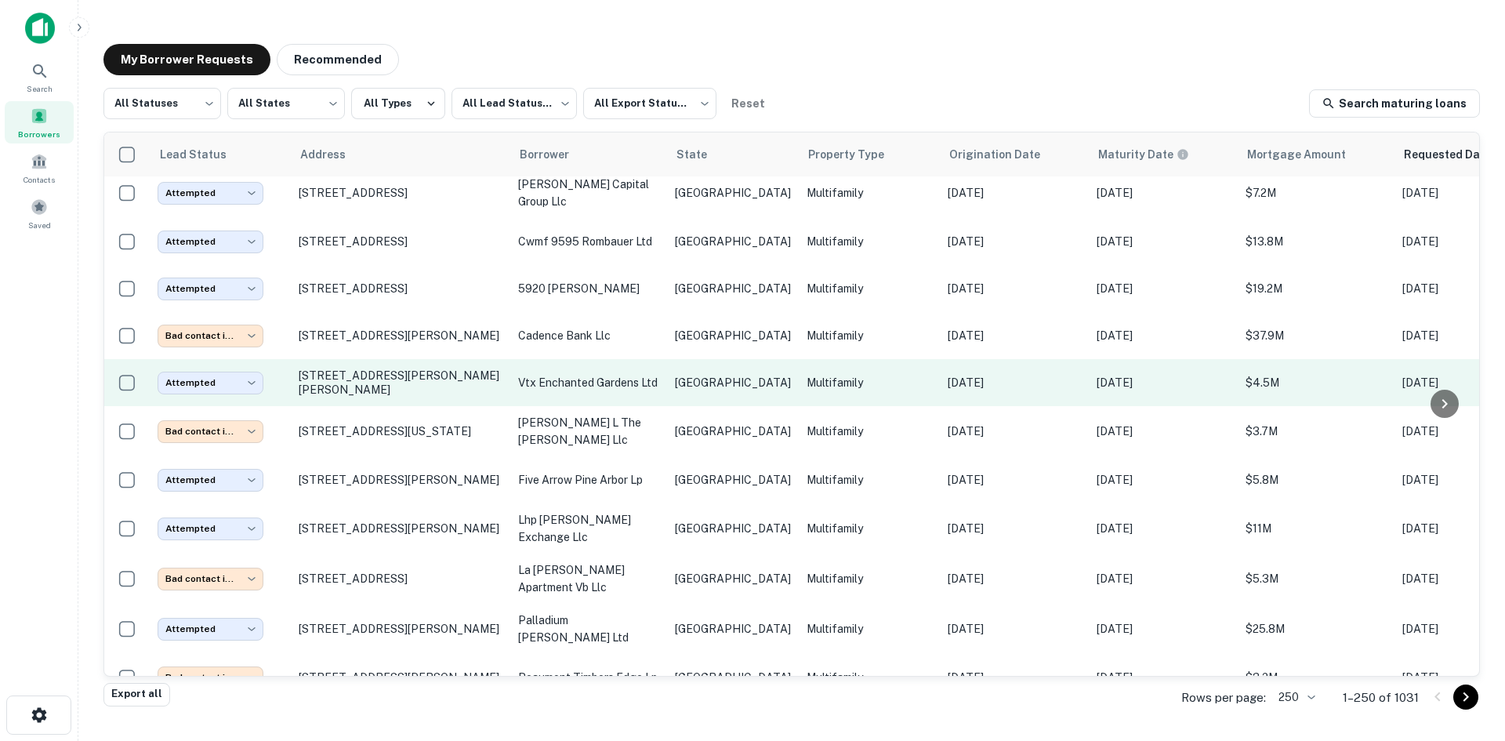
click at [676, 359] on td "[GEOGRAPHIC_DATA]" at bounding box center [733, 382] width 132 height 47
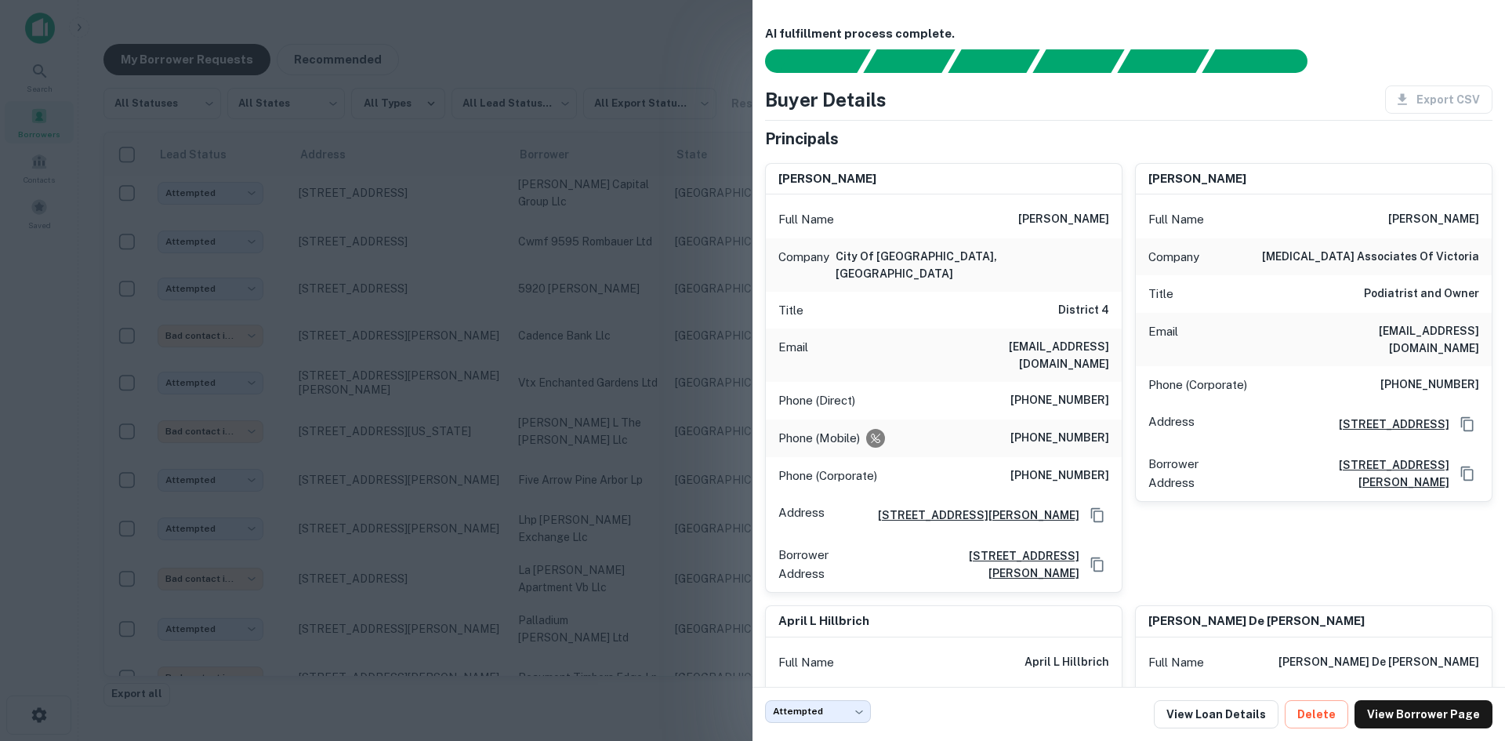
click at [645, 263] on div at bounding box center [752, 370] width 1505 height 741
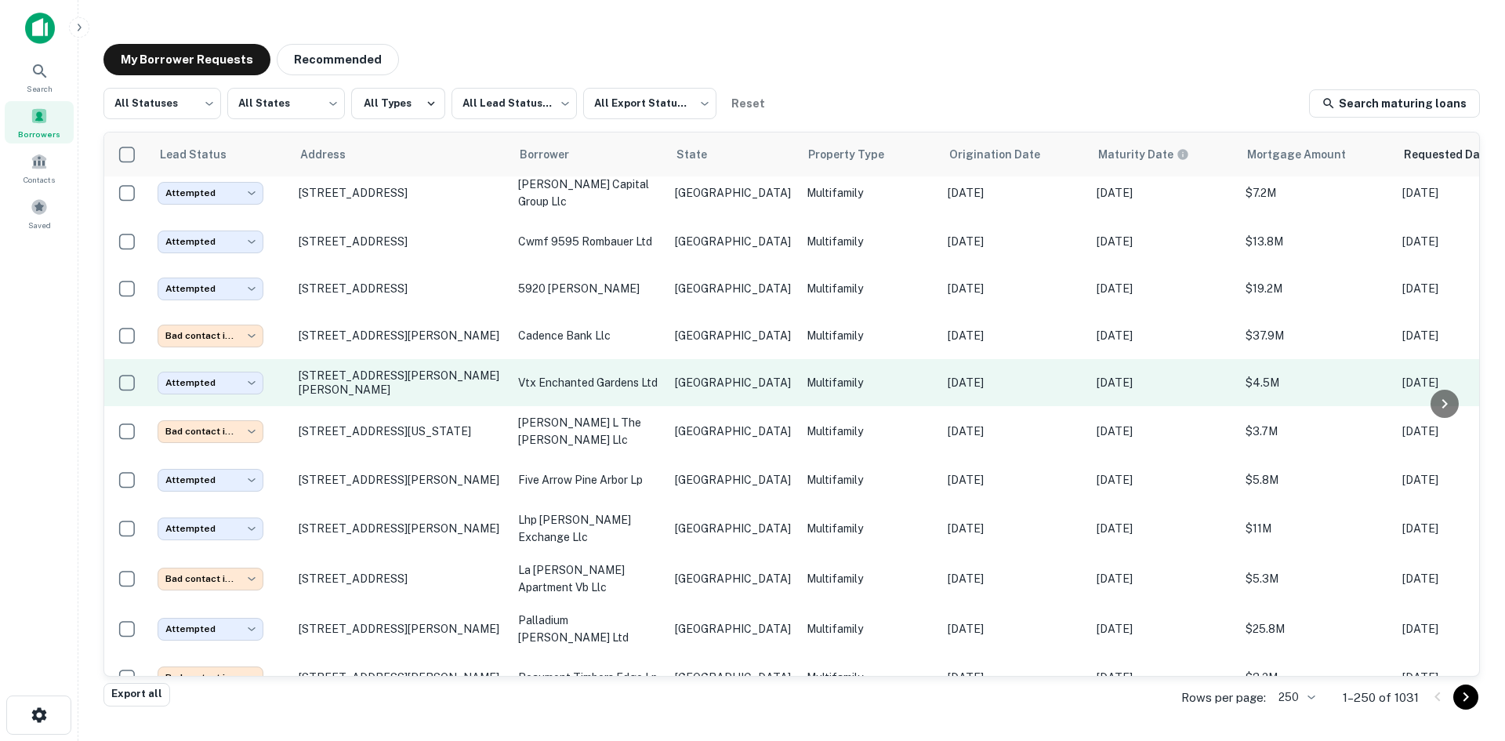
scroll to position [5106, 0]
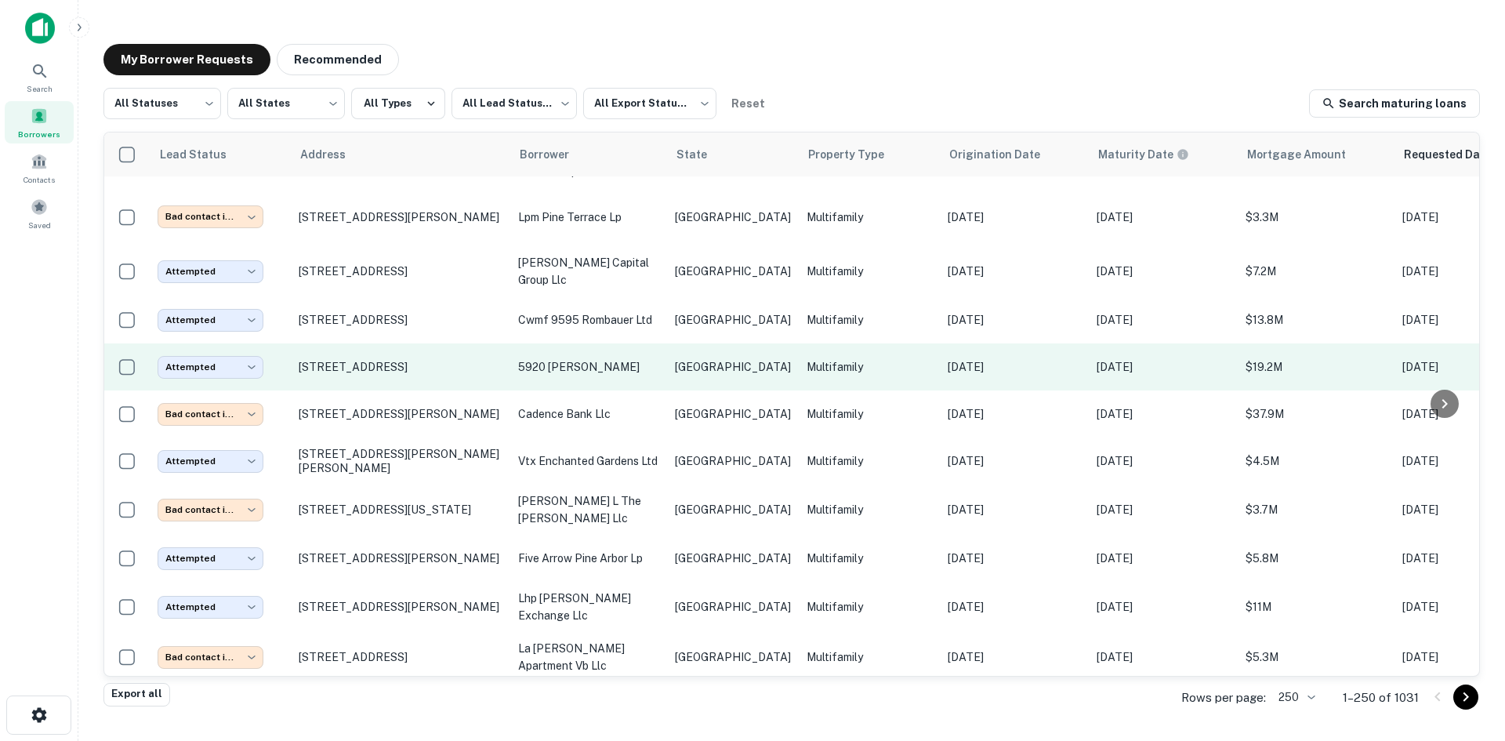
click at [610, 358] on p "5920 [PERSON_NAME]" at bounding box center [588, 366] width 141 height 17
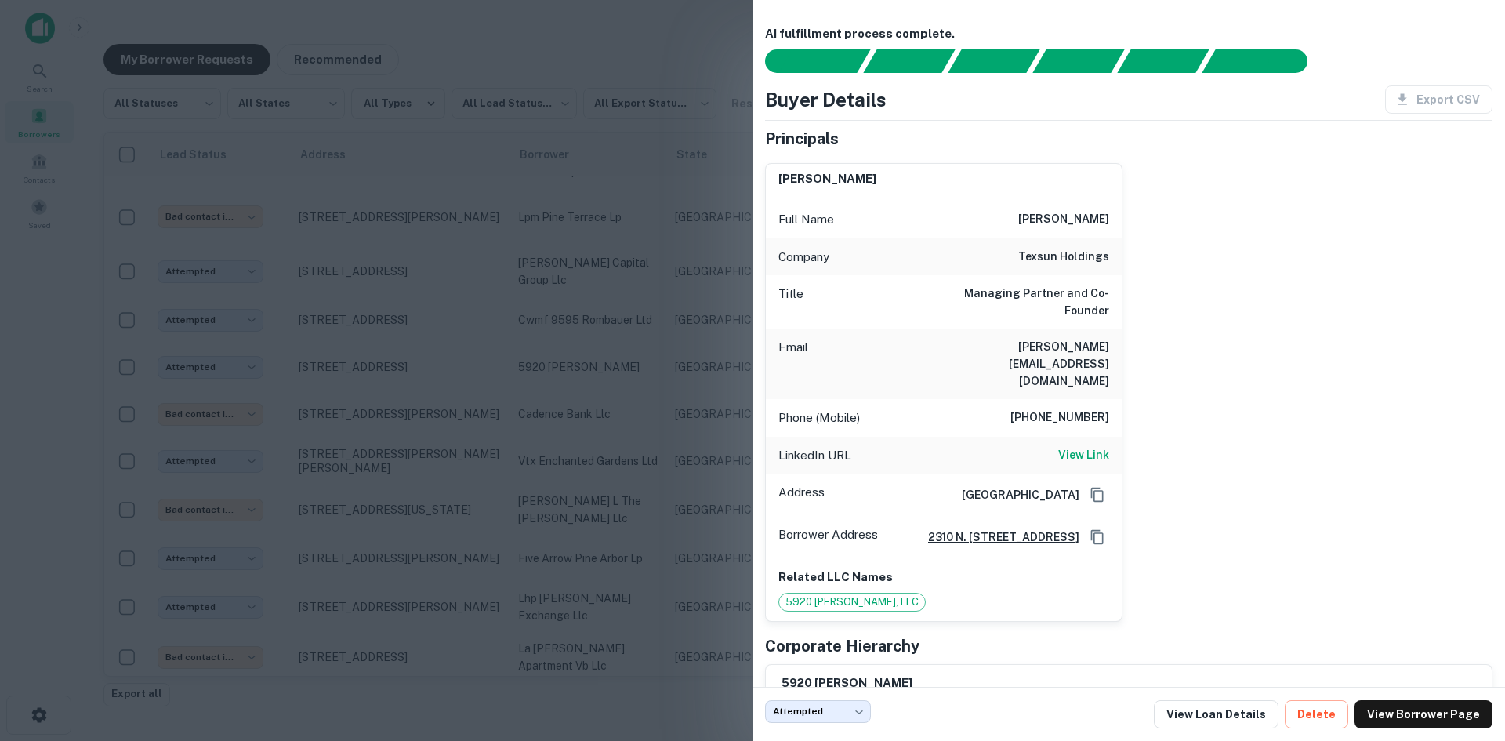
click at [595, 227] on div at bounding box center [752, 370] width 1505 height 741
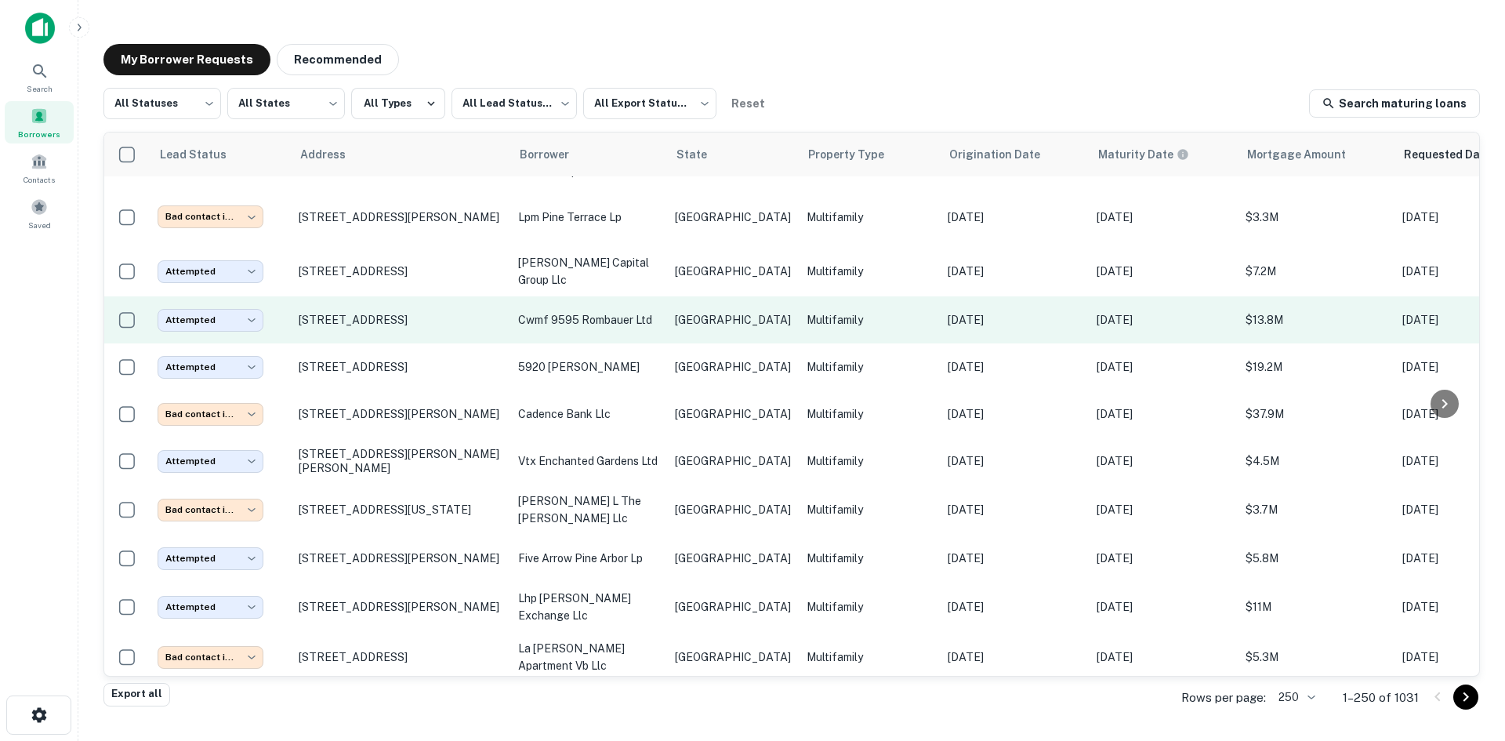
click at [566, 311] on p "cwmf 9595 rombauer ltd" at bounding box center [588, 319] width 141 height 17
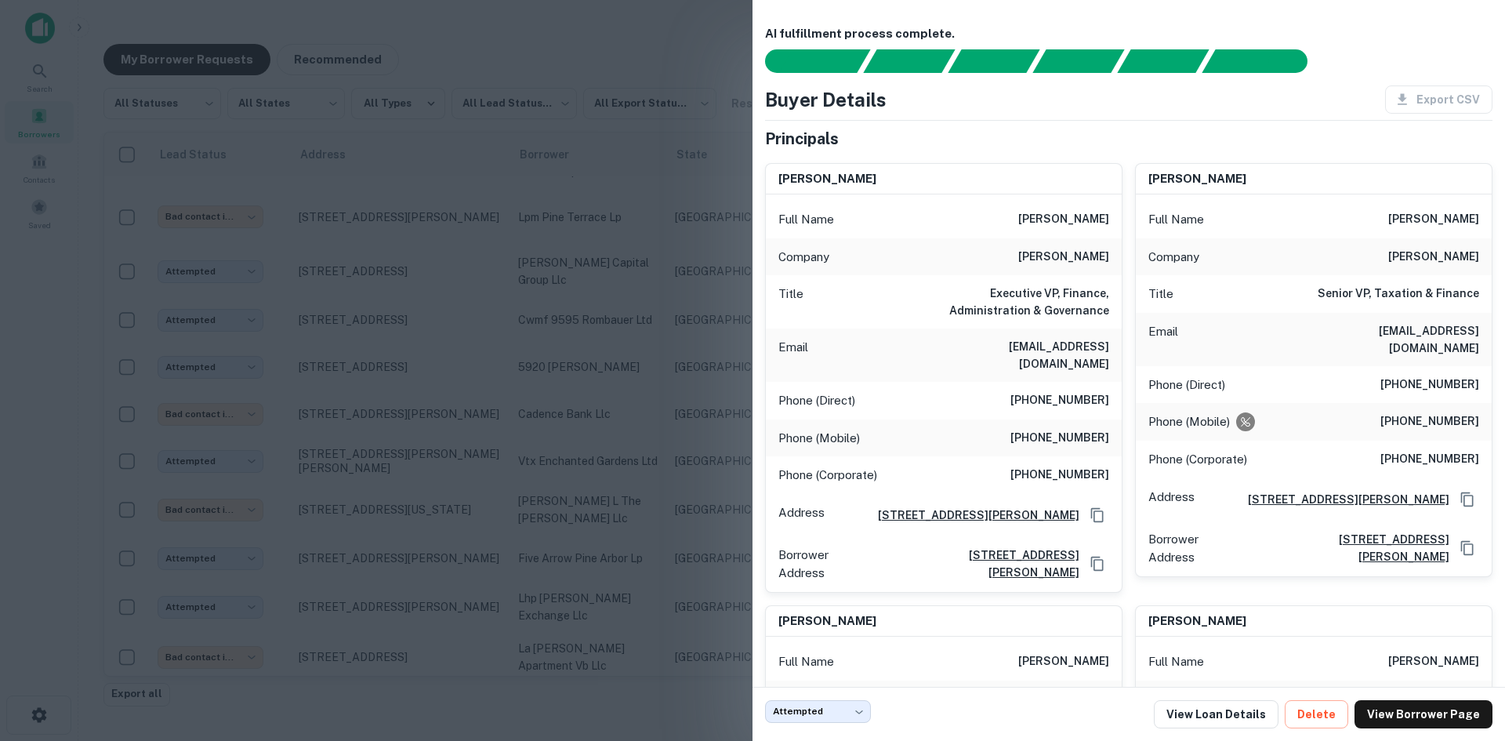
click at [537, 177] on div at bounding box center [752, 370] width 1505 height 741
click at [561, 254] on p "[PERSON_NAME] capital group llc" at bounding box center [588, 271] width 141 height 35
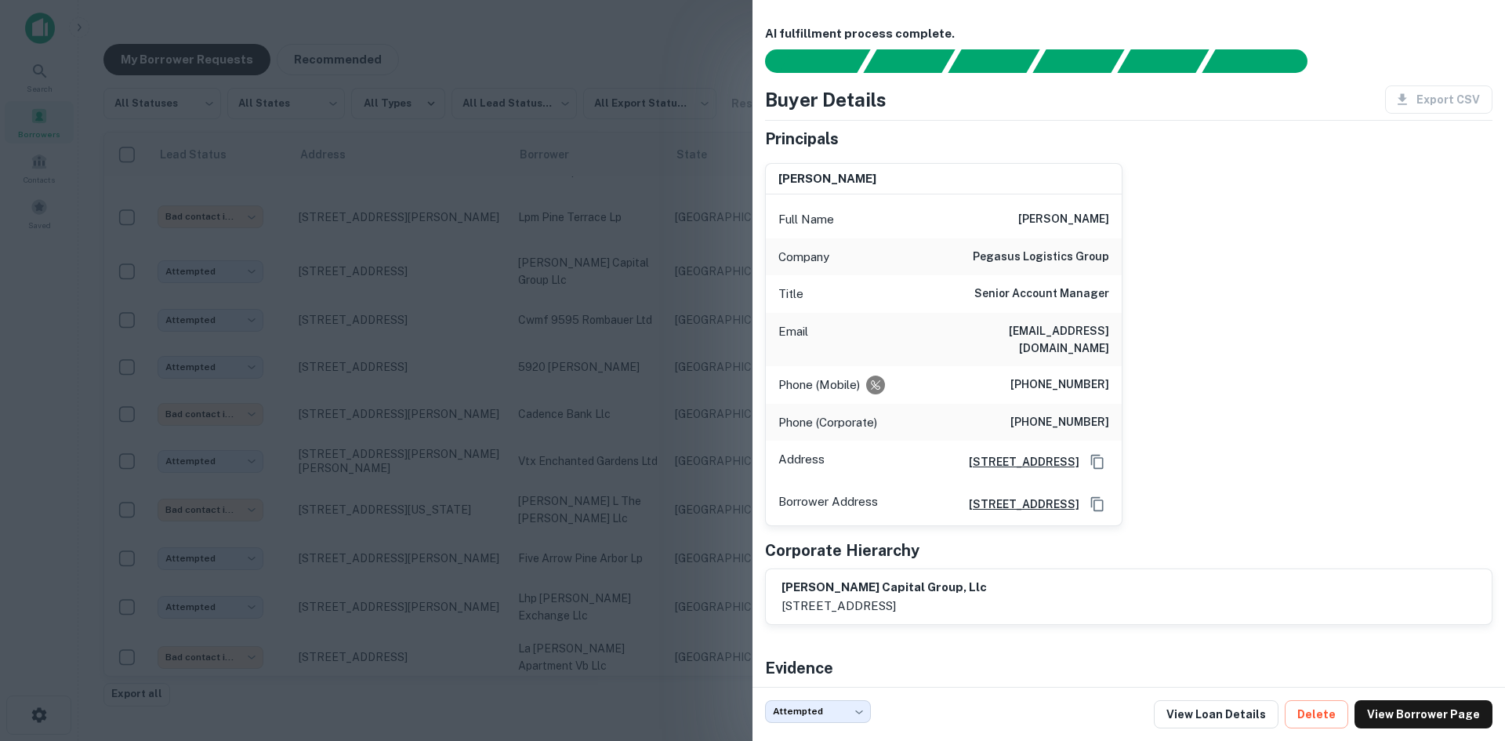
click at [512, 188] on div at bounding box center [752, 370] width 1505 height 741
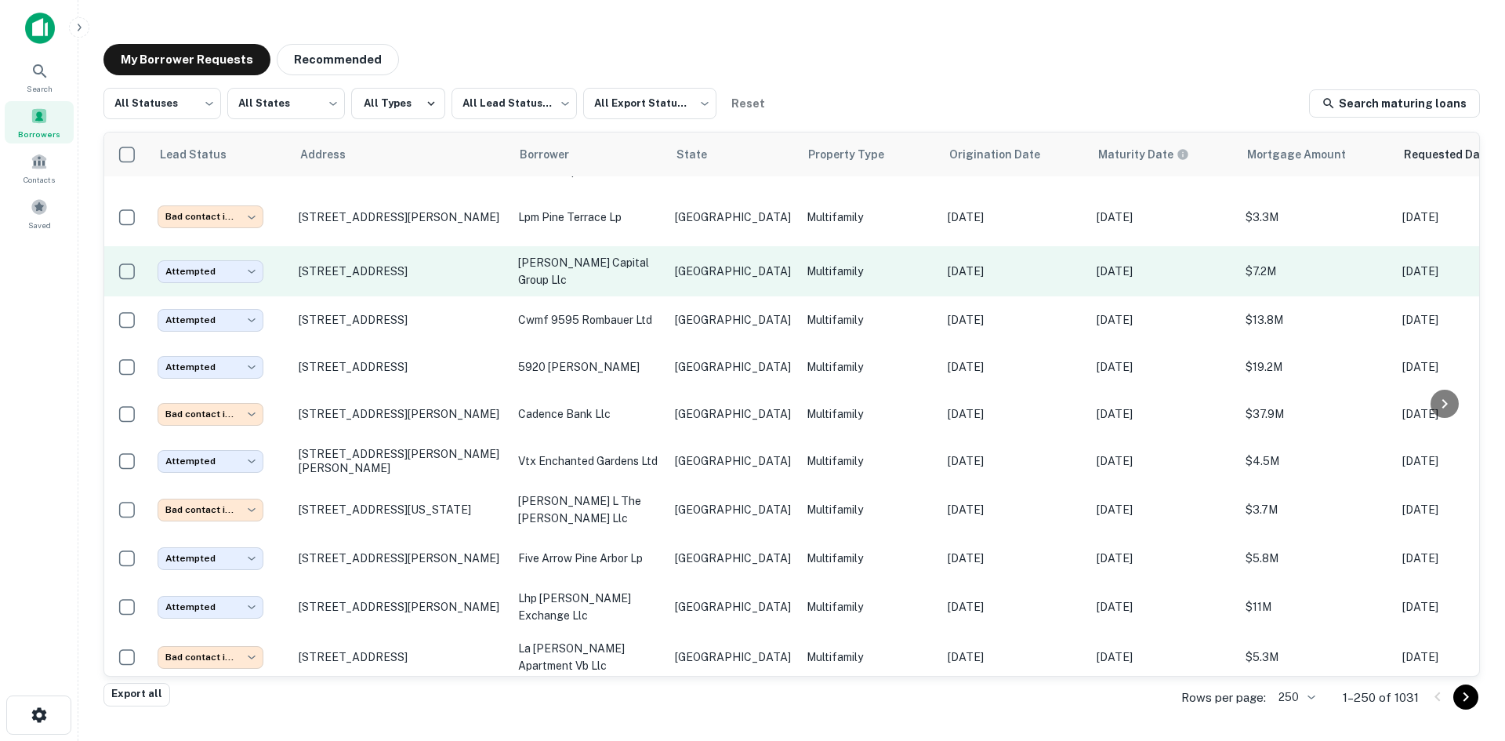
click at [670, 246] on td "[GEOGRAPHIC_DATA]" at bounding box center [733, 271] width 132 height 50
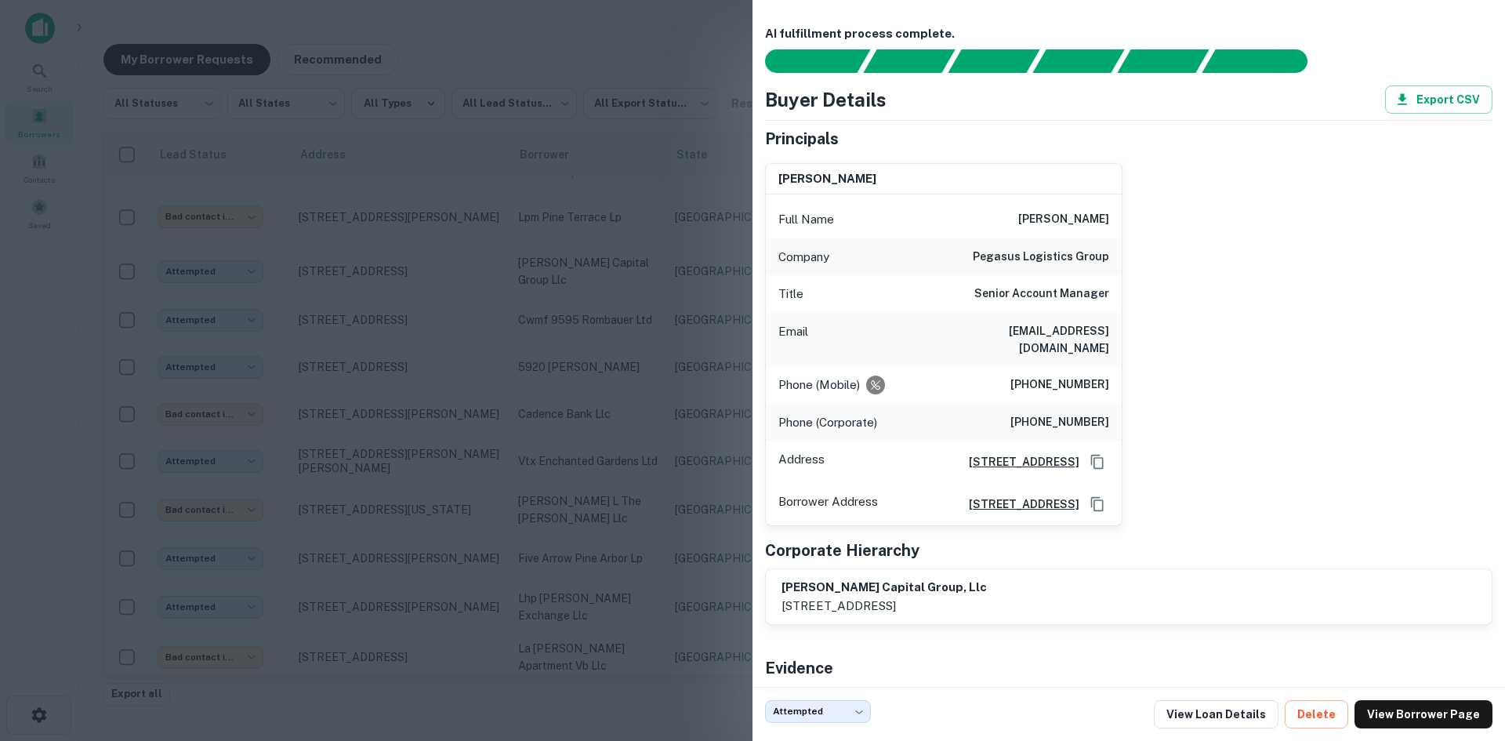
click at [539, 273] on div at bounding box center [752, 370] width 1505 height 741
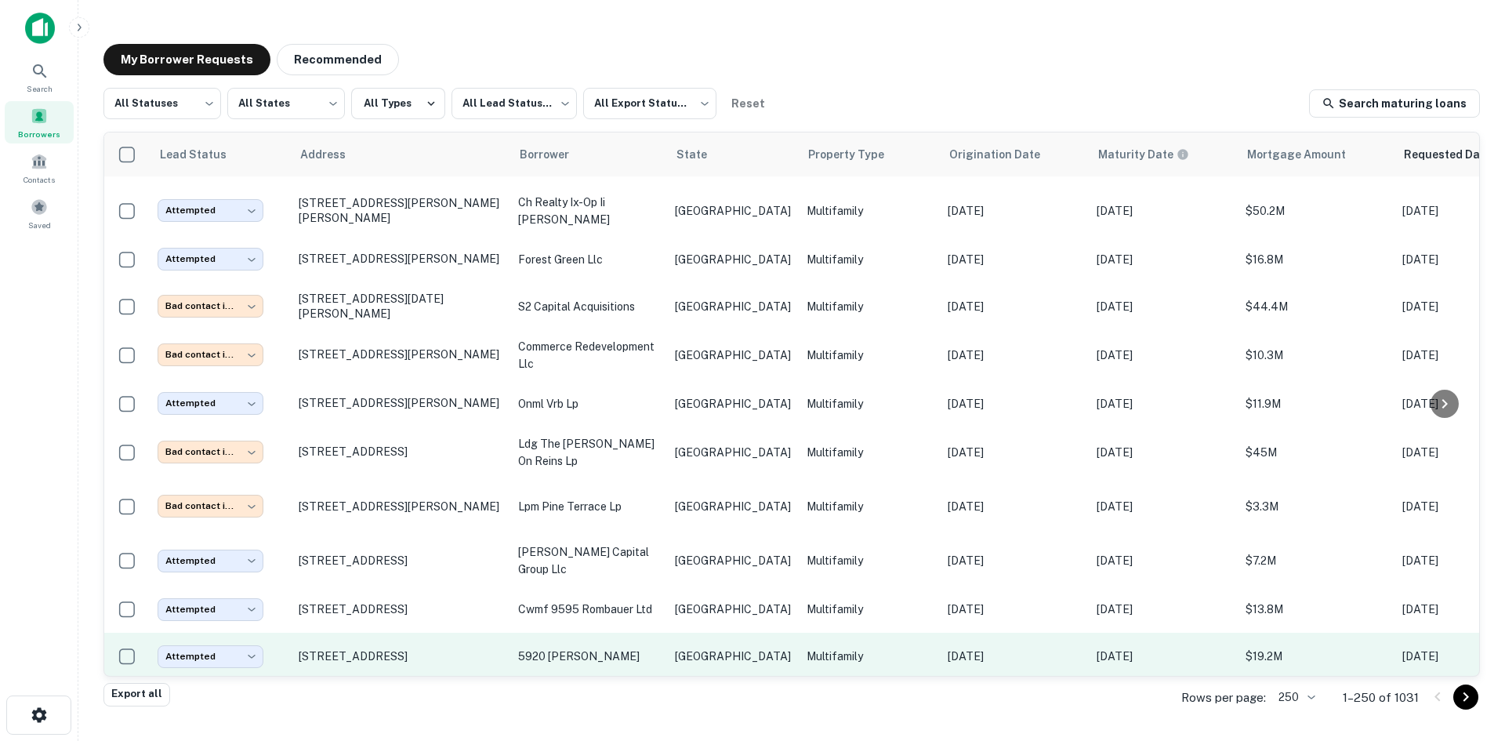
scroll to position [4792, 0]
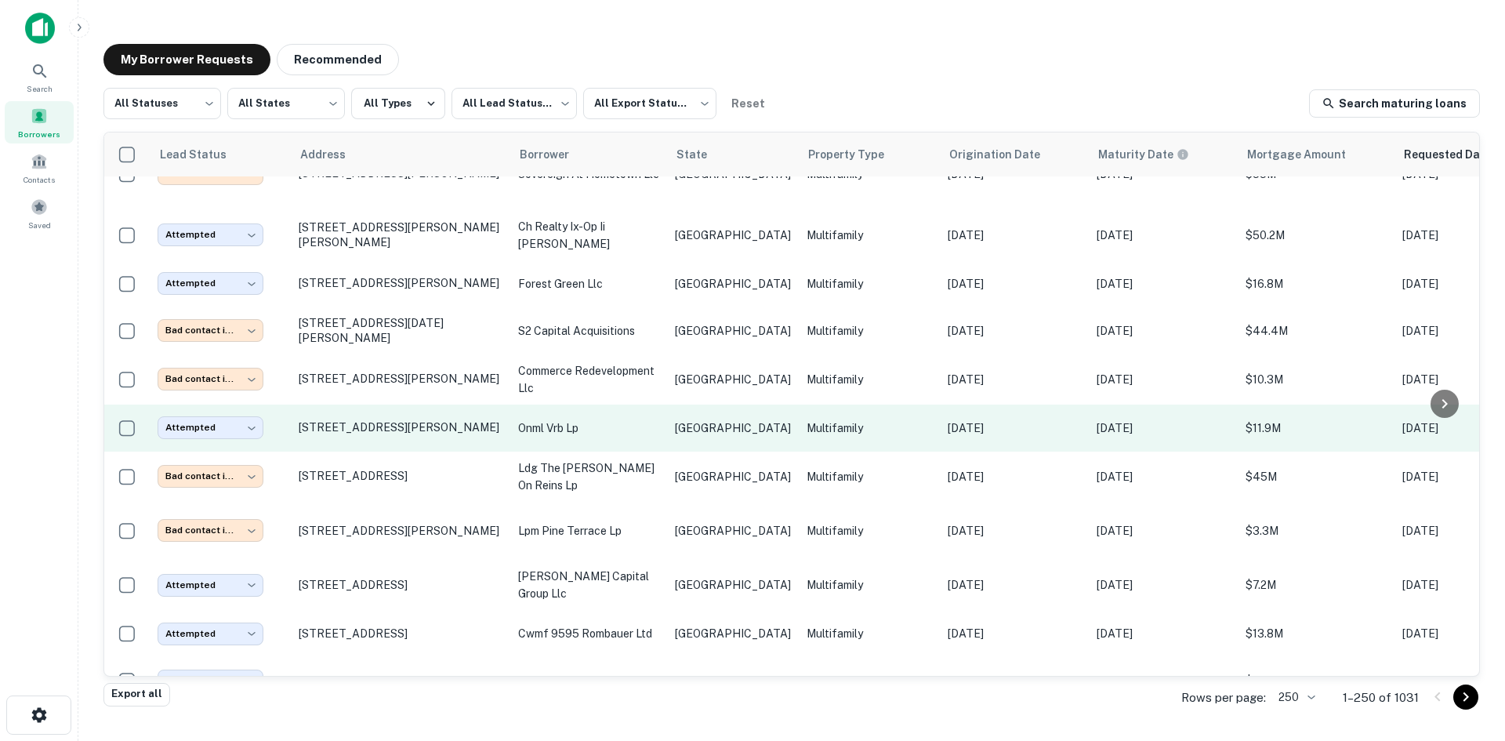
click at [632, 405] on td "onml vrb lp" at bounding box center [588, 428] width 157 height 47
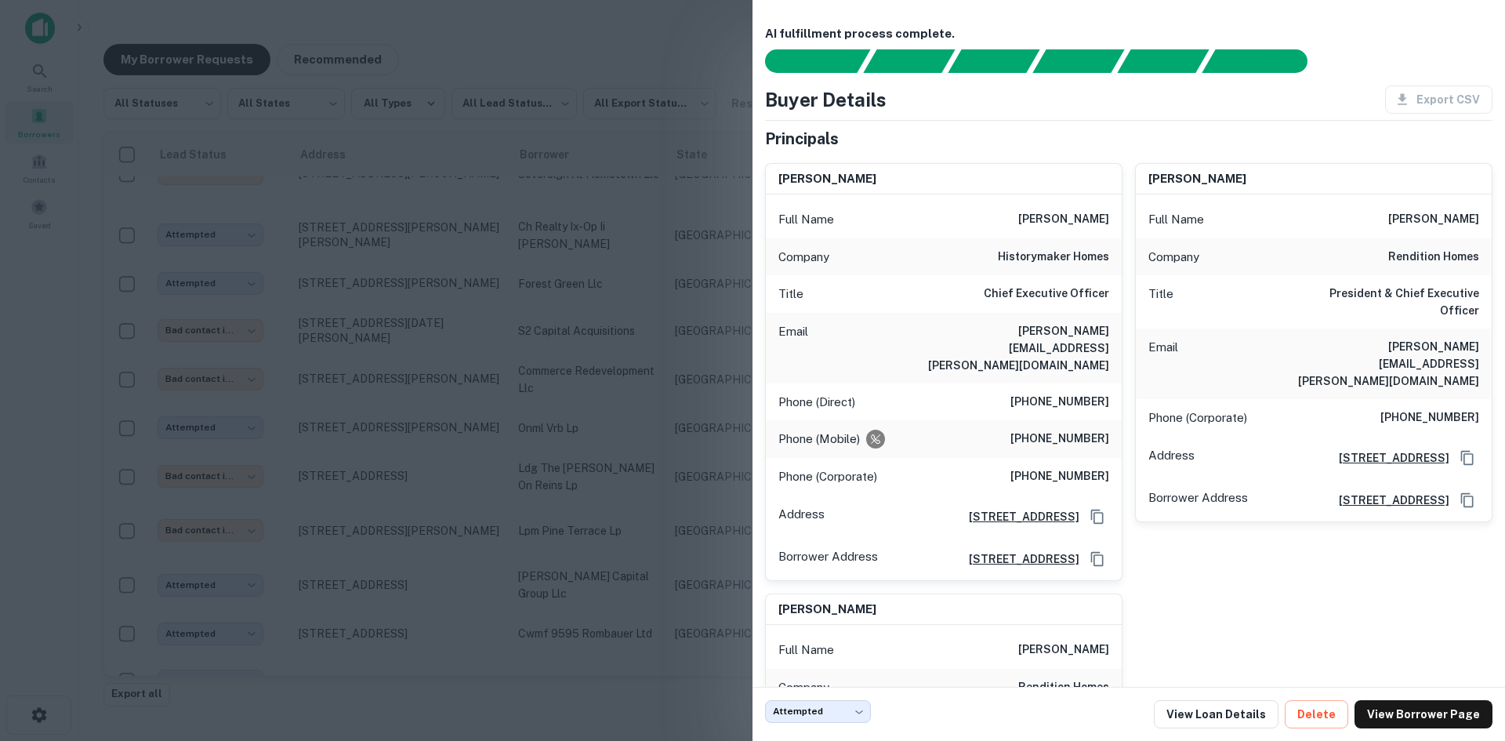
click at [586, 411] on div at bounding box center [752, 370] width 1505 height 741
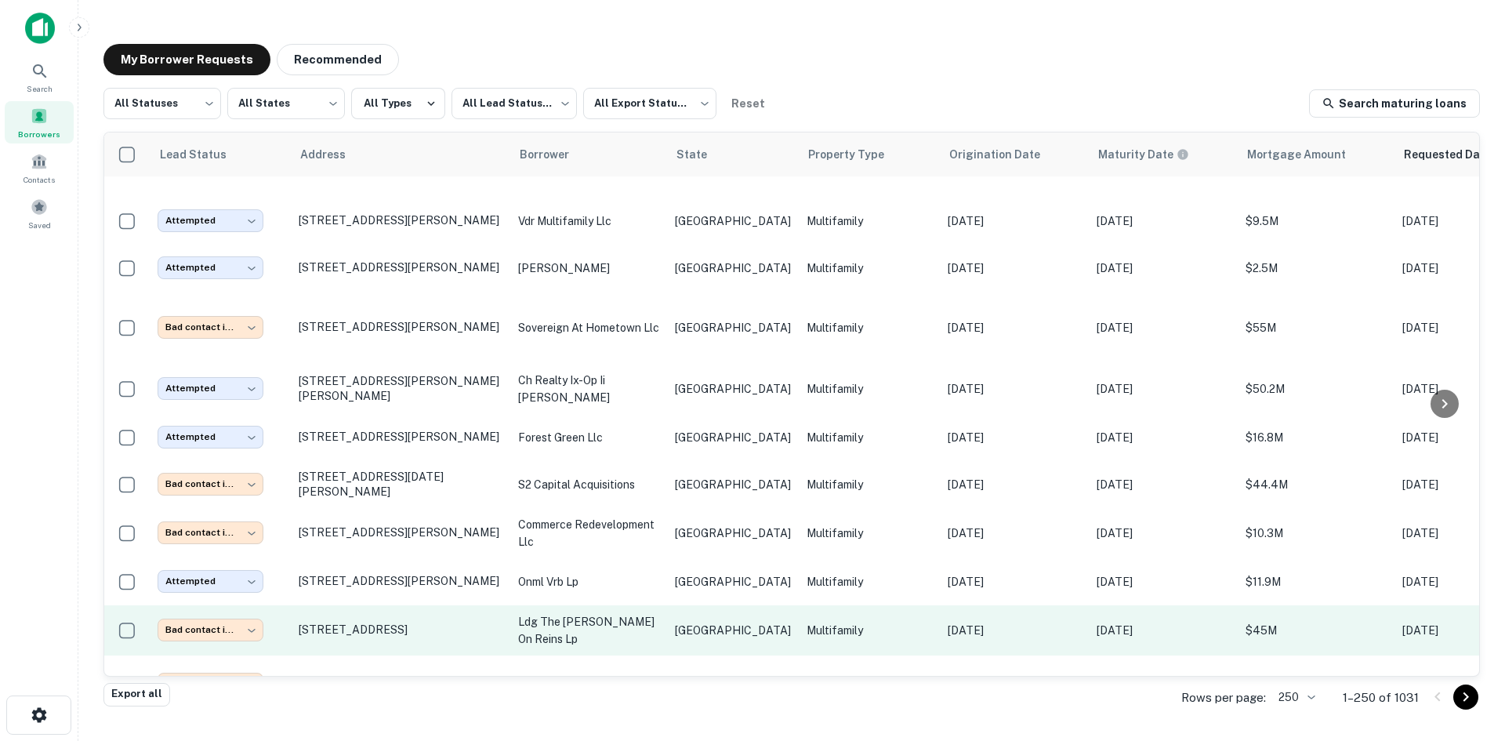
scroll to position [4636, 0]
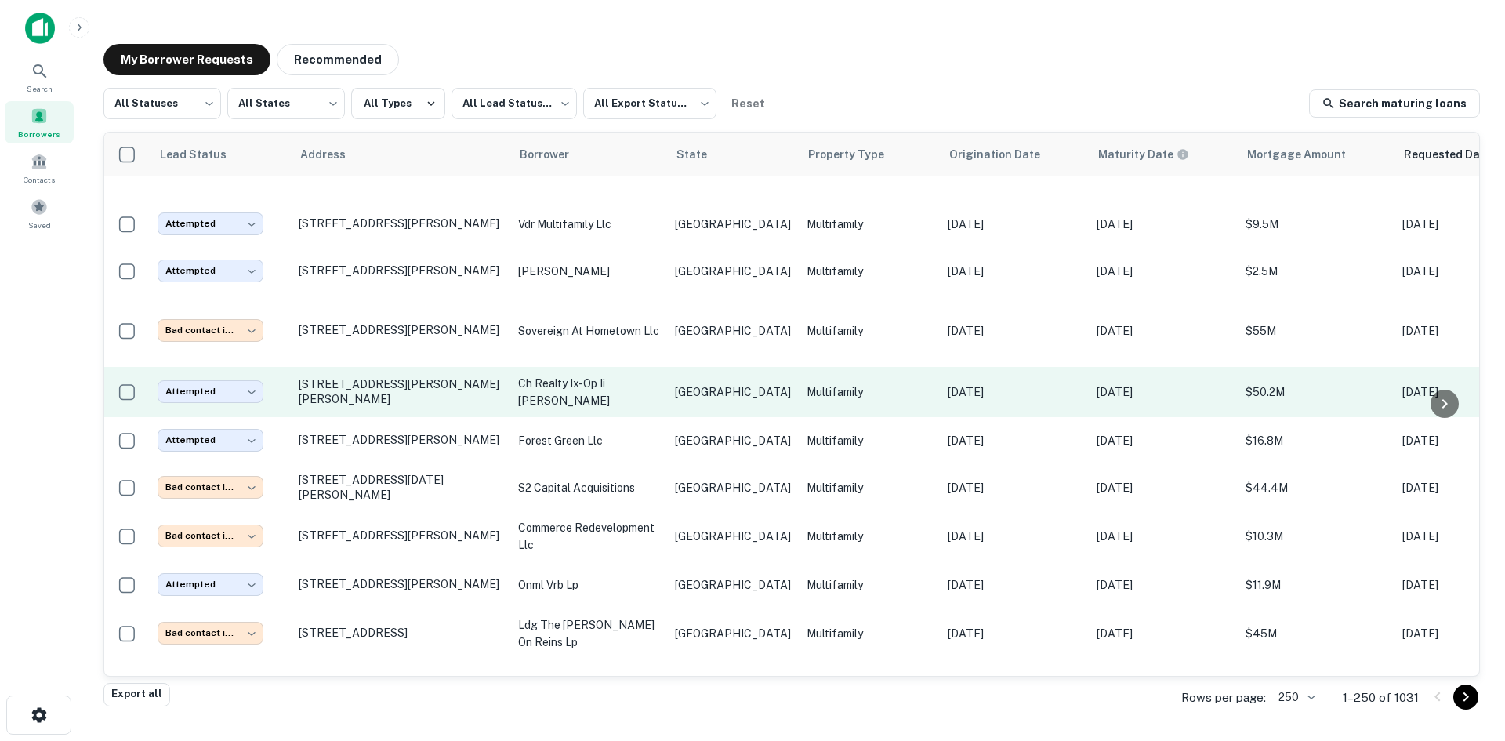
click at [535, 375] on p "ch realty ix-op ii [PERSON_NAME]" at bounding box center [588, 392] width 141 height 35
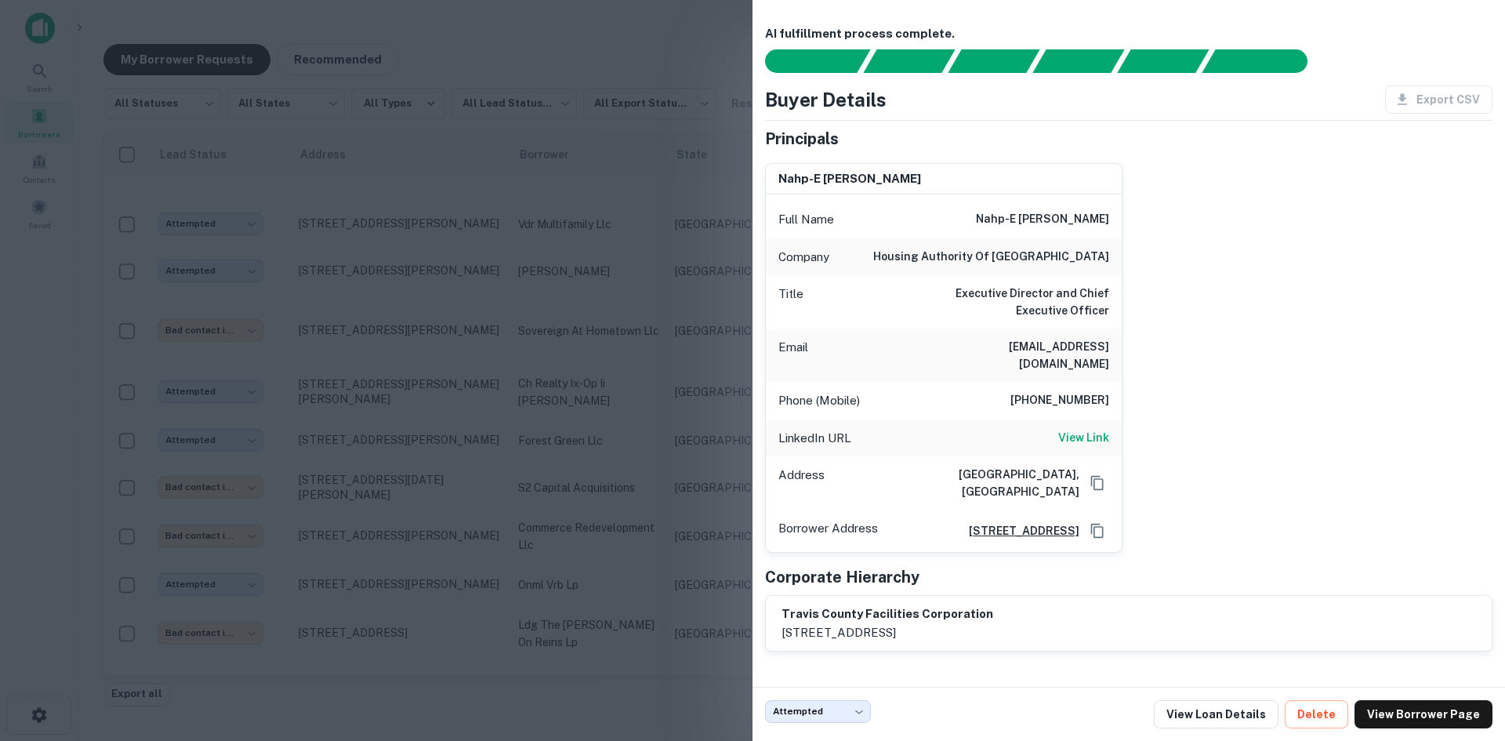
click at [591, 211] on div at bounding box center [752, 370] width 1505 height 741
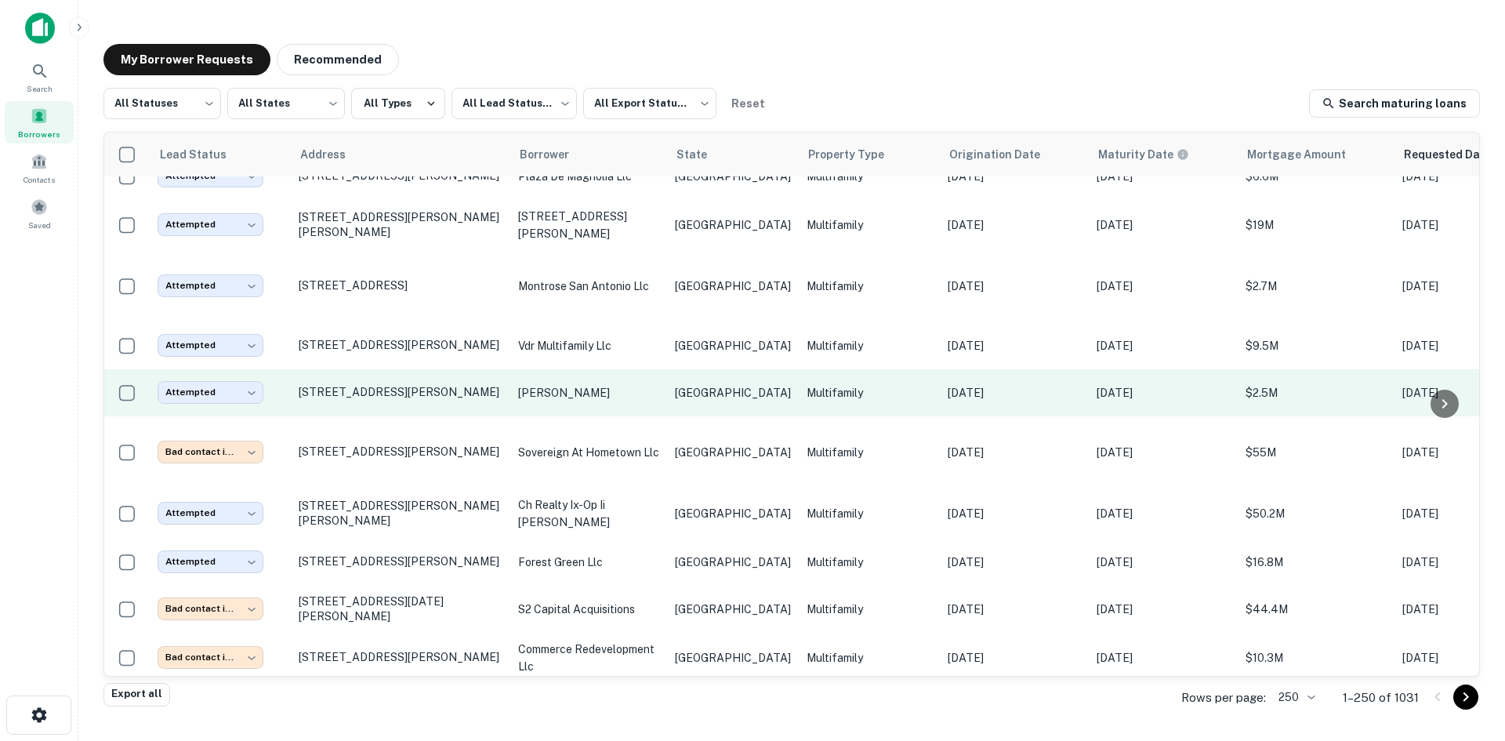
scroll to position [4479, 0]
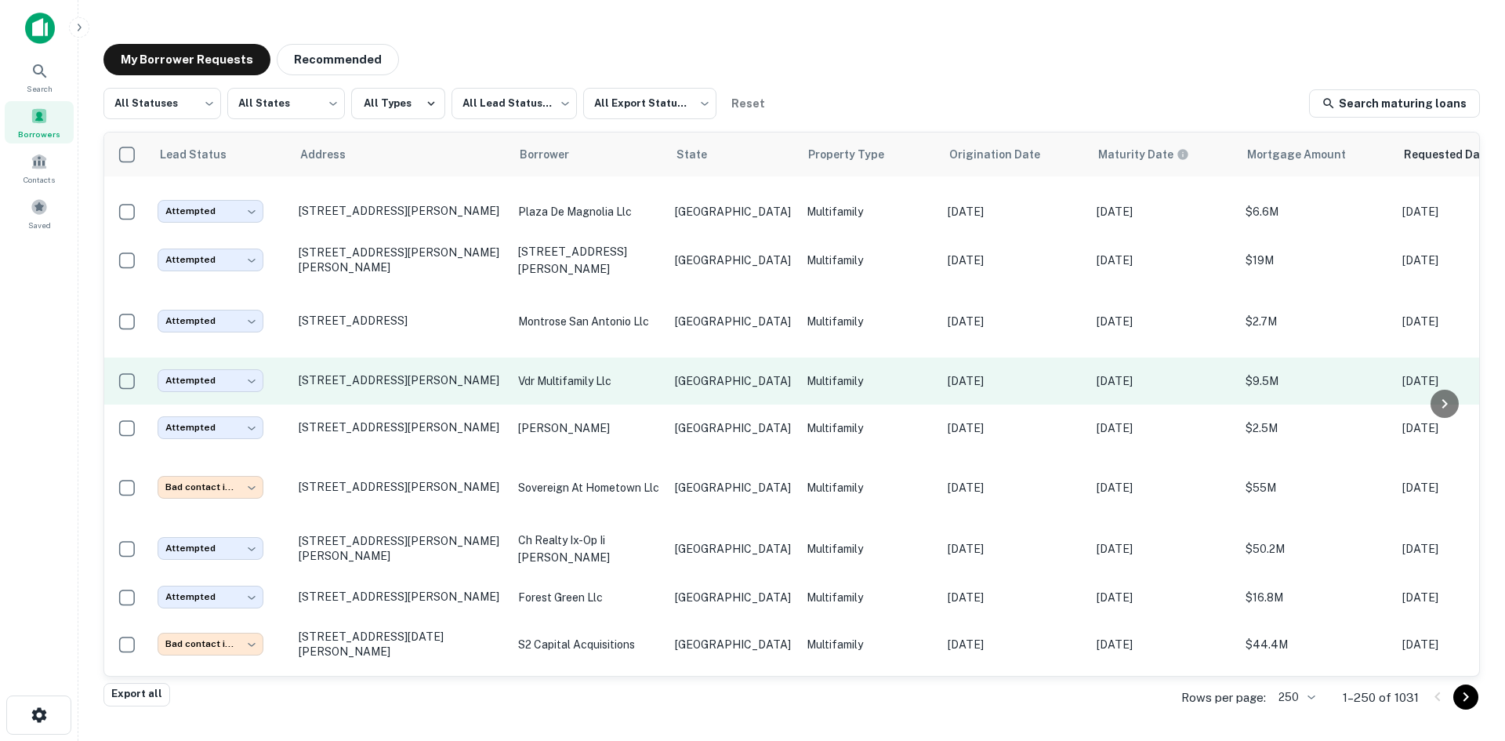
click at [637, 372] on p "vdr multifamily llc" at bounding box center [588, 380] width 141 height 17
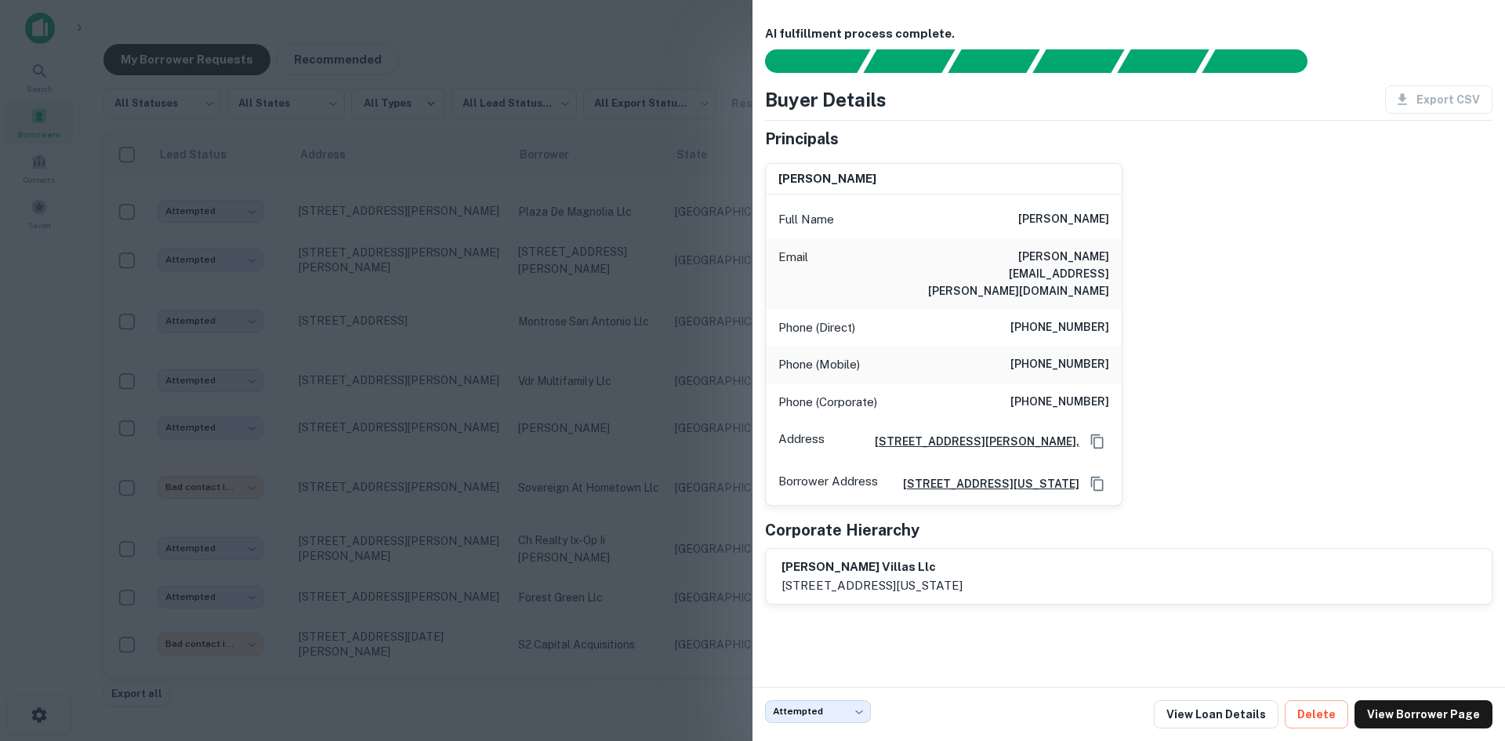
click at [504, 260] on div at bounding box center [752, 370] width 1505 height 741
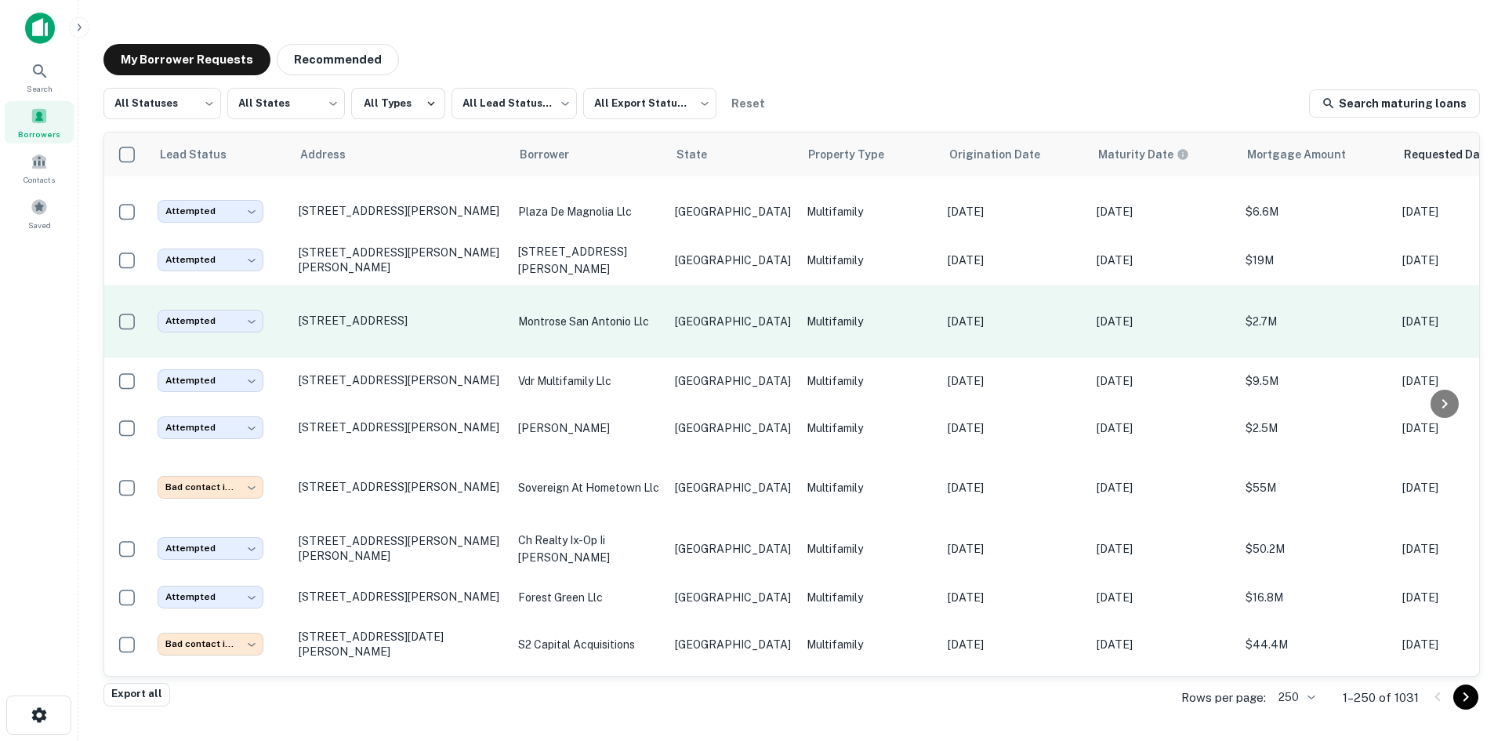
click at [605, 313] on p "montrose san antonio llc" at bounding box center [588, 321] width 141 height 17
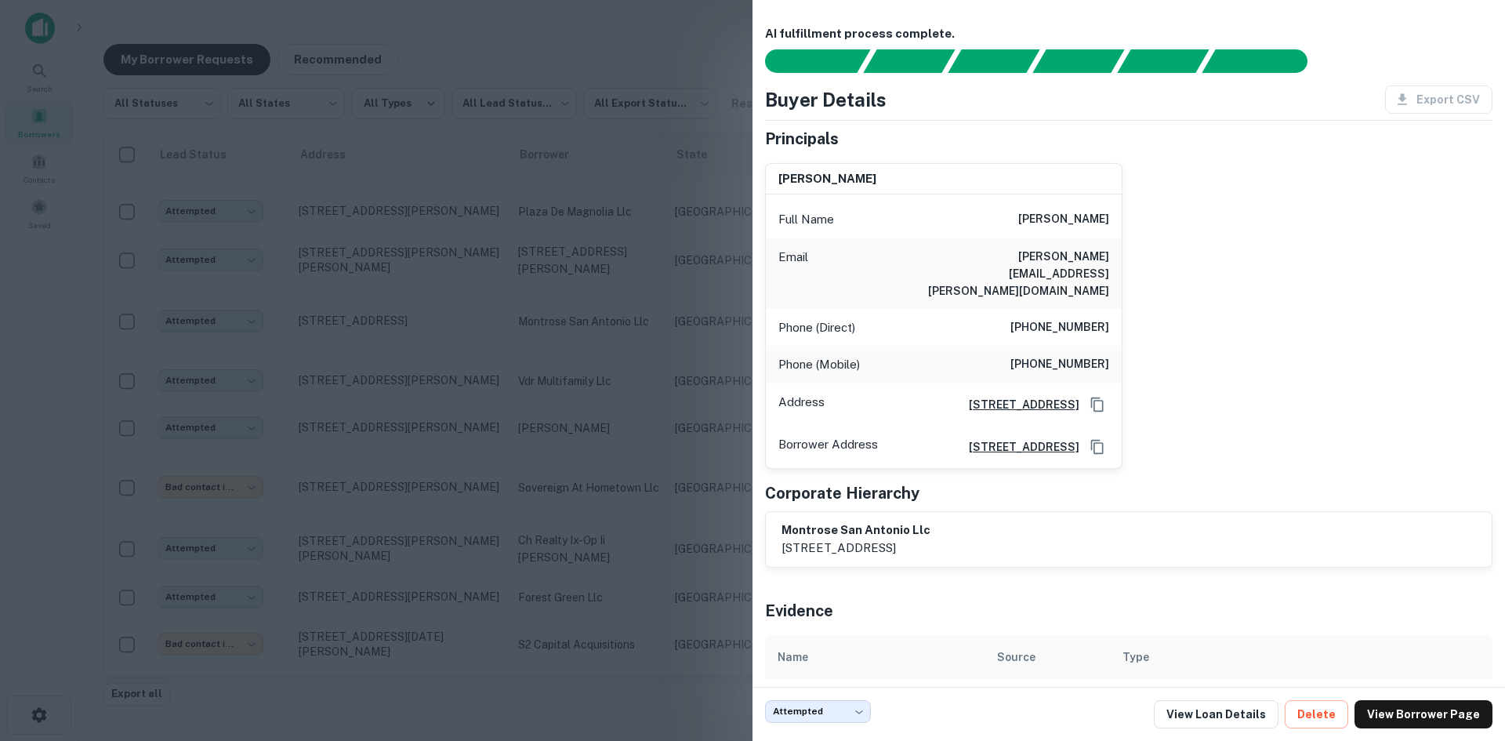
click at [733, 209] on div at bounding box center [752, 370] width 1505 height 741
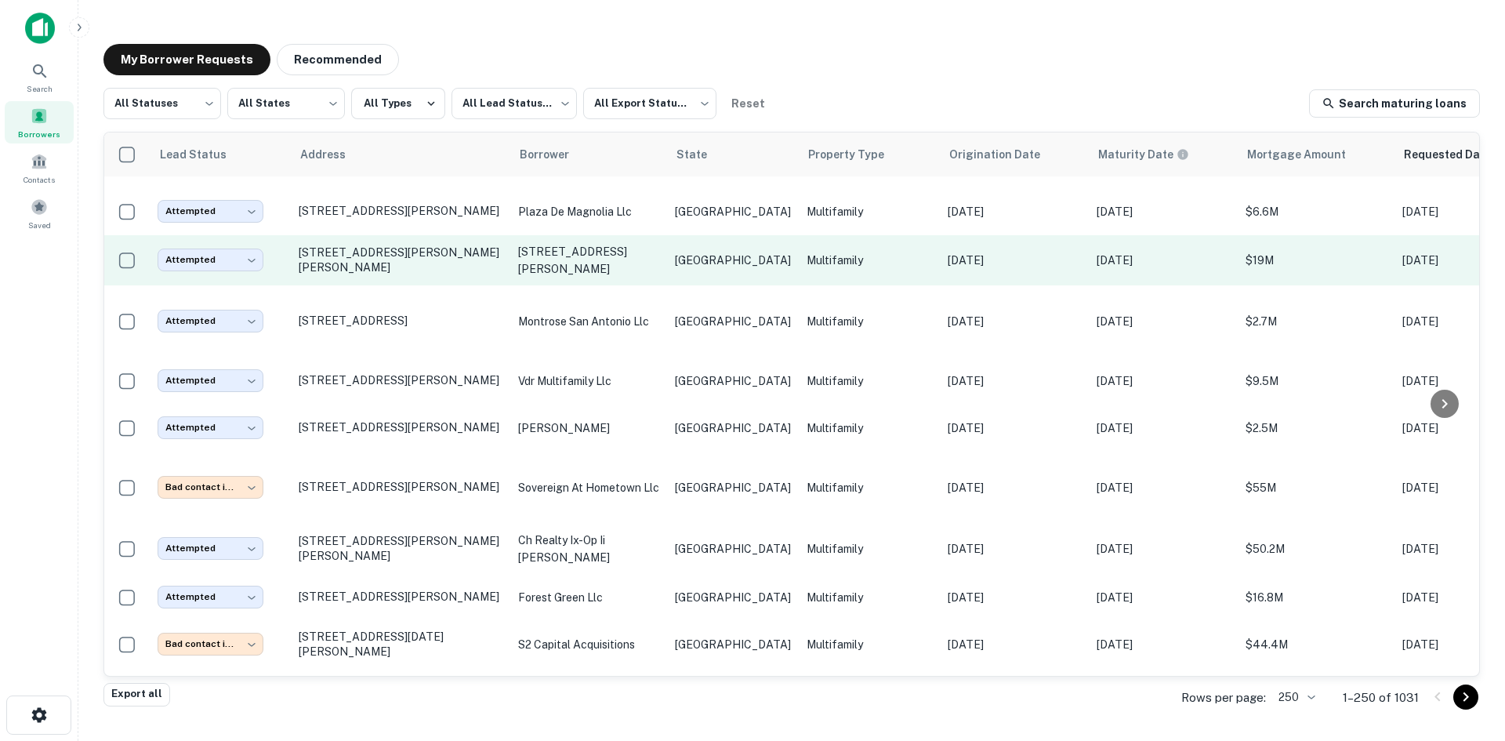
click at [667, 235] on td "[GEOGRAPHIC_DATA]" at bounding box center [733, 260] width 132 height 50
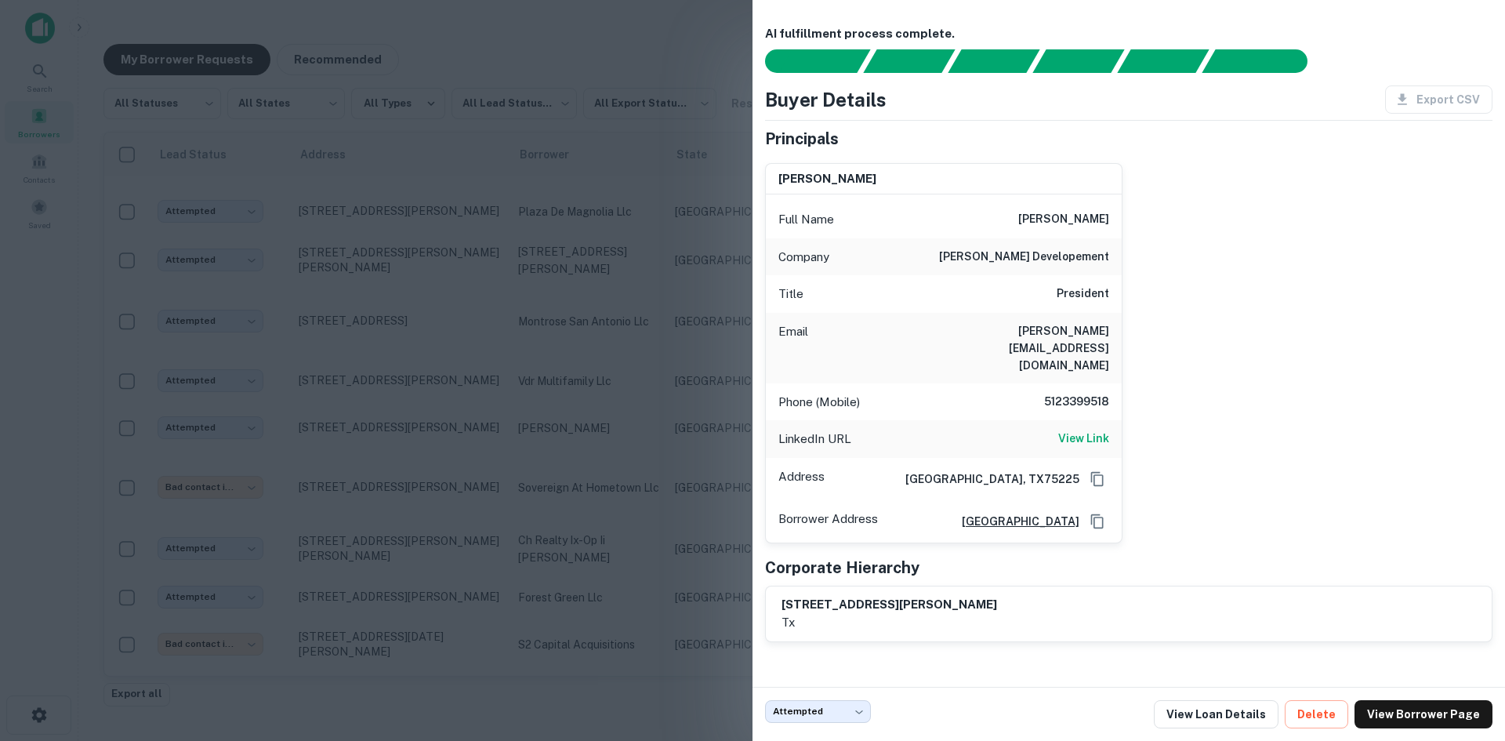
click at [550, 337] on div at bounding box center [752, 370] width 1505 height 741
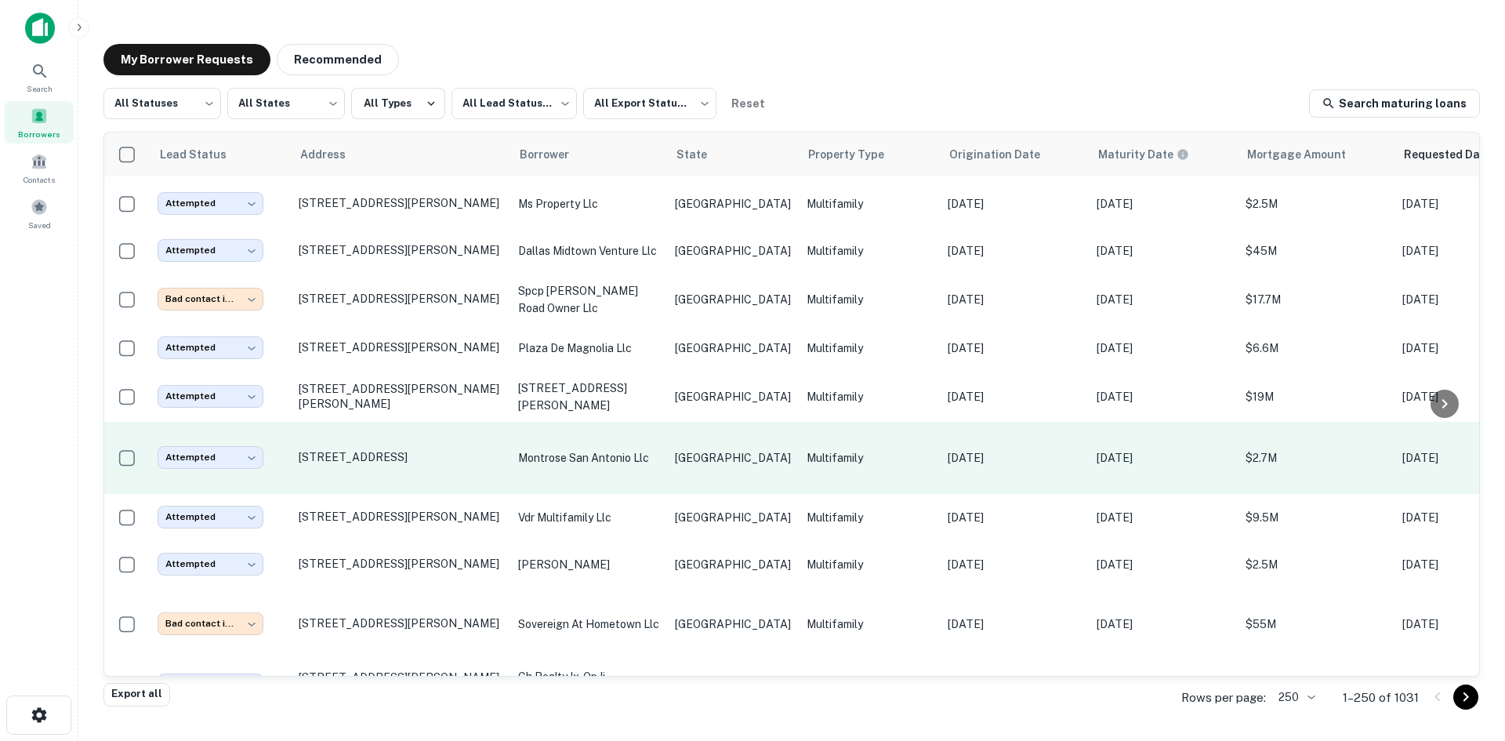
scroll to position [4322, 0]
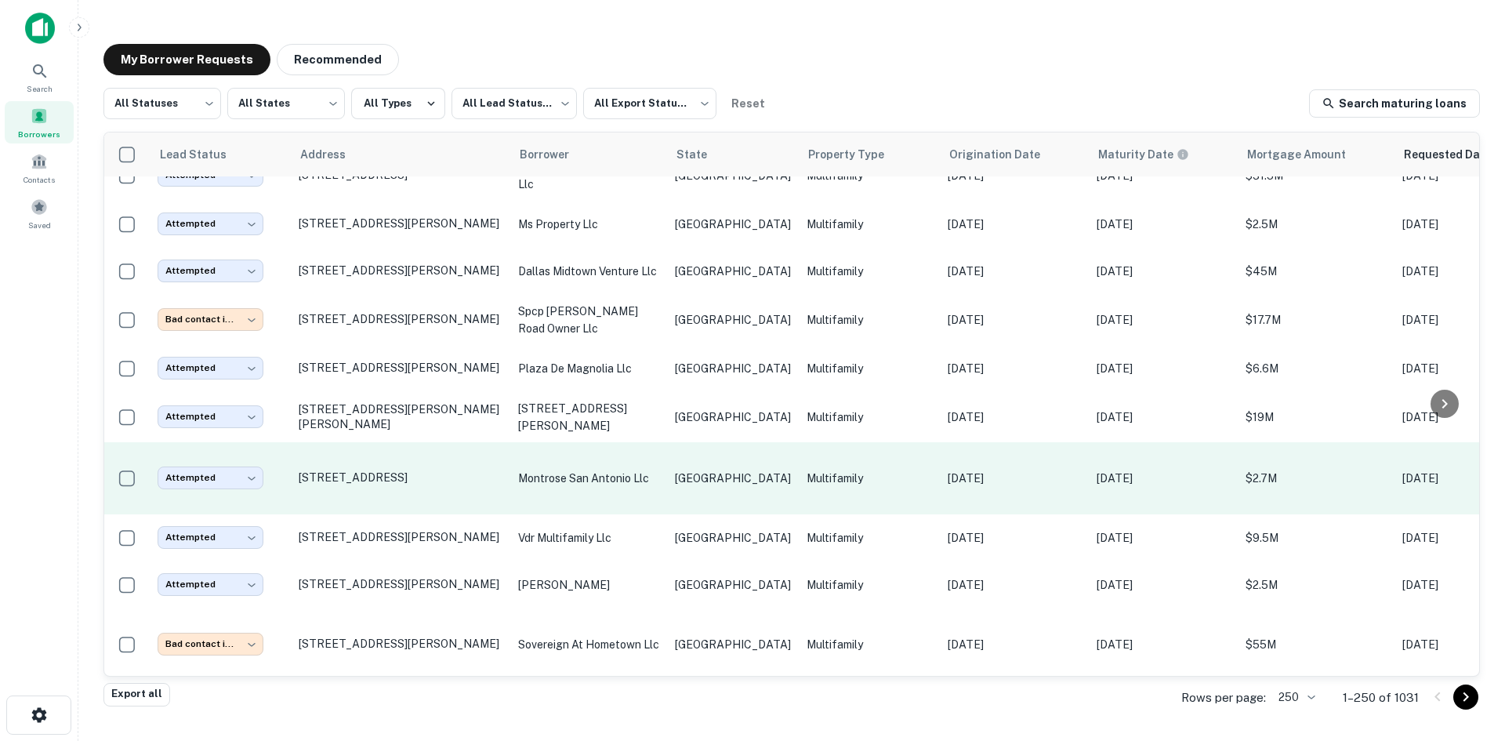
click at [693, 345] on td "[GEOGRAPHIC_DATA]" at bounding box center [733, 368] width 132 height 47
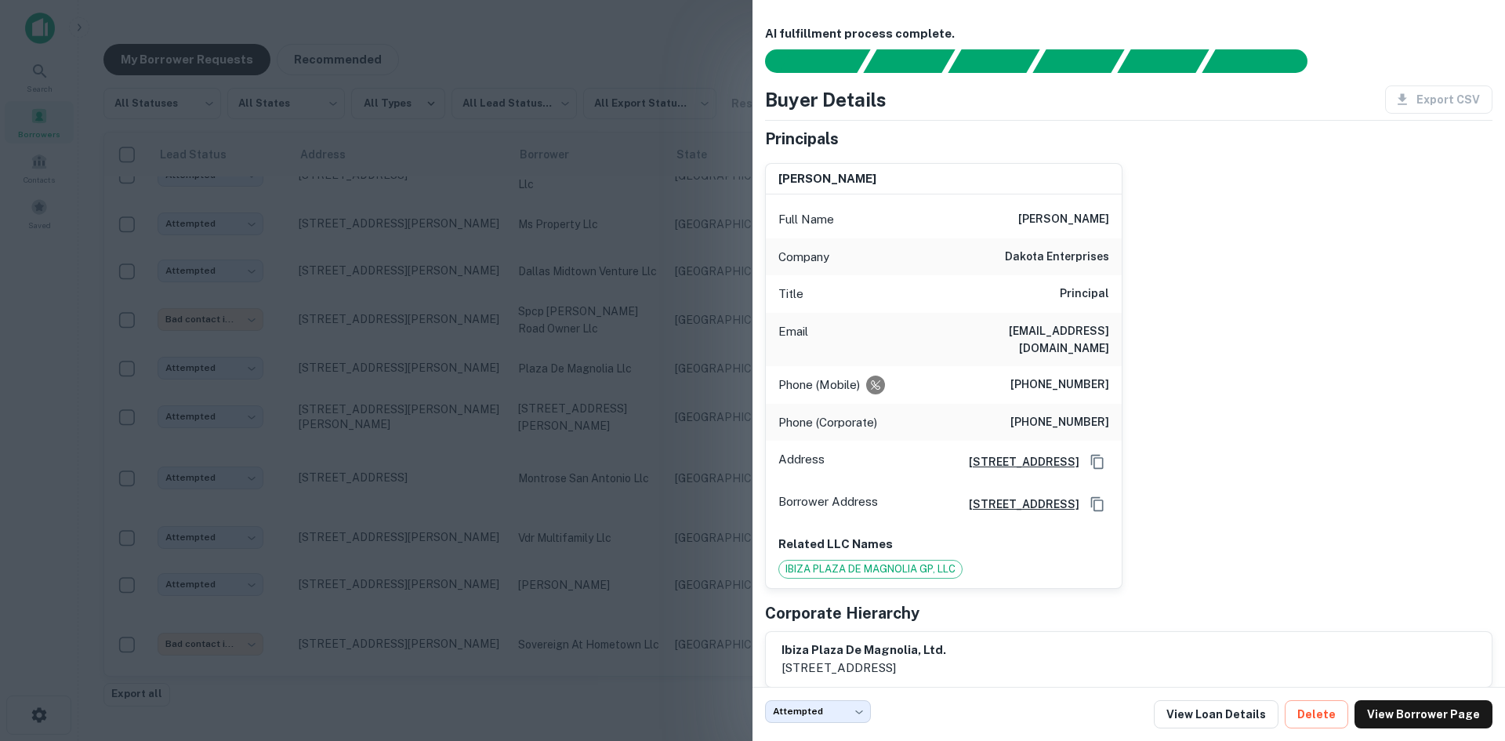
click at [623, 293] on div at bounding box center [752, 370] width 1505 height 741
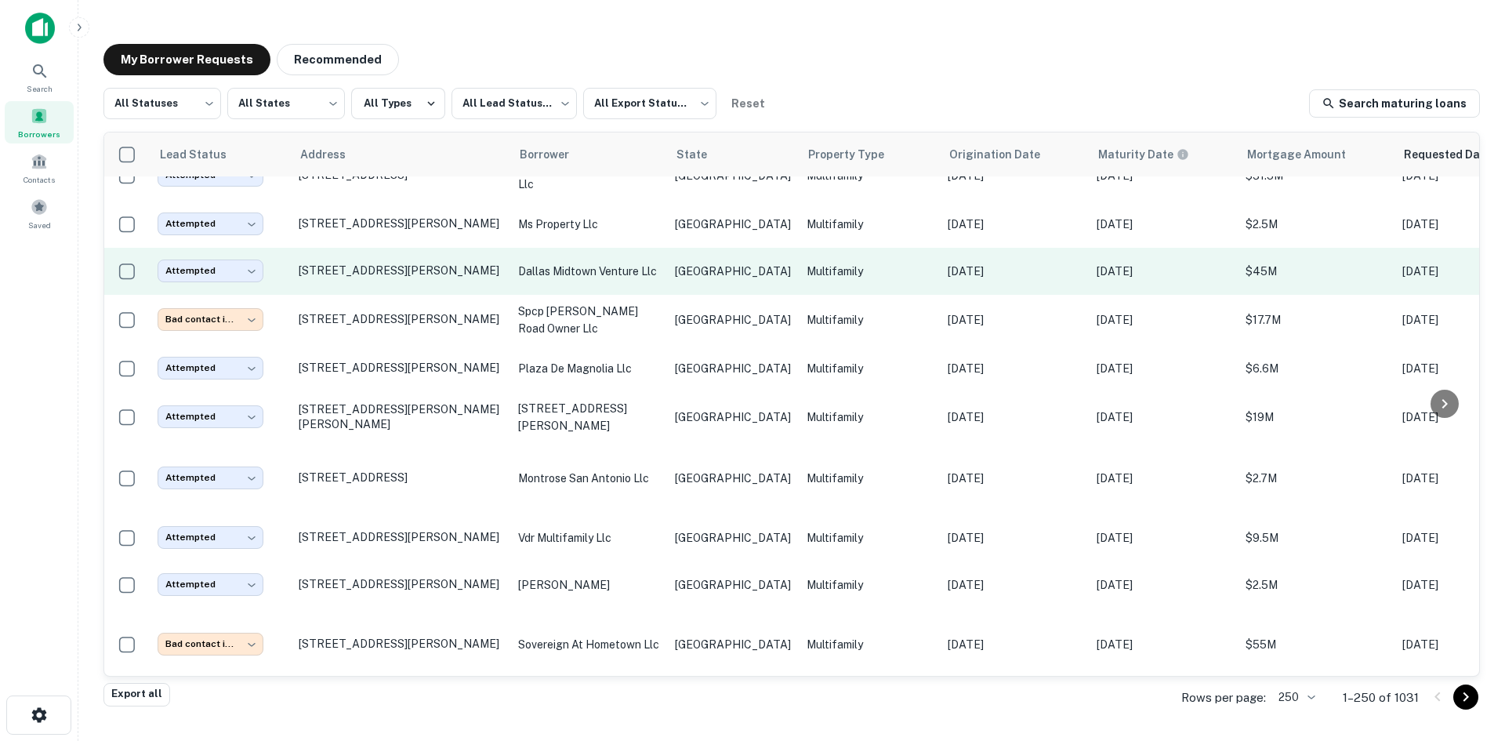
click at [645, 248] on td "dallas midtown venture llc" at bounding box center [588, 271] width 157 height 47
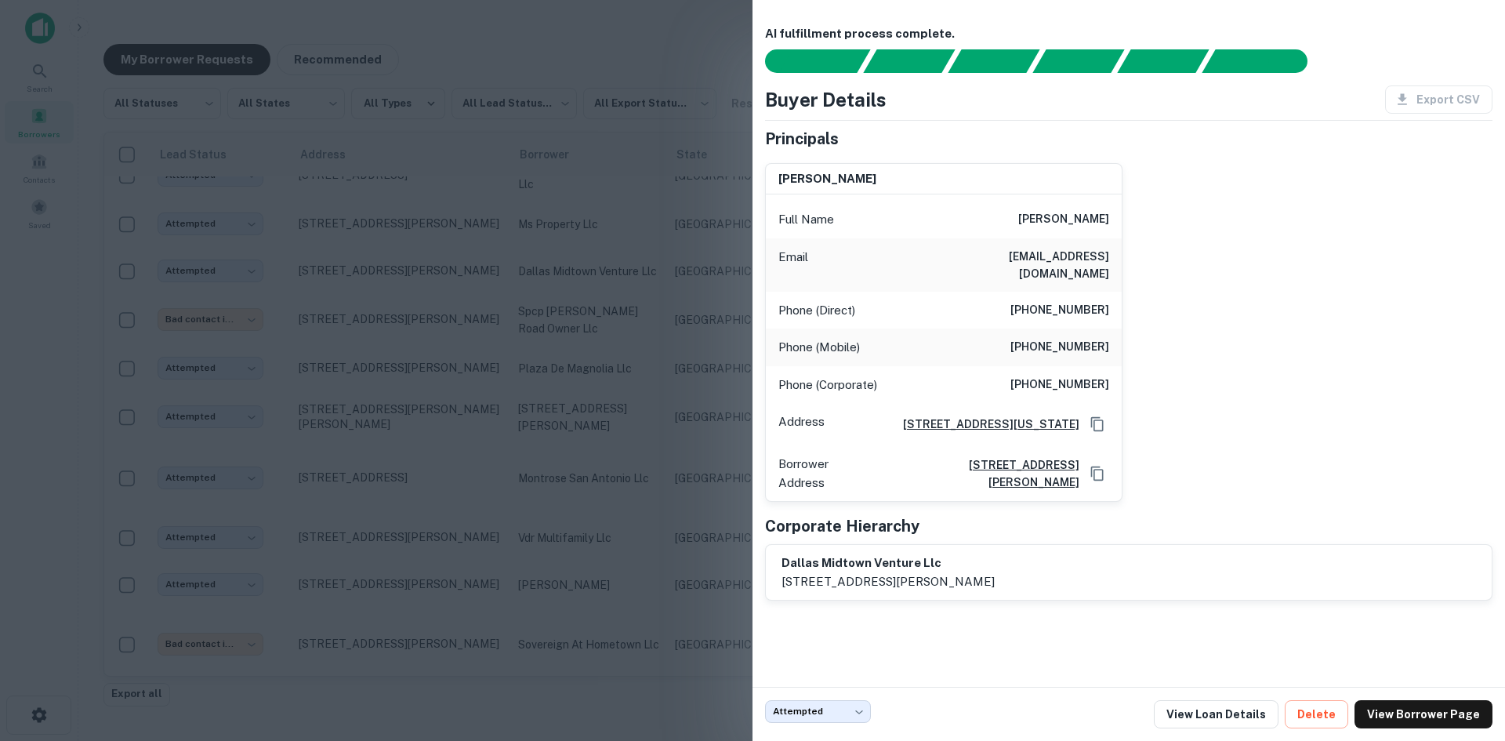
click at [541, 281] on div at bounding box center [752, 370] width 1505 height 741
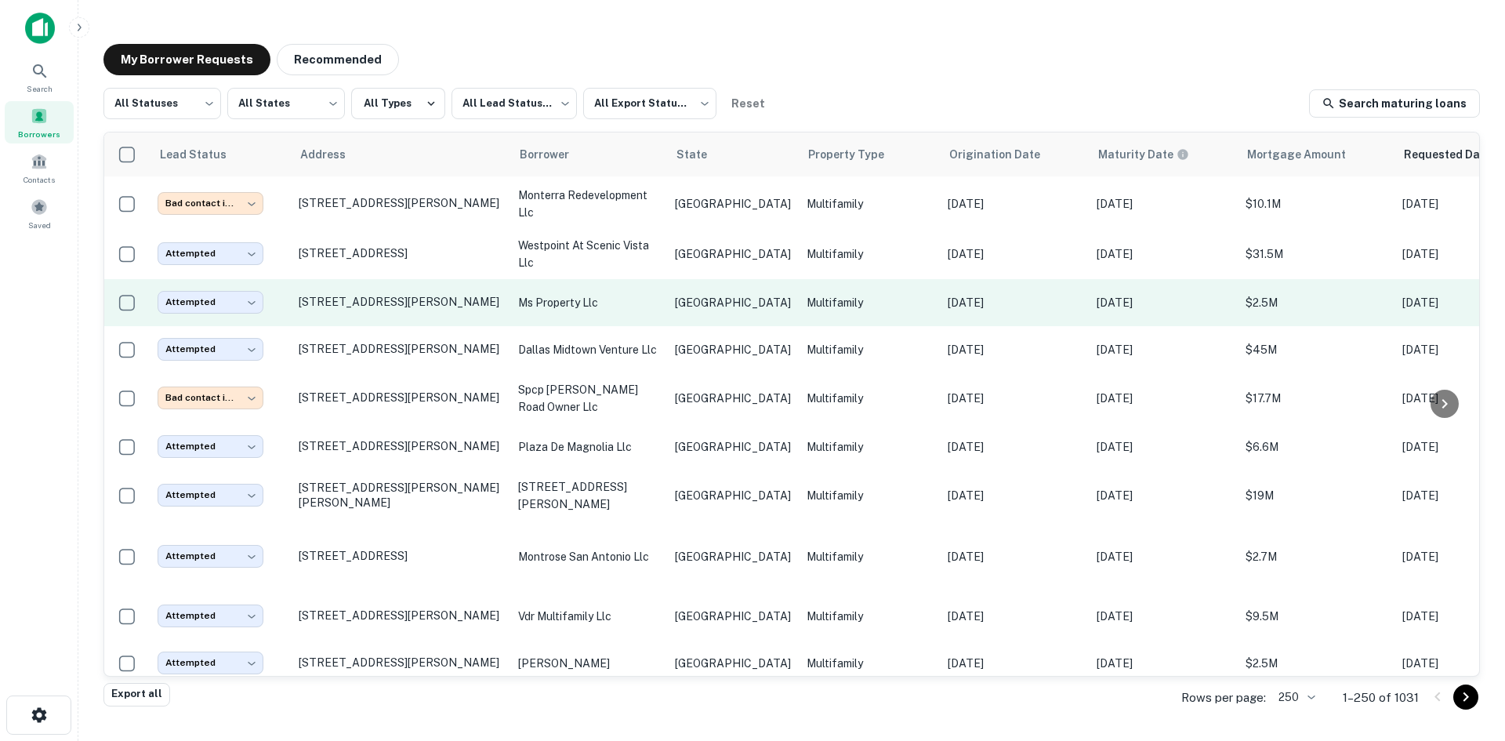
scroll to position [4165, 0]
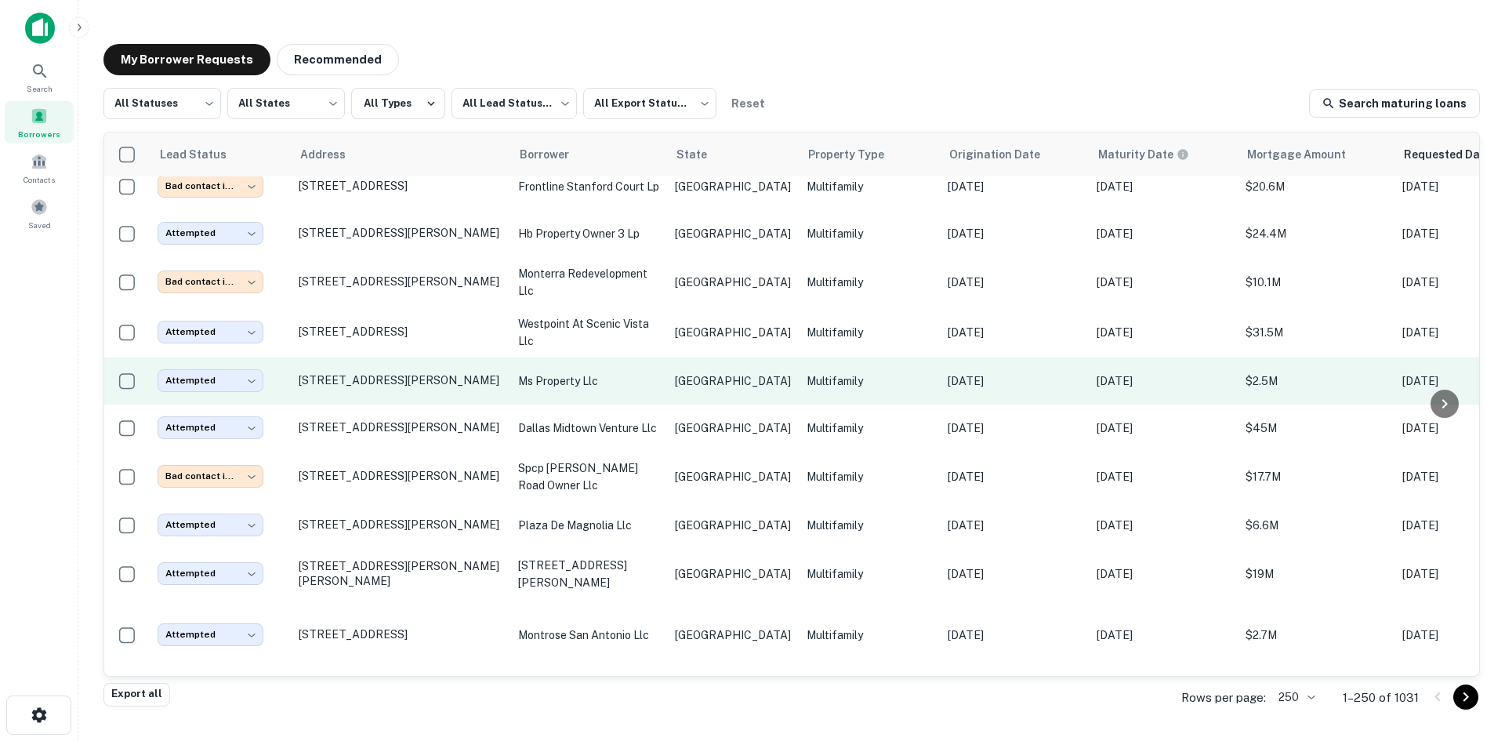
click at [697, 372] on p "[GEOGRAPHIC_DATA]" at bounding box center [733, 380] width 116 height 17
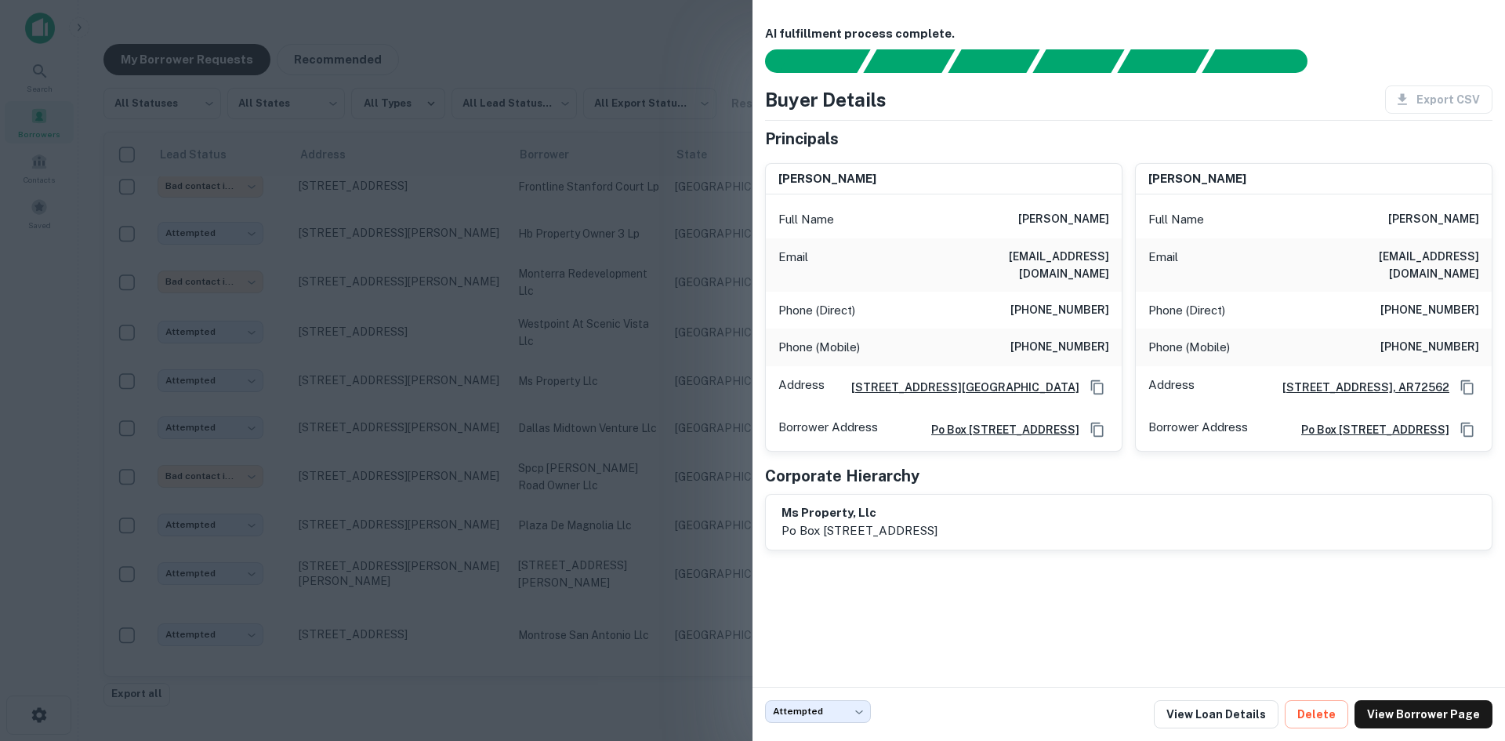
click at [459, 236] on div at bounding box center [752, 370] width 1505 height 741
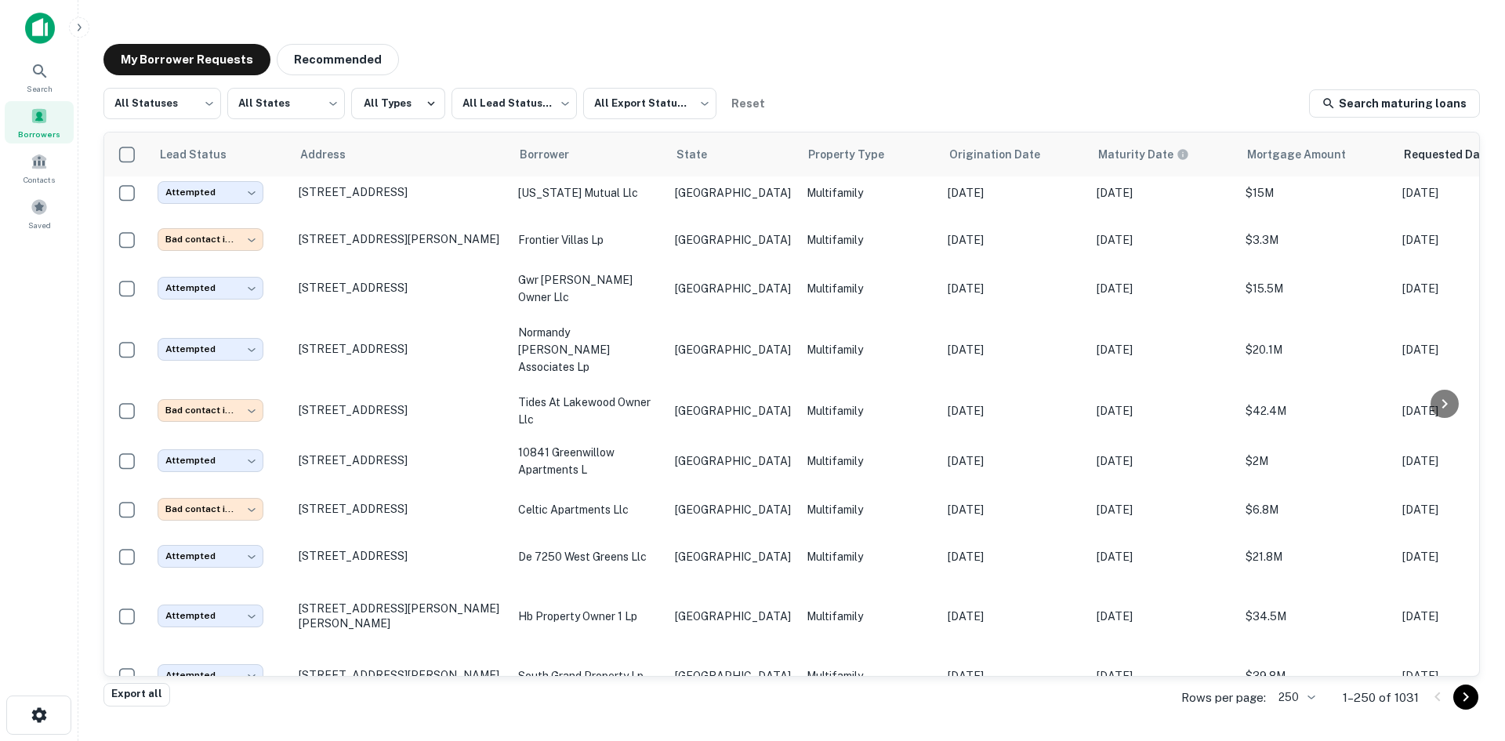
scroll to position [4021, 0]
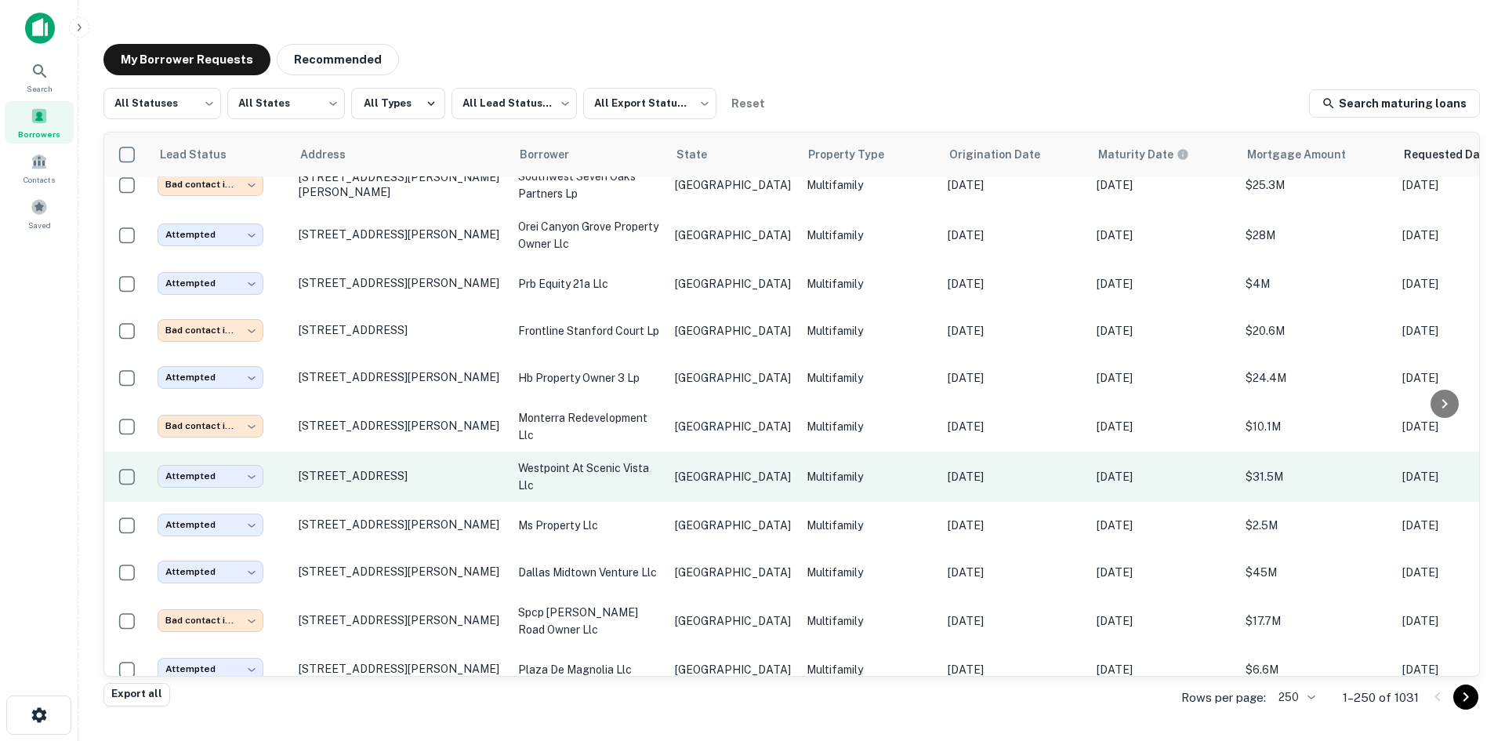
click at [652, 459] on p "westpoint at scenic vista llc" at bounding box center [588, 476] width 141 height 35
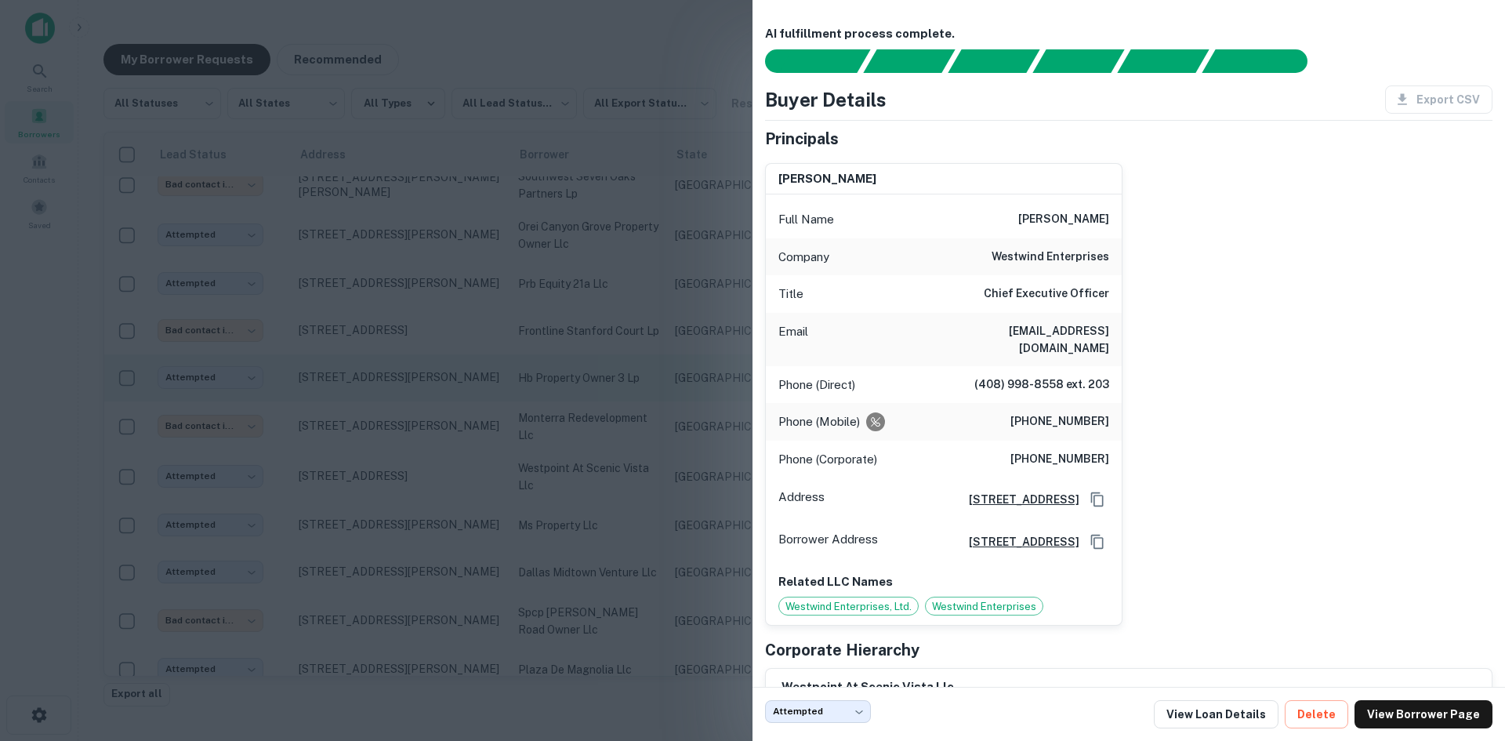
drag, startPoint x: 469, startPoint y: 231, endPoint x: 532, endPoint y: 311, distance: 101.0
click at [469, 232] on div at bounding box center [752, 370] width 1505 height 741
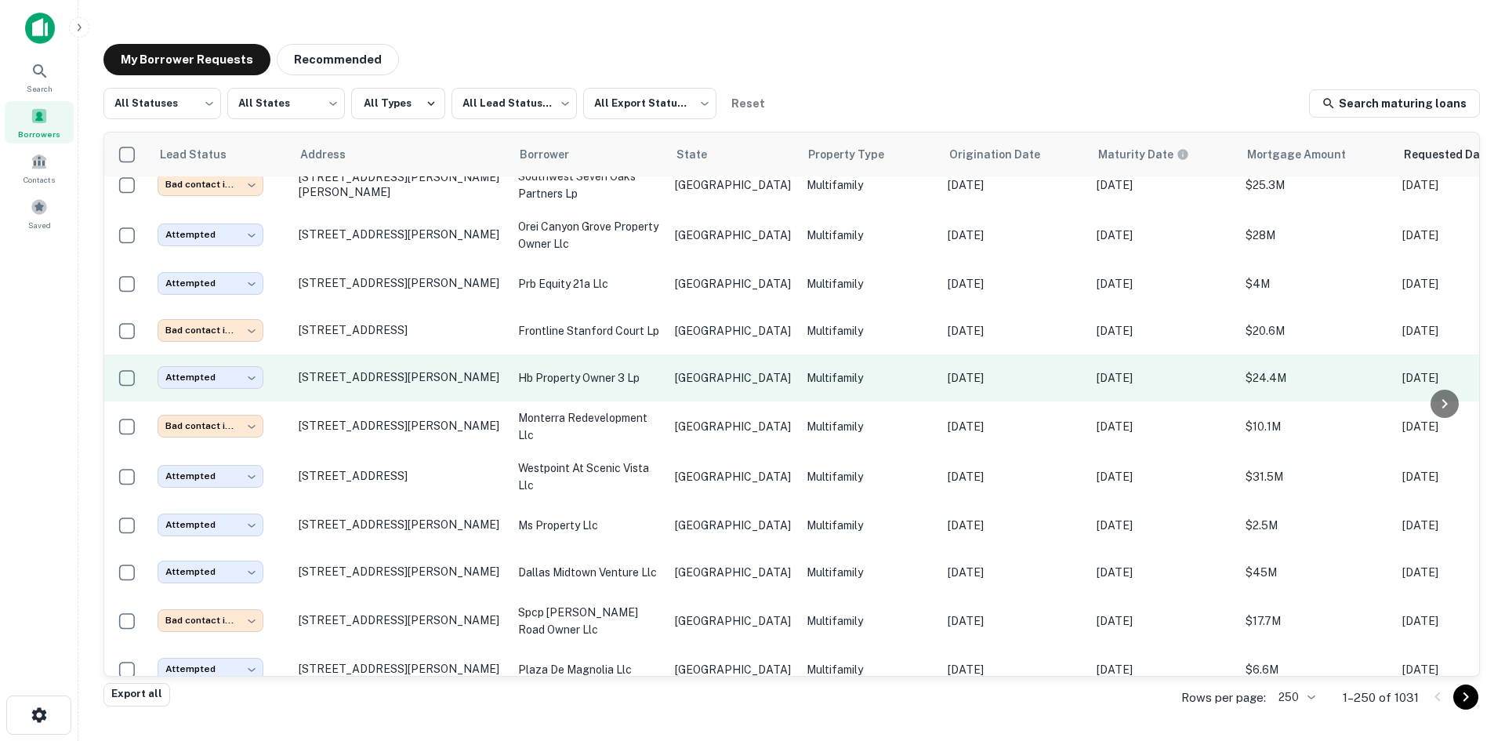
click at [537, 369] on p "hb property owner 3 lp" at bounding box center [588, 377] width 141 height 17
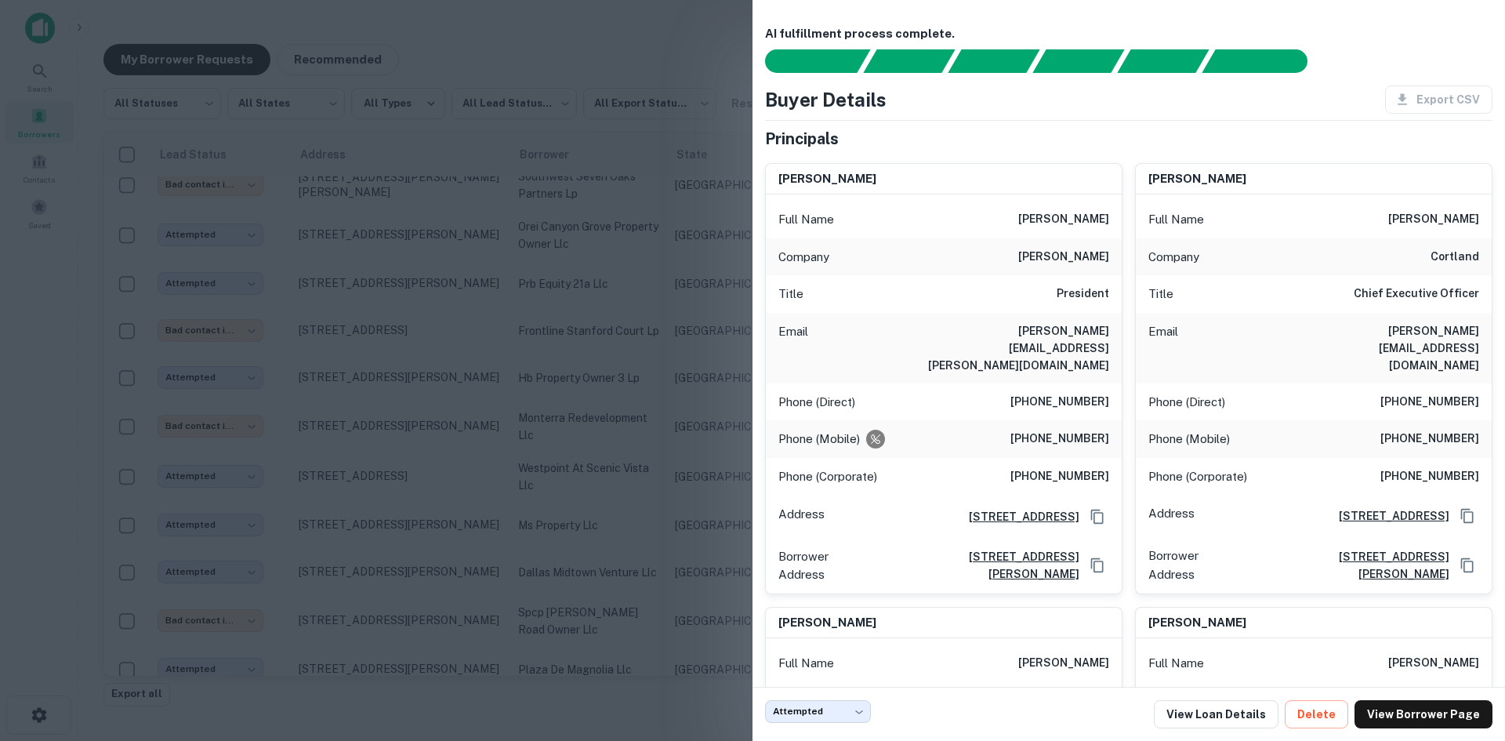
click at [488, 314] on div at bounding box center [752, 370] width 1505 height 741
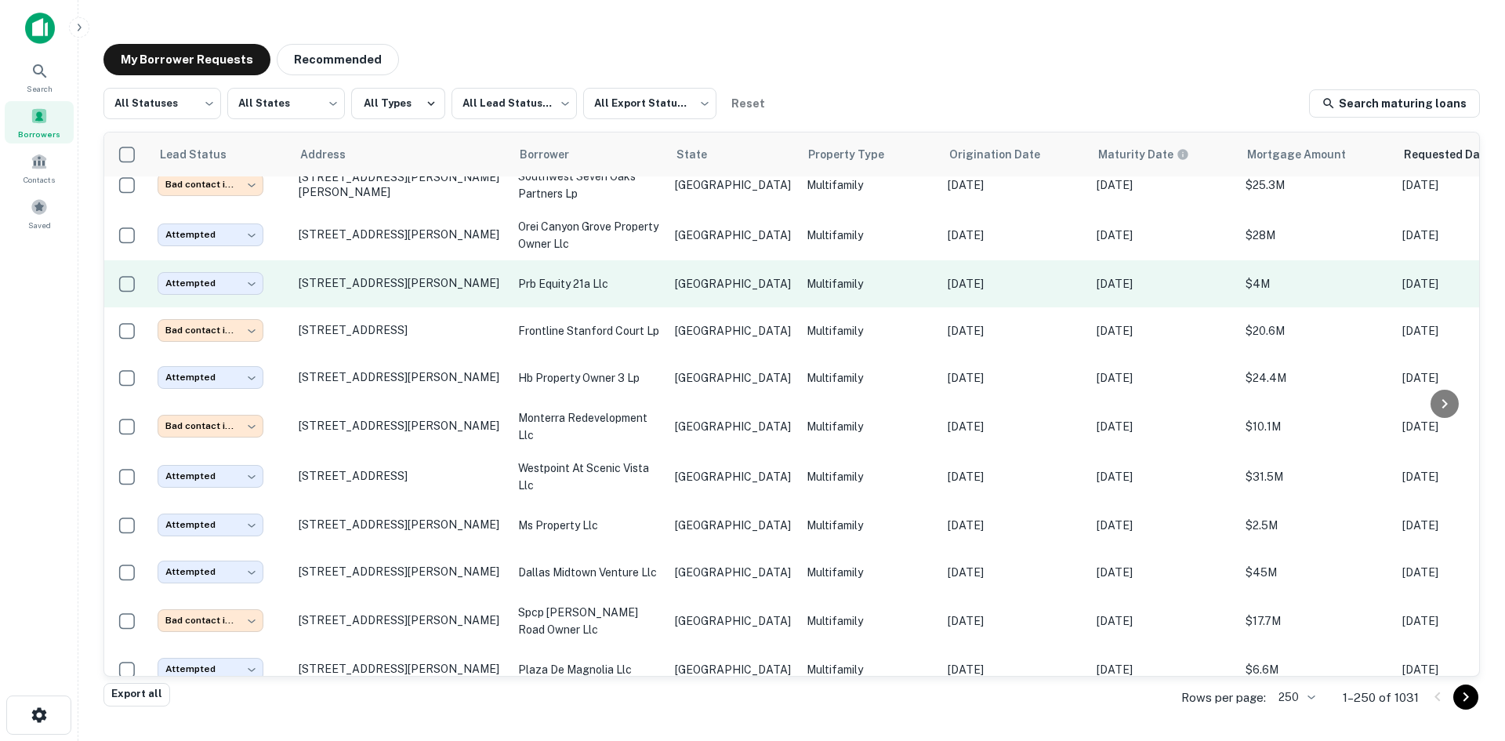
click at [632, 275] on p "prb equity 21a llc" at bounding box center [588, 283] width 141 height 17
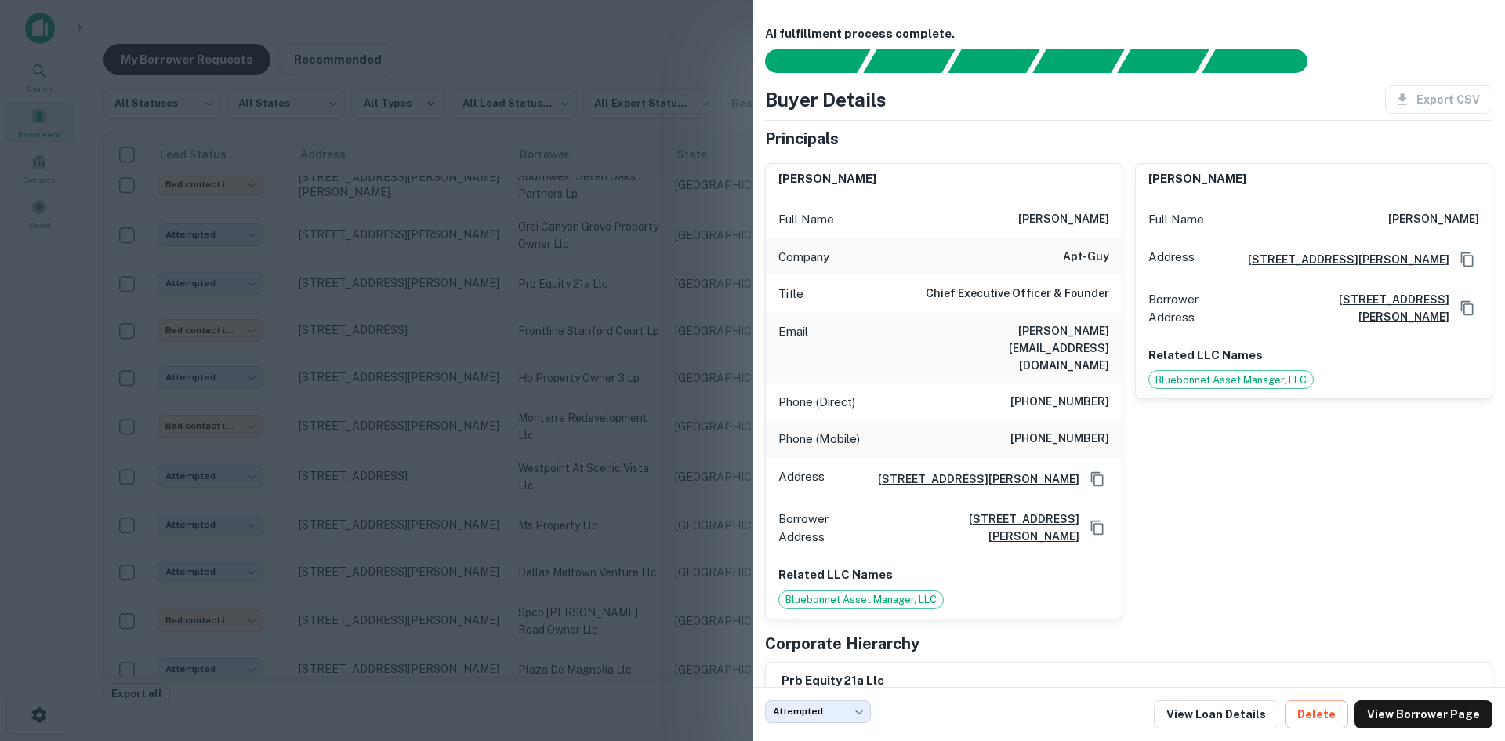
click at [400, 285] on div at bounding box center [752, 370] width 1505 height 741
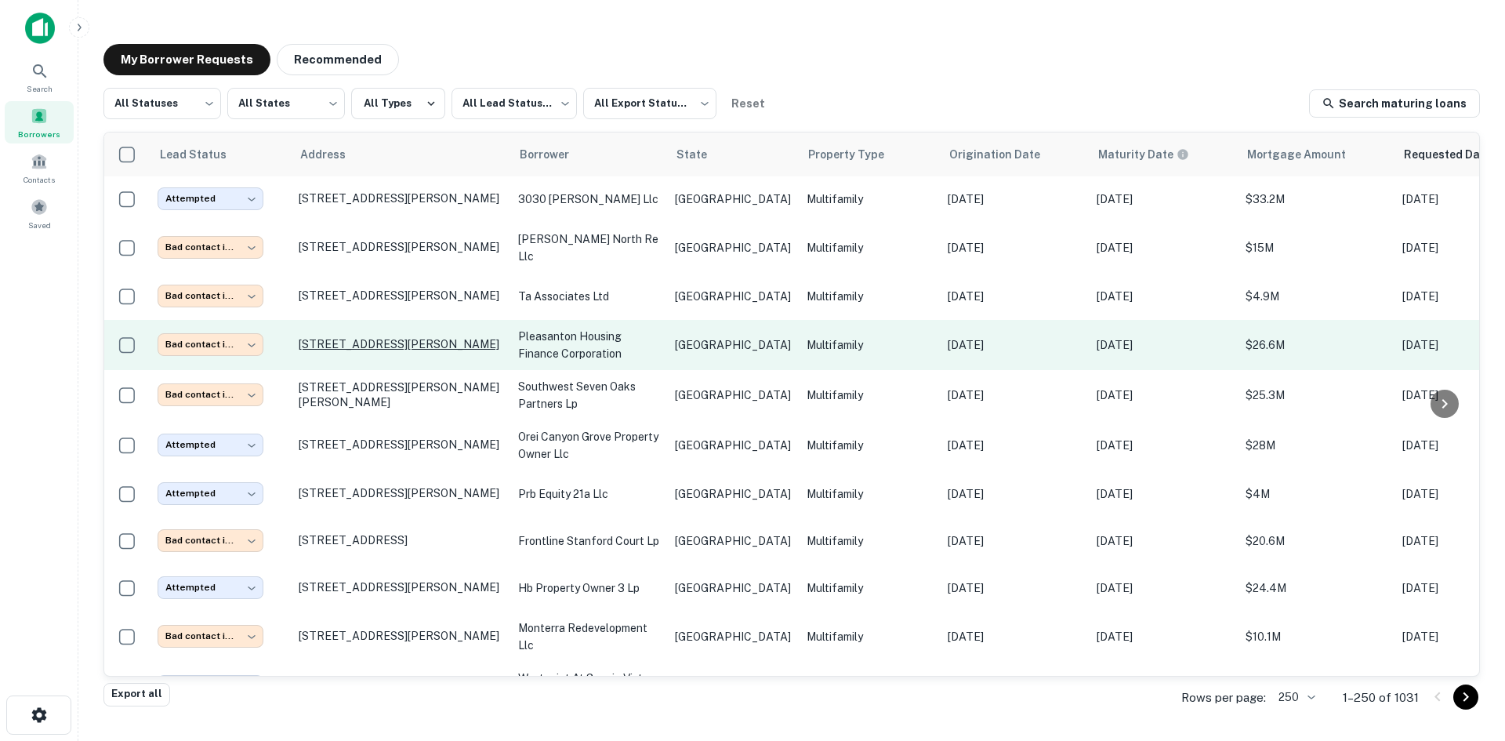
scroll to position [3786, 0]
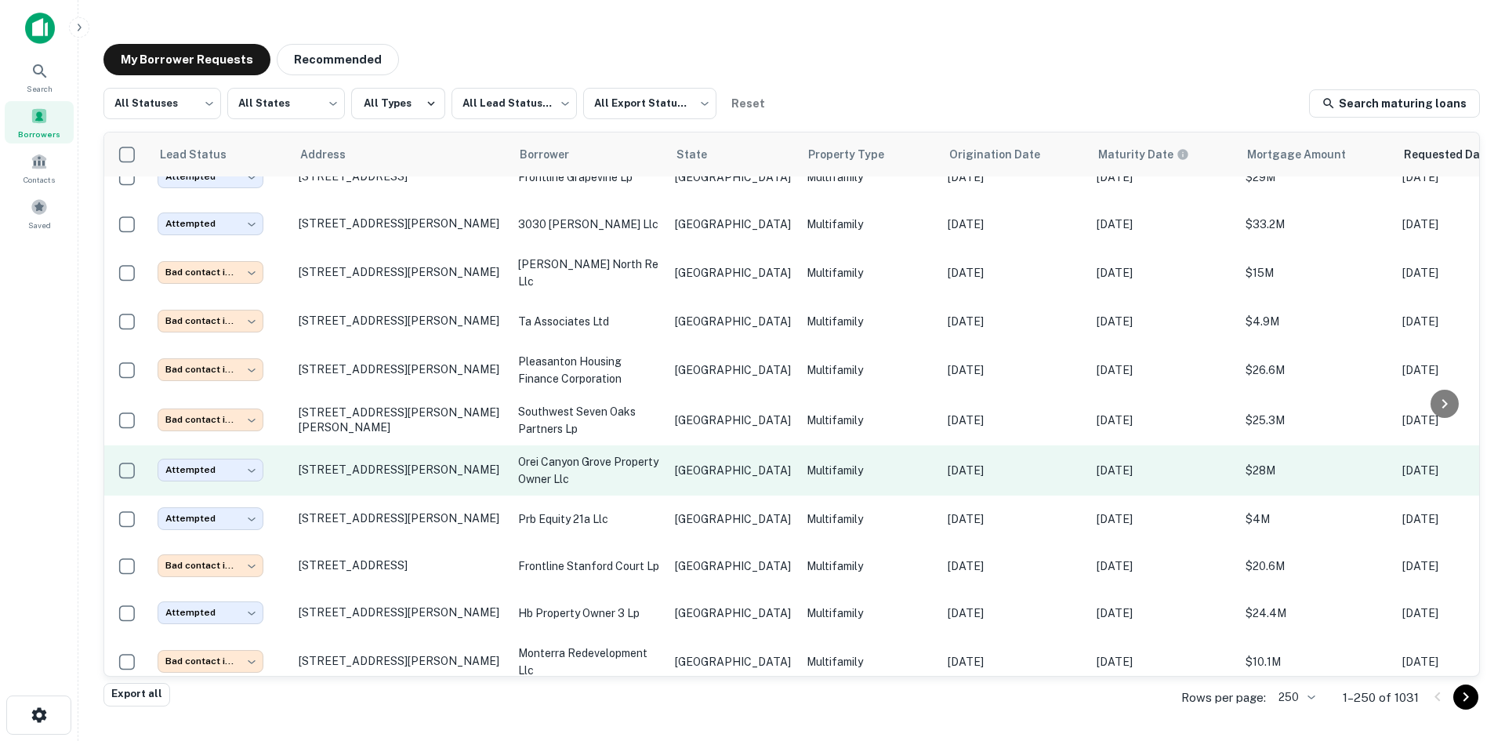
click at [716, 462] on p "[GEOGRAPHIC_DATA]" at bounding box center [733, 470] width 116 height 17
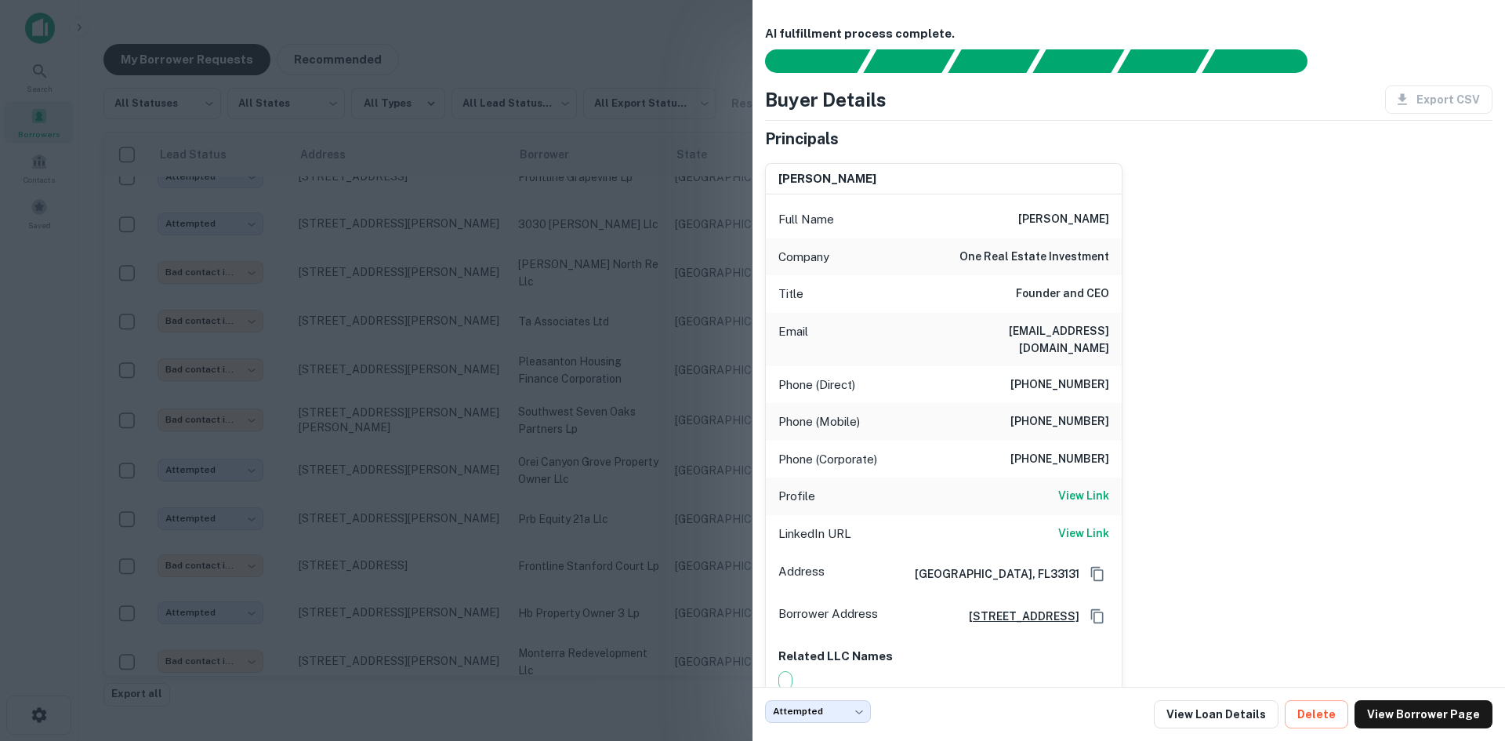
click at [398, 20] on div at bounding box center [752, 370] width 1505 height 741
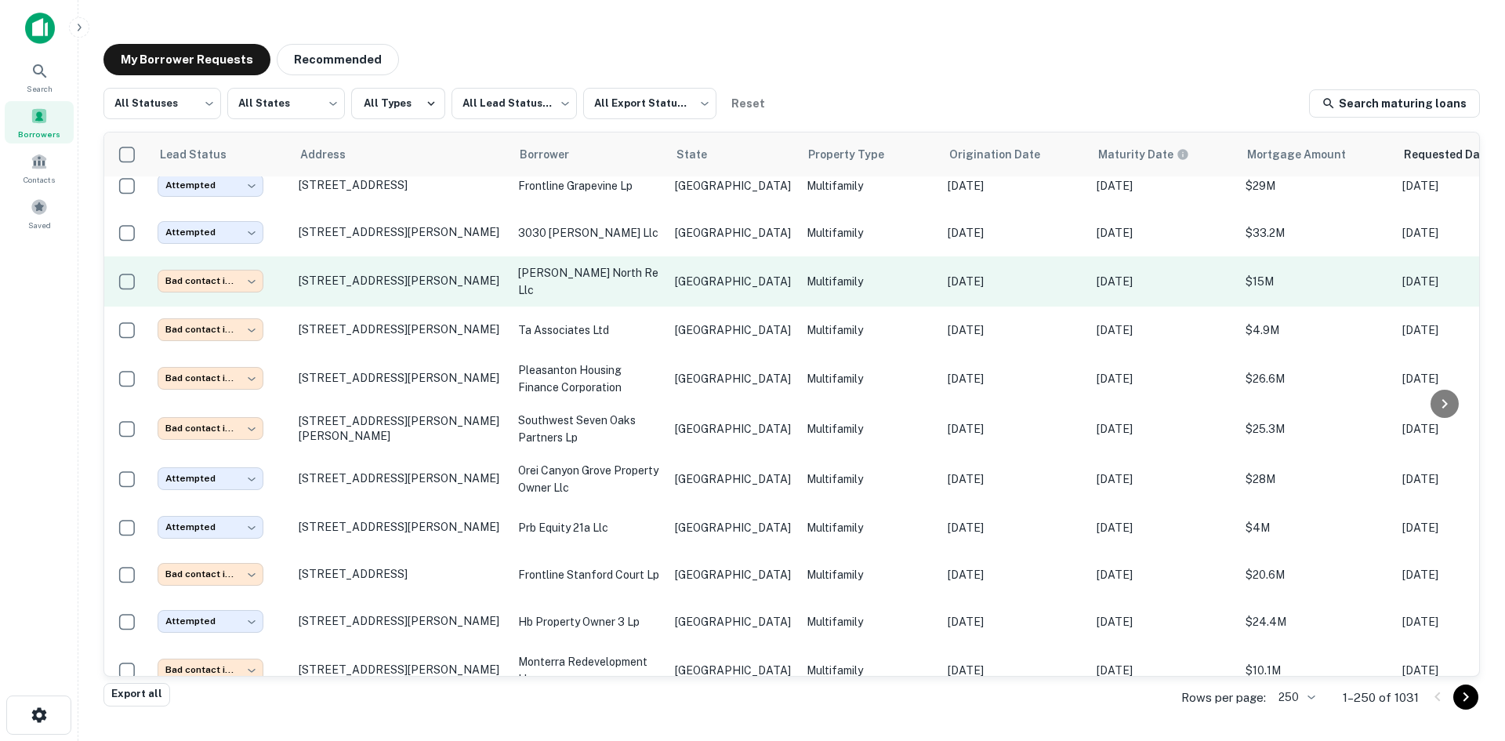
scroll to position [3864, 0]
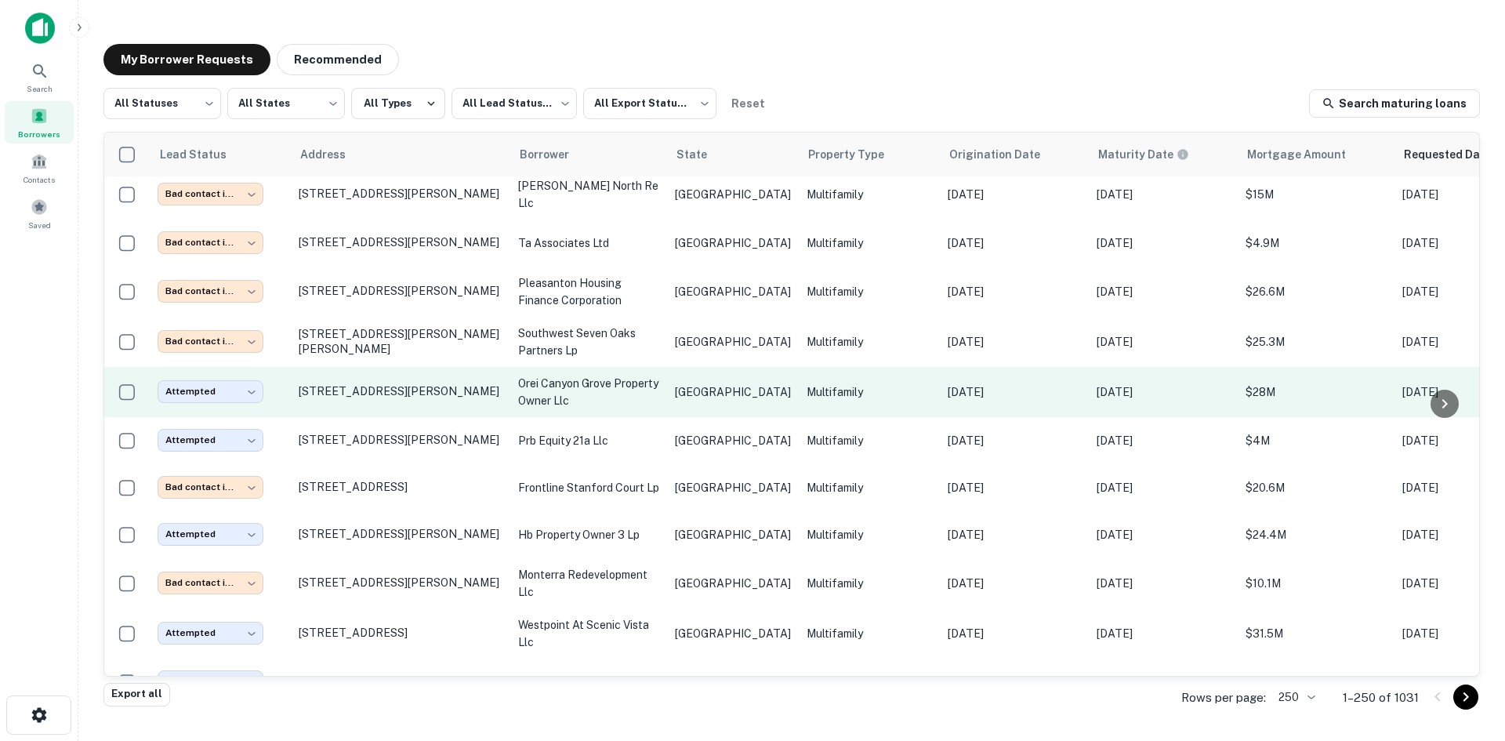
click at [626, 375] on p "orei canyon grove property owner llc" at bounding box center [588, 392] width 141 height 35
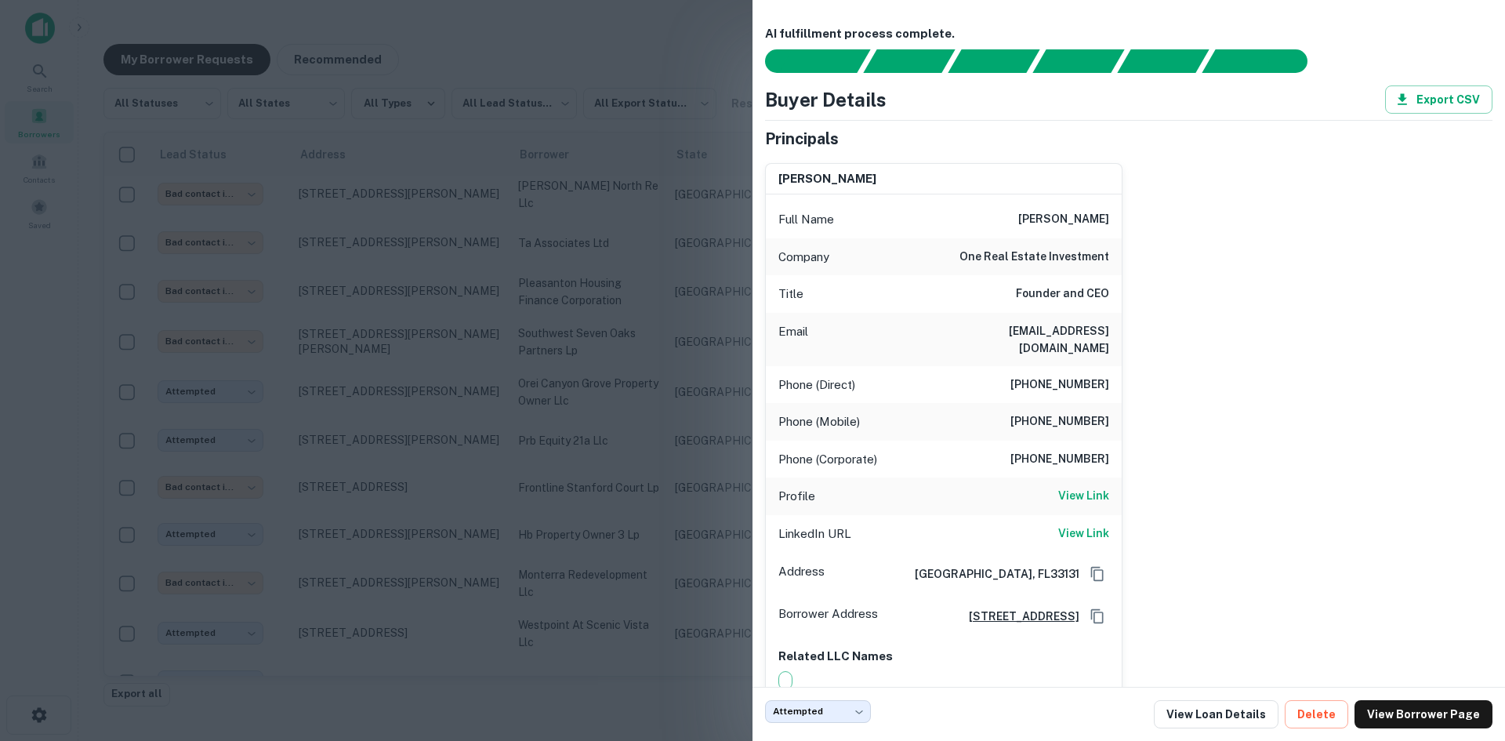
click at [531, 330] on div at bounding box center [752, 370] width 1505 height 741
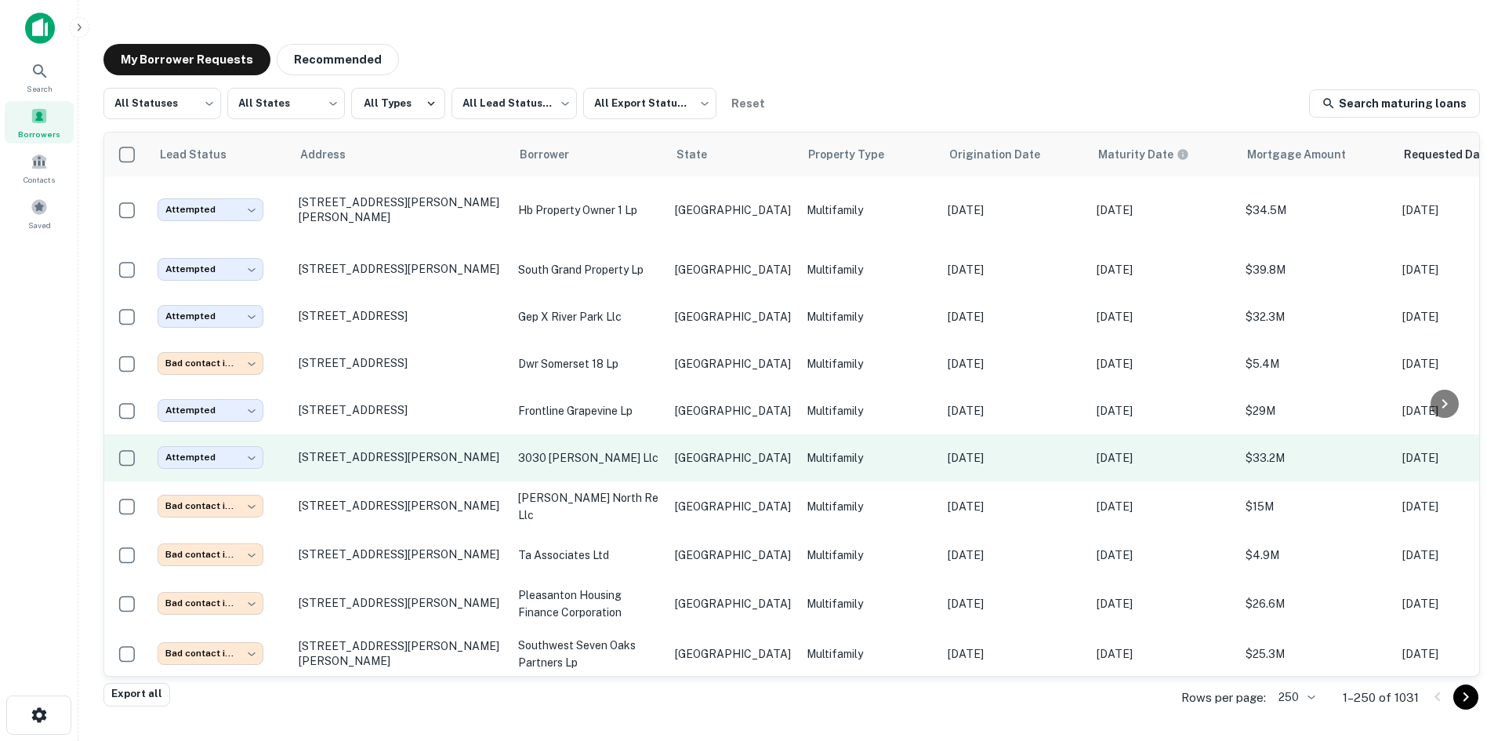
scroll to position [3550, 0]
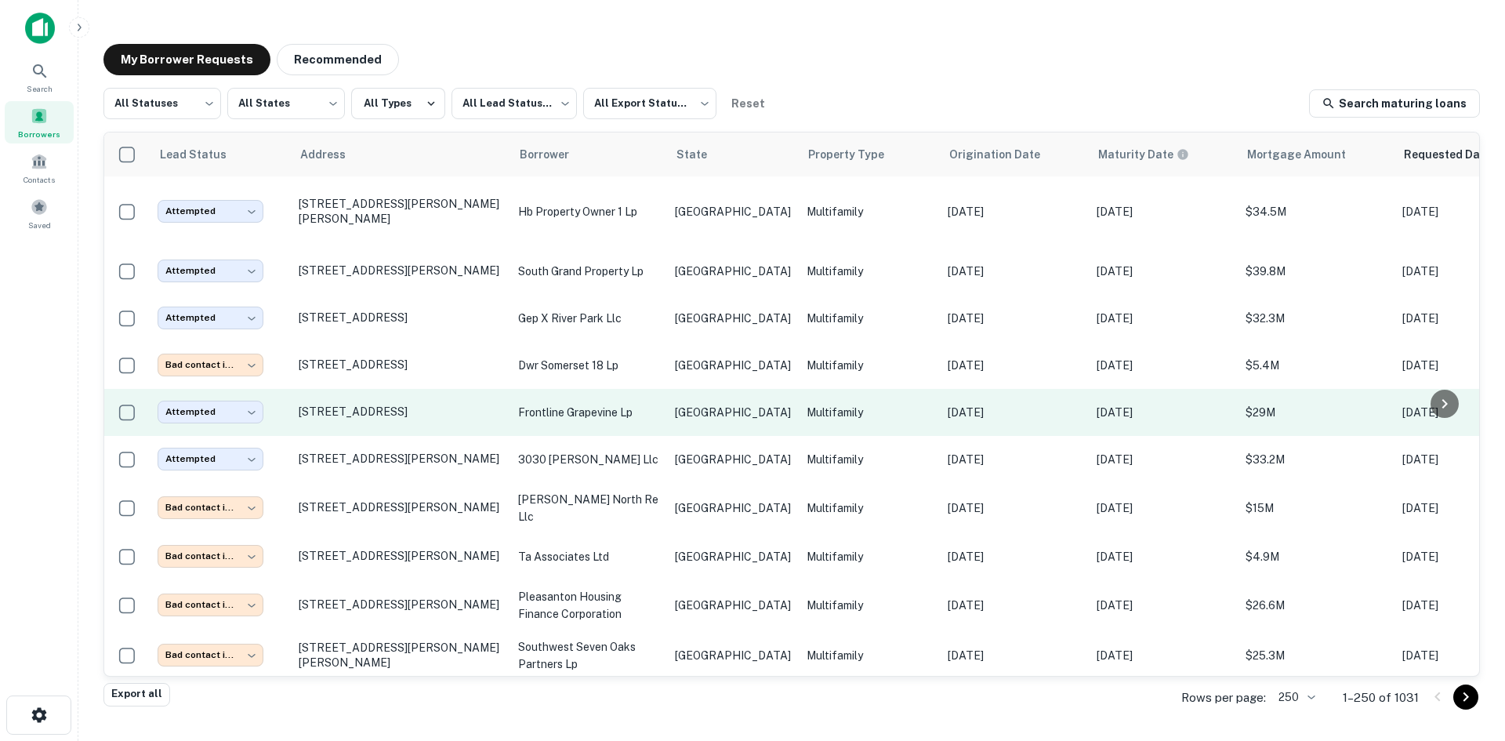
click at [575, 404] on p "frontline grapevine lp" at bounding box center [588, 412] width 141 height 17
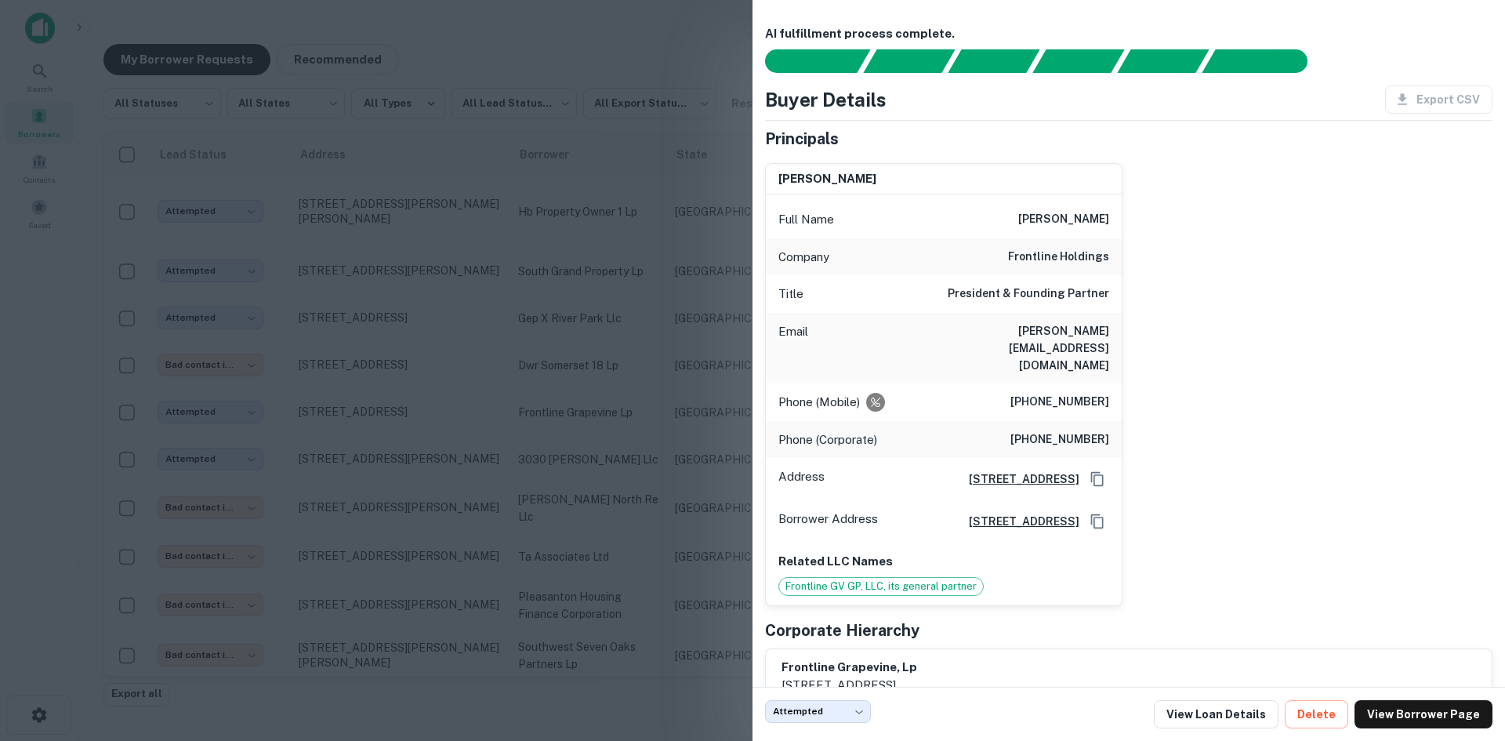
drag, startPoint x: 539, startPoint y: 154, endPoint x: 1452, endPoint y: 216, distance: 915.6
click at [539, 151] on div at bounding box center [752, 370] width 1505 height 741
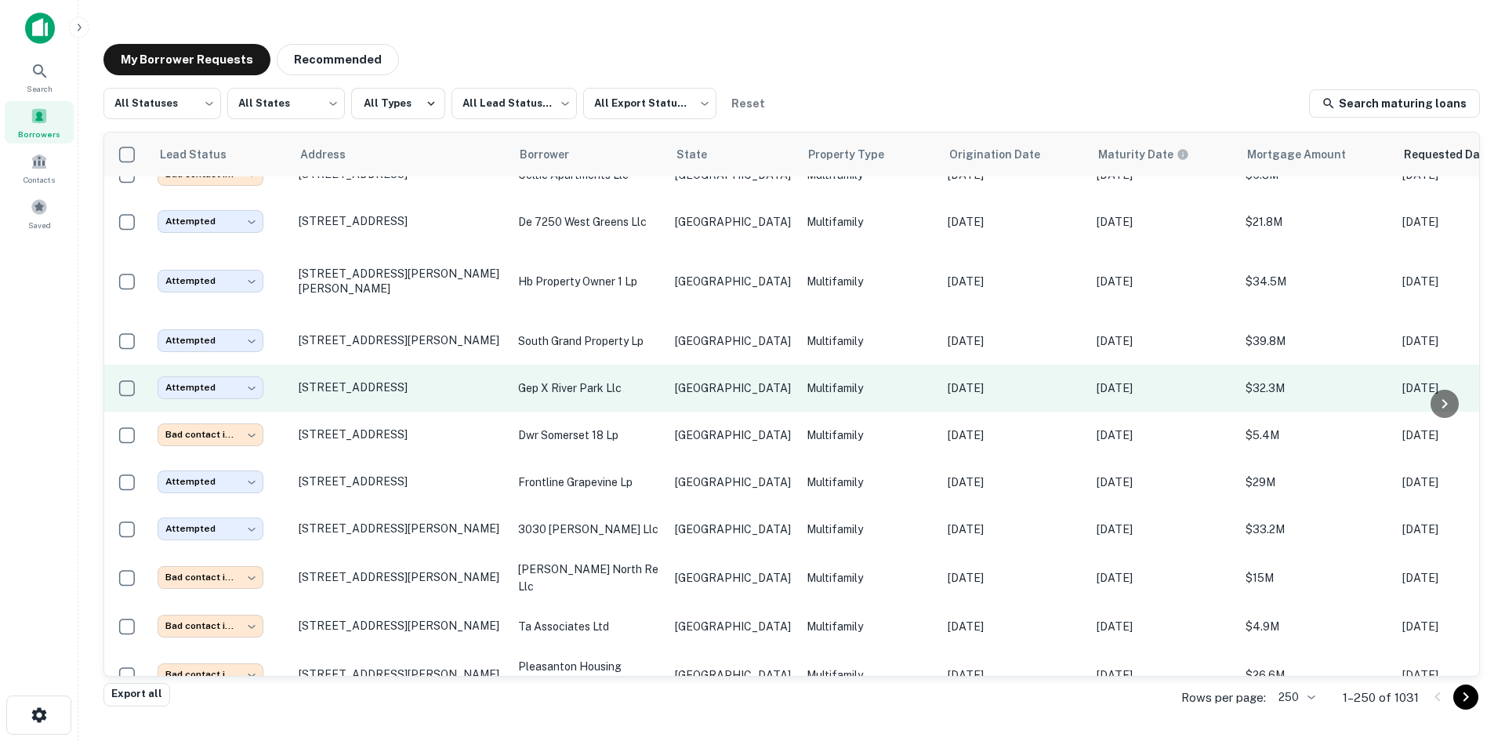
scroll to position [3394, 0]
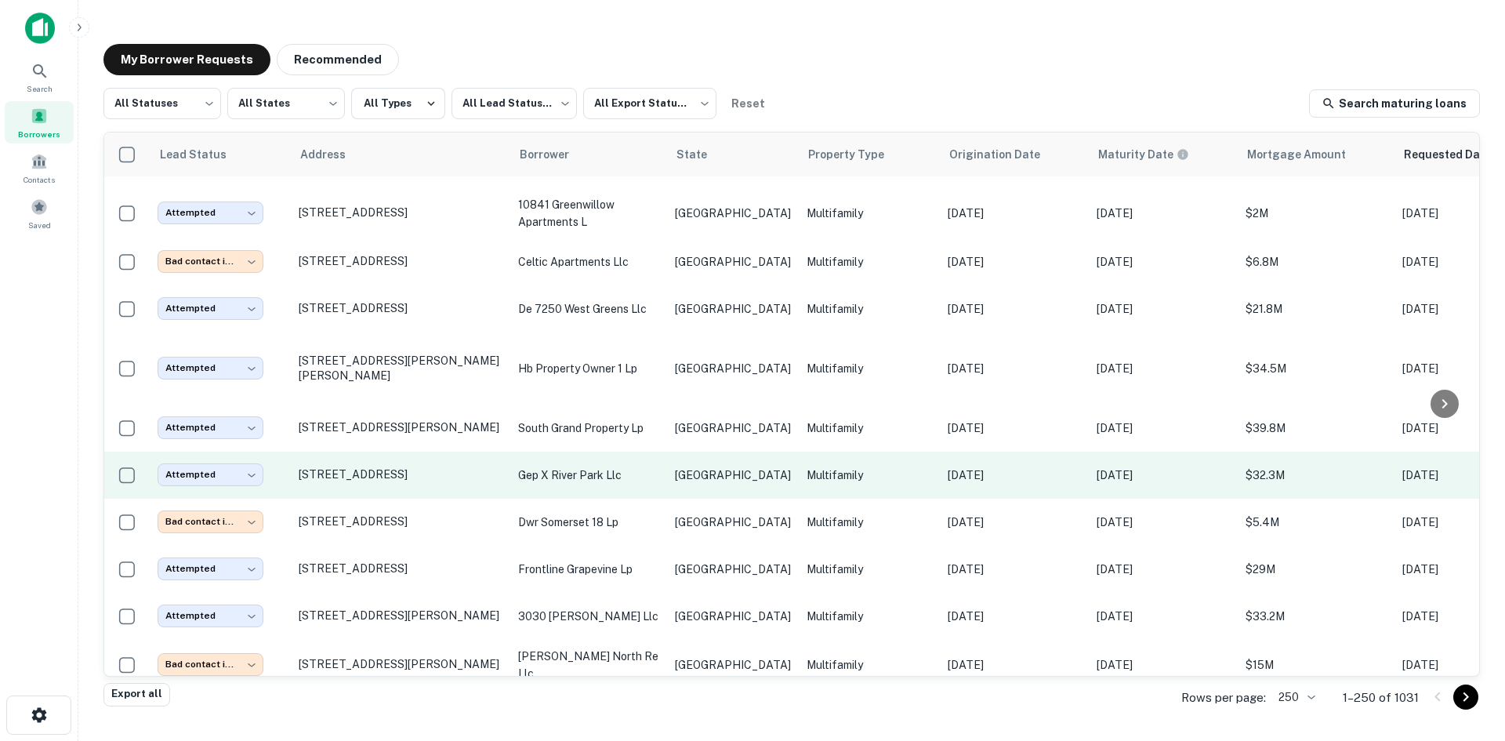
click at [714, 467] on p "[GEOGRAPHIC_DATA]" at bounding box center [733, 475] width 116 height 17
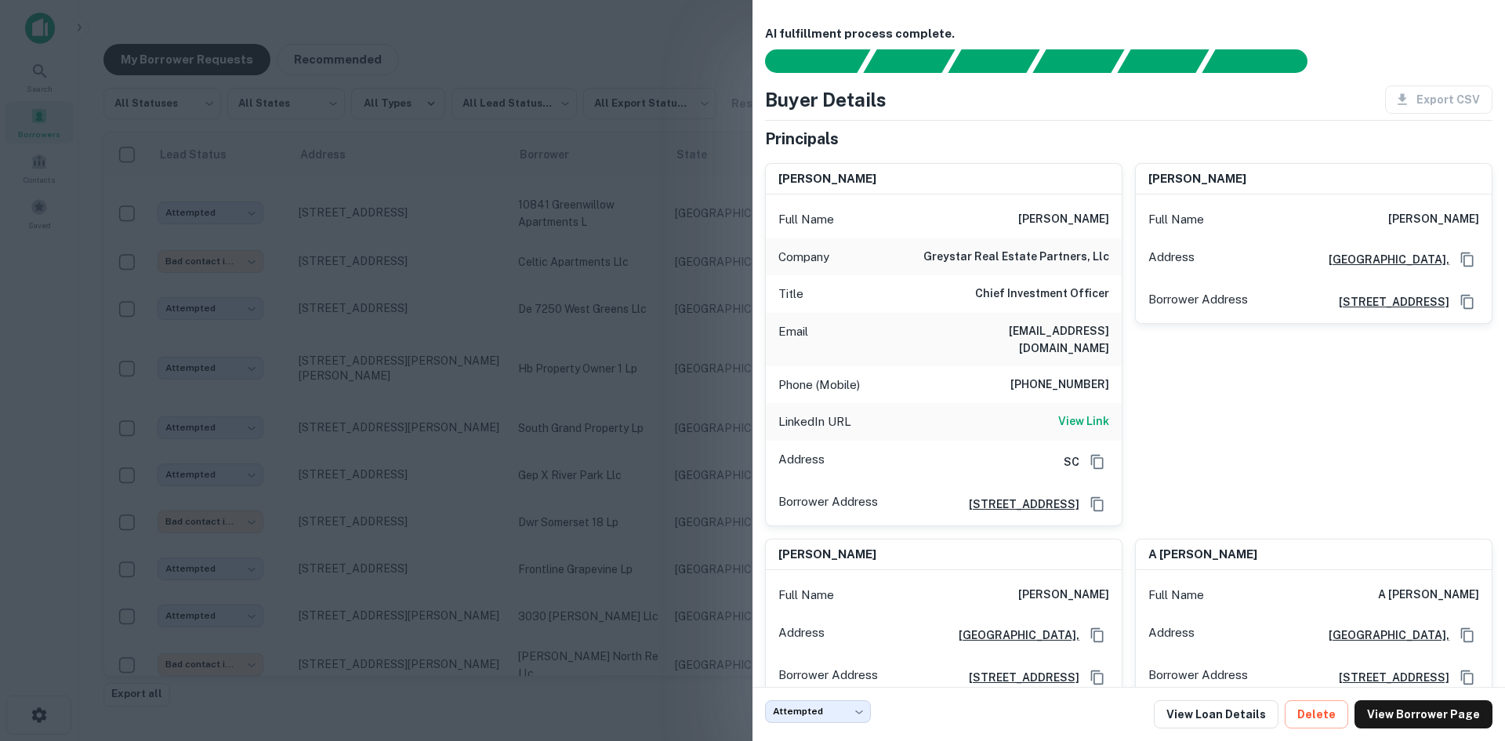
click at [561, 260] on div at bounding box center [752, 370] width 1505 height 741
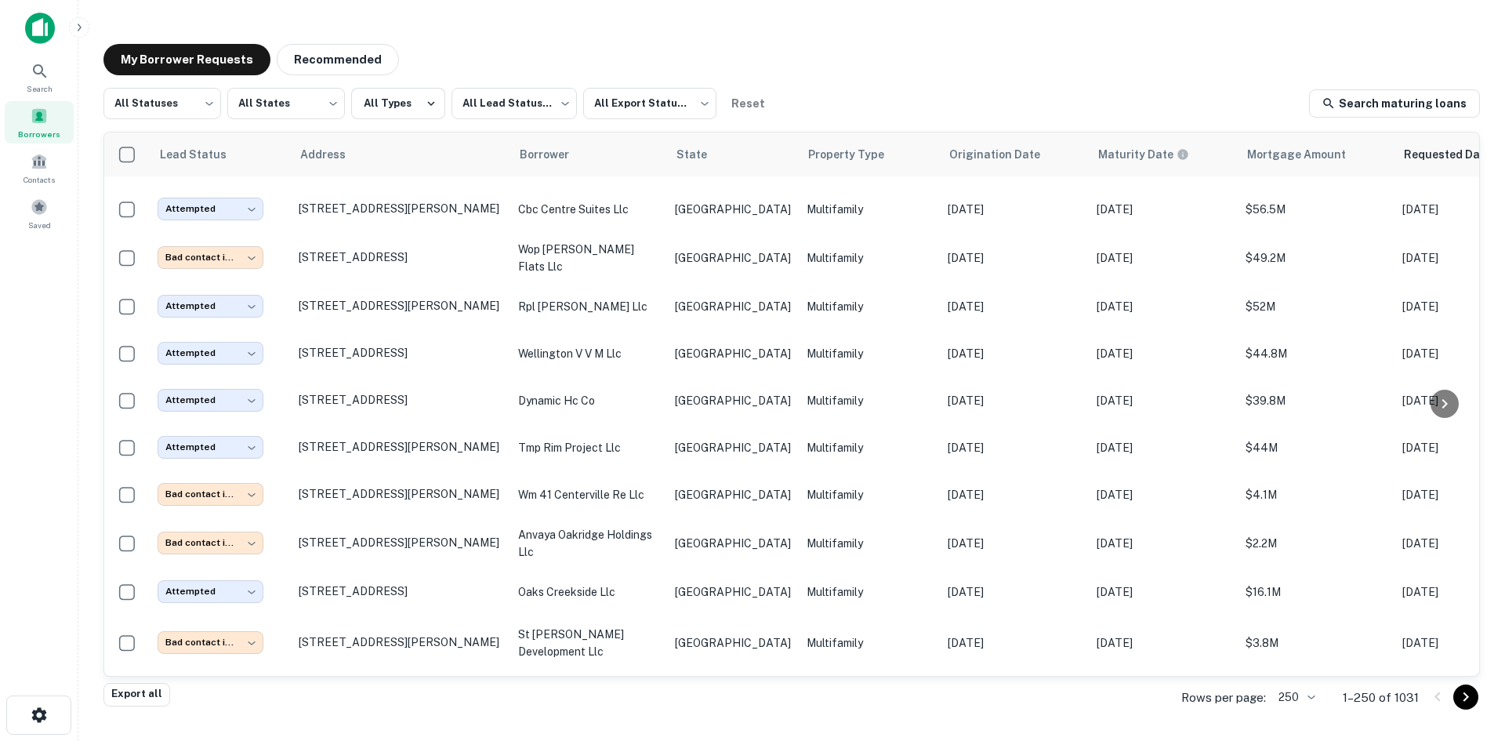
scroll to position [2610, 0]
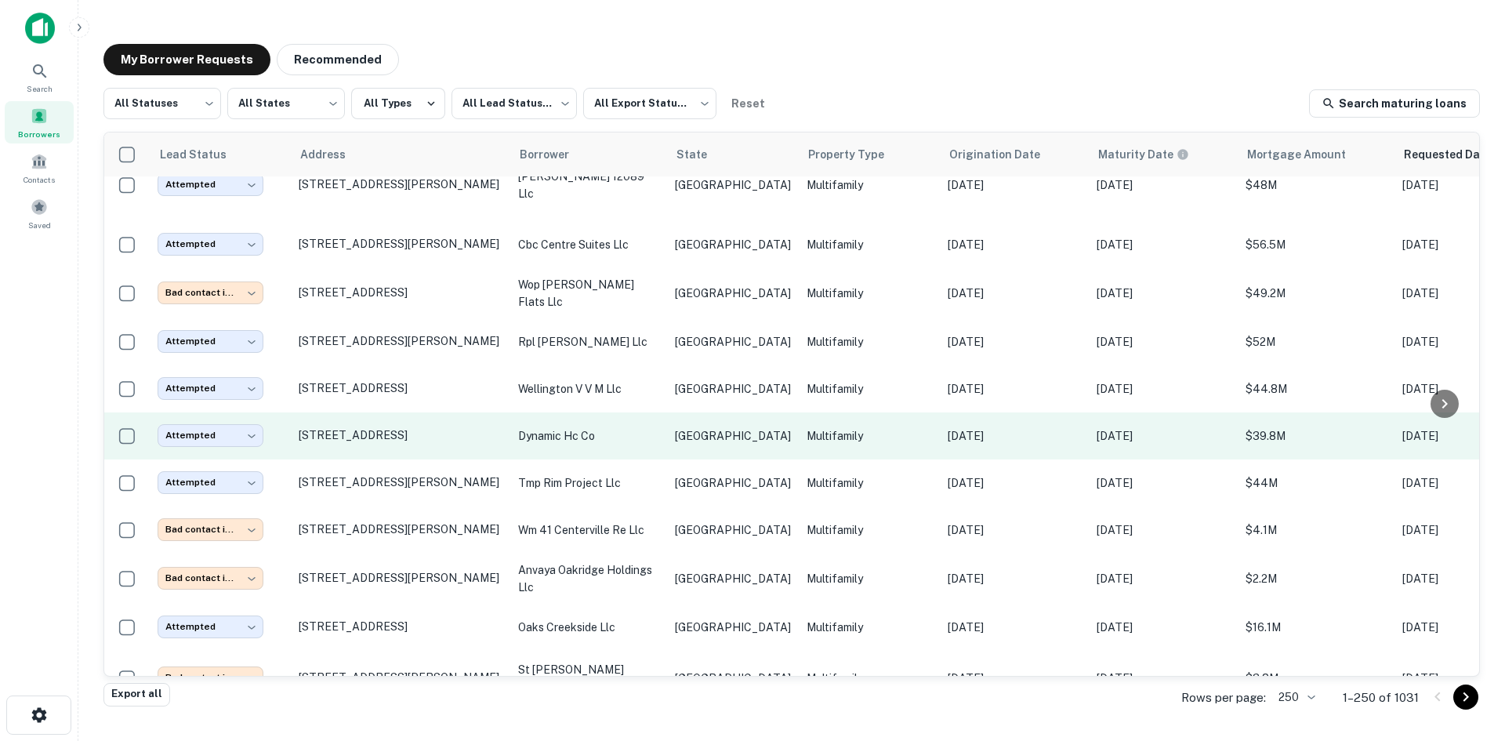
click at [604, 427] on p "dynamic hc co" at bounding box center [588, 435] width 141 height 17
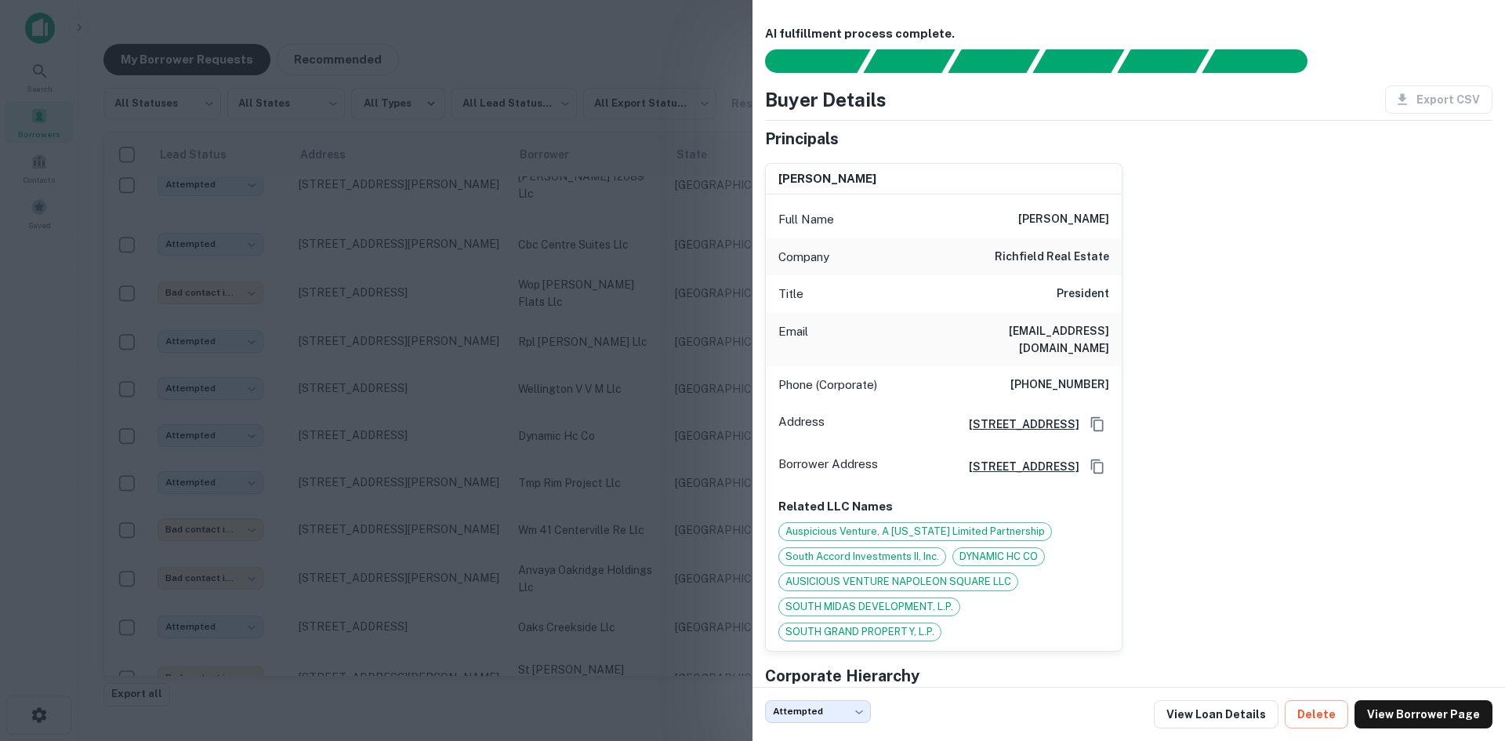
click at [552, 272] on div at bounding box center [752, 370] width 1505 height 741
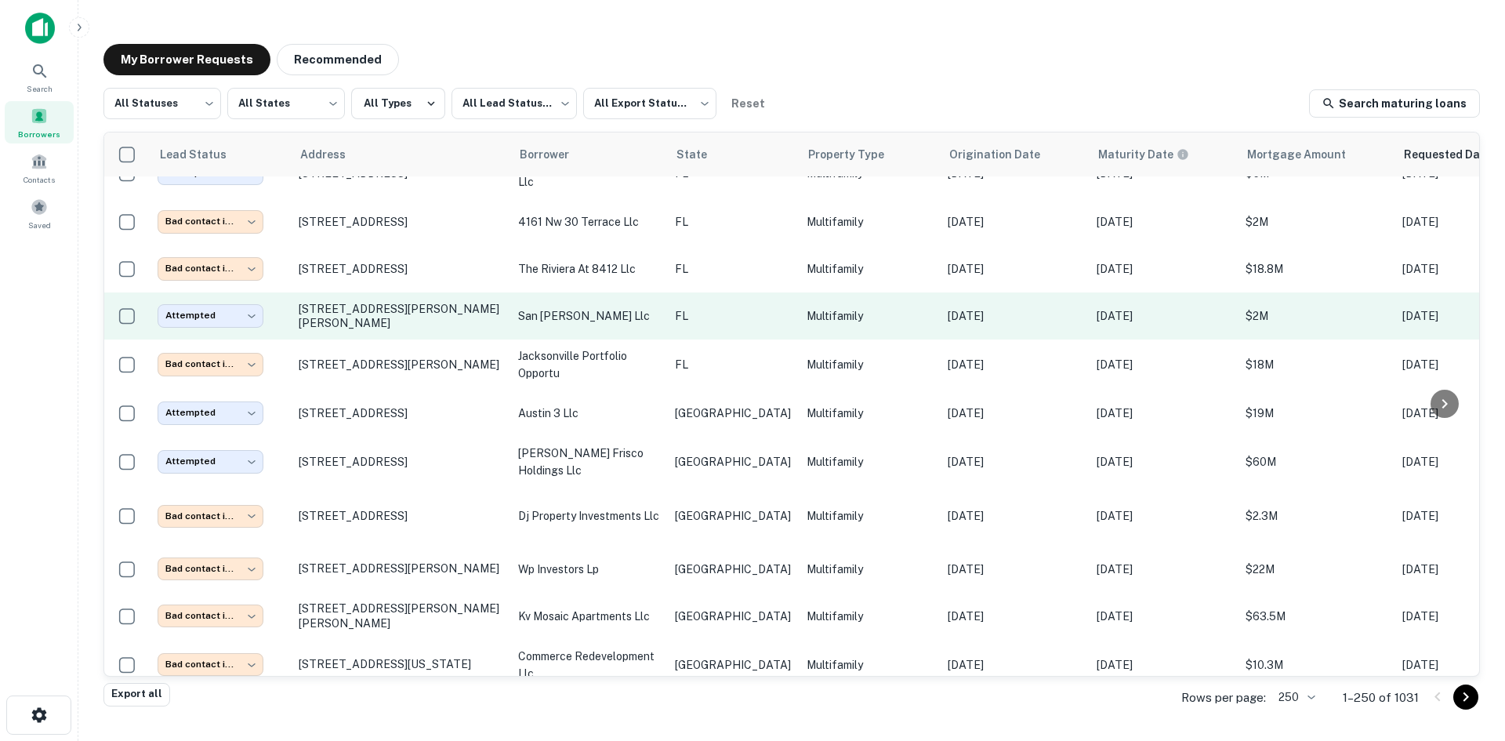
scroll to position [3246, 0]
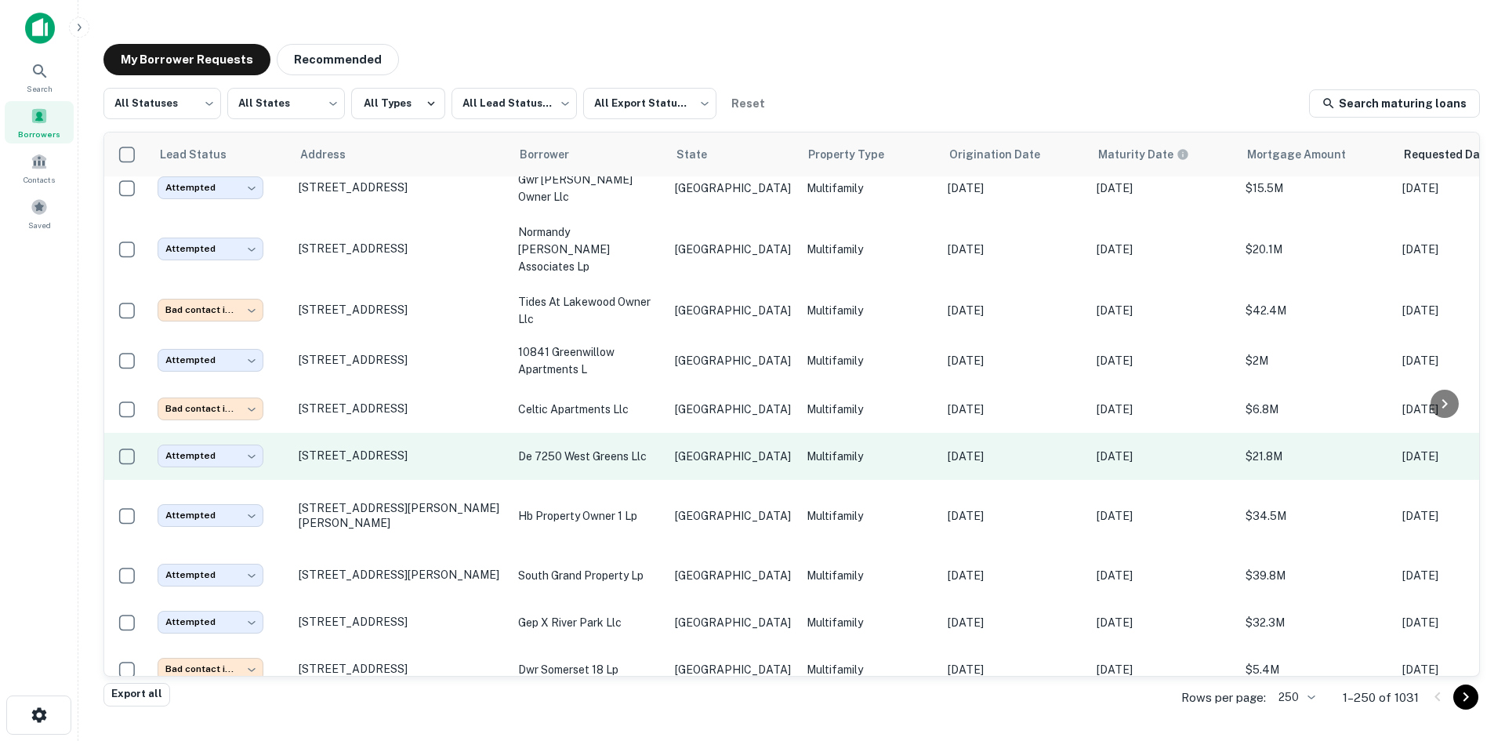
click at [445, 433] on td "[STREET_ADDRESS]" at bounding box center [401, 456] width 220 height 47
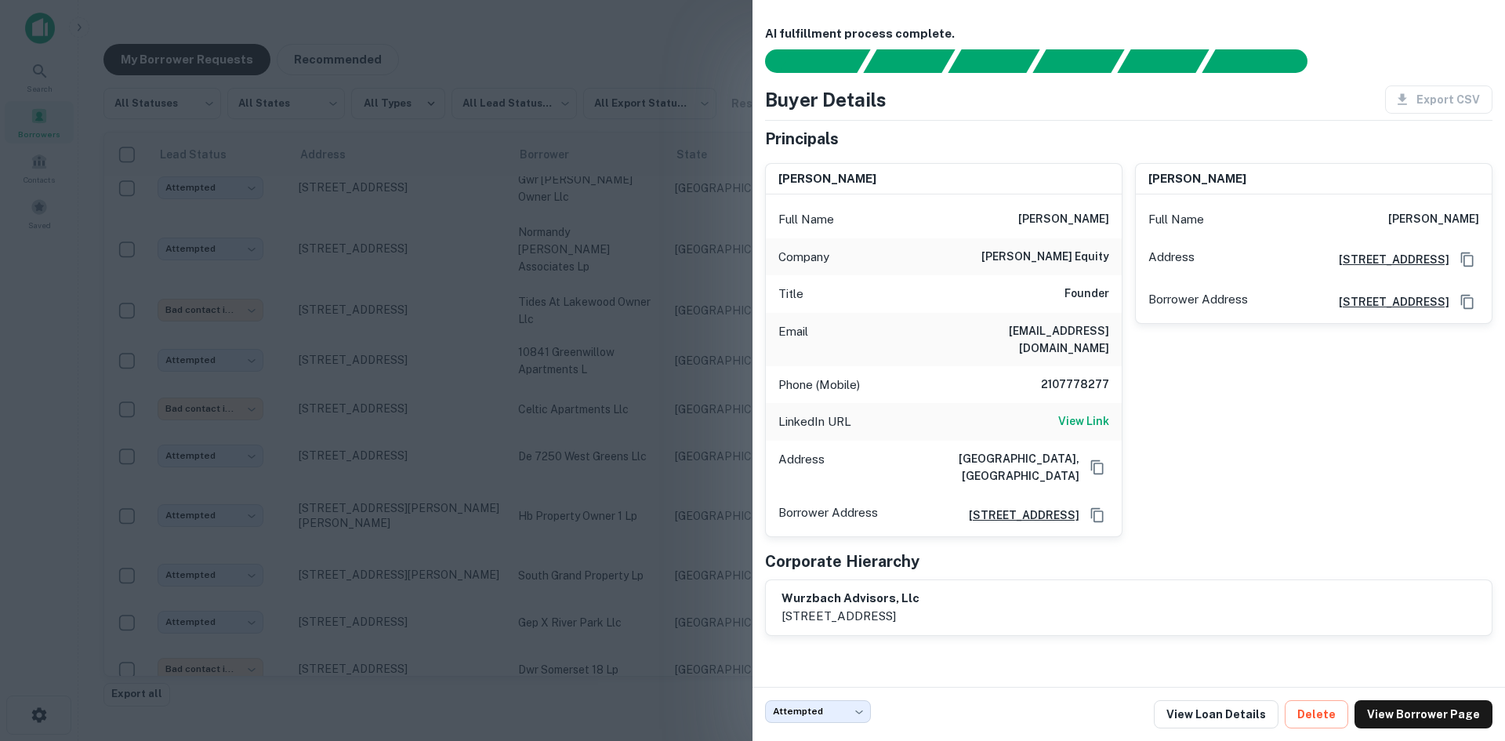
click at [413, 252] on div at bounding box center [752, 370] width 1505 height 741
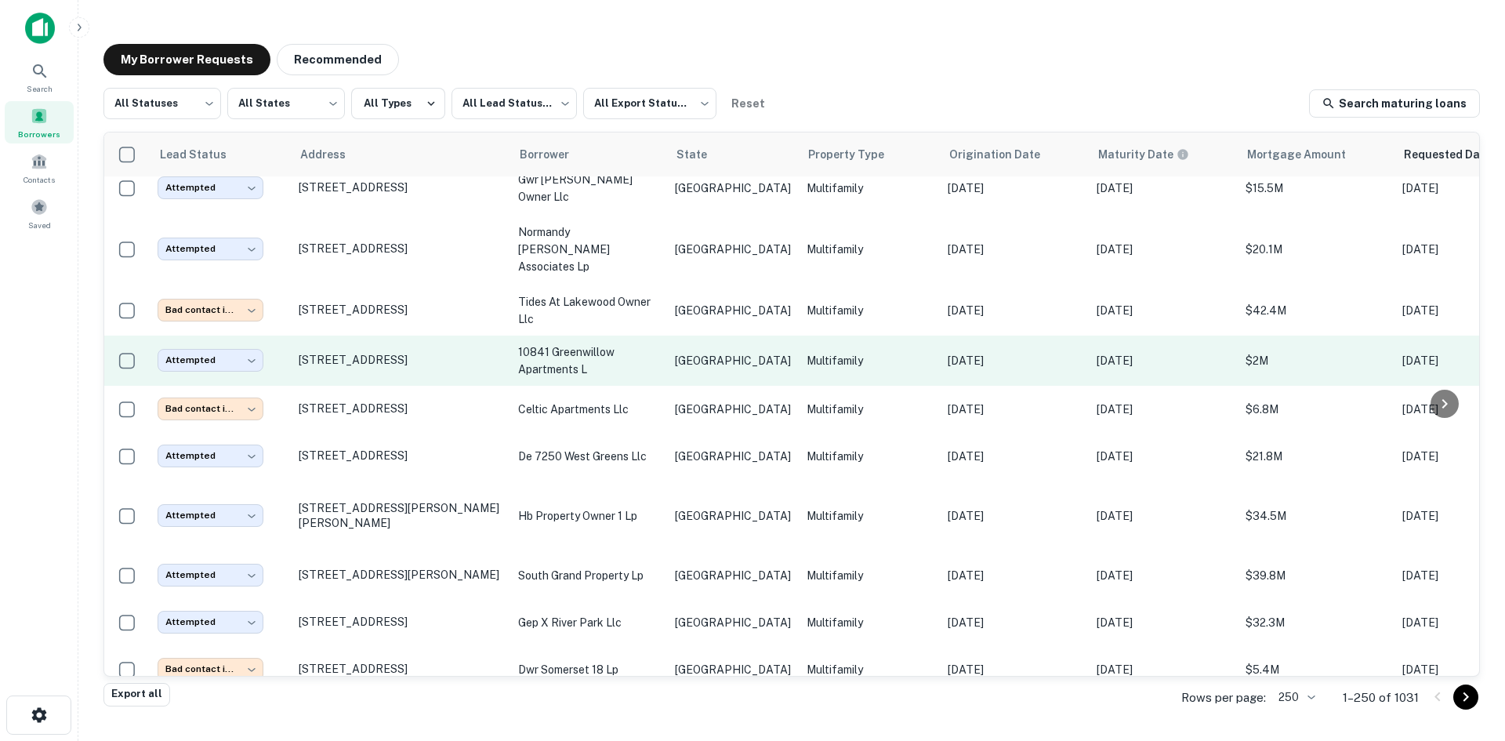
click at [579, 343] on p "10841 greenwillow apartments l" at bounding box center [588, 360] width 141 height 35
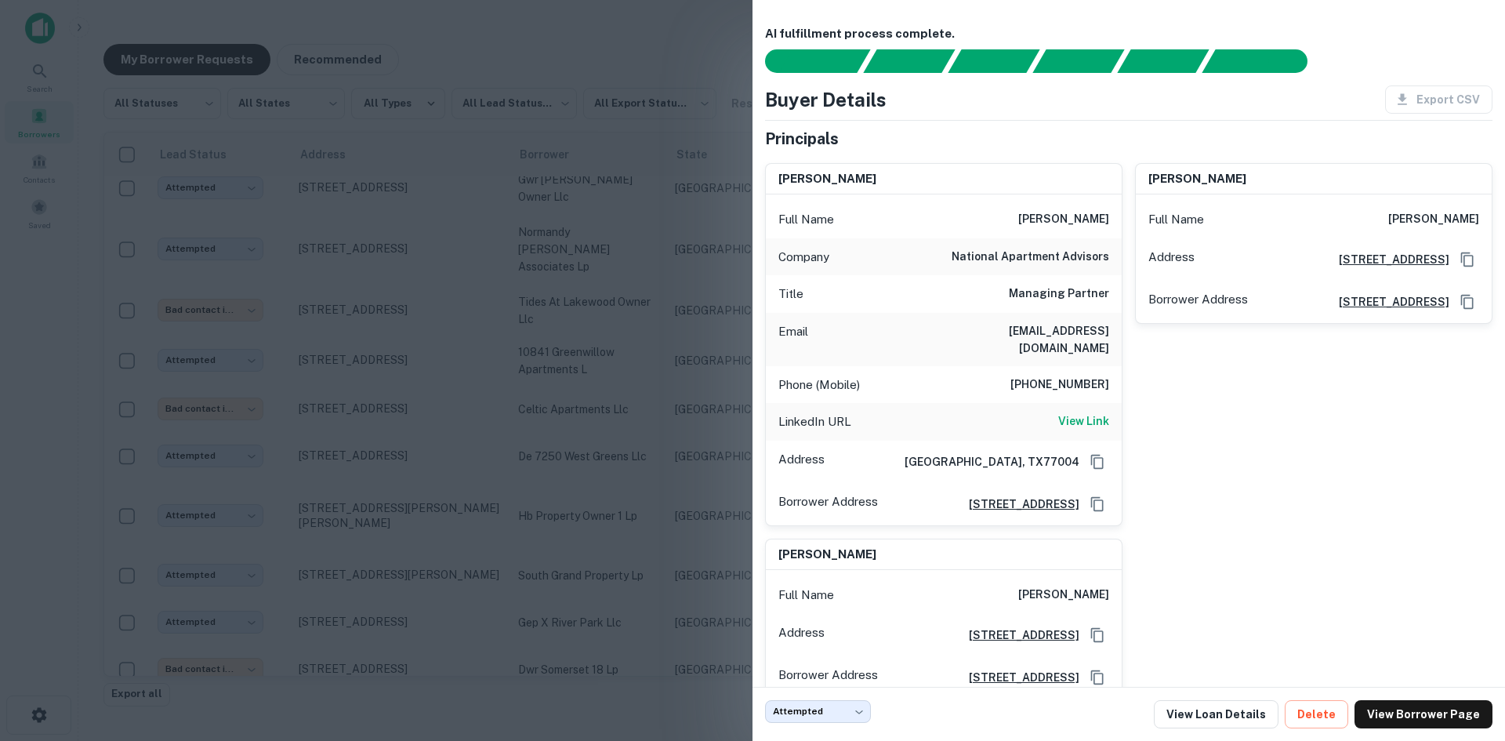
click at [528, 322] on div at bounding box center [752, 370] width 1505 height 741
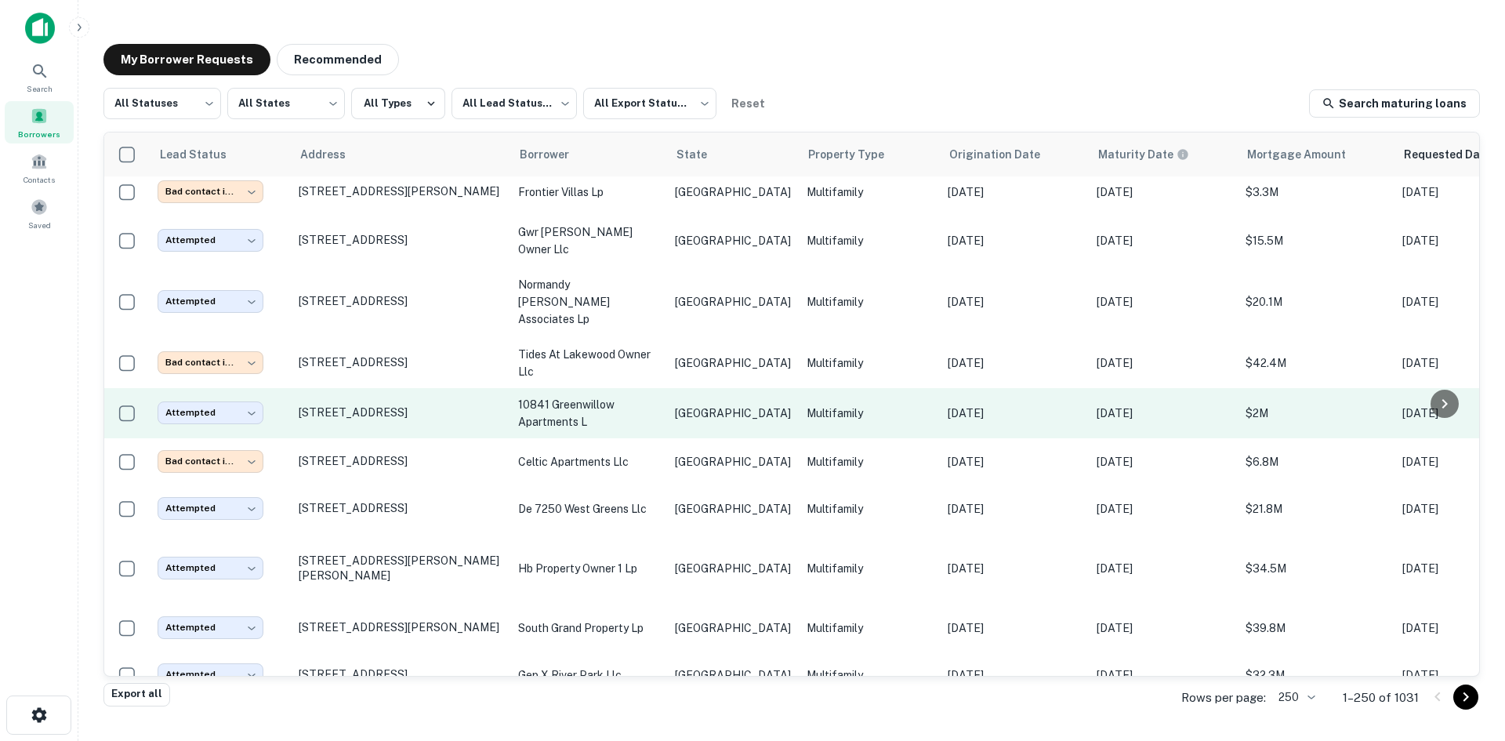
scroll to position [3168, 0]
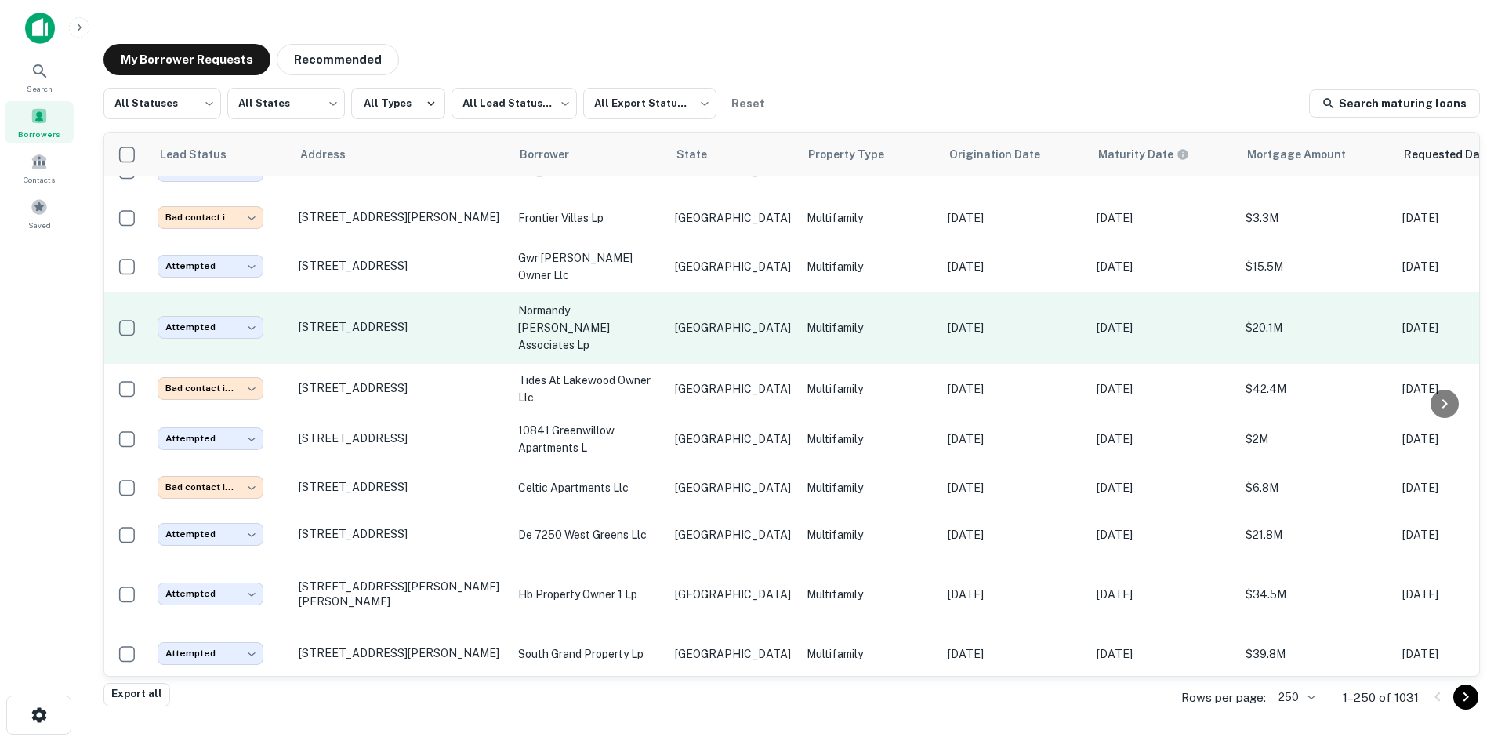
click at [619, 302] on p "normandy [PERSON_NAME] associates lp" at bounding box center [588, 328] width 141 height 52
